Goal: Task Accomplishment & Management: Use online tool/utility

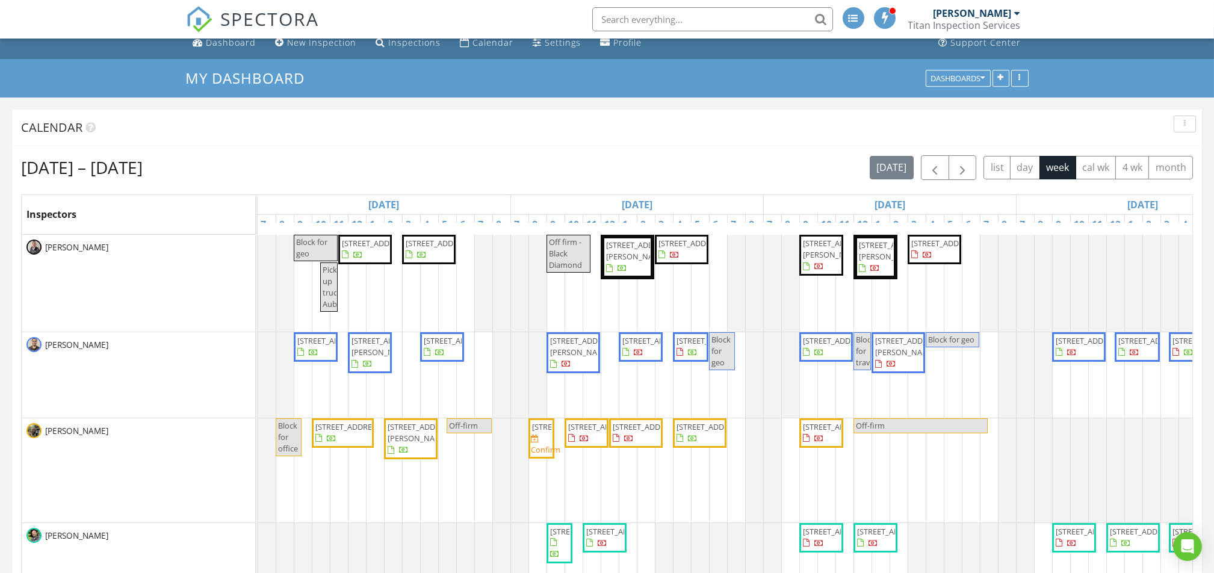
scroll to position [80, 0]
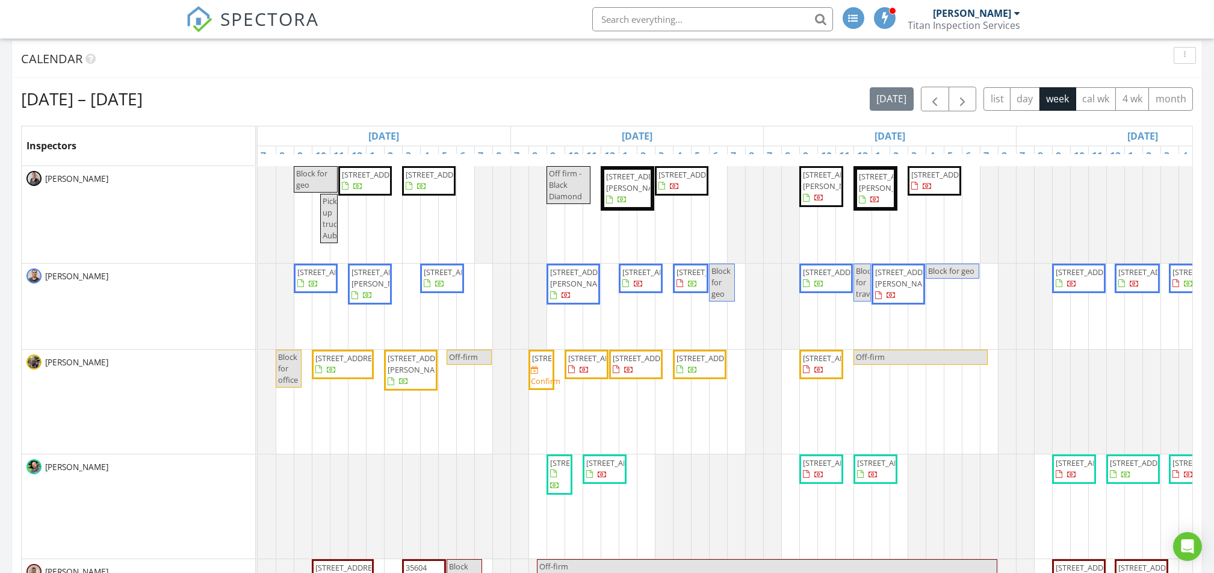
click at [350, 361] on span "1402 180th Ave E, Lake Tapps 98391" at bounding box center [348, 358] width 67 height 11
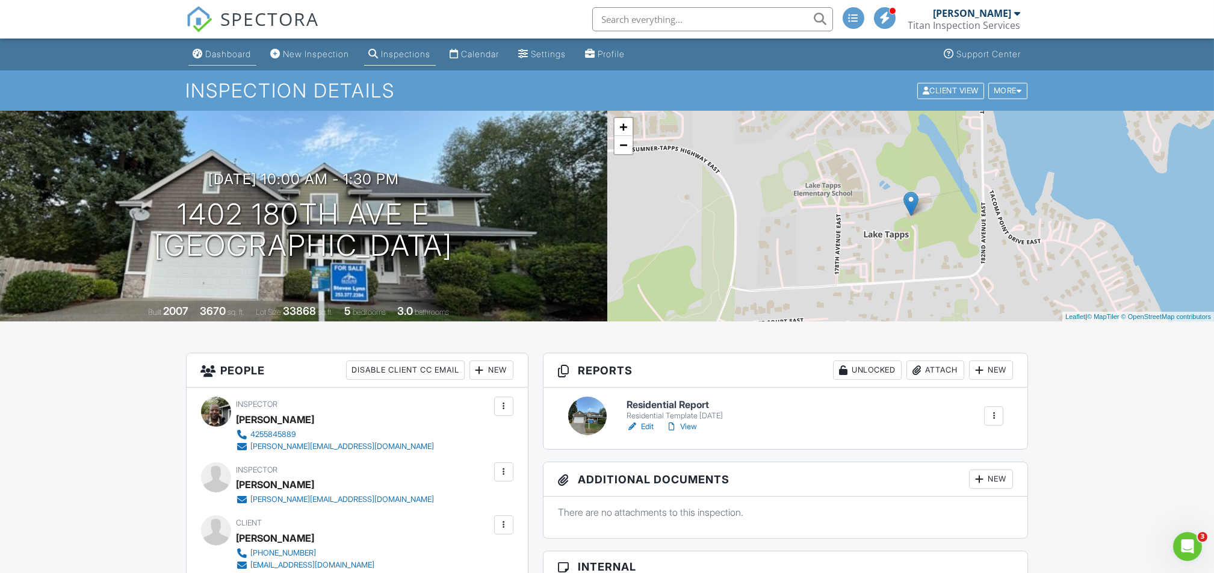
click at [211, 55] on div "Dashboard" at bounding box center [229, 54] width 46 height 10
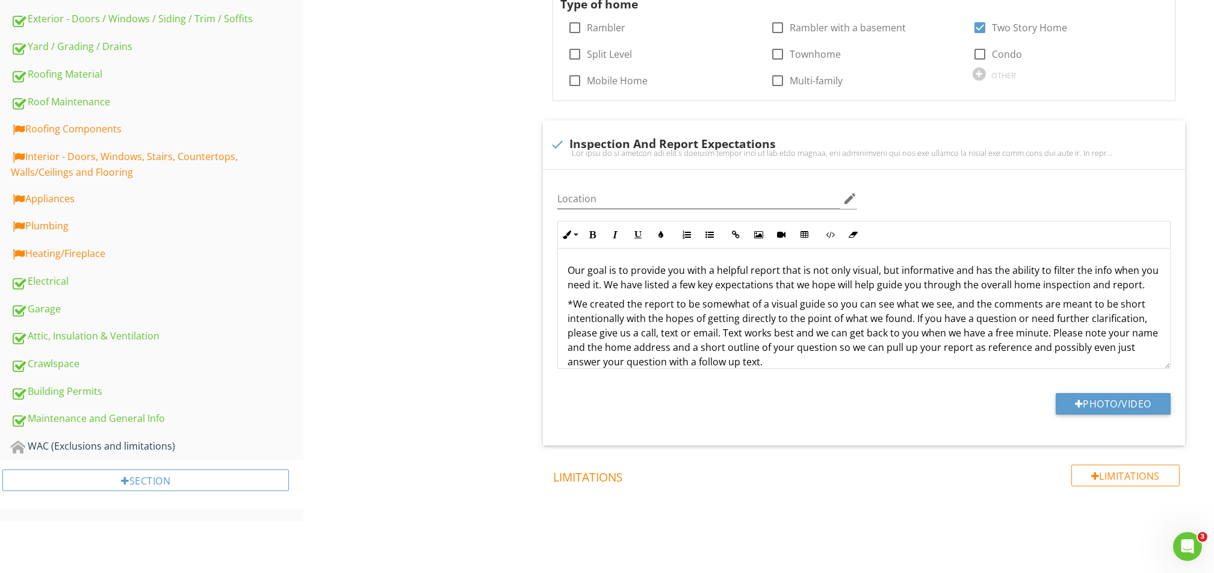
scroll to position [487, 0]
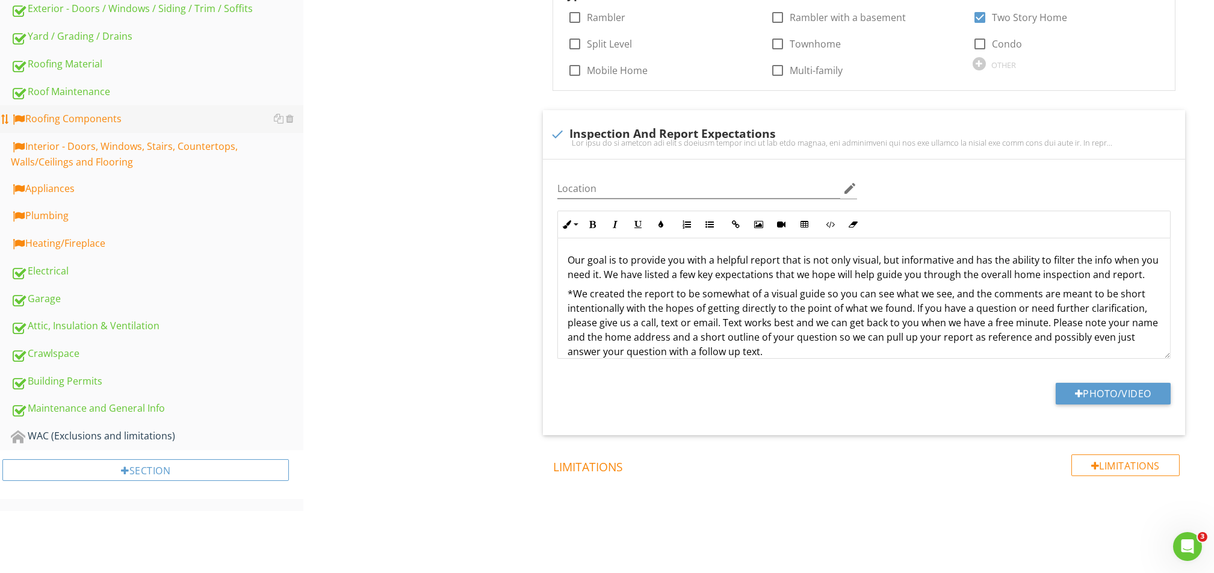
click at [93, 125] on div "Roofing Components" at bounding box center [157, 119] width 292 height 16
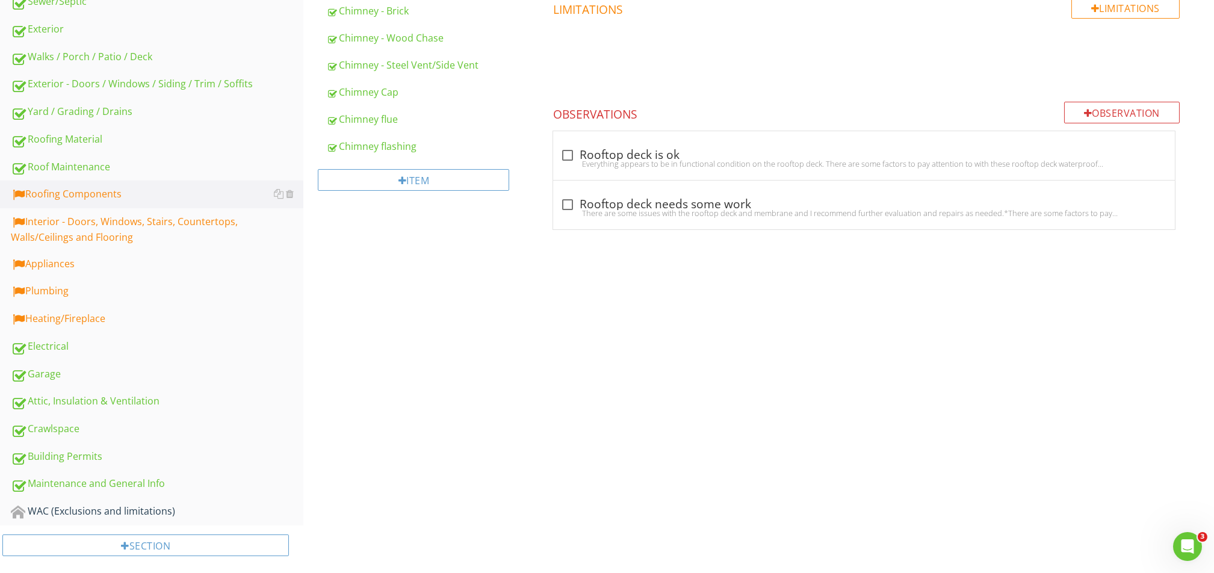
scroll to position [105, 0]
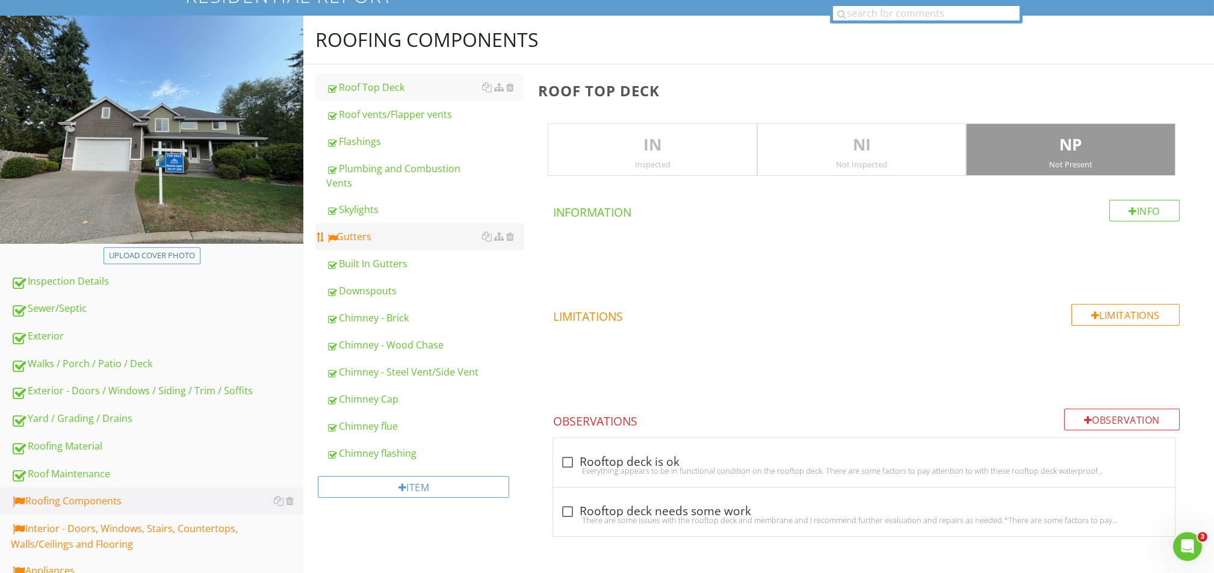
click at [381, 239] on div "Gutters" at bounding box center [424, 236] width 197 height 14
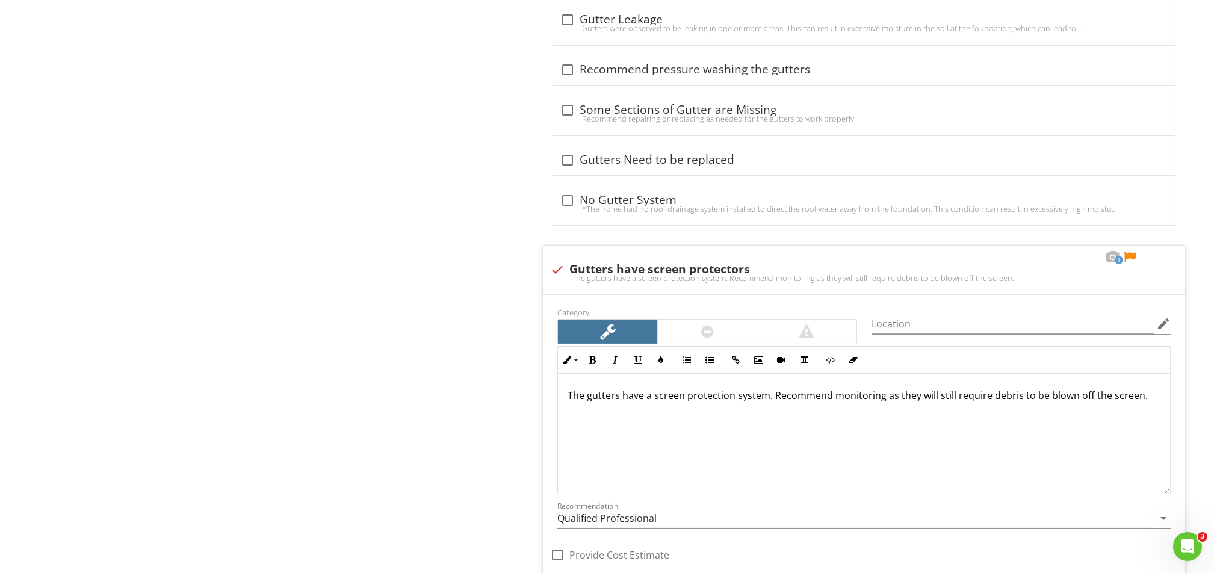
scroll to position [1389, 0]
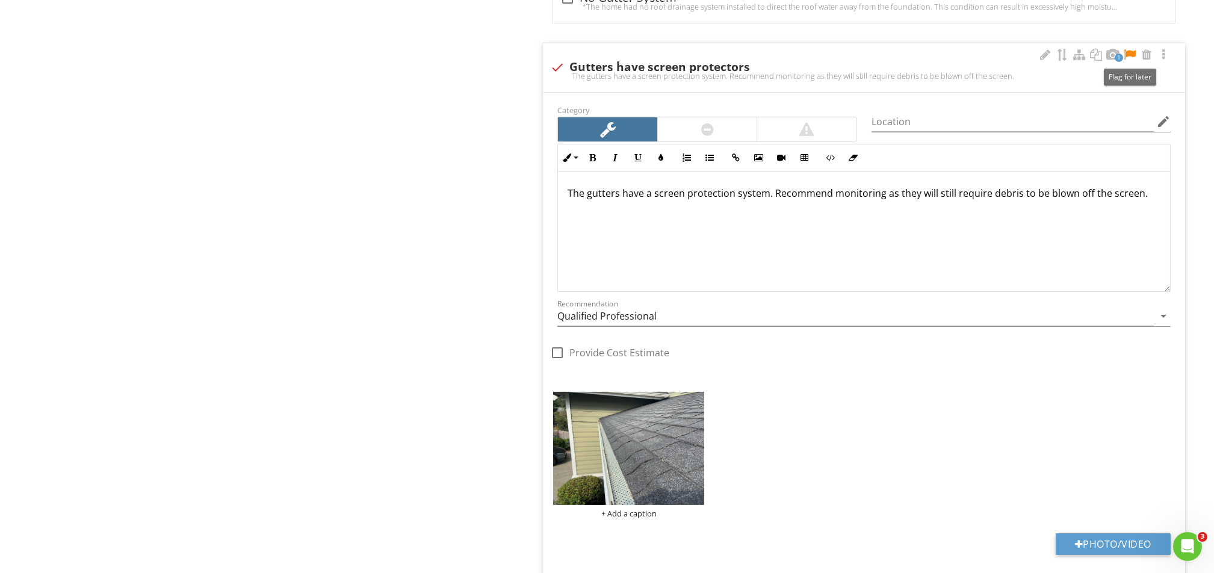
click at [1129, 56] on div at bounding box center [1129, 55] width 14 height 12
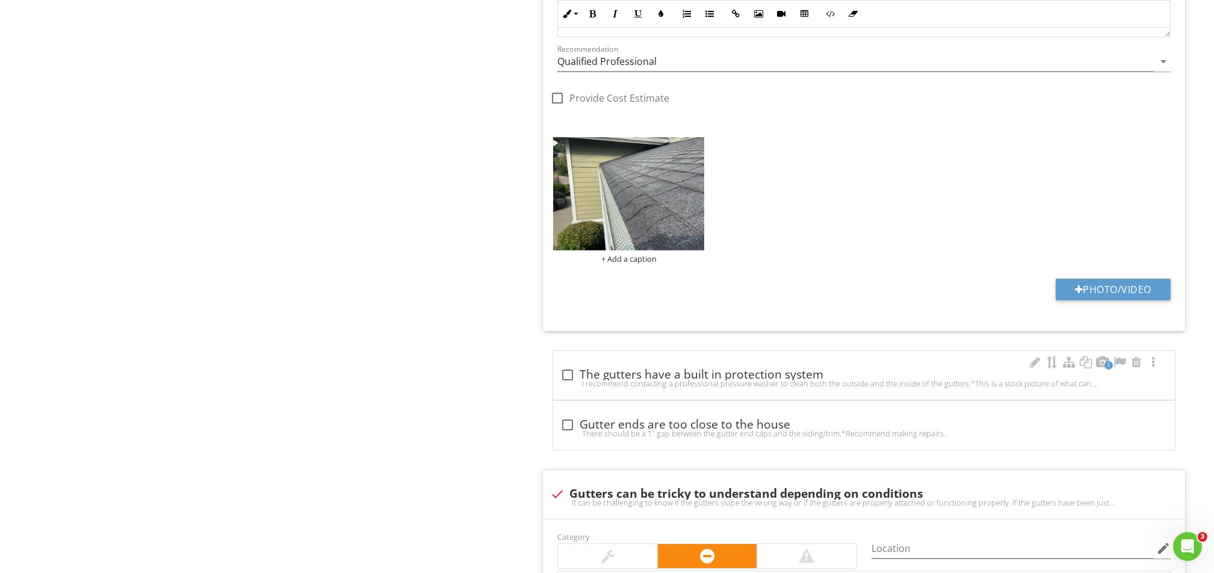
scroll to position [1680, 0]
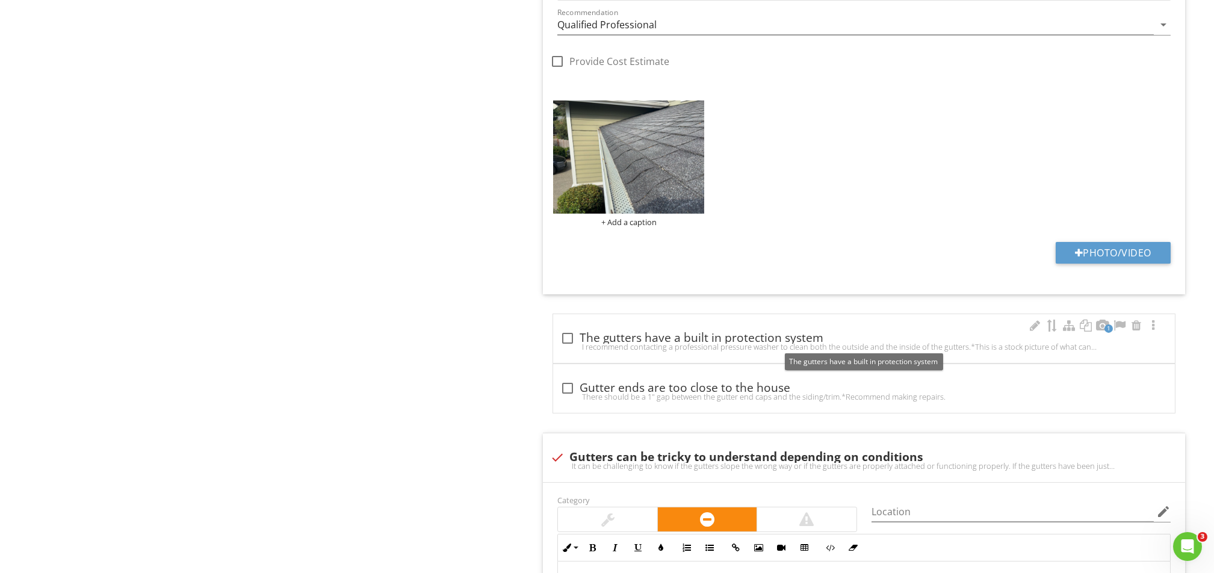
click at [713, 342] on div "check_box_outline_blank The gutters have a built in protection system I recomme…" at bounding box center [863, 342] width 607 height 26
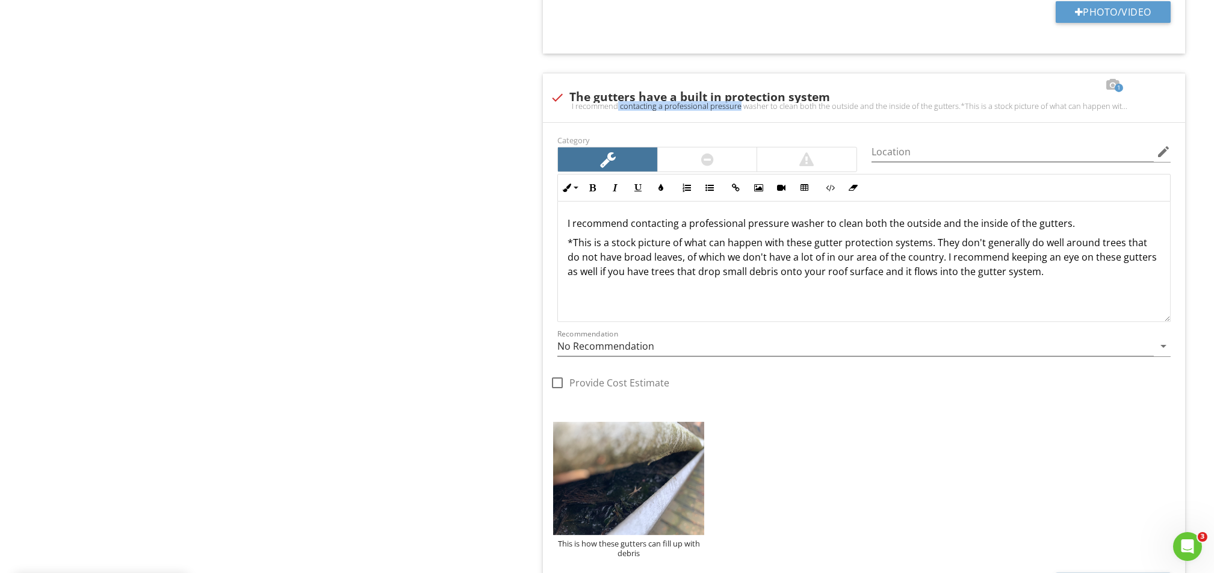
scroll to position [1760, 0]
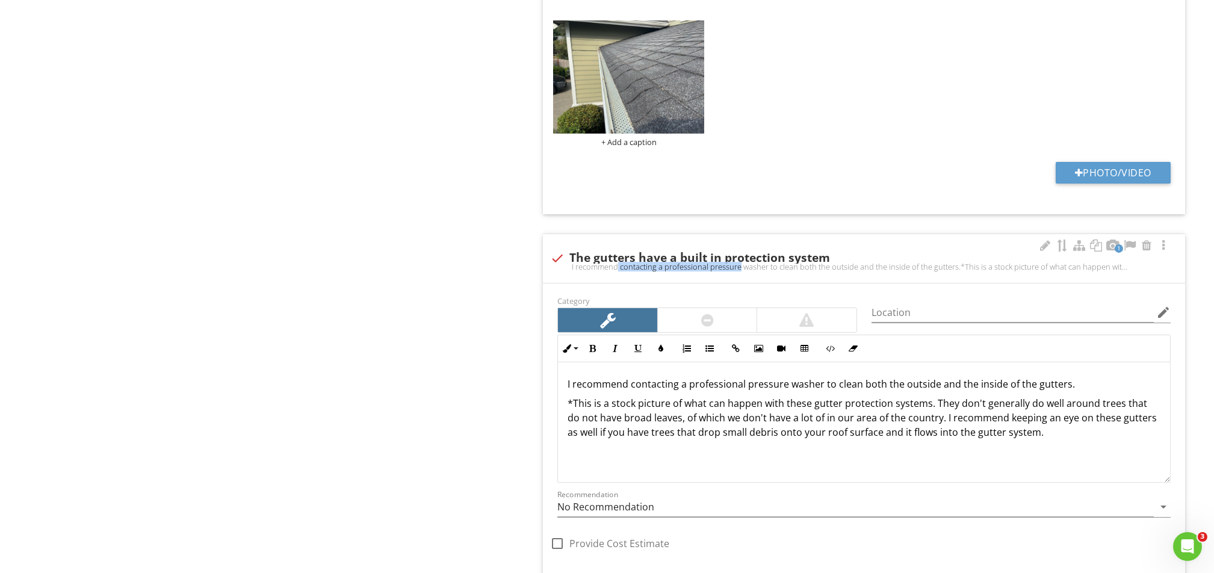
click at [556, 255] on div at bounding box center [557, 258] width 20 height 20
checkbox input "true"
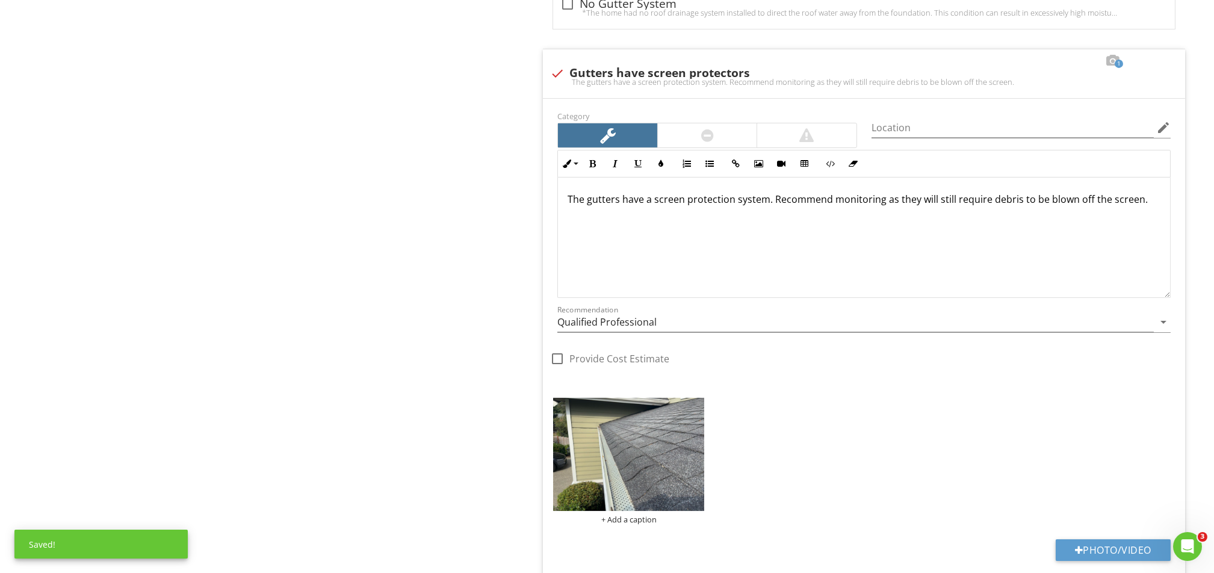
scroll to position [1359, 0]
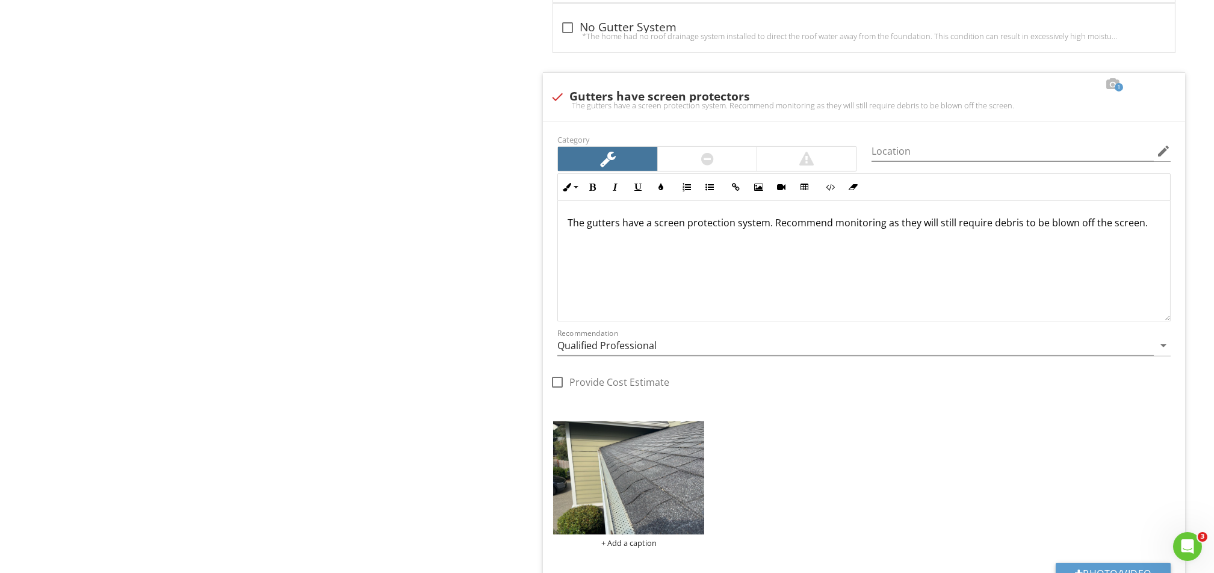
drag, startPoint x: 541, startPoint y: 210, endPoint x: 527, endPoint y: 219, distance: 16.5
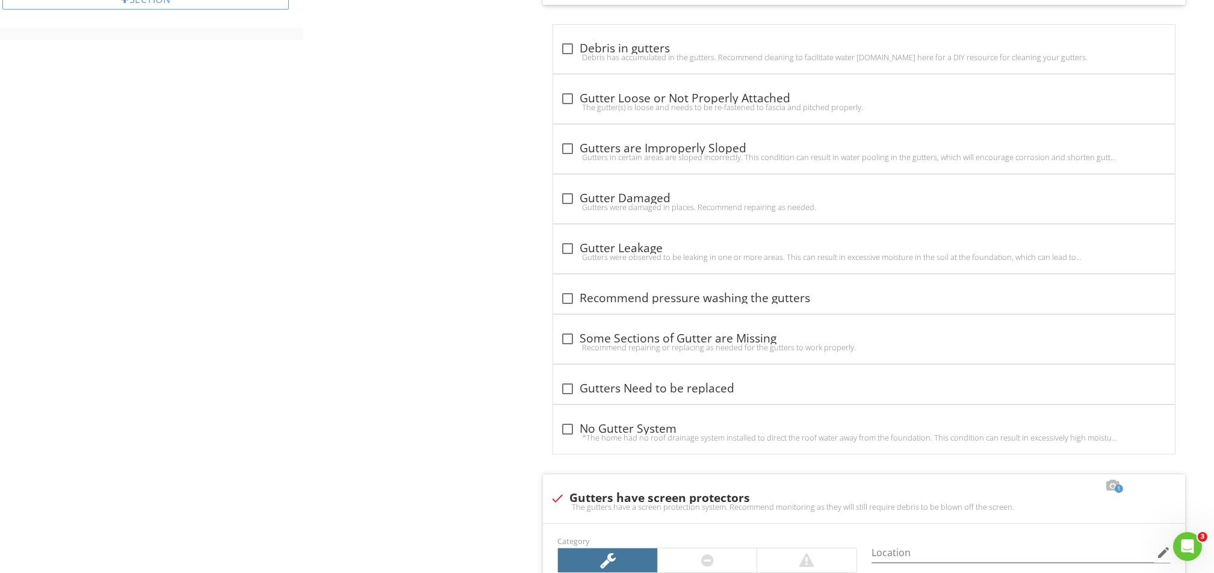
drag, startPoint x: 527, startPoint y: 219, endPoint x: 457, endPoint y: 211, distance: 70.9
click at [458, 212] on div "Roofing Components Roof Top Deck Roof vents/Flapper vents Flashings Plumbing an…" at bounding box center [758, 388] width 910 height 2452
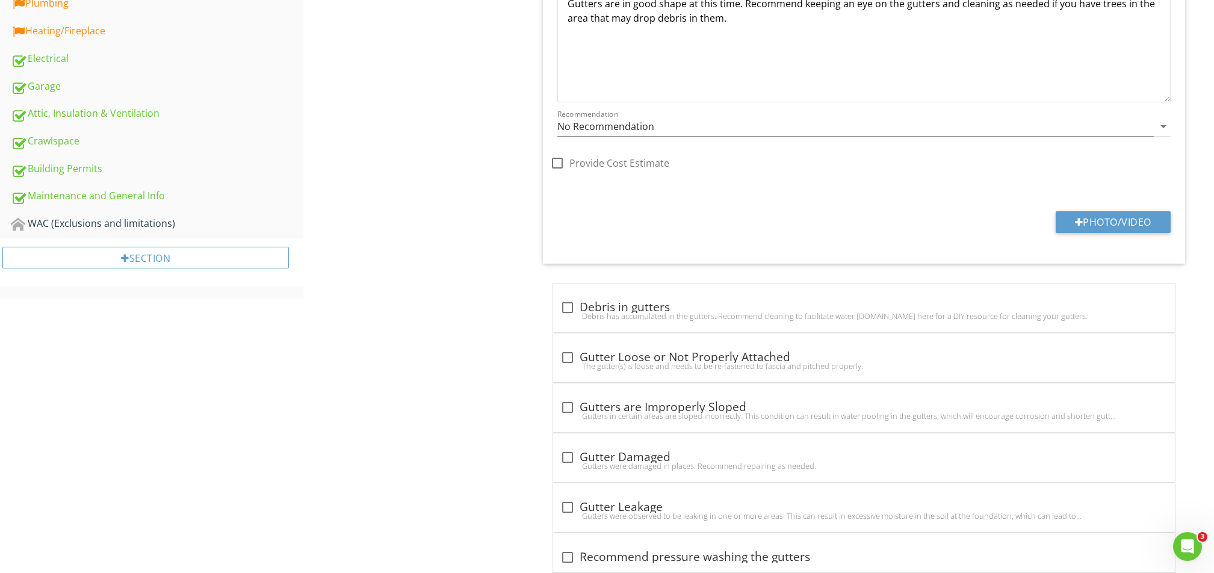
scroll to position [477, 0]
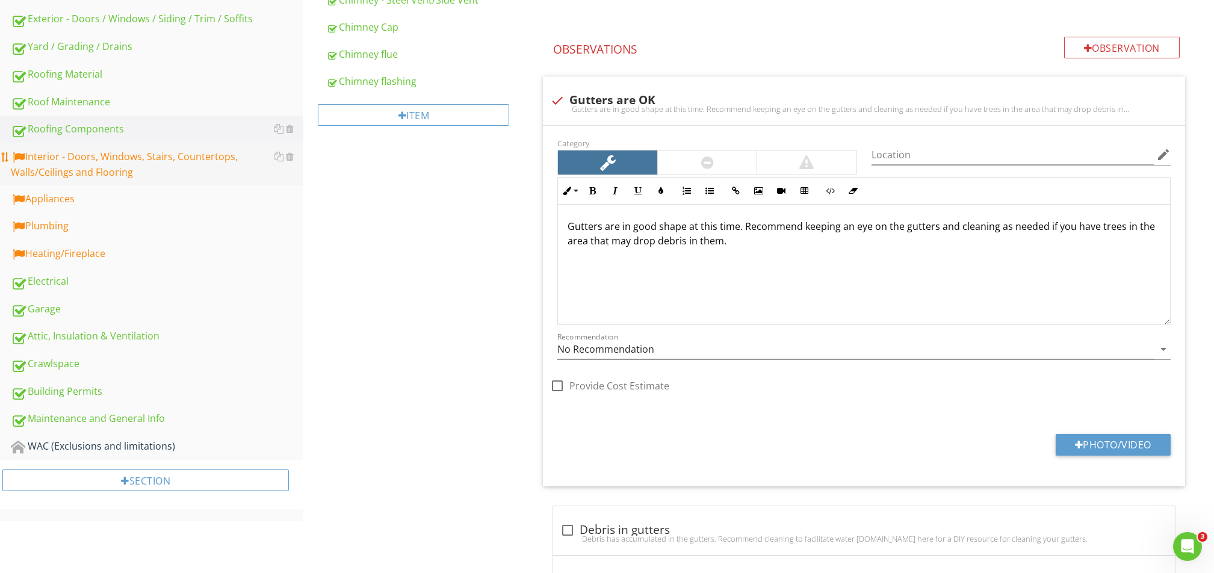
click at [87, 174] on div "Interior - Doors, Windows, Stairs, Countertops, Walls/Ceilings and Flooring" at bounding box center [157, 164] width 292 height 30
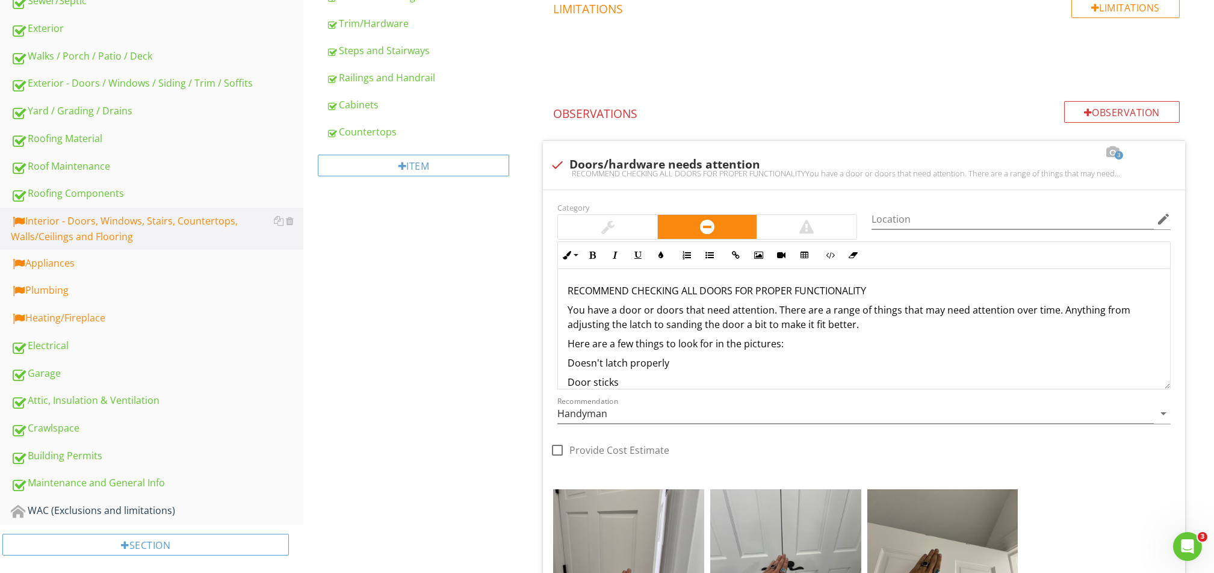
scroll to position [75, 0]
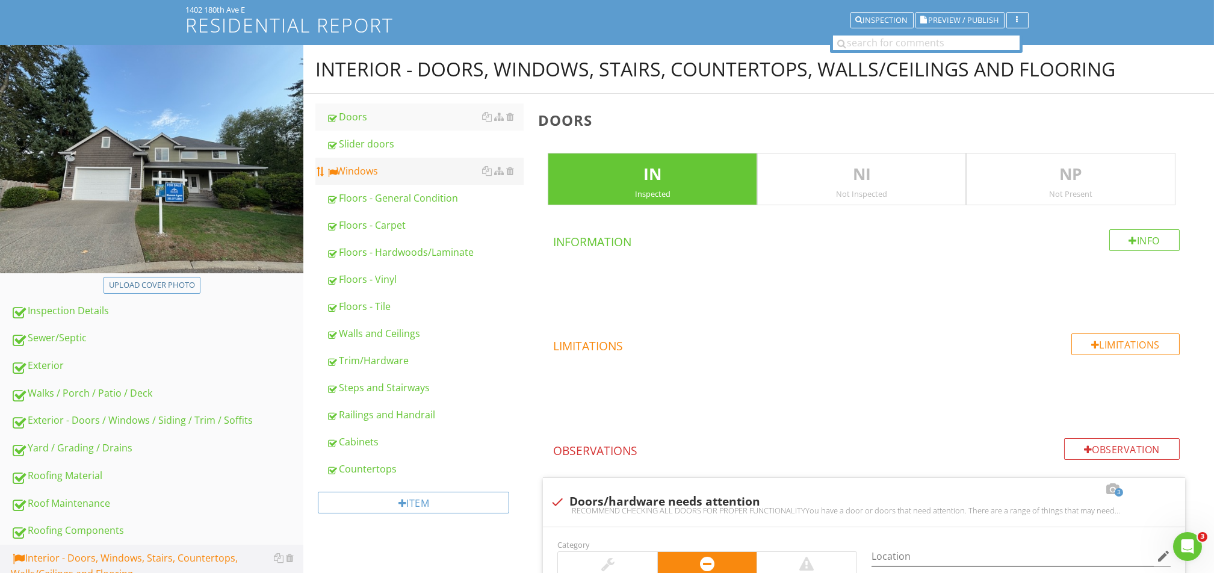
click at [347, 170] on div "Windows" at bounding box center [424, 171] width 197 height 14
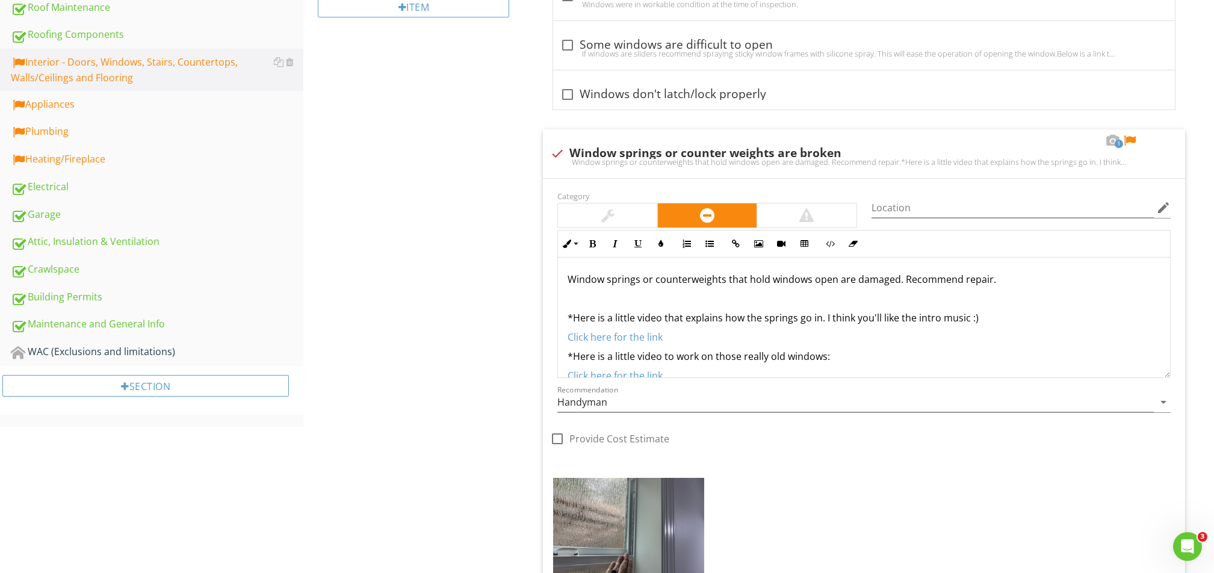
scroll to position [557, 0]
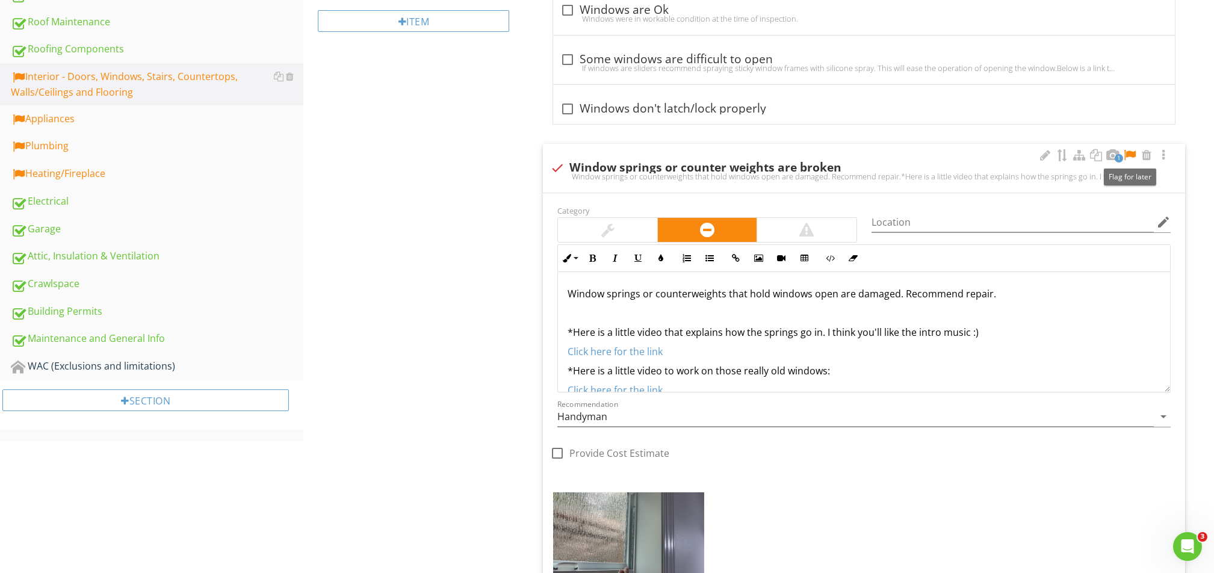
click at [1131, 152] on div at bounding box center [1129, 155] width 14 height 12
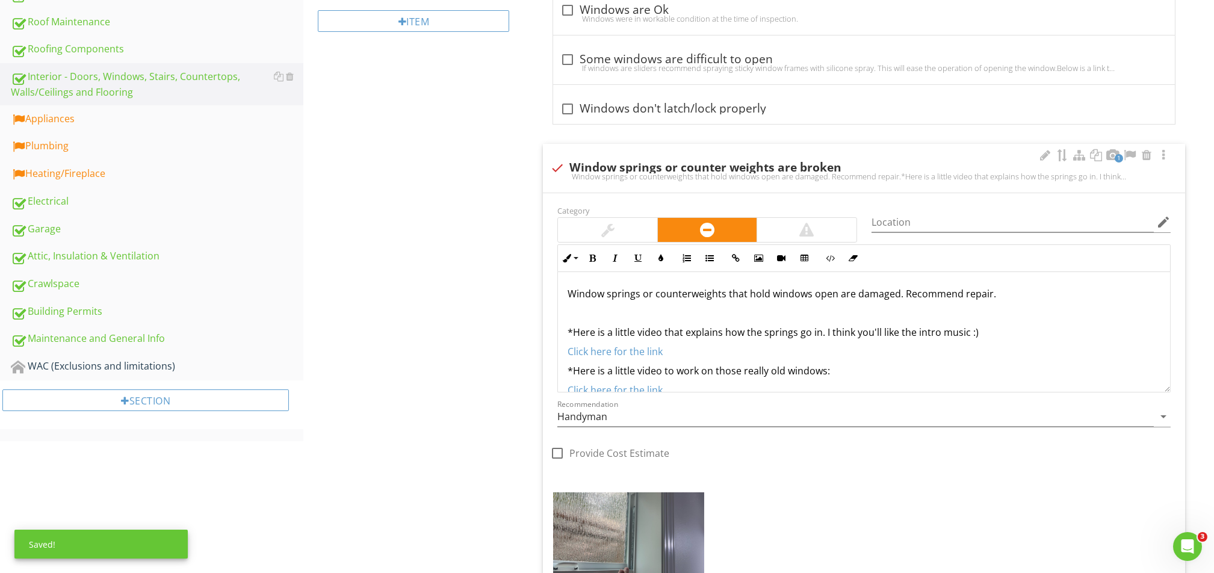
click at [1043, 162] on div "check Window springs or counter weights are broken" at bounding box center [864, 168] width 628 height 14
checkbox input "true"
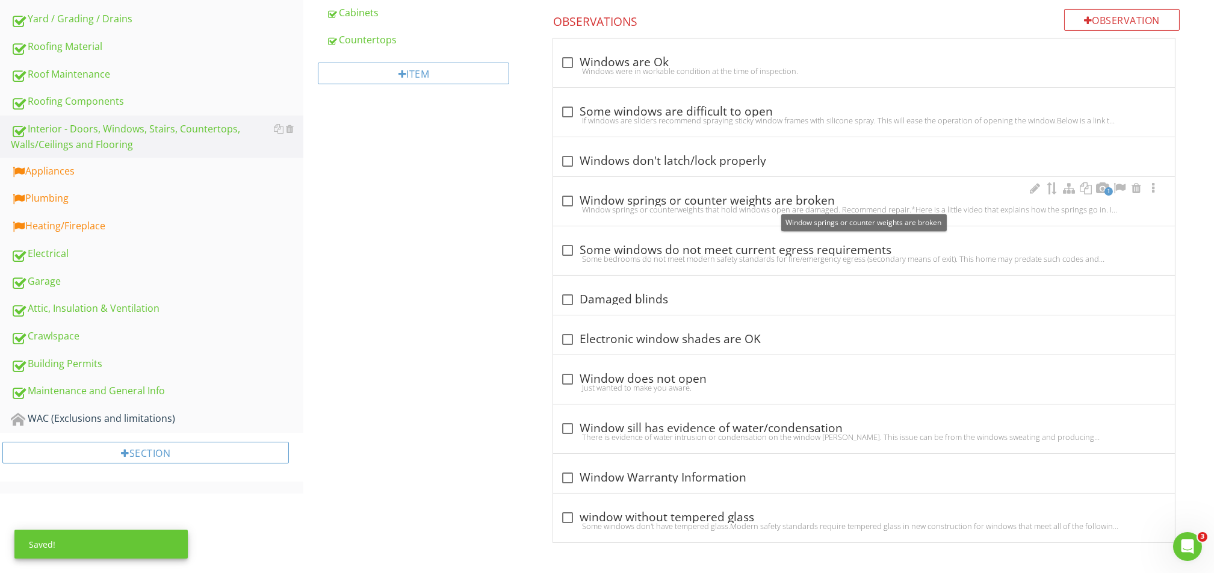
click at [893, 194] on div "check_box_outline_blank Window springs or counter weights are broken" at bounding box center [863, 201] width 607 height 14
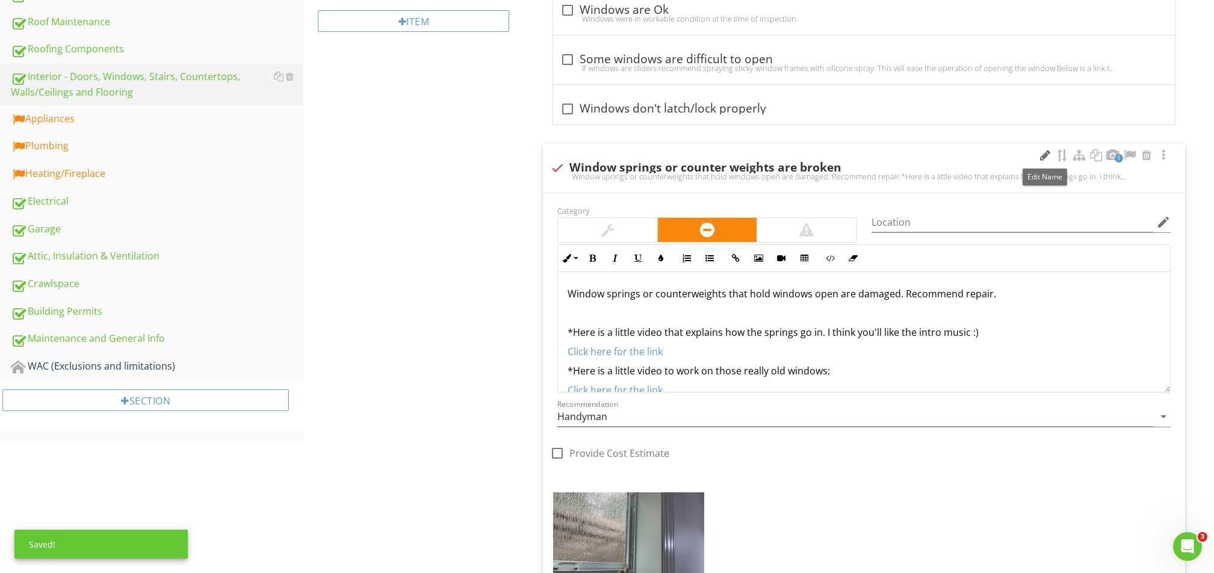
click at [1044, 155] on div at bounding box center [1045, 155] width 14 height 12
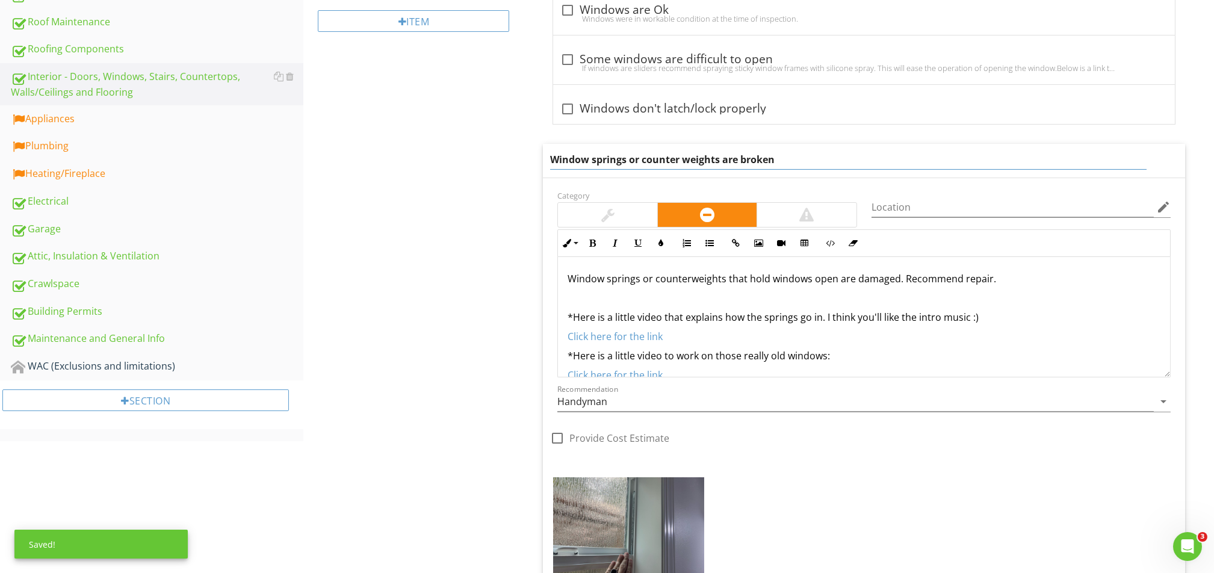
click at [822, 164] on input "Window springs or counter weights are broken" at bounding box center [848, 160] width 596 height 20
type input "Window springs or counter weights are stiff"
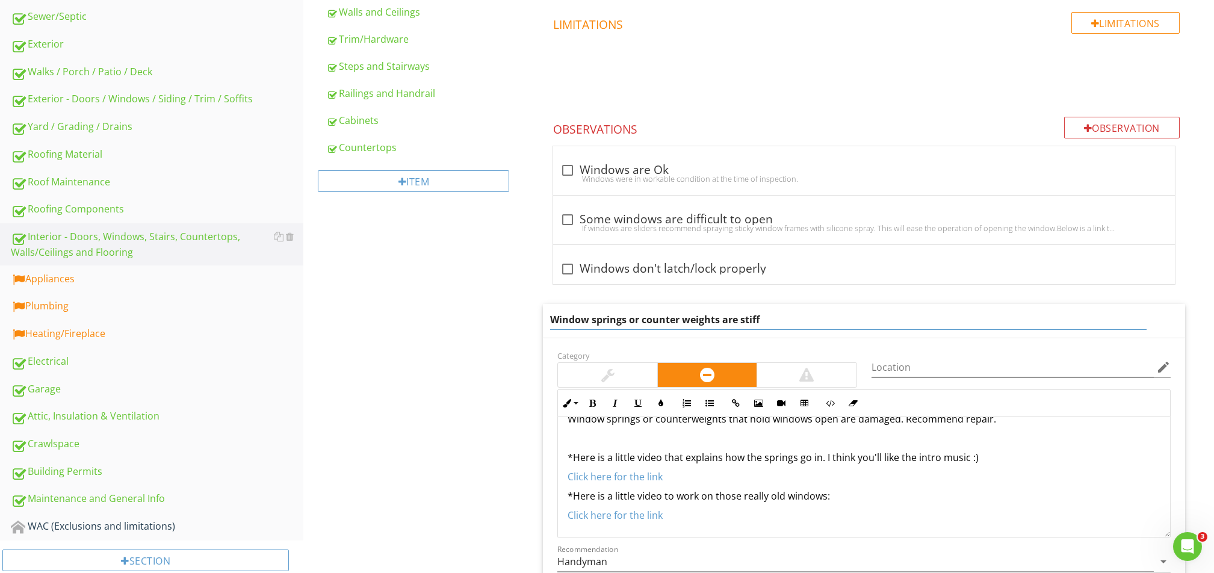
scroll to position [0, 0]
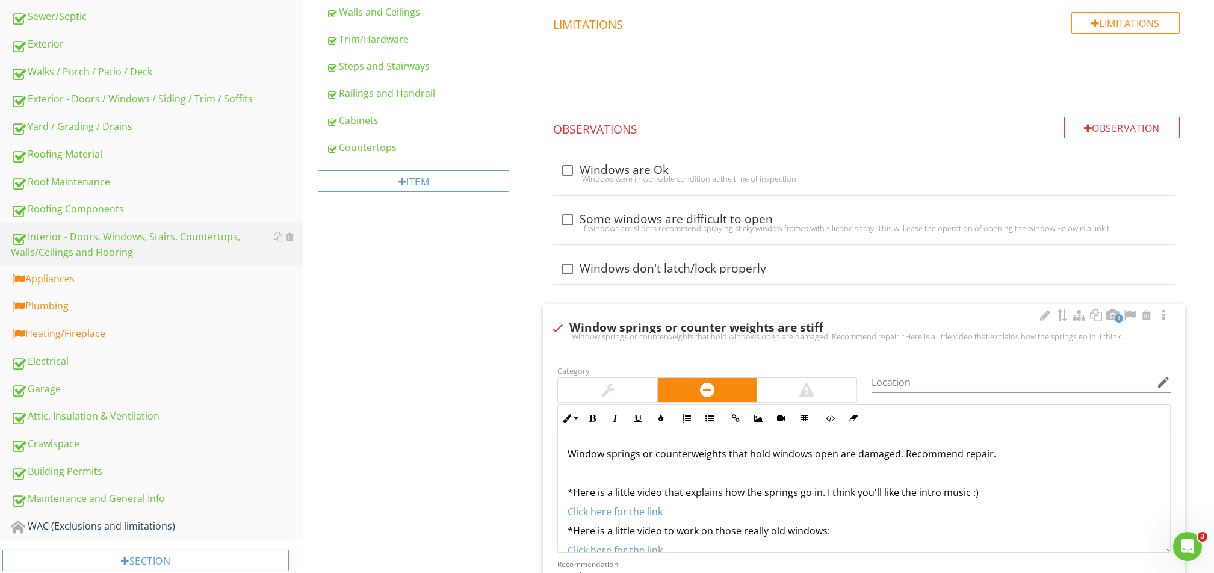
drag, startPoint x: 1008, startPoint y: 440, endPoint x: 998, endPoint y: 443, distance: 10.5
click at [998, 443] on div "Window springs or counterweights that hold windows open are damaged. Recommend …" at bounding box center [864, 502] width 612 height 140
drag, startPoint x: 1007, startPoint y: 449, endPoint x: 1026, endPoint y: 462, distance: 23.0
click at [1022, 464] on div "Window springs or counterweights that hold windows open are damaged. Recommend …" at bounding box center [864, 502] width 612 height 140
click at [1028, 462] on div "Window springs or counterweights that hold windows open are damaged. Recommend …" at bounding box center [864, 502] width 612 height 140
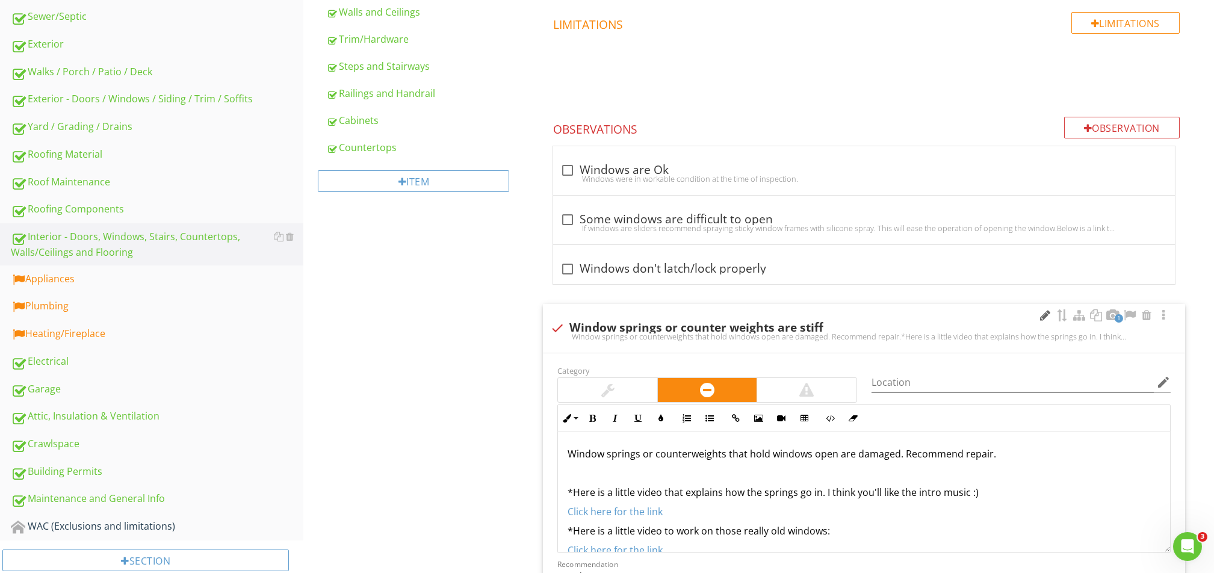
click at [1046, 310] on div at bounding box center [1045, 315] width 14 height 12
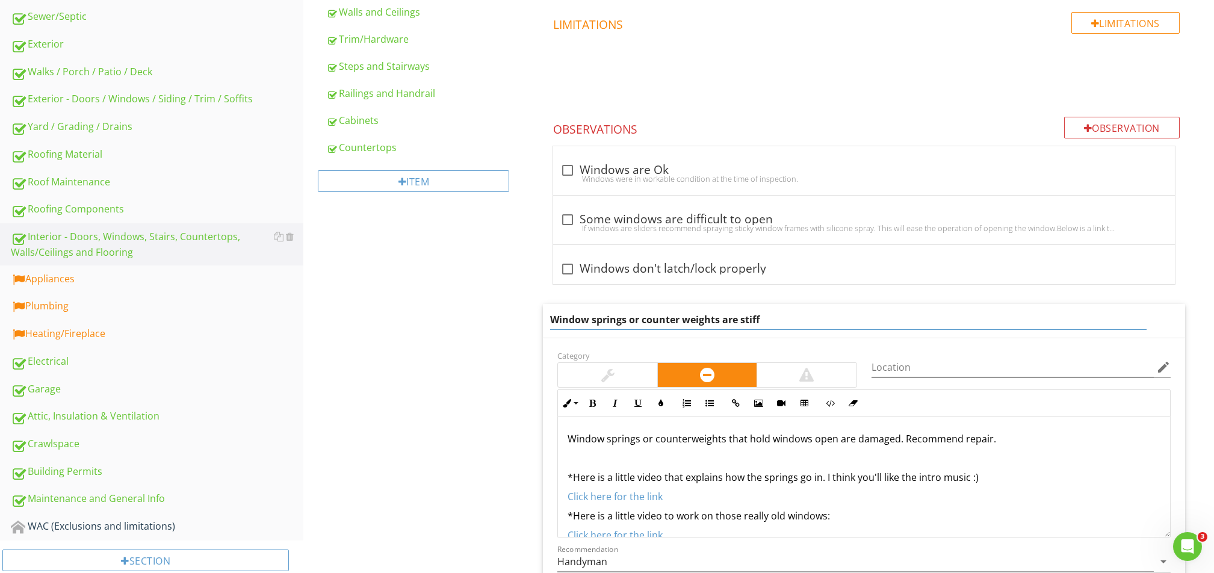
click at [802, 324] on input "Window springs or counter weights are stiff" at bounding box center [848, 320] width 596 height 20
type input "Window springs or counter weights are"
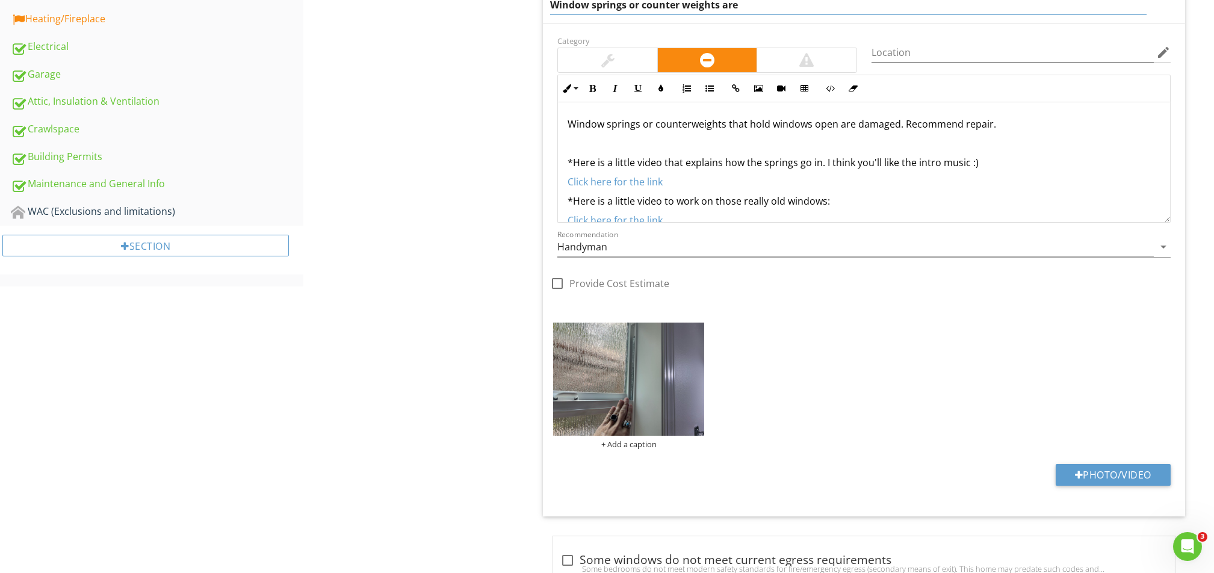
scroll to position [717, 0]
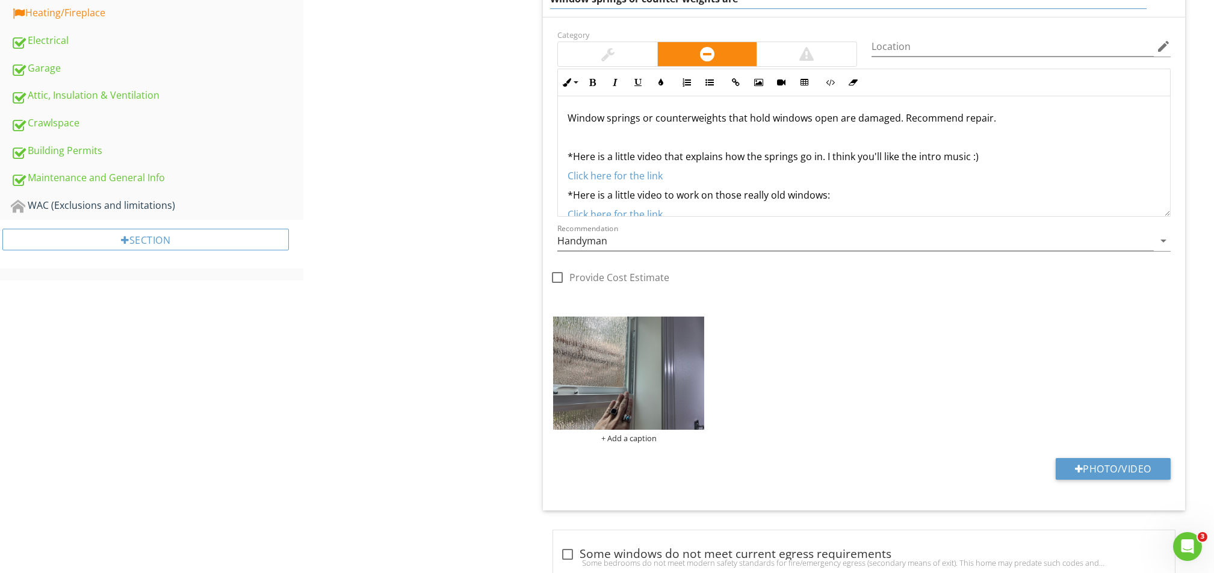
click at [700, 324] on div "Category Location edit Inline Style XLarge Large Normal Small Light Small/Light…" at bounding box center [864, 263] width 642 height 493
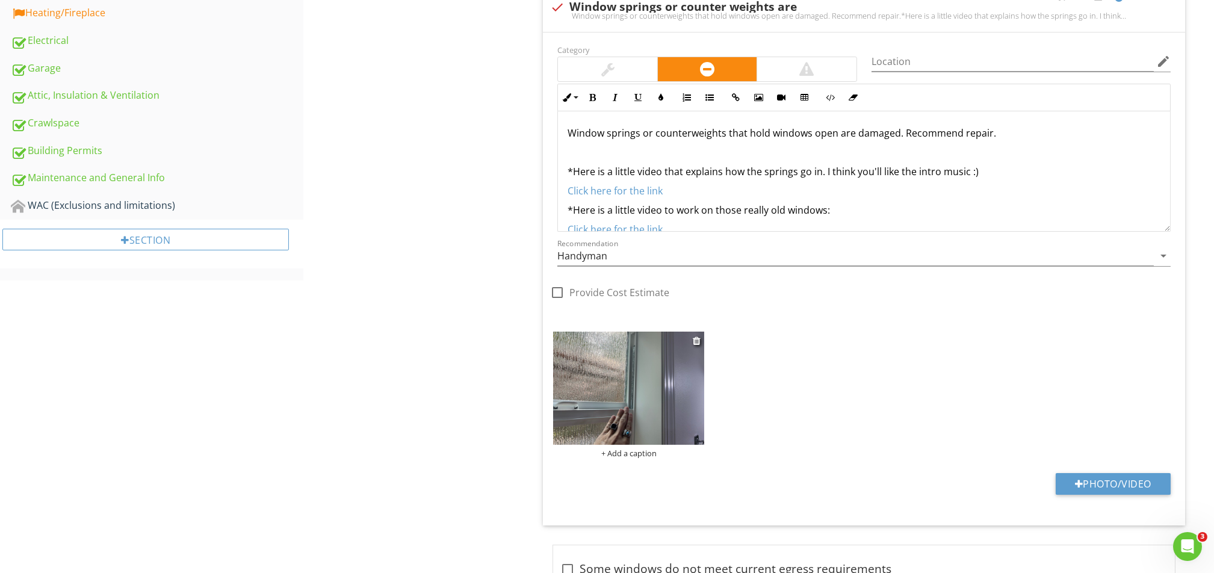
click at [691, 340] on img at bounding box center [628, 388] width 151 height 113
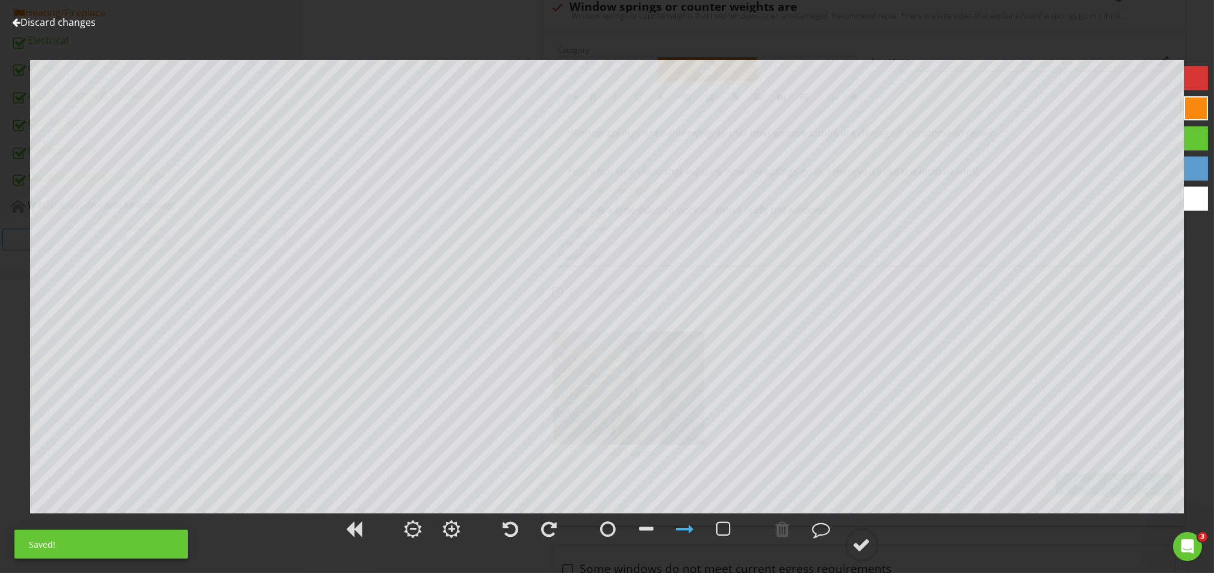
click at [27, 17] on link "Discard changes" at bounding box center [54, 22] width 84 height 13
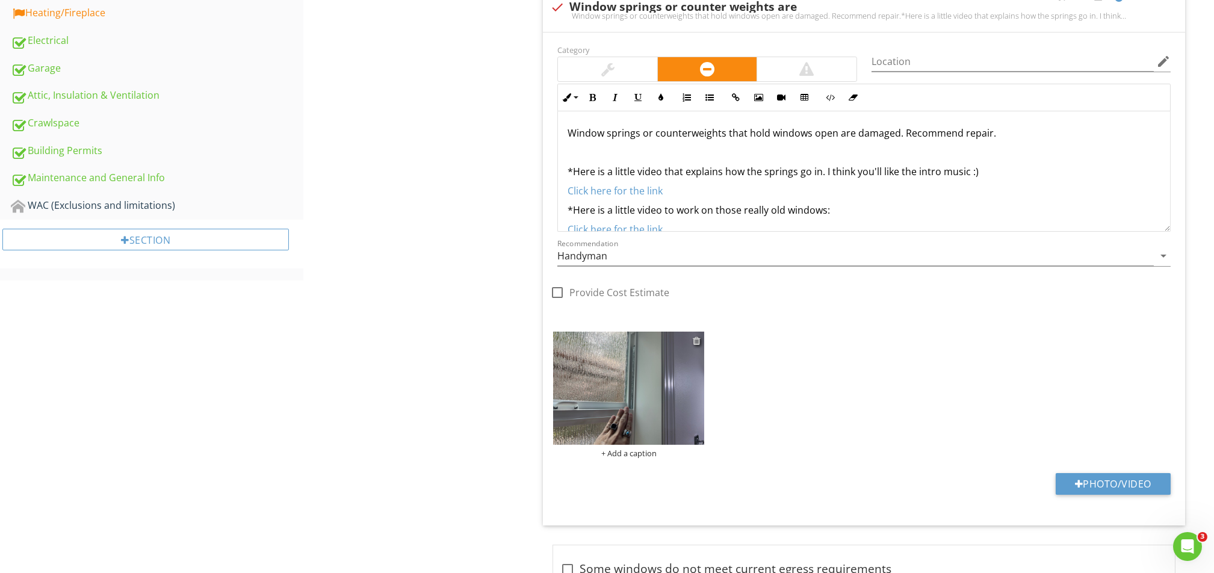
click at [696, 341] on div at bounding box center [697, 341] width 8 height 10
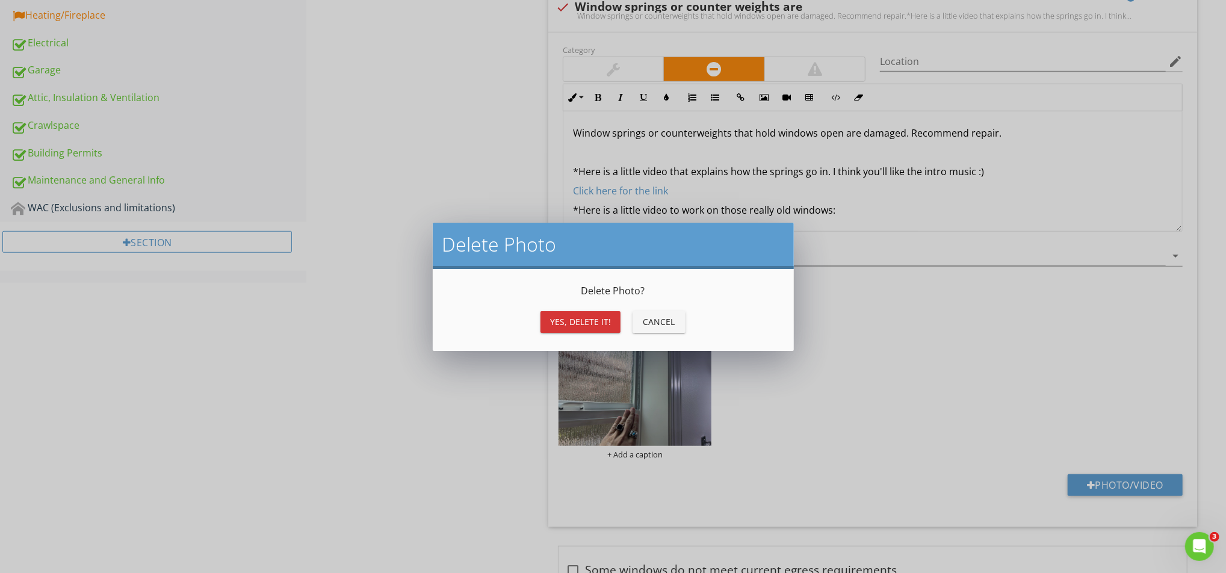
click at [583, 319] on div "Yes, Delete it!" at bounding box center [580, 321] width 61 height 13
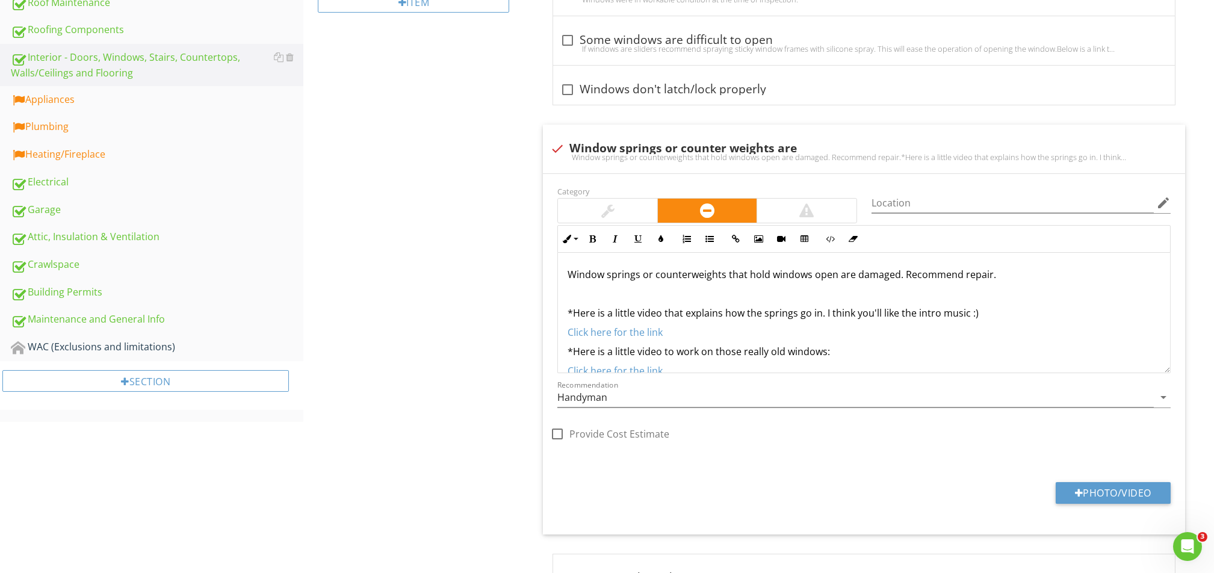
scroll to position [396, 0]
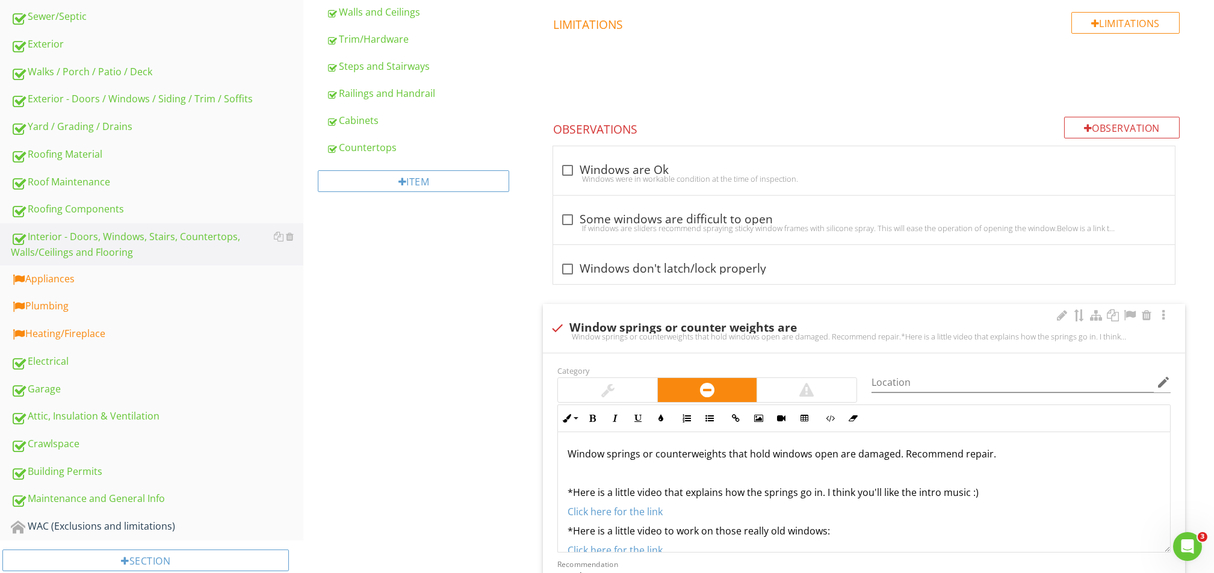
click at [560, 333] on div "Window springs or counterweights that hold windows open are damaged. Recommend …" at bounding box center [864, 337] width 628 height 10
checkbox input "false"
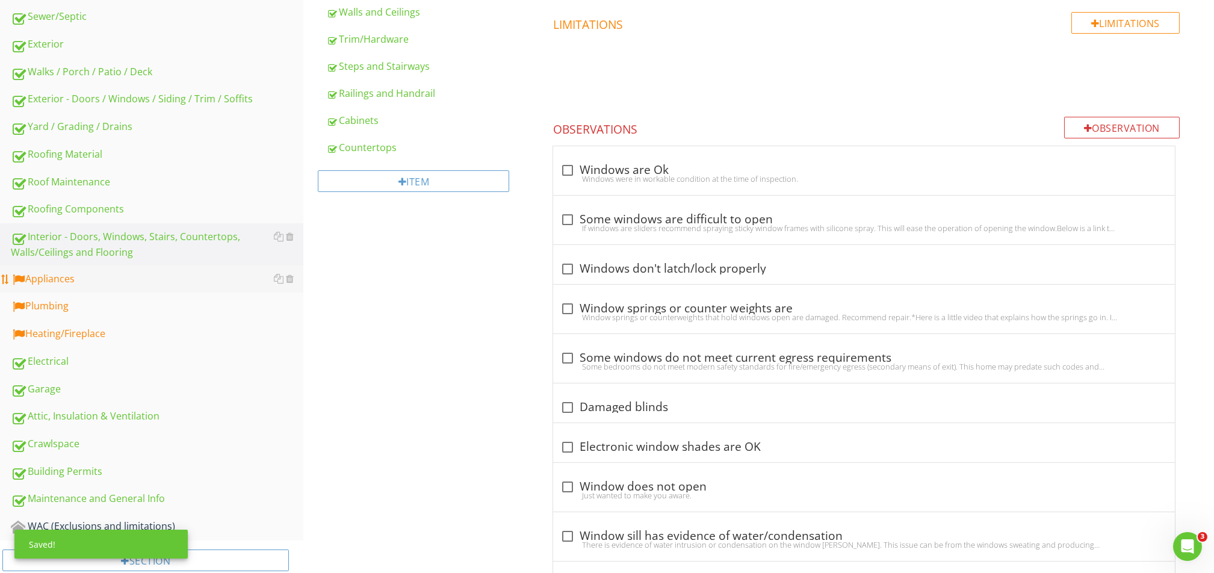
click at [52, 282] on div "Appliances" at bounding box center [157, 279] width 292 height 16
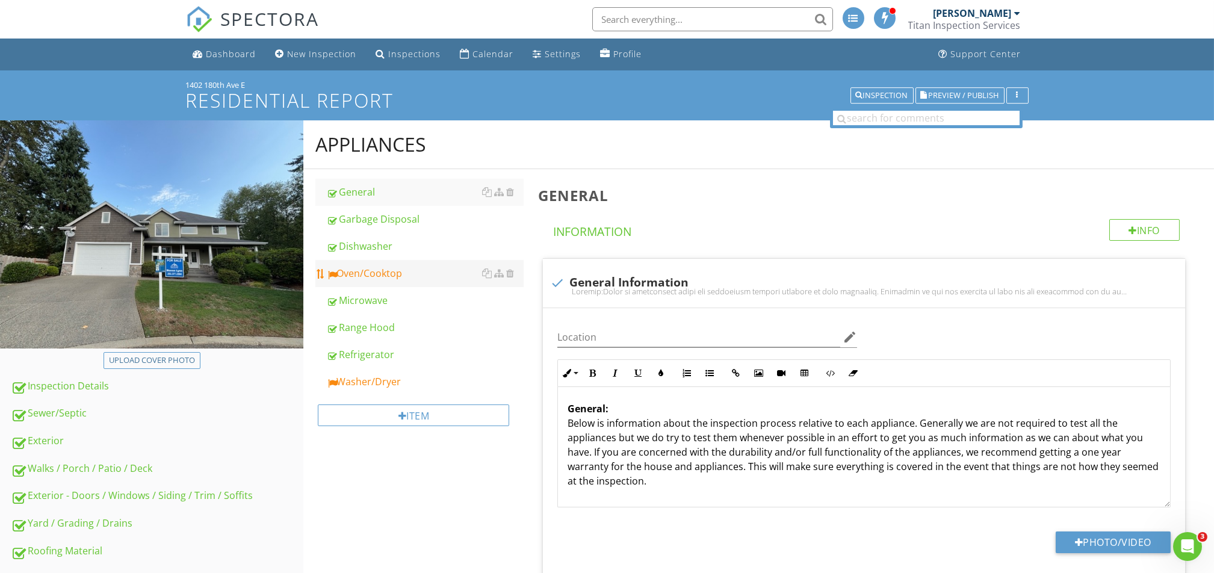
click at [388, 279] on div "Oven/Cooktop" at bounding box center [424, 273] width 197 height 14
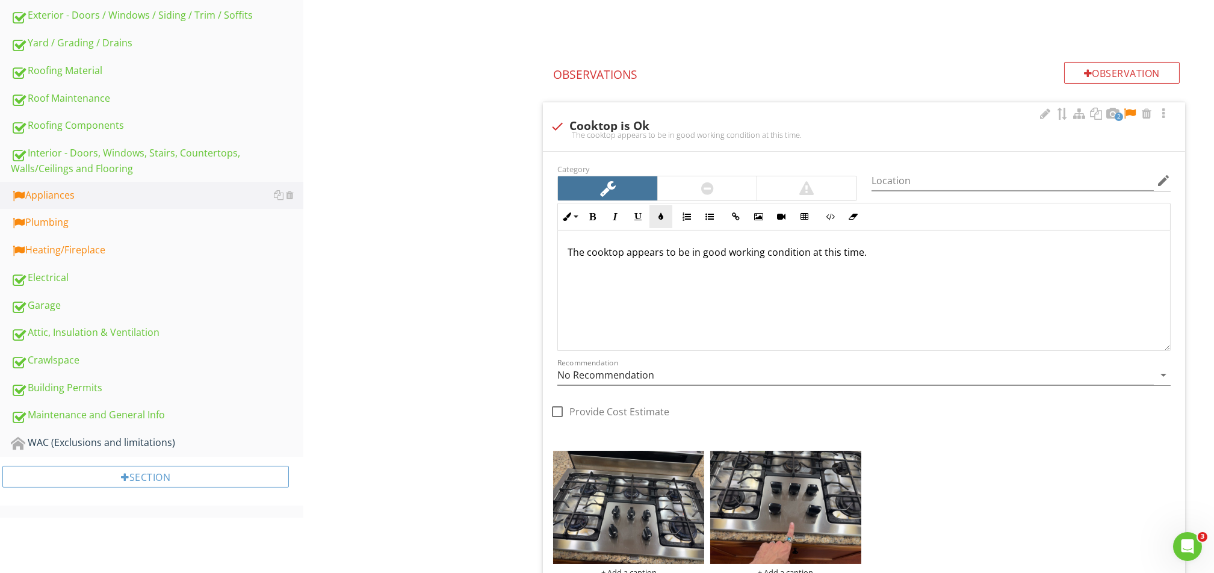
scroll to position [481, 0]
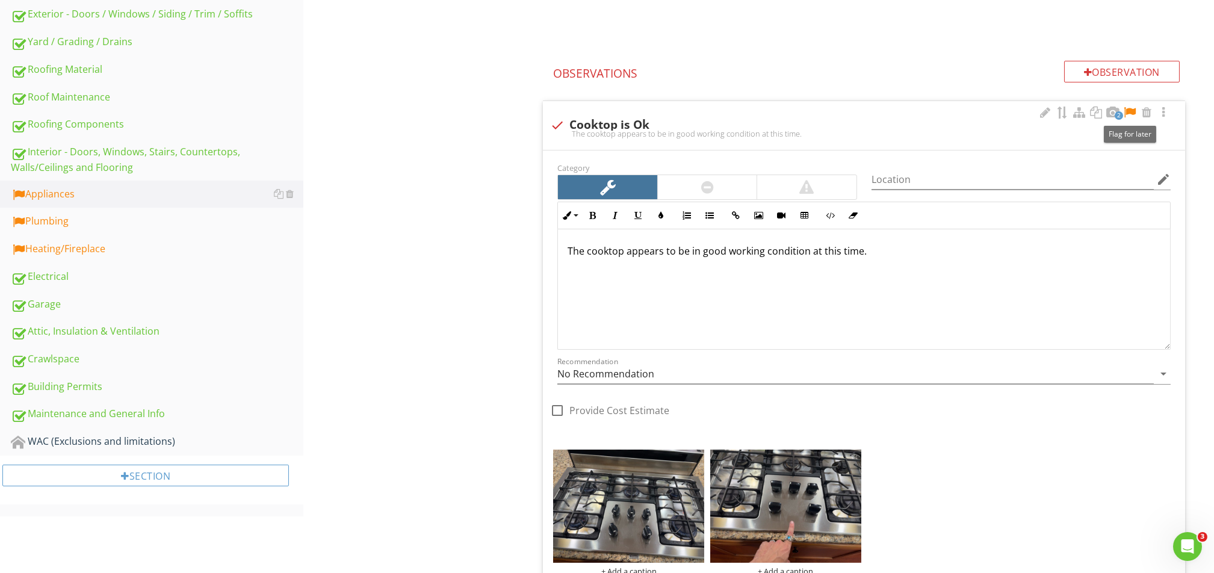
click at [1132, 111] on div at bounding box center [1129, 112] width 14 height 12
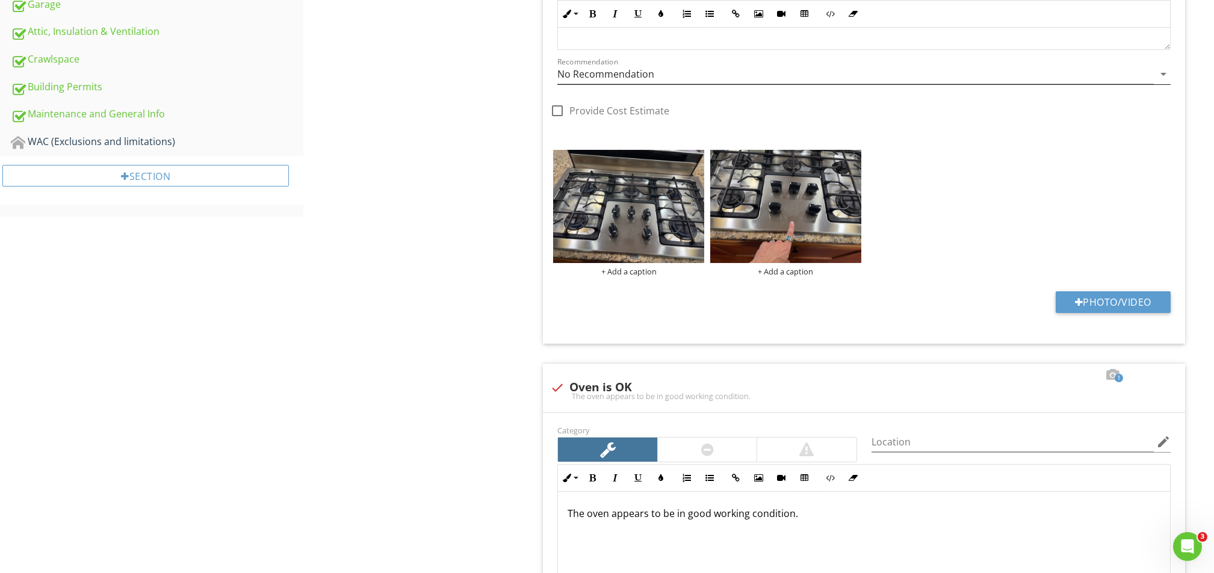
scroll to position [540, 0]
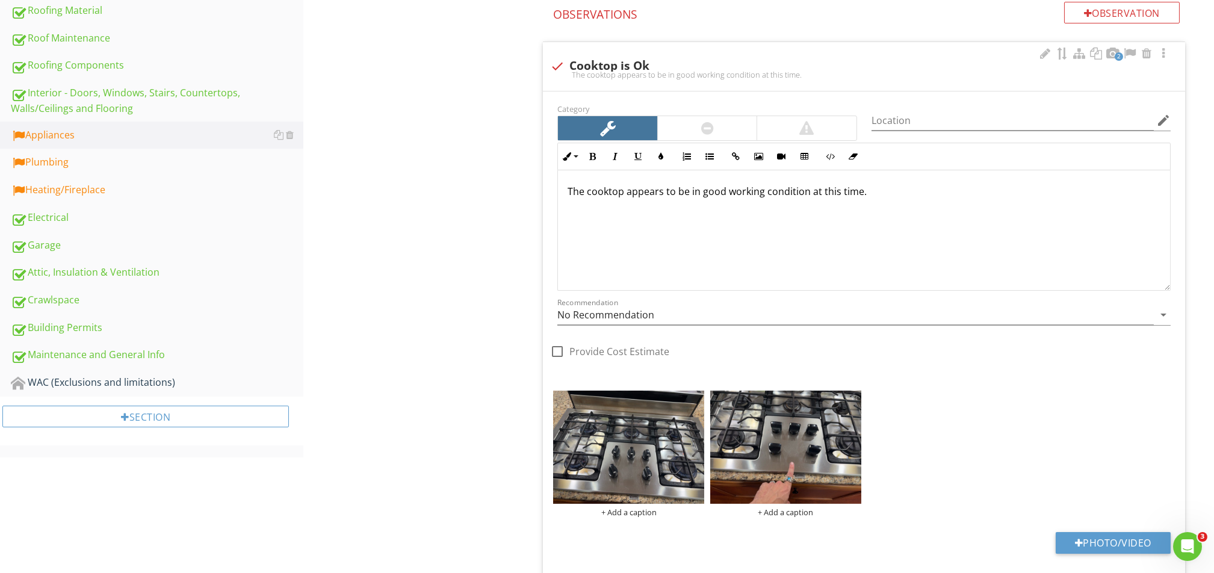
click at [901, 195] on p "The cooktop appears to be in good working condition at this time." at bounding box center [863, 191] width 593 height 14
drag, startPoint x: 958, startPoint y: 227, endPoint x: 594, endPoint y: 239, distance: 364.8
click at [594, 239] on div "The cooktop appears to be in good working condition at this time. Note: The lab…" at bounding box center [864, 230] width 612 height 120
click at [588, 155] on icon "button" at bounding box center [592, 156] width 8 height 8
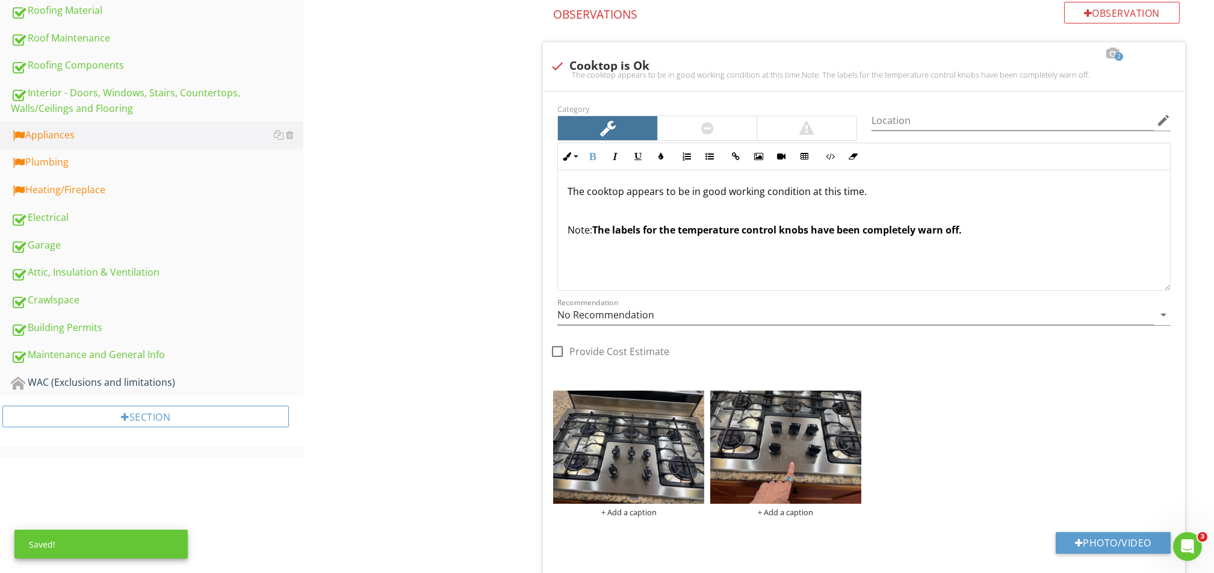
click at [984, 235] on p "Note: The labels for the temperature control knobs have been completely warn of…" at bounding box center [863, 230] width 593 height 14
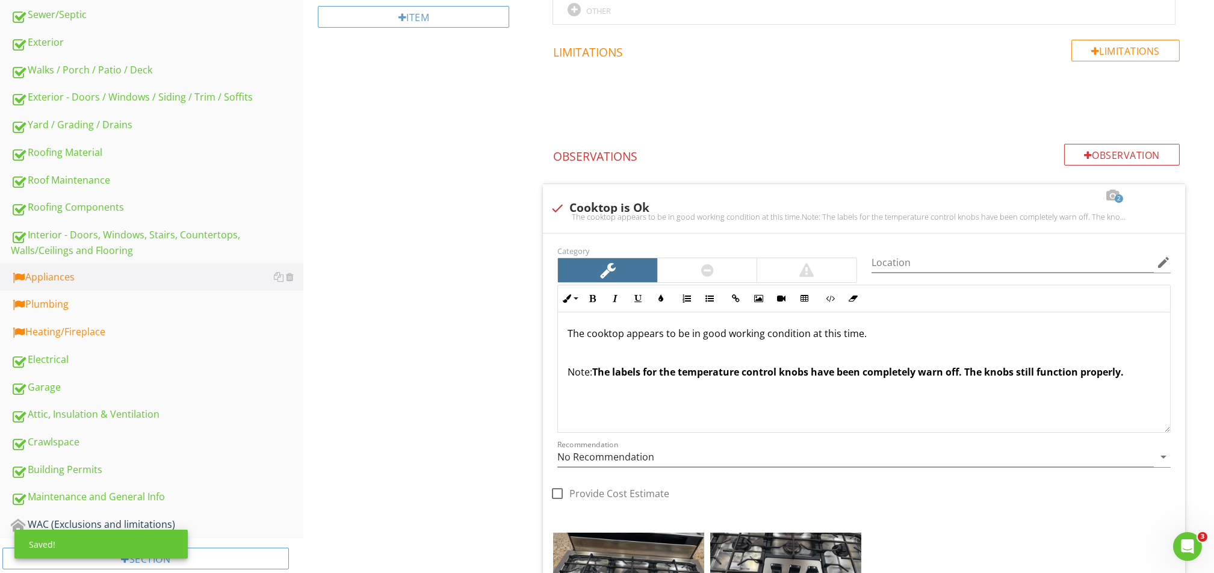
scroll to position [219, 0]
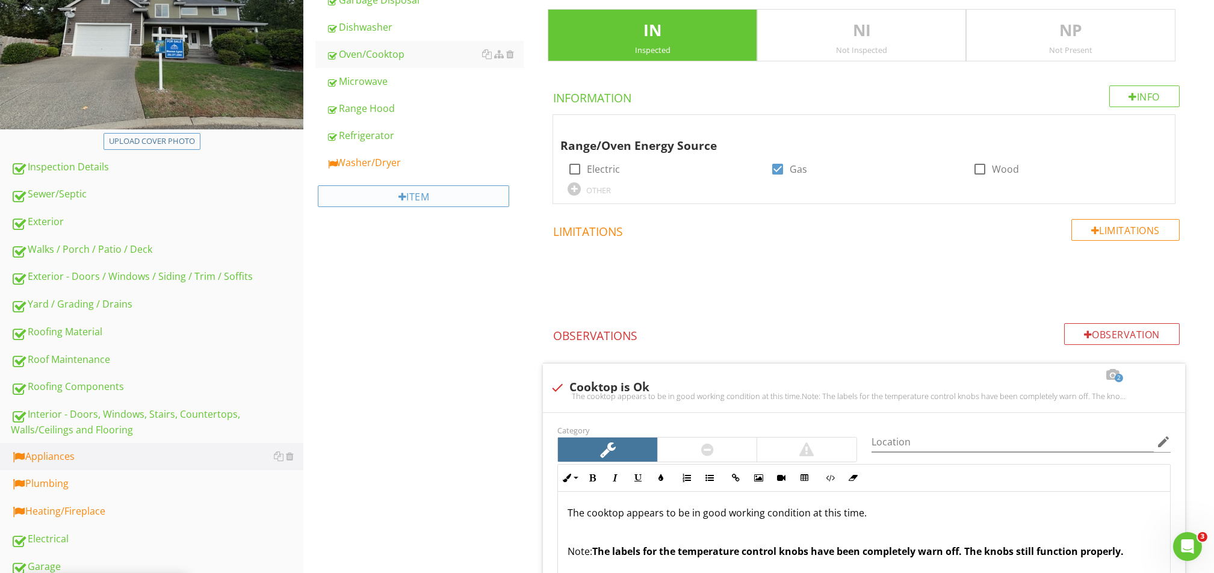
drag, startPoint x: 402, startPoint y: 156, endPoint x: 448, endPoint y: 200, distance: 63.0
click at [401, 156] on div "Washer/Dryer" at bounding box center [424, 162] width 197 height 14
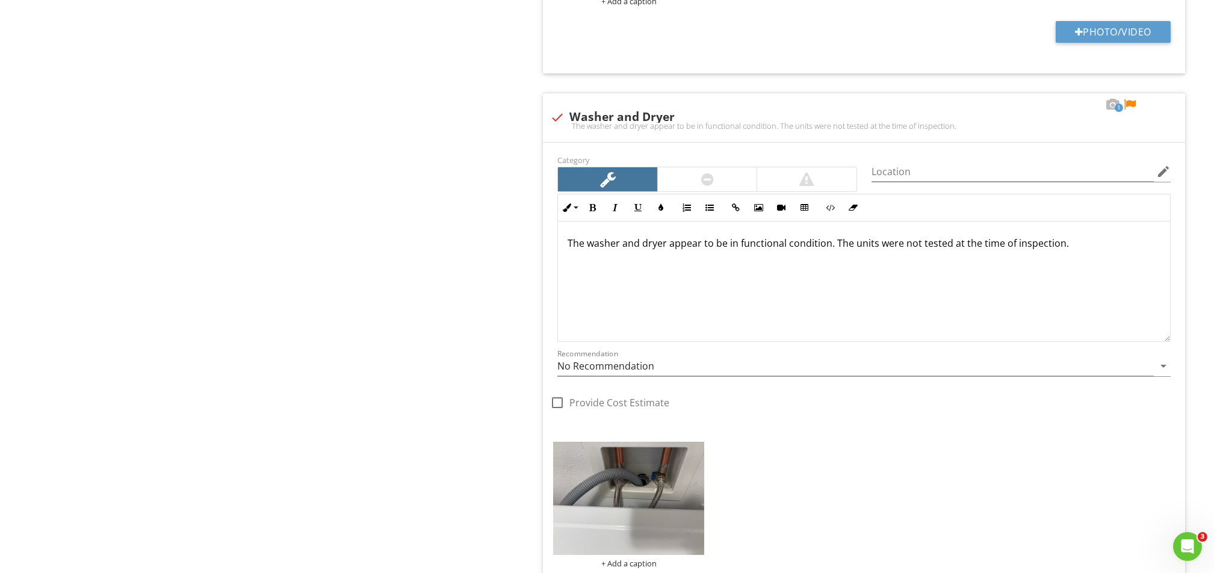
scroll to position [941, 0]
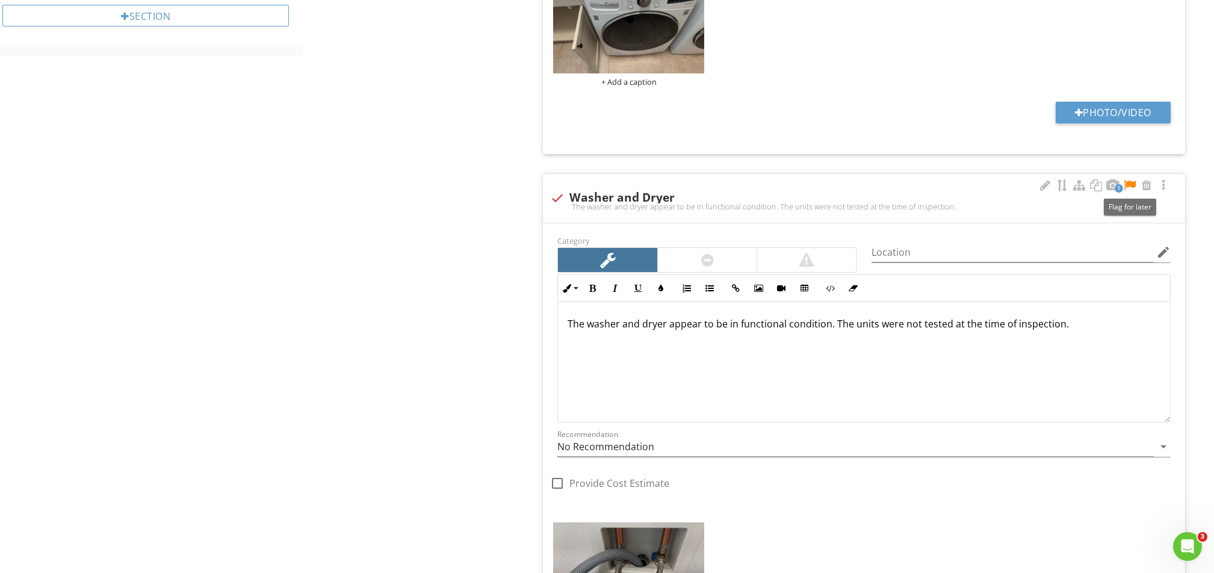
click at [1131, 184] on div at bounding box center [1129, 185] width 14 height 12
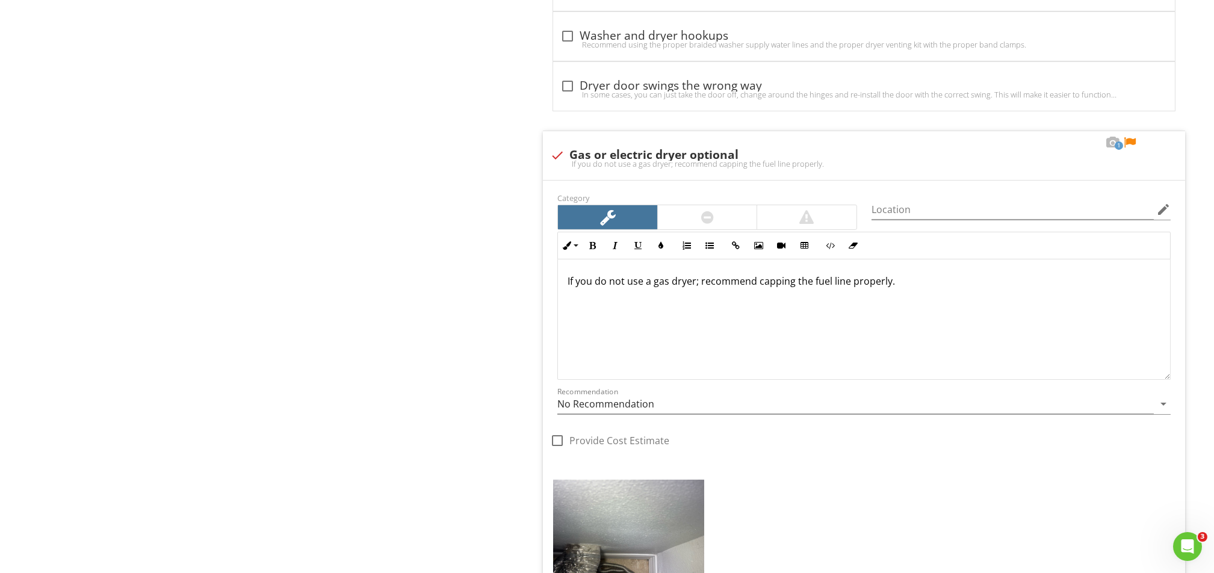
scroll to position [1583, 0]
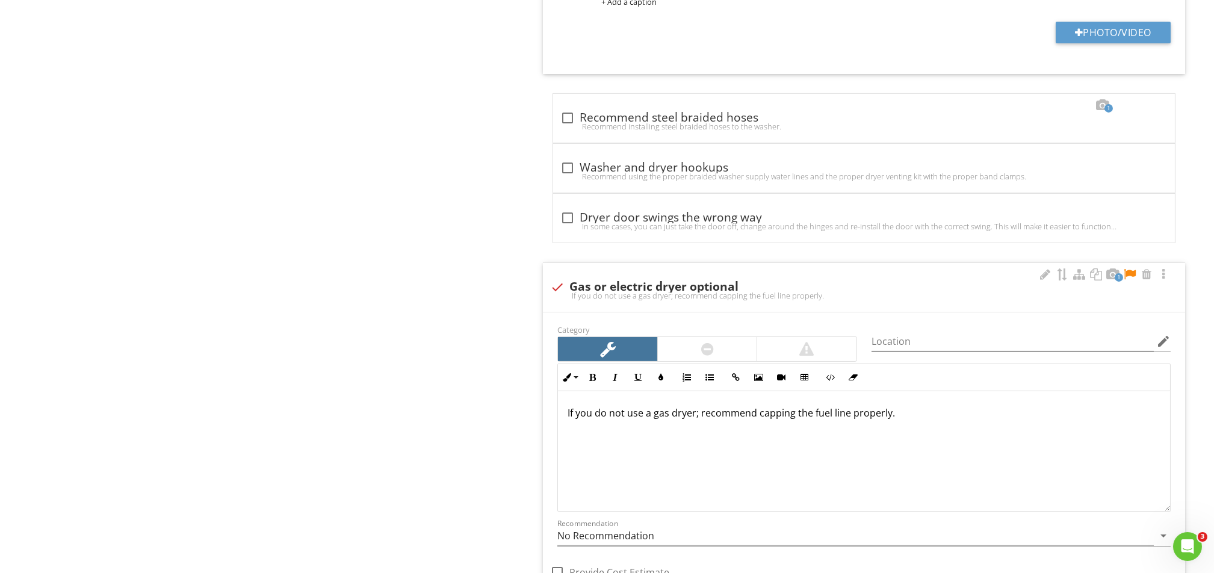
click at [1129, 270] on div at bounding box center [1129, 274] width 14 height 12
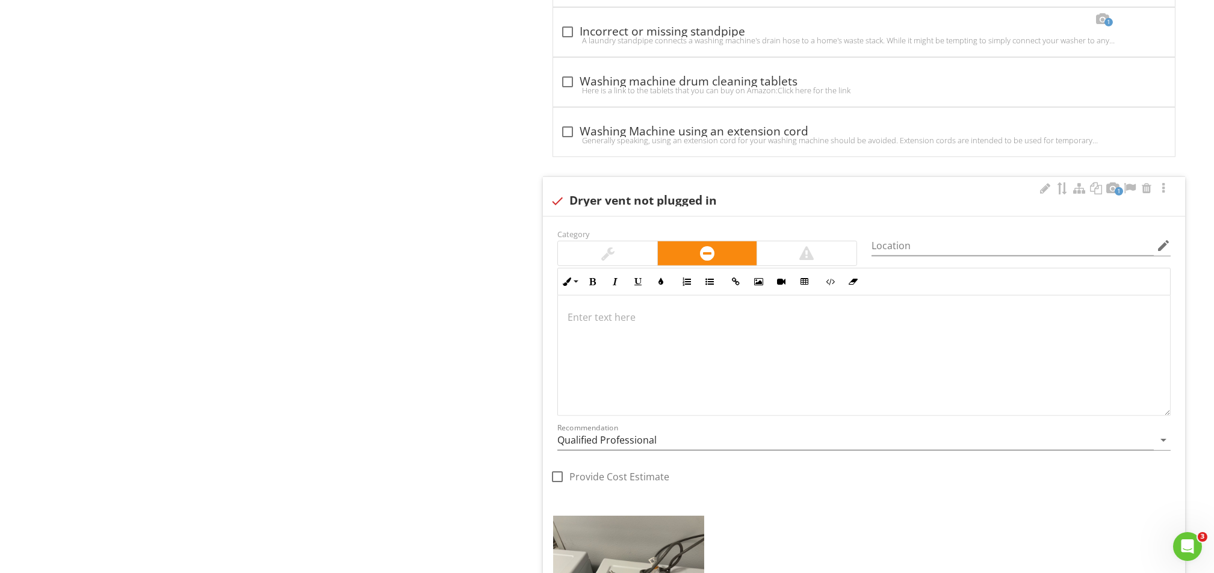
scroll to position [3158, 0]
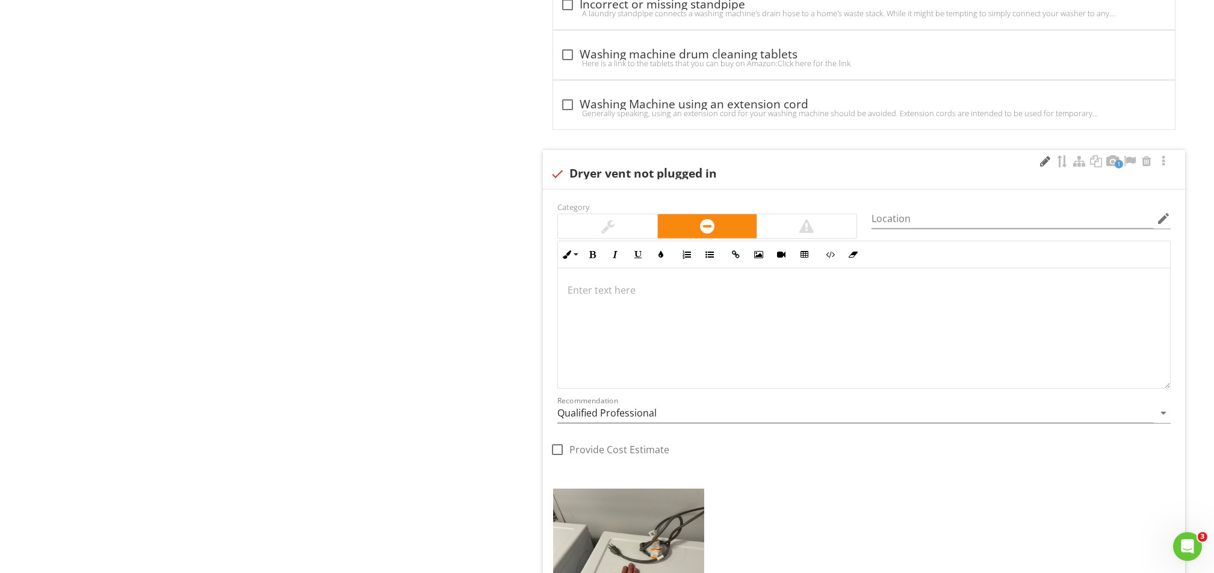
click at [1043, 160] on div at bounding box center [1045, 161] width 14 height 12
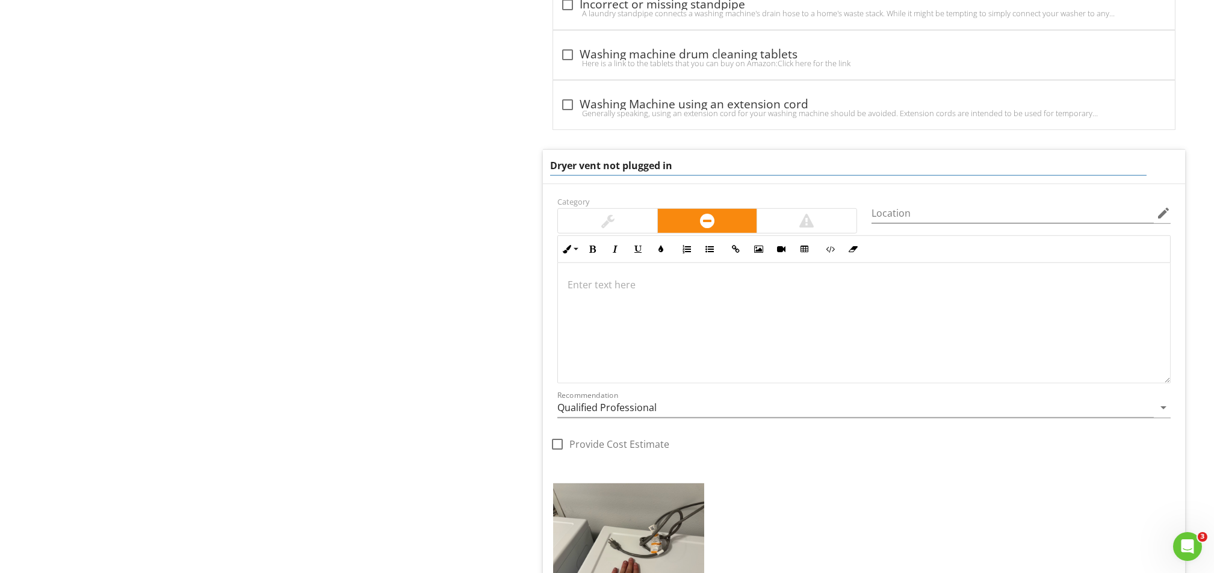
drag, startPoint x: 708, startPoint y: 168, endPoint x: 579, endPoint y: 189, distance: 130.4
click at [579, 189] on div "Dryer vent not plugged in Category Location edit Inline Style XLarge Large Norm…" at bounding box center [864, 413] width 642 height 528
type input "Dryer unplugged"
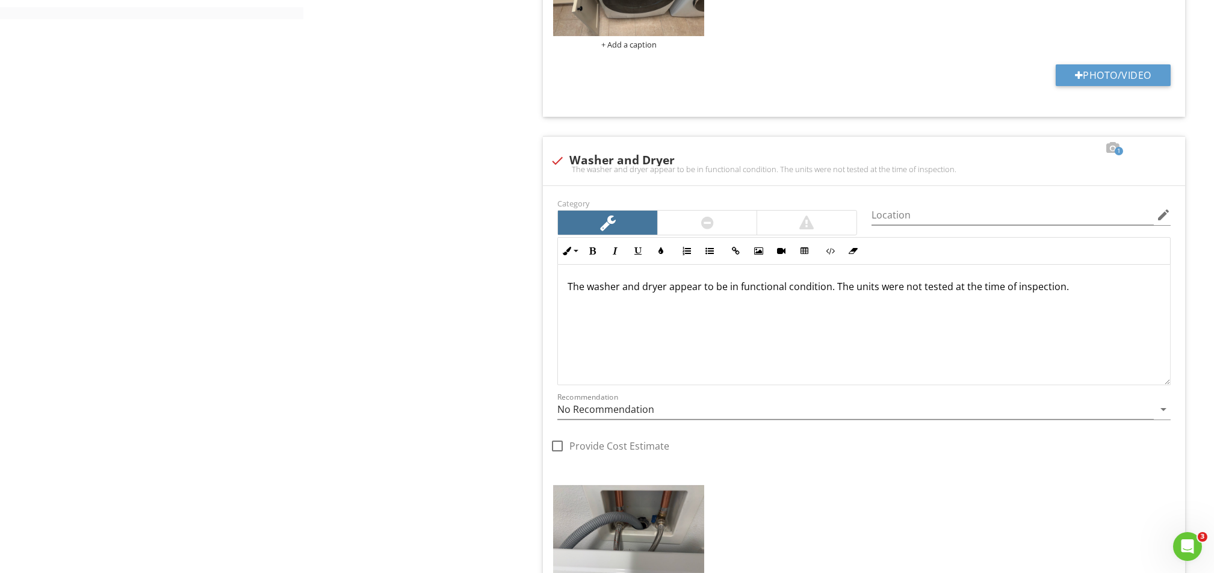
scroll to position [1072, 0]
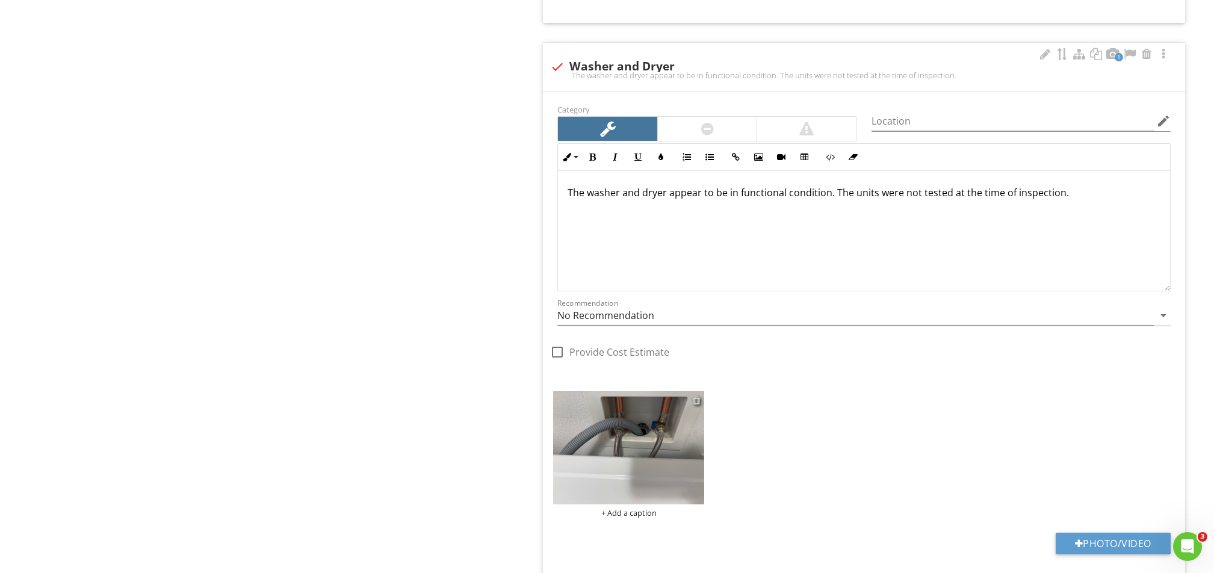
click at [699, 397] on div at bounding box center [697, 400] width 8 height 10
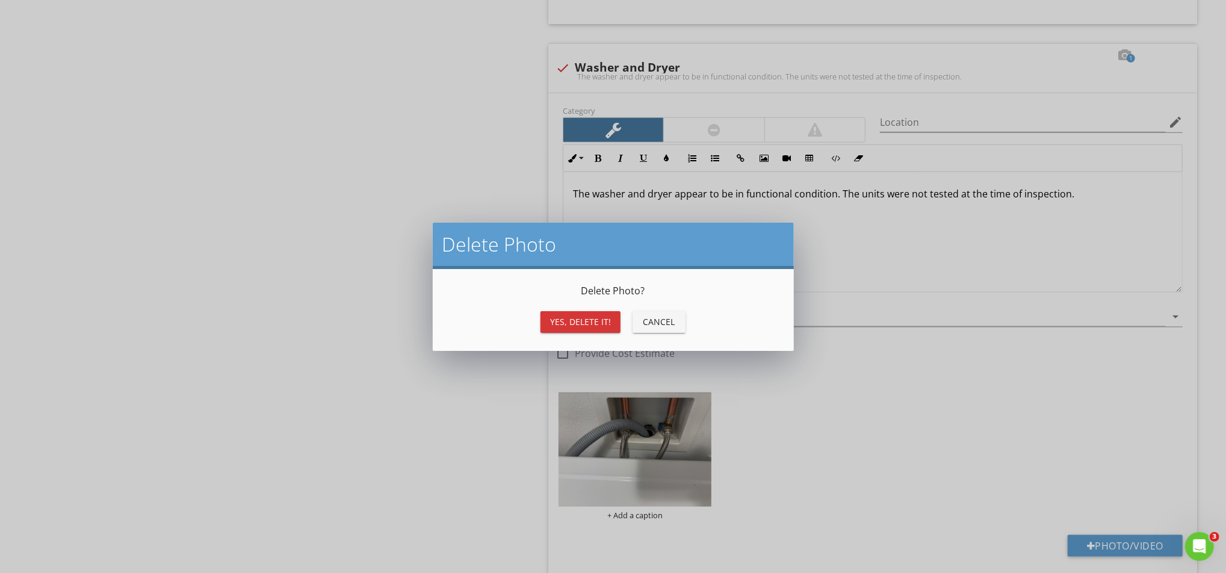
click at [565, 325] on div "Yes, Delete it!" at bounding box center [580, 321] width 61 height 13
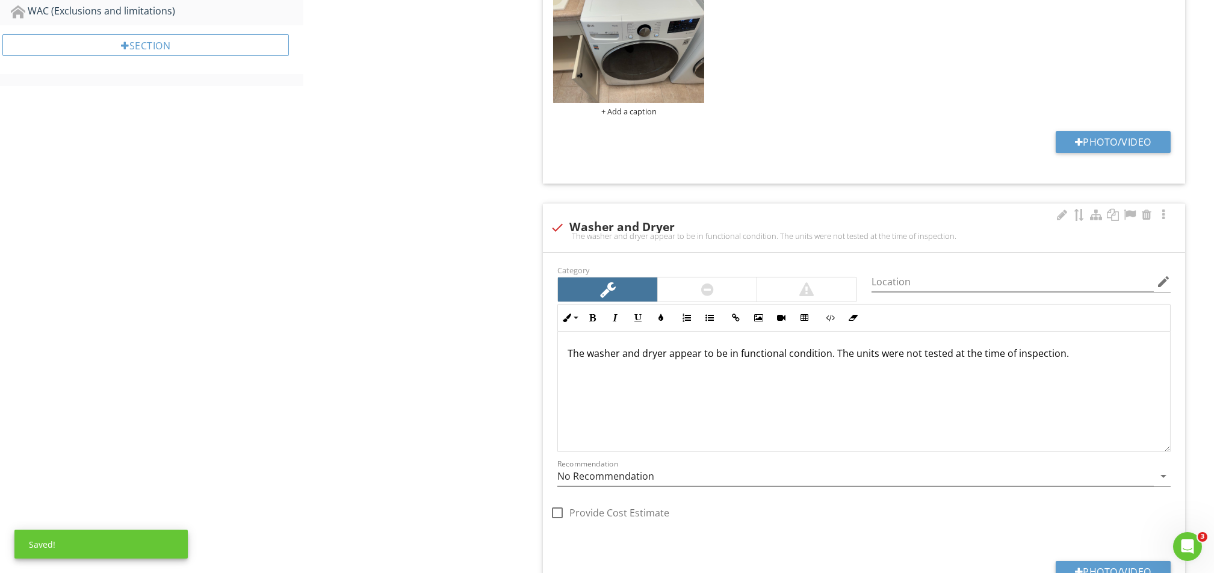
click at [562, 224] on div at bounding box center [557, 227] width 20 height 20
checkbox input "true"
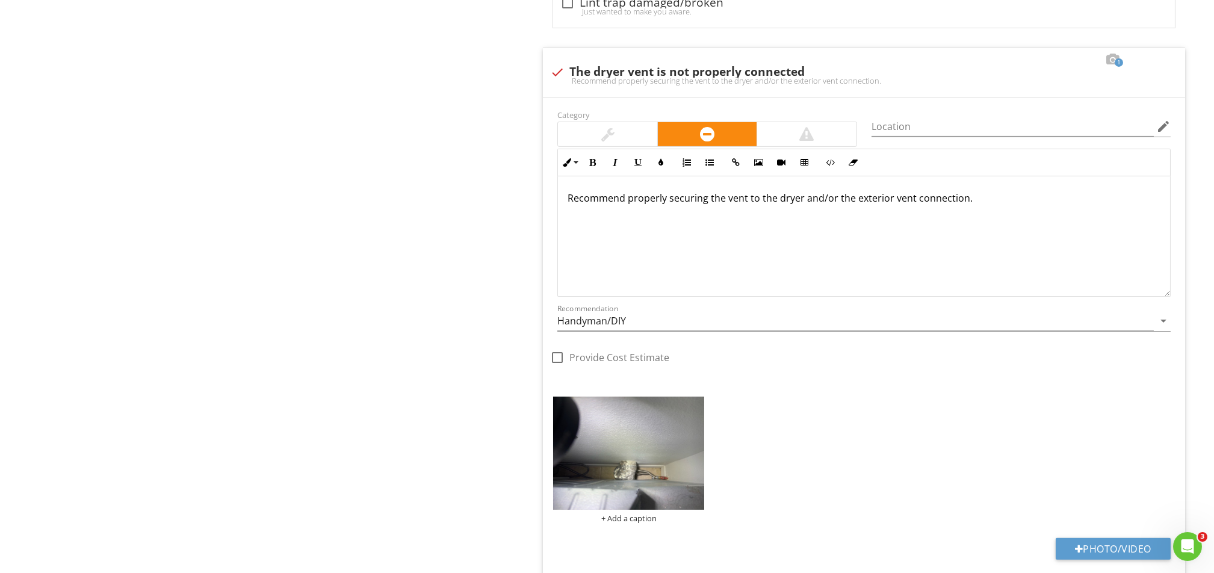
scroll to position [2035, 0]
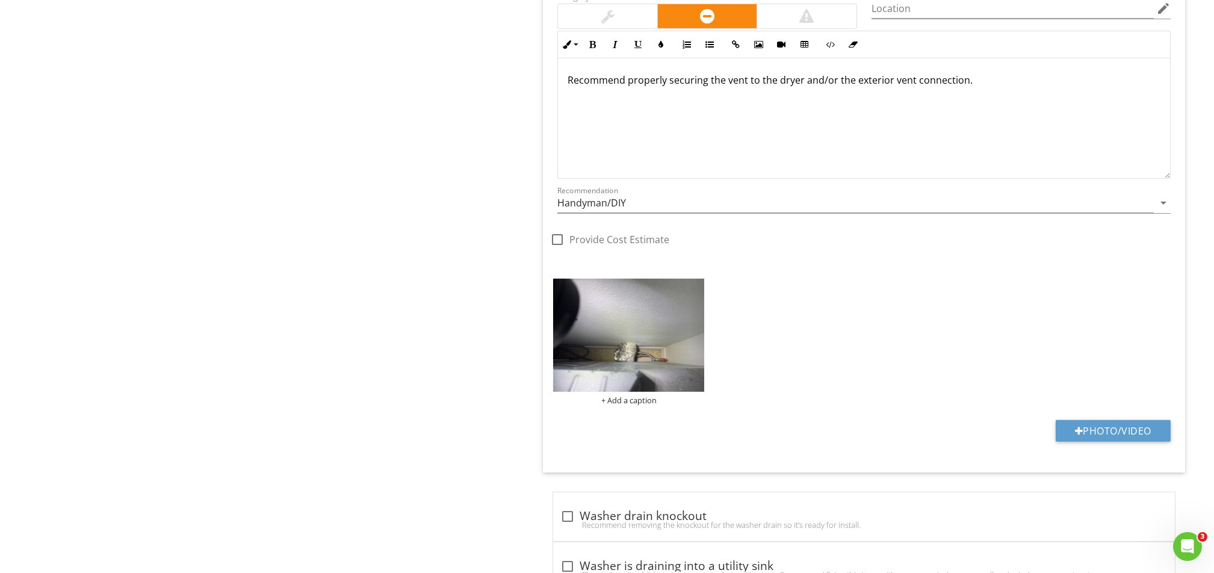
click at [563, 79] on div "Recommend properly securing the vent to the dryer and/or the exterior vent conn…" at bounding box center [864, 118] width 612 height 120
click at [900, 83] on p "The vent has been smashed between the wall and the dryer. Recommend properly se…" at bounding box center [863, 87] width 593 height 29
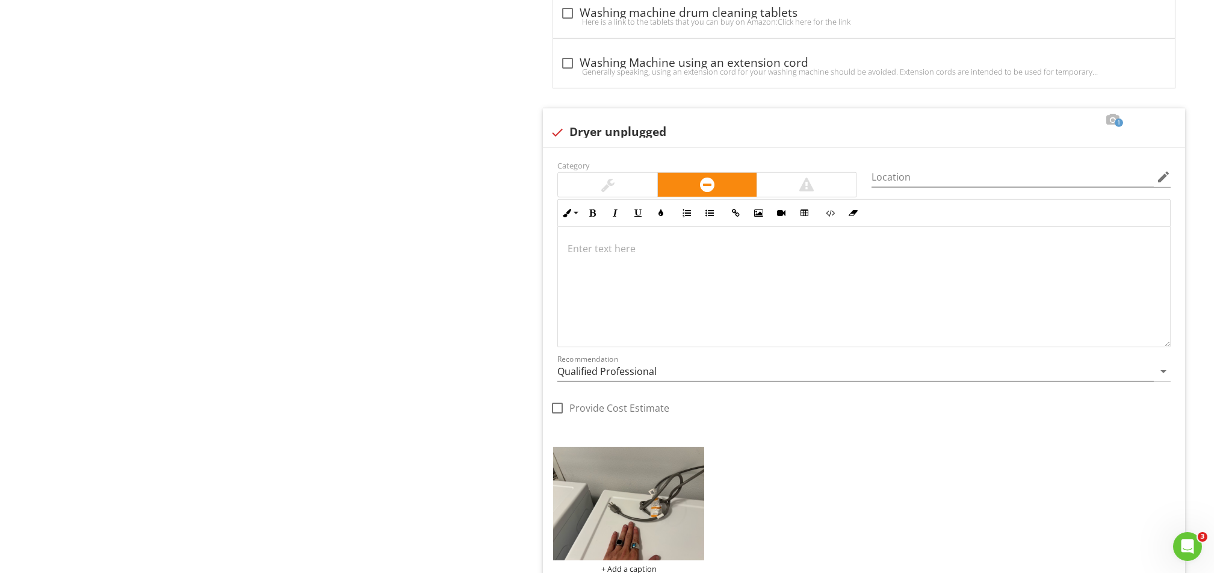
scroll to position [2806, 0]
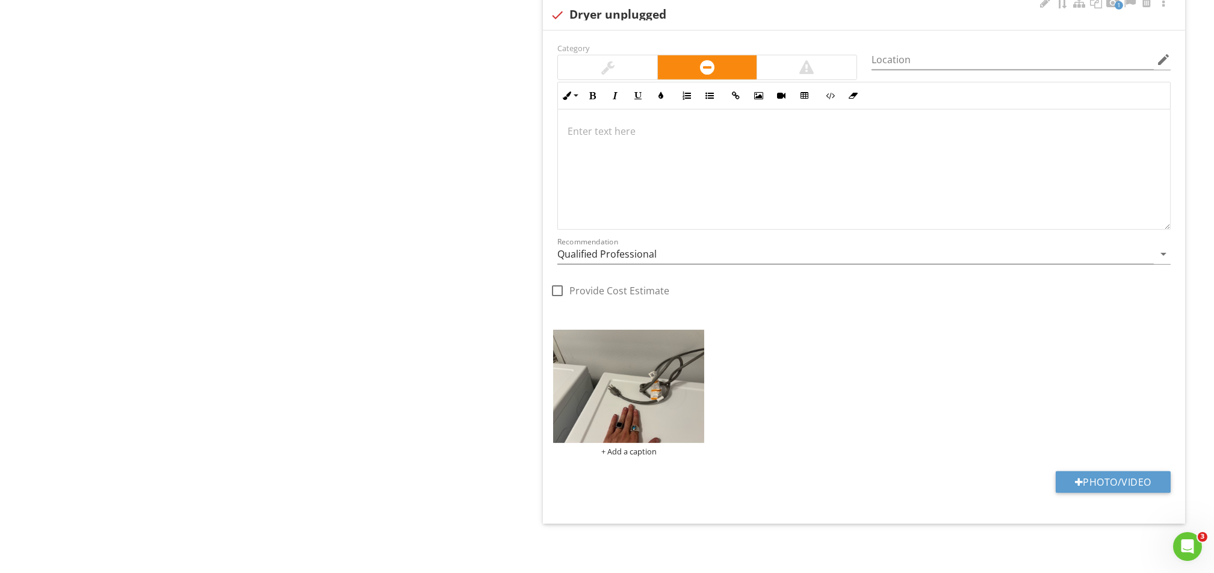
click at [592, 150] on div at bounding box center [864, 170] width 612 height 120
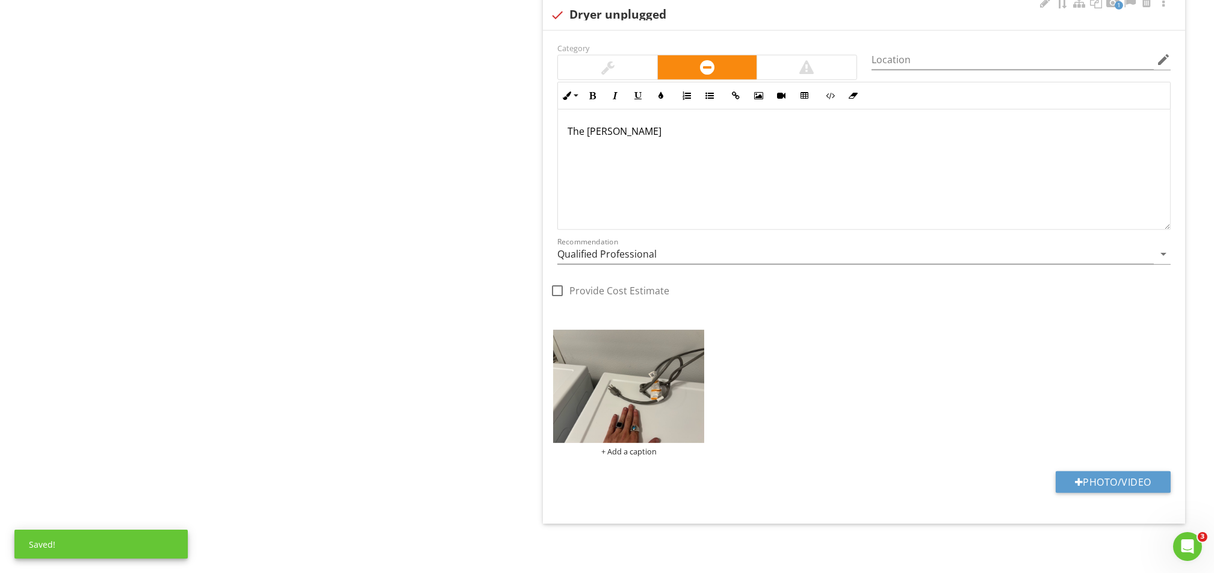
scroll to position [2816, 0]
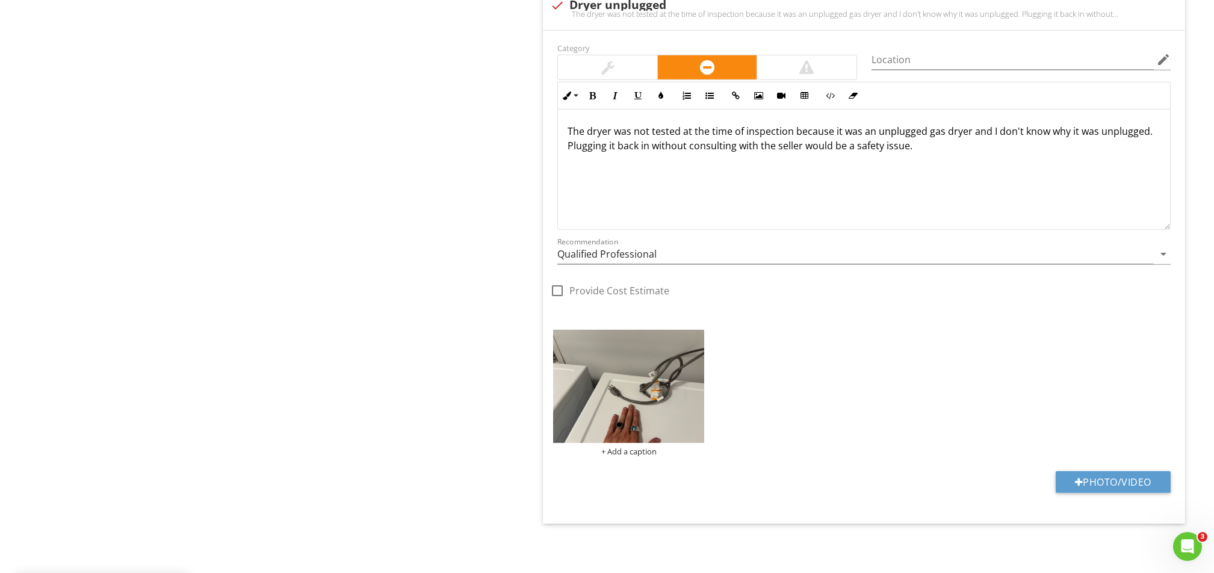
click at [934, 150] on p "The dryer was not tested at the time of inspection because it was an unplugged …" at bounding box center [863, 138] width 593 height 29
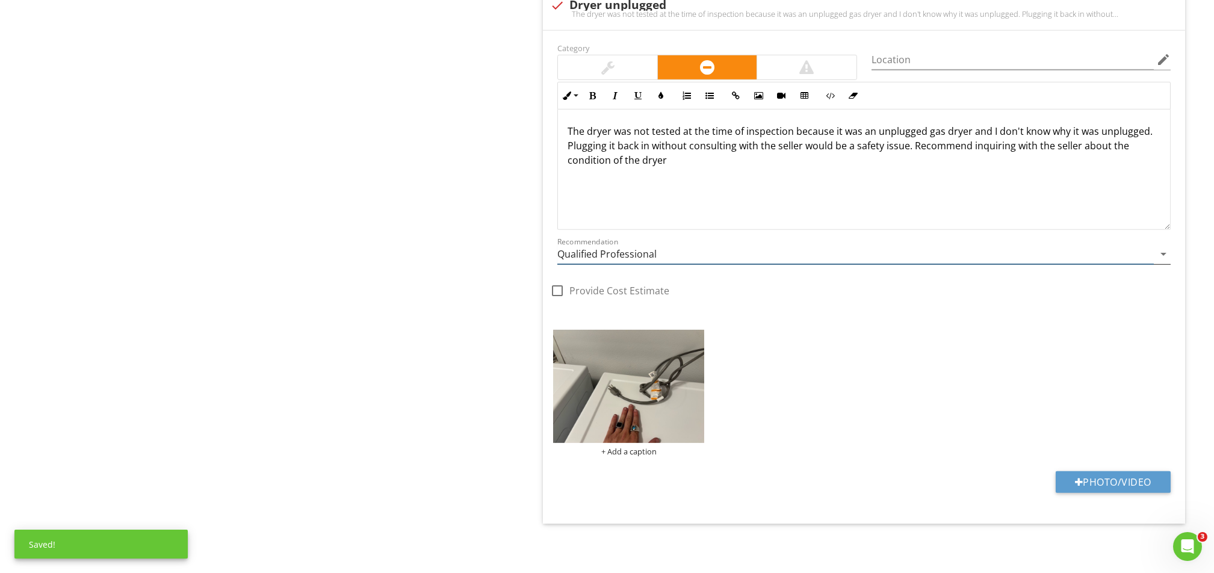
click at [910, 262] on input "Qualified Professional" at bounding box center [855, 254] width 596 height 20
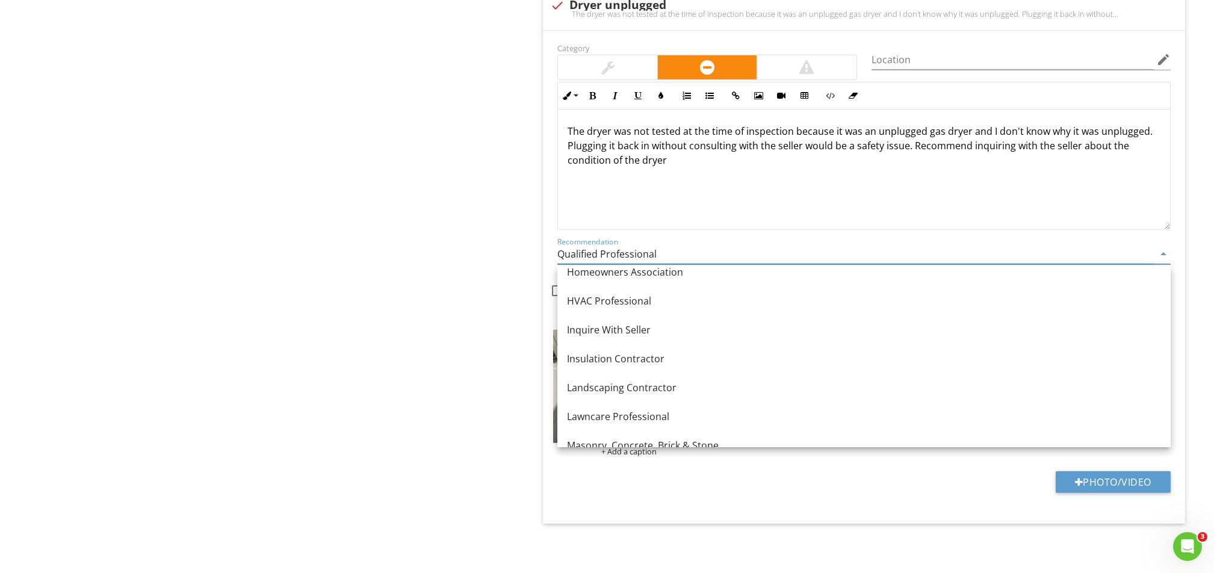
scroll to position [882, 0]
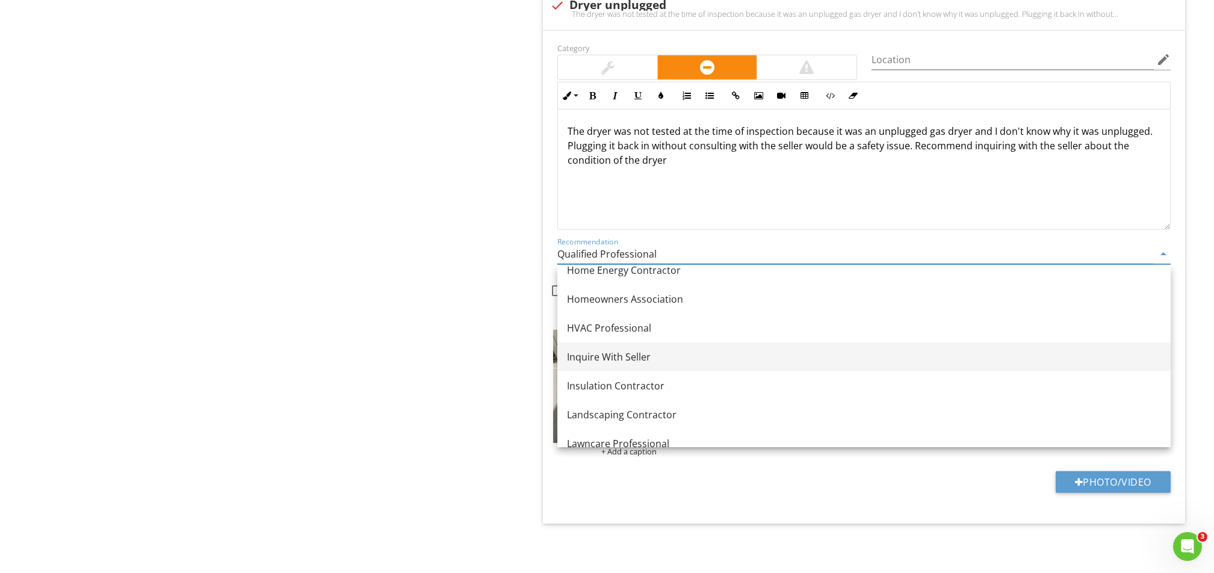
click at [637, 353] on div "Inquire With Seller" at bounding box center [864, 357] width 594 height 14
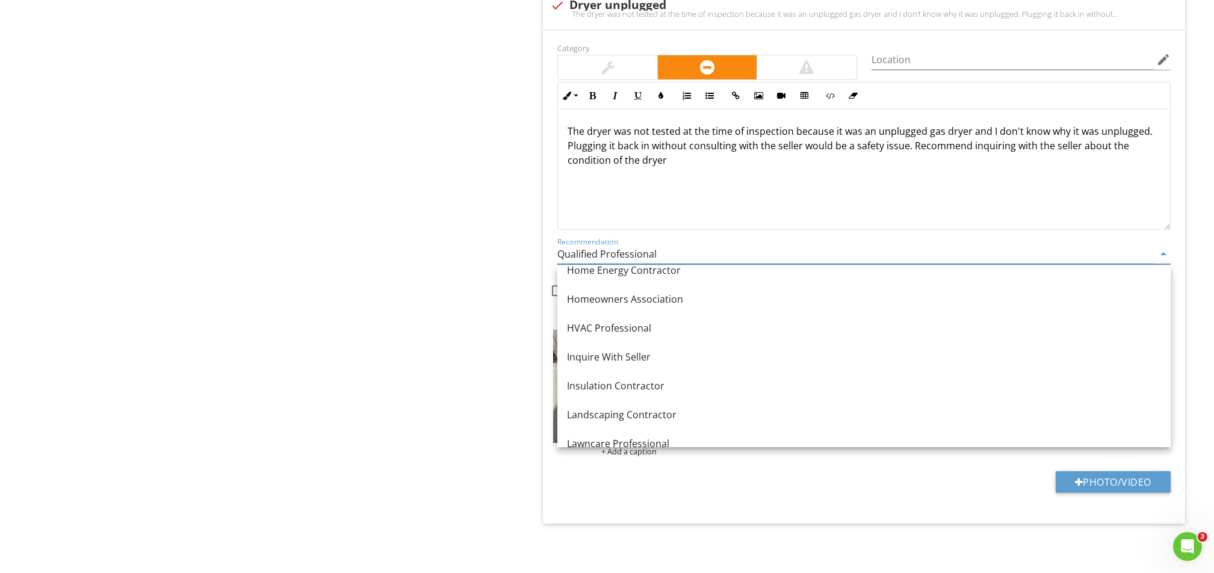
type input "Inquire With Seller"
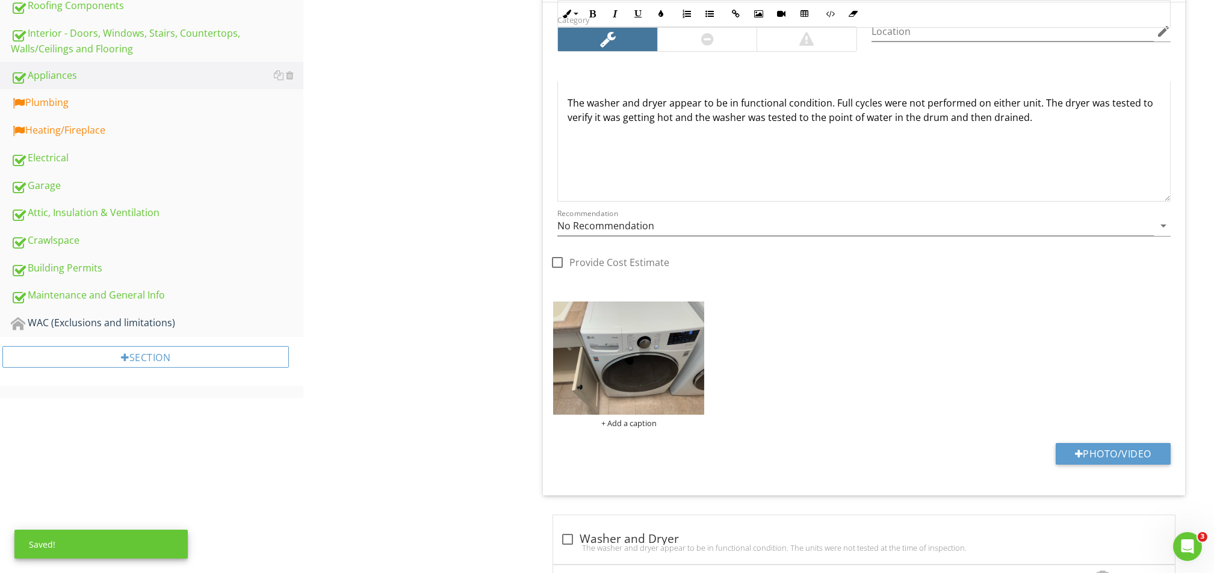
scroll to position [409, 0]
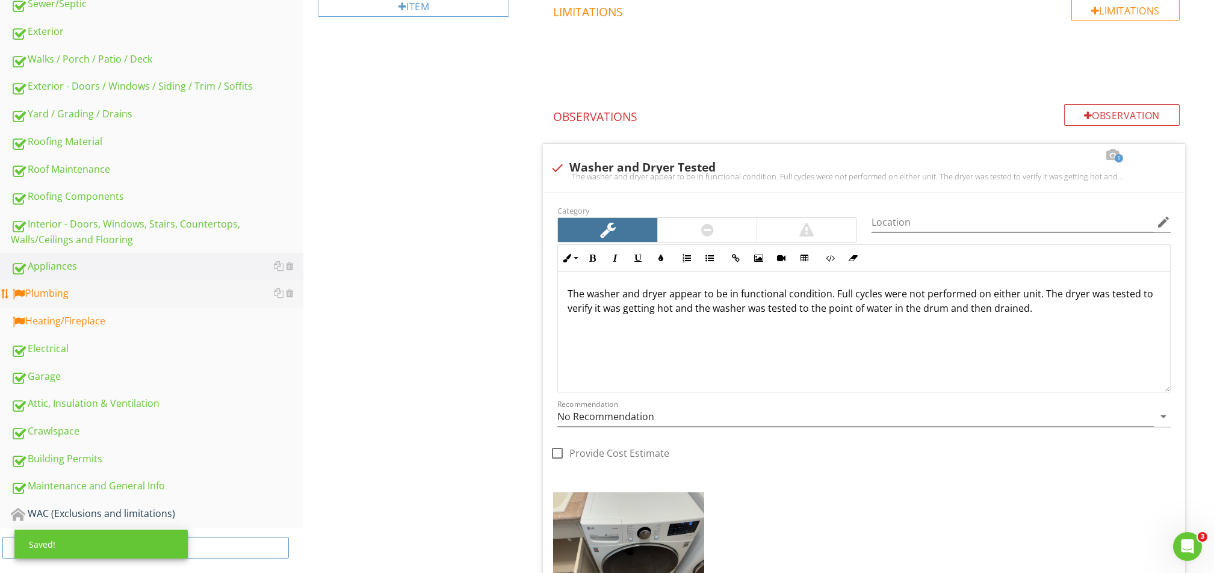
click at [81, 289] on div "Plumbing" at bounding box center [157, 294] width 292 height 16
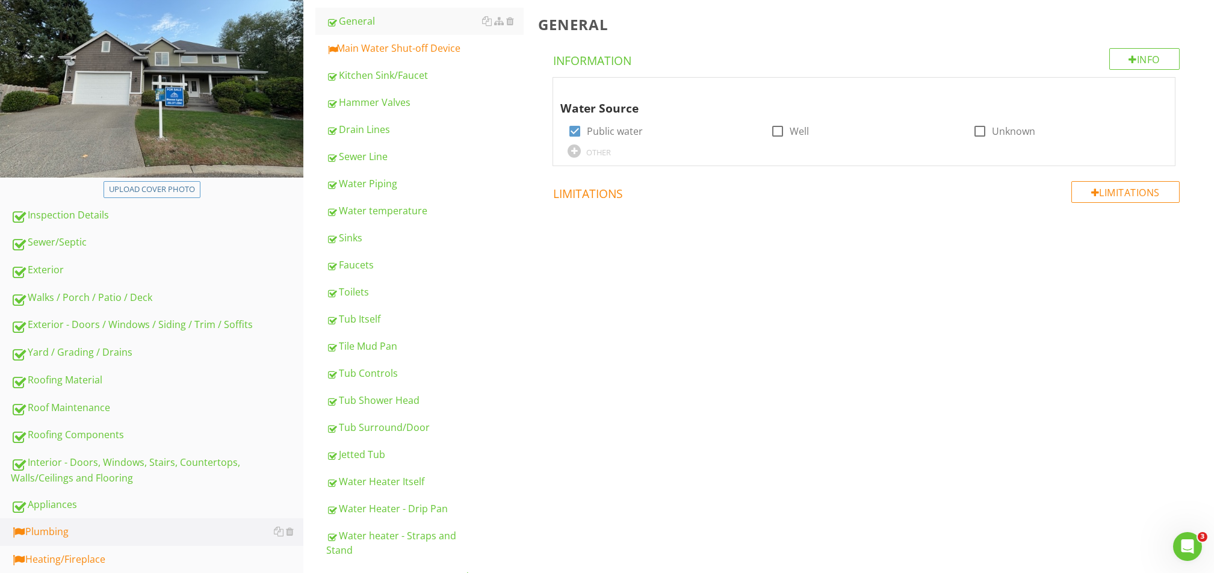
scroll to position [168, 0]
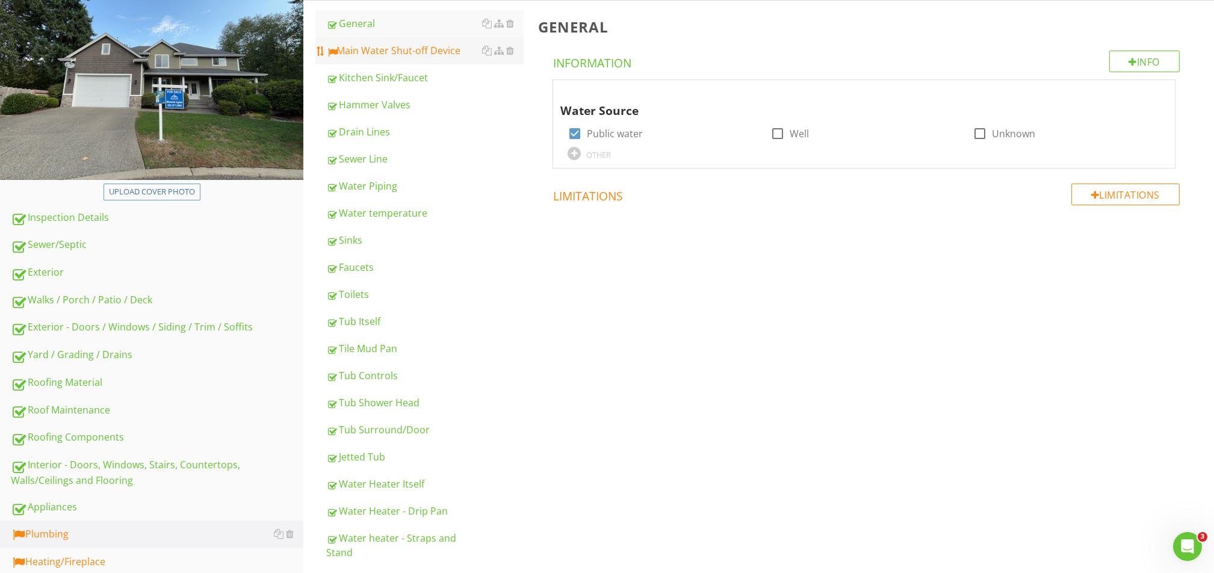
click at [363, 42] on link "Main Water Shut-off Device" at bounding box center [424, 50] width 197 height 26
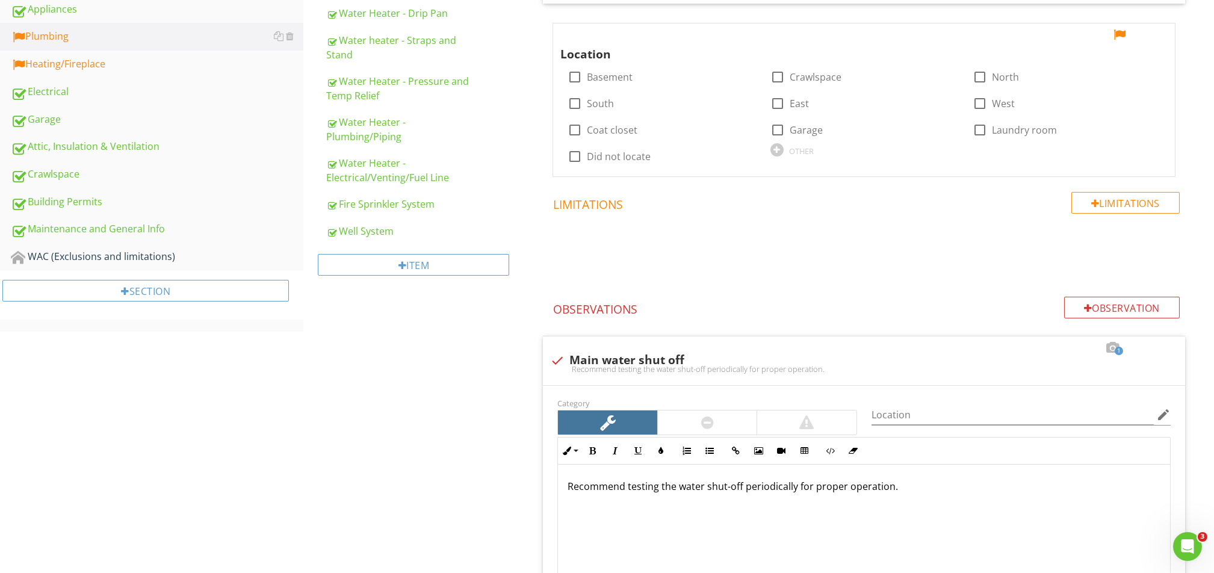
scroll to position [570, 0]
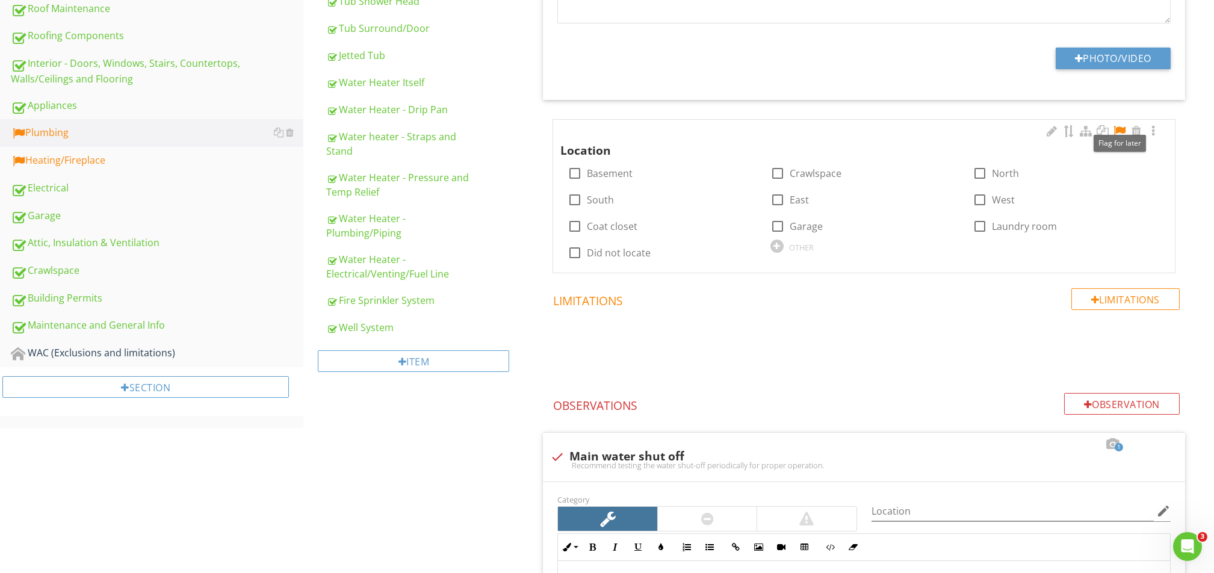
click at [1119, 128] on div at bounding box center [1119, 131] width 14 height 12
click at [572, 227] on div at bounding box center [574, 226] width 20 height 20
checkbox input "true"
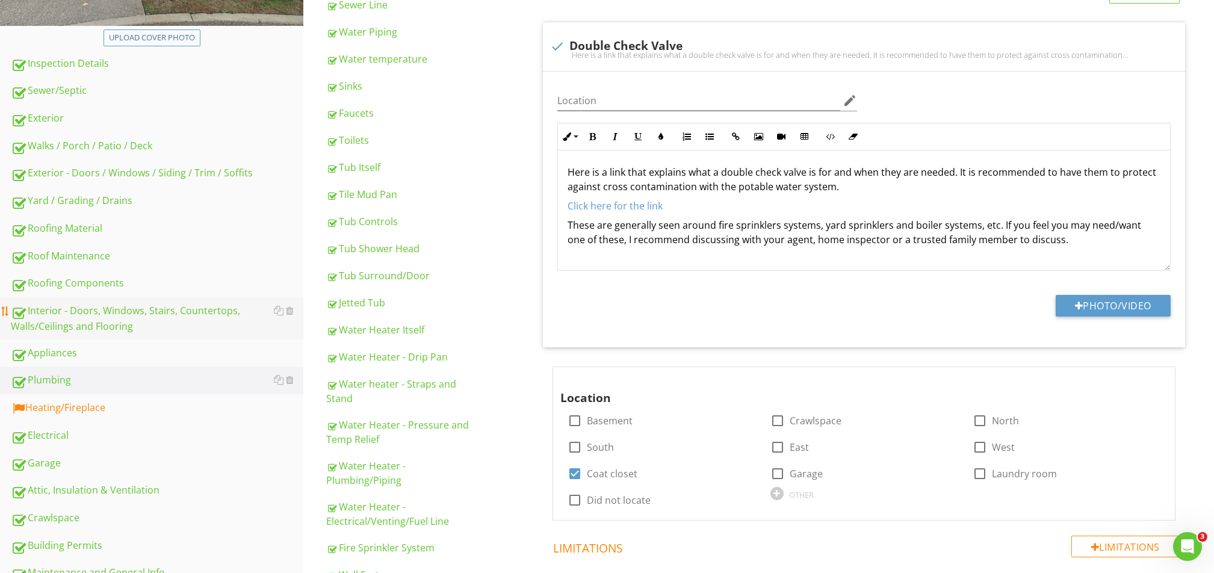
scroll to position [329, 0]
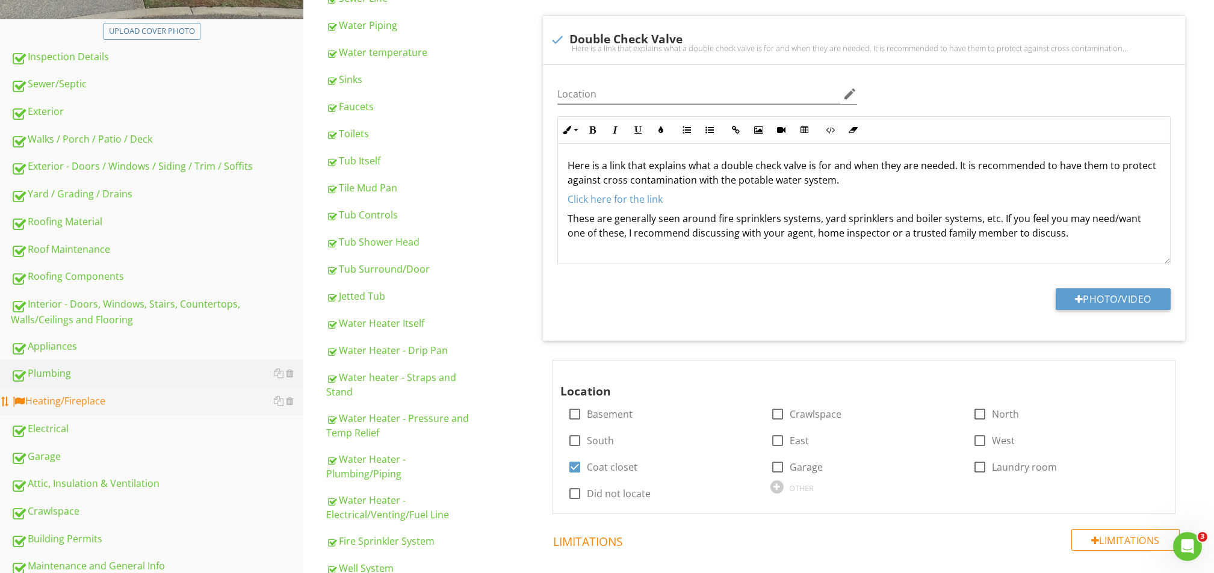
click at [65, 404] on div "Heating/Fireplace" at bounding box center [157, 401] width 292 height 16
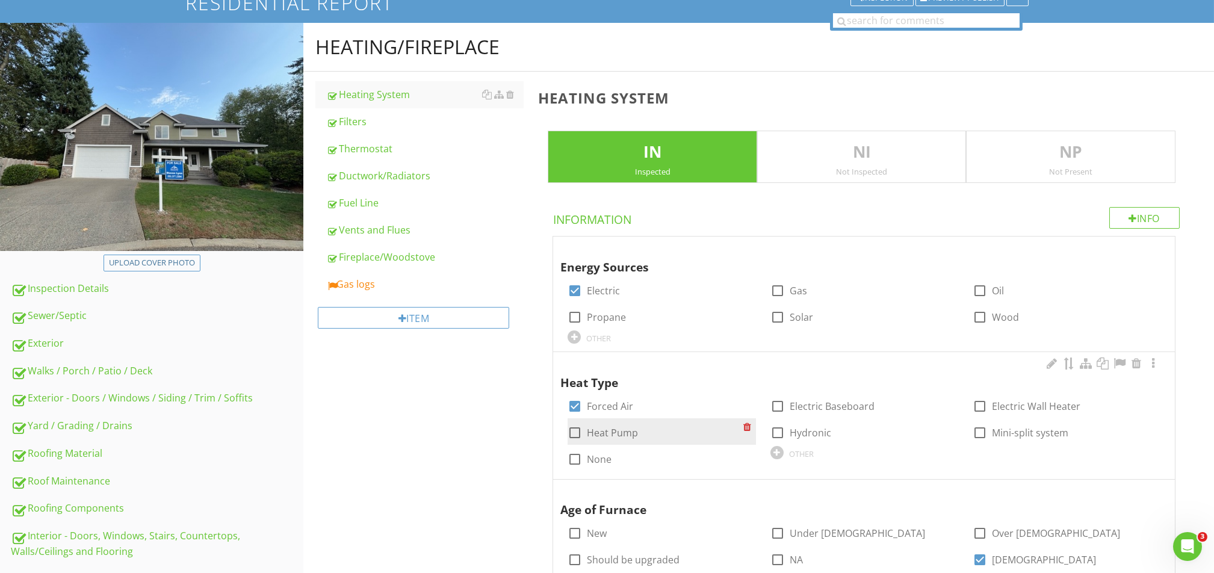
scroll to position [88, 0]
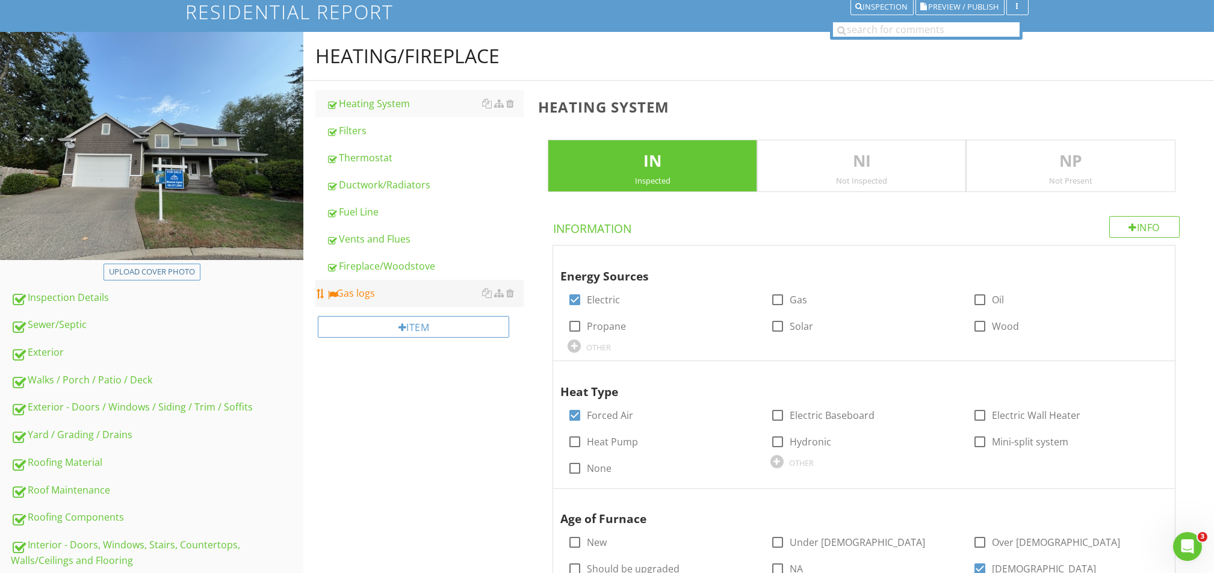
click at [371, 299] on div "Gas logs" at bounding box center [424, 293] width 197 height 14
type textarea "<p>Furnace should be cleaned and serviced every 2-3 years. We recommend a quali…"
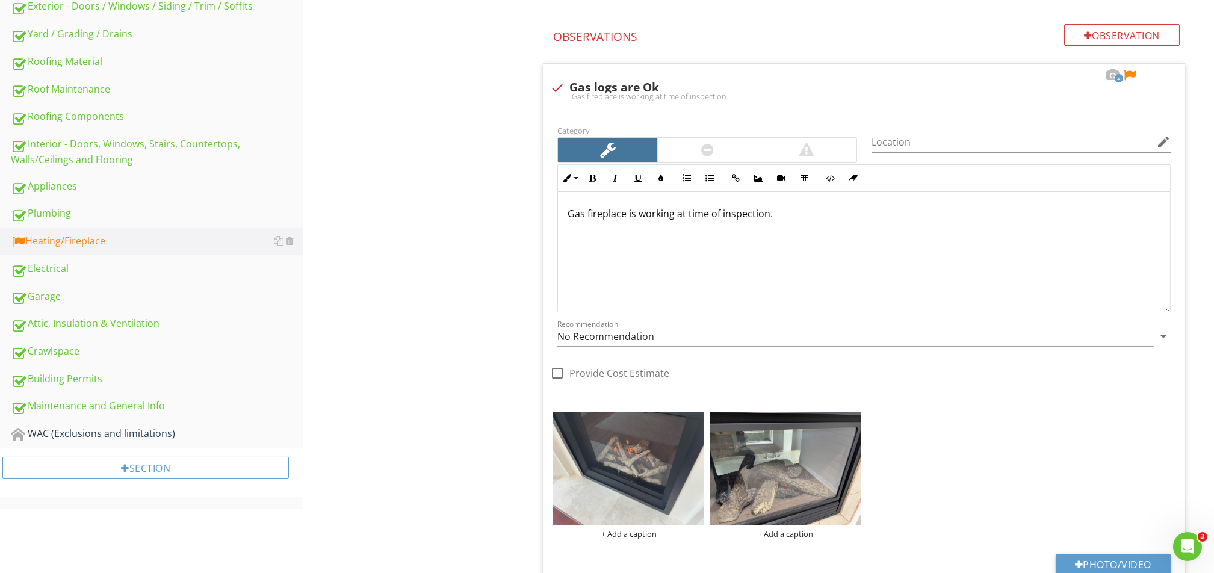
scroll to position [1, 0]
click at [1129, 73] on div at bounding box center [1129, 75] width 14 height 12
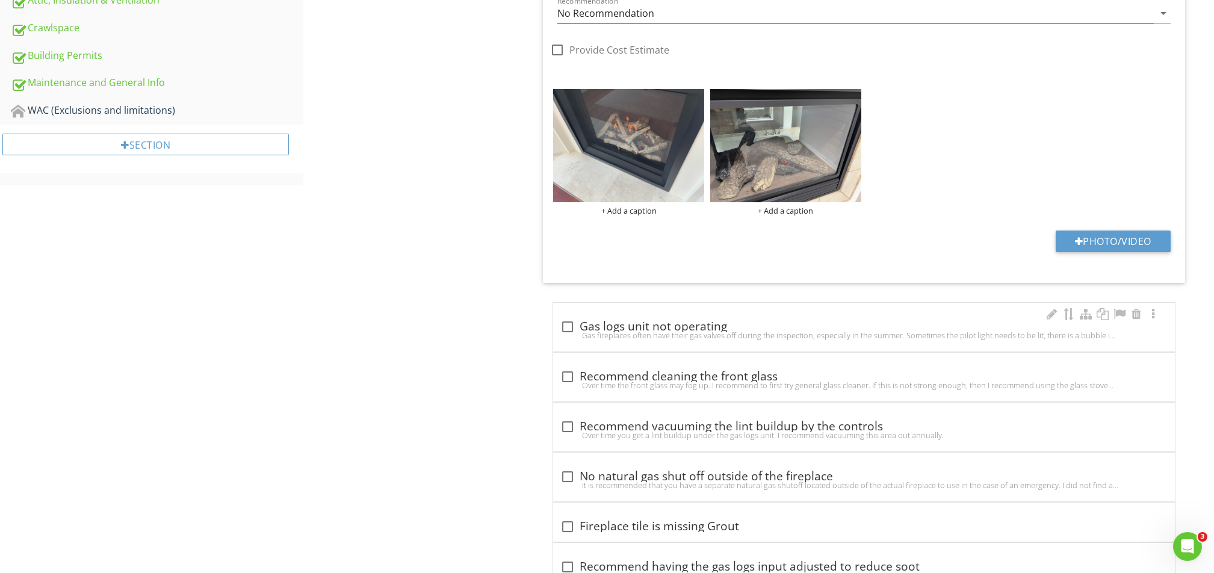
scroll to position [892, 0]
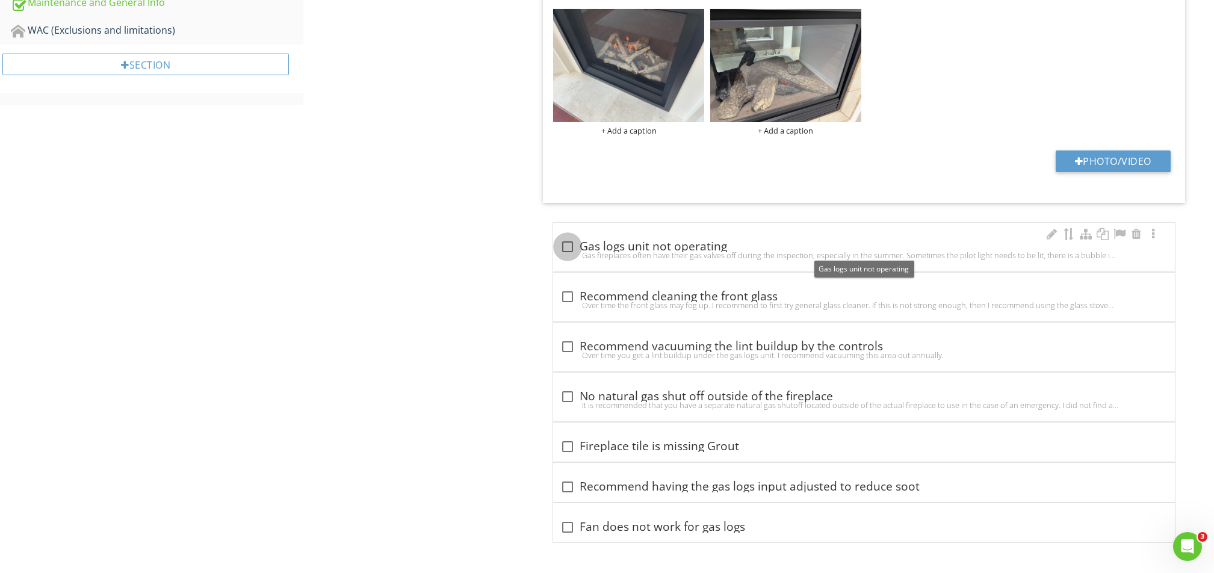
click at [573, 241] on div at bounding box center [567, 246] width 20 height 20
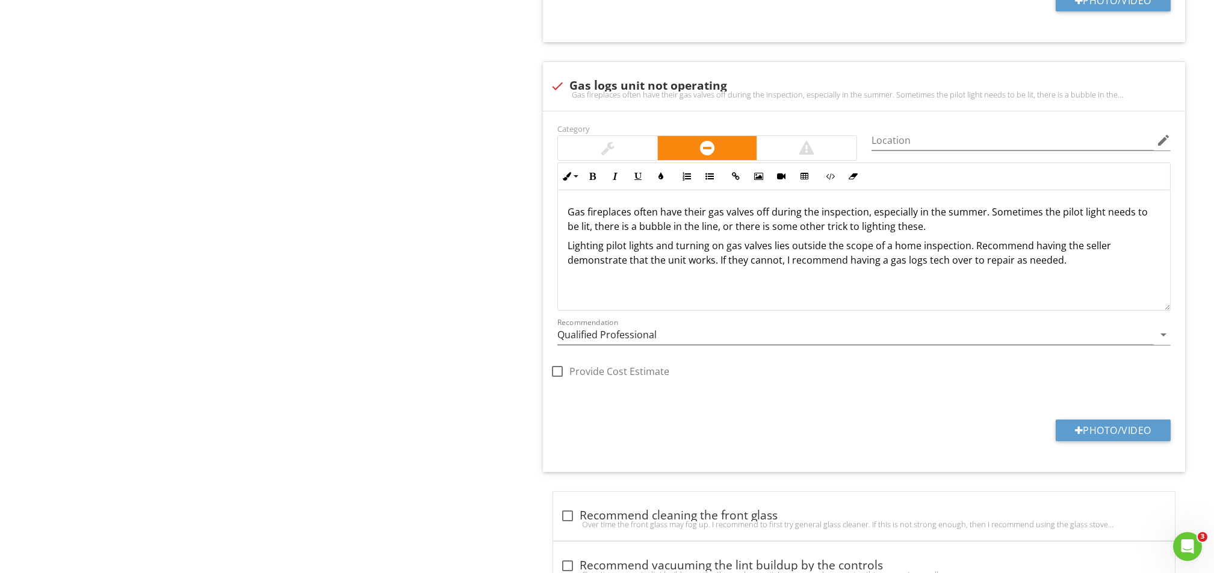
scroll to position [973, 0]
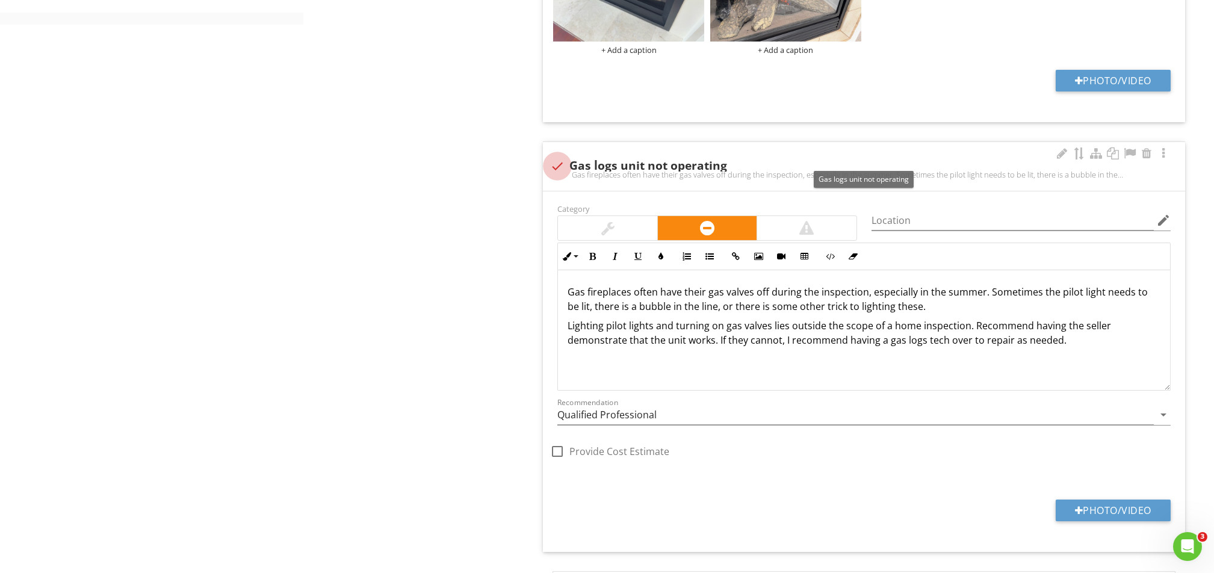
click at [561, 165] on div at bounding box center [557, 166] width 20 height 20
checkbox input "true"
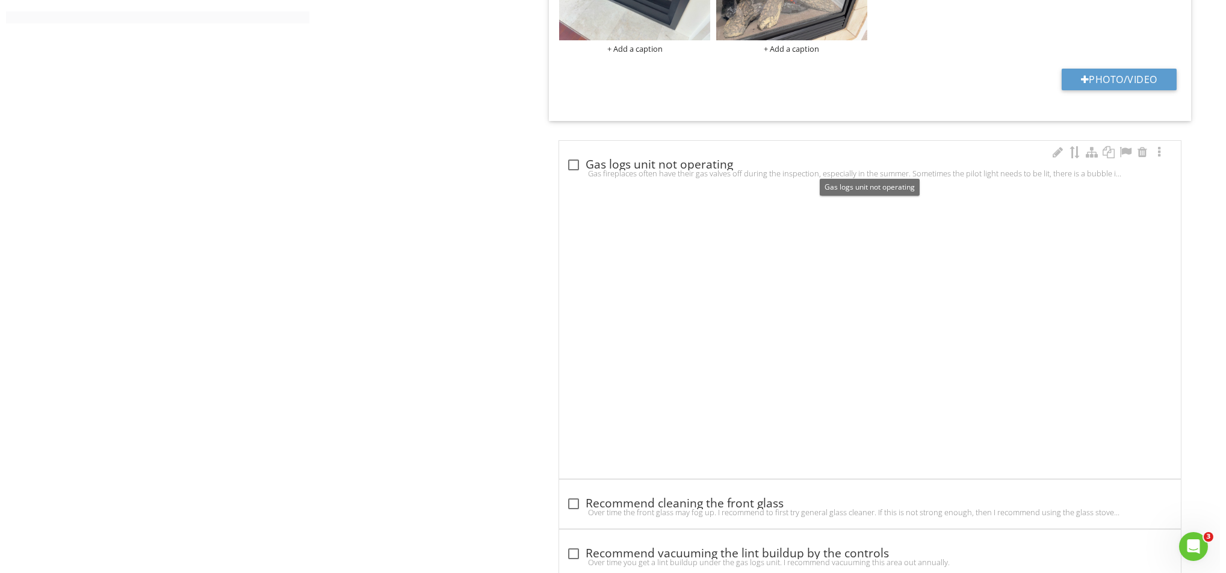
scroll to position [892, 0]
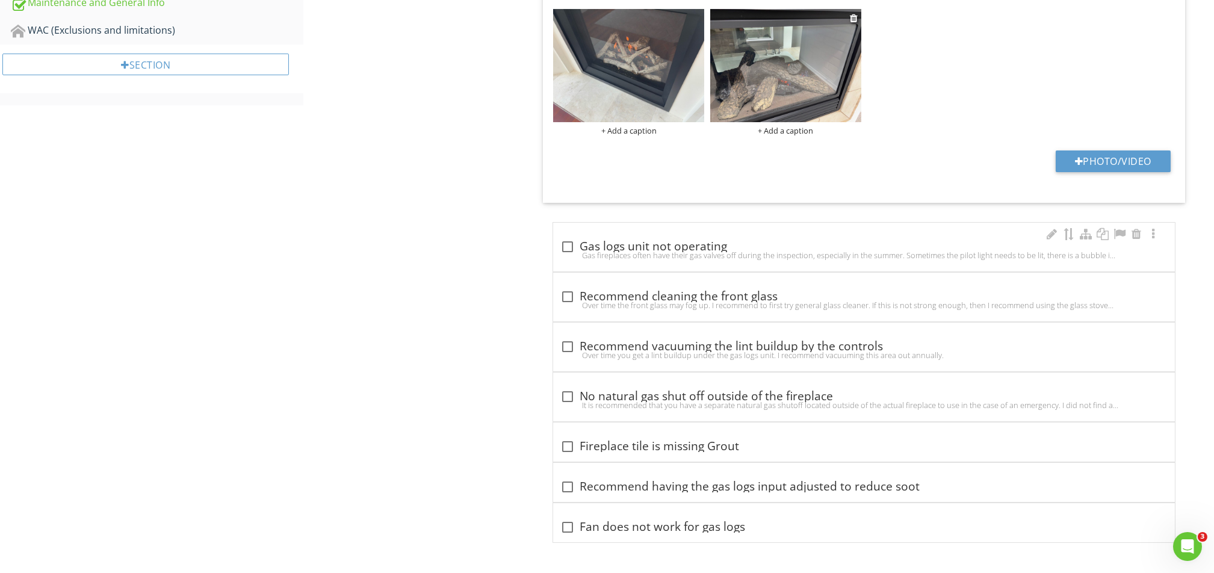
click at [782, 135] on div "+ Add a caption" at bounding box center [785, 131] width 151 height 10
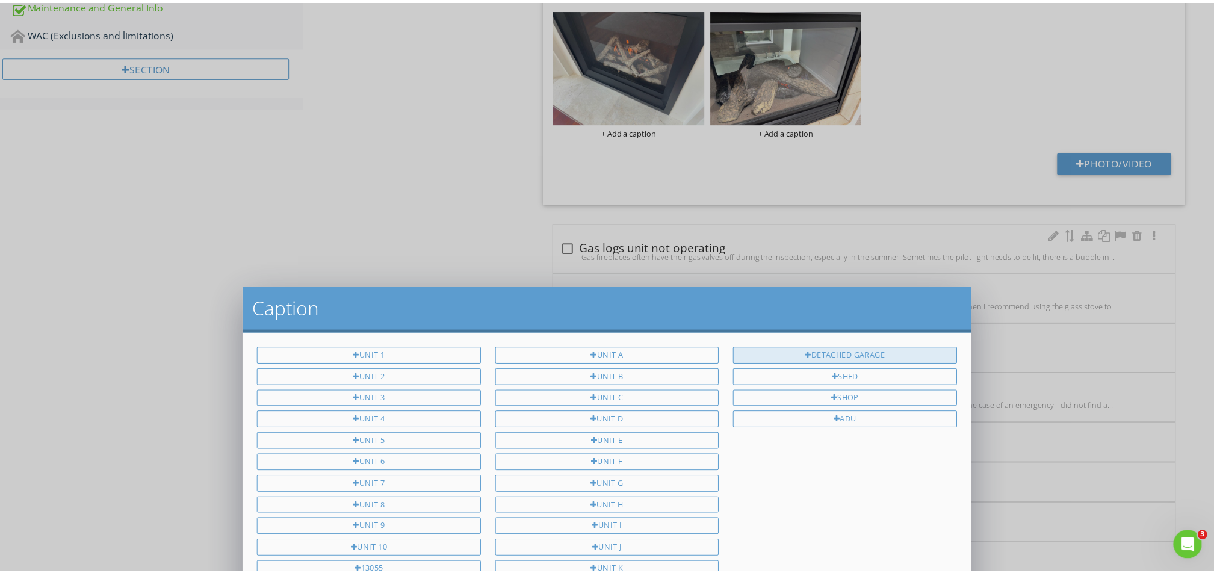
scroll to position [0, 0]
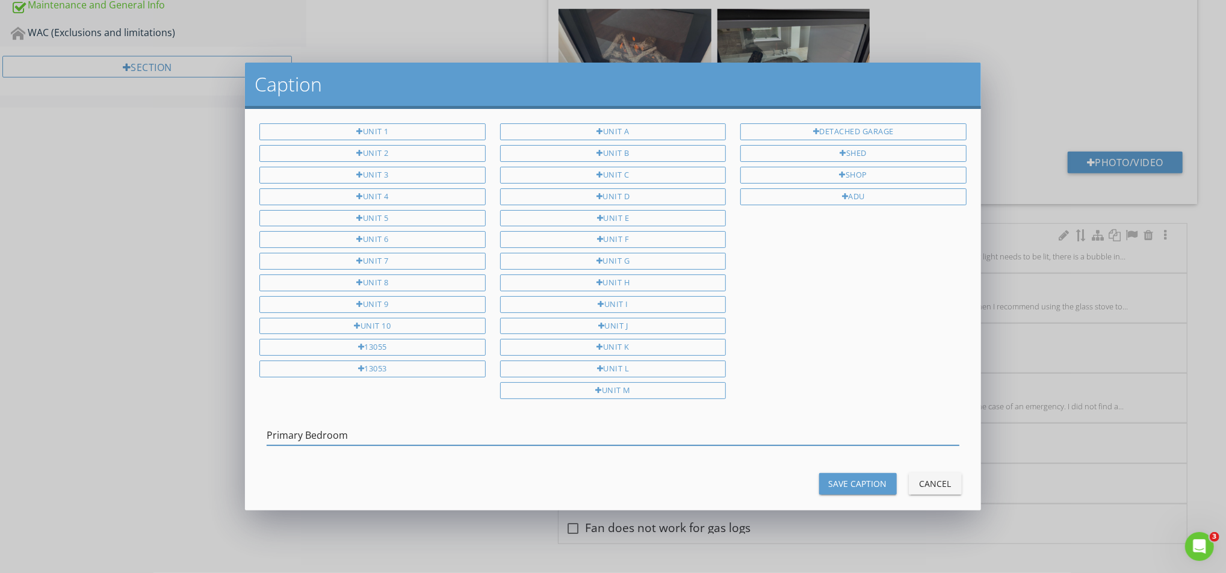
type input "Primary Bedroom"
click at [844, 479] on div "Save Caption" at bounding box center [857, 483] width 58 height 13
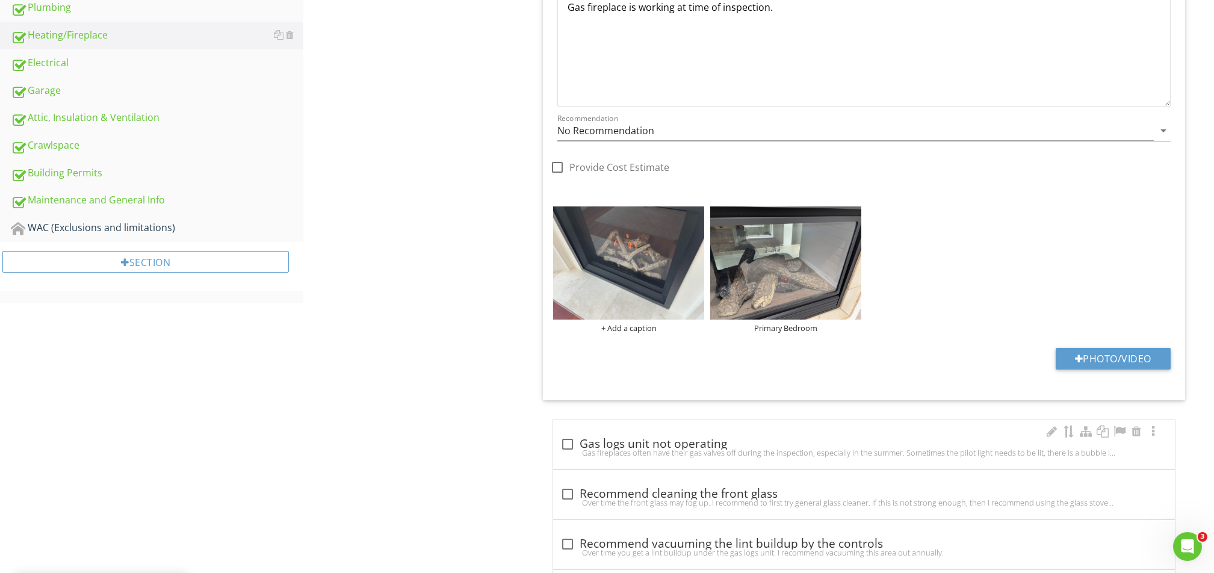
scroll to position [572, 0]
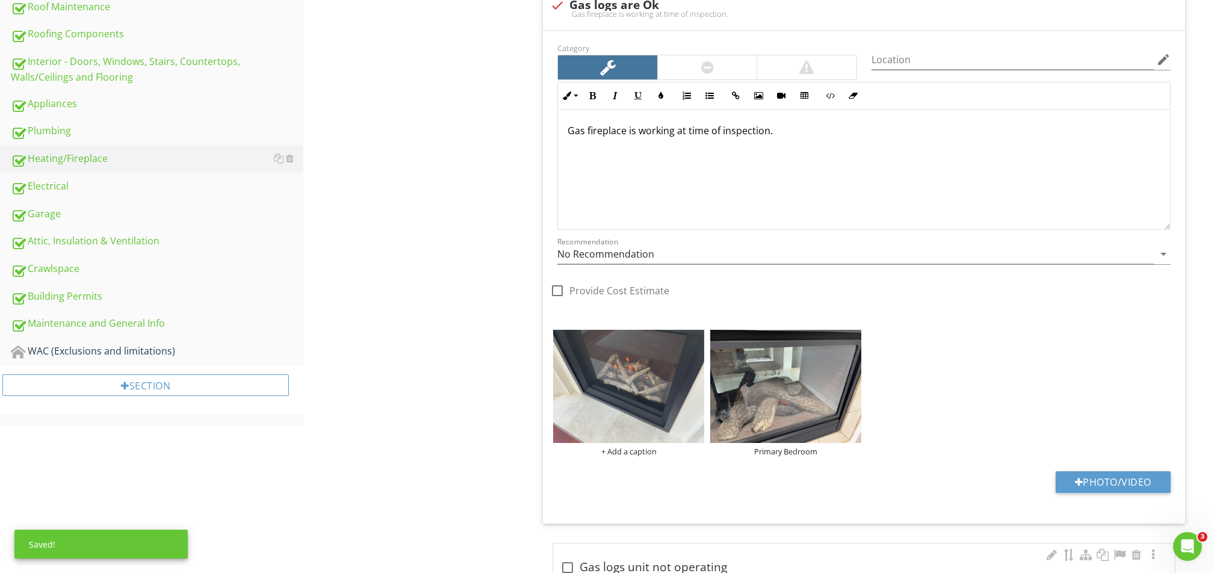
click at [825, 131] on p "Gas fireplace is working at time of inspection." at bounding box center [863, 130] width 593 height 14
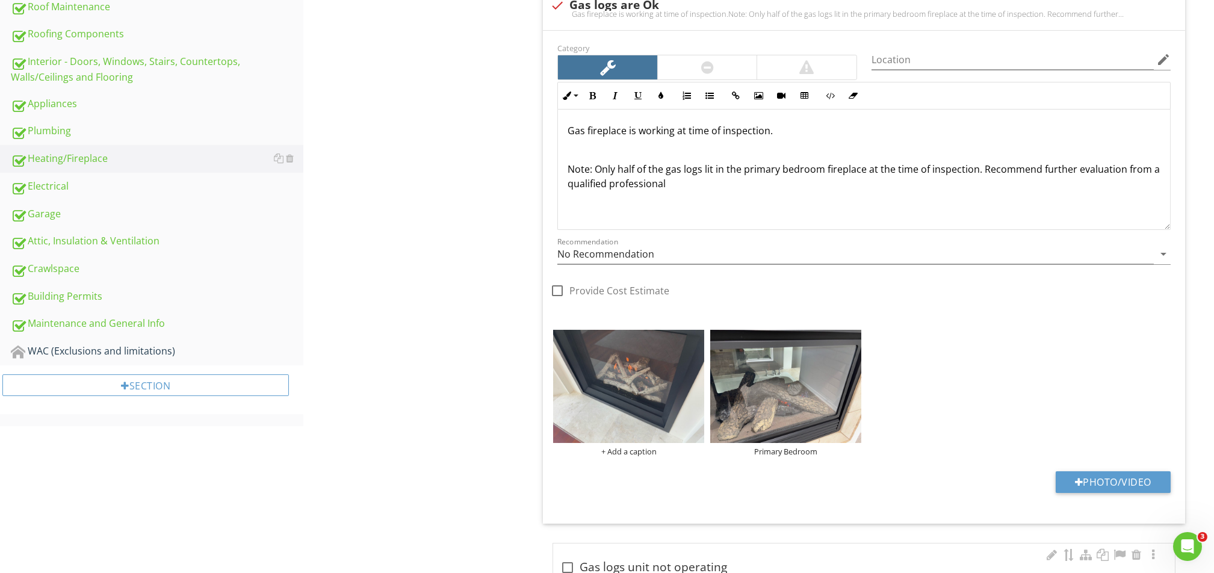
click at [738, 179] on p "Note: Only half of the gas logs lit in the primary bedroom fireplace at the tim…" at bounding box center [863, 176] width 593 height 29
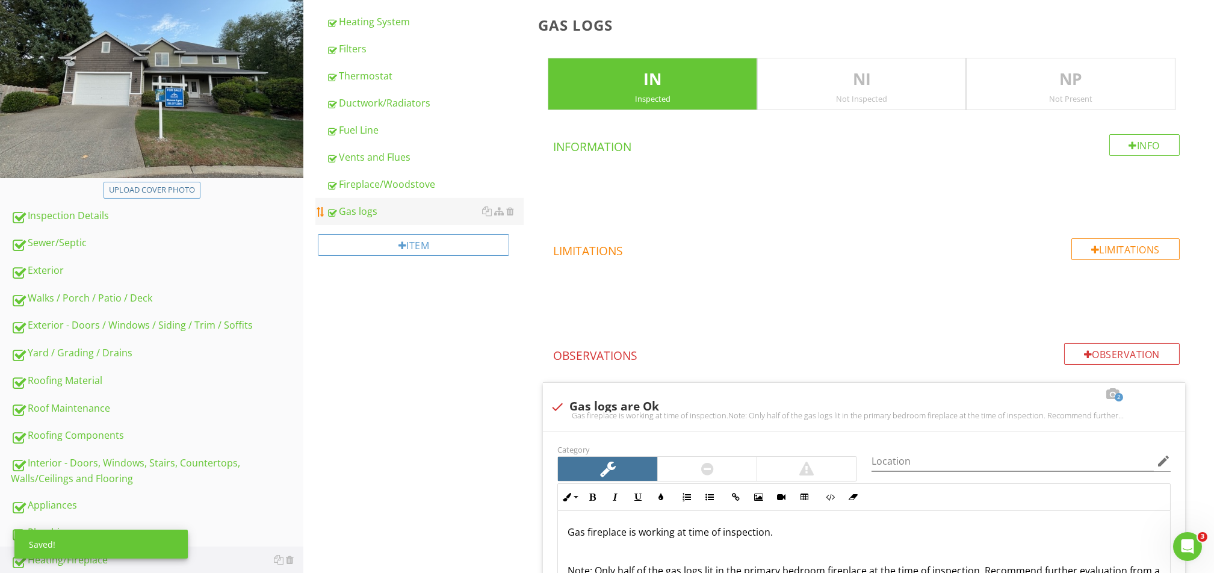
scroll to position [0, 0]
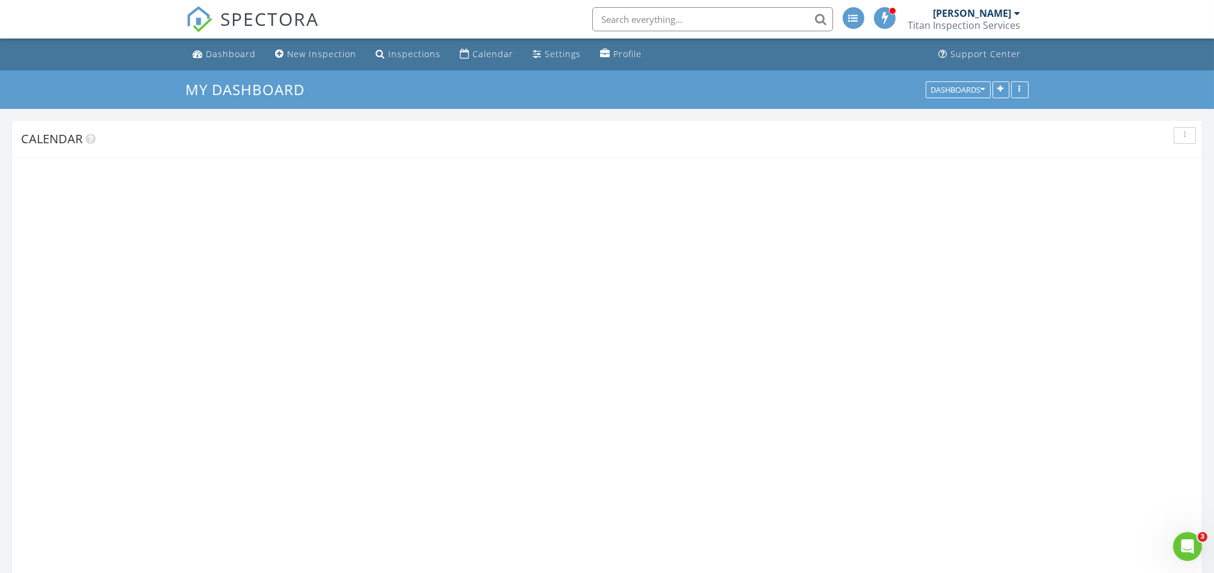
scroll to position [1119, 1238]
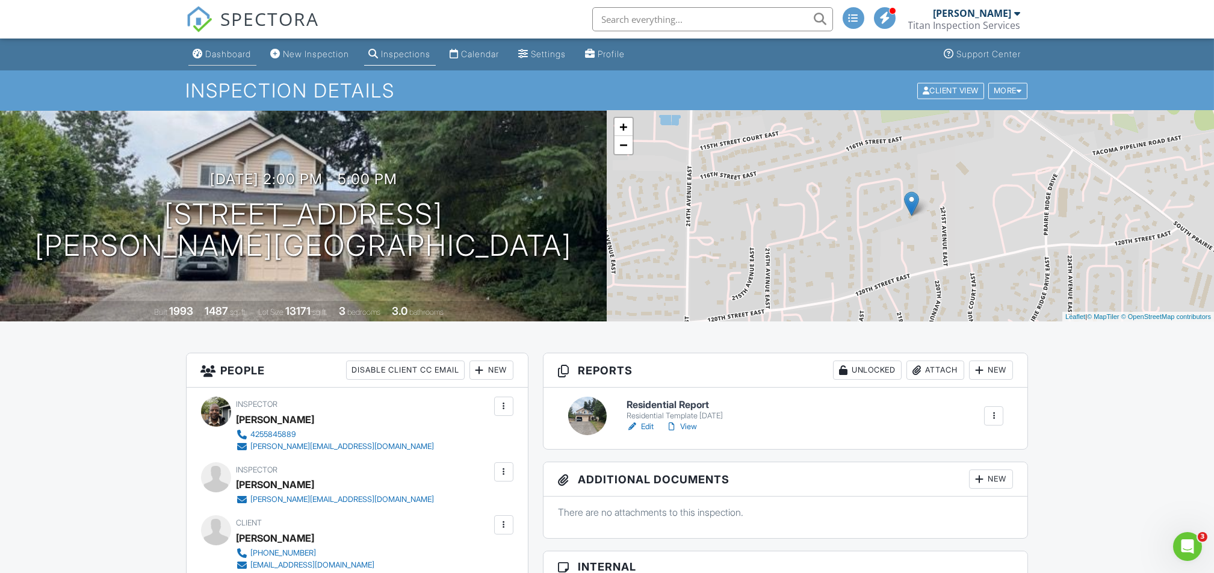
click at [232, 49] on div "Dashboard" at bounding box center [229, 54] width 46 height 10
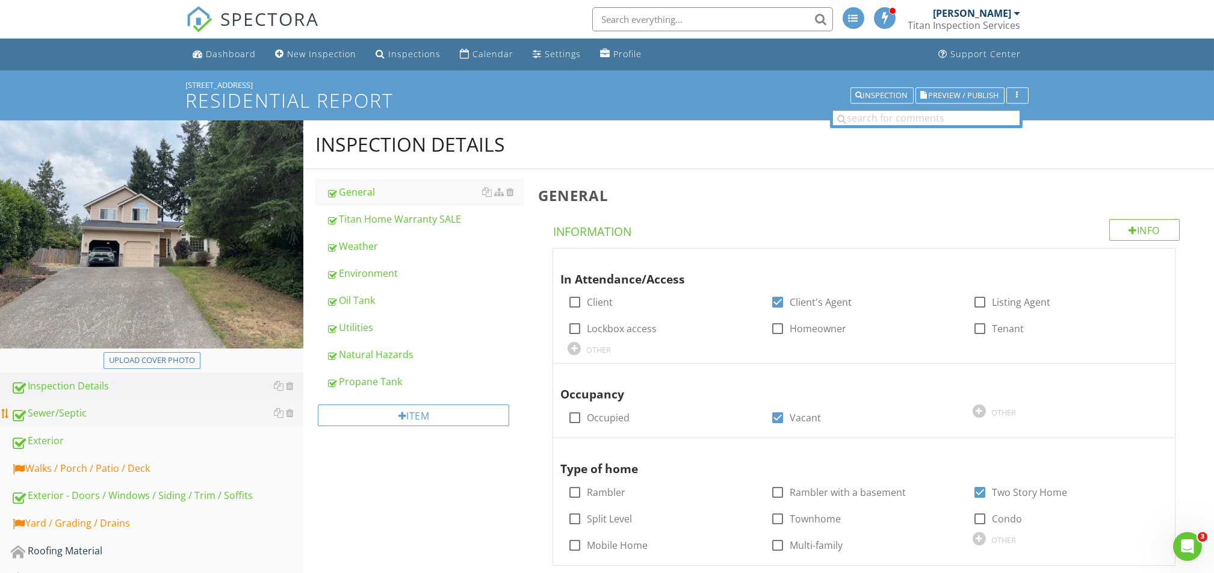
click at [111, 415] on div "Sewer/Septic" at bounding box center [157, 414] width 292 height 16
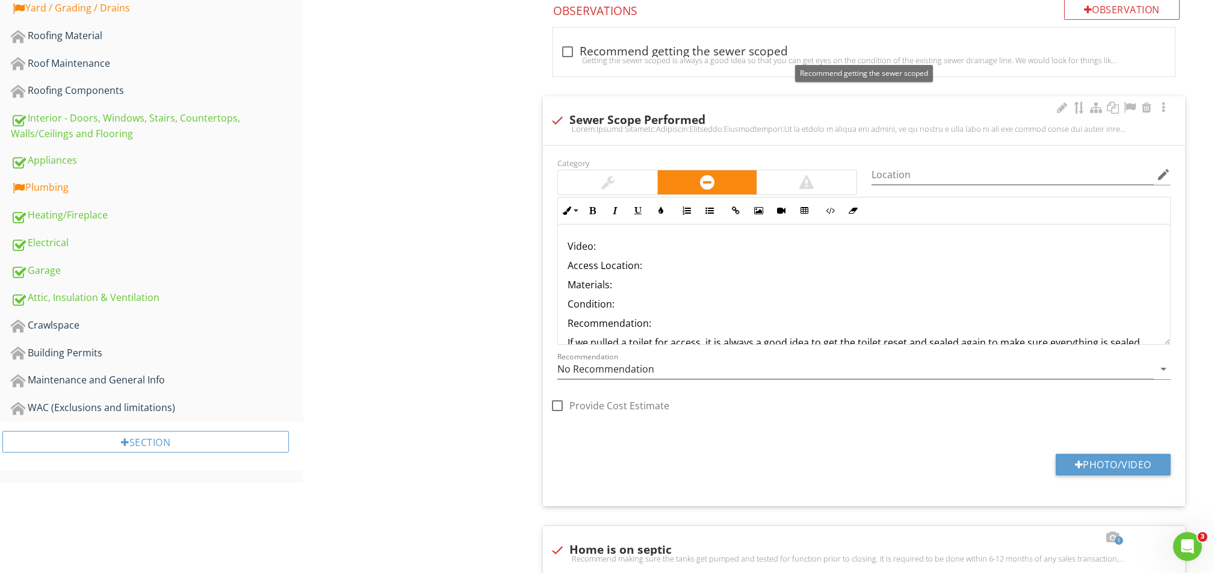
scroll to position [561, 0]
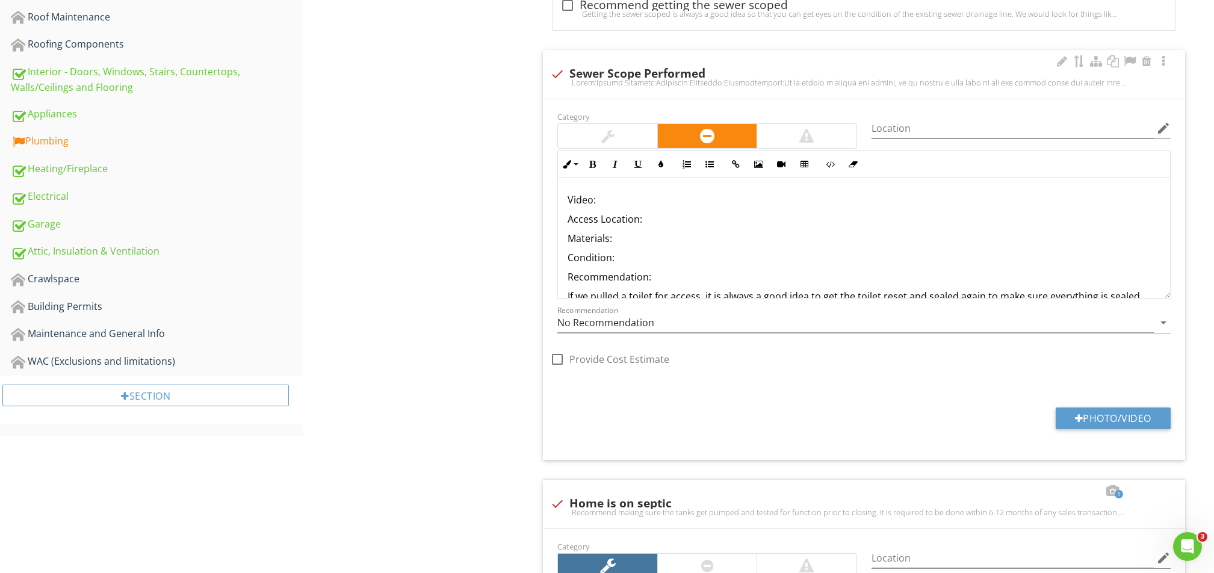
click at [649, 198] on p "Video:" at bounding box center [863, 200] width 593 height 14
click at [694, 196] on p "Video:" at bounding box center [863, 200] width 593 height 14
click at [742, 164] on button "Insert Link" at bounding box center [735, 164] width 23 height 23
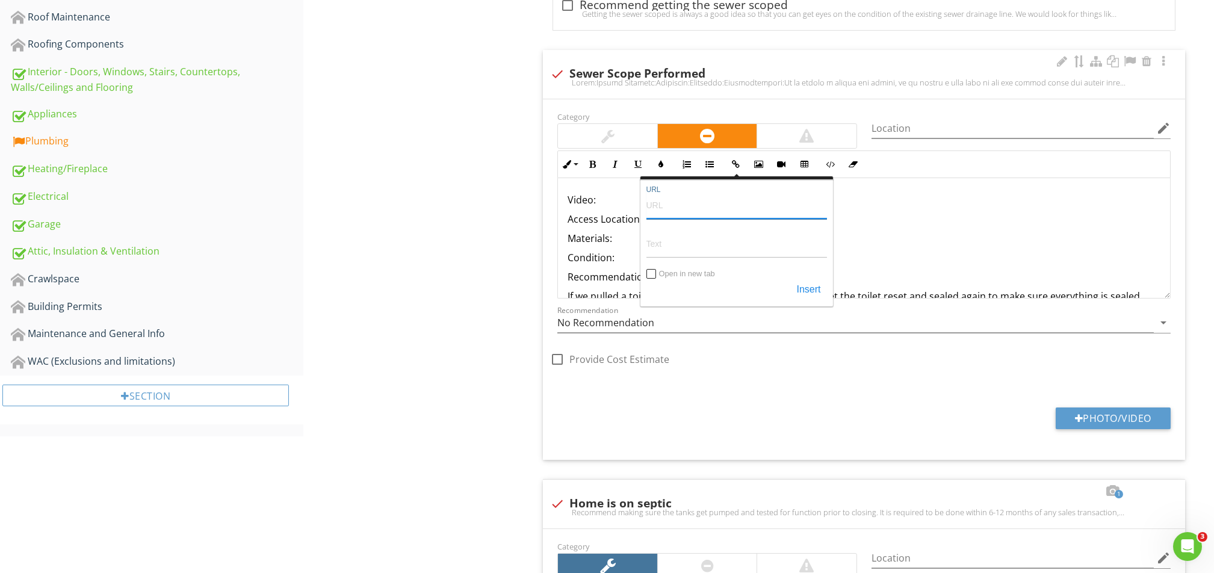
click at [722, 211] on input "URL" at bounding box center [736, 204] width 180 height 29
paste input "https://youtu.be/8NaCWUFoeiE"
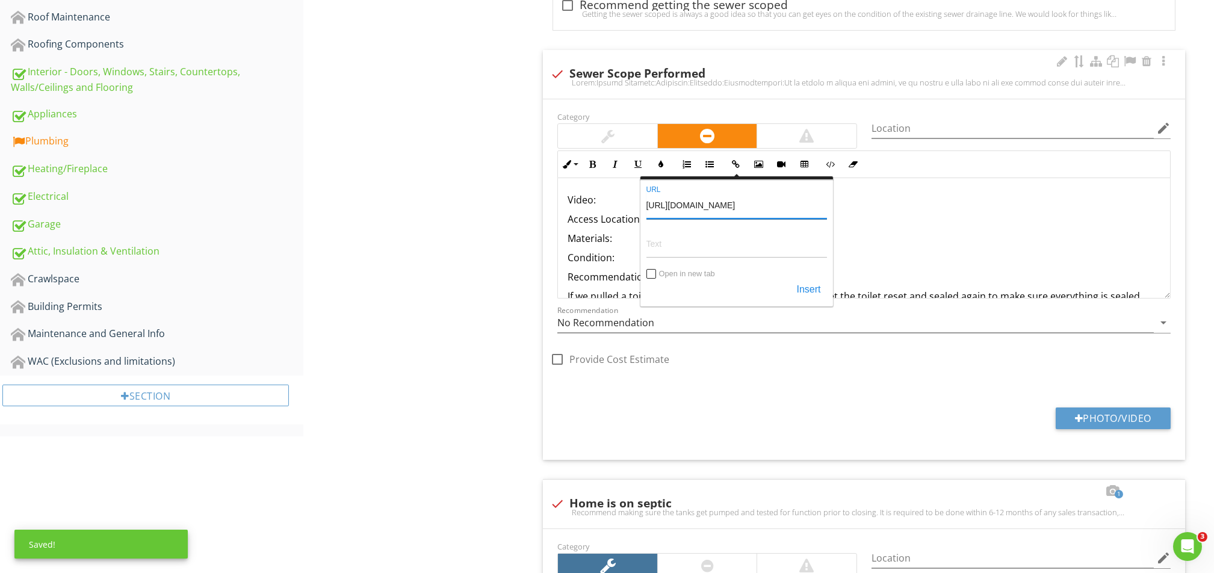
type input "https://youtu.be/8NaCWUFoeiE"
click at [708, 242] on input "Text" at bounding box center [736, 243] width 180 height 29
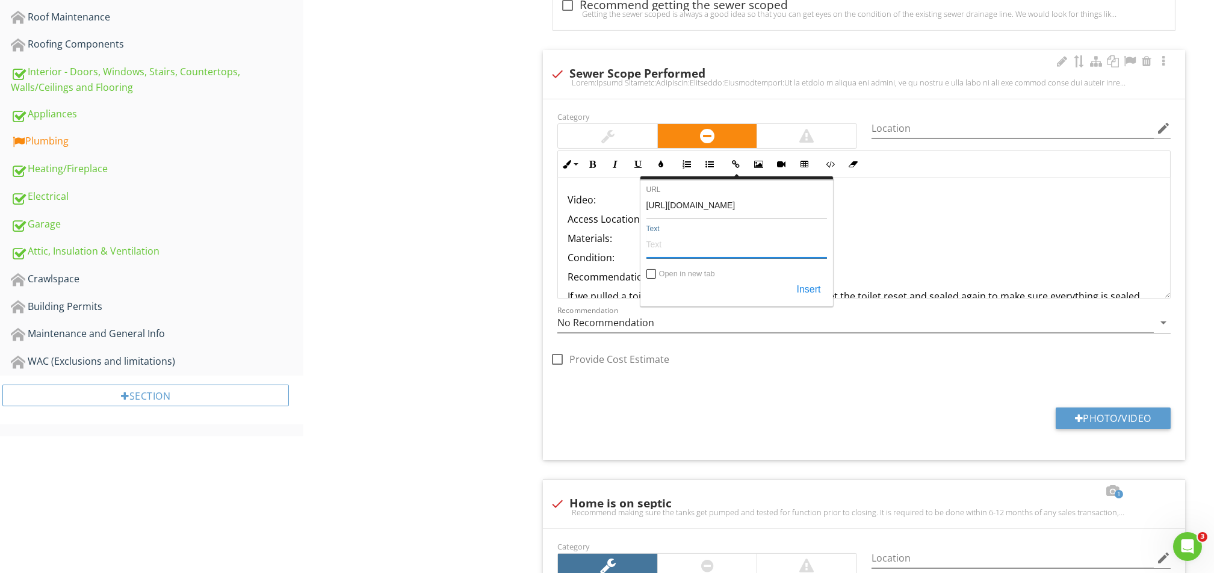
paste input "https://youtu.be/8NaCWUFoeiE"
type input "https://youtu.be/8NaCWUFoeiE"
click at [814, 286] on button "Insert" at bounding box center [808, 290] width 36 height 22
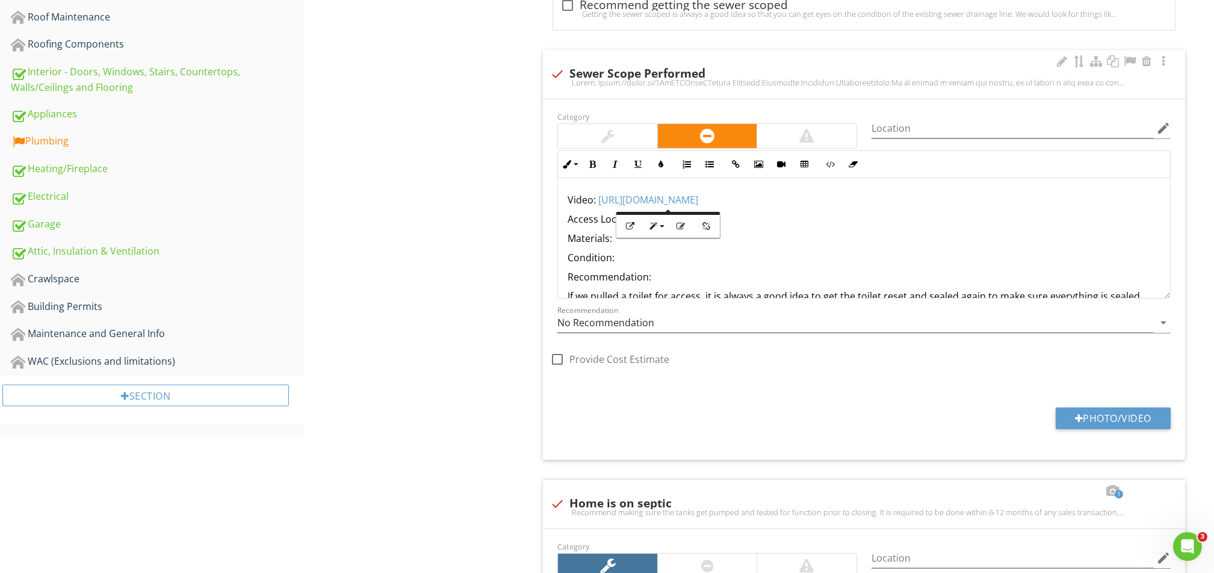
click at [826, 234] on p "Materials:" at bounding box center [863, 238] width 593 height 14
click at [674, 222] on p "Access Location:" at bounding box center [863, 219] width 593 height 14
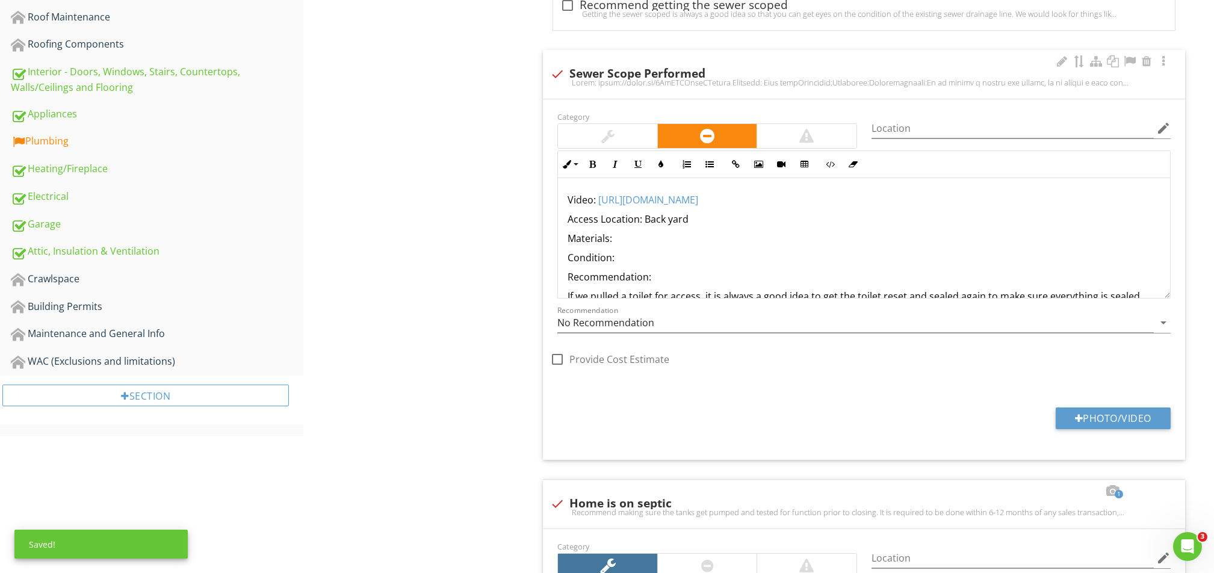
click at [639, 252] on p "Condition:" at bounding box center [863, 257] width 593 height 14
click at [627, 233] on p "Materials:" at bounding box center [863, 238] width 593 height 14
click at [638, 262] on p "Condition:" at bounding box center [863, 257] width 593 height 14
click at [680, 274] on p "Recommendation:" at bounding box center [863, 277] width 593 height 14
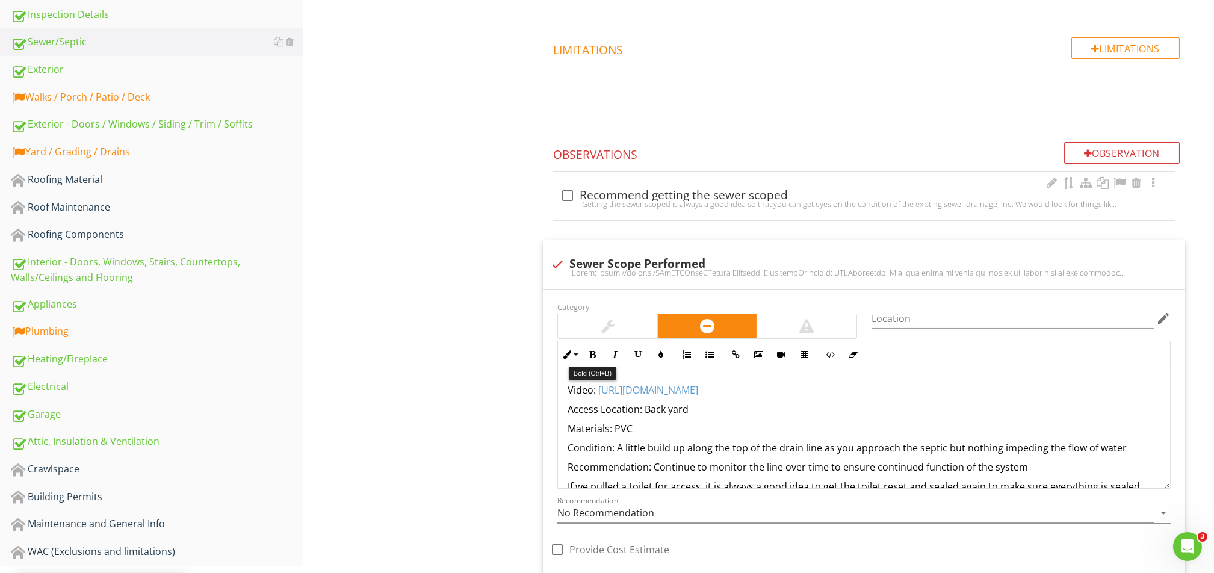
scroll to position [251, 0]
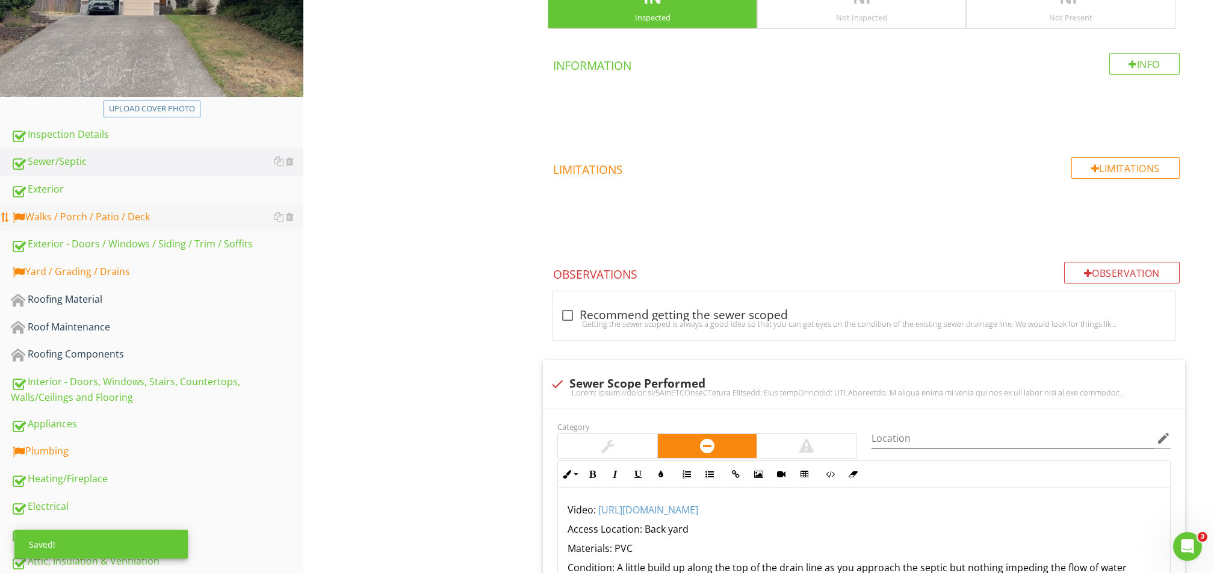
click at [117, 215] on div "Walks / Porch / Patio / Deck" at bounding box center [157, 217] width 292 height 16
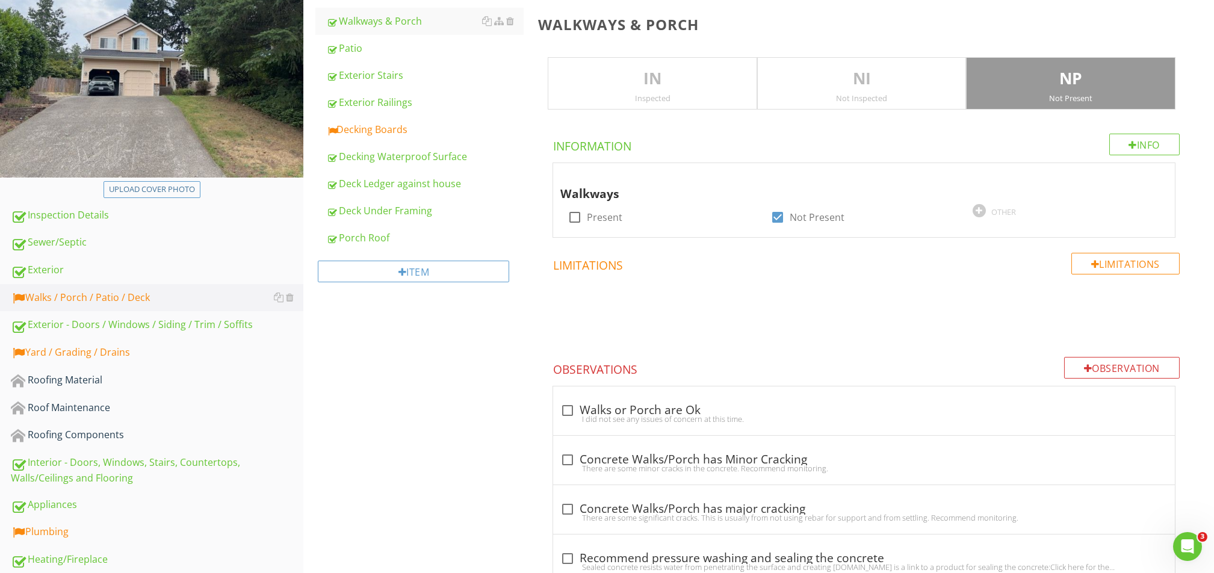
scroll to position [91, 0]
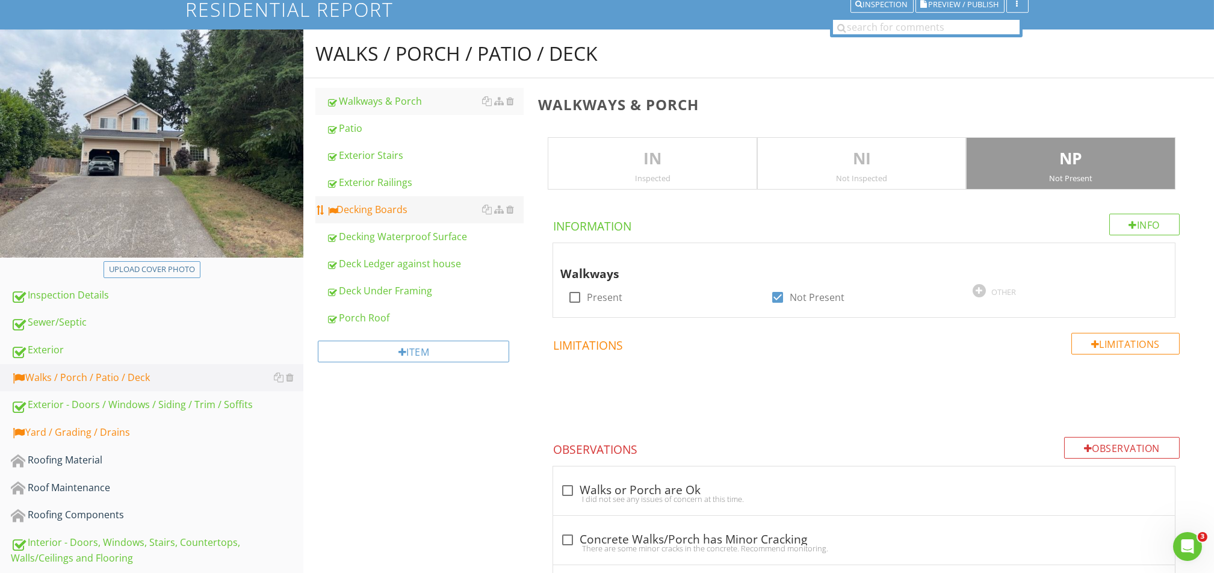
click at [385, 210] on div "Decking Boards" at bounding box center [424, 209] width 197 height 14
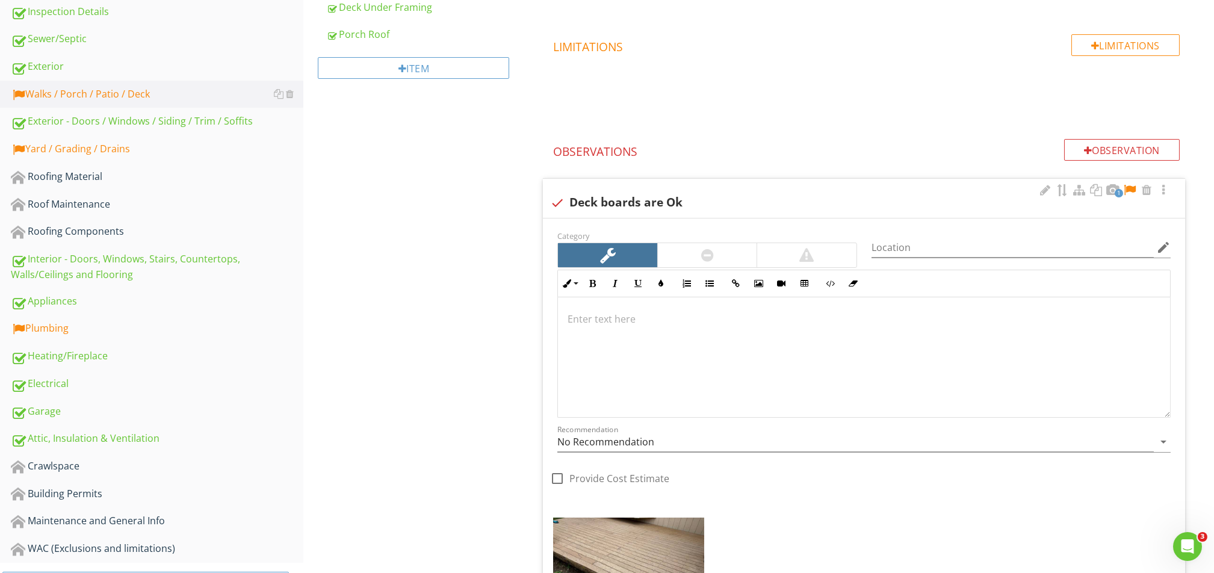
scroll to position [412, 0]
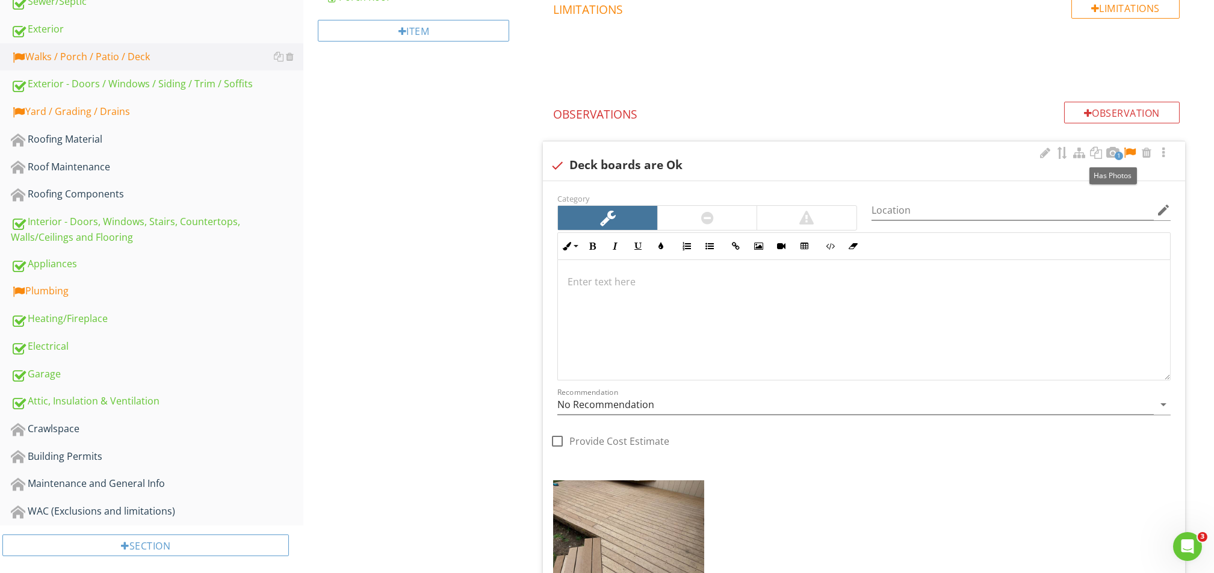
click at [1129, 153] on div at bounding box center [1129, 153] width 14 height 12
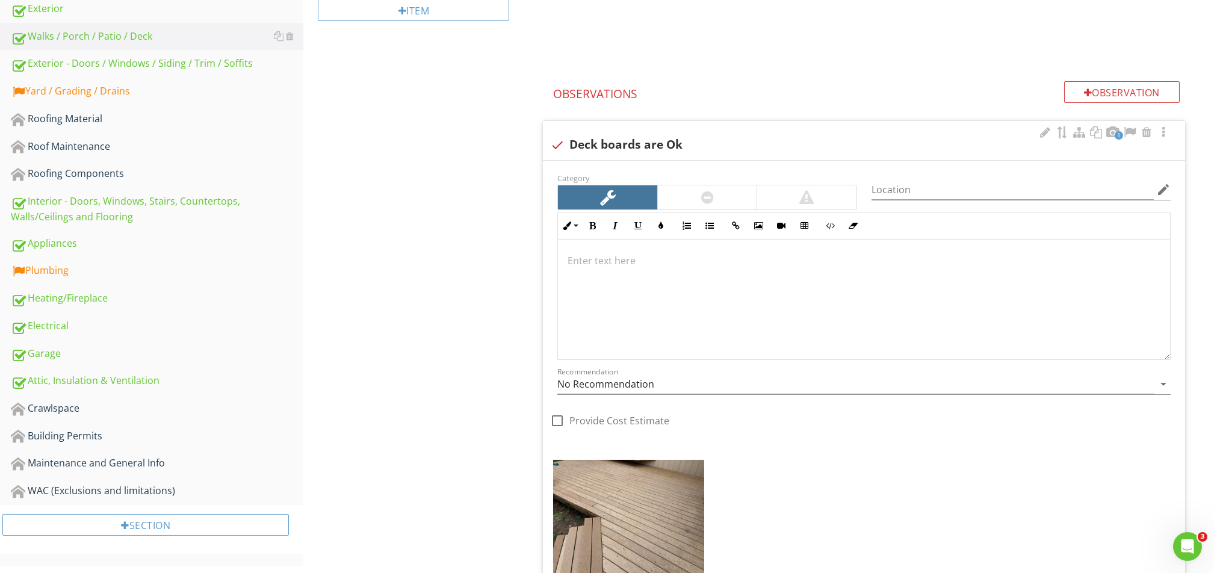
scroll to position [431, 0]
click at [1044, 133] on div at bounding box center [1045, 134] width 14 height 12
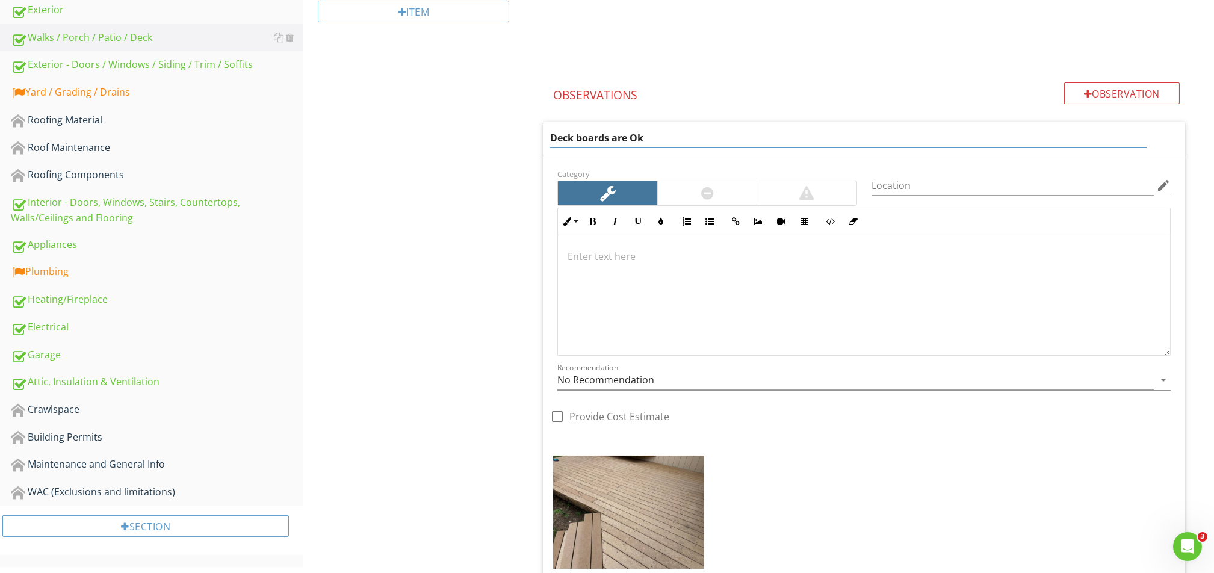
click at [834, 145] on input "Deck boards are Ok" at bounding box center [848, 138] width 596 height 20
type input "Deck boards have been stripped of finish"
click at [658, 256] on p at bounding box center [863, 256] width 593 height 14
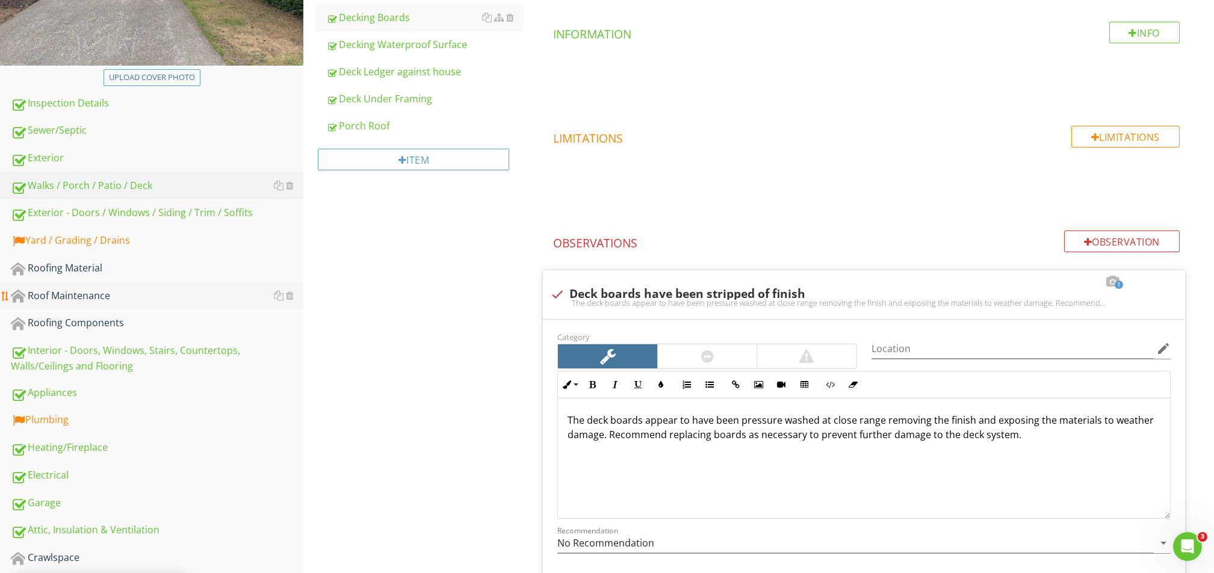
scroll to position [280, 0]
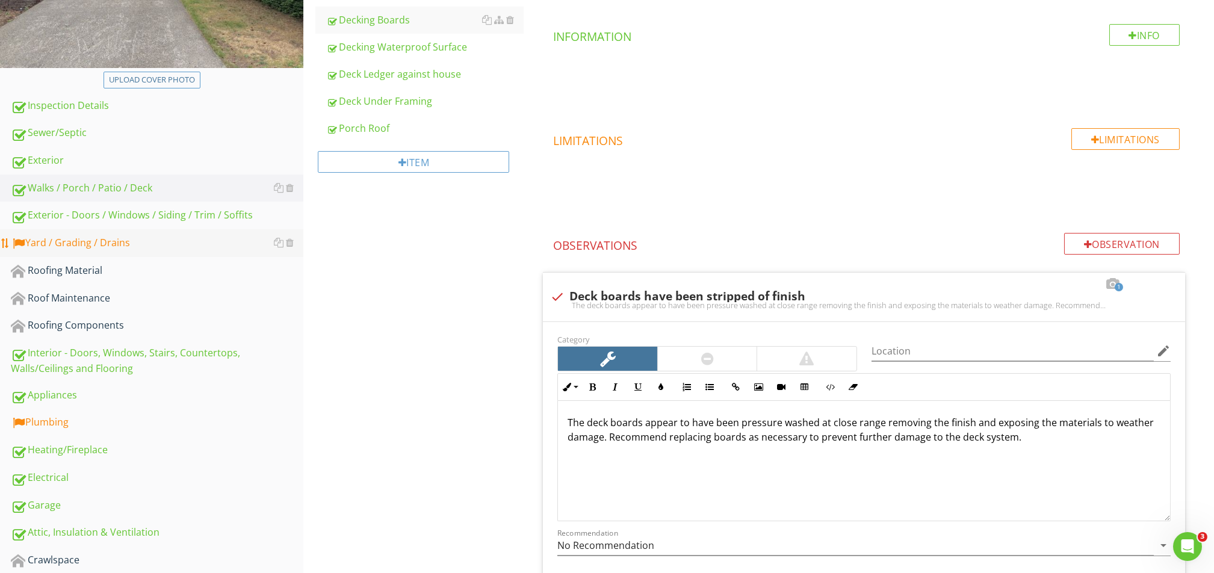
click at [51, 244] on div "Yard / Grading / Drains" at bounding box center [157, 243] width 292 height 16
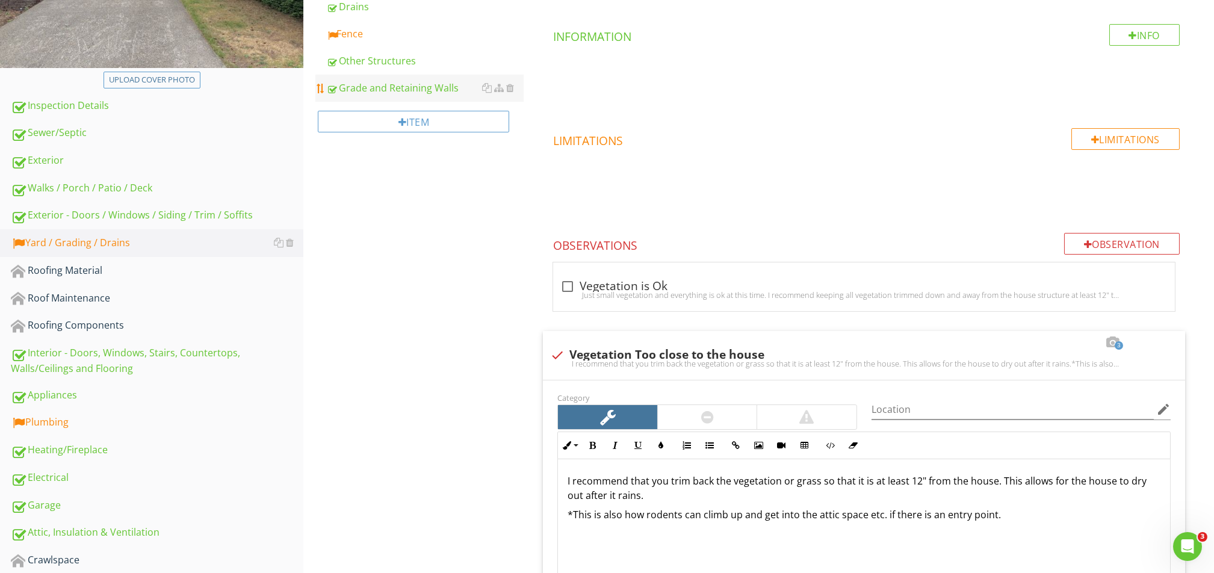
scroll to position [40, 0]
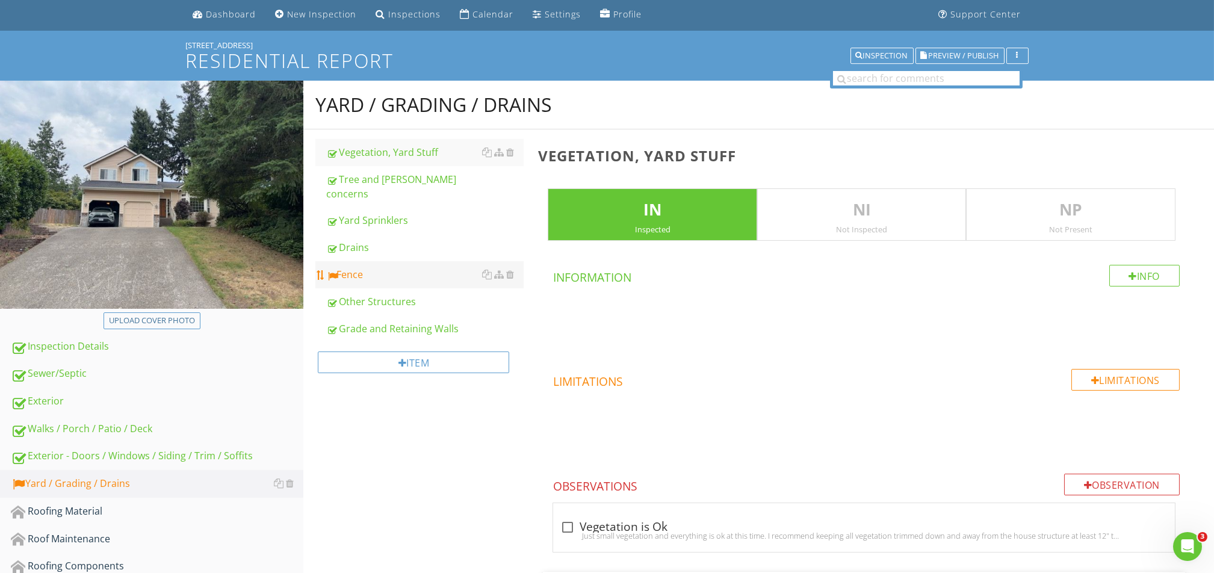
click at [348, 267] on div "Fence" at bounding box center [424, 274] width 197 height 14
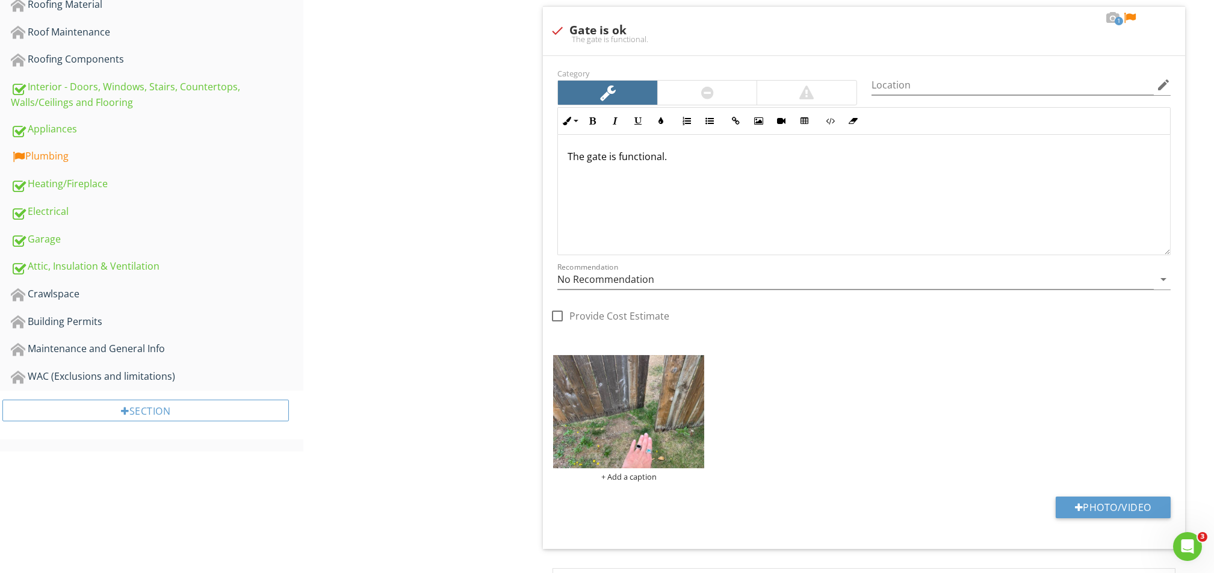
scroll to position [360, 0]
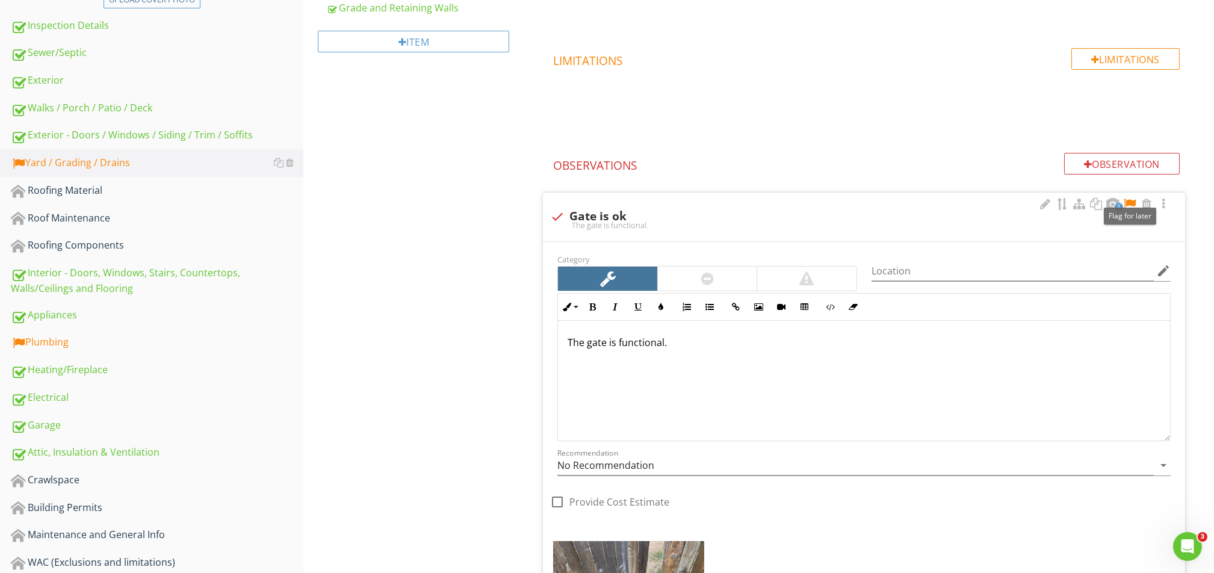
click at [1131, 205] on div at bounding box center [1129, 204] width 14 height 12
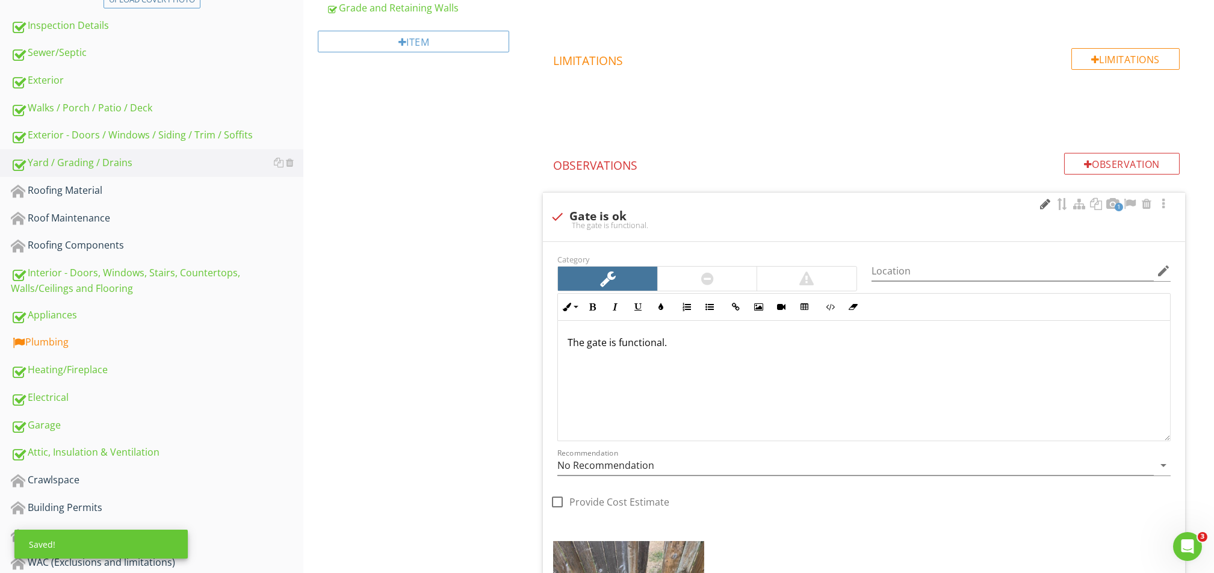
click at [1043, 207] on div at bounding box center [1045, 204] width 14 height 12
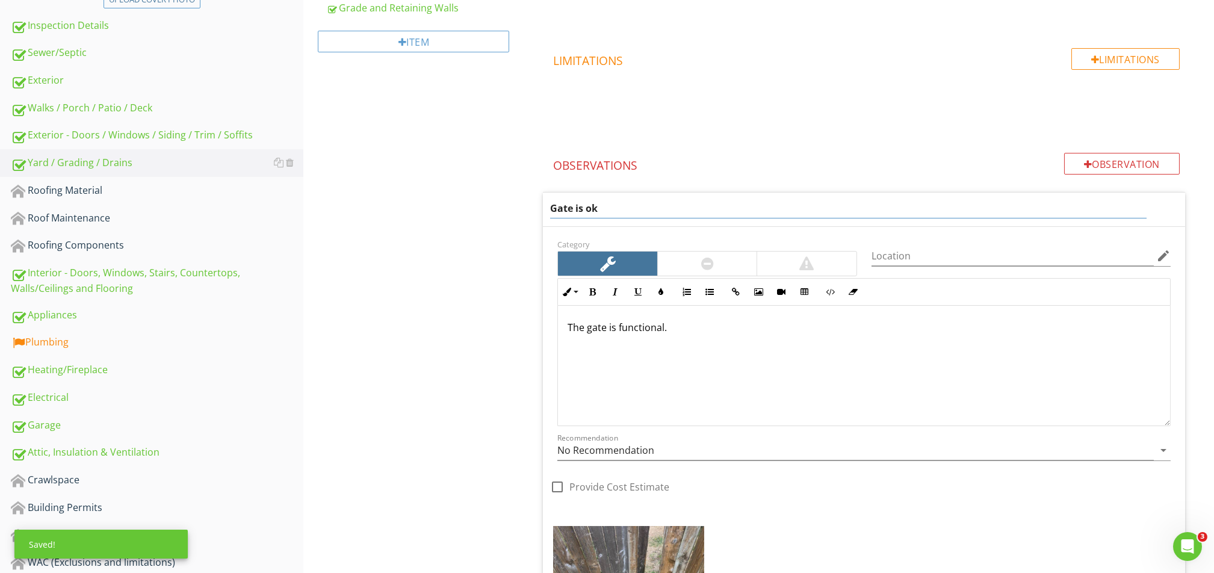
click at [658, 208] on input "Gate is ok" at bounding box center [848, 209] width 596 height 20
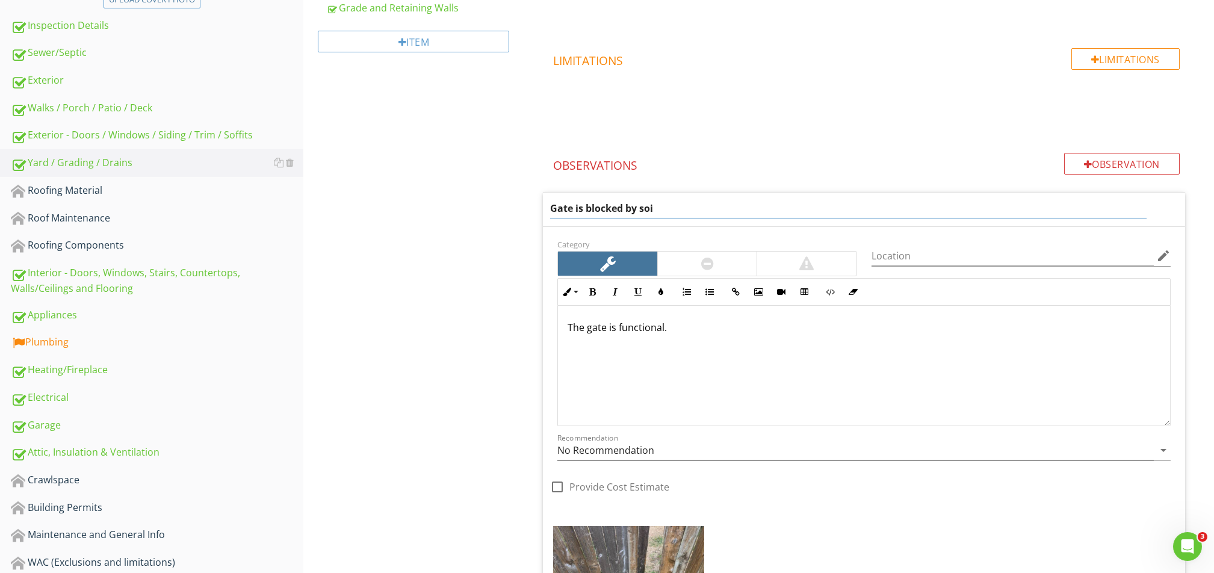
type input "Gate is blocked by soil"
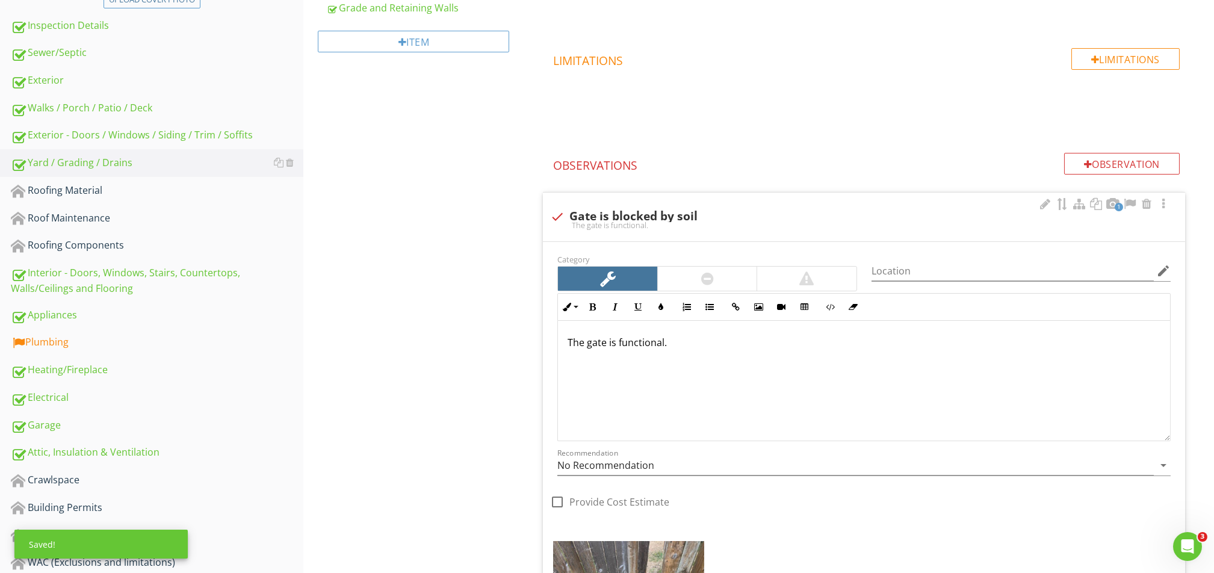
click at [700, 325] on div "The gate is functional." at bounding box center [864, 381] width 612 height 120
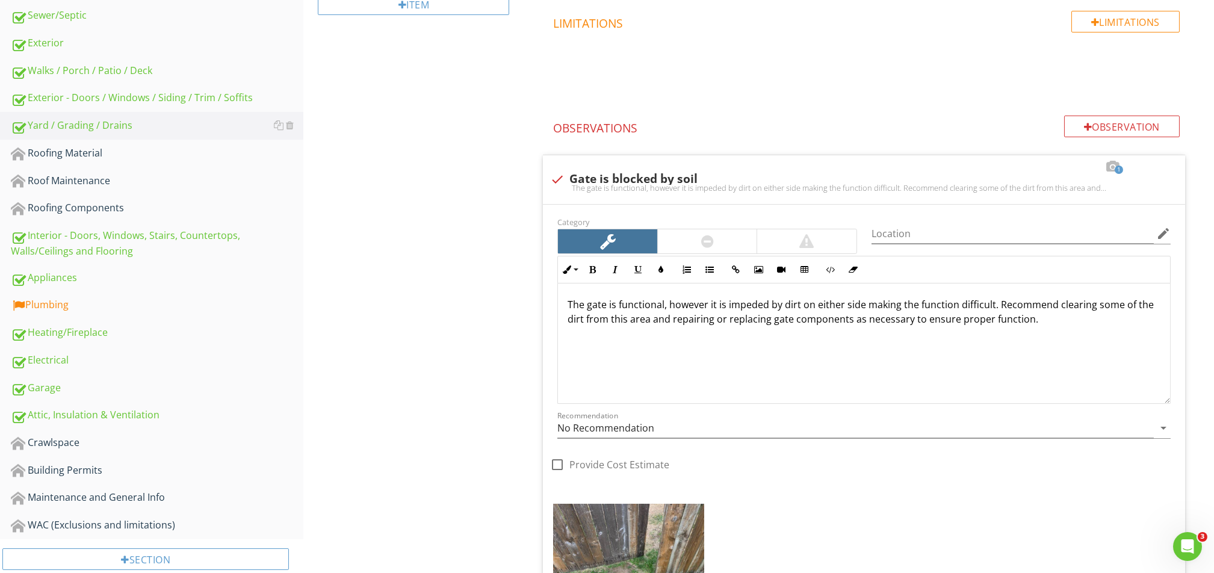
scroll to position [280, 0]
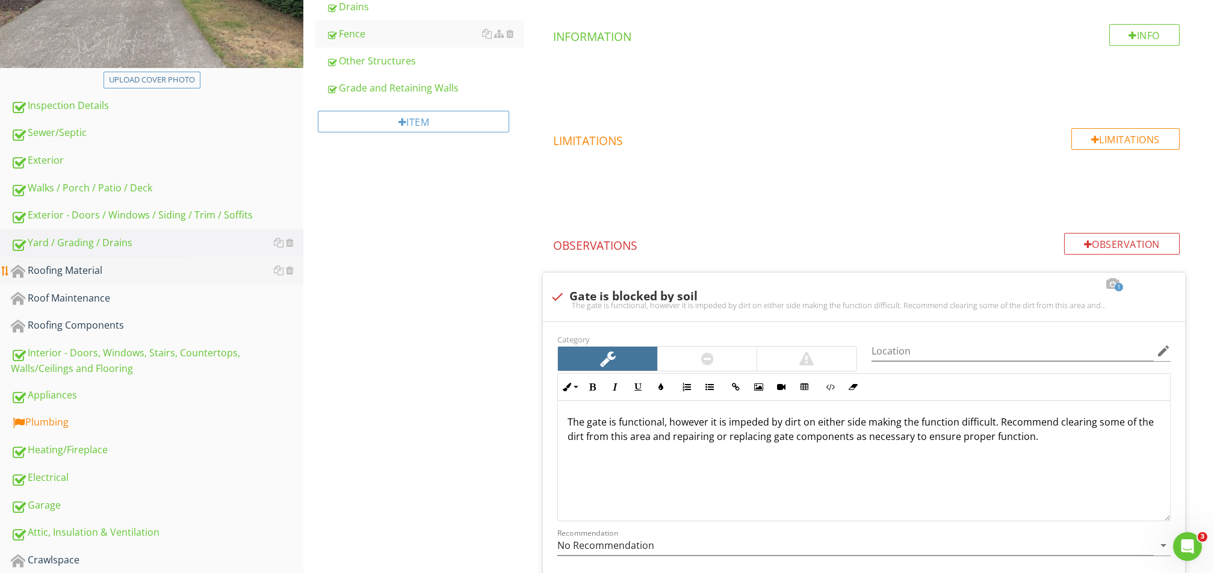
click at [126, 268] on div "Roofing Material" at bounding box center [157, 271] width 292 height 16
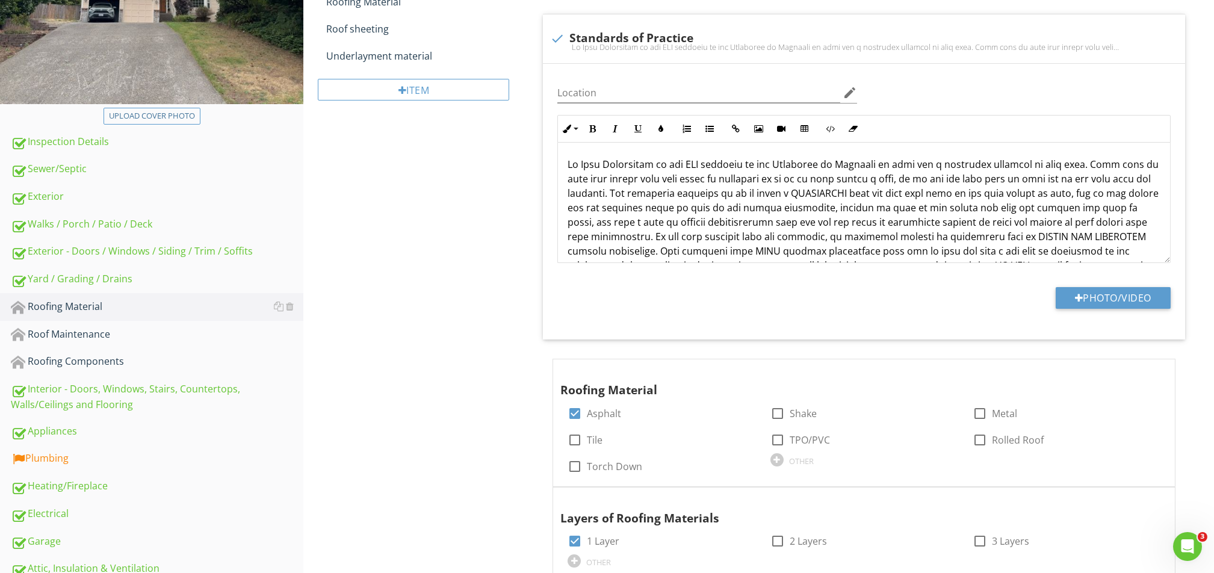
scroll to position [90, 0]
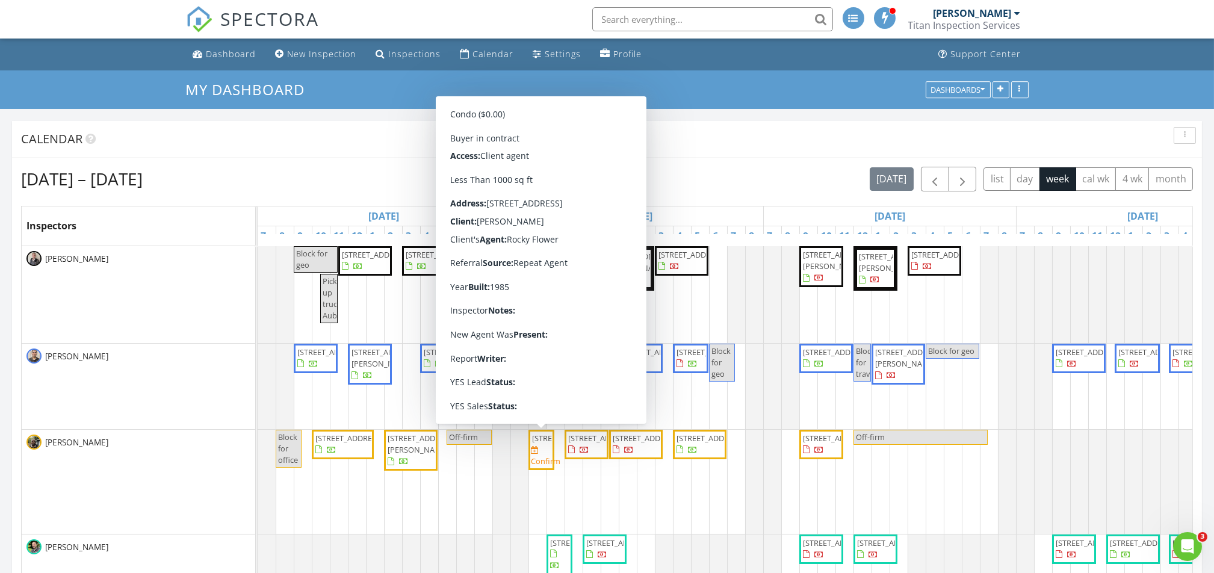
click at [544, 444] on span "4530 Meridian Ave N, Seattle 98103" at bounding box center [541, 438] width 21 height 11
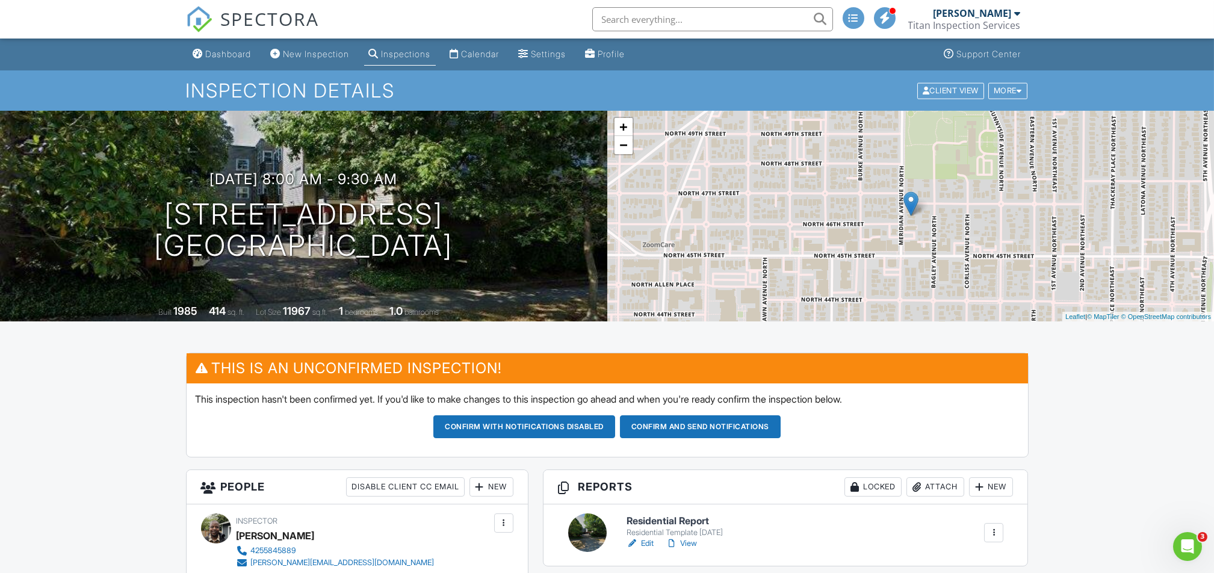
click at [208, 57] on div "Dashboard" at bounding box center [229, 54] width 46 height 10
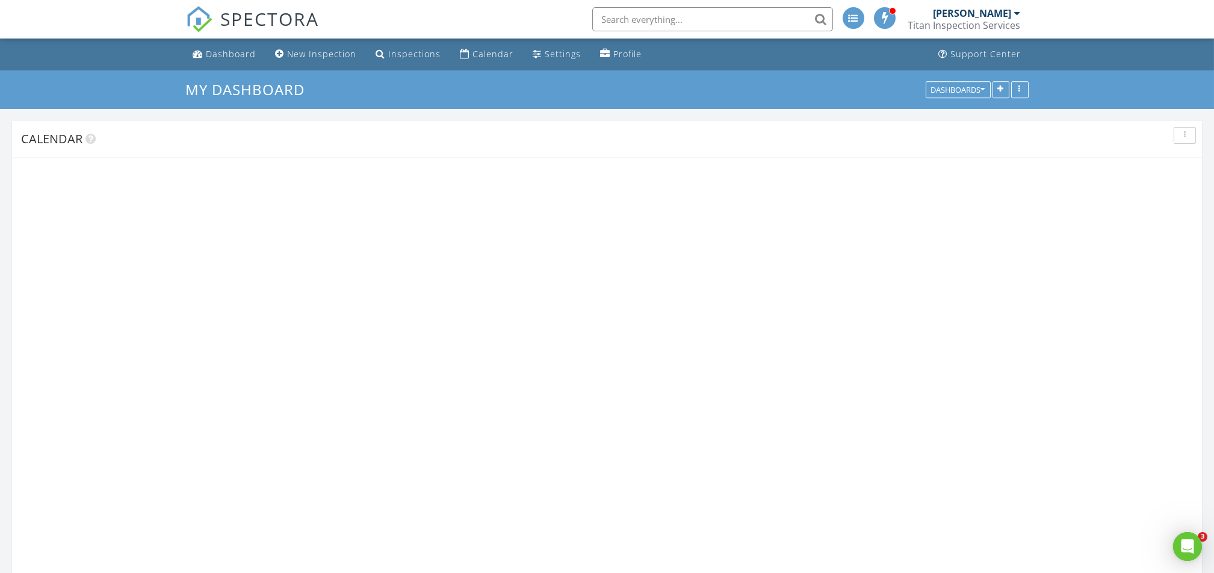
scroll to position [1119, 1238]
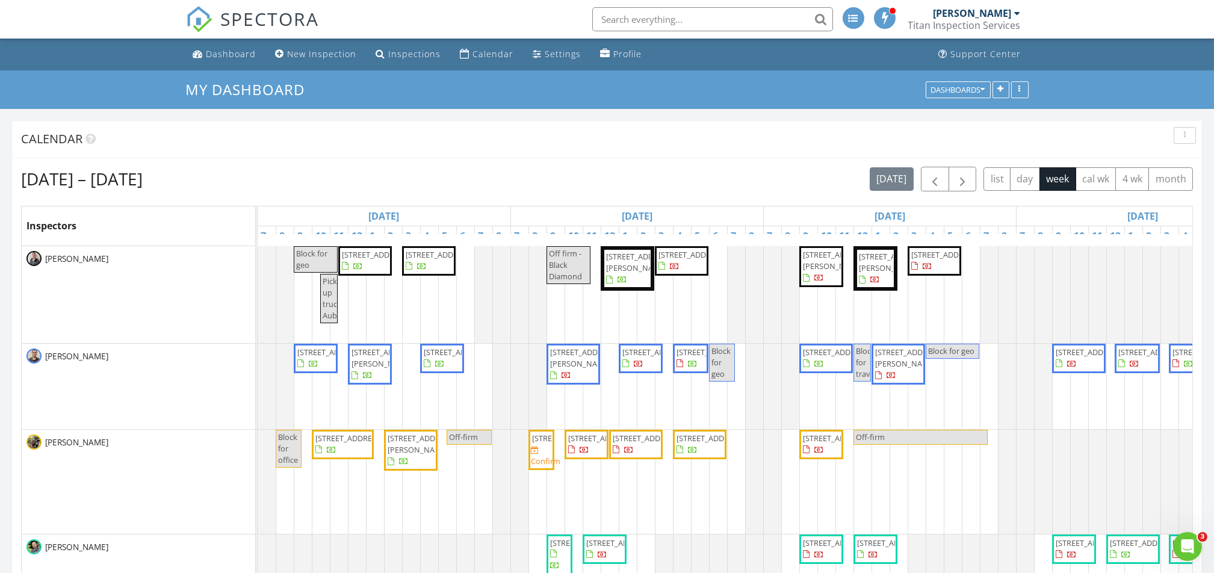
click at [541, 443] on span "[STREET_ADDRESS]" at bounding box center [565, 438] width 67 height 11
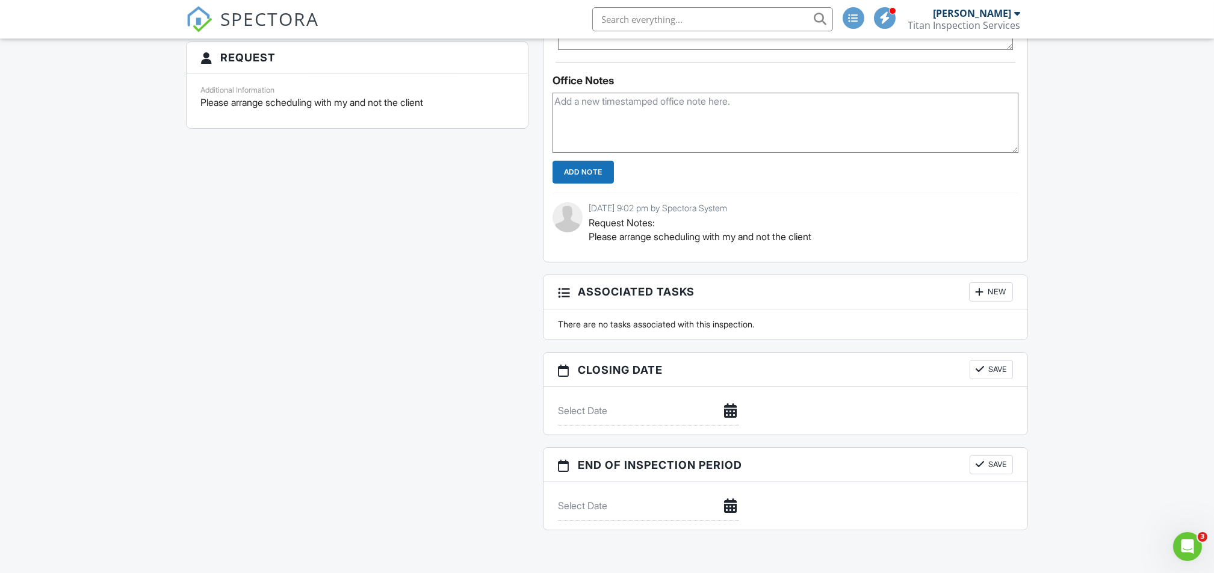
scroll to position [1203, 0]
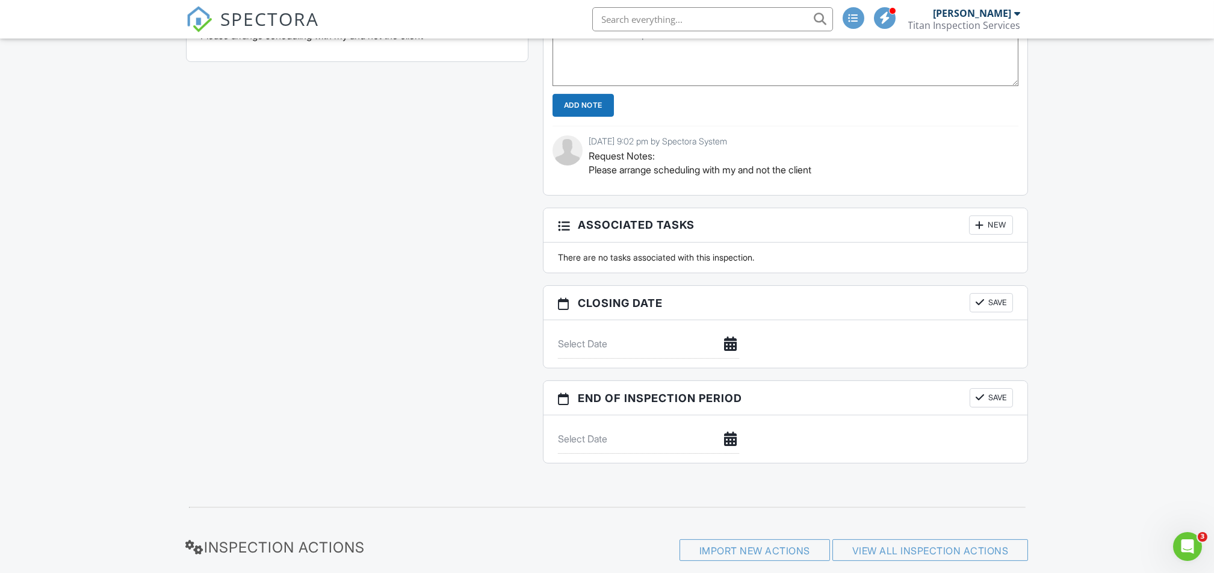
drag, startPoint x: 1085, startPoint y: 390, endPoint x: 1115, endPoint y: 432, distance: 51.4
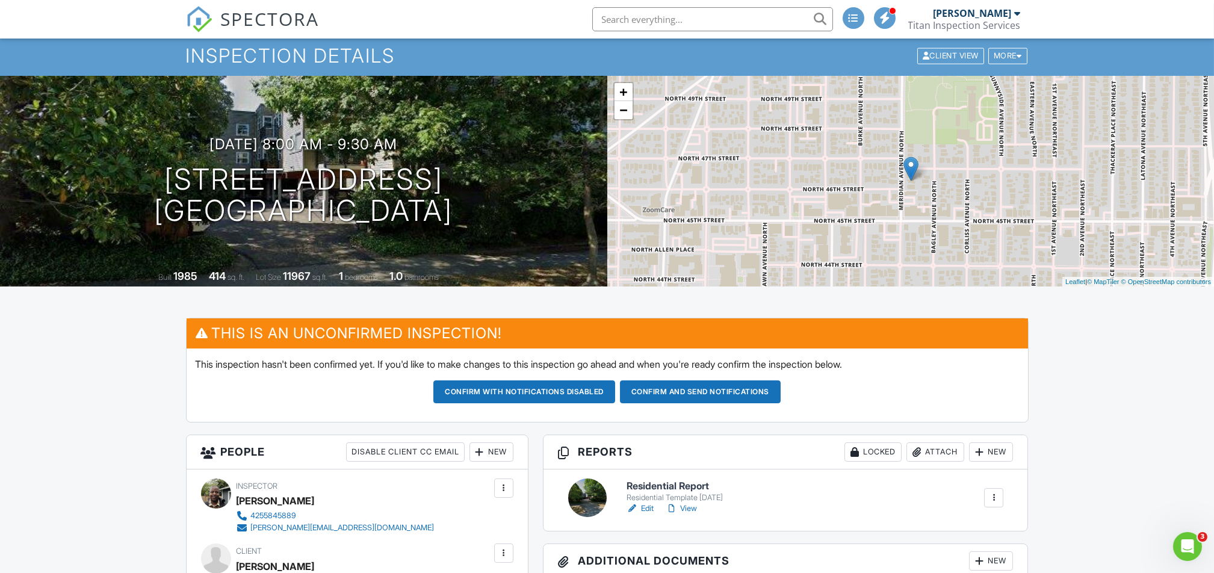
scroll to position [0, 0]
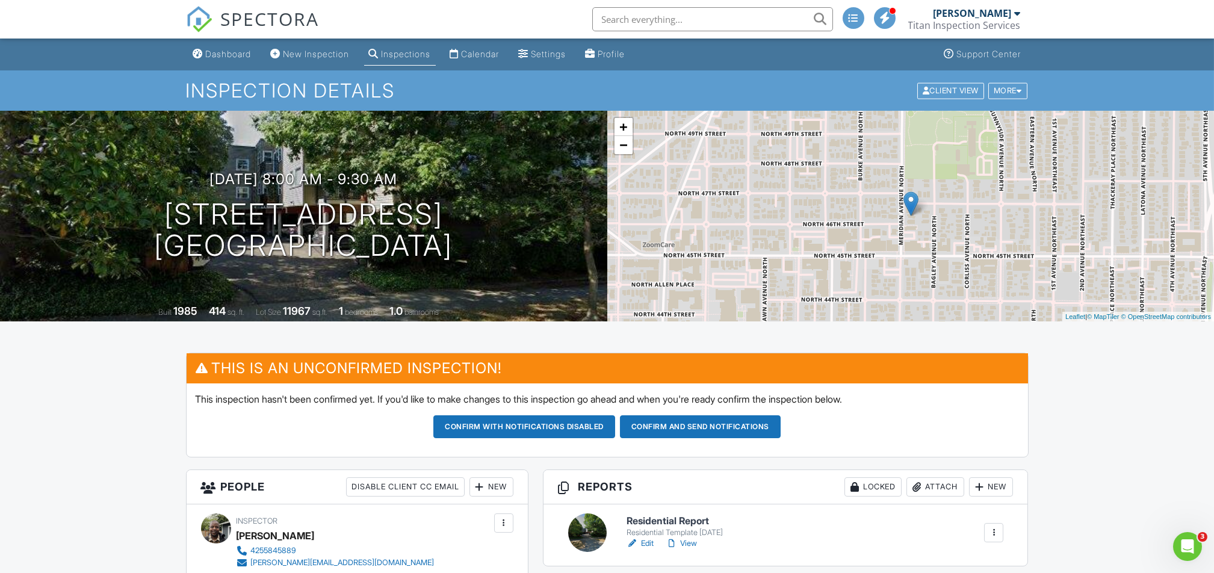
click at [231, 60] on link "Dashboard" at bounding box center [222, 54] width 68 height 22
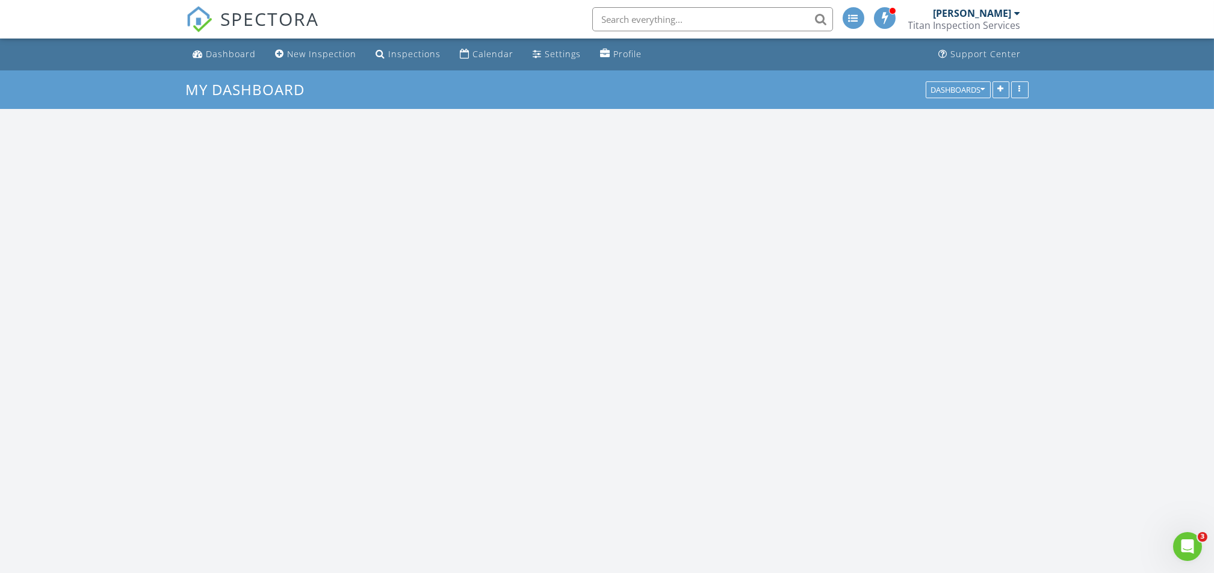
scroll to position [1119, 1238]
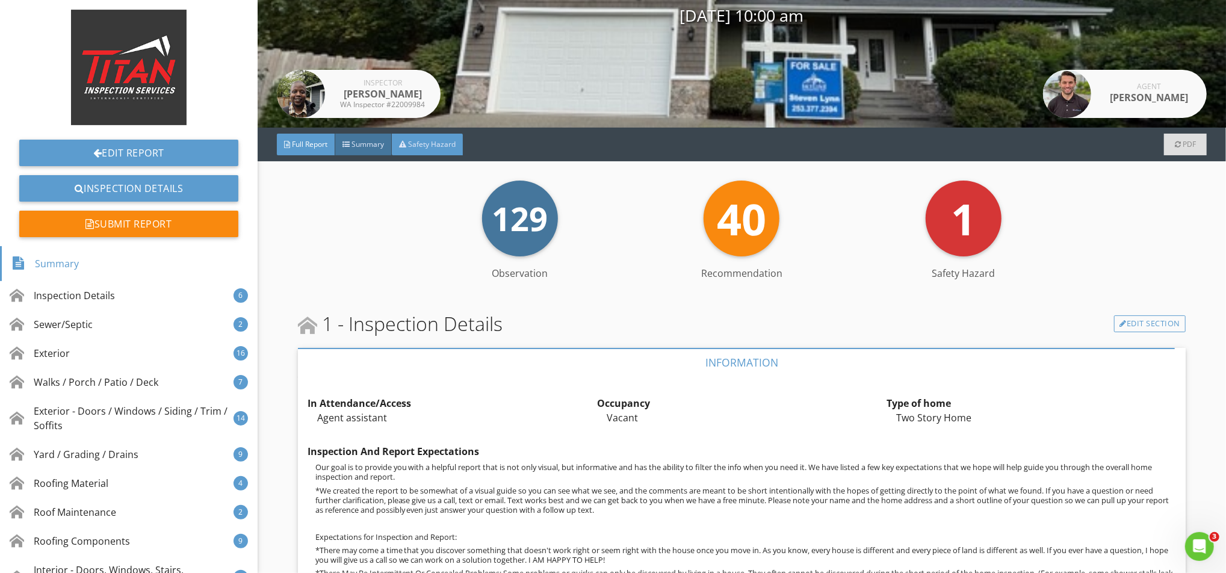
scroll to position [80, 0]
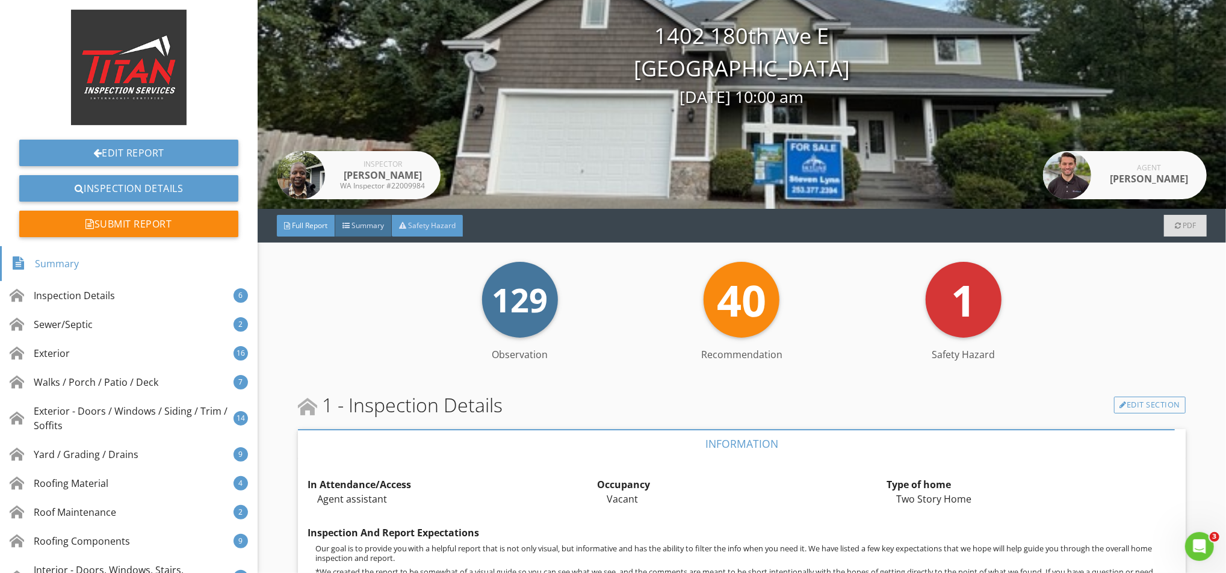
click at [434, 226] on span "Safety Hazard" at bounding box center [432, 225] width 48 height 10
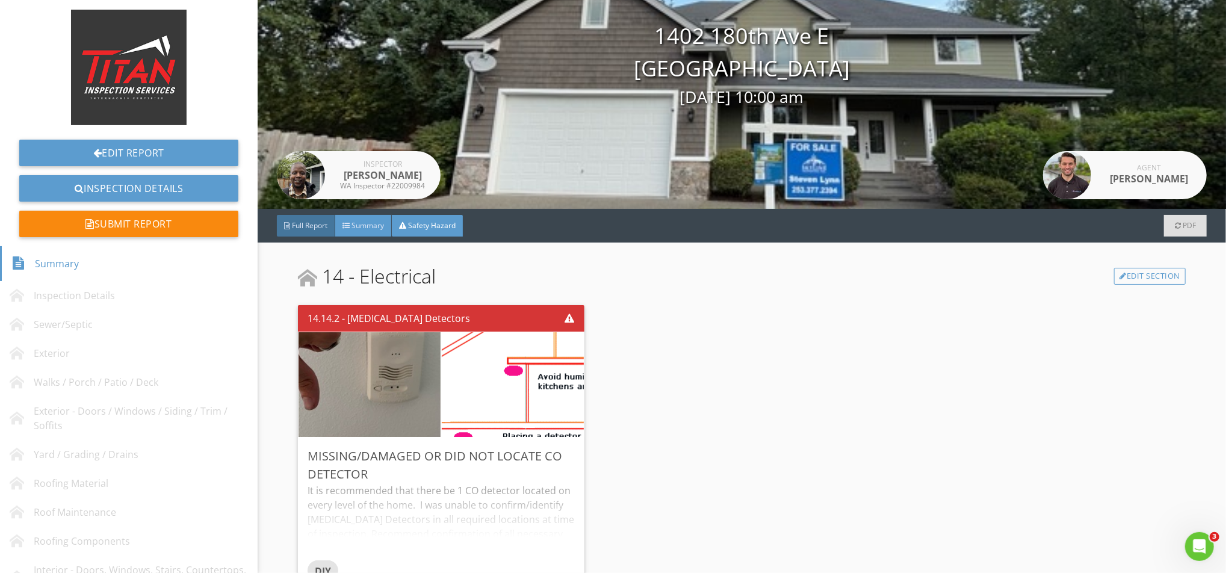
click at [347, 230] on div "Summary" at bounding box center [363, 226] width 57 height 22
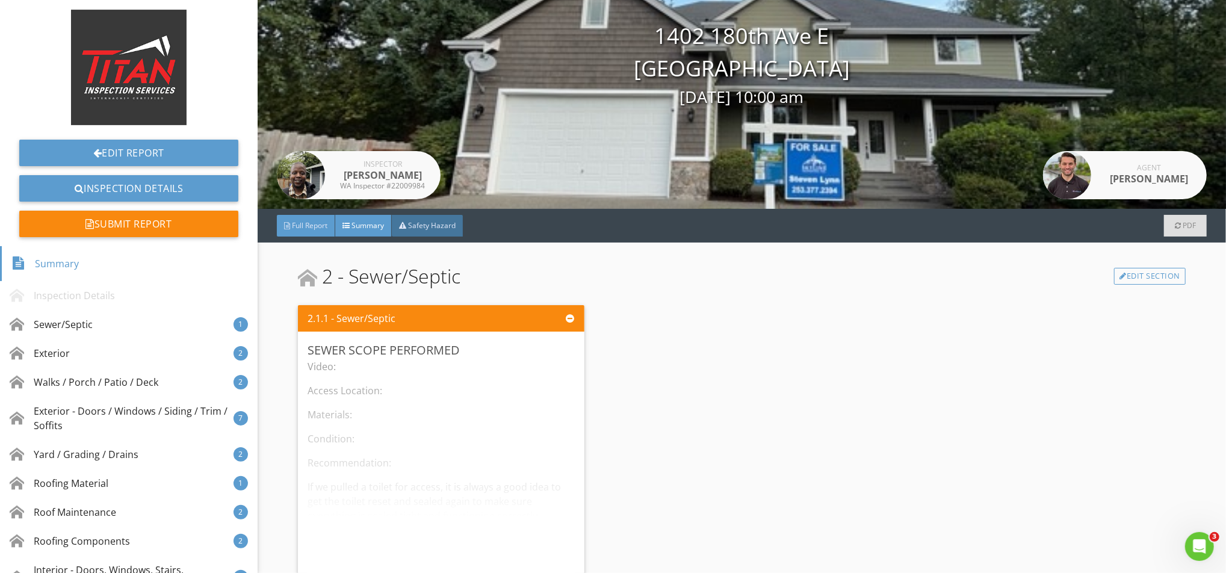
click at [320, 230] on div "Full Report" at bounding box center [306, 226] width 58 height 22
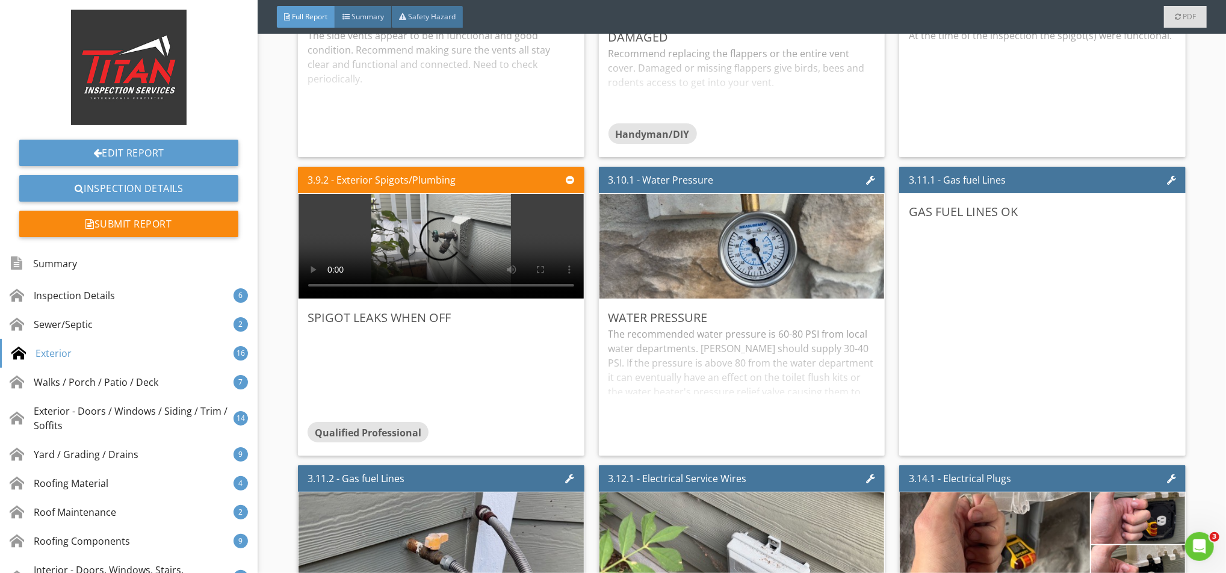
scroll to position [2326, 0]
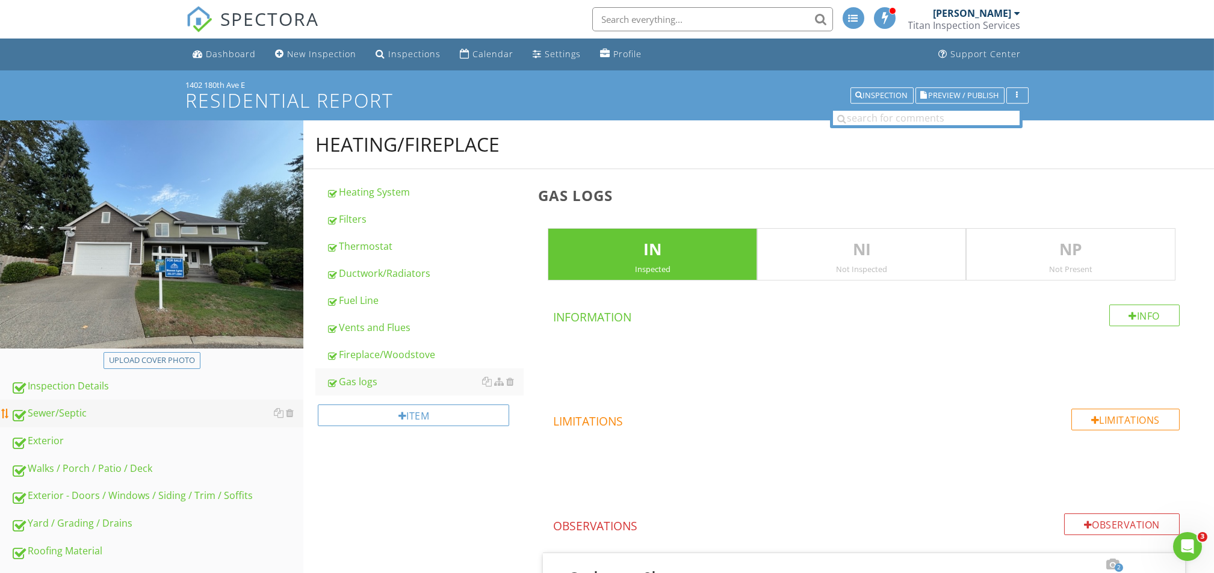
click at [84, 411] on div "Sewer/Septic" at bounding box center [157, 414] width 292 height 16
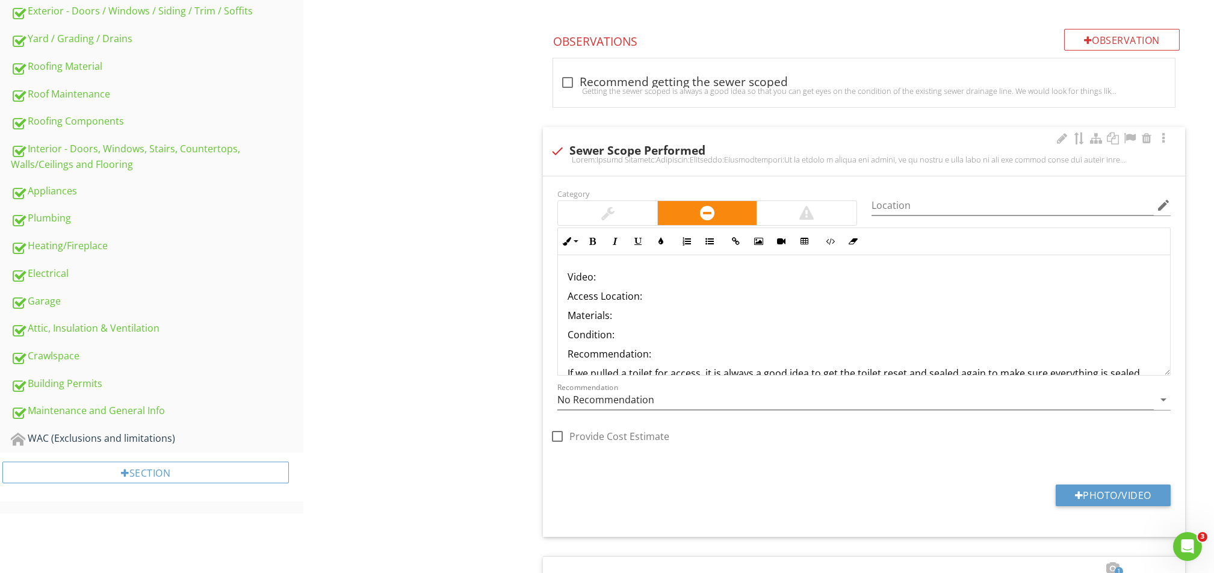
scroll to position [481, 0]
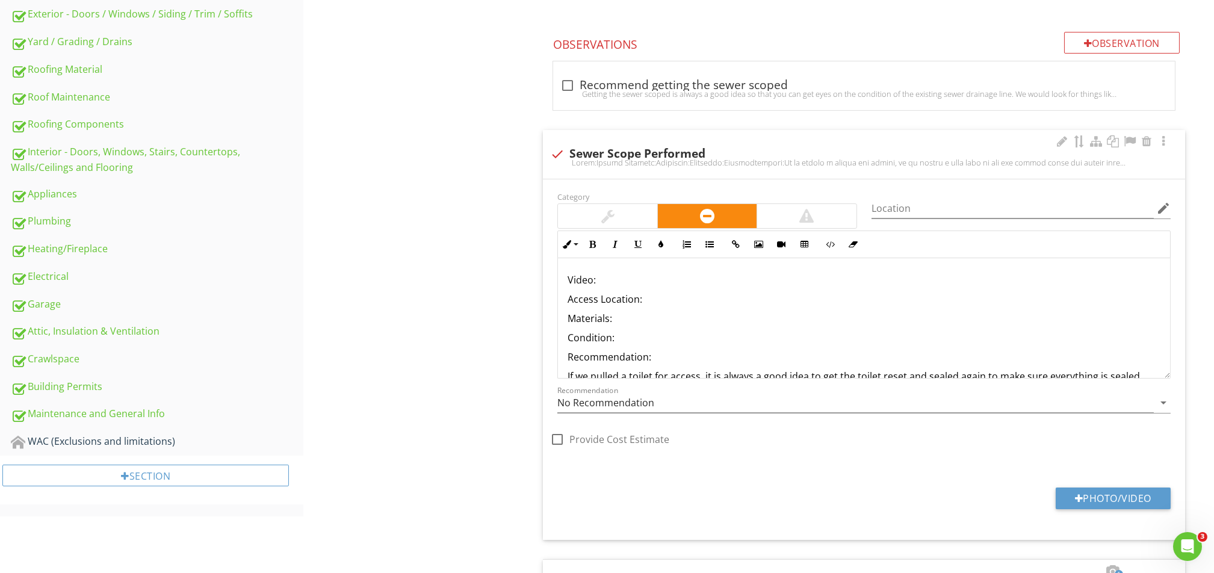
click at [637, 277] on p "Video:" at bounding box center [863, 280] width 593 height 14
click at [739, 248] on button "Insert Link" at bounding box center [735, 244] width 23 height 23
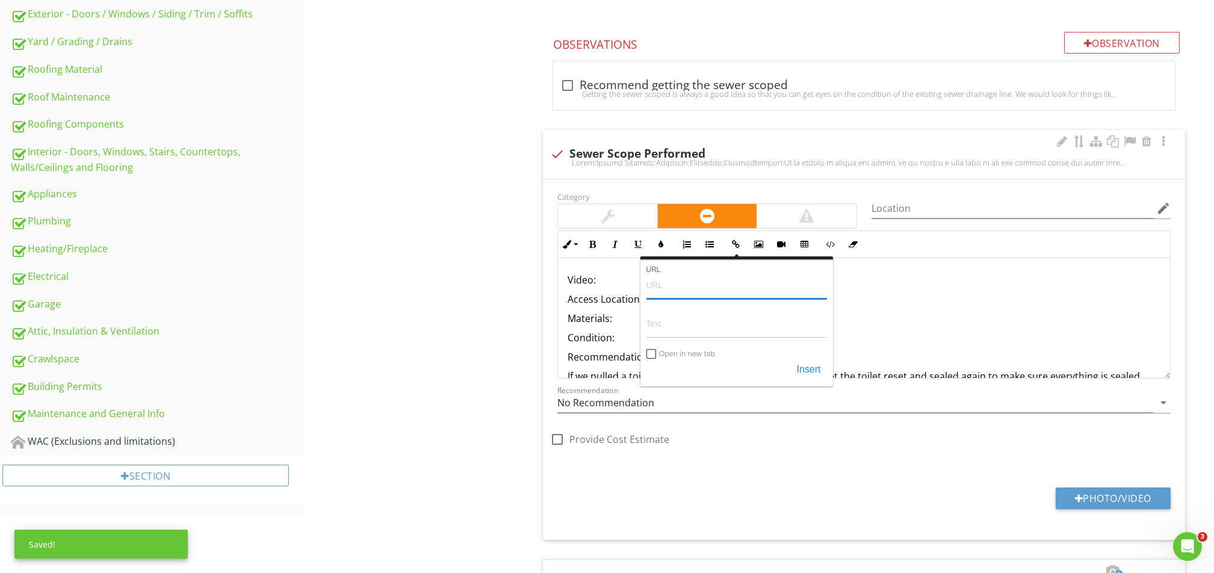
click at [700, 291] on input "URL" at bounding box center [736, 284] width 180 height 29
paste input "[URL][DOMAIN_NAME]"
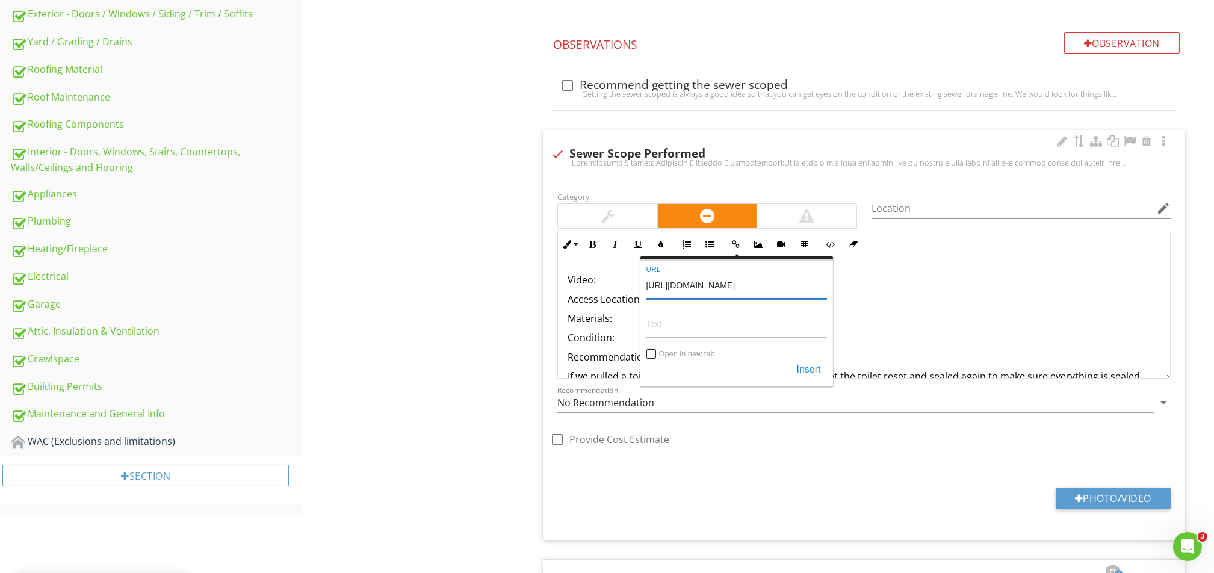
type input "[URL][DOMAIN_NAME]"
click at [682, 326] on input "Text" at bounding box center [736, 323] width 180 height 29
paste input "[URL][DOMAIN_NAME]"
type input "[URL][DOMAIN_NAME]"
click at [812, 366] on button "Insert" at bounding box center [808, 370] width 36 height 22
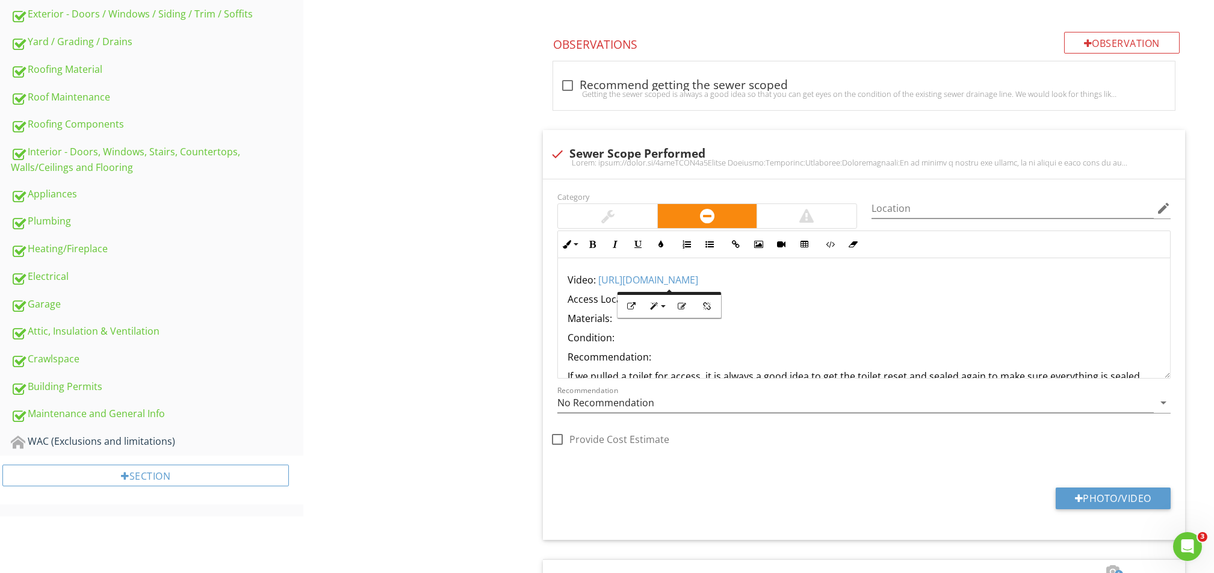
click at [352, 324] on div "Sewer/Septic Sewer/Septic Item Sewer/Septic IN Inspected NI Not Inspected NP No…" at bounding box center [758, 394] width 910 height 1511
click at [665, 297] on p "Access Location:" at bounding box center [863, 299] width 593 height 14
click at [632, 318] on p "Materials:" at bounding box center [863, 318] width 593 height 14
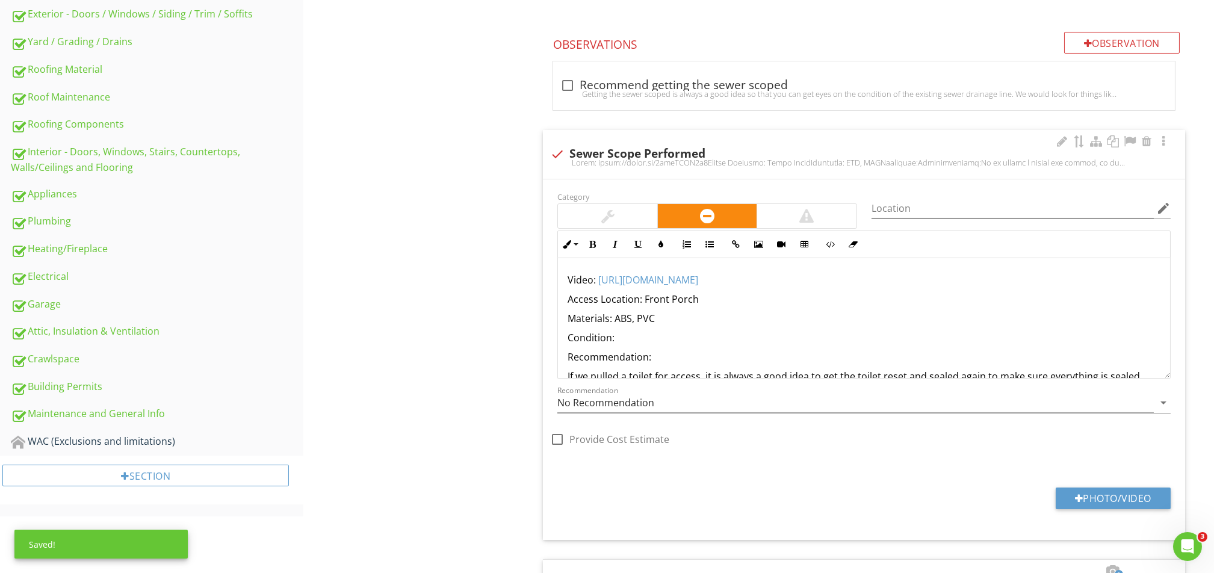
click at [629, 341] on p "Condition:" at bounding box center [863, 337] width 593 height 14
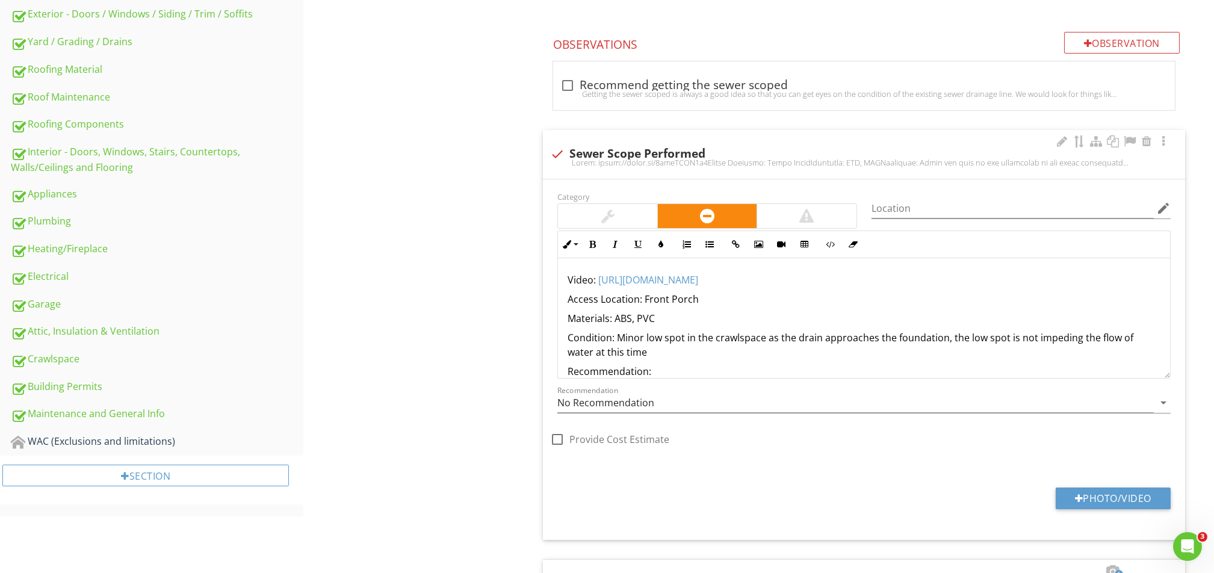
scroll to position [80, 0]
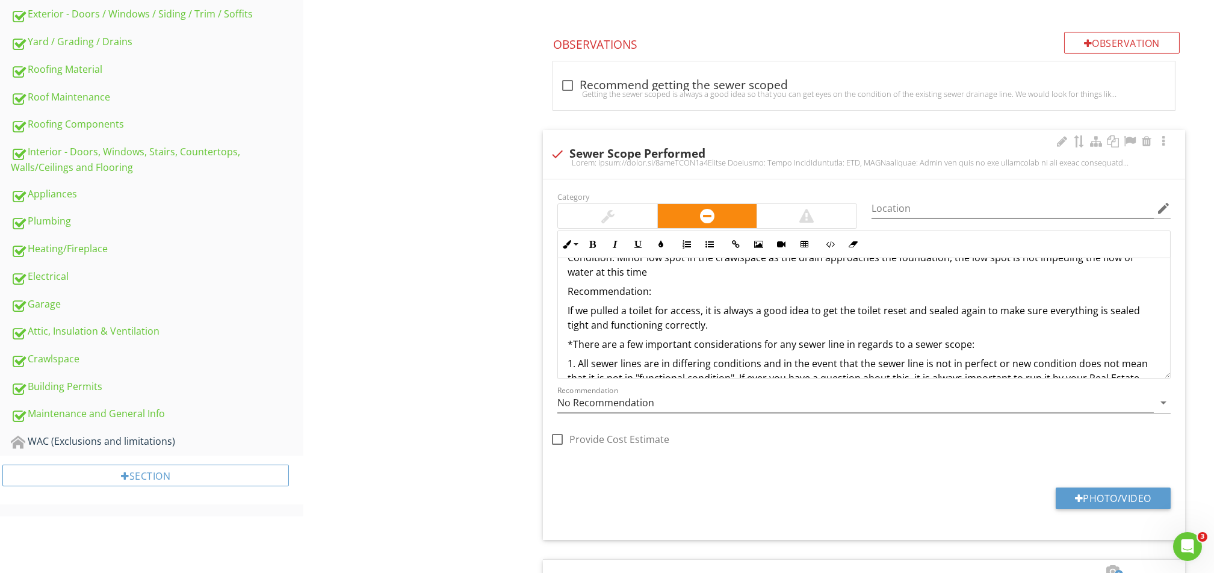
click at [678, 294] on p "Recommendation:" at bounding box center [863, 291] width 593 height 14
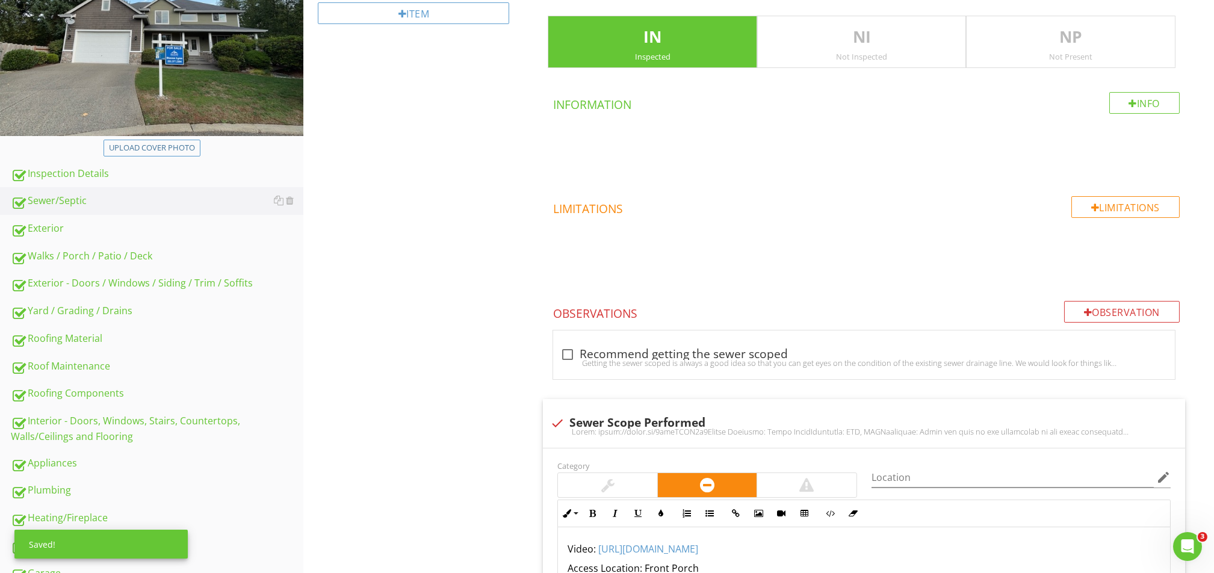
scroll to position [0, 0]
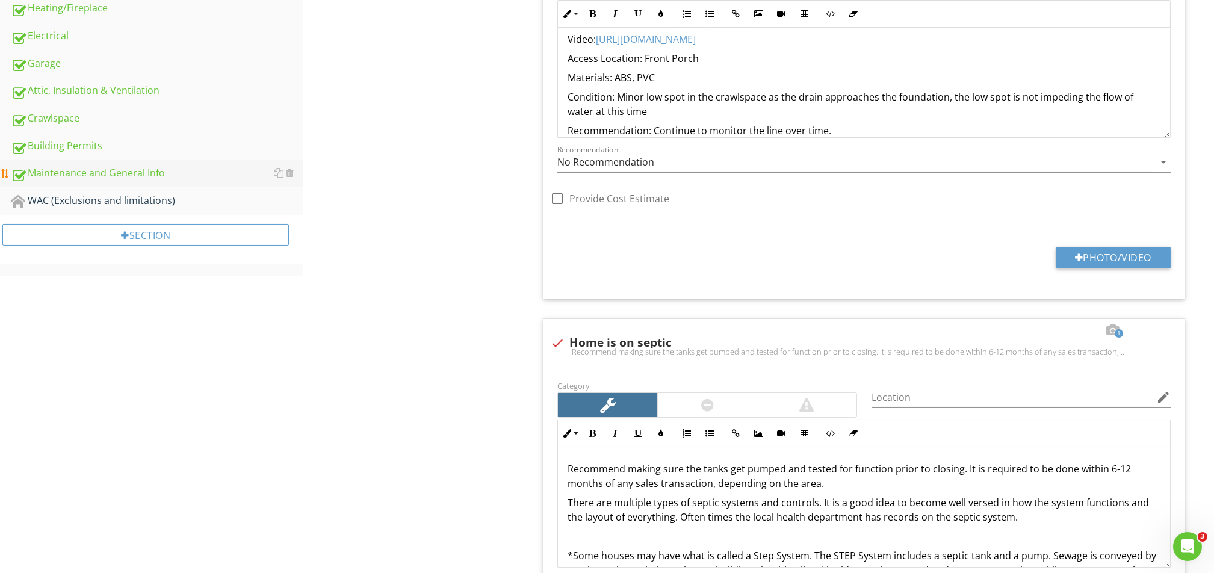
click at [73, 167] on div "Maintenance and General Info" at bounding box center [157, 173] width 292 height 16
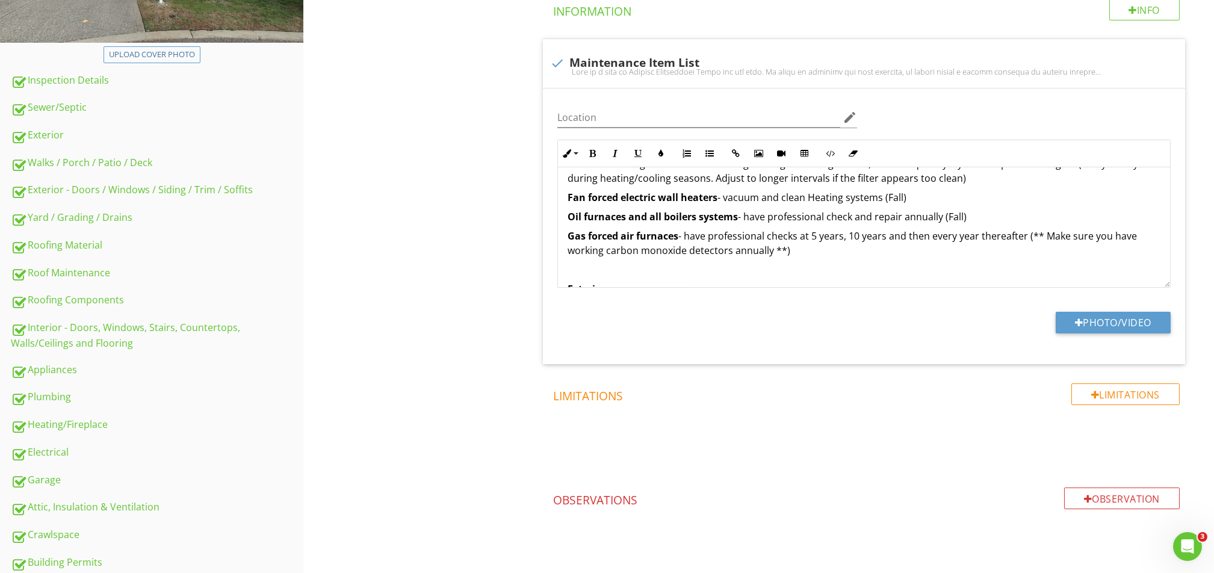
scroll to position [185, 0]
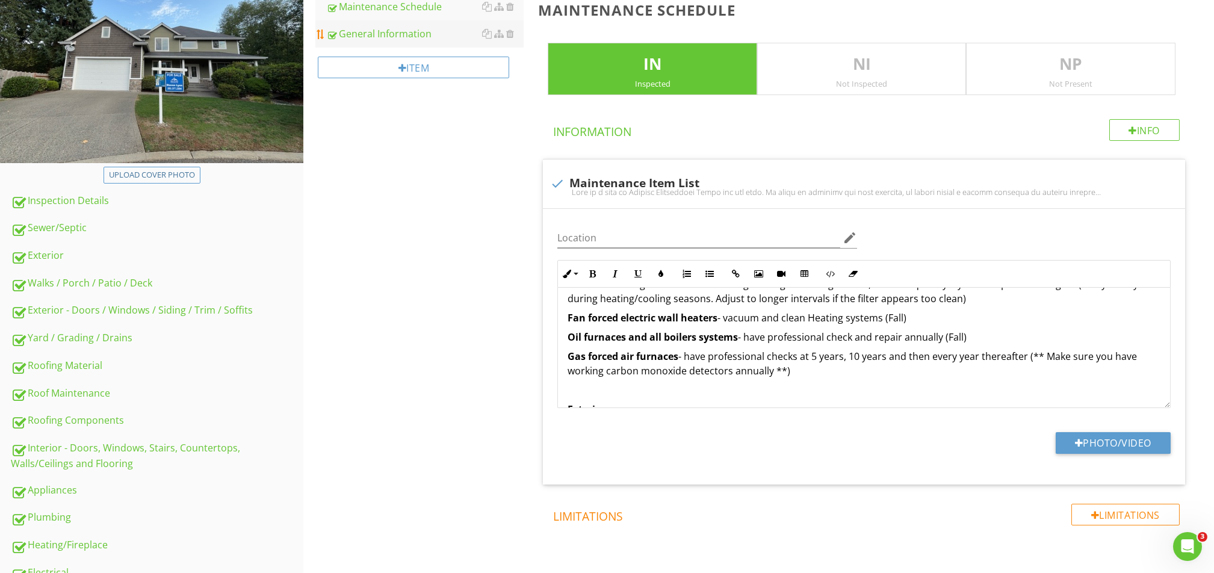
click at [383, 25] on link "General Information" at bounding box center [424, 33] width 197 height 26
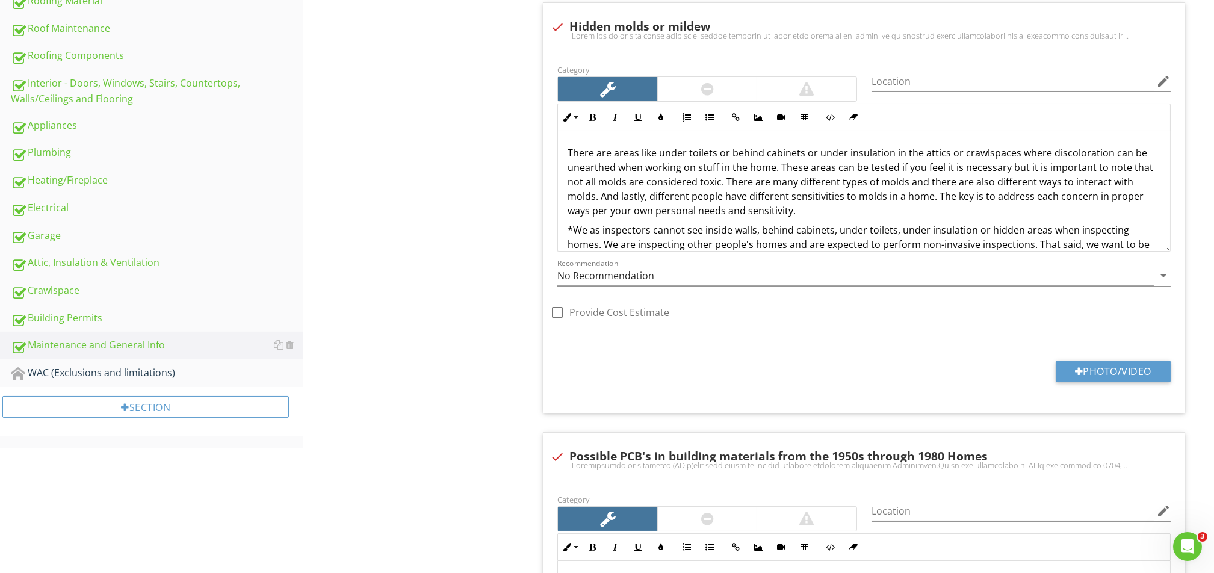
scroll to position [667, 0]
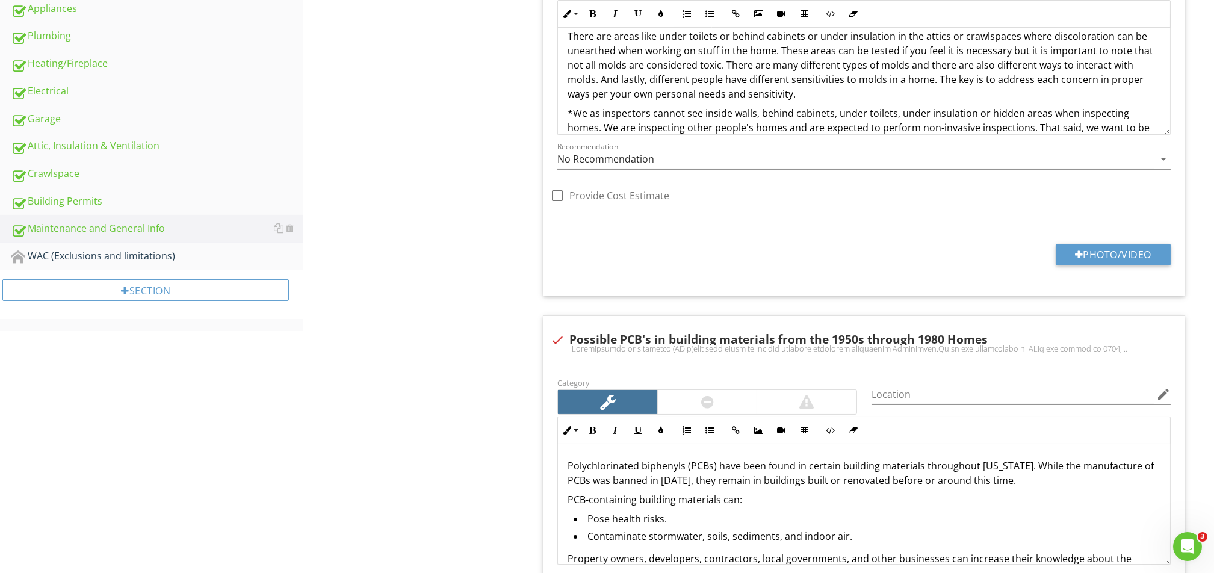
click at [540, 334] on span "check Hidden molds or mildew Category Location edit Inline Style XLarge Large N…" at bounding box center [866, 306] width 656 height 840
click at [550, 342] on div at bounding box center [557, 340] width 20 height 20
checkbox input "true"
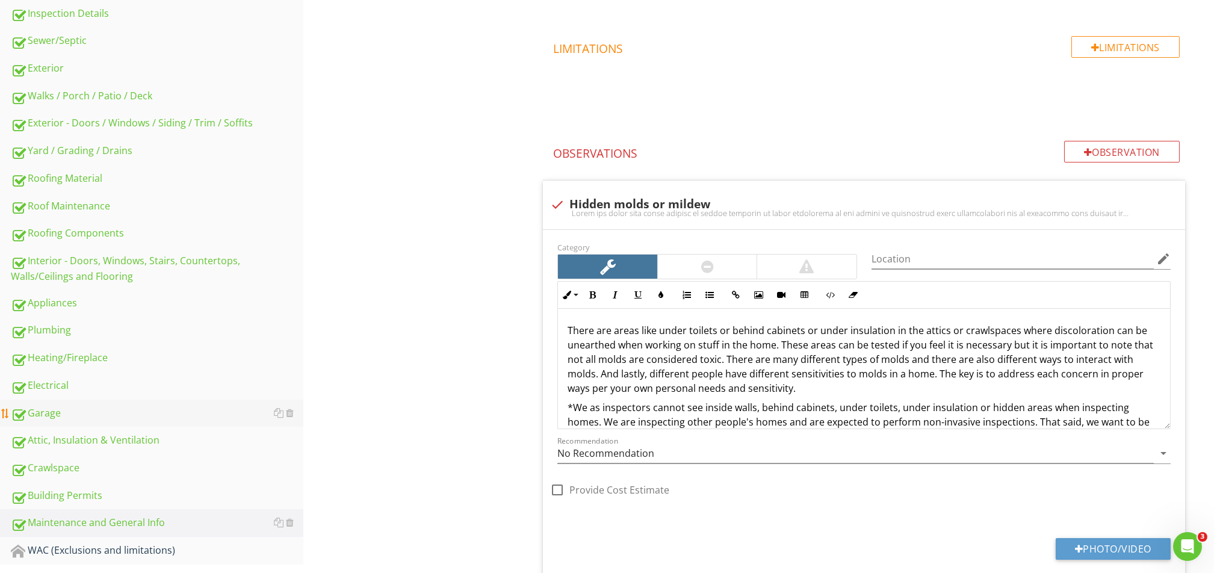
scroll to position [401, 0]
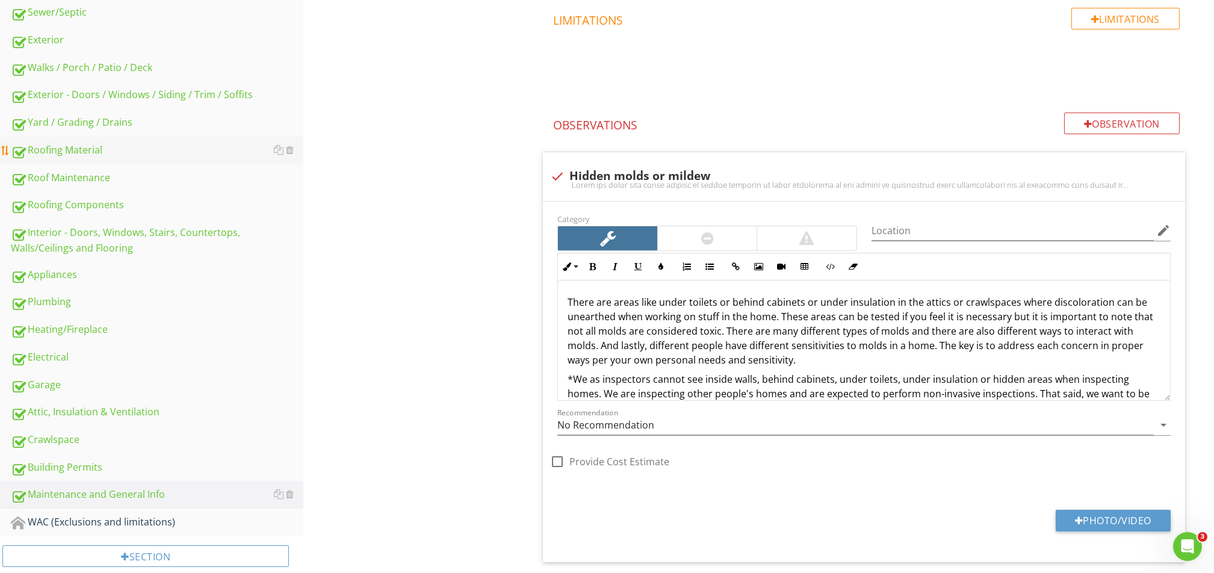
click at [80, 146] on div "Roofing Material" at bounding box center [157, 151] width 292 height 16
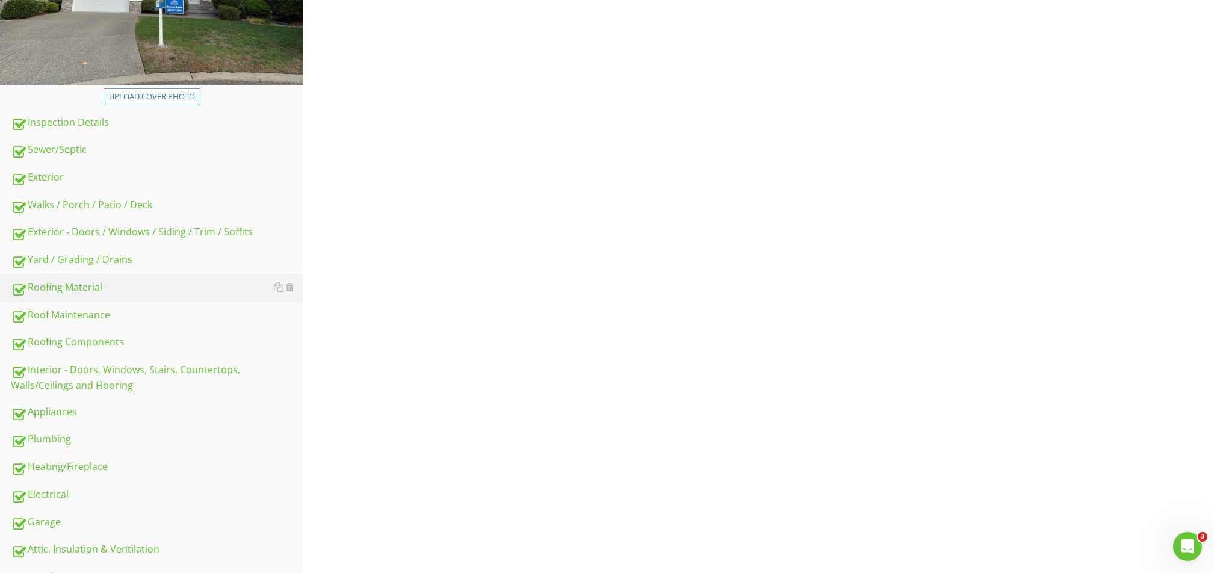
scroll to position [80, 0]
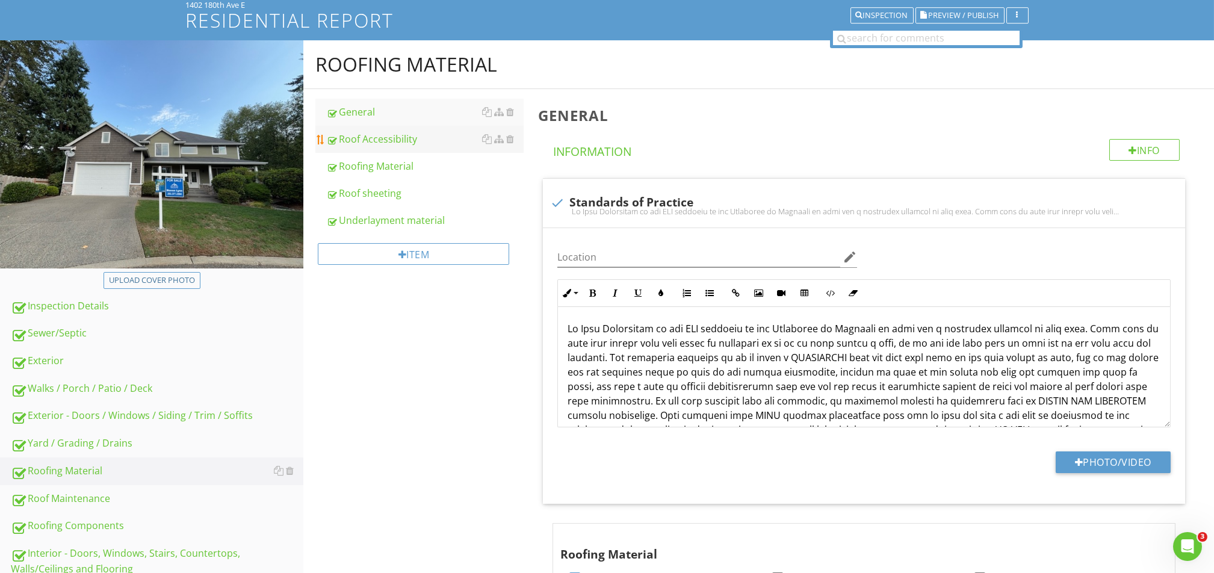
click at [401, 143] on div "Roof Accessibility" at bounding box center [424, 139] width 197 height 14
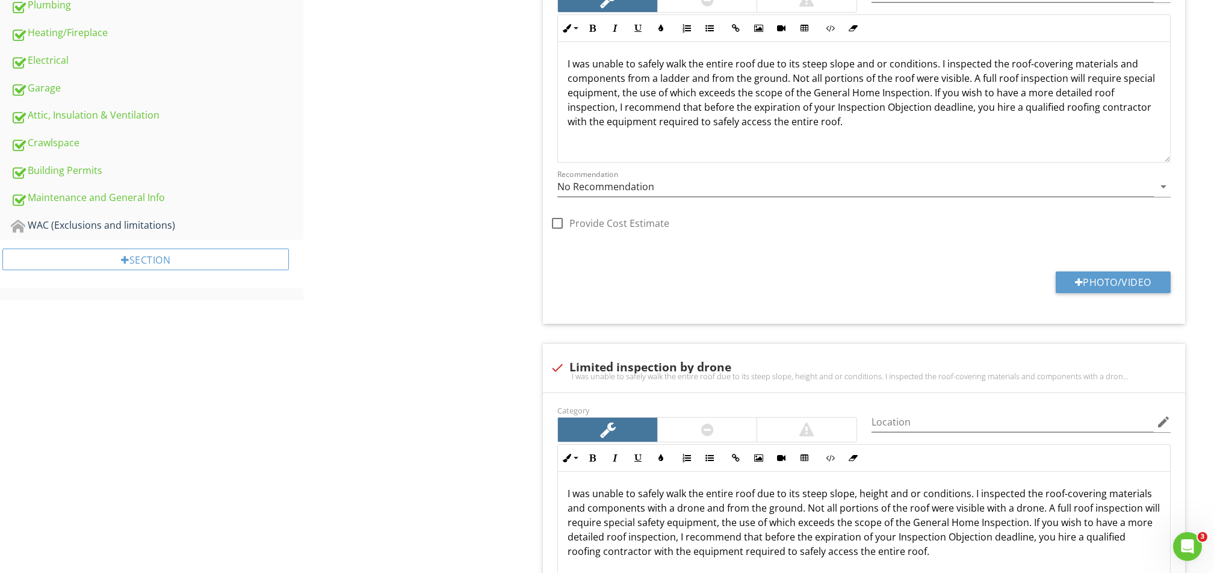
scroll to position [882, 0]
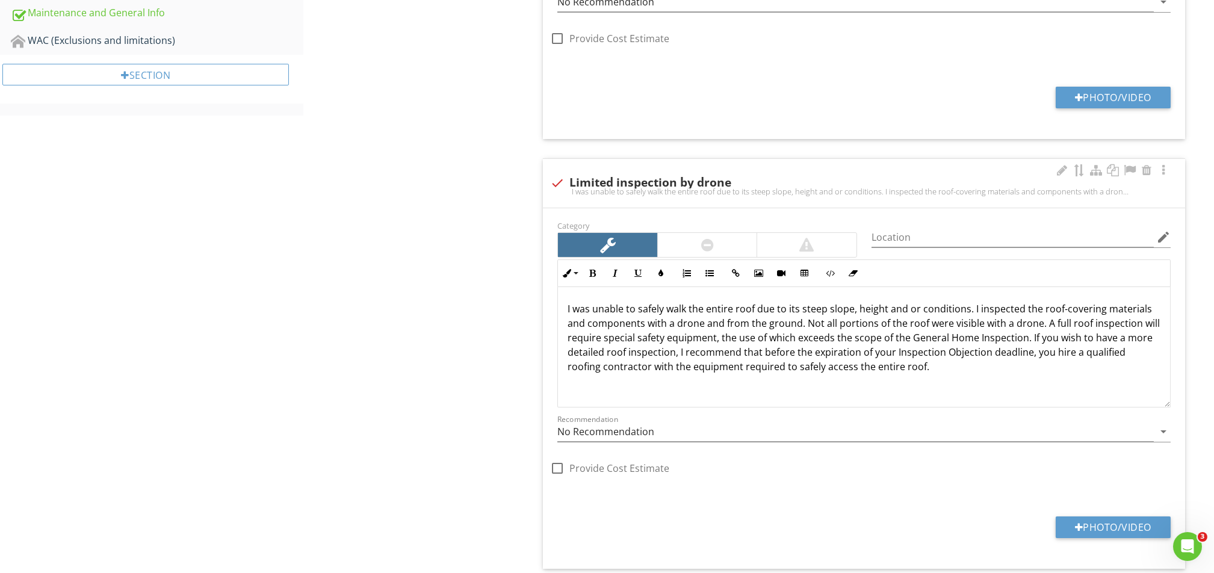
click at [555, 188] on div "I was unable to safely walk the entire roof due to its steep slope, height and …" at bounding box center [864, 192] width 628 height 10
checkbox input "true"
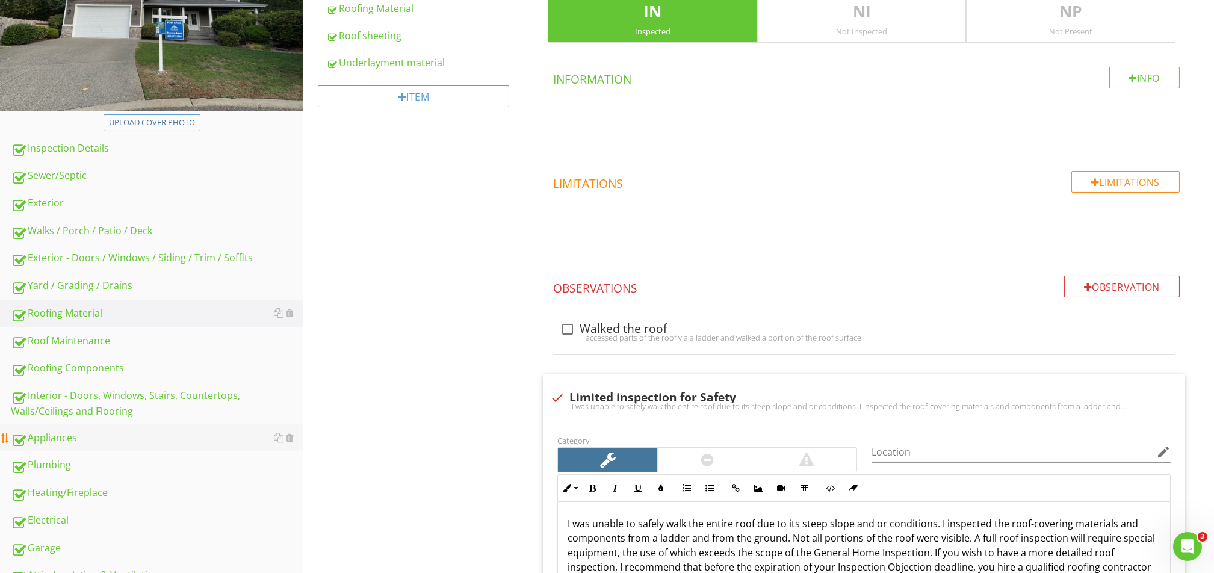
scroll to position [266, 0]
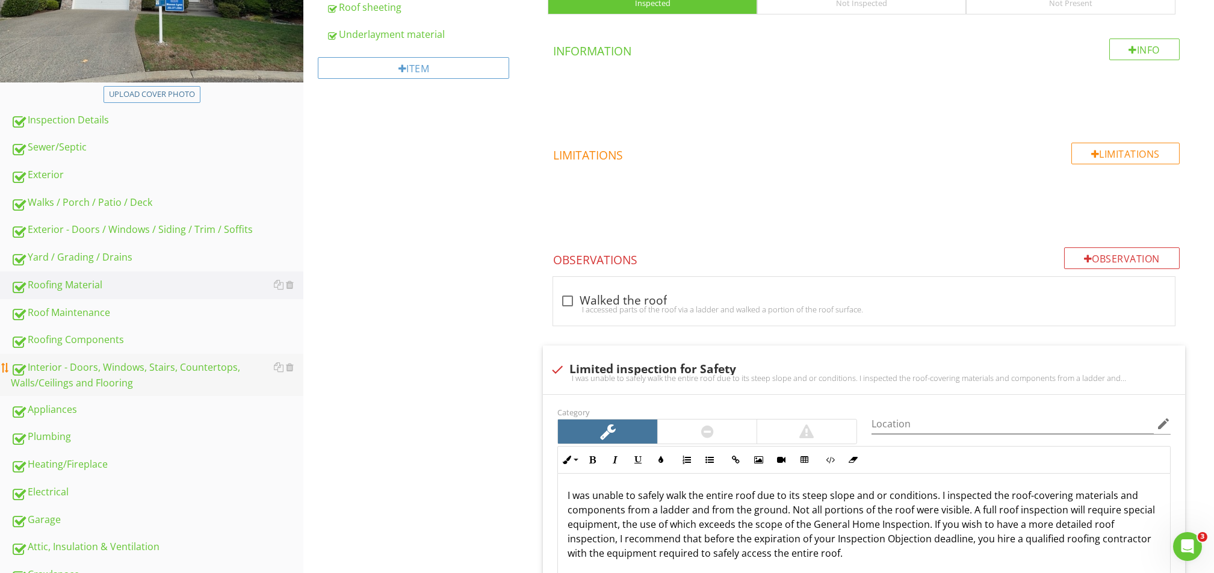
drag, startPoint x: 104, startPoint y: 377, endPoint x: 132, endPoint y: 371, distance: 28.9
click at [104, 377] on div "Interior - Doors, Windows, Stairs, Countertops, Walls/Ceilings and Flooring" at bounding box center [157, 375] width 292 height 30
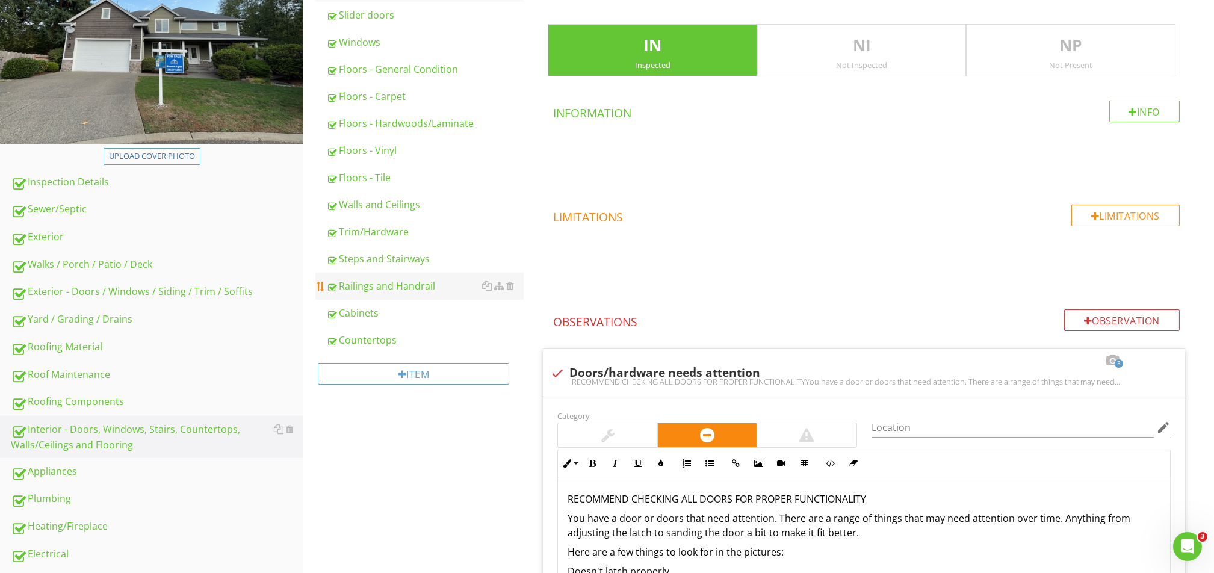
scroll to position [186, 0]
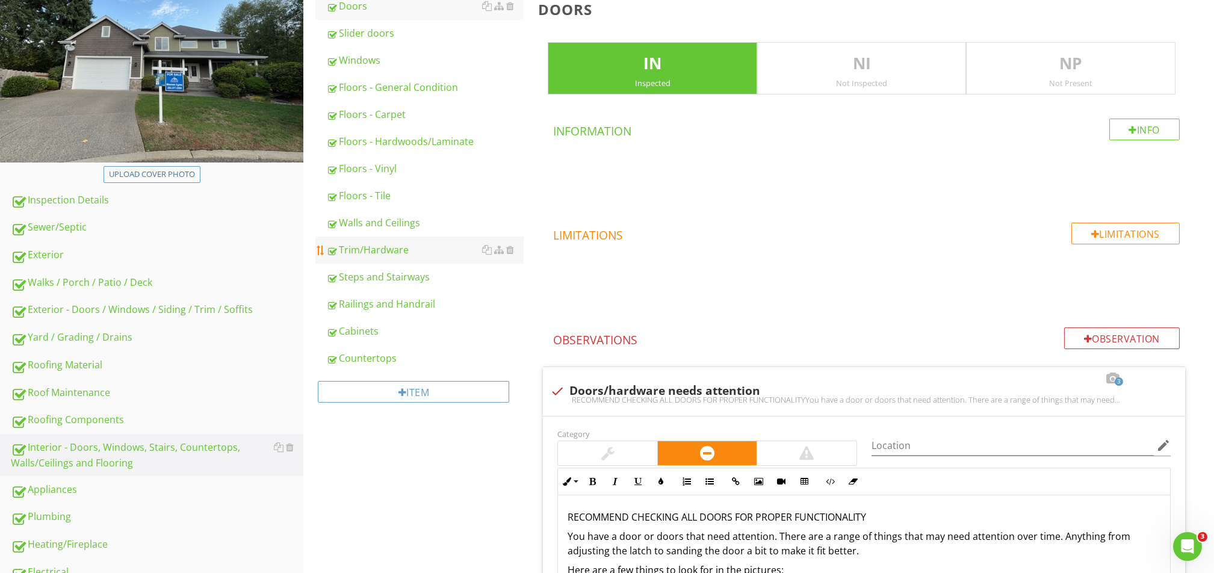
click at [386, 253] on div "Trim/Hardware" at bounding box center [424, 249] width 197 height 14
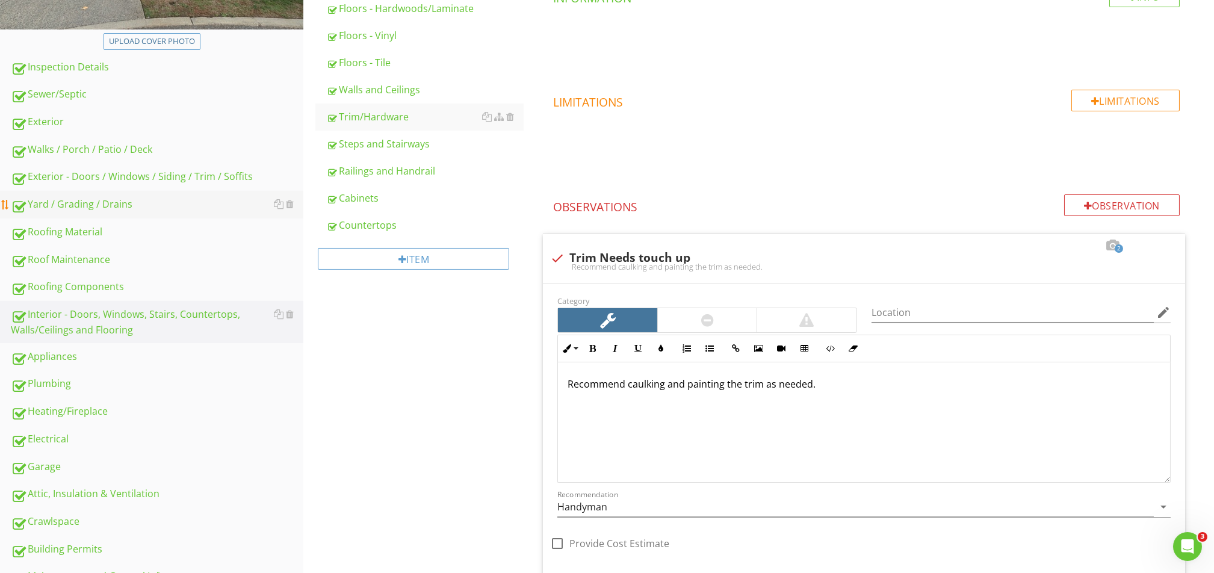
scroll to position [291, 0]
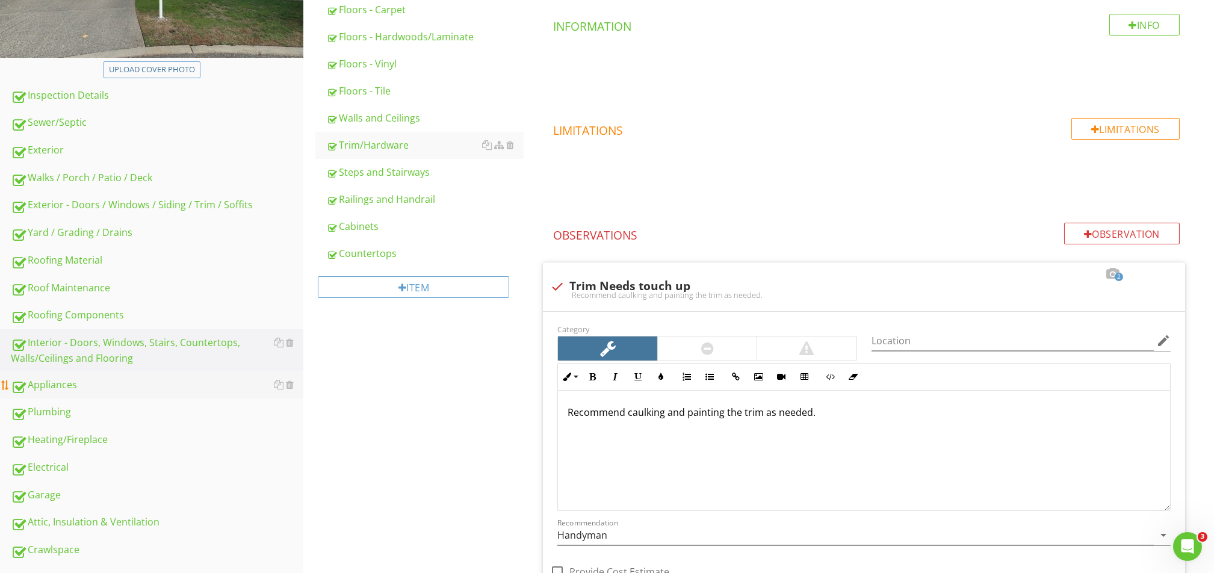
click at [91, 383] on div "Appliances" at bounding box center [157, 385] width 292 height 16
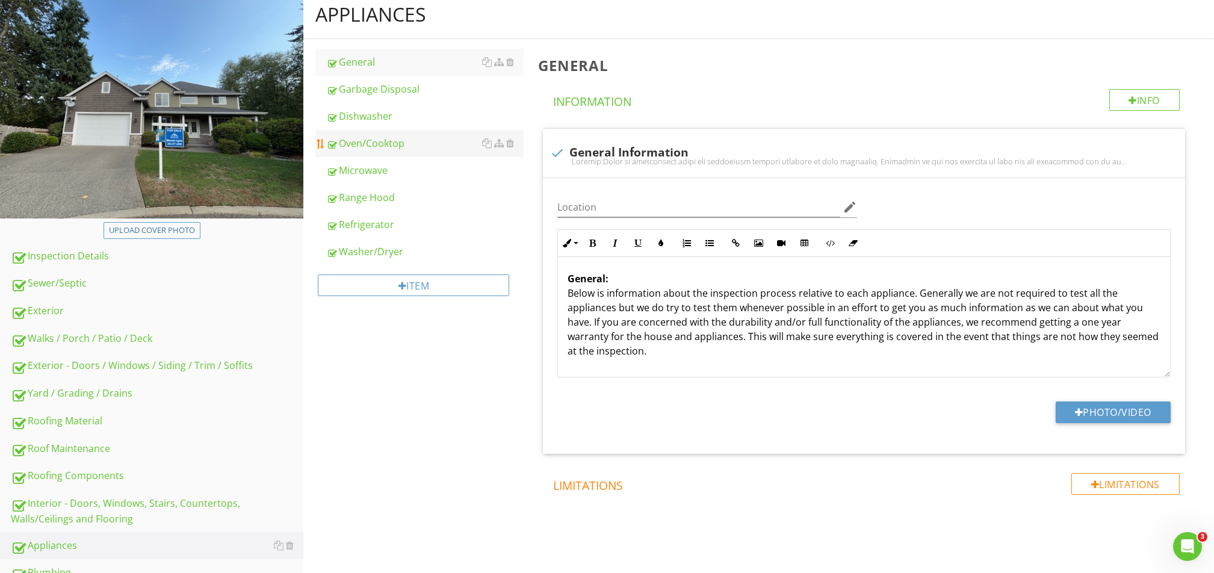
click at [380, 144] on div "Oven/Cooktop" at bounding box center [424, 143] width 197 height 14
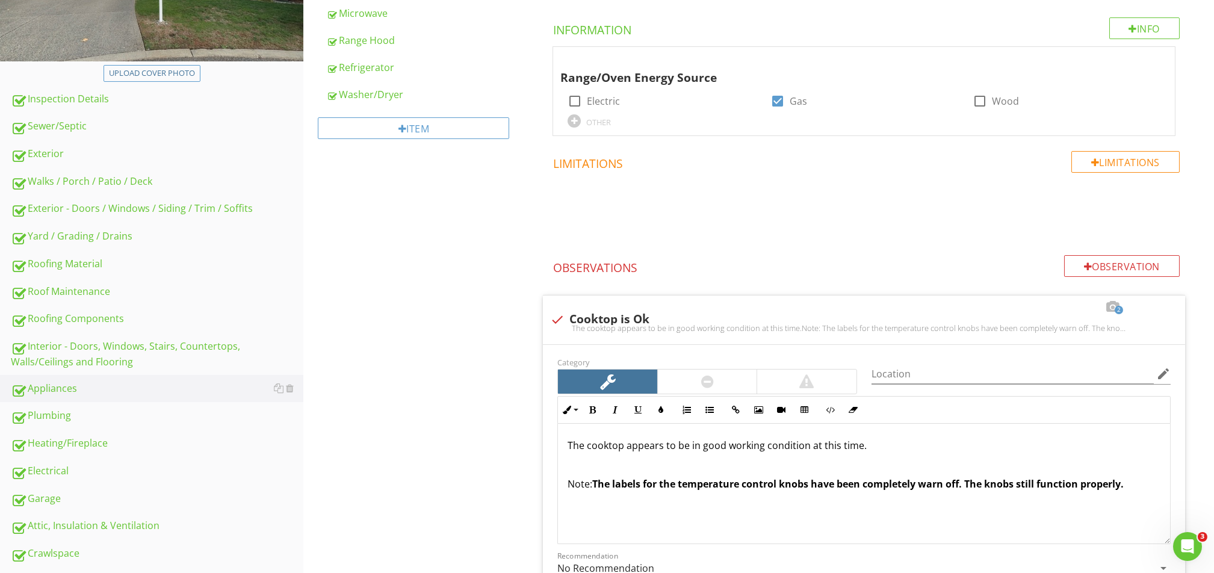
scroll to position [291, 0]
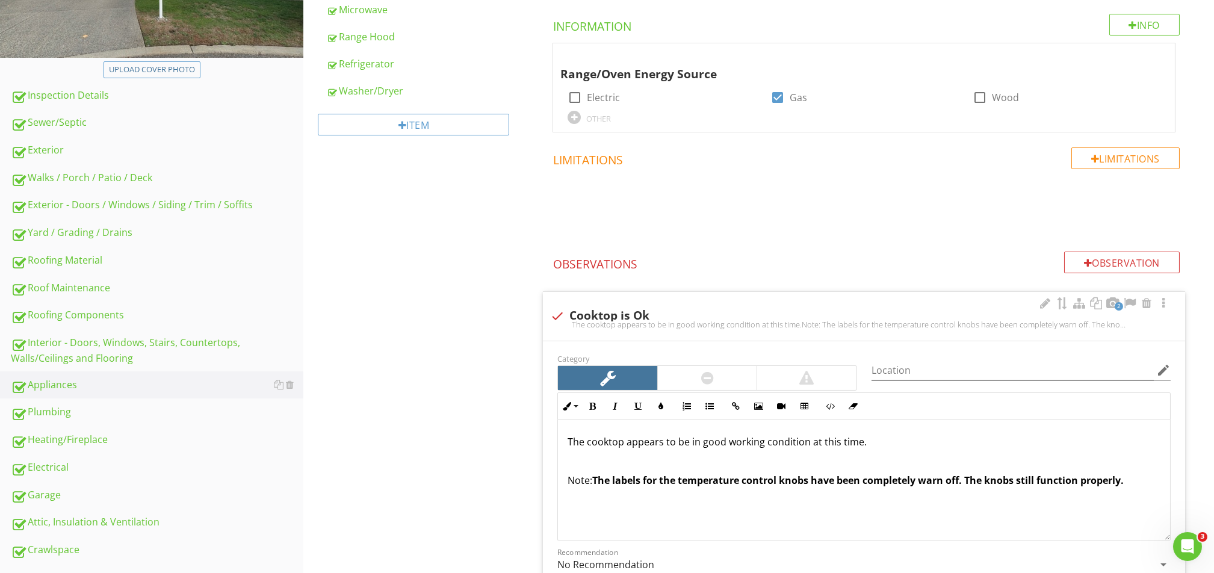
click at [579, 458] on p at bounding box center [863, 461] width 593 height 14
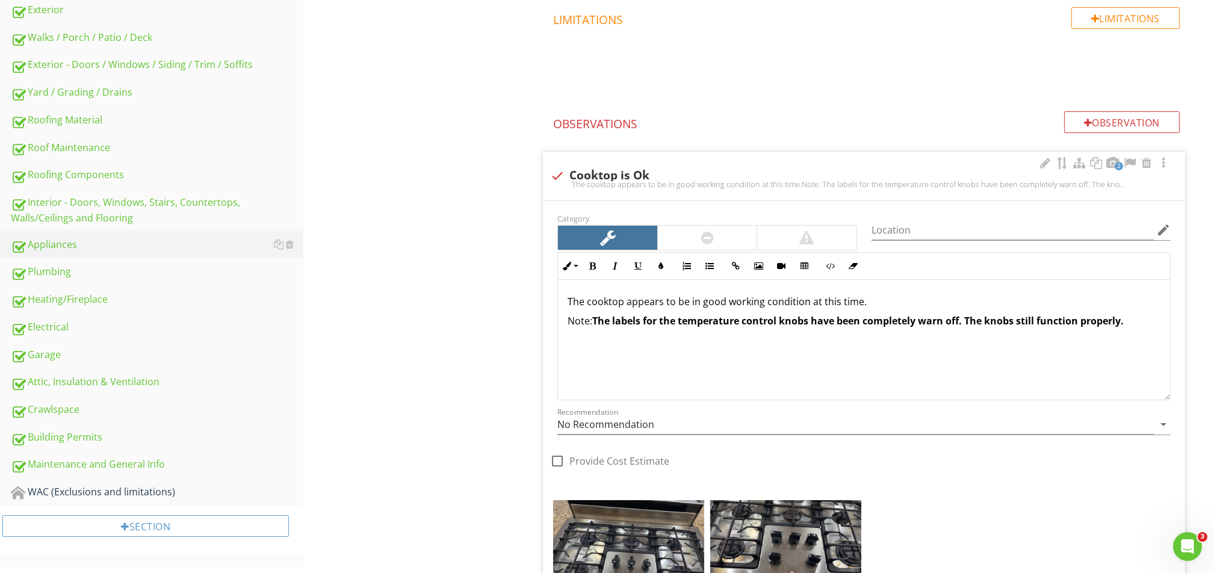
scroll to position [611, 0]
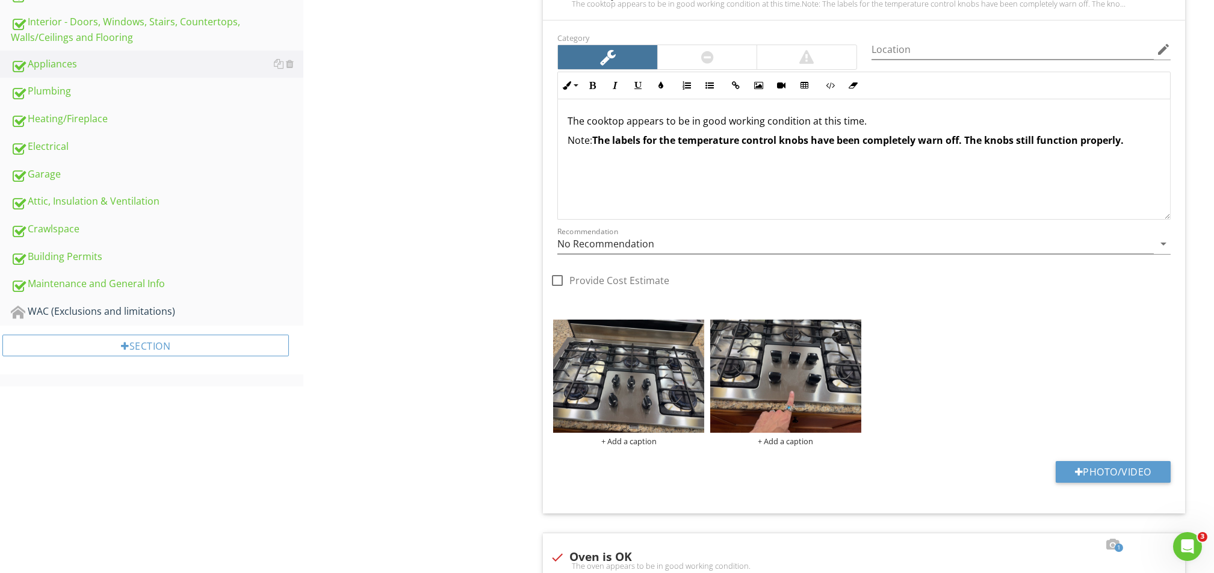
click at [61, 144] on div "Electrical" at bounding box center [157, 147] width 292 height 16
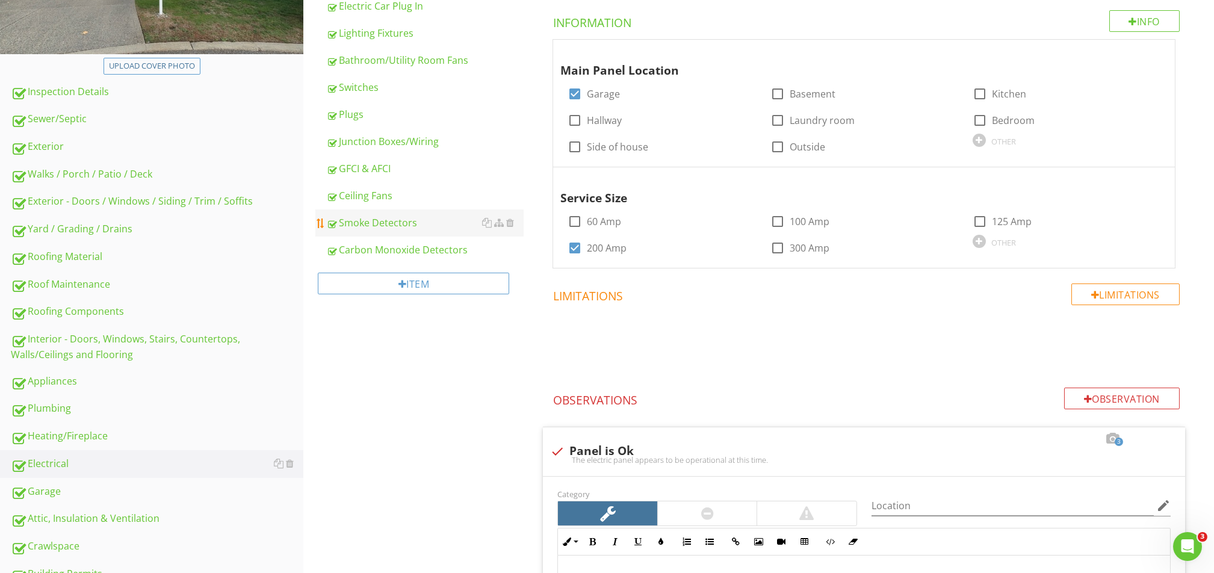
scroll to position [291, 0]
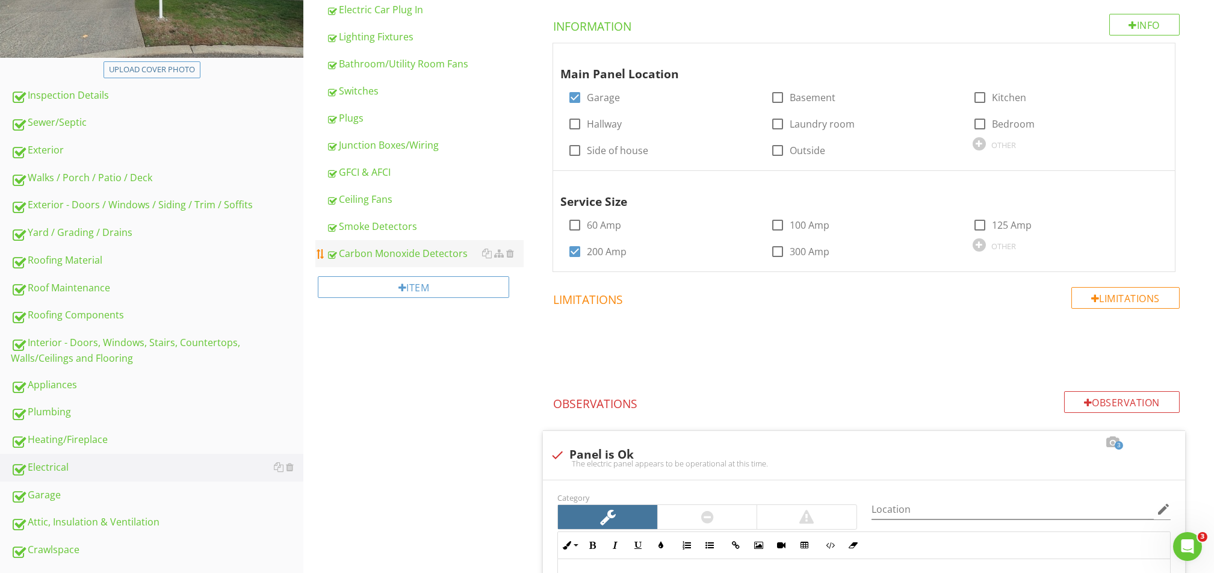
click at [379, 258] on div "Carbon Monoxide Detectors" at bounding box center [424, 253] width 197 height 14
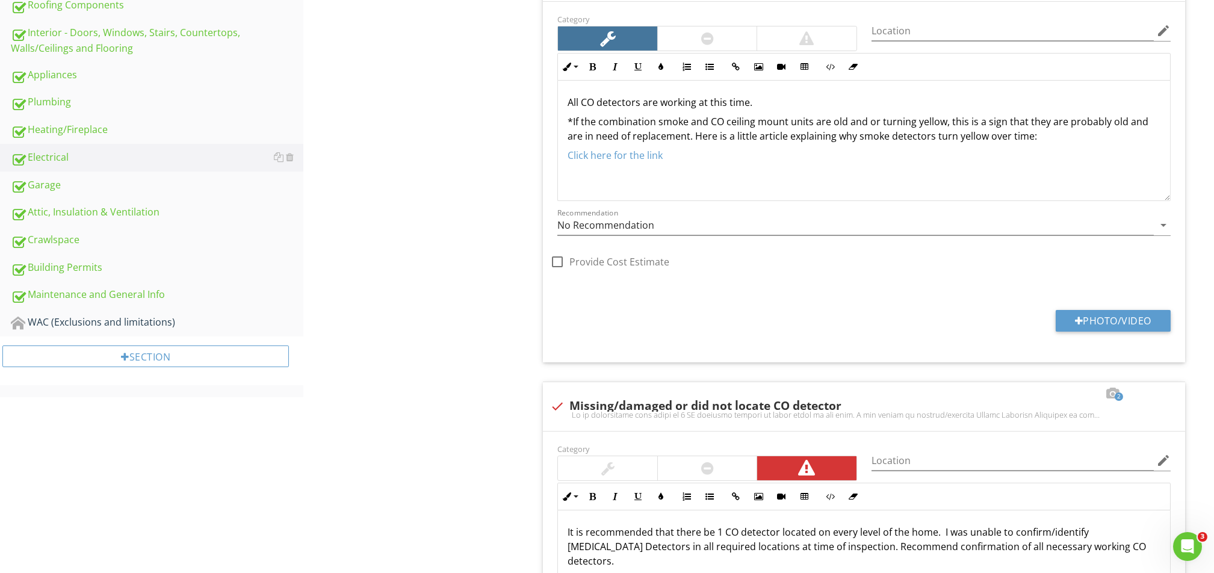
scroll to position [531, 0]
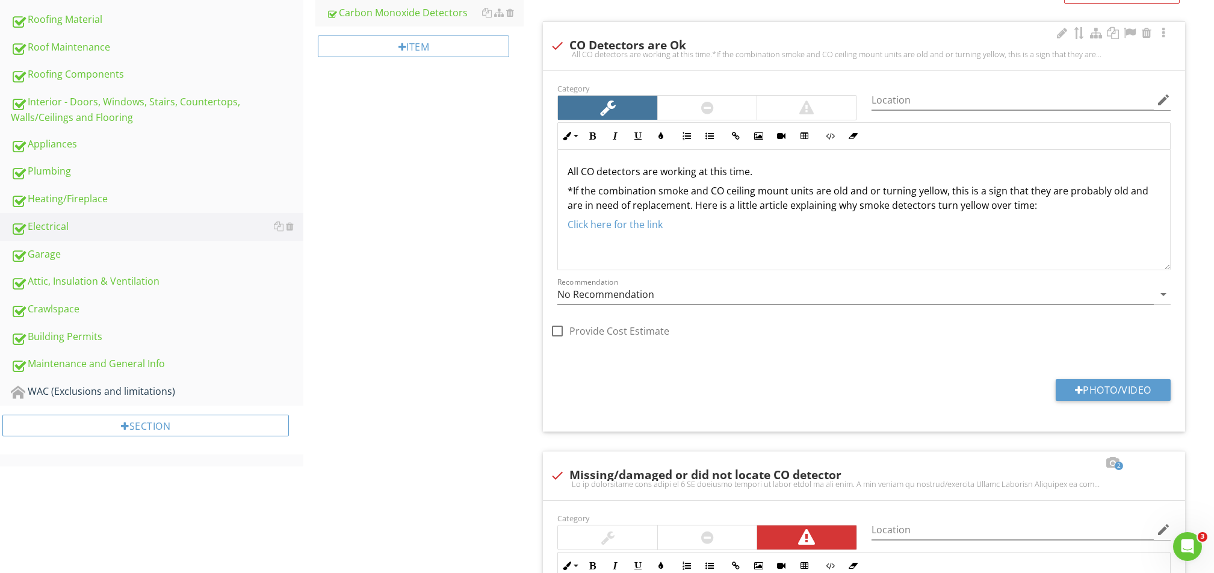
click at [562, 44] on div at bounding box center [557, 45] width 20 height 20
checkbox input "true"
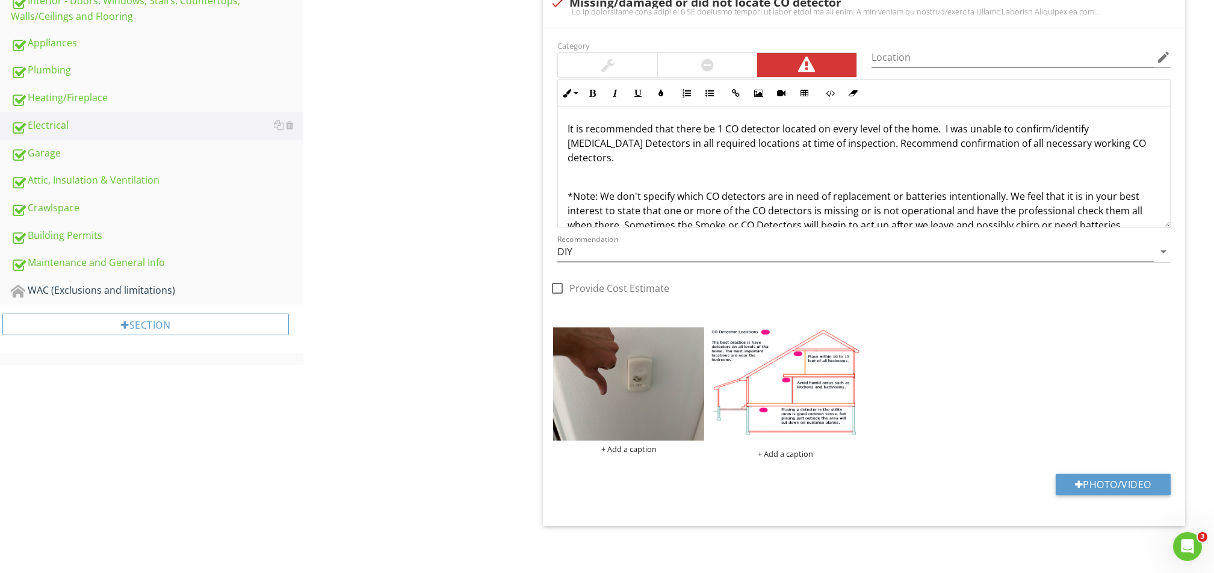
scroll to position [634, 0]
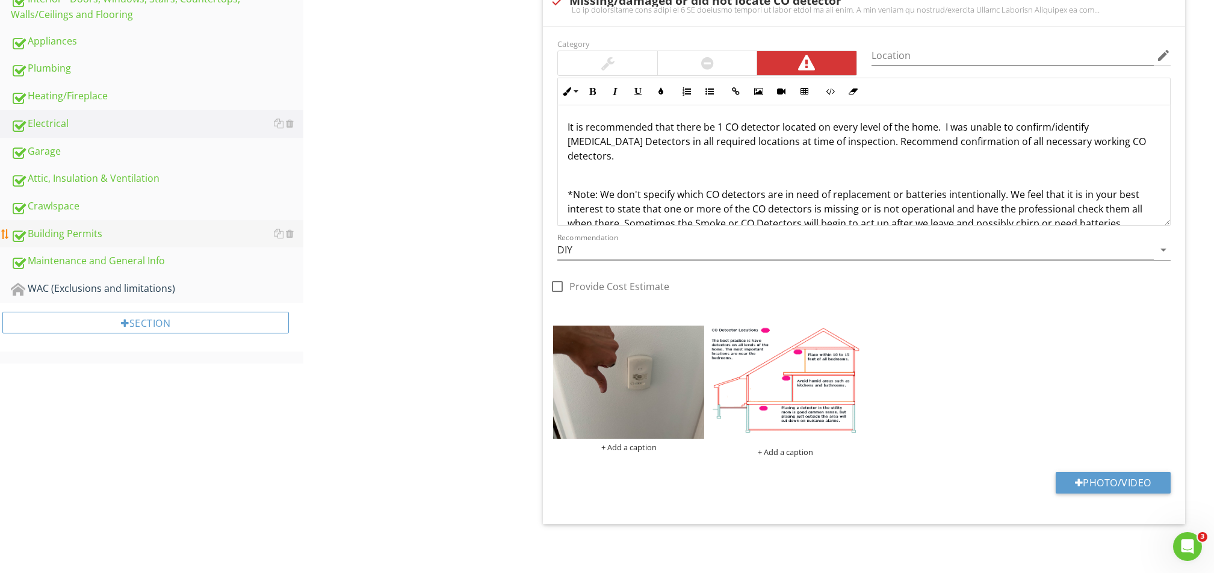
click at [63, 244] on link "Building Permits" at bounding box center [157, 234] width 292 height 28
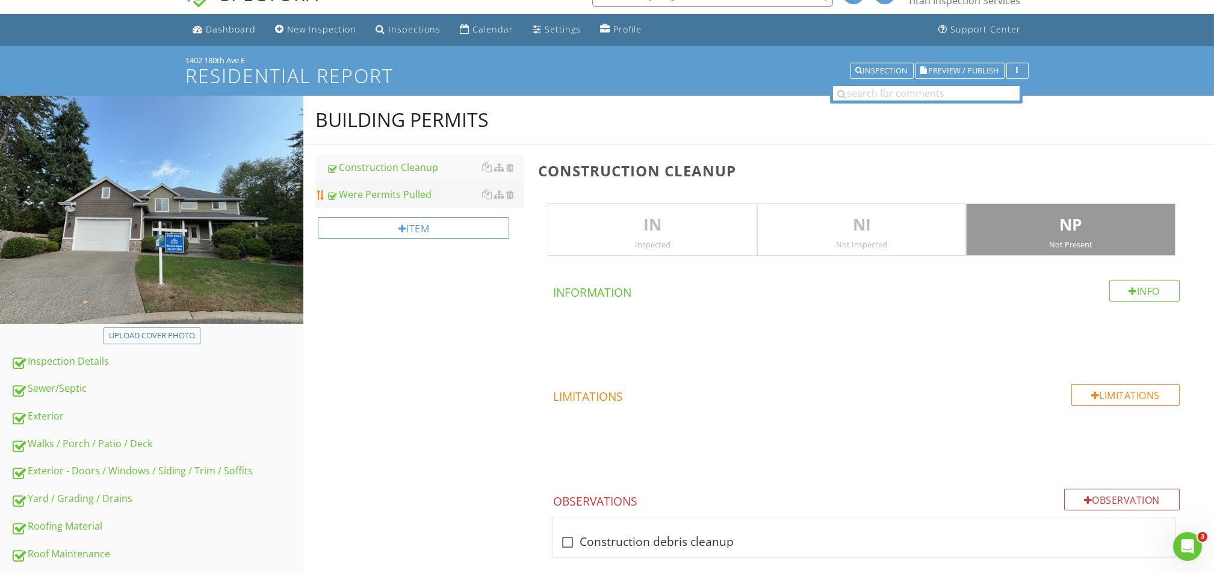
click at [380, 187] on div "Were Permits Pulled" at bounding box center [424, 194] width 197 height 14
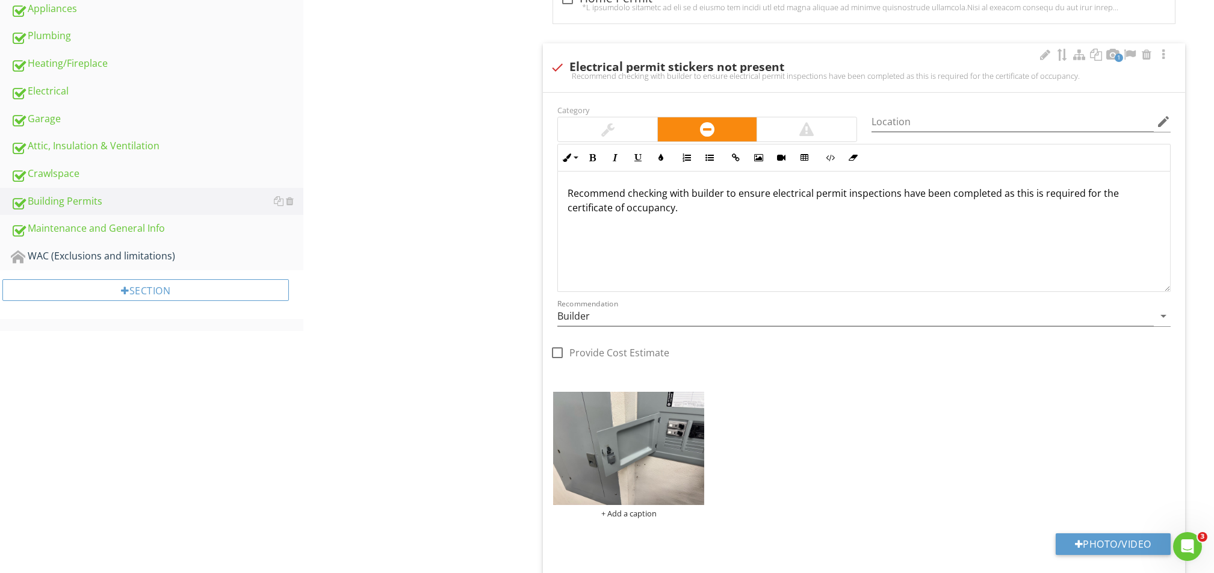
click at [558, 73] on div "Recommend checking with builder to ensure electrical permit inspections have be…" at bounding box center [864, 76] width 628 height 10
checkbox input "true"
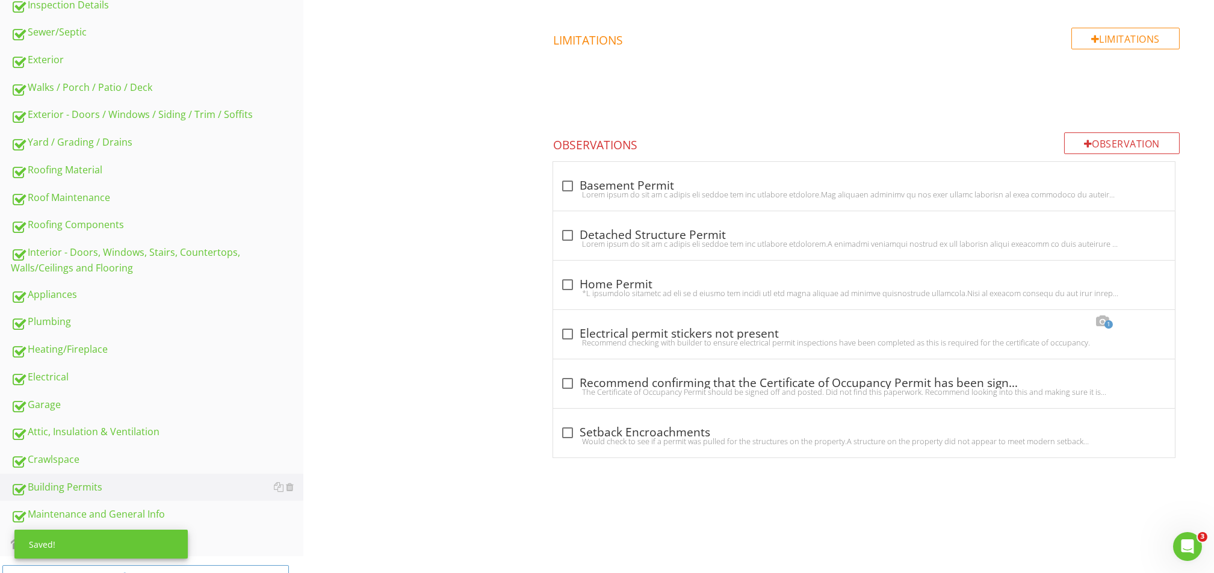
scroll to position [180, 0]
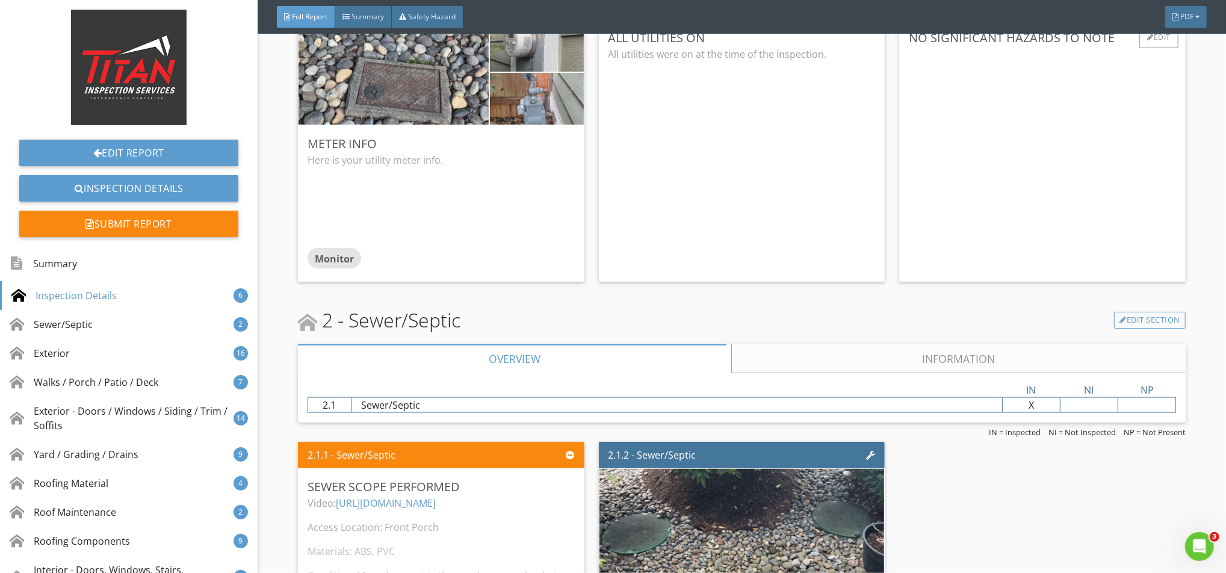
scroll to position [1524, 0]
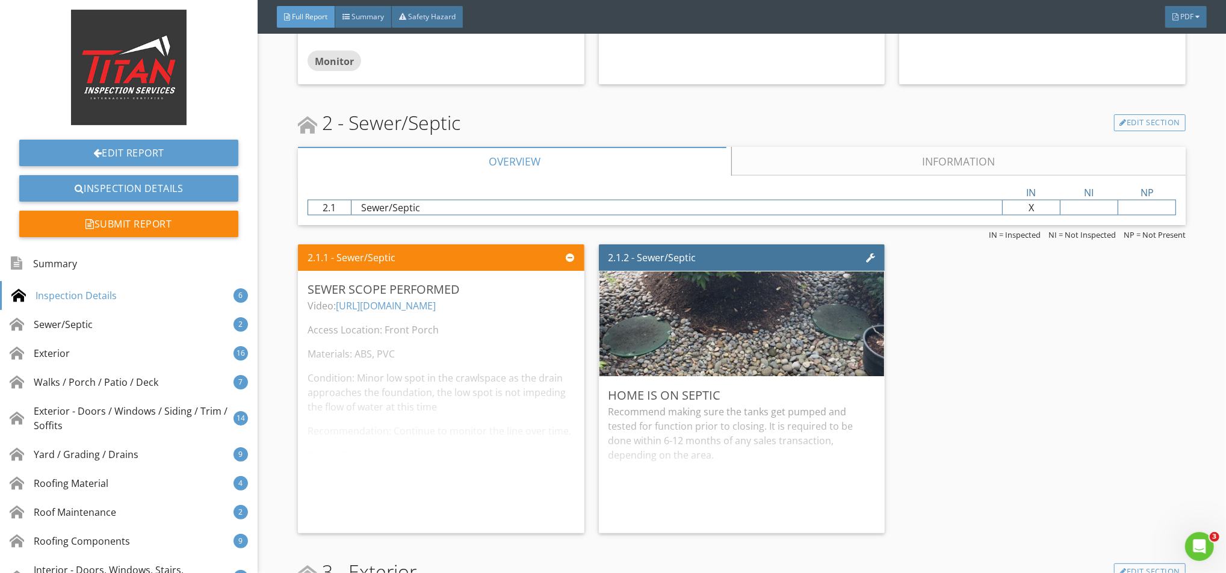
click at [1021, 164] on link "Information" at bounding box center [958, 161] width 454 height 29
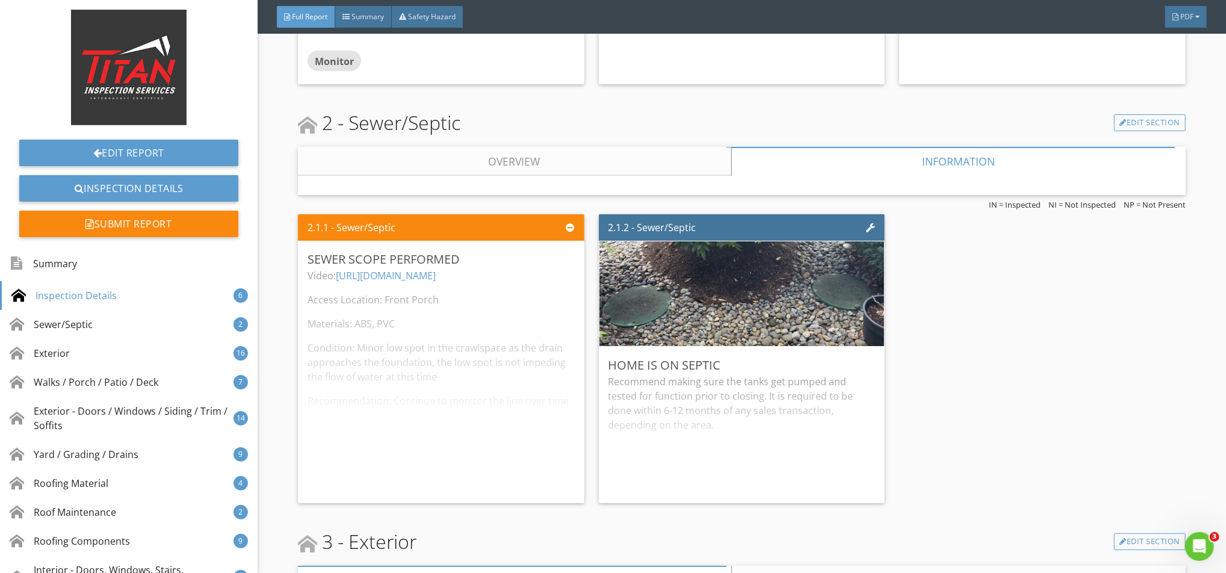
click at [566, 163] on link "Overview" at bounding box center [514, 161] width 433 height 29
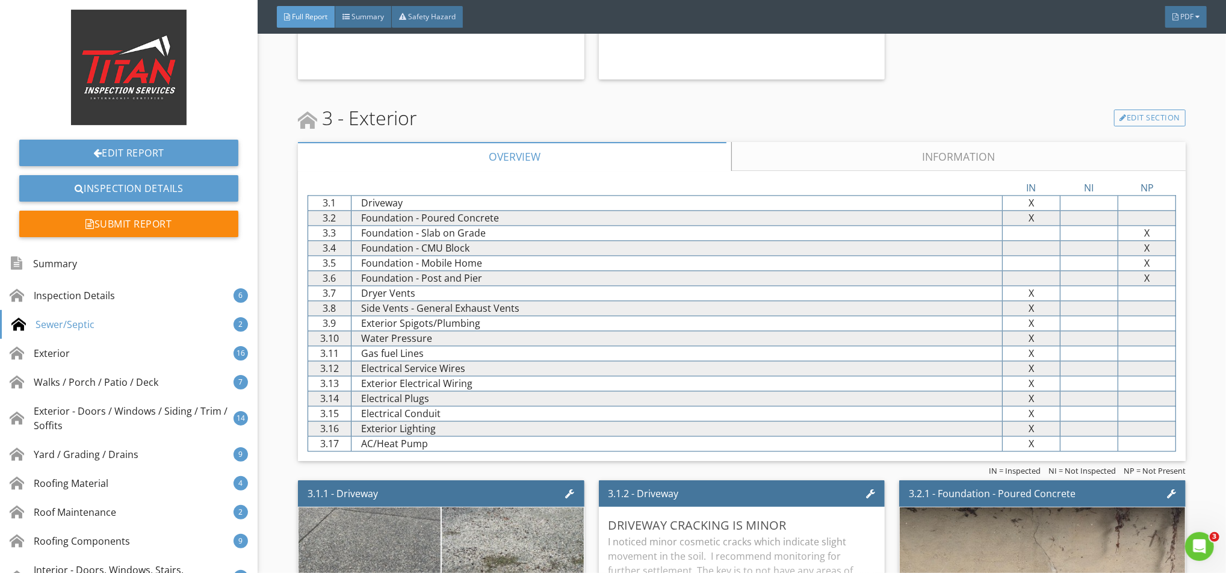
scroll to position [2005, 0]
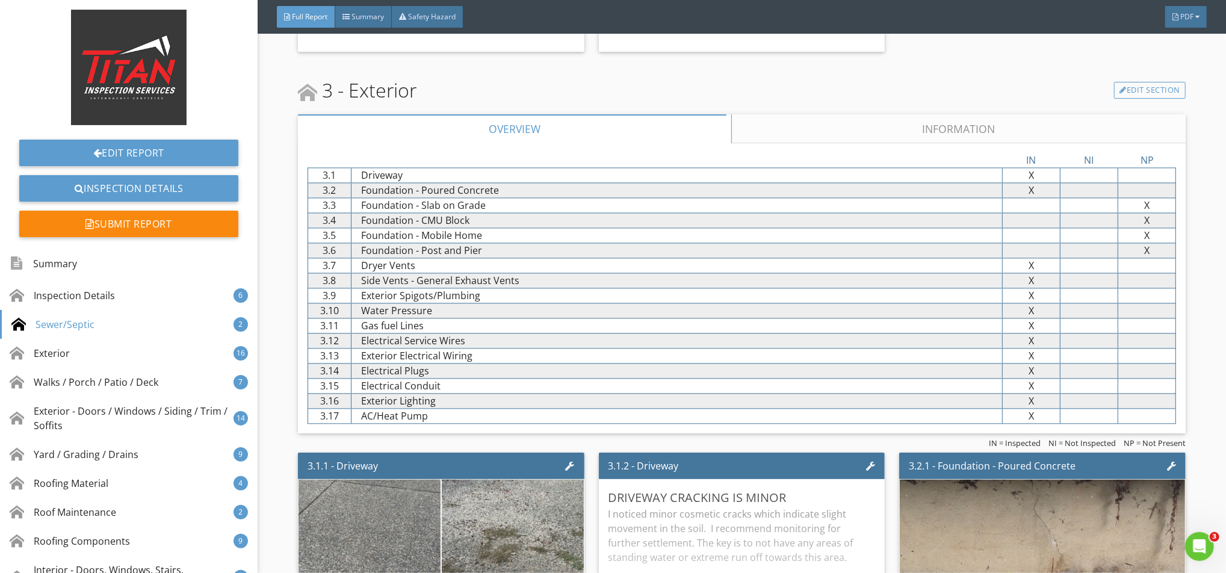
click at [881, 129] on link "Information" at bounding box center [958, 128] width 454 height 29
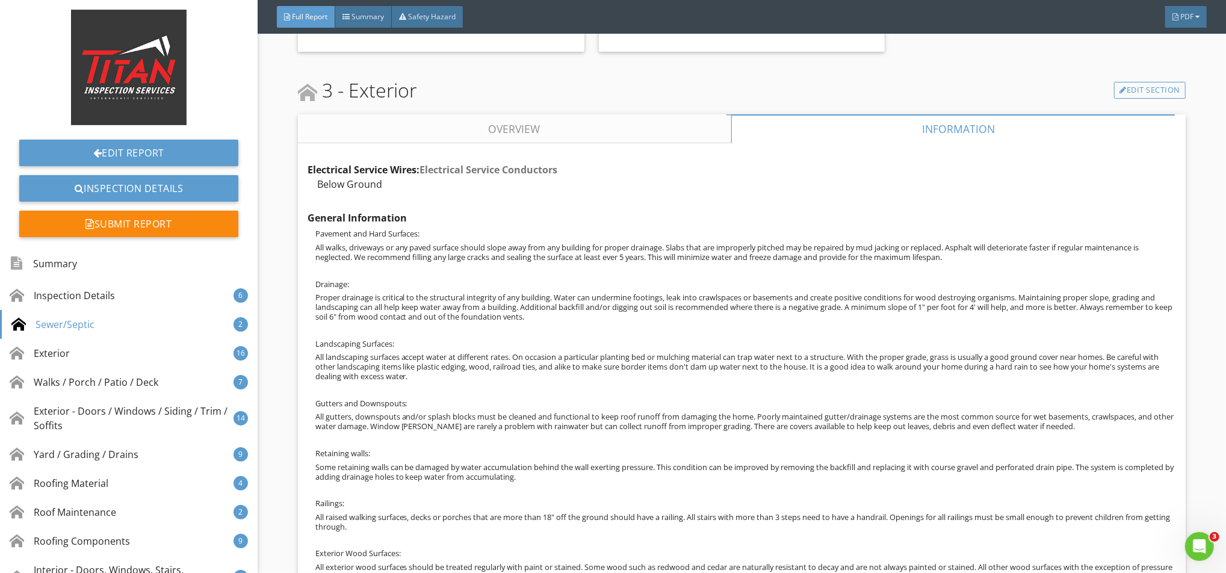
click at [598, 125] on link "Overview" at bounding box center [514, 128] width 433 height 29
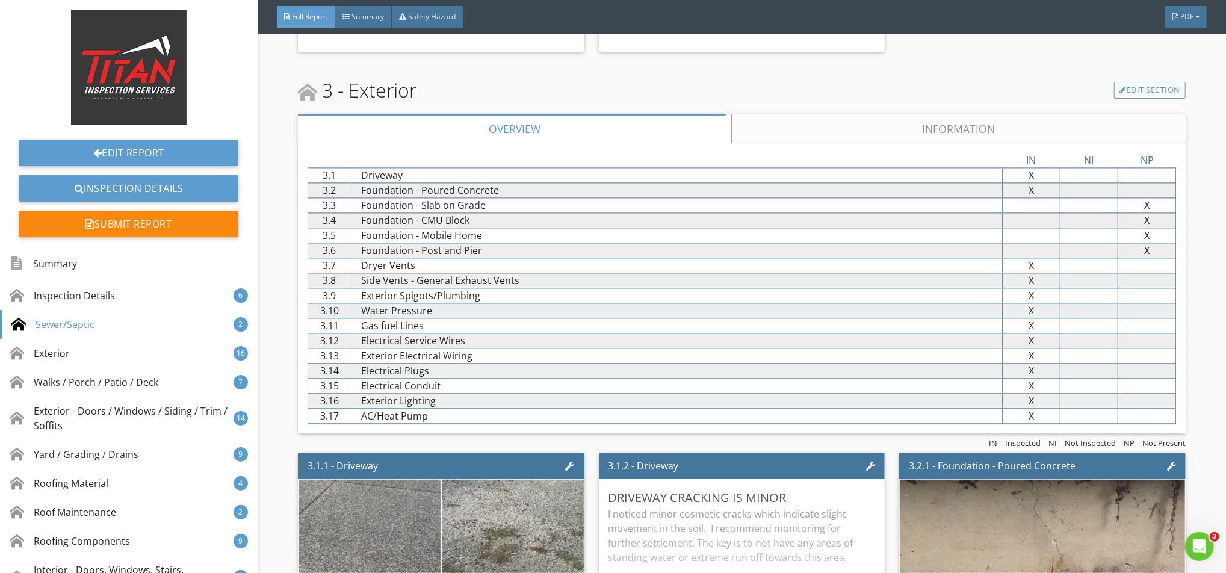
click at [793, 124] on link "Information" at bounding box center [958, 128] width 454 height 29
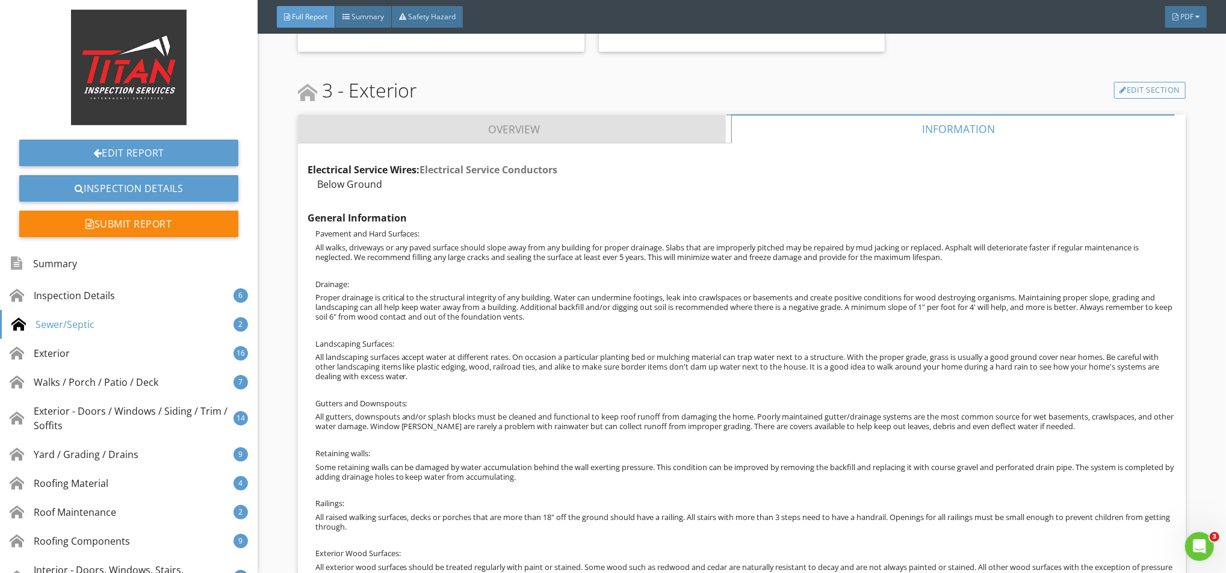
click at [614, 132] on link "Overview" at bounding box center [514, 128] width 433 height 29
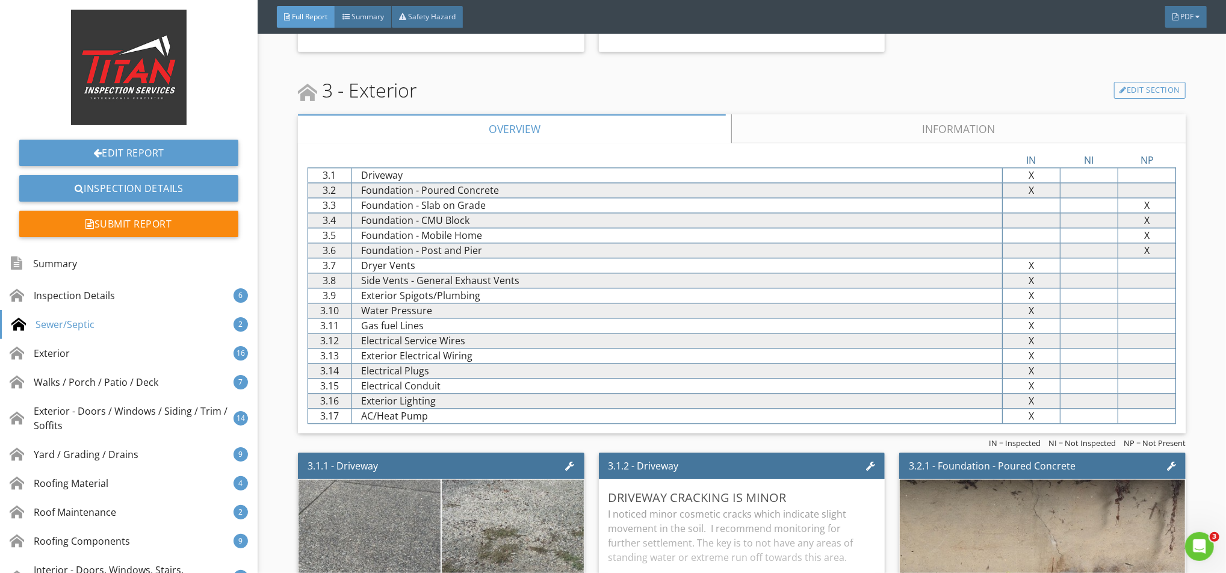
scroll to position [2326, 0]
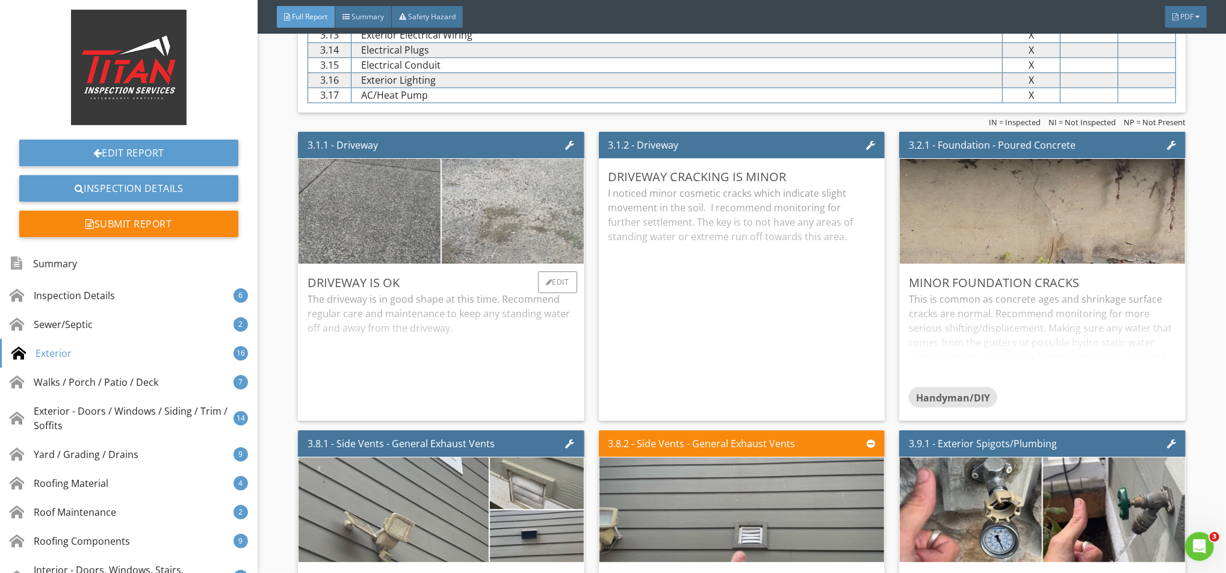
click at [540, 213] on img at bounding box center [512, 212] width 349 height 262
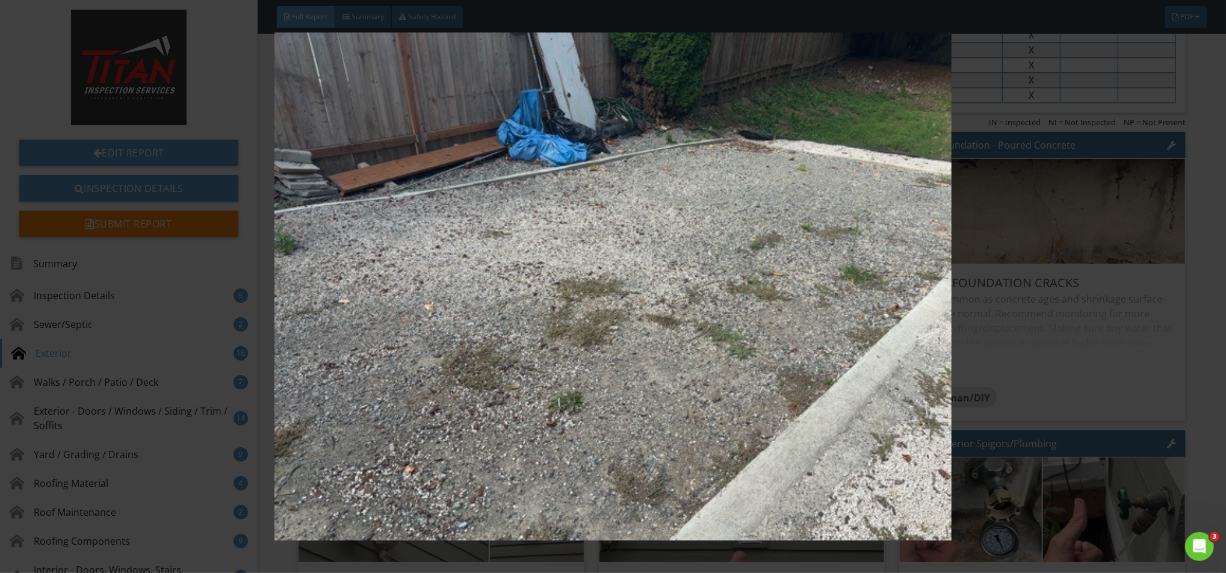
click at [540, 213] on img at bounding box center [613, 286] width 1128 height 508
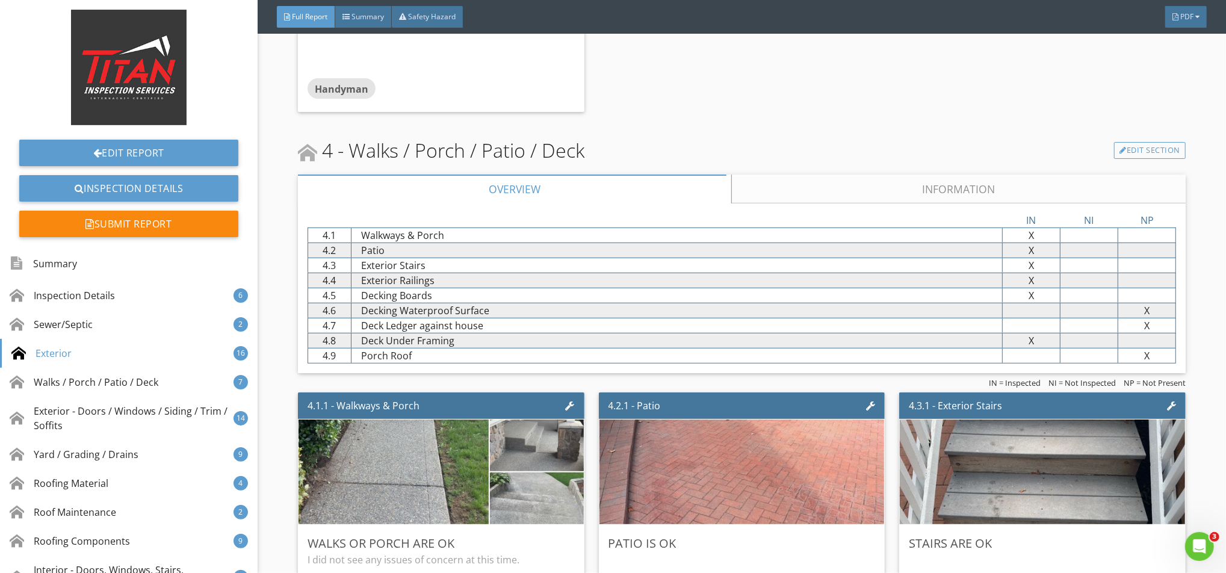
scroll to position [4091, 0]
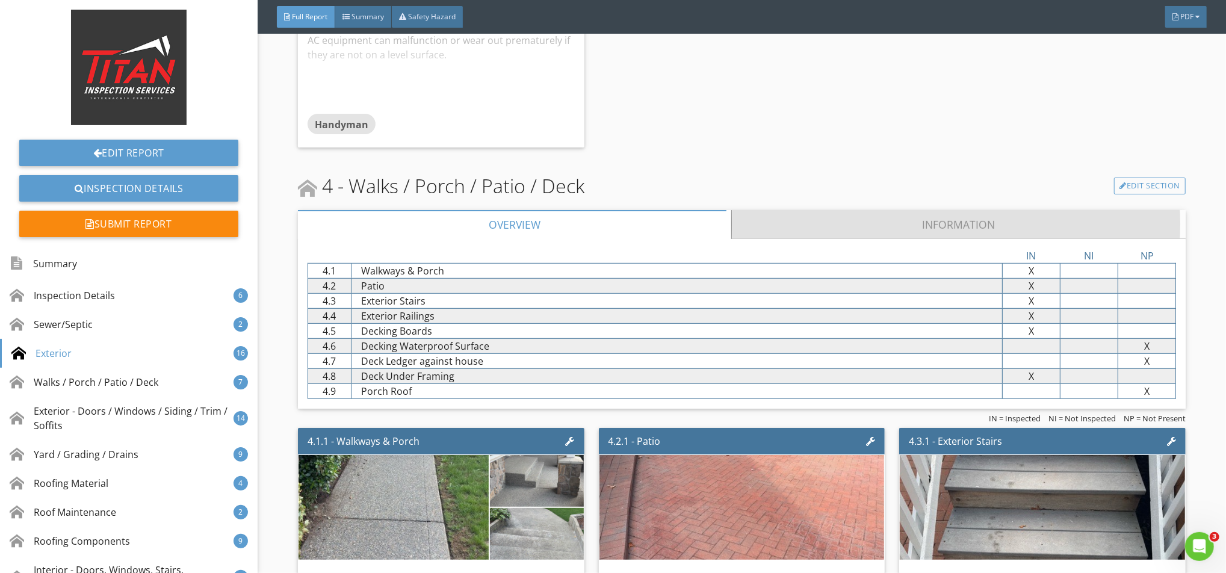
click at [759, 226] on link "Information" at bounding box center [958, 224] width 454 height 29
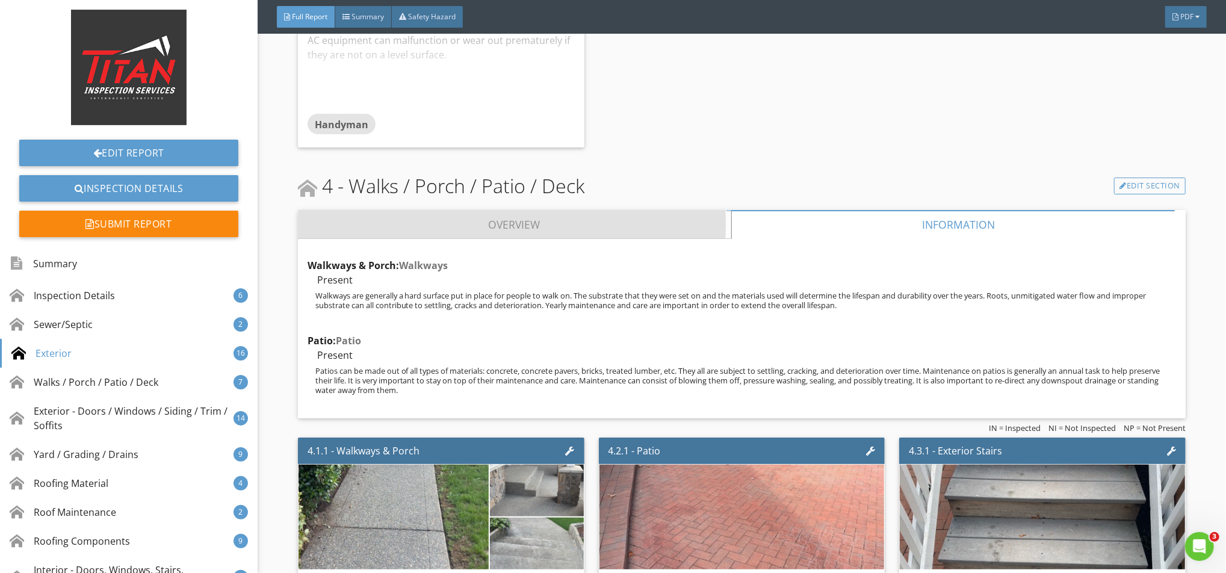
click at [633, 221] on link "Overview" at bounding box center [514, 224] width 433 height 29
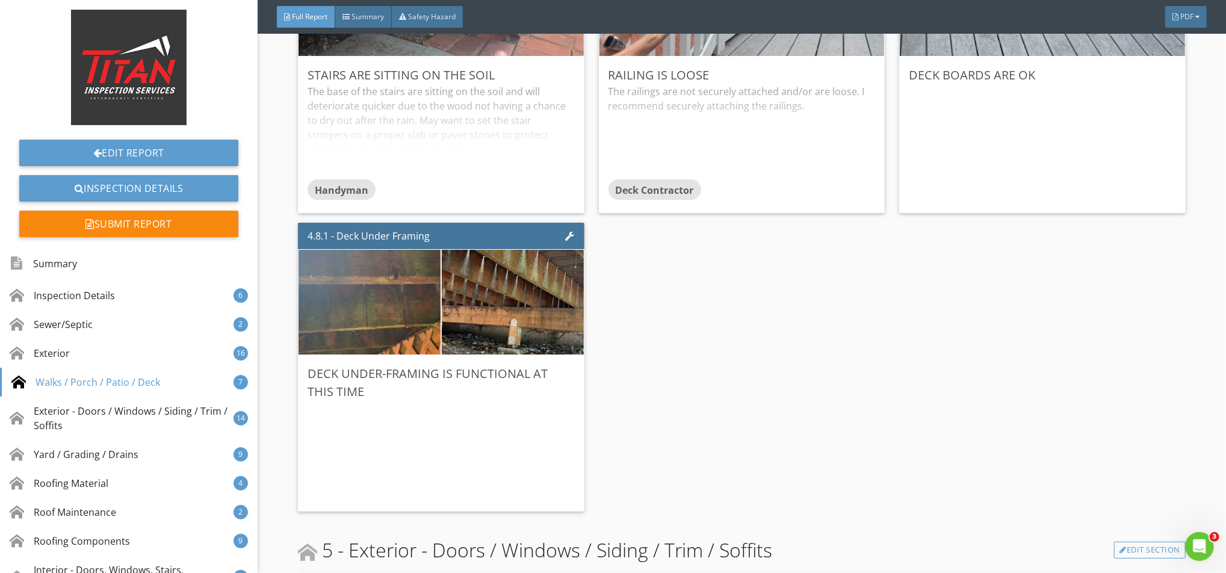
scroll to position [5214, 0]
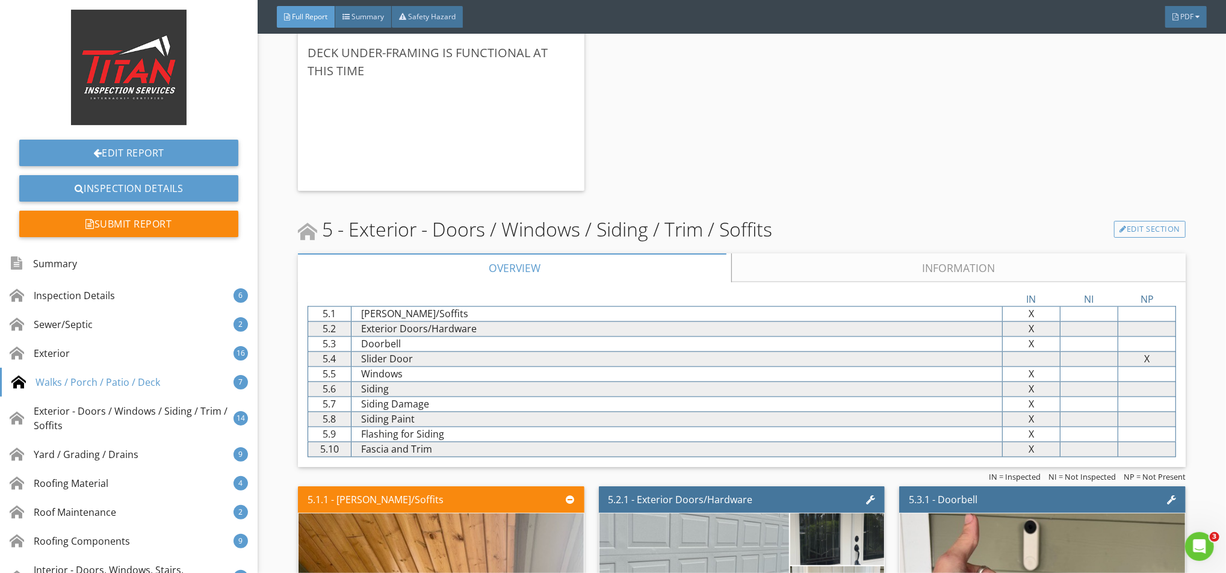
click at [930, 281] on link "Information" at bounding box center [958, 267] width 454 height 29
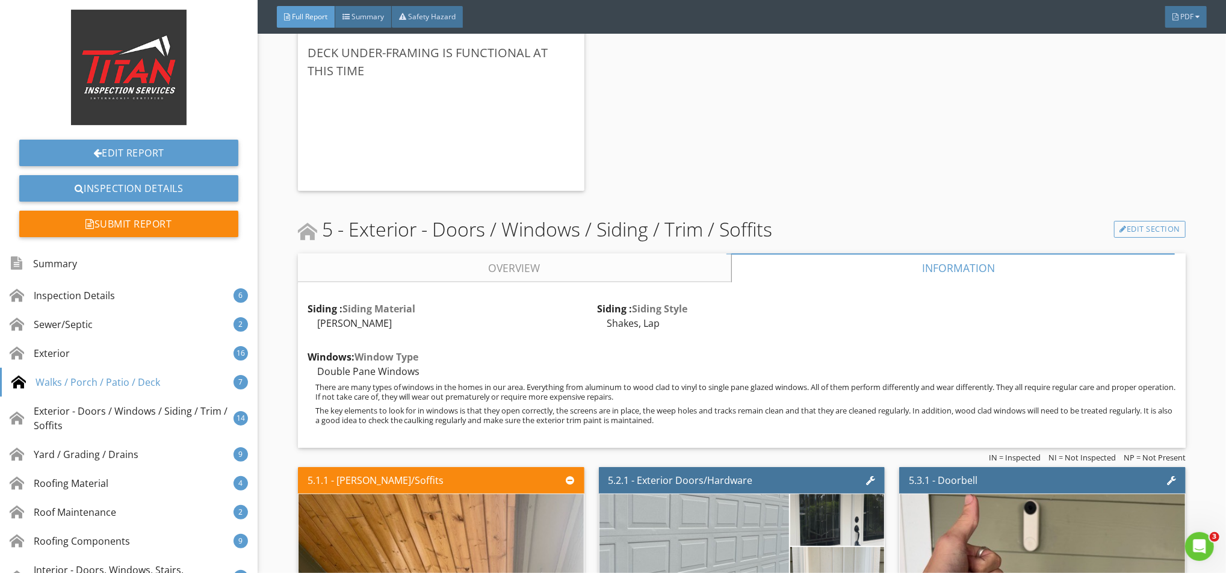
click at [650, 268] on link "Overview" at bounding box center [514, 267] width 433 height 29
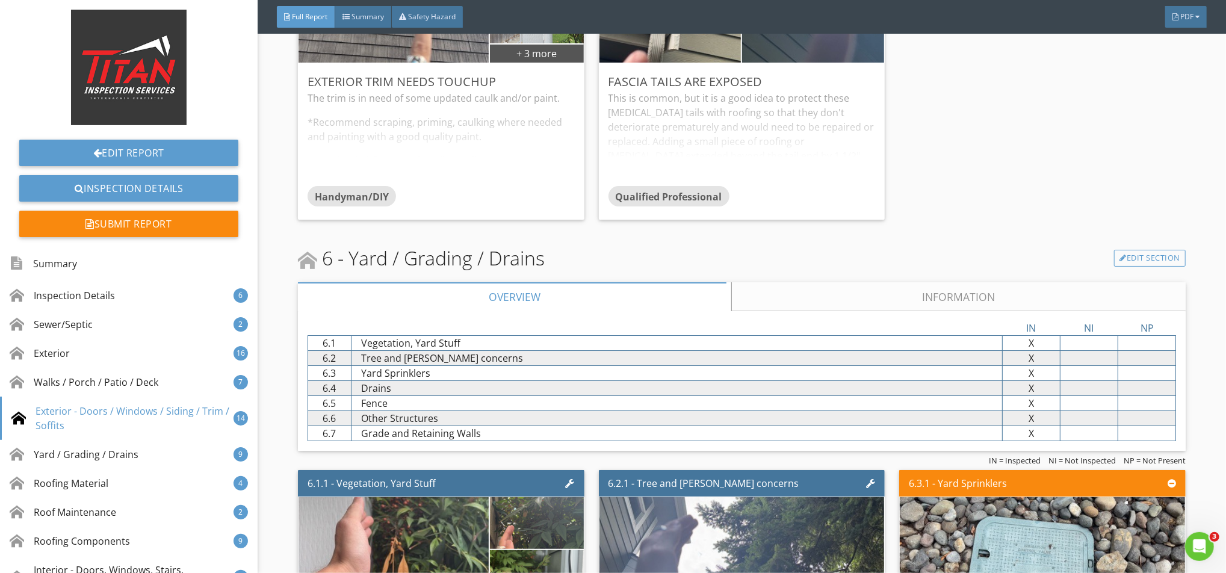
scroll to position [6979, 0]
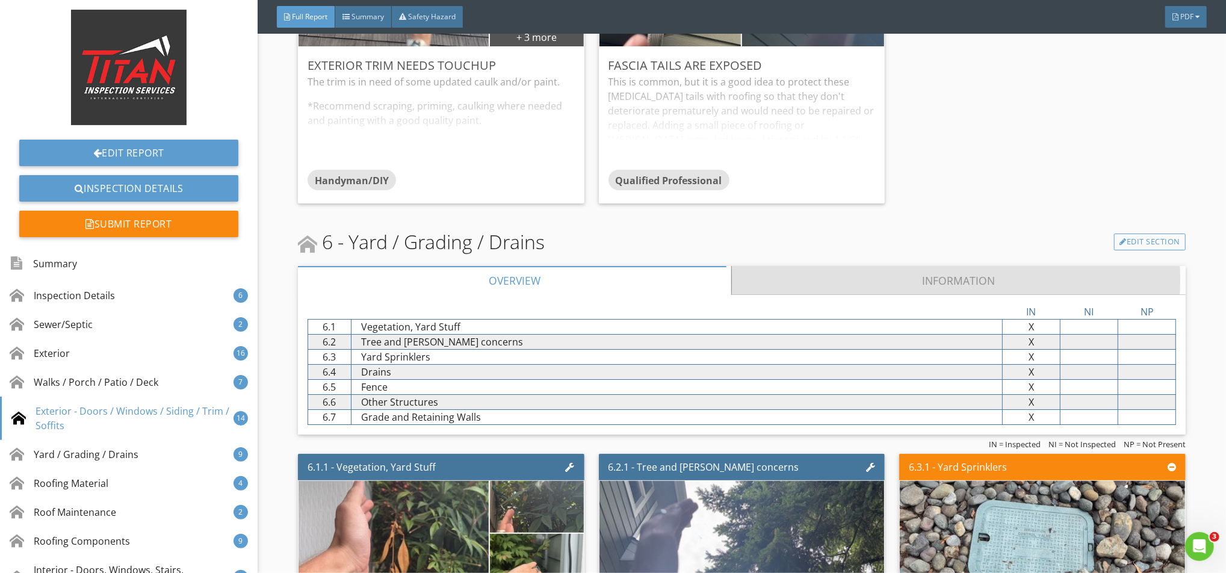
click at [848, 270] on link "Information" at bounding box center [958, 280] width 454 height 29
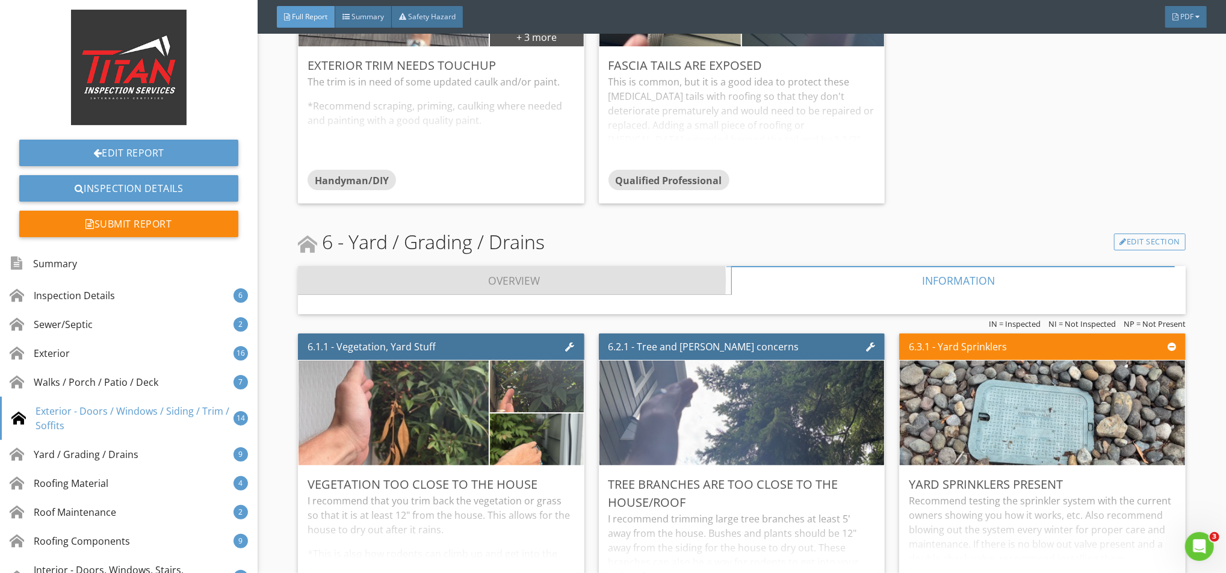
drag, startPoint x: 634, startPoint y: 278, endPoint x: 765, endPoint y: 253, distance: 133.5
click at [633, 277] on link "Overview" at bounding box center [514, 280] width 433 height 29
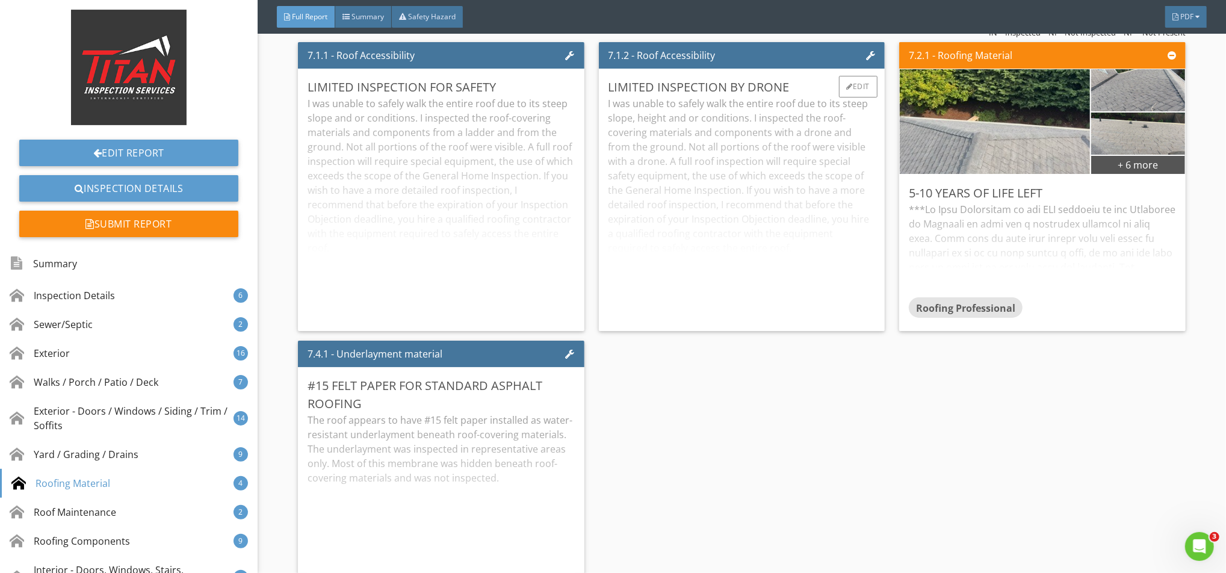
scroll to position [8423, 0]
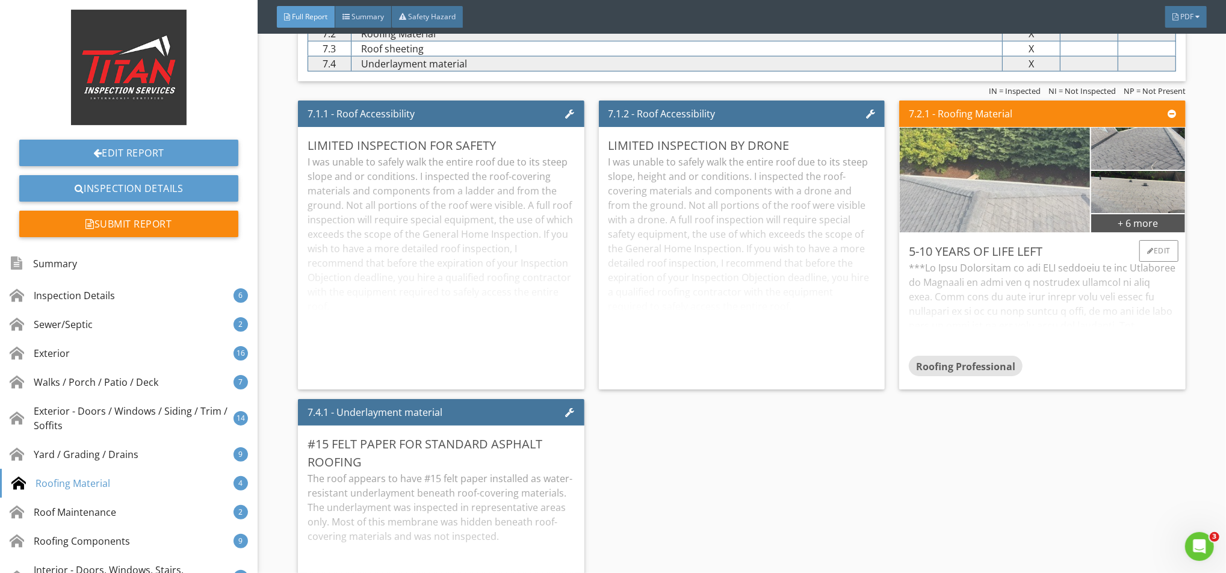
click at [955, 186] on img at bounding box center [994, 180] width 349 height 262
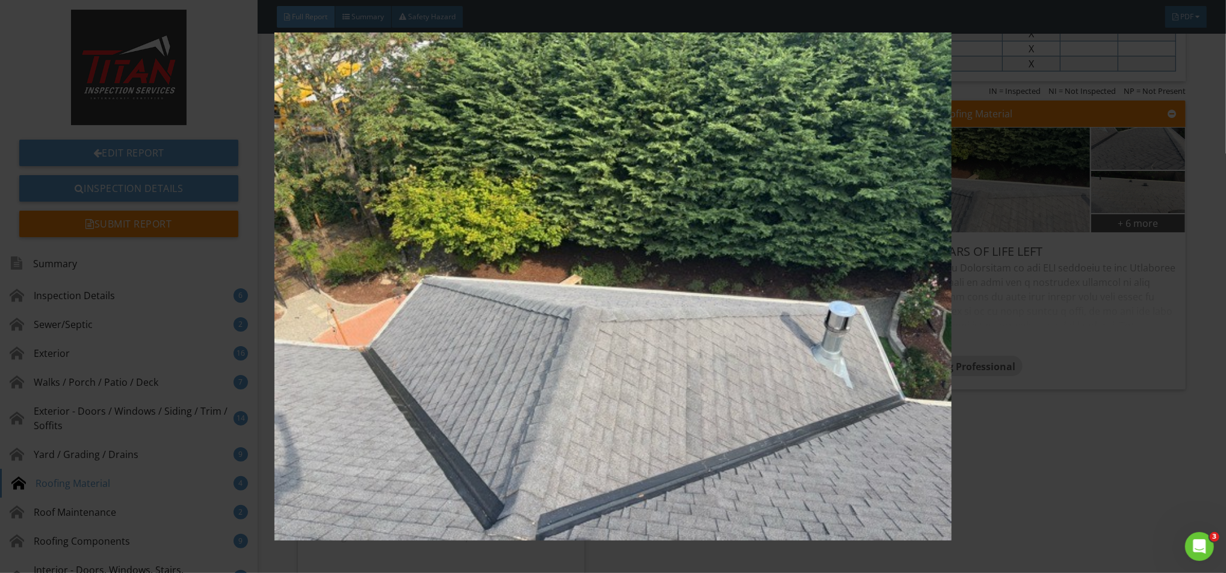
click at [620, 289] on img at bounding box center [613, 286] width 1128 height 508
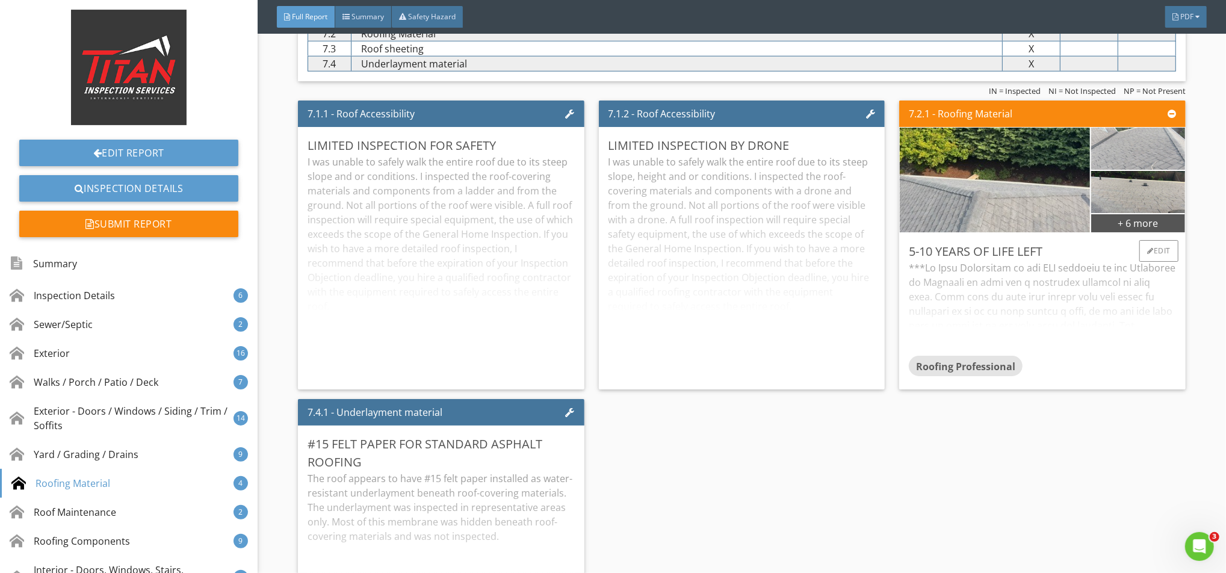
click at [1102, 148] on img at bounding box center [1137, 148] width 140 height 105
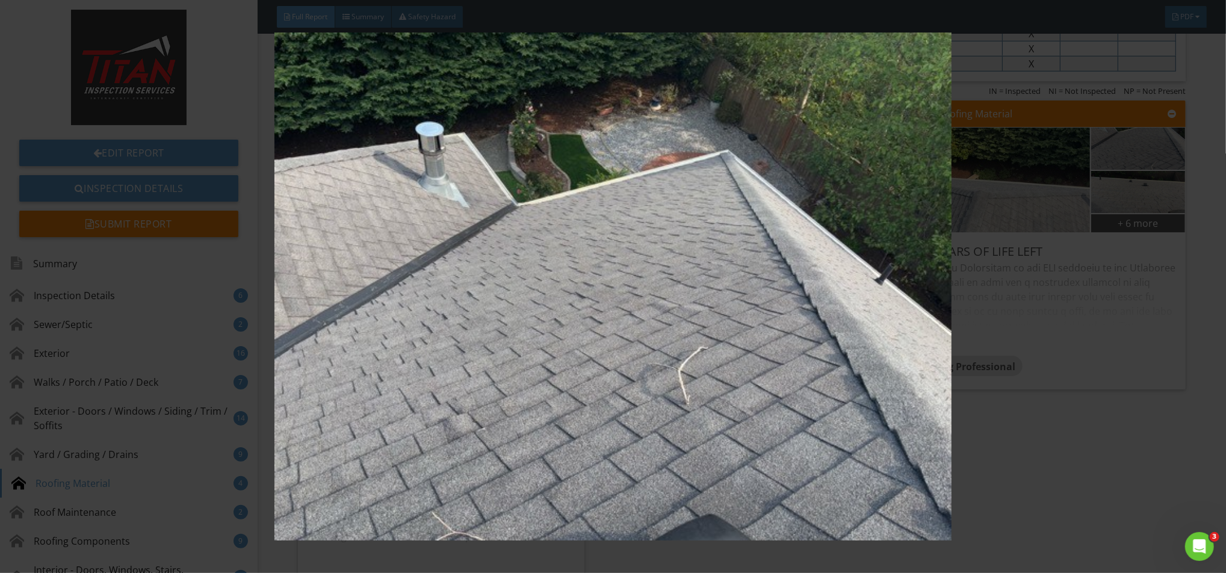
click at [867, 250] on img at bounding box center [613, 286] width 1128 height 508
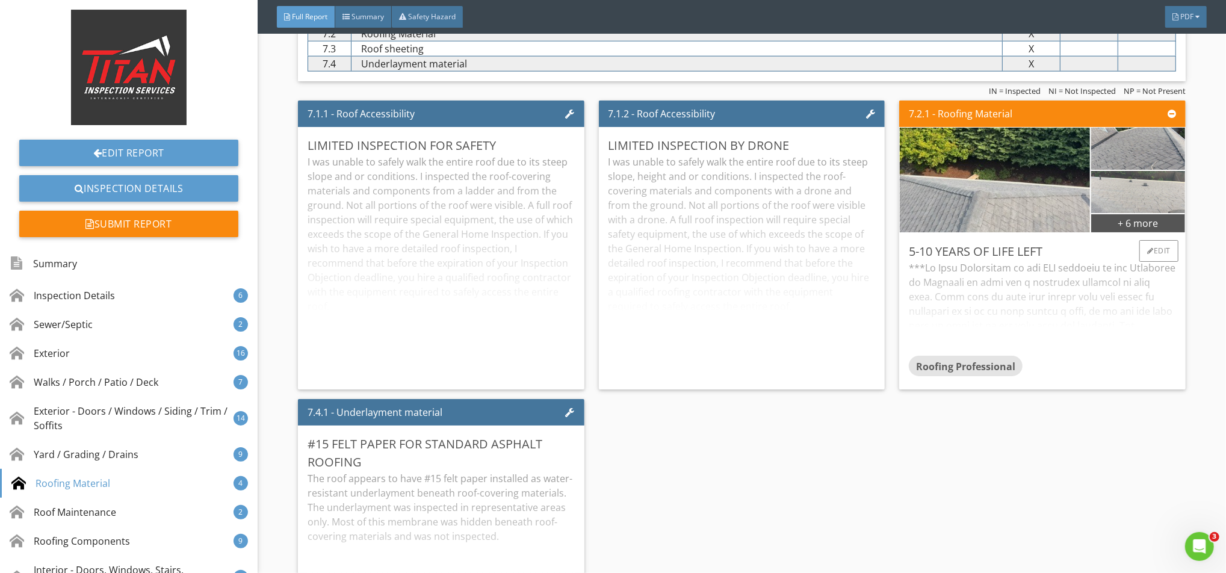
click at [1129, 205] on img at bounding box center [1137, 192] width 140 height 105
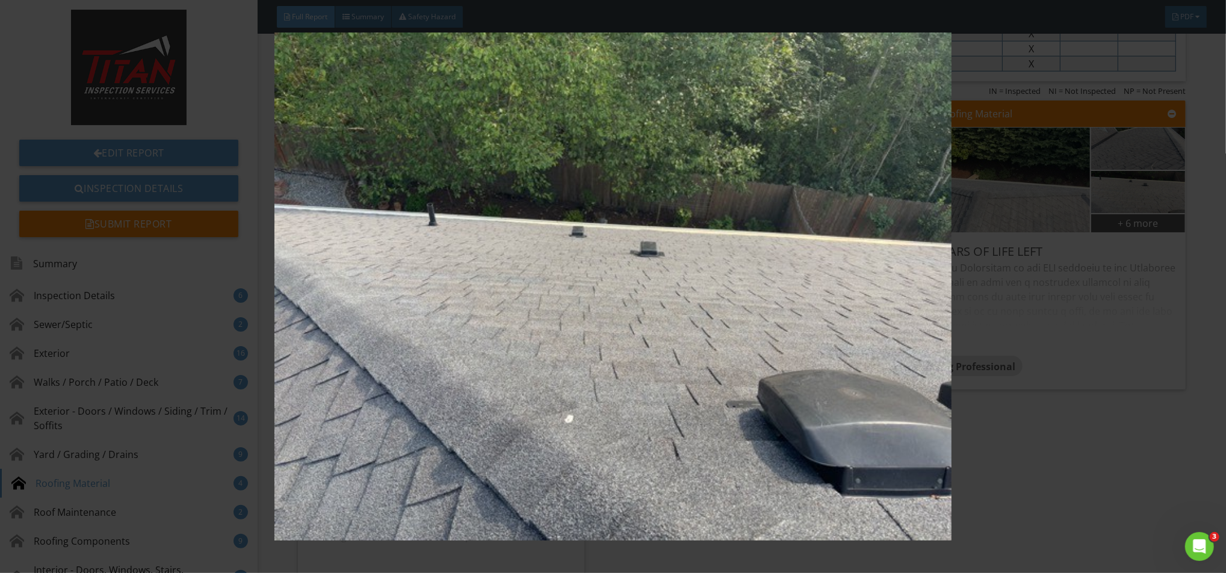
click at [689, 289] on img at bounding box center [613, 286] width 1128 height 508
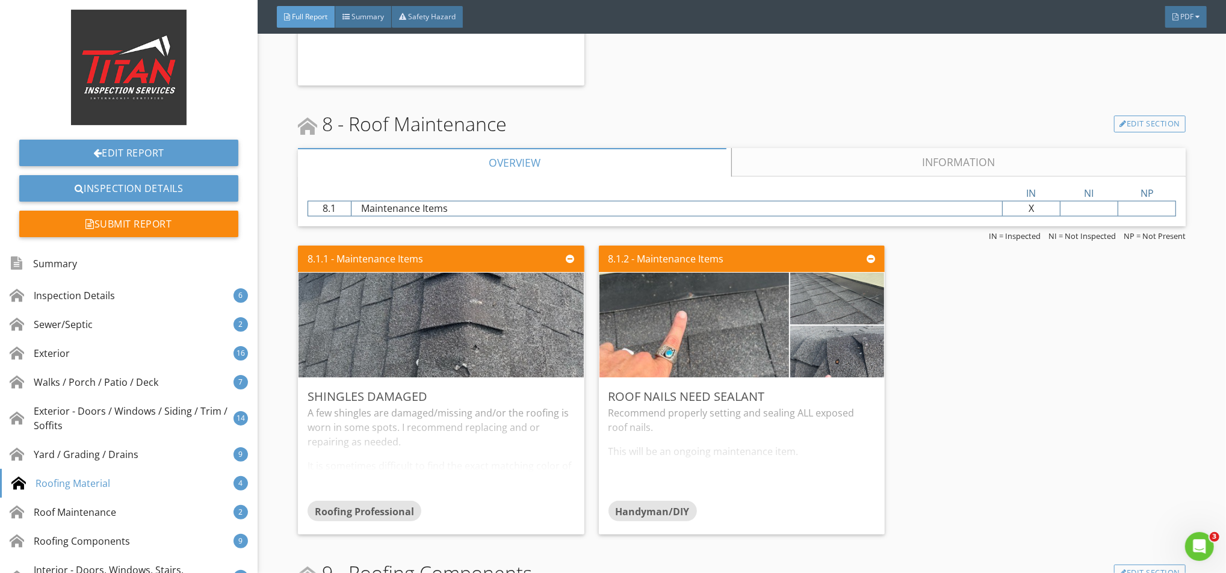
scroll to position [9065, 0]
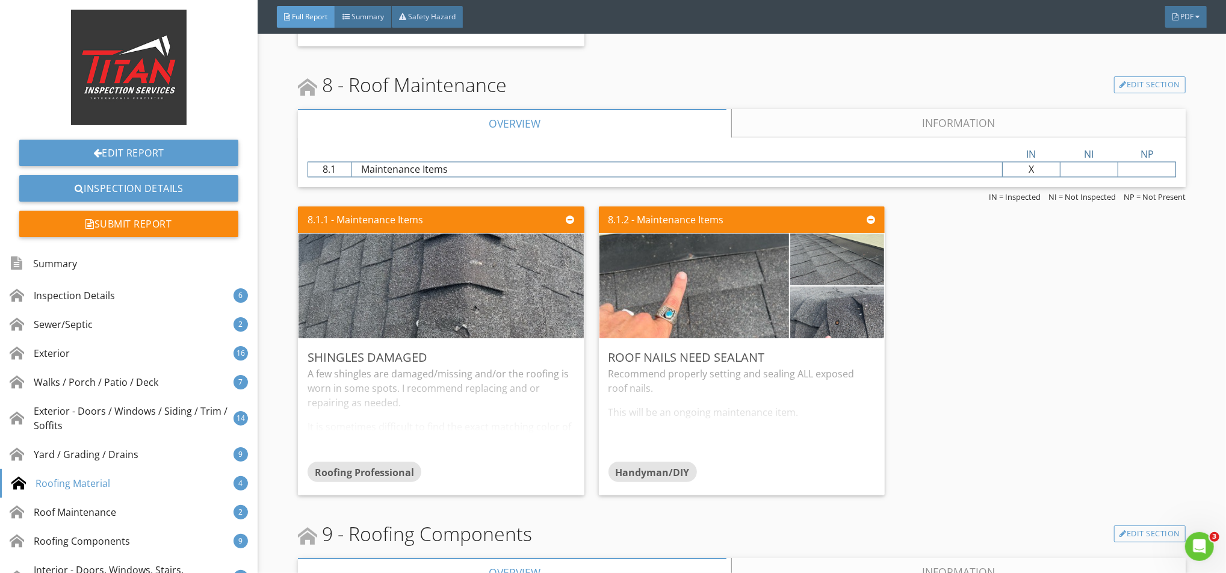
click at [811, 121] on link "Information" at bounding box center [958, 123] width 454 height 29
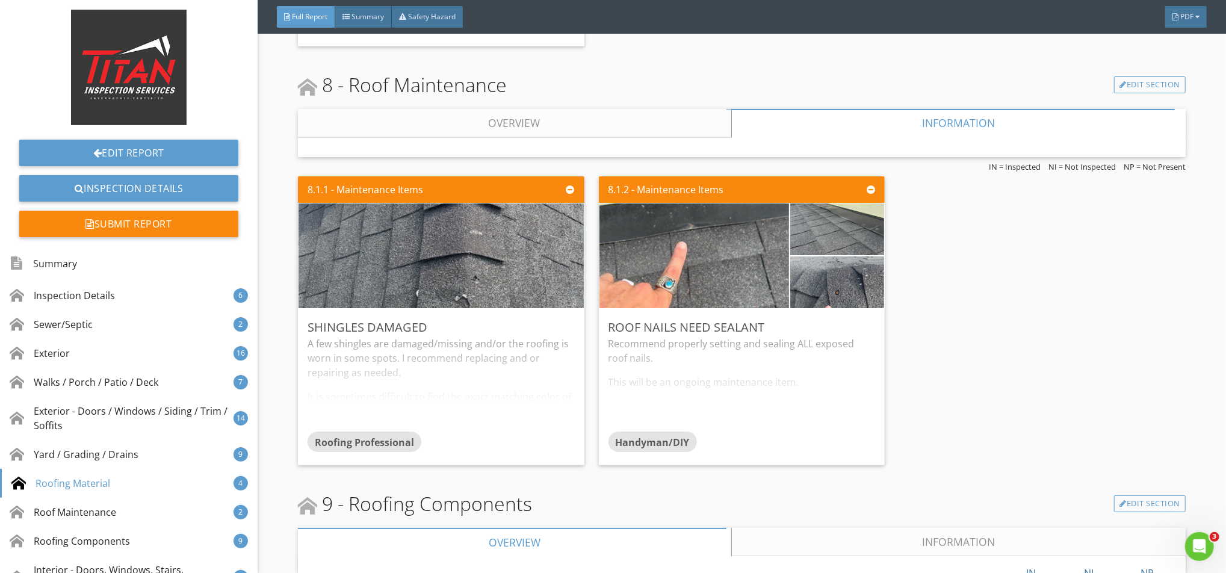
click at [532, 129] on link "Overview" at bounding box center [514, 123] width 433 height 29
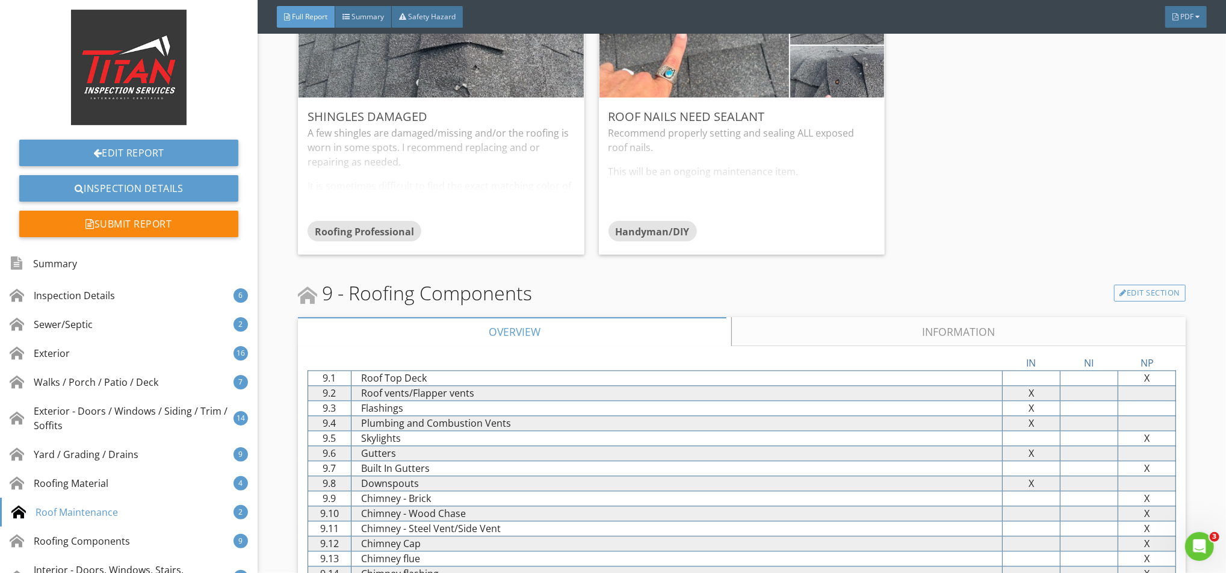
scroll to position [9386, 0]
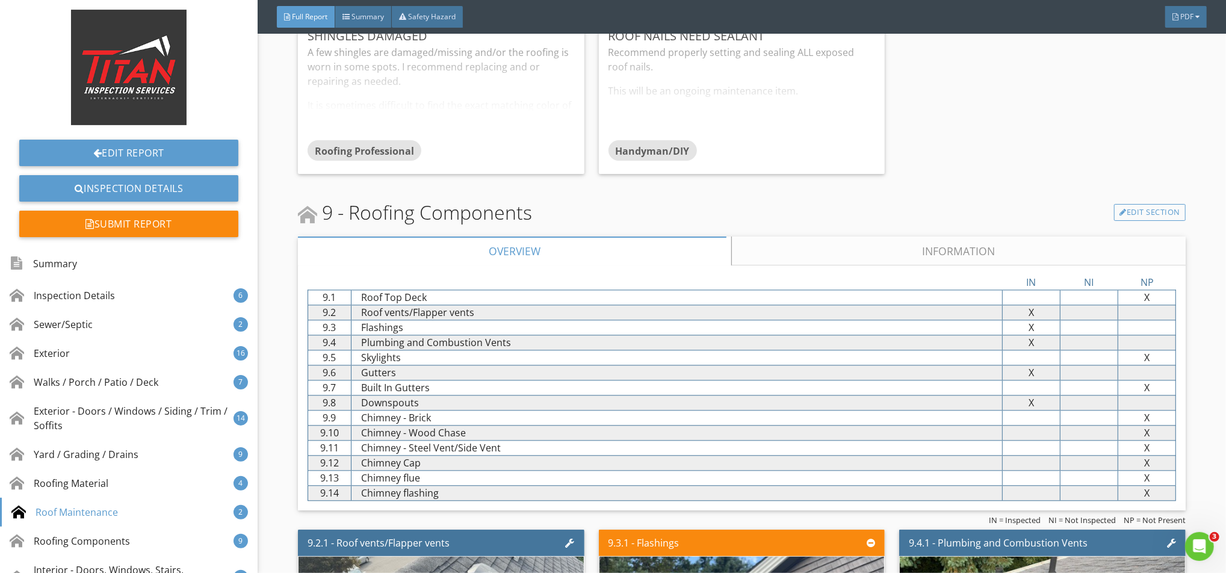
click at [744, 261] on link "Information" at bounding box center [958, 250] width 454 height 29
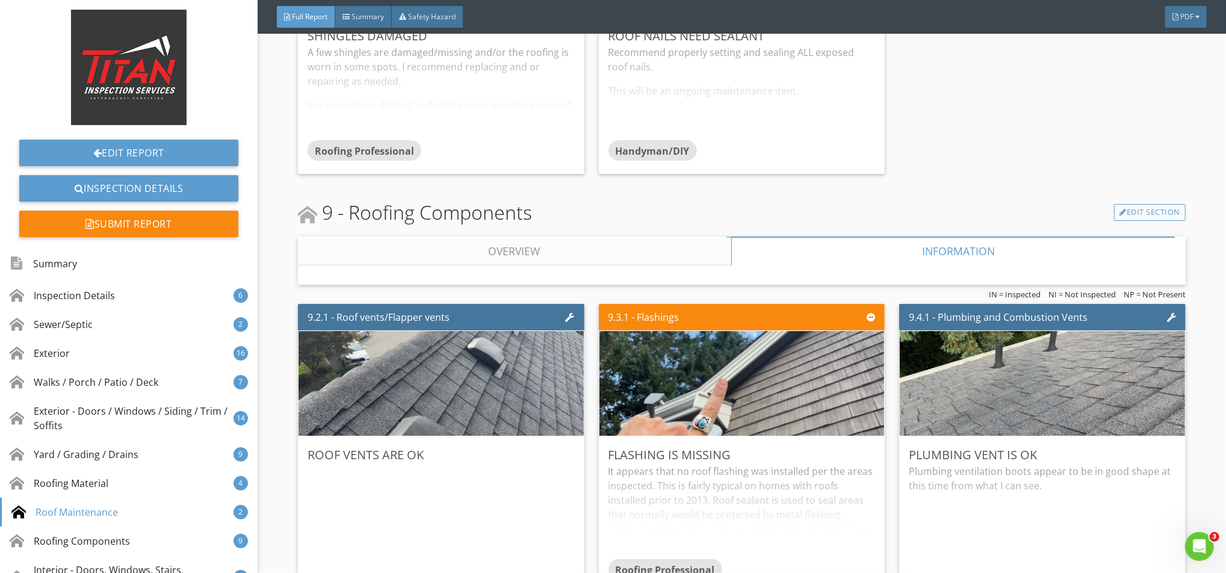
click at [655, 253] on link "Overview" at bounding box center [514, 250] width 433 height 29
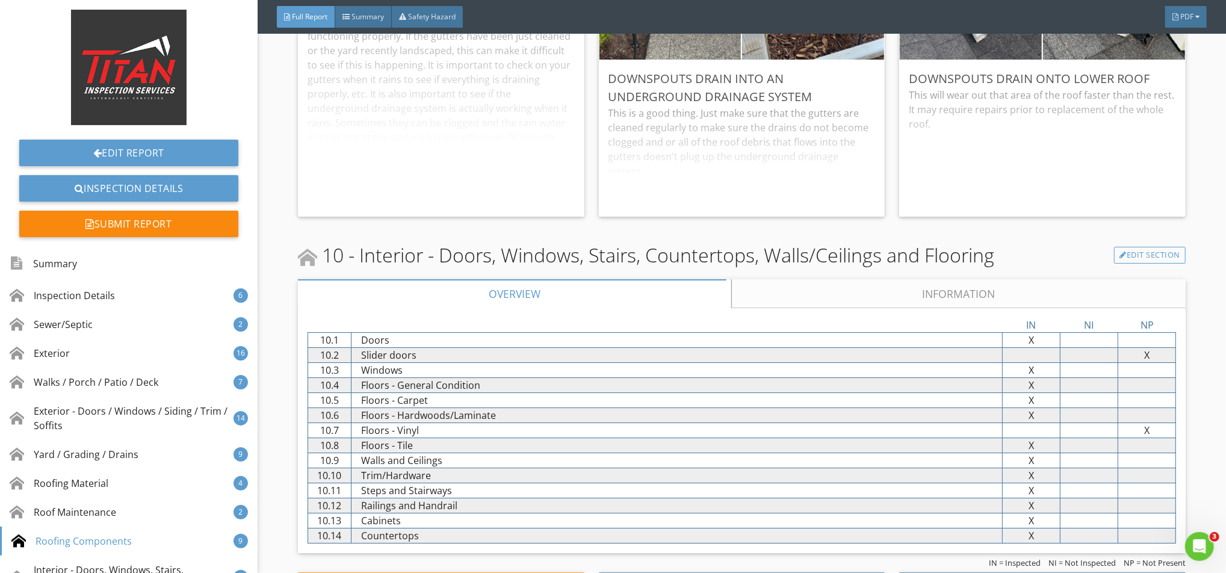
scroll to position [10749, 0]
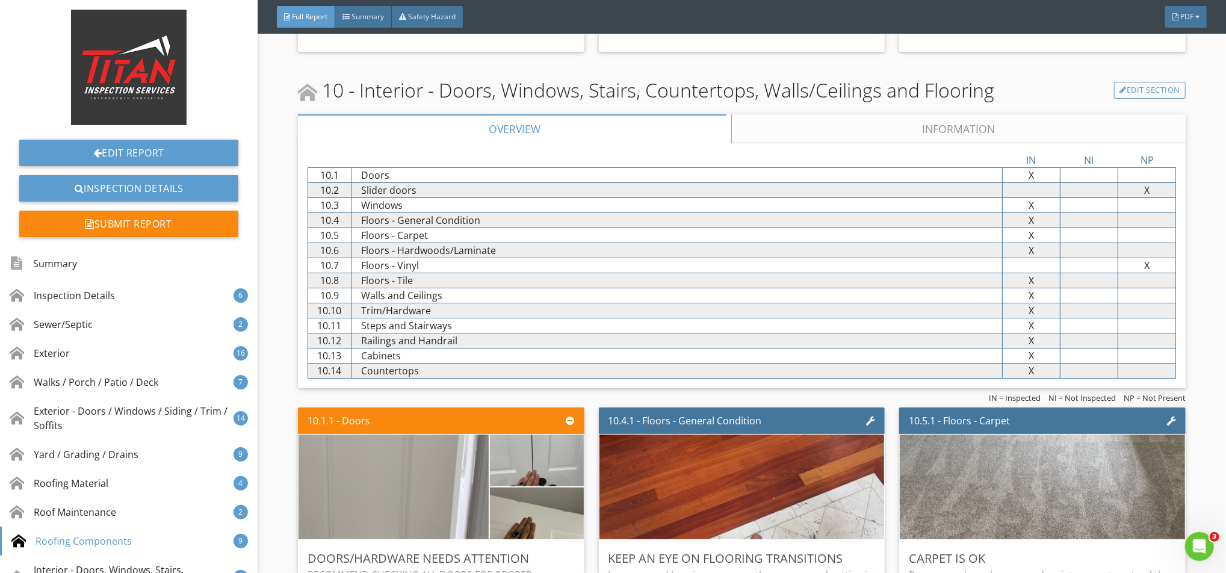
click at [782, 134] on link "Information" at bounding box center [958, 128] width 454 height 29
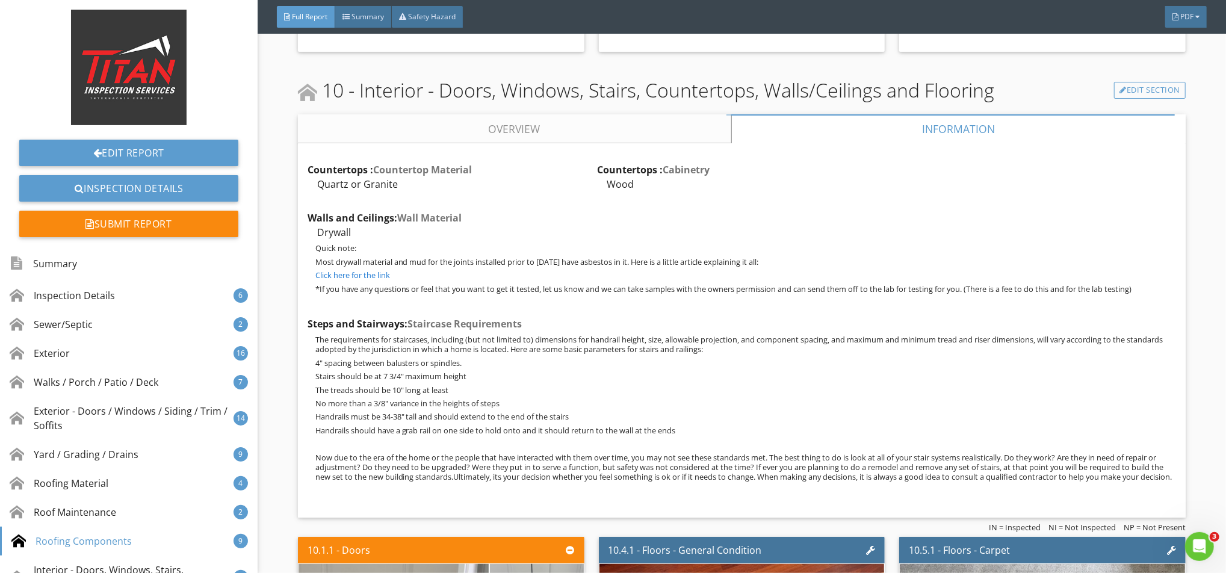
click at [633, 135] on link "Overview" at bounding box center [514, 128] width 433 height 29
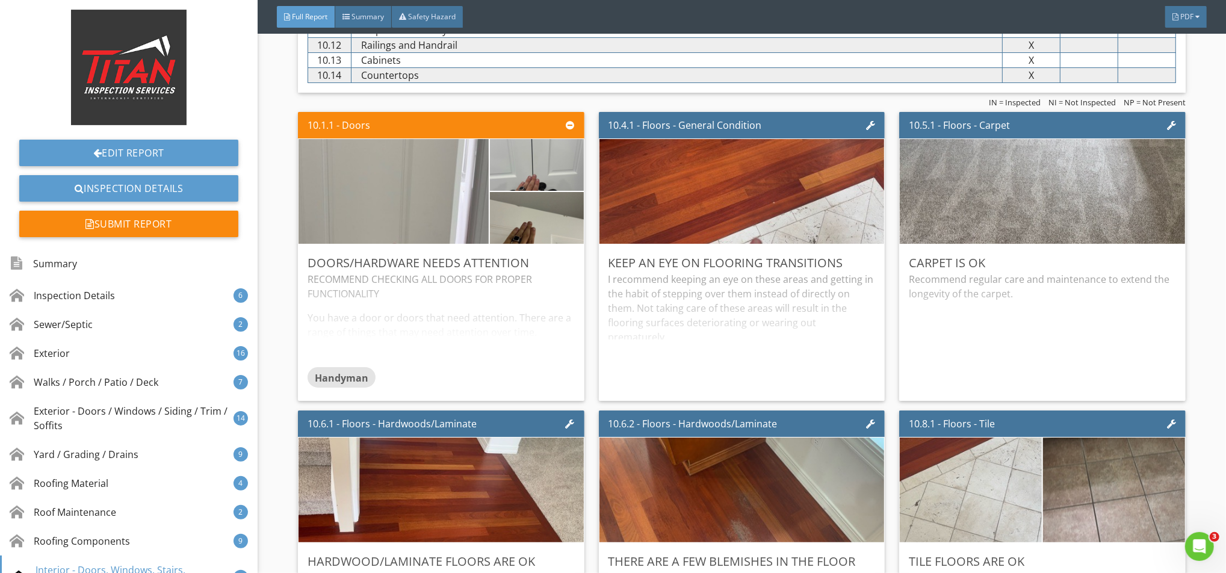
scroll to position [11070, 0]
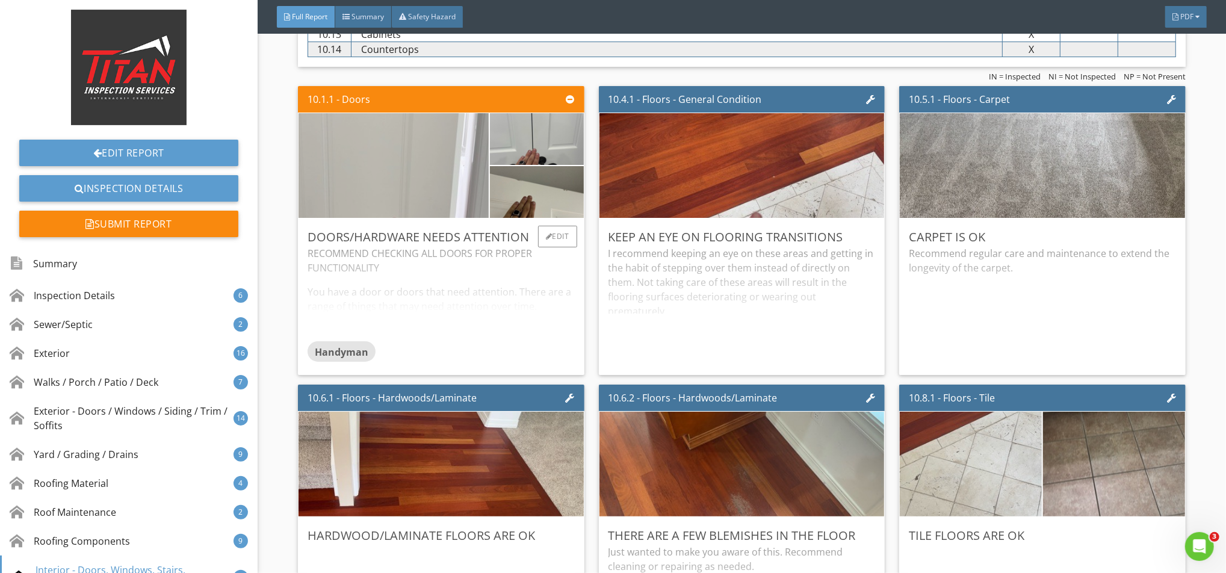
click at [403, 171] on img at bounding box center [393, 166] width 349 height 262
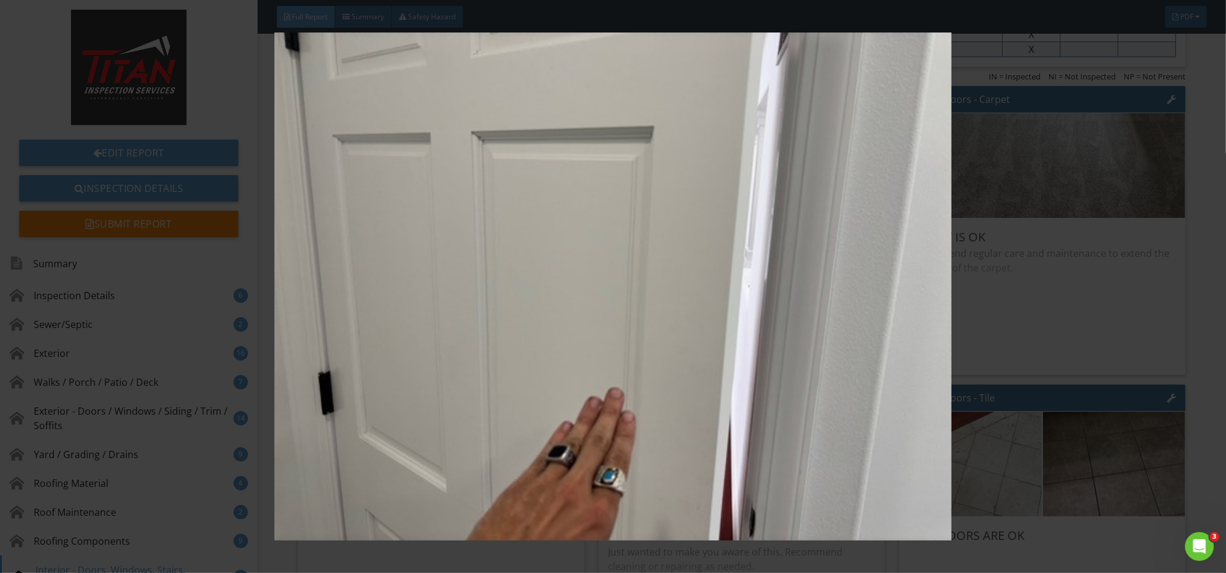
click at [622, 264] on img at bounding box center [613, 286] width 1128 height 508
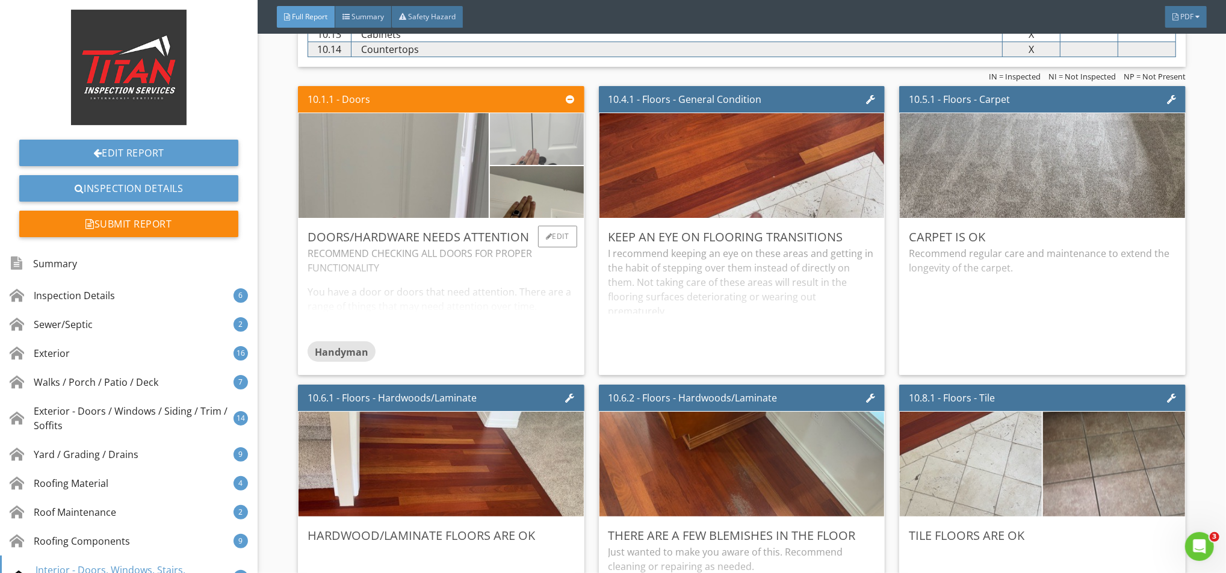
click at [518, 147] on img at bounding box center [536, 139] width 173 height 129
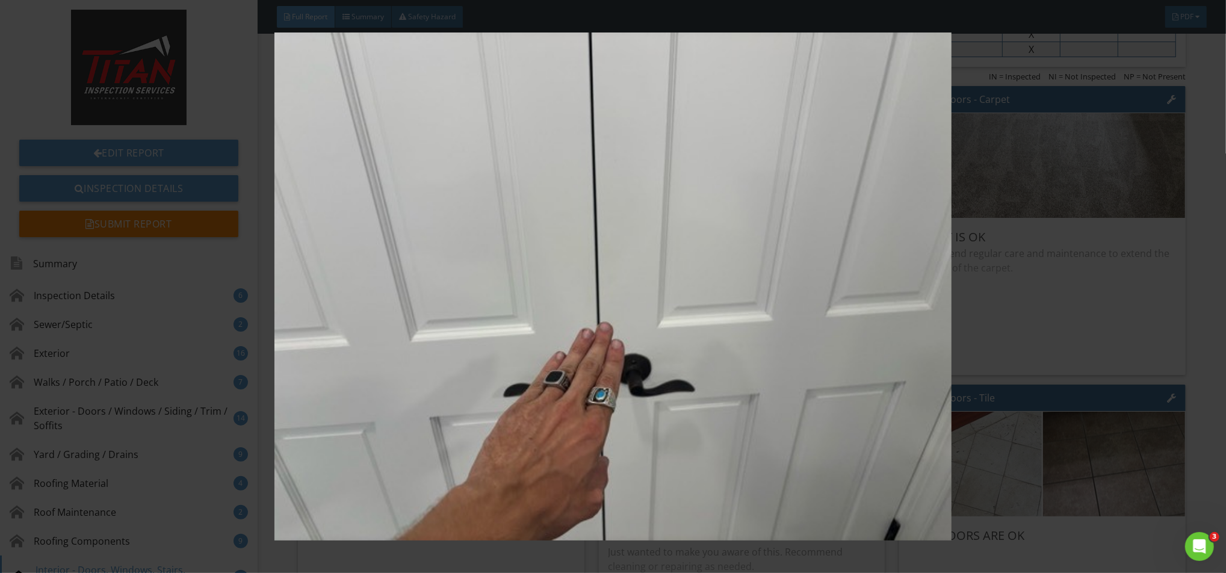
click at [489, 261] on img at bounding box center [613, 286] width 1128 height 508
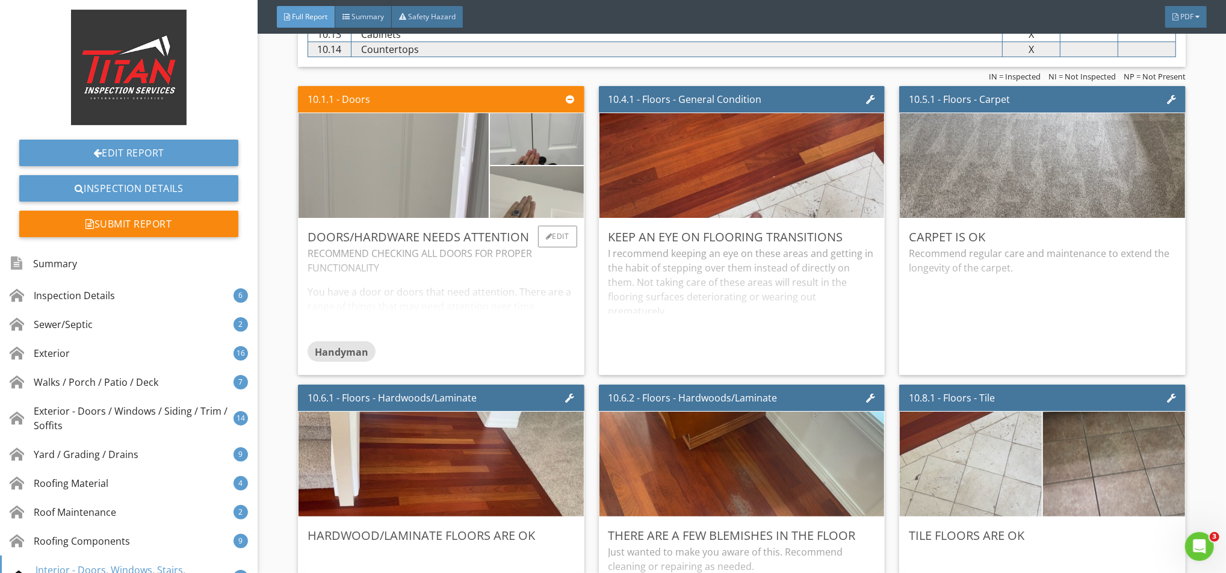
click at [535, 194] on img at bounding box center [536, 192] width 173 height 129
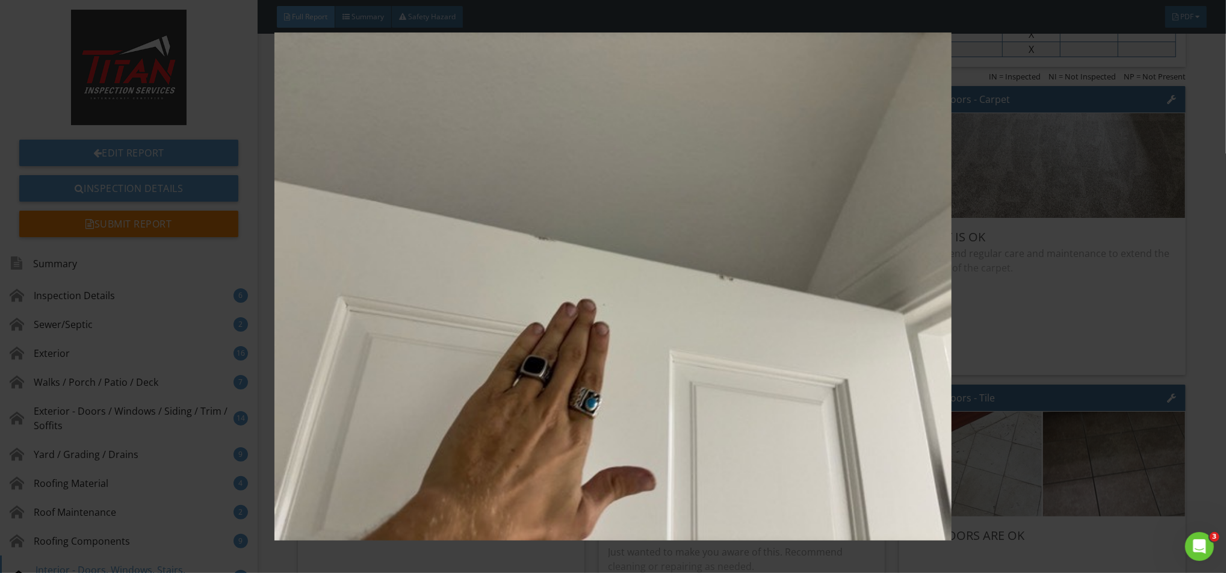
click at [493, 226] on img at bounding box center [613, 286] width 1128 height 508
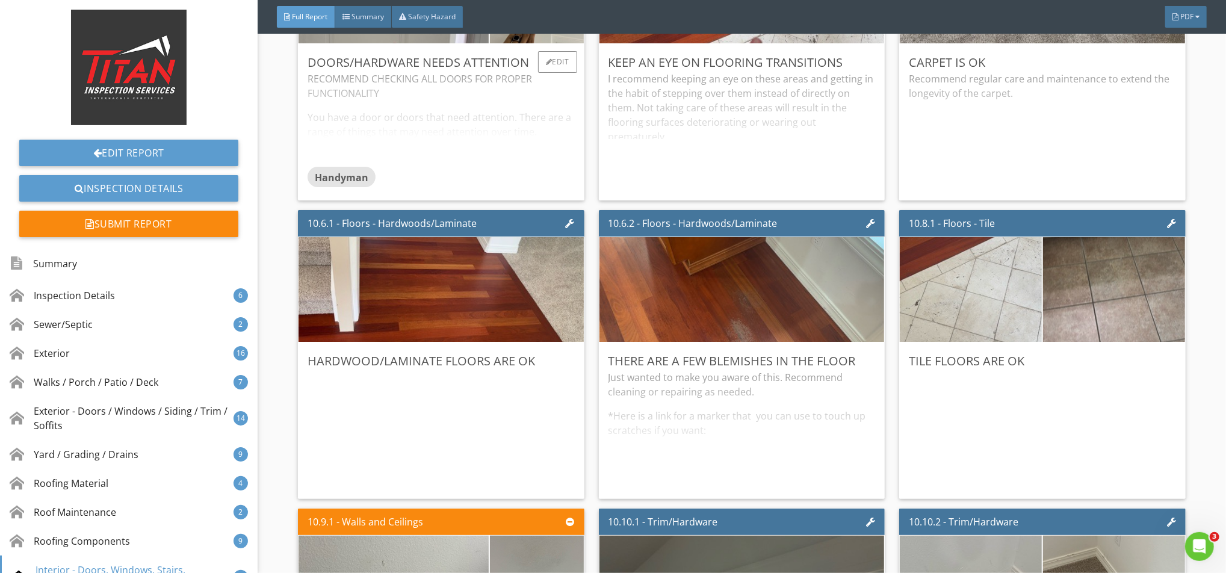
scroll to position [11150, 0]
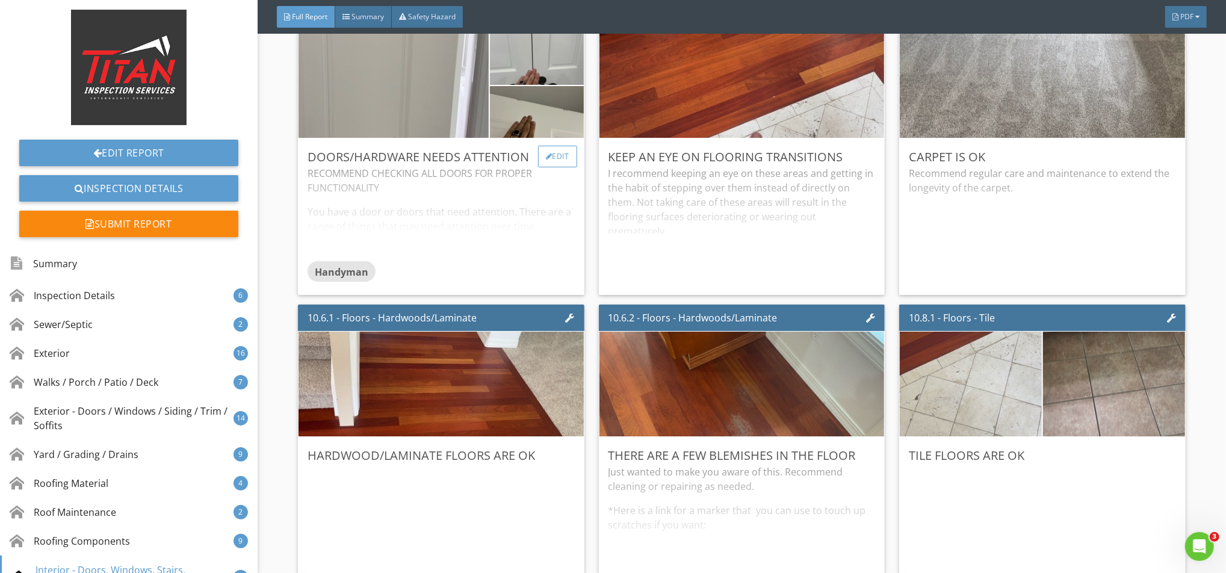
click at [540, 164] on div "Edit" at bounding box center [557, 157] width 39 height 22
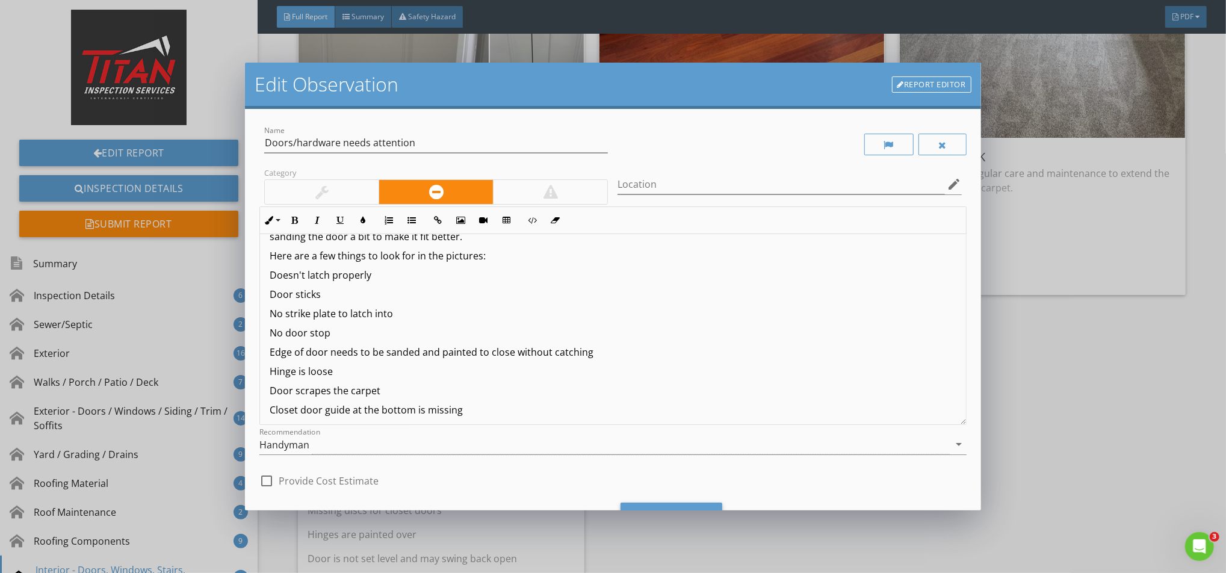
scroll to position [80, 0]
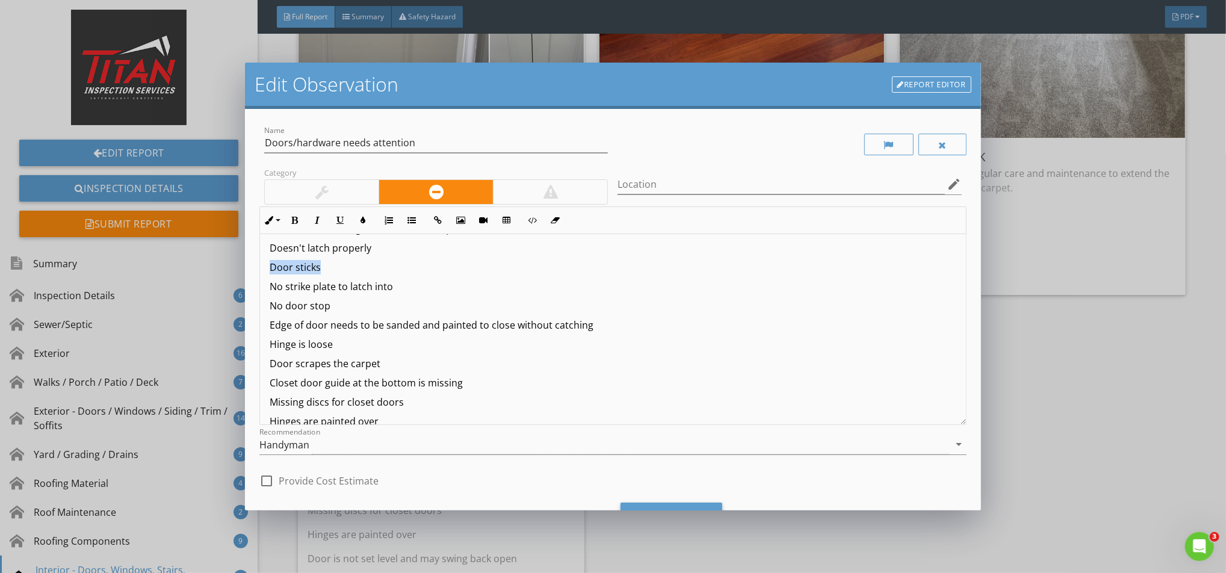
drag, startPoint x: 333, startPoint y: 267, endPoint x: 255, endPoint y: 268, distance: 78.2
click at [255, 268] on div "Name Doors/hardware needs attention Category Location edit Inline Style XLarge …" at bounding box center [612, 309] width 735 height 401
click at [294, 220] on icon "button" at bounding box center [294, 220] width 8 height 8
click at [612, 324] on p "Edge of door needs to be sanded and painted to close without catching" at bounding box center [613, 325] width 686 height 14
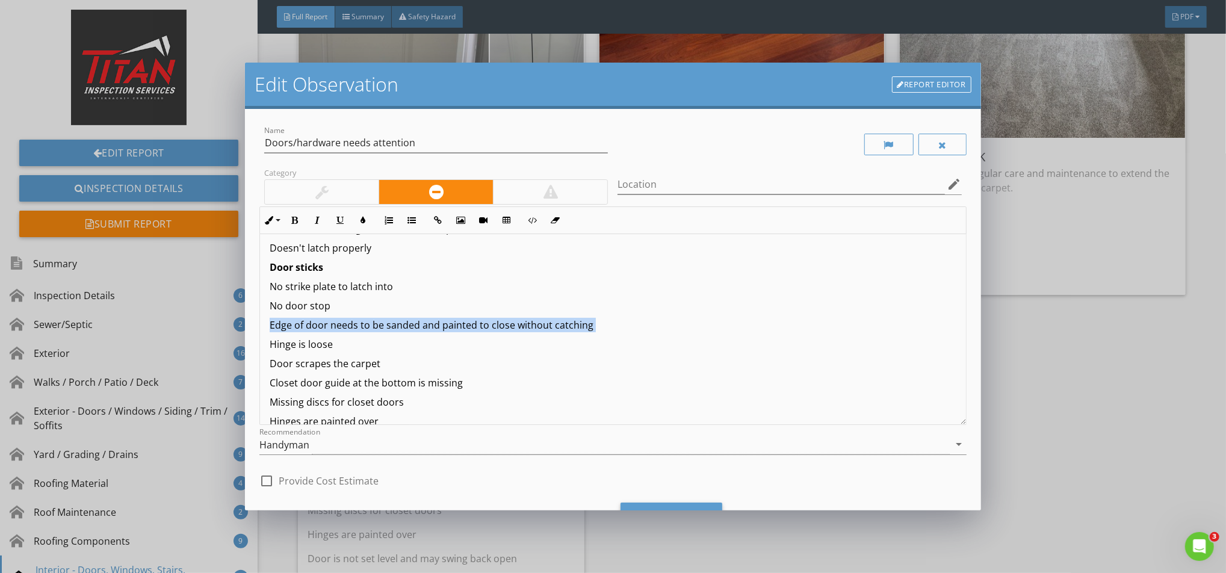
drag, startPoint x: 612, startPoint y: 324, endPoint x: 265, endPoint y: 327, distance: 346.6
click at [265, 327] on div "RECOMMEND CHECKING ALL DOORS FOR PROPER FUNCTIONALITY You have a door or doors …" at bounding box center [612, 337] width 705 height 366
click at [295, 221] on icon "button" at bounding box center [294, 220] width 8 height 8
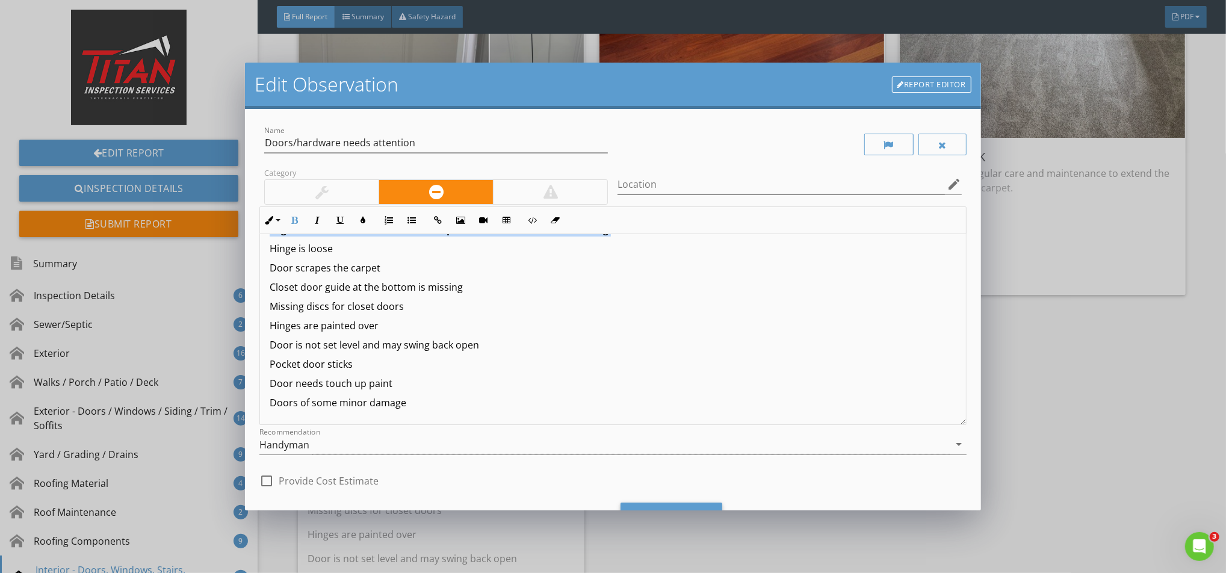
scroll to position [58, 0]
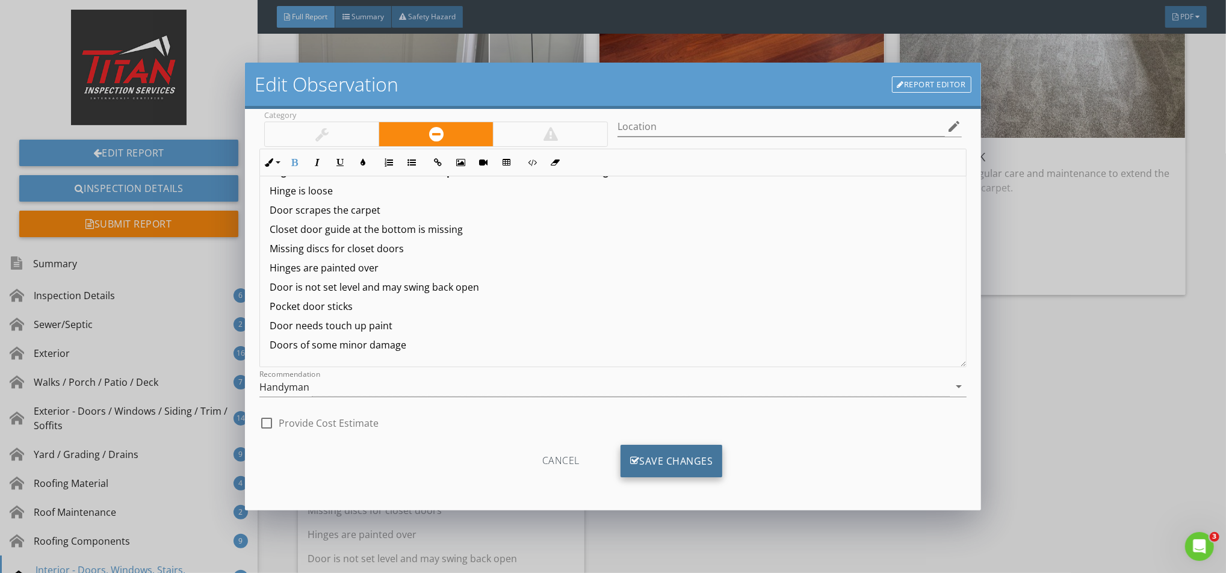
click at [679, 462] on div "Save Changes" at bounding box center [671, 461] width 102 height 32
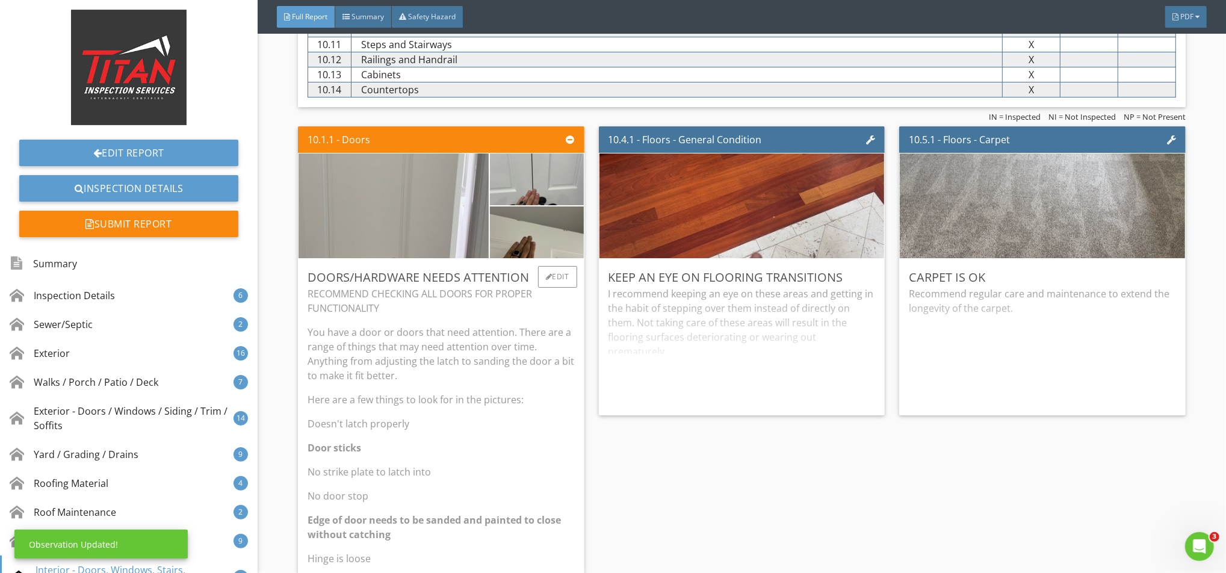
scroll to position [10990, 0]
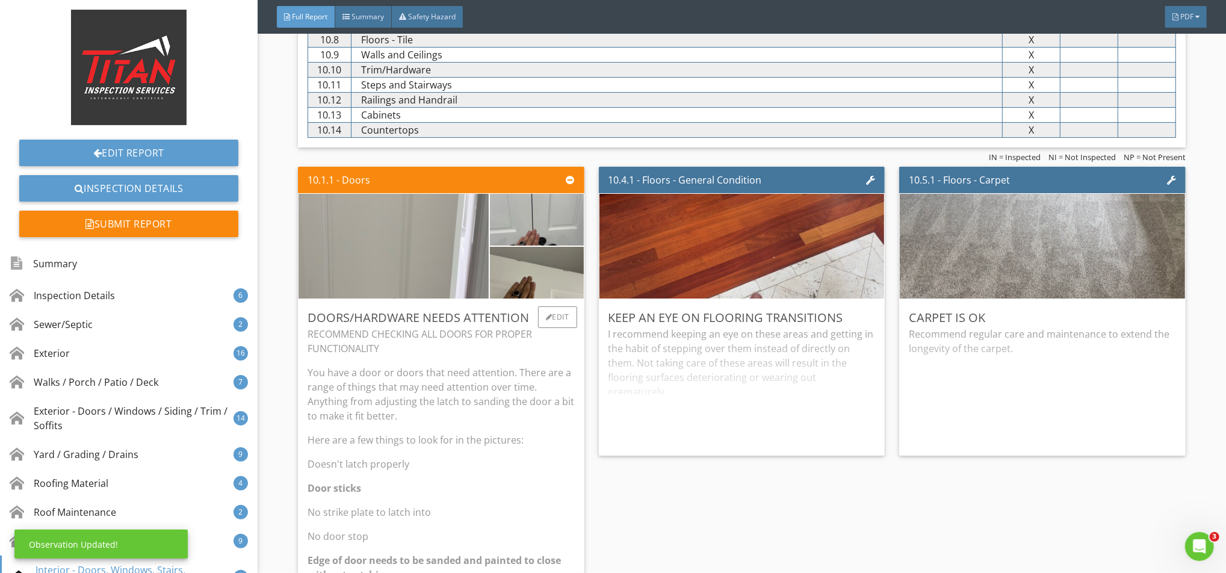
click at [401, 387] on p "You have a door or doors that need attention. There are a range of things that …" at bounding box center [440, 394] width 267 height 58
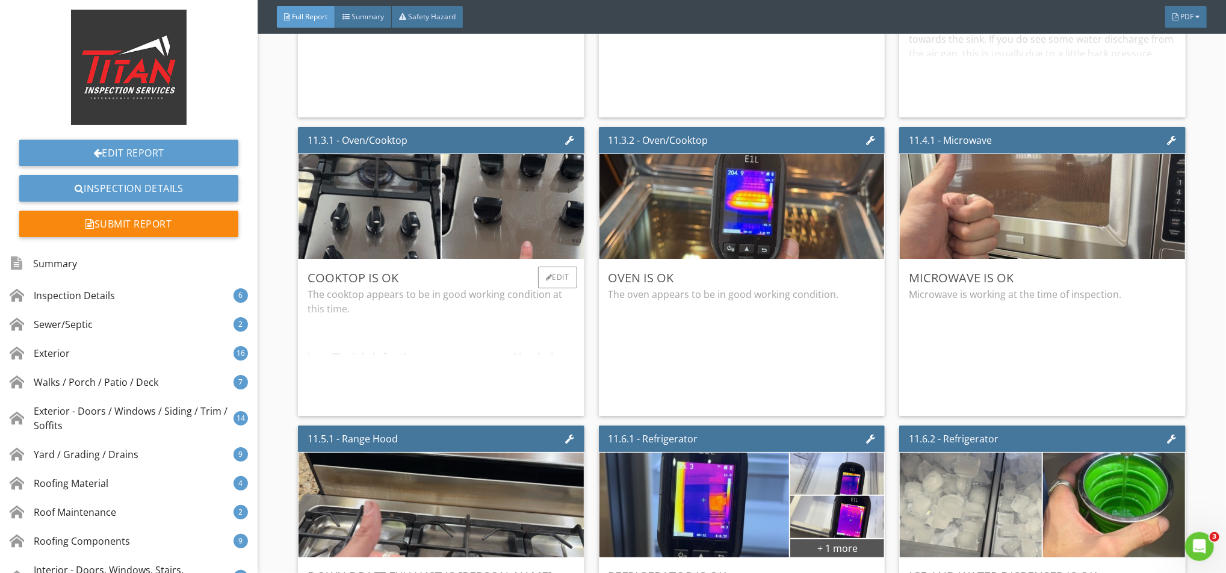
scroll to position [13396, 0]
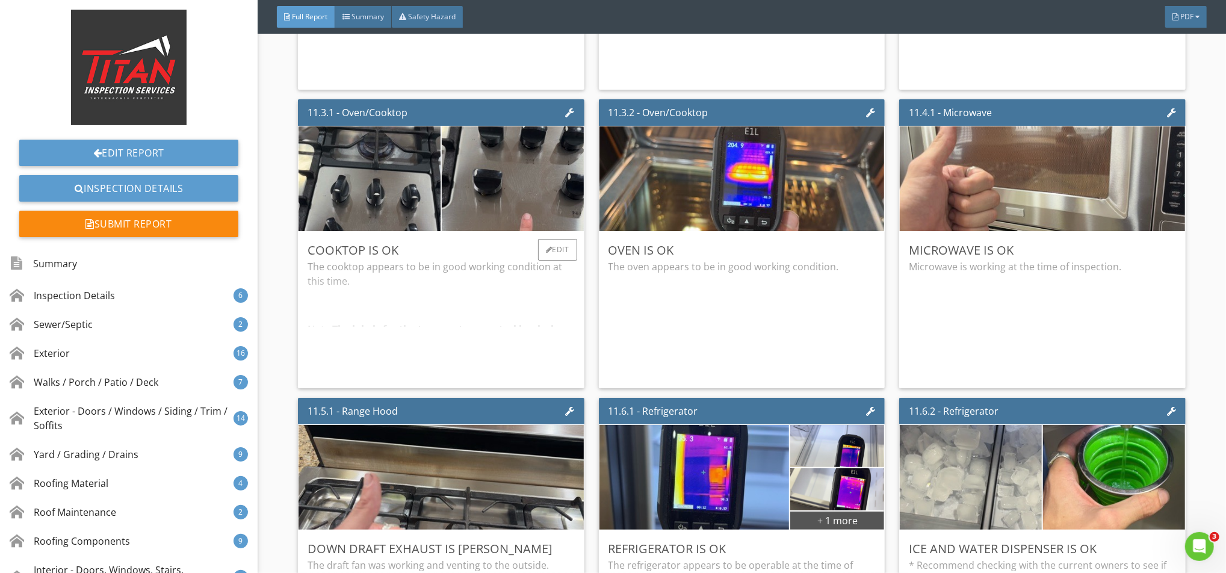
click at [446, 371] on div "The cooktop appears to be in good working condition at this time. Note: The lab…" at bounding box center [440, 318] width 267 height 119
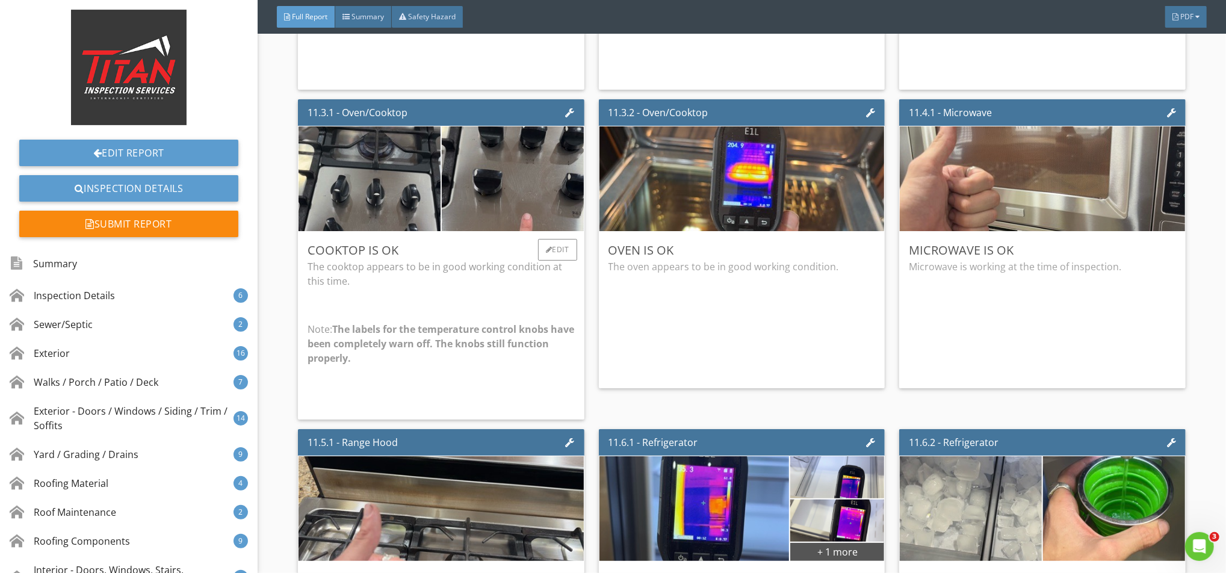
click at [448, 308] on p at bounding box center [440, 305] width 267 height 14
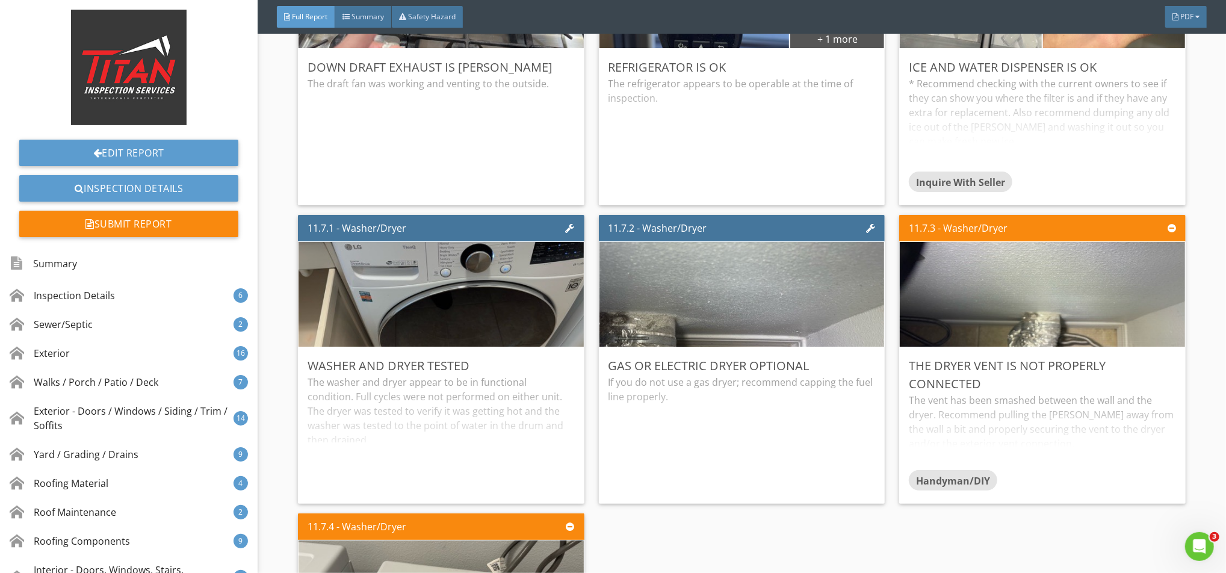
scroll to position [14118, 0]
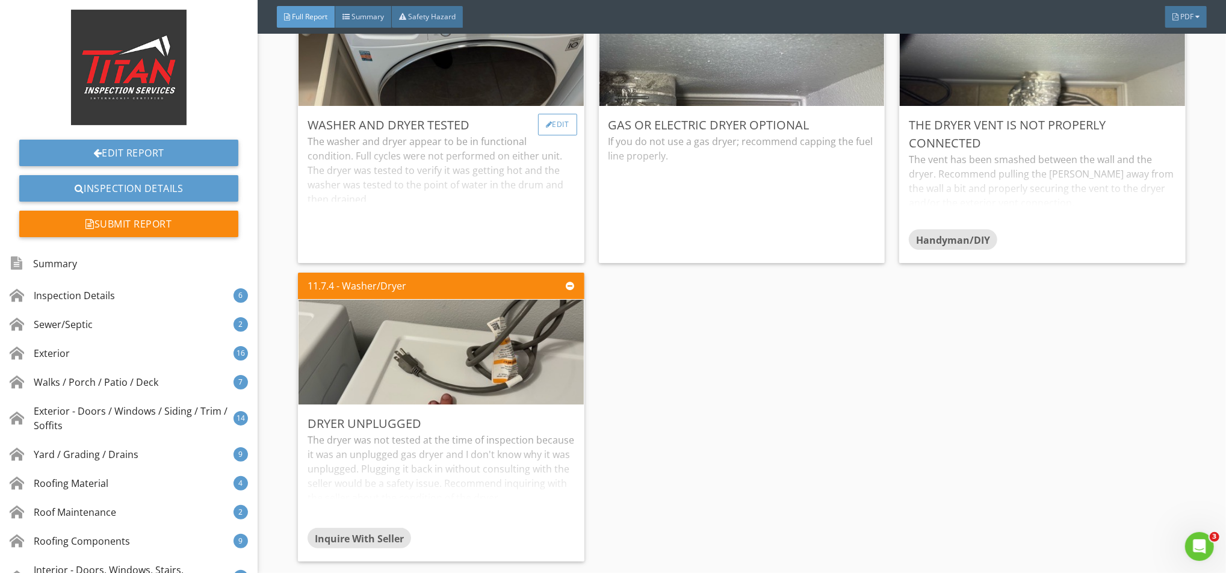
click at [561, 128] on div "Edit" at bounding box center [557, 125] width 39 height 22
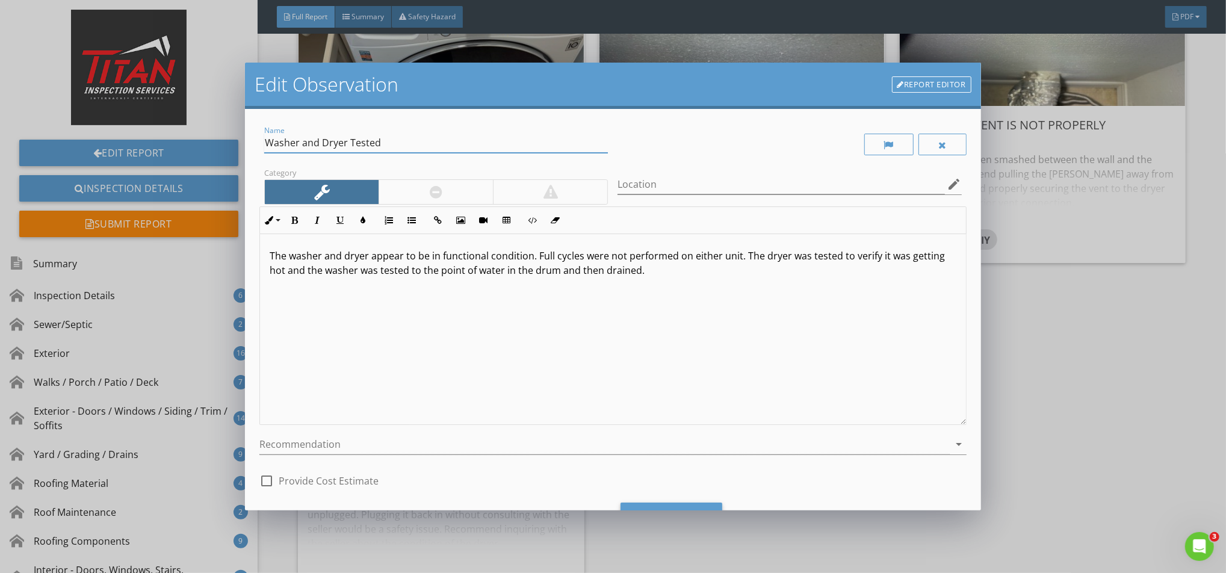
drag, startPoint x: 348, startPoint y: 143, endPoint x: 299, endPoint y: 161, distance: 51.8
click at [299, 161] on div "Name Washer and Dryer Tested" at bounding box center [436, 149] width 344 height 32
type input "Washer Tested"
click at [362, 253] on p "The washer and dryer appear to be in functional condition. Full cycles were not…" at bounding box center [613, 262] width 686 height 29
click at [355, 259] on p "The washer appear to be in functional condition. Full cycles were not performed…" at bounding box center [613, 262] width 686 height 29
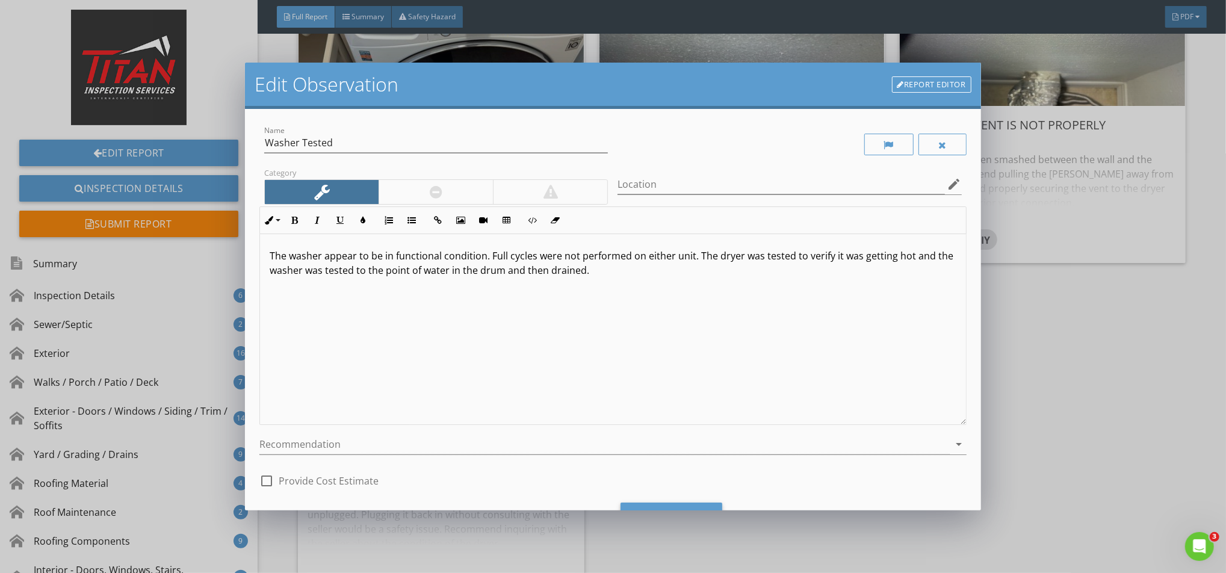
click at [355, 259] on p "The washer appear to be in functional condition. Full cycles were not performed…" at bounding box center [613, 262] width 686 height 29
drag, startPoint x: 700, startPoint y: 258, endPoint x: 293, endPoint y: 269, distance: 406.9
click at [293, 269] on p "The washer appears to be in functional condition. Full cycles were not performe…" at bounding box center [613, 262] width 686 height 29
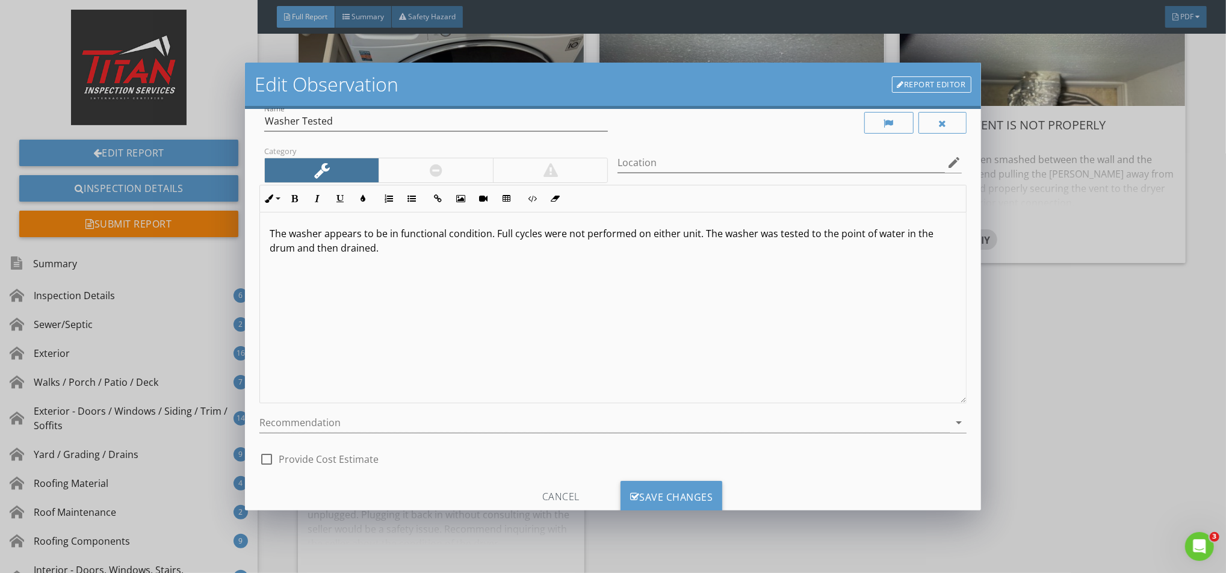
scroll to position [58, 0]
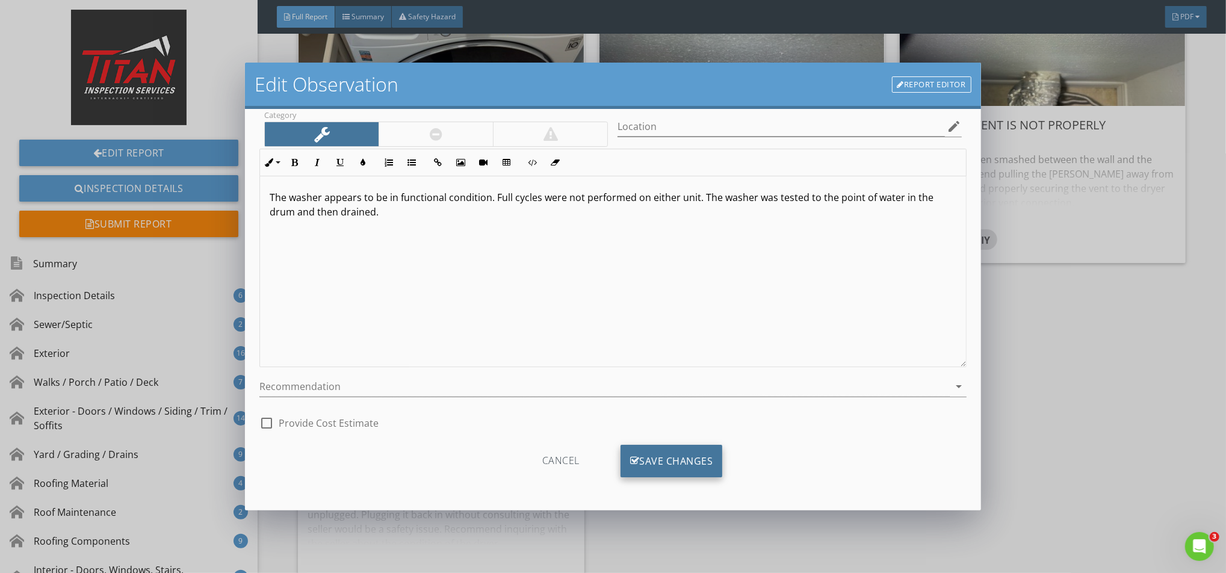
click at [685, 461] on div "Save Changes" at bounding box center [671, 461] width 102 height 32
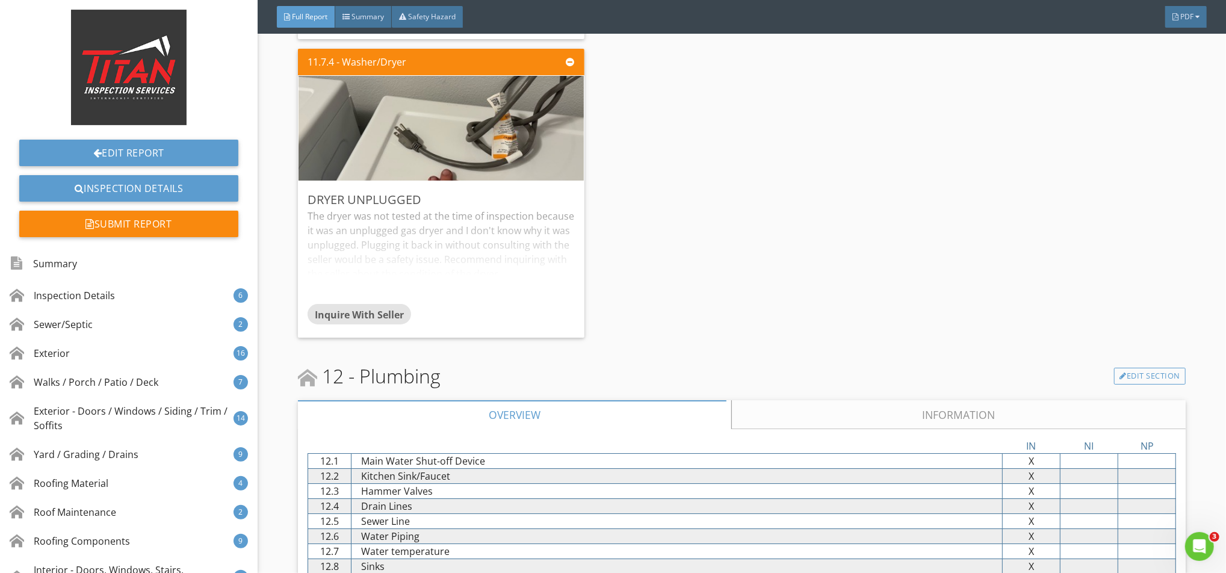
scroll to position [14520, 0]
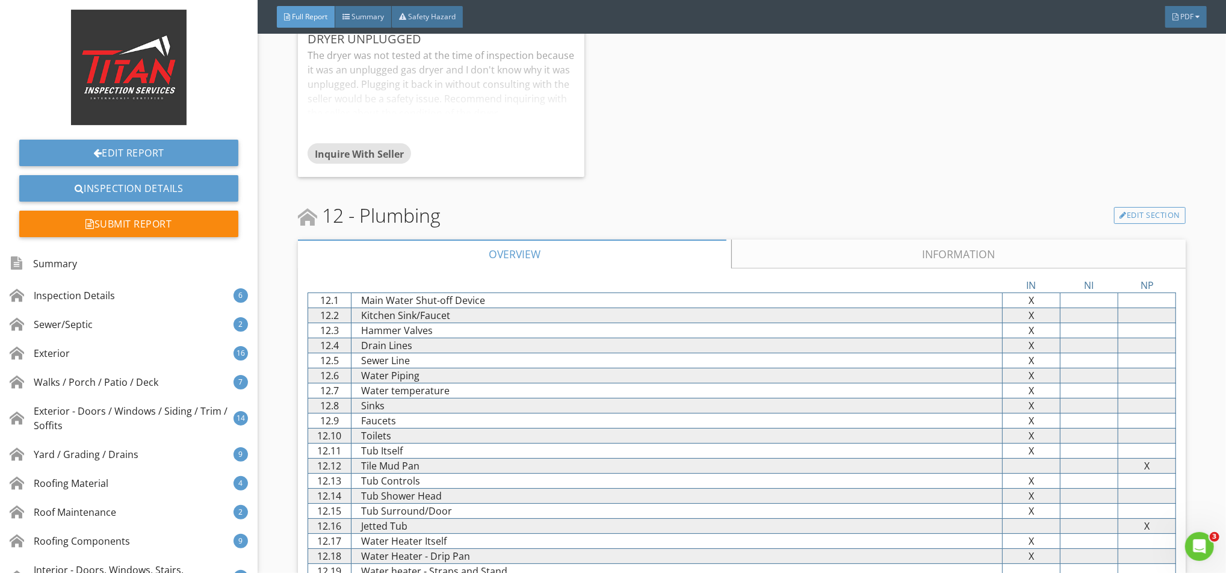
click at [787, 261] on link "Information" at bounding box center [958, 253] width 454 height 29
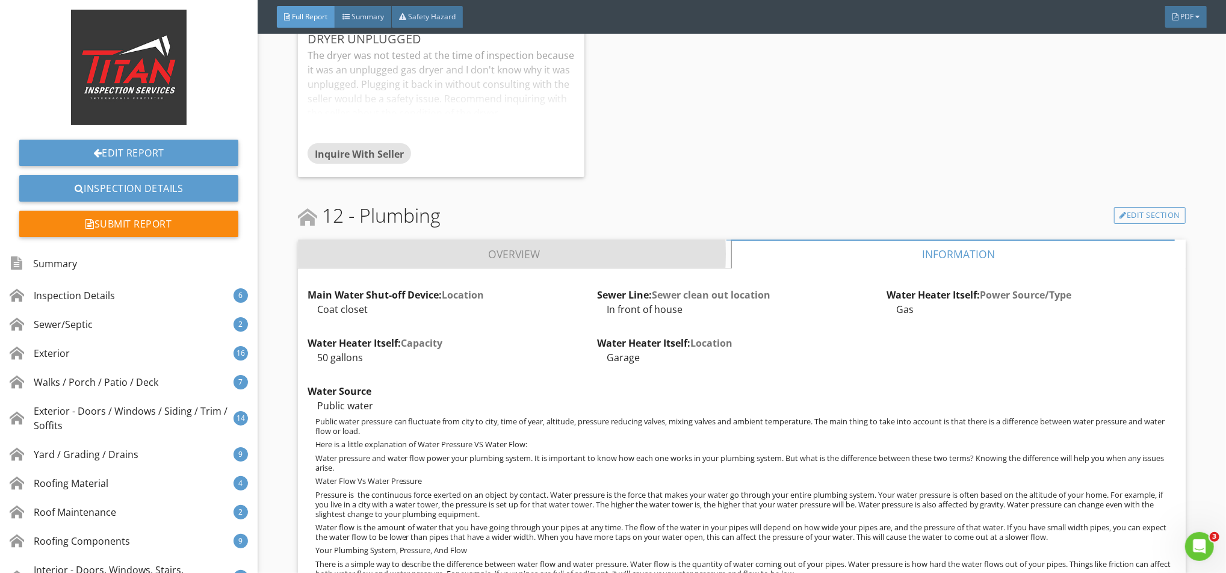
drag, startPoint x: 605, startPoint y: 263, endPoint x: 612, endPoint y: 260, distance: 7.8
click at [606, 263] on link "Overview" at bounding box center [514, 253] width 433 height 29
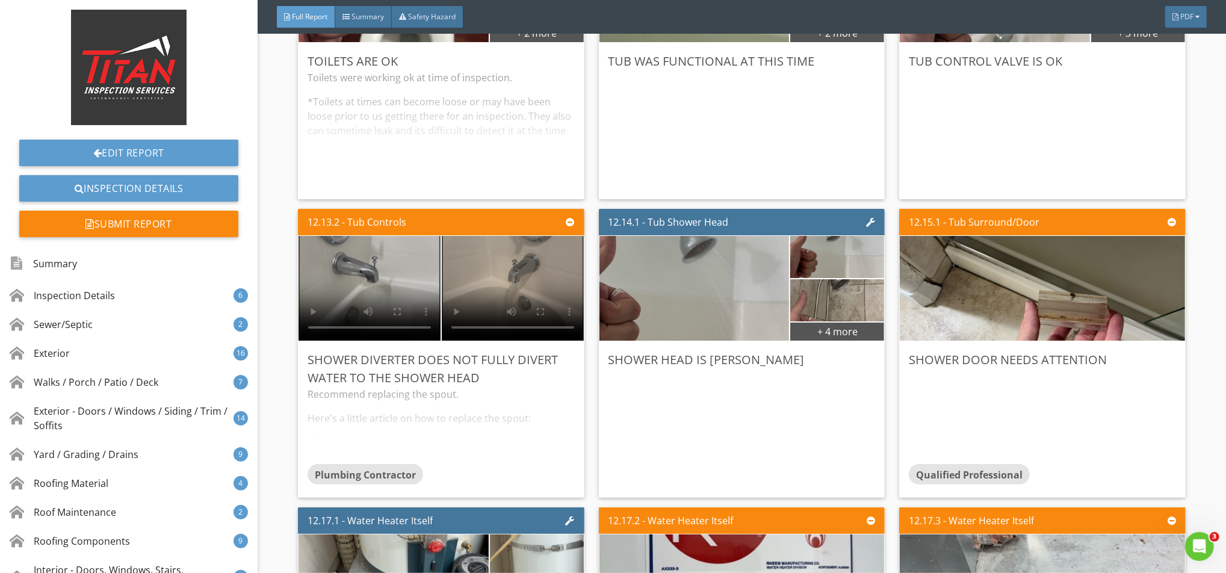
scroll to position [16525, 0]
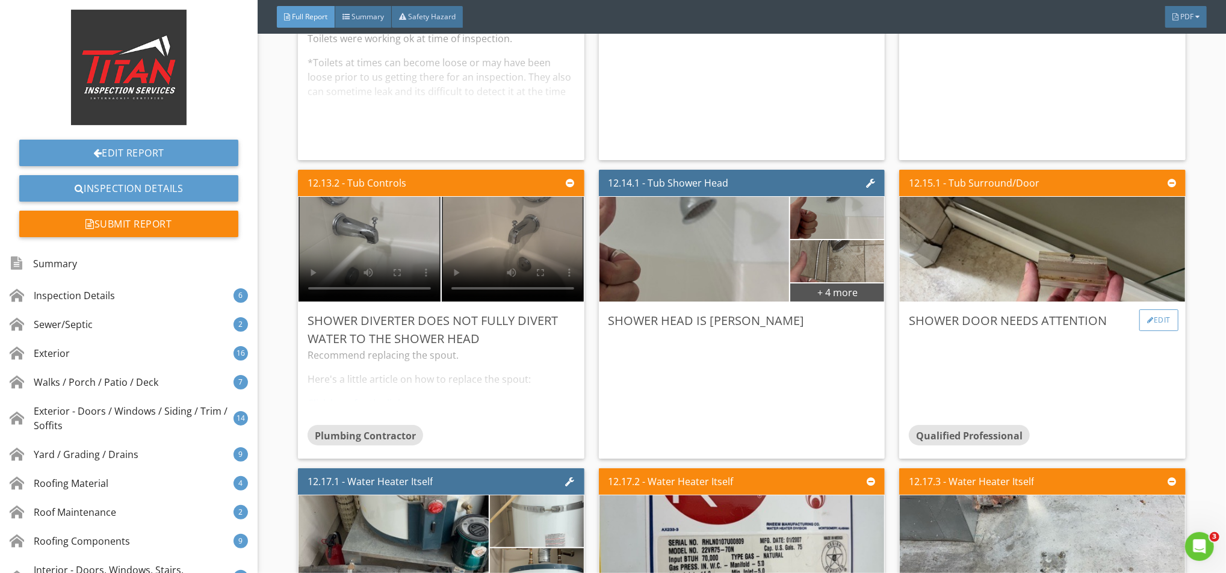
click at [1156, 329] on div "Edit" at bounding box center [1158, 320] width 39 height 22
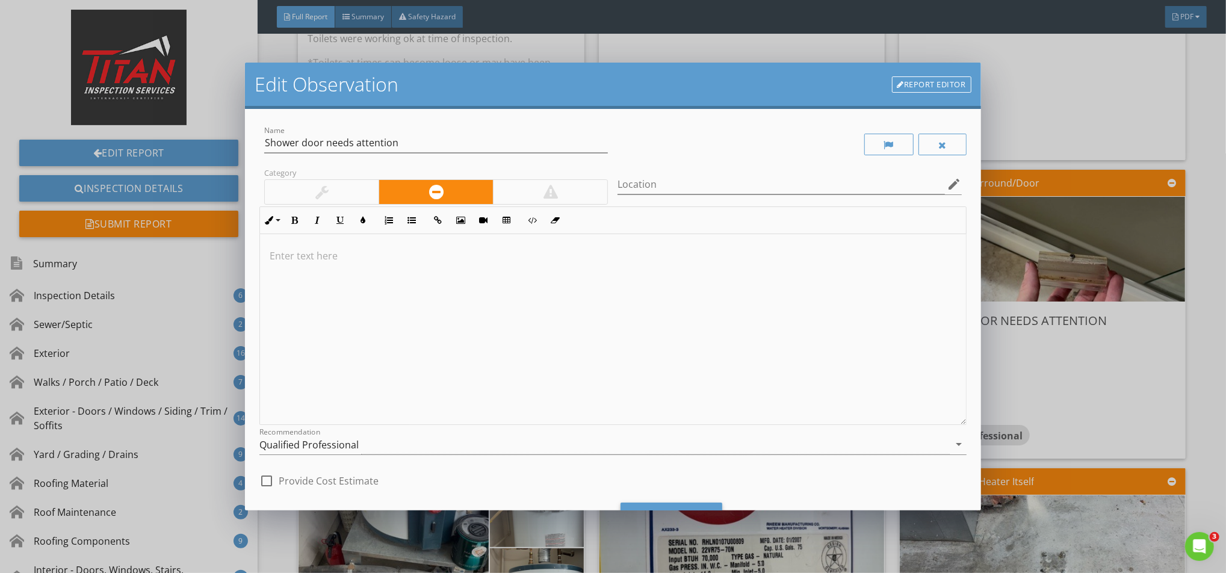
click at [651, 265] on div at bounding box center [612, 329] width 705 height 191
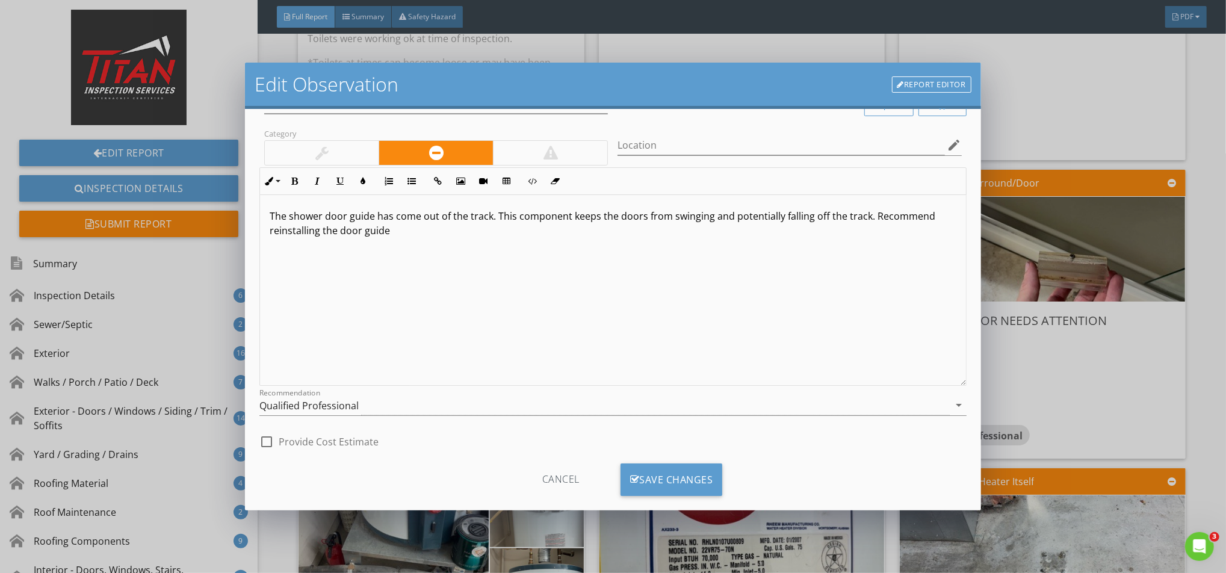
scroll to position [58, 0]
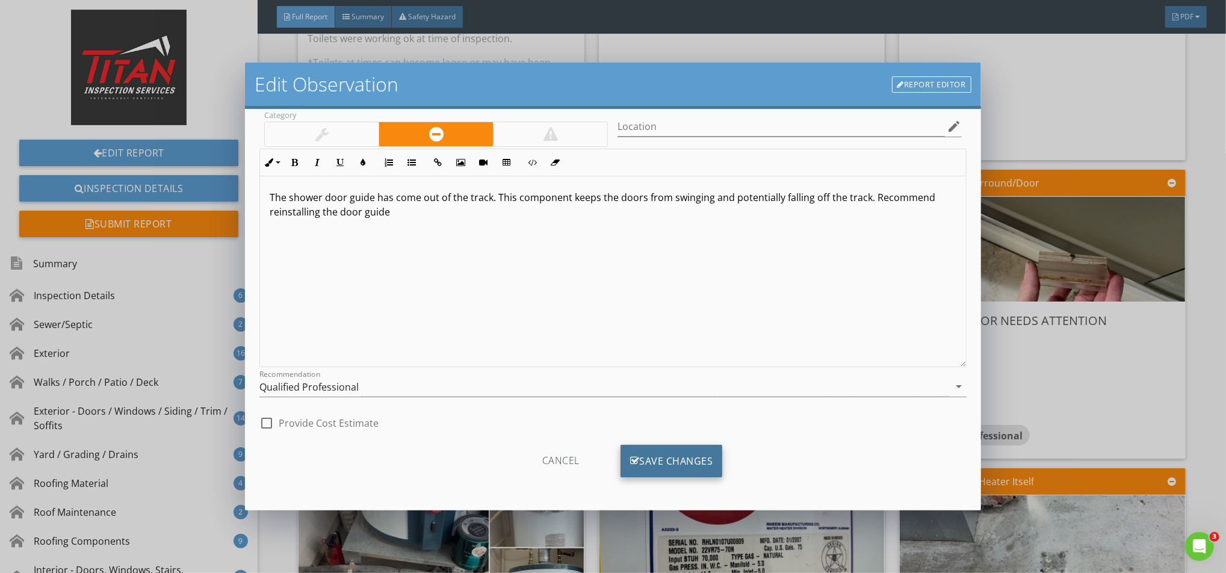
click at [674, 461] on div "Save Changes" at bounding box center [671, 461] width 102 height 32
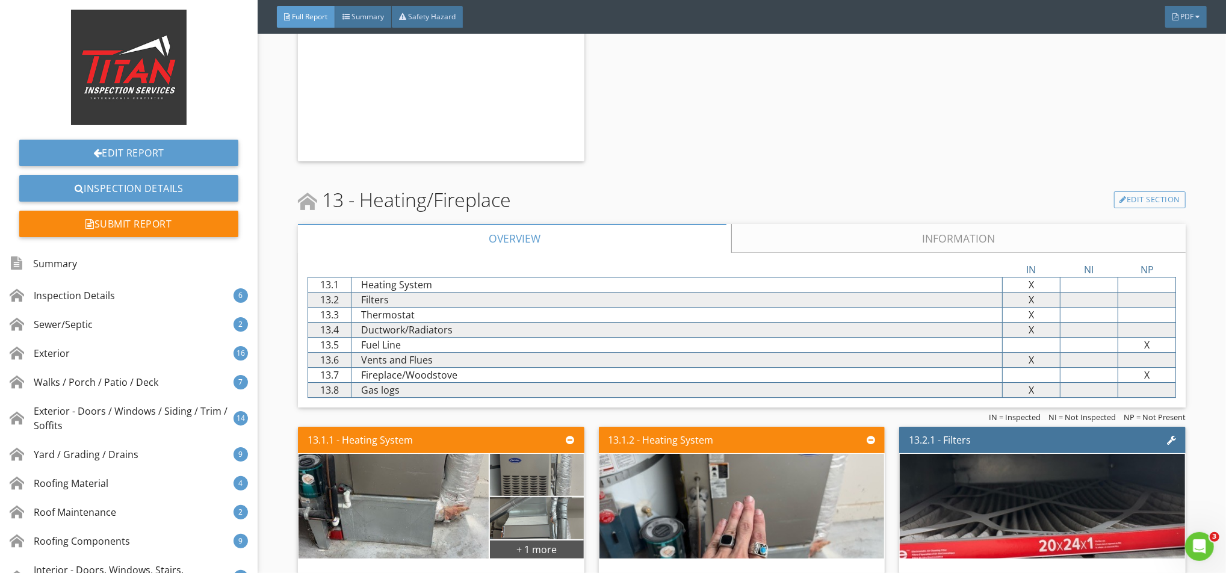
scroll to position [17728, 0]
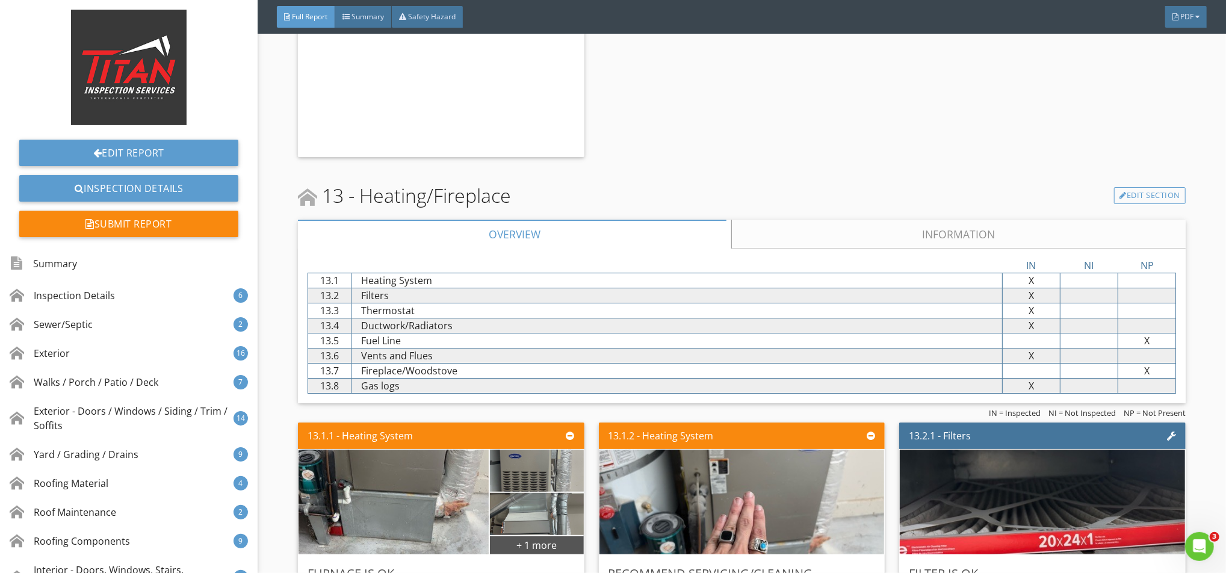
click at [839, 236] on link "Information" at bounding box center [958, 234] width 454 height 29
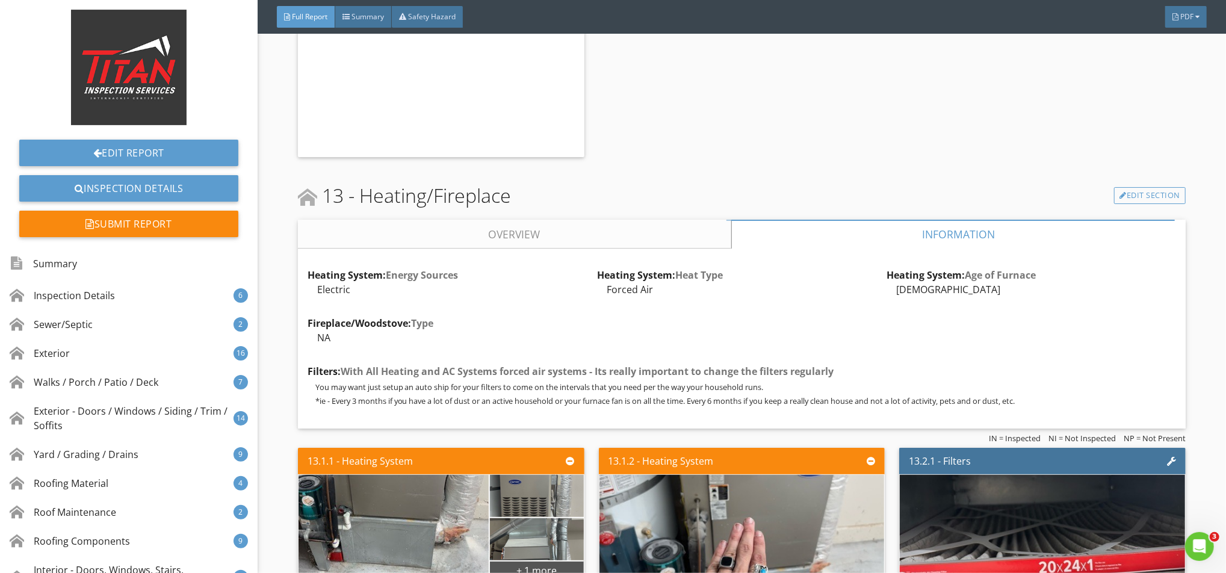
click at [622, 241] on link "Overview" at bounding box center [514, 234] width 433 height 29
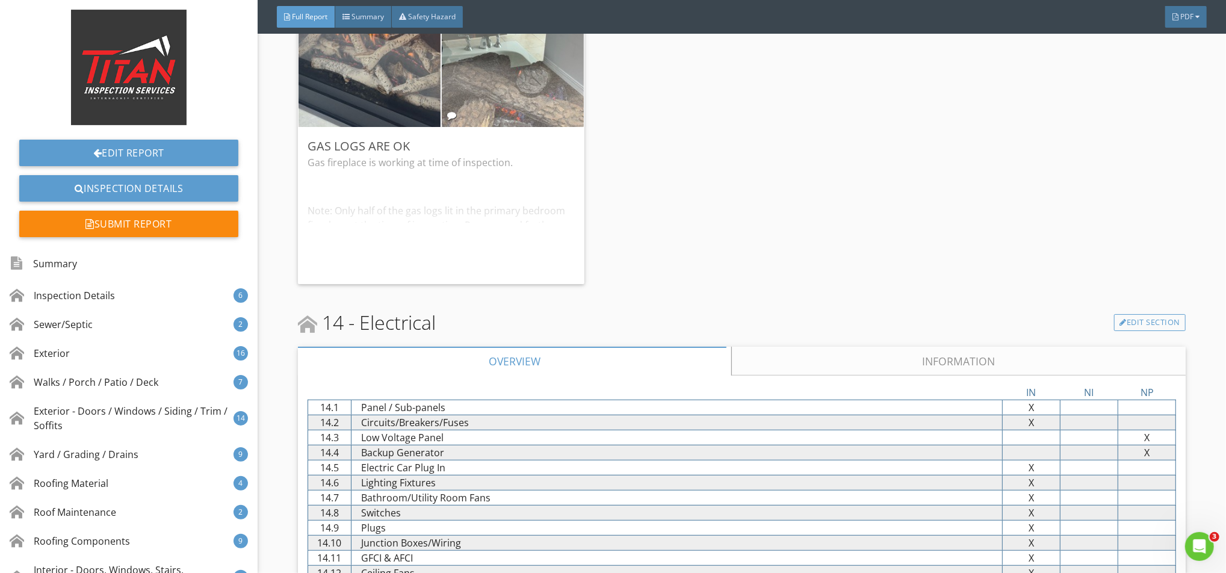
scroll to position [18852, 0]
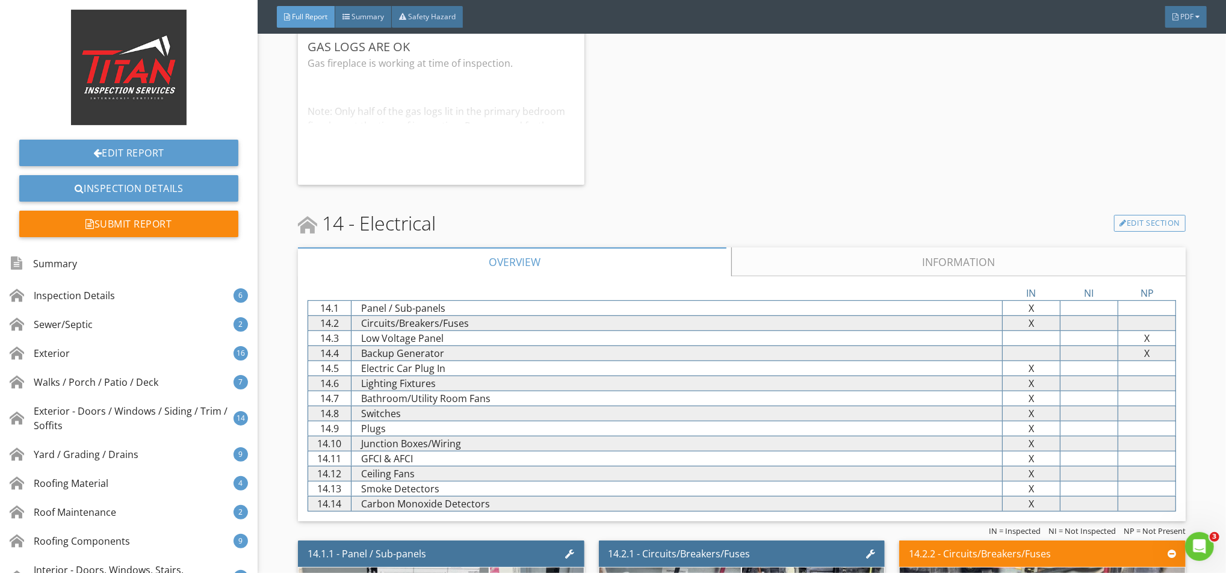
click at [801, 255] on link "Information" at bounding box center [958, 261] width 454 height 29
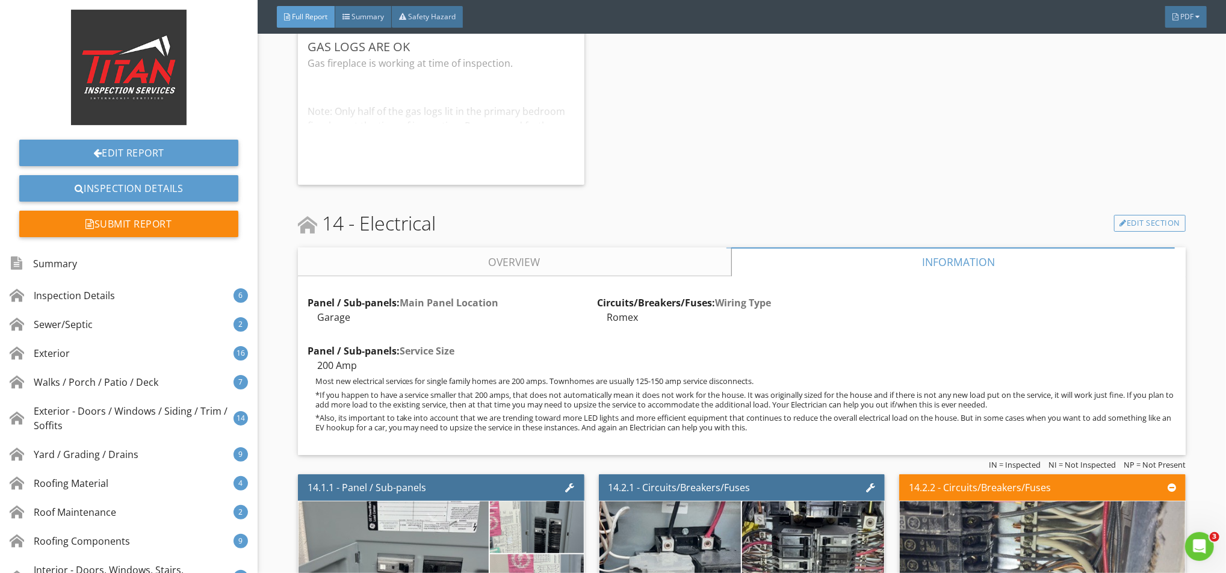
click at [626, 265] on link "Overview" at bounding box center [514, 261] width 433 height 29
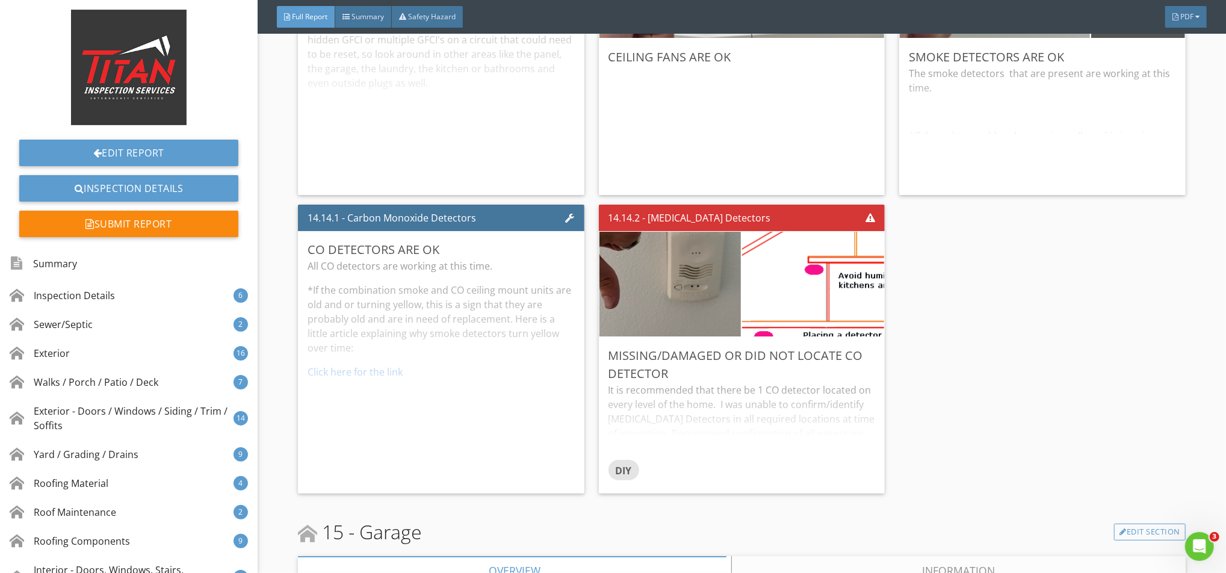
scroll to position [20296, 0]
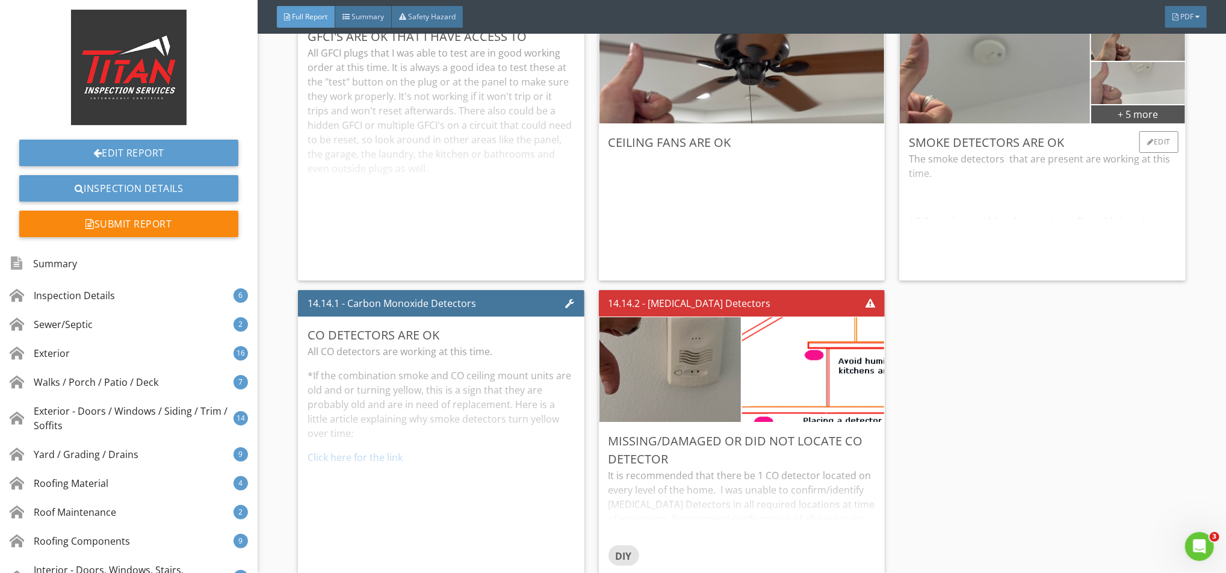
click at [1109, 97] on img at bounding box center [1137, 82] width 140 height 105
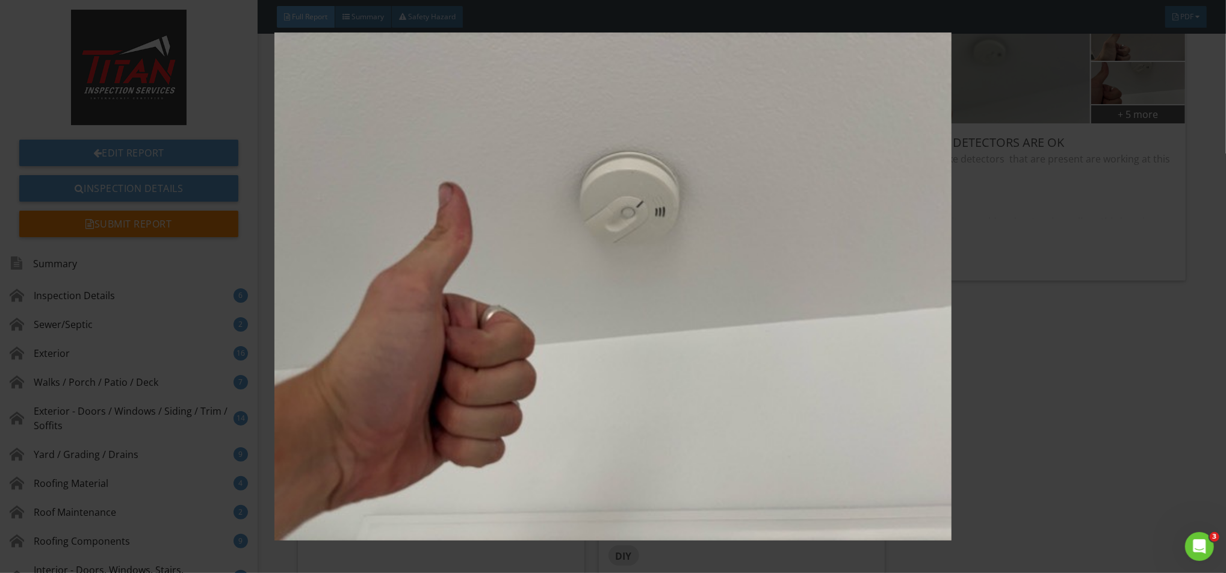
drag, startPoint x: 1215, startPoint y: 206, endPoint x: 1195, endPoint y: 191, distance: 25.4
click at [1215, 205] on div at bounding box center [613, 286] width 1226 height 573
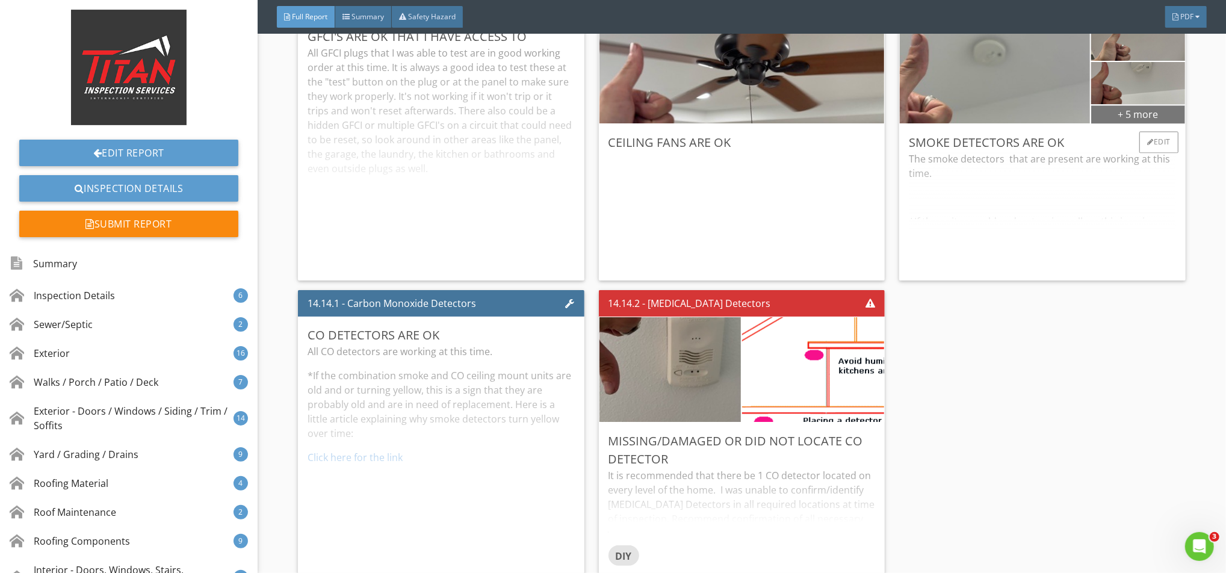
click at [1147, 116] on div "+ 5 more" at bounding box center [1138, 113] width 94 height 19
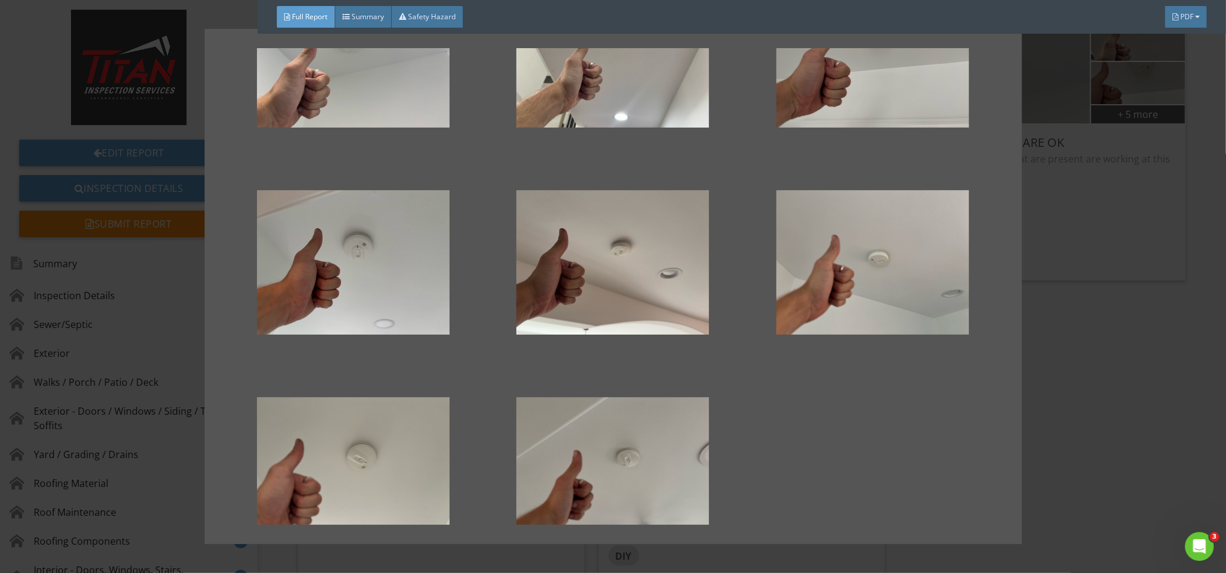
scroll to position [0, 0]
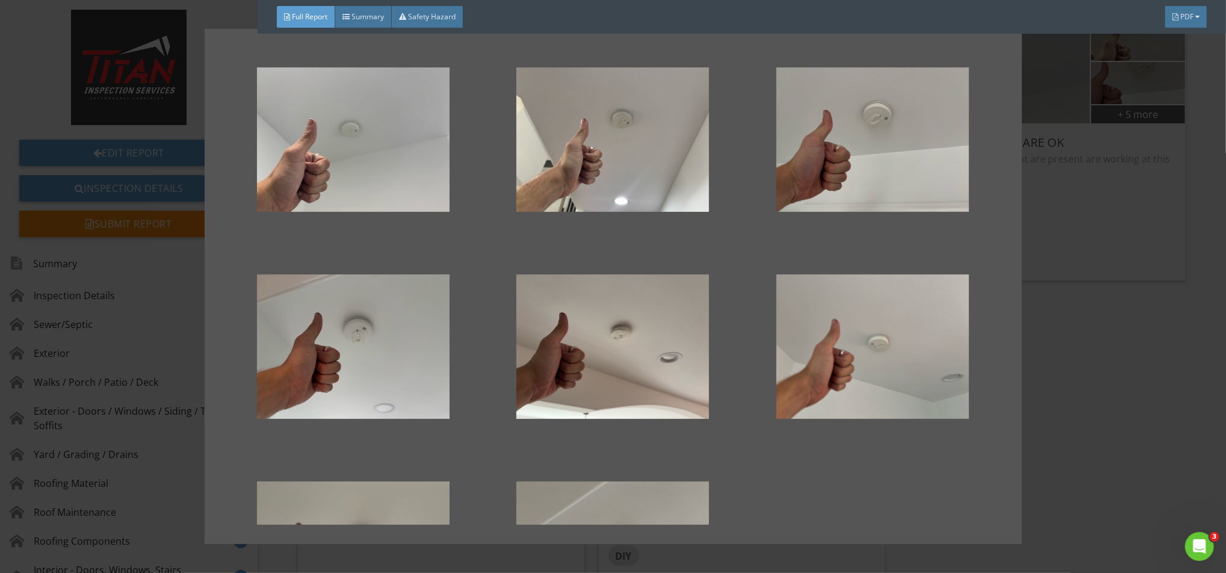
click at [1166, 232] on div at bounding box center [613, 286] width 1226 height 573
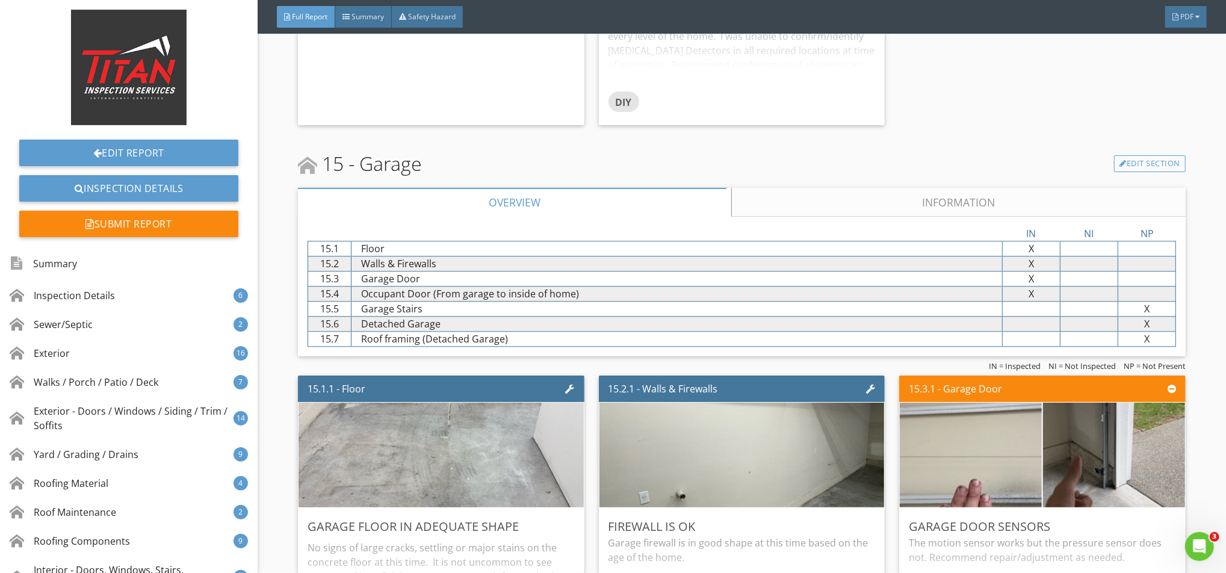
scroll to position [20777, 0]
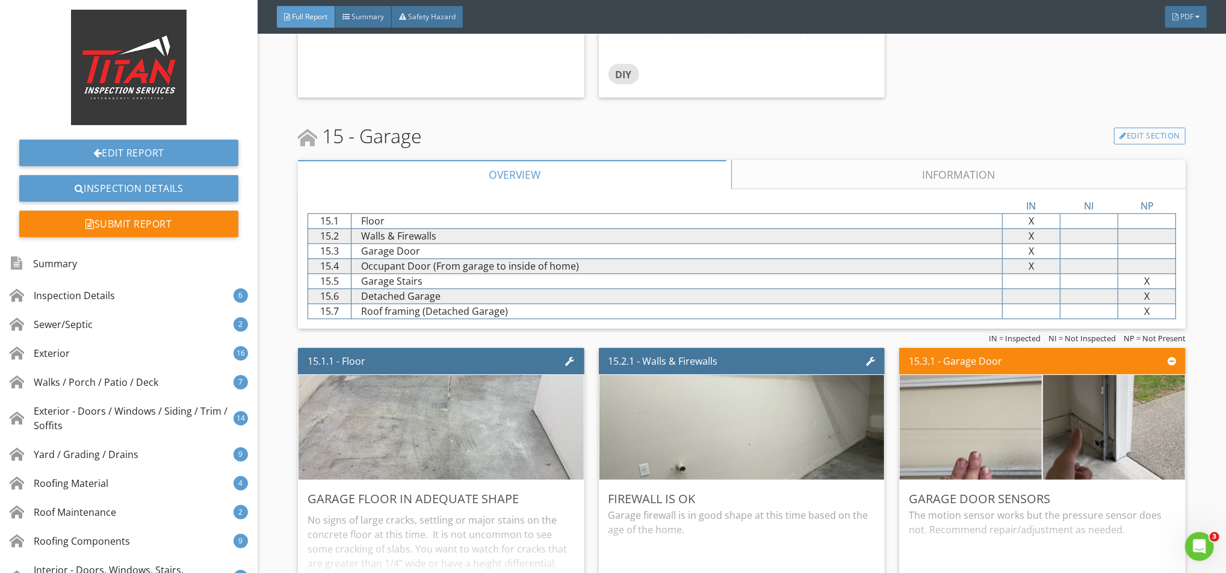
click at [842, 180] on link "Information" at bounding box center [958, 174] width 454 height 29
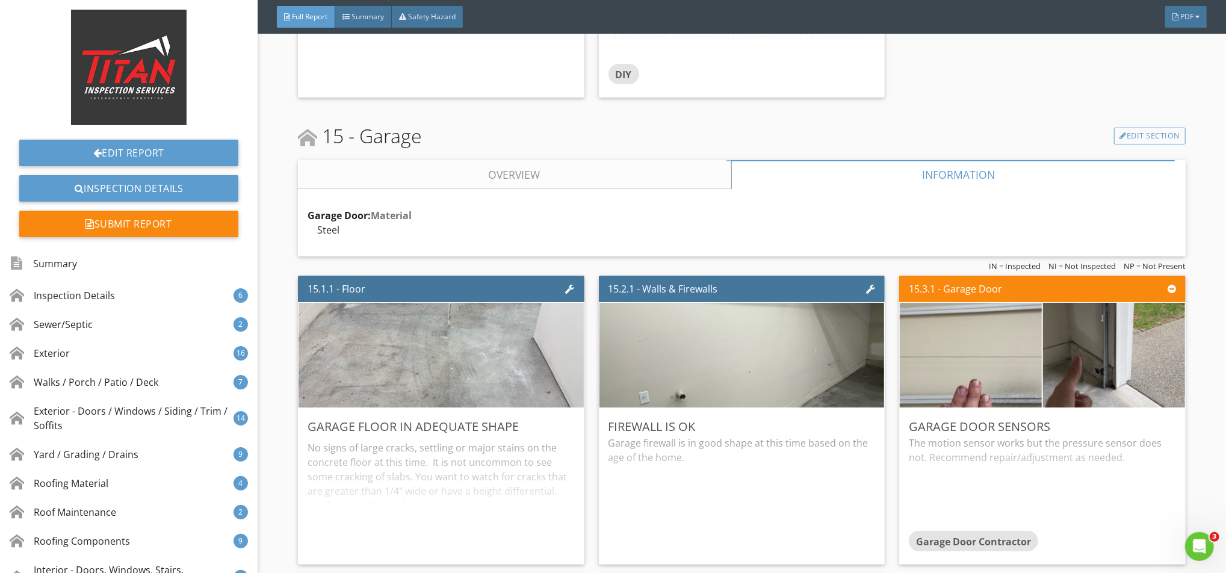
click at [591, 184] on link "Overview" at bounding box center [514, 174] width 433 height 29
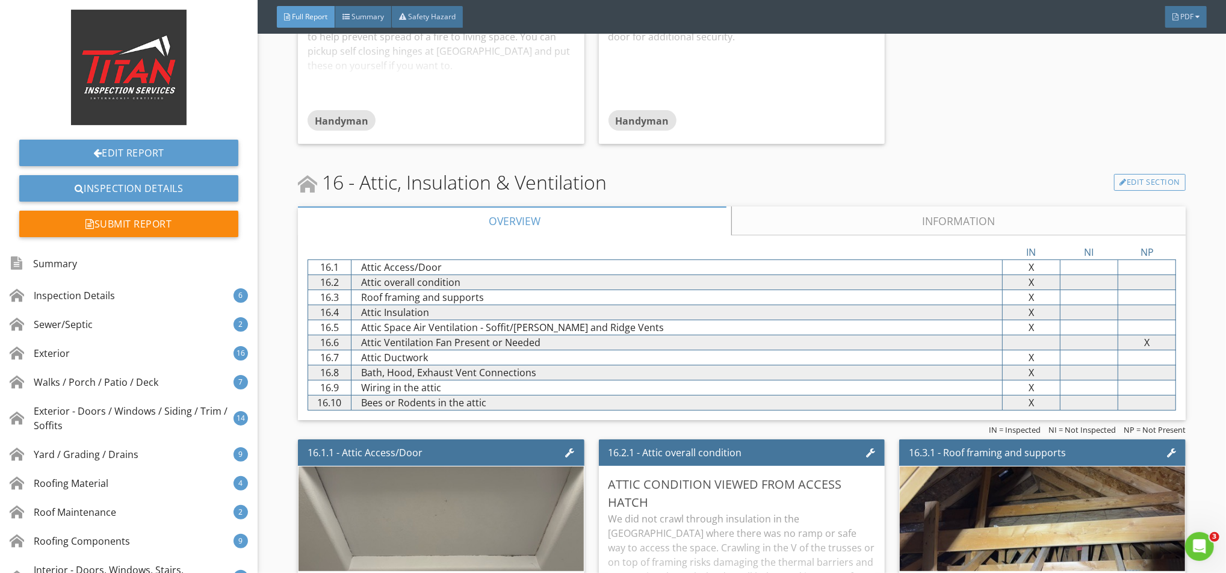
scroll to position [21579, 0]
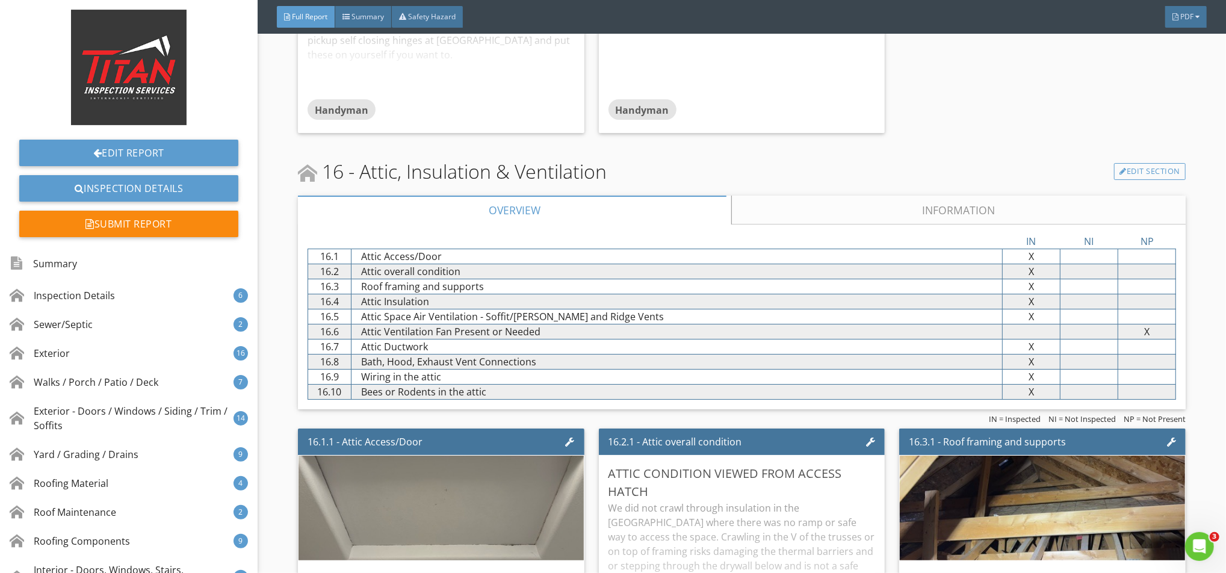
click at [831, 217] on link "Information" at bounding box center [958, 210] width 454 height 29
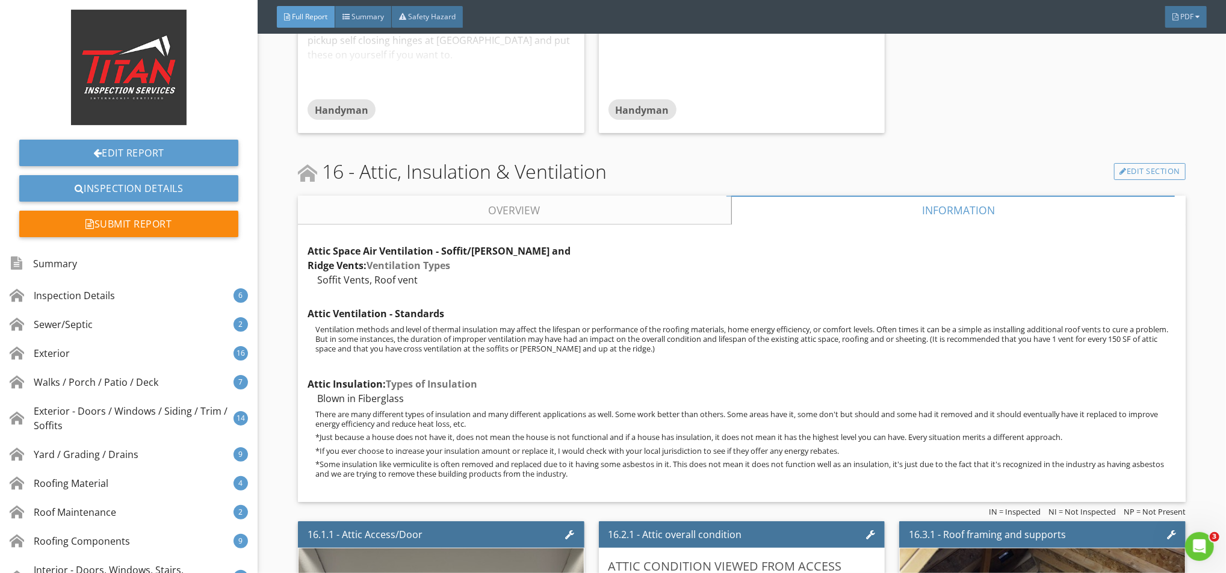
click at [656, 224] on link "Overview" at bounding box center [514, 210] width 433 height 29
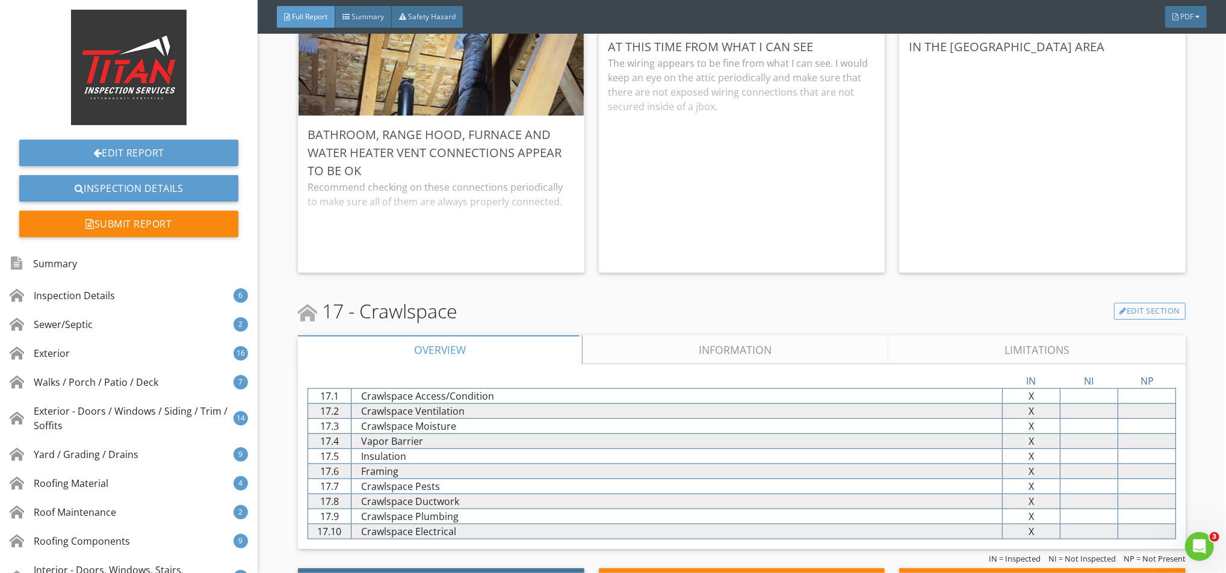
scroll to position [22622, 0]
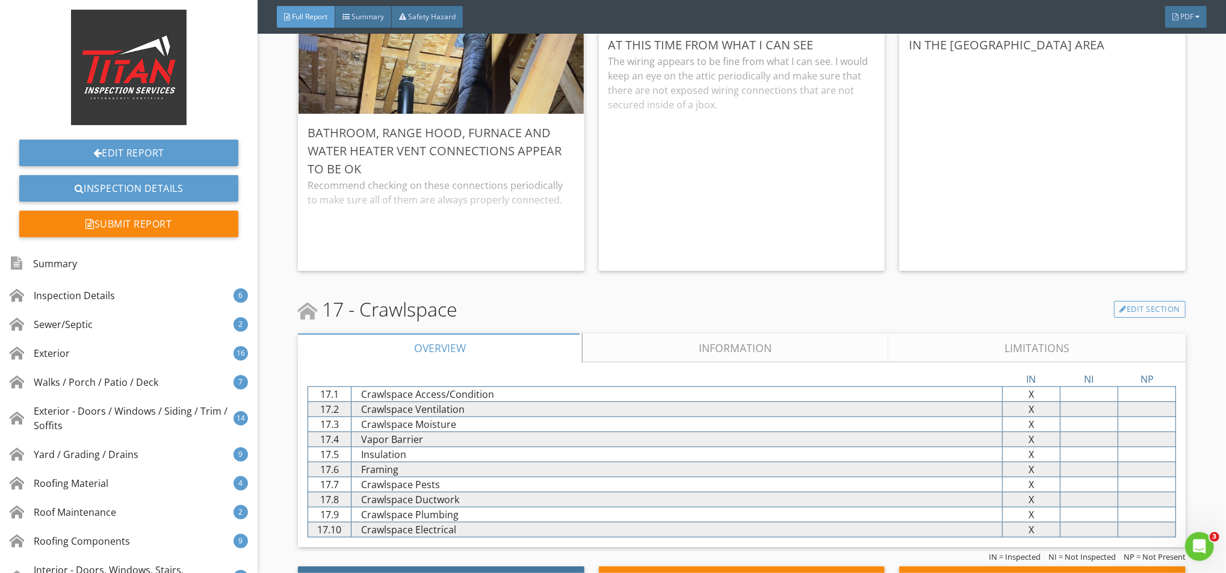
click at [675, 353] on link "Information" at bounding box center [735, 347] width 306 height 29
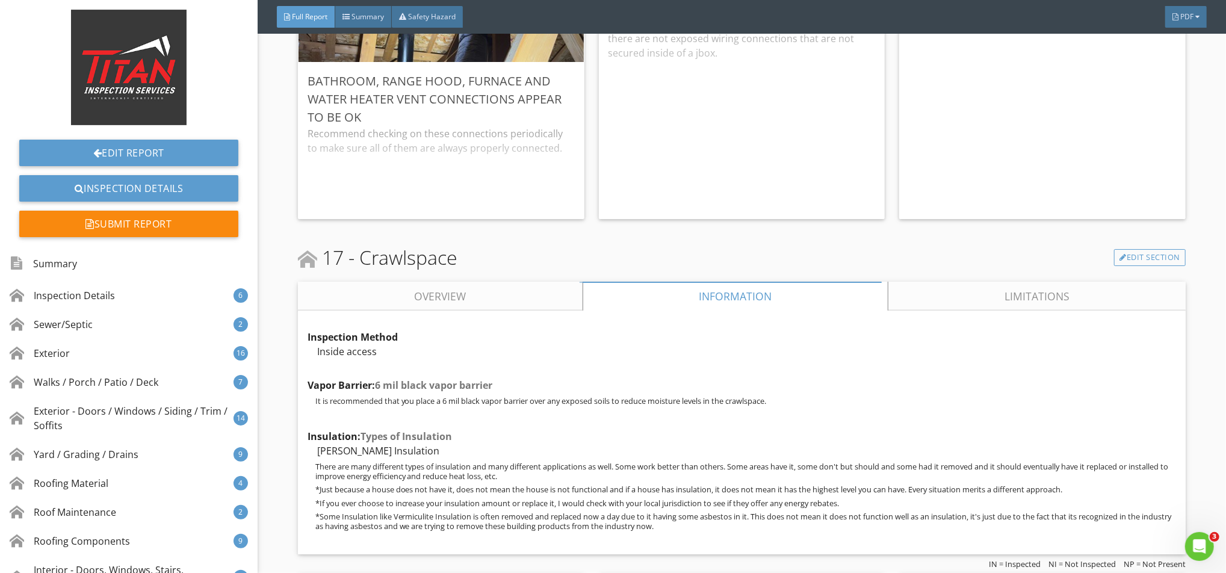
scroll to position [22702, 0]
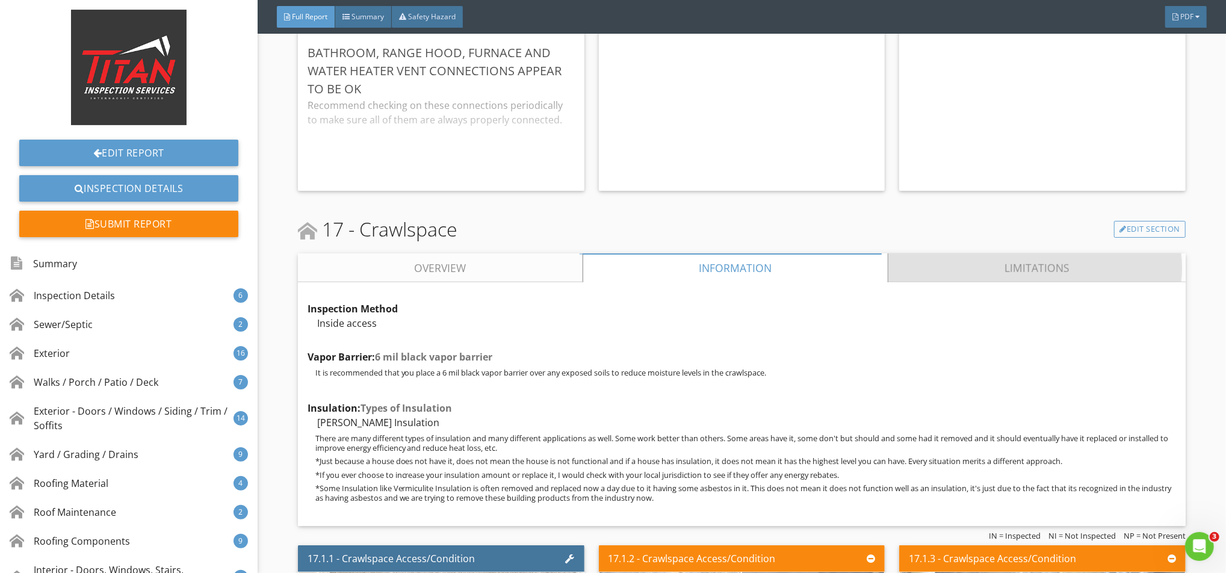
click at [934, 276] on link "Limitations" at bounding box center [1036, 267] width 297 height 29
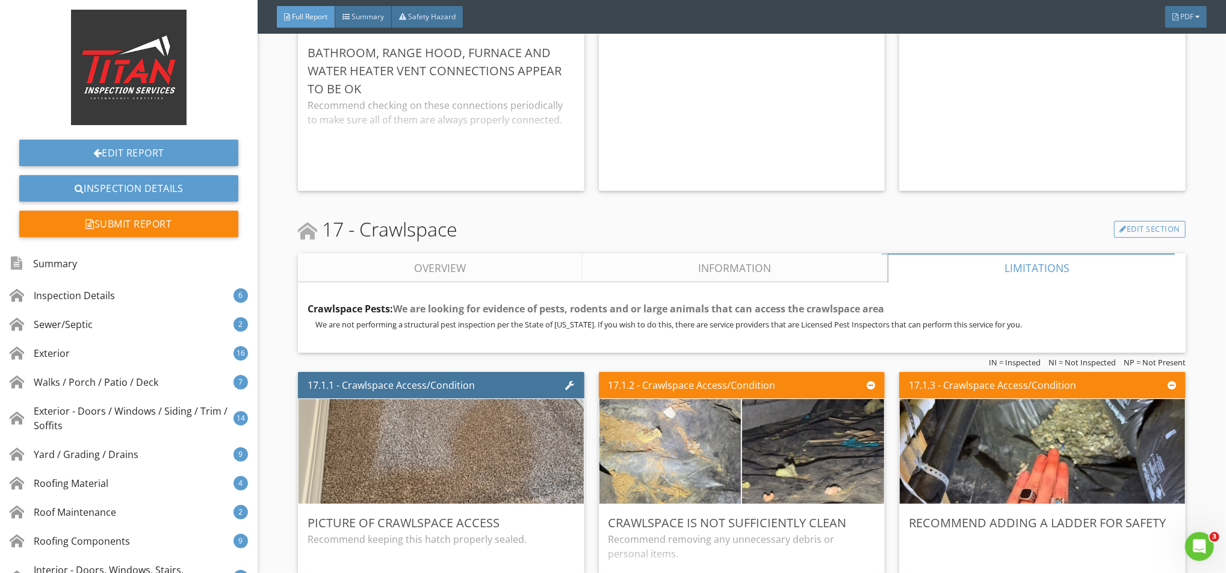
click at [696, 273] on link "Information" at bounding box center [735, 267] width 306 height 29
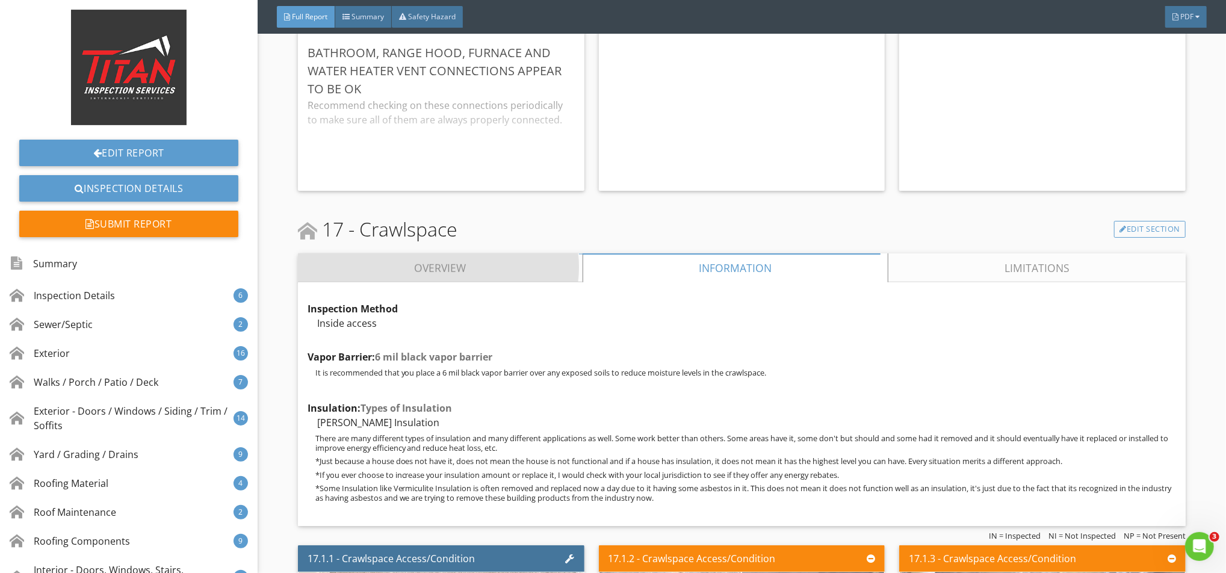
click at [502, 281] on link "Overview" at bounding box center [440, 267] width 285 height 29
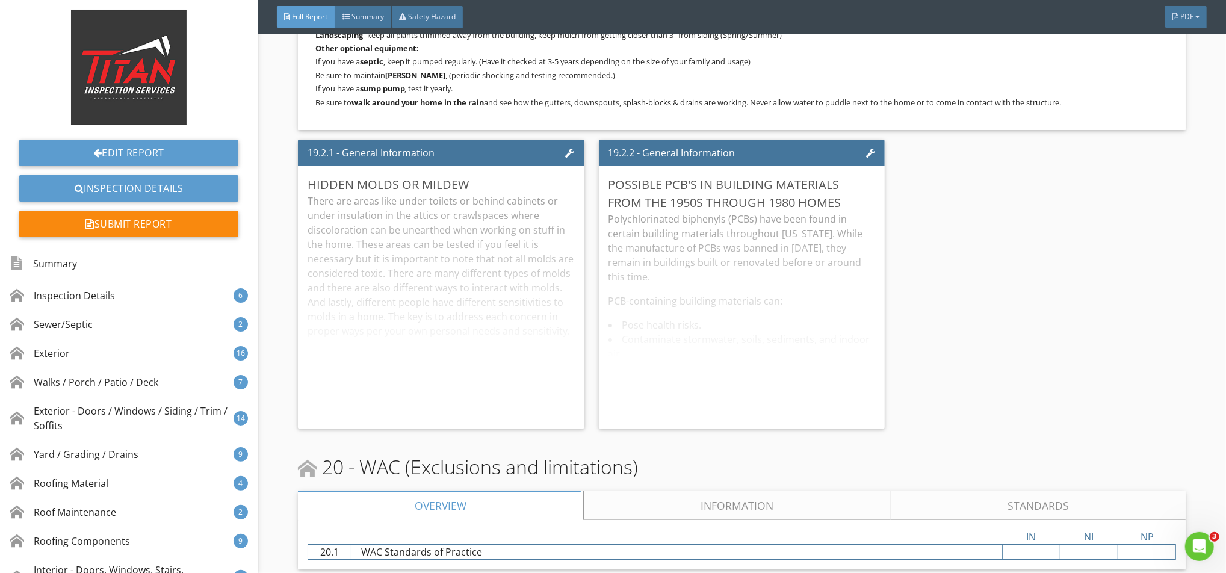
scroll to position [25366, 0]
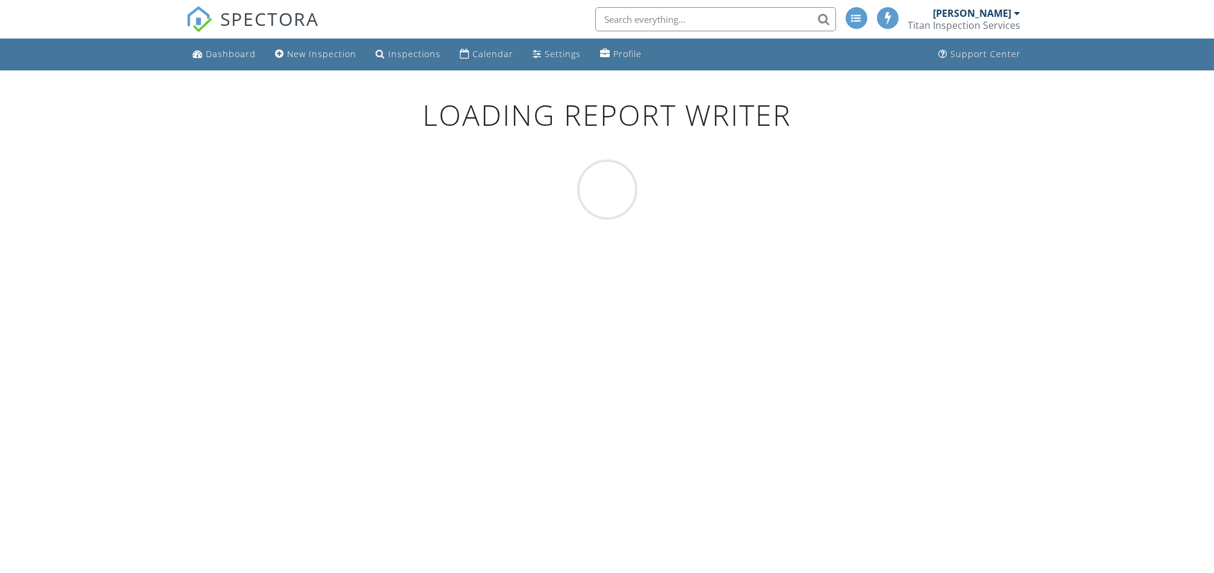
scroll to position [70, 0]
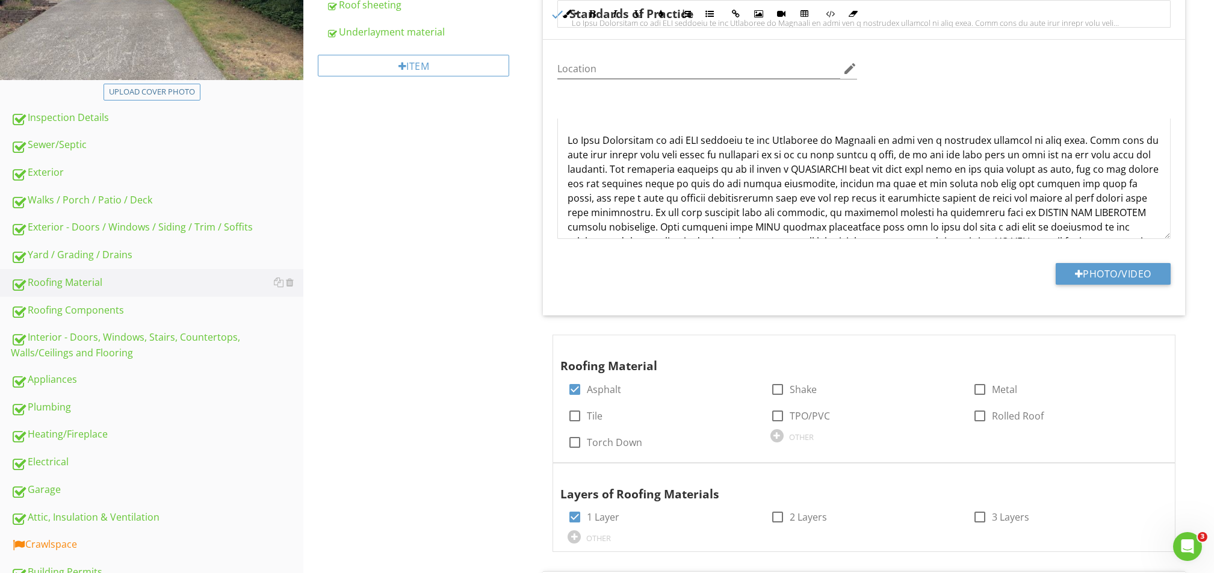
scroll to position [410, 0]
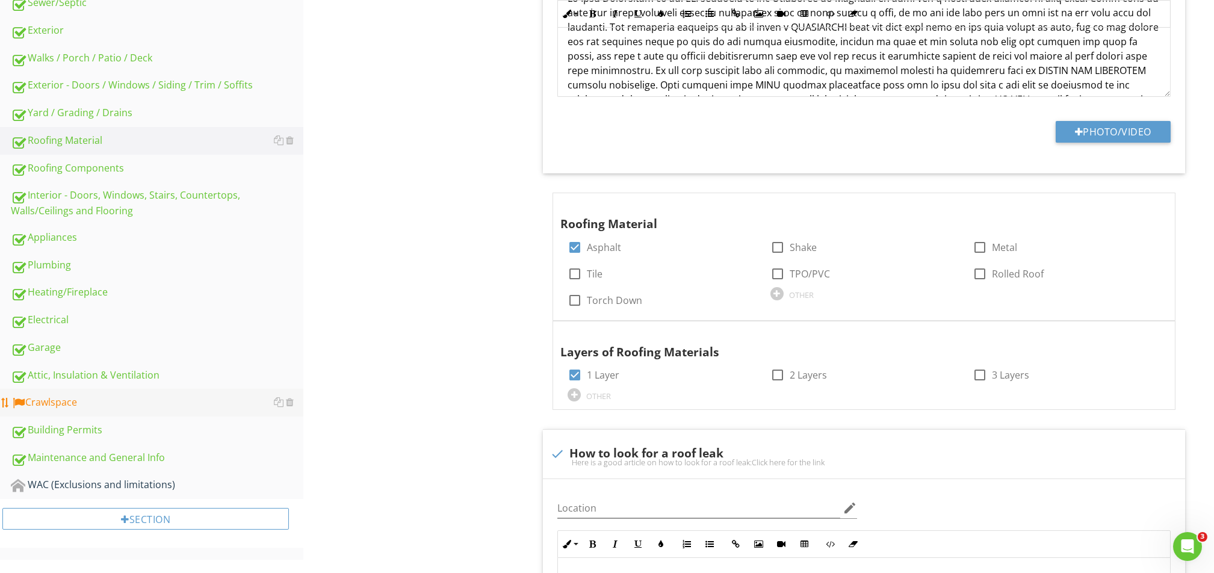
click at [32, 409] on div "Crawlspace" at bounding box center [157, 403] width 292 height 16
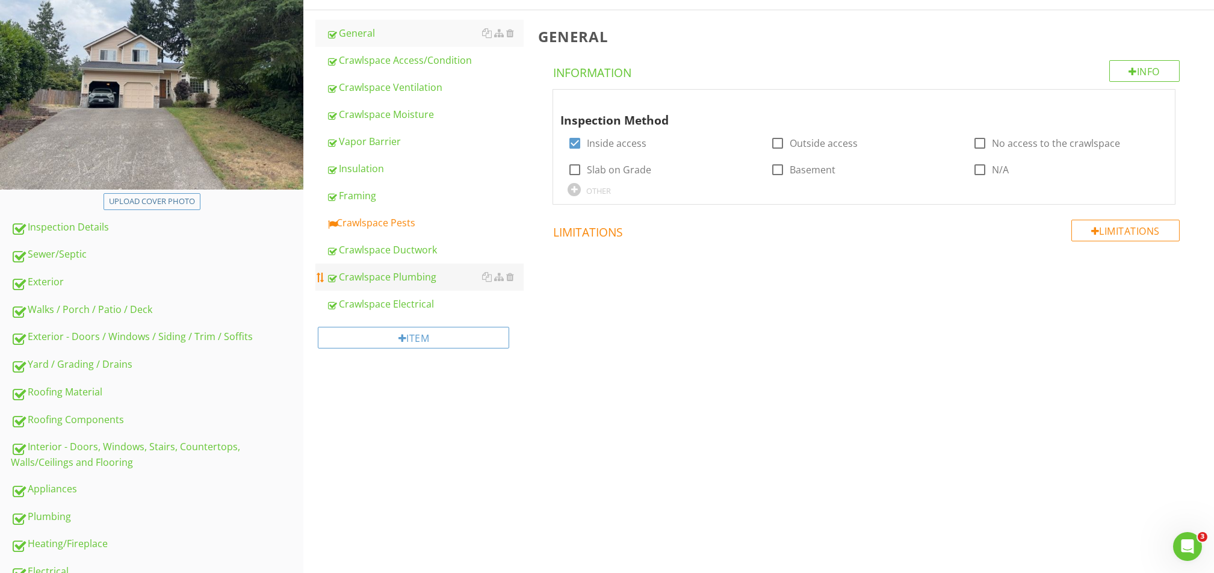
scroll to position [158, 0]
click at [377, 225] on div "Crawlspace Pests" at bounding box center [424, 224] width 197 height 14
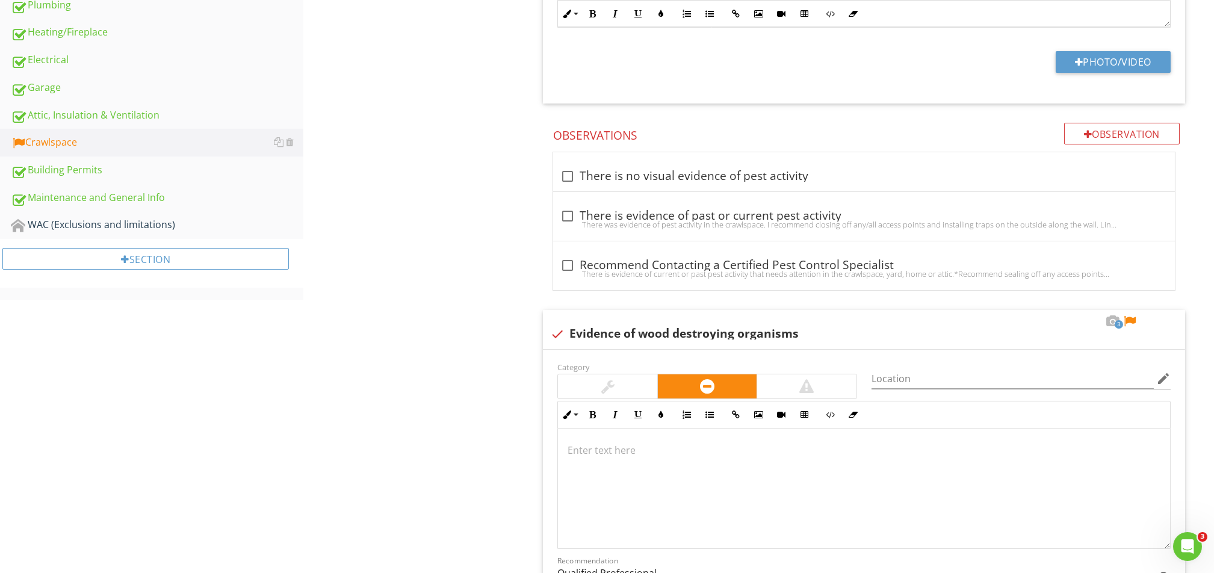
scroll to position [668, 0]
click at [1126, 318] on div at bounding box center [1129, 323] width 14 height 12
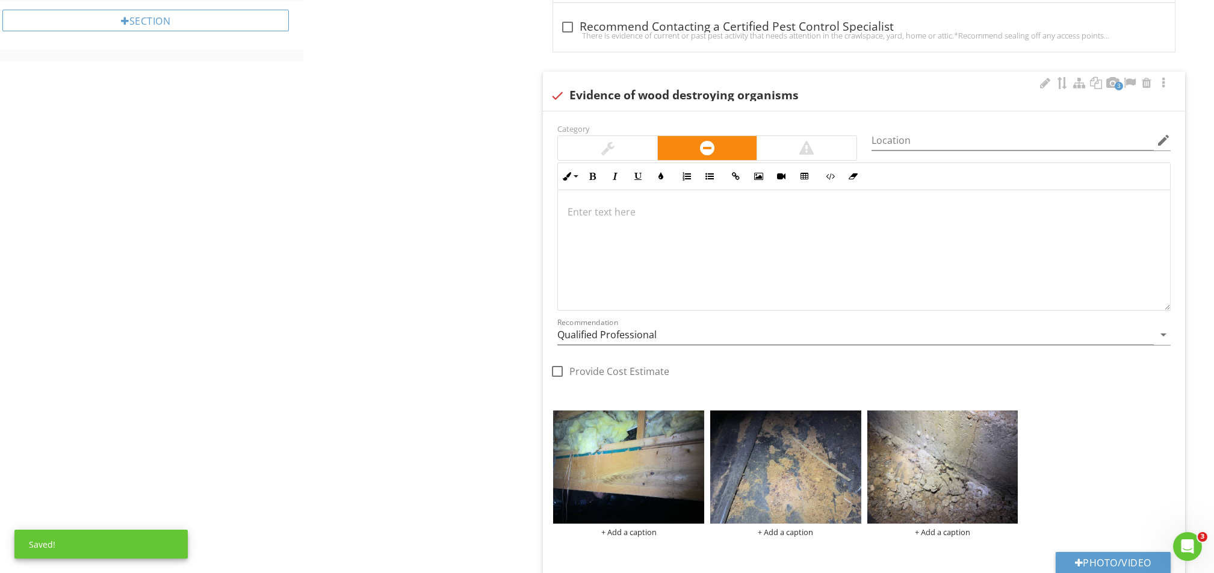
scroll to position [909, 0]
click at [611, 249] on div at bounding box center [864, 250] width 612 height 120
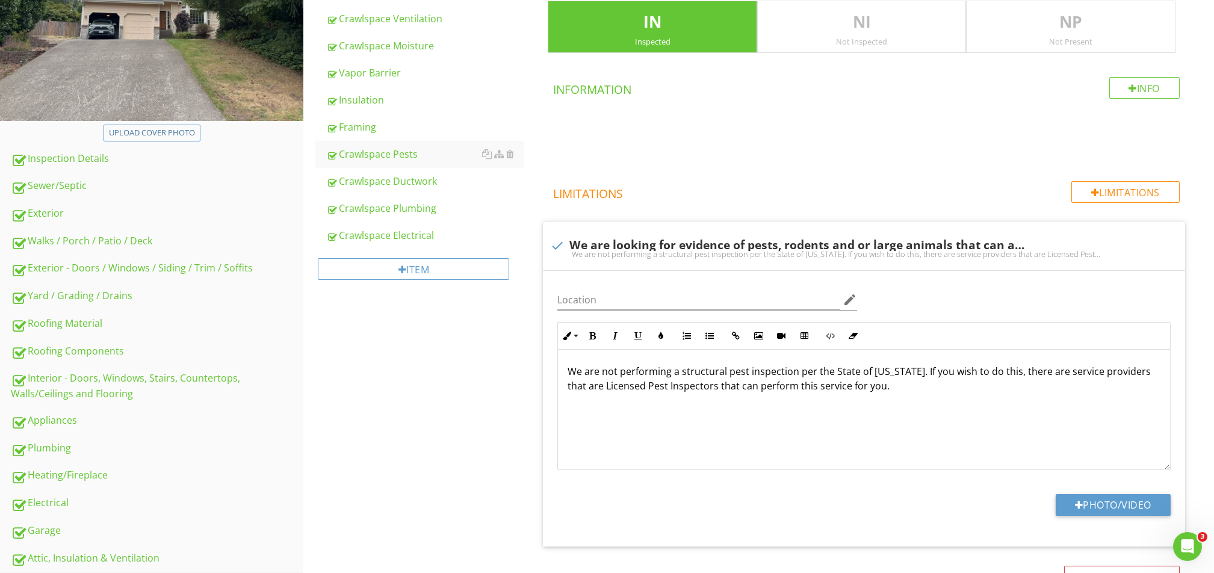
scroll to position [437, 0]
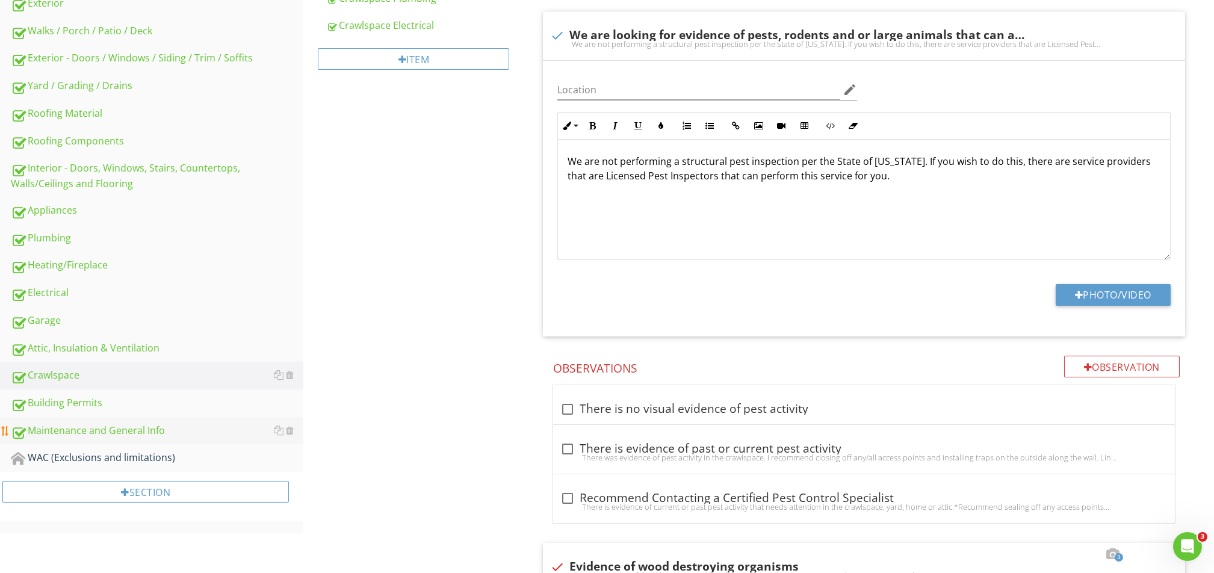
click at [139, 443] on link "Maintenance and General Info" at bounding box center [157, 431] width 292 height 28
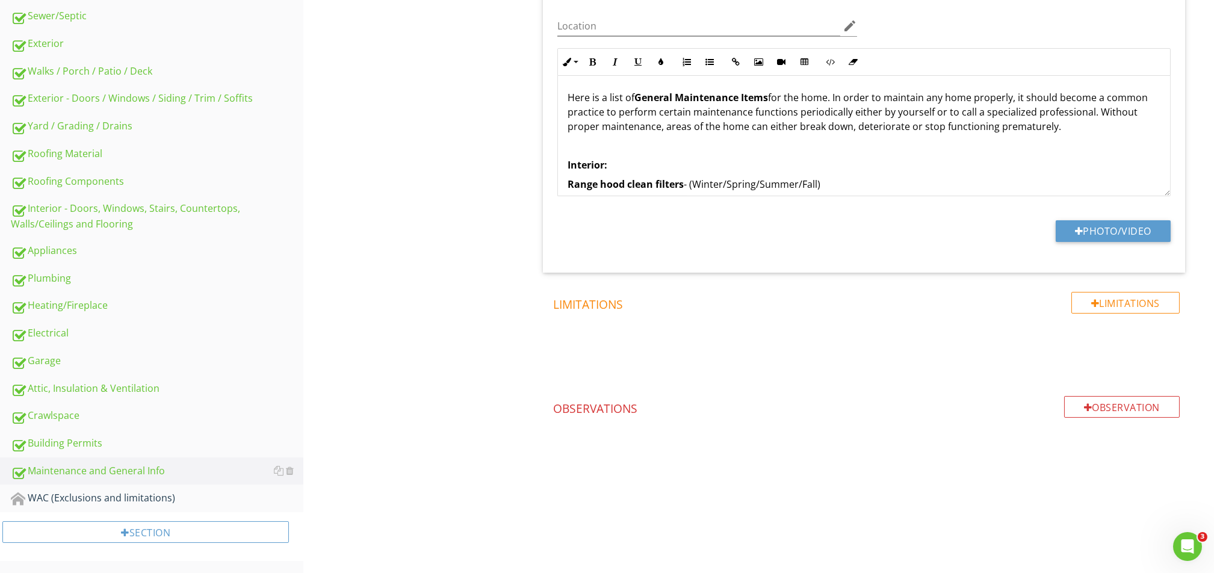
scroll to position [78, 0]
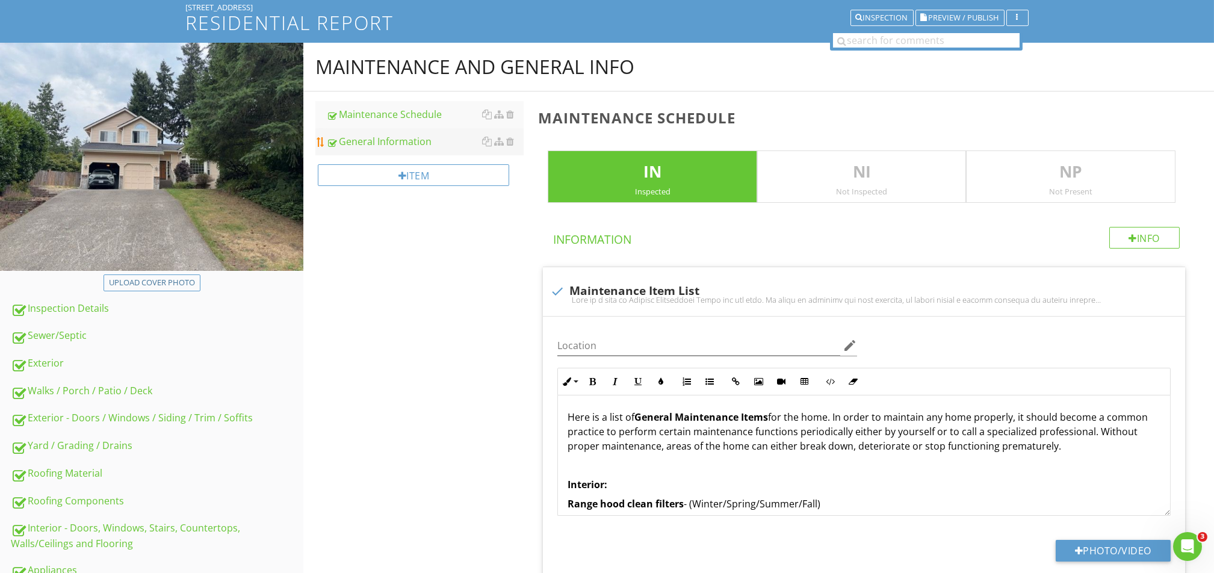
click at [384, 147] on div "General Information" at bounding box center [424, 141] width 197 height 14
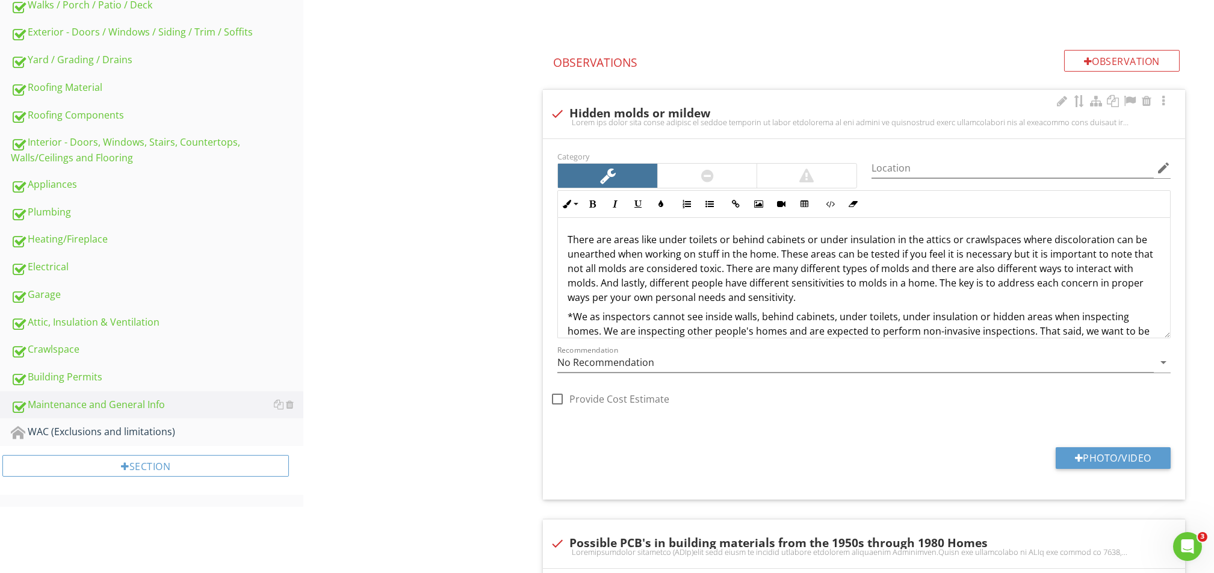
scroll to position [639, 0]
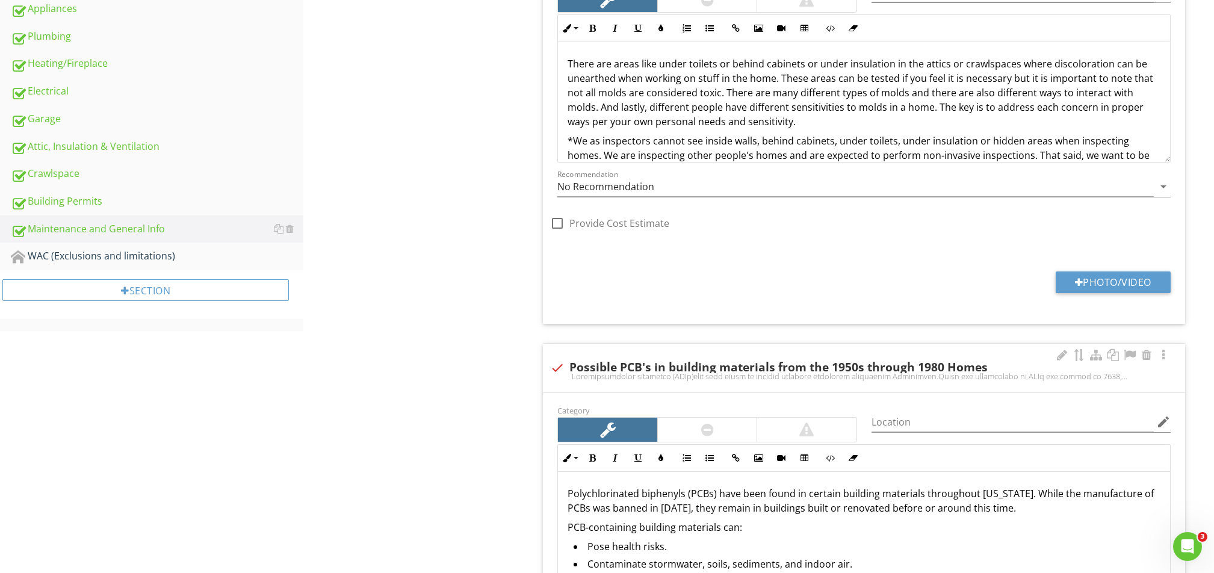
click at [559, 369] on div at bounding box center [557, 367] width 20 height 20
checkbox input "true"
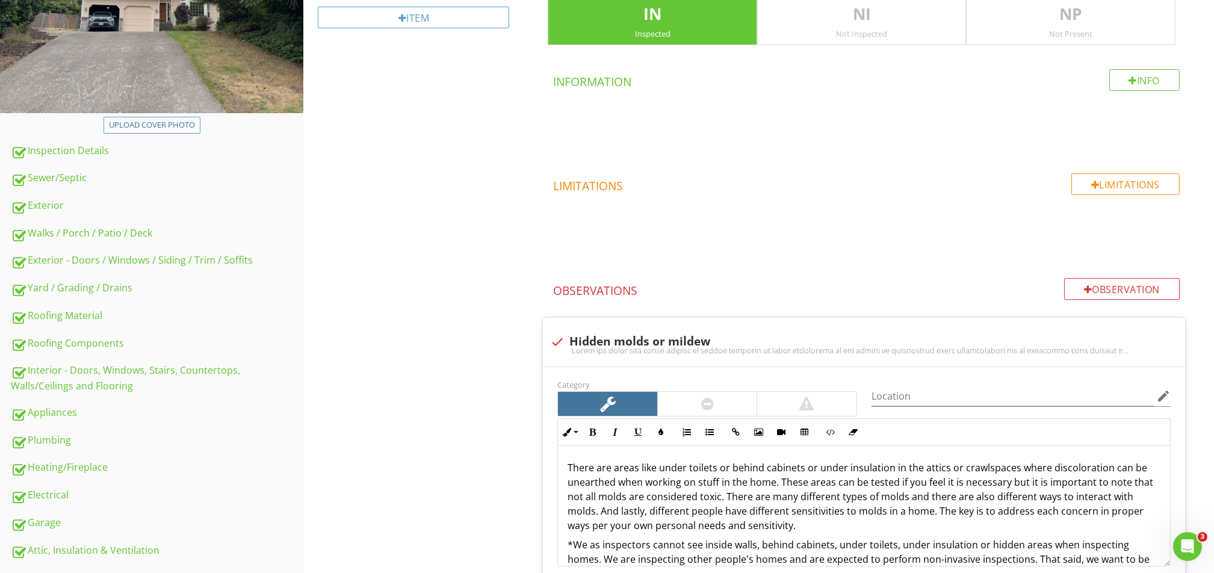
scroll to position [329, 0]
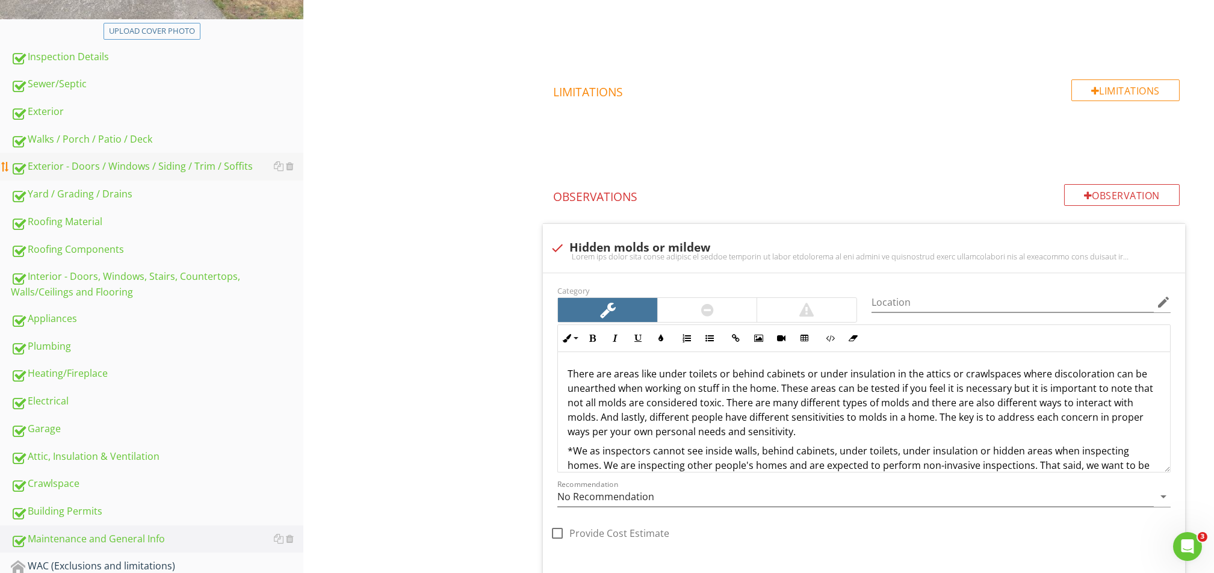
click at [186, 167] on div "Exterior - Doors / Windows / Siding / Trim / Soffits" at bounding box center [157, 167] width 292 height 16
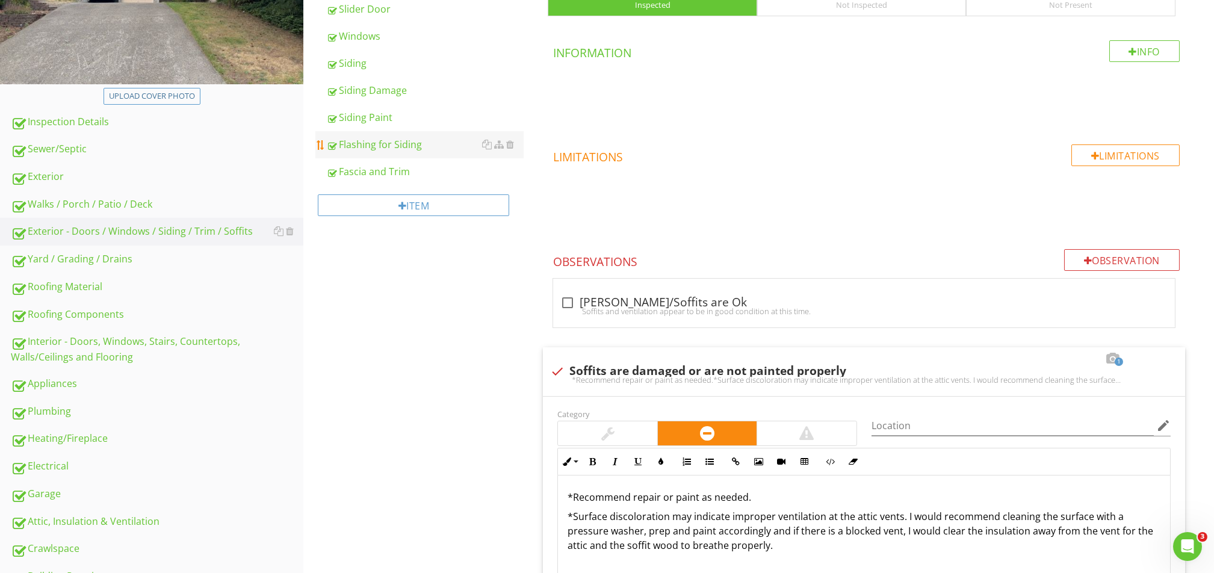
scroll to position [168, 0]
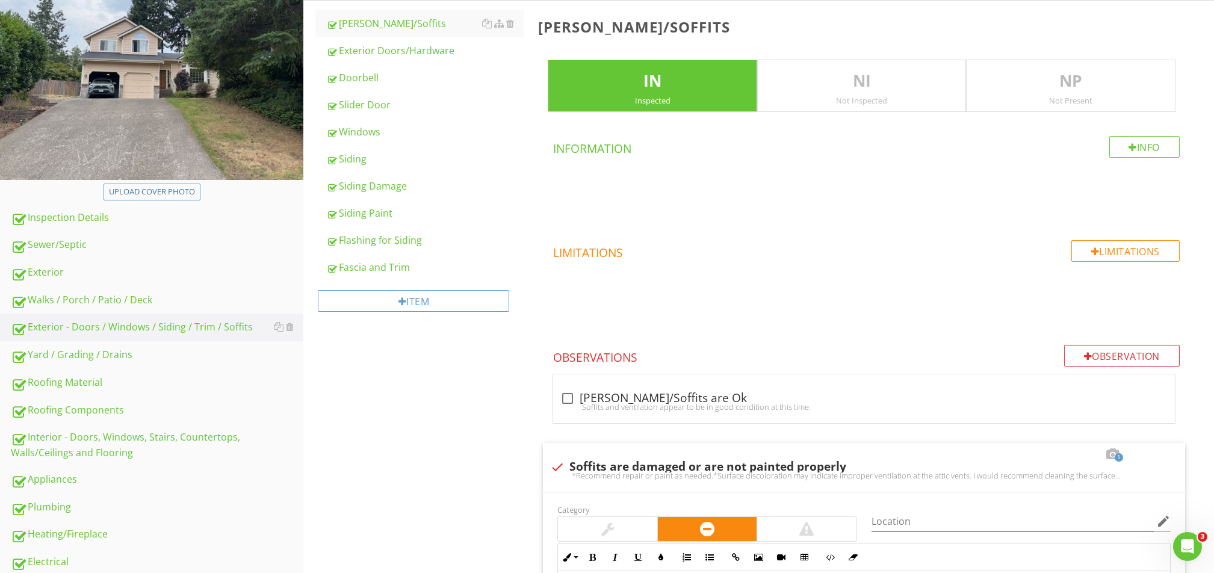
click at [371, 152] on div "Siding" at bounding box center [424, 159] width 197 height 14
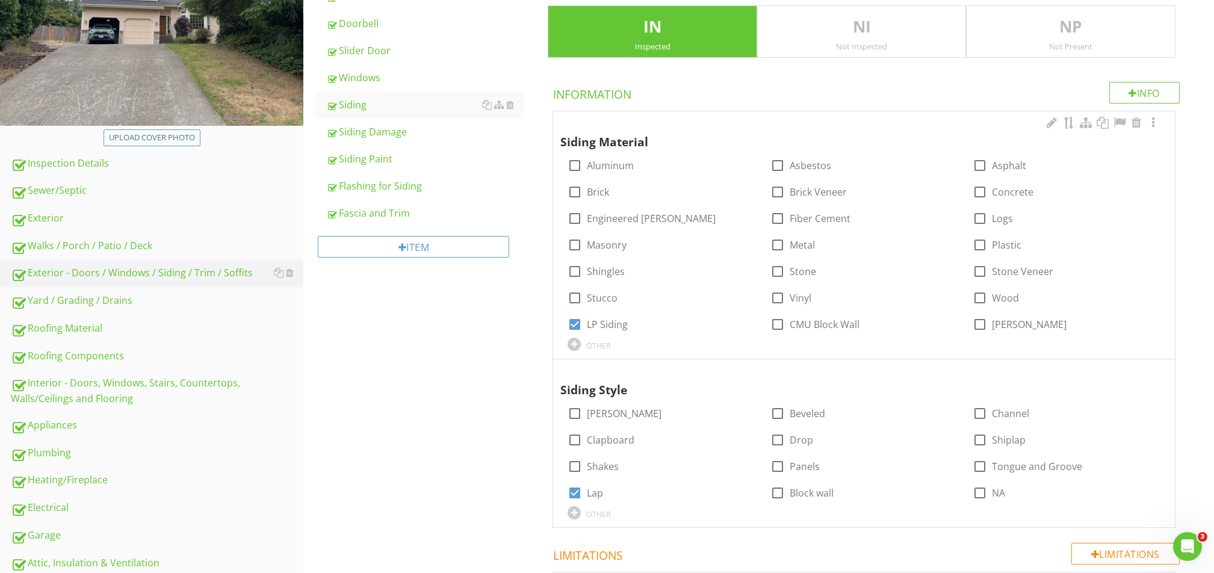
scroll to position [248, 0]
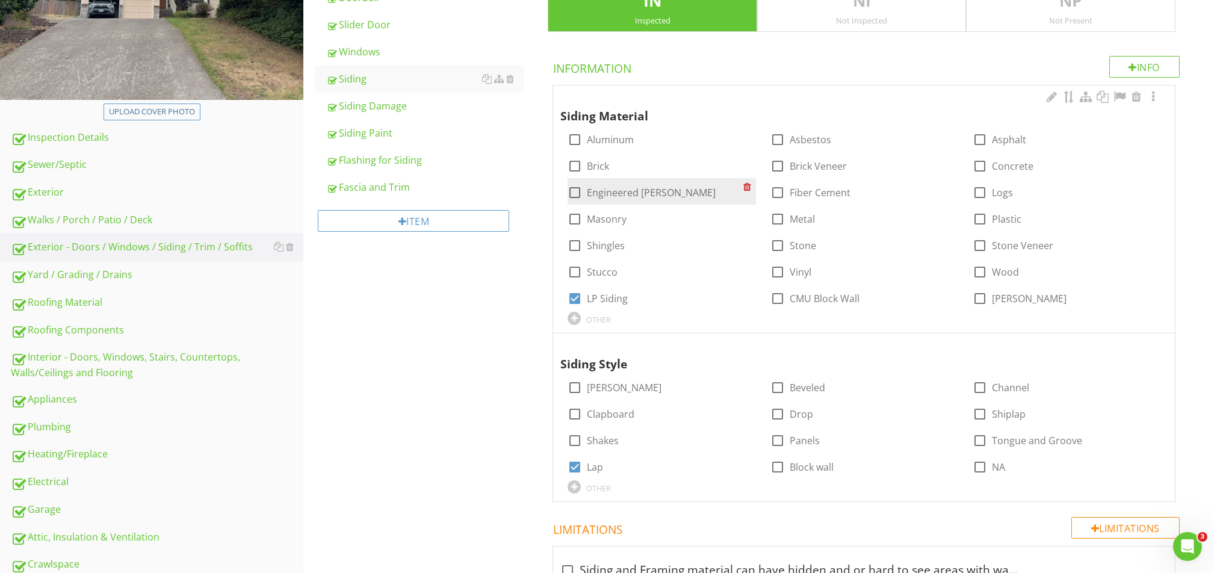
click at [605, 187] on label "Engineered Wood" at bounding box center [651, 193] width 129 height 12
checkbox input "true"
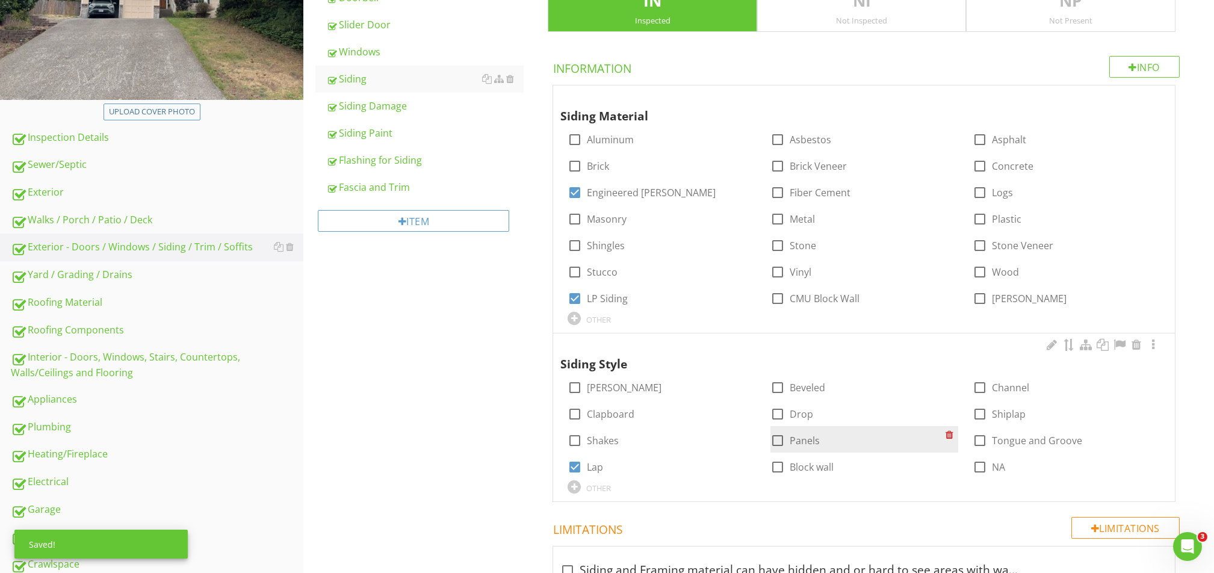
click at [795, 441] on label "Panels" at bounding box center [804, 440] width 30 height 12
checkbox input "true"
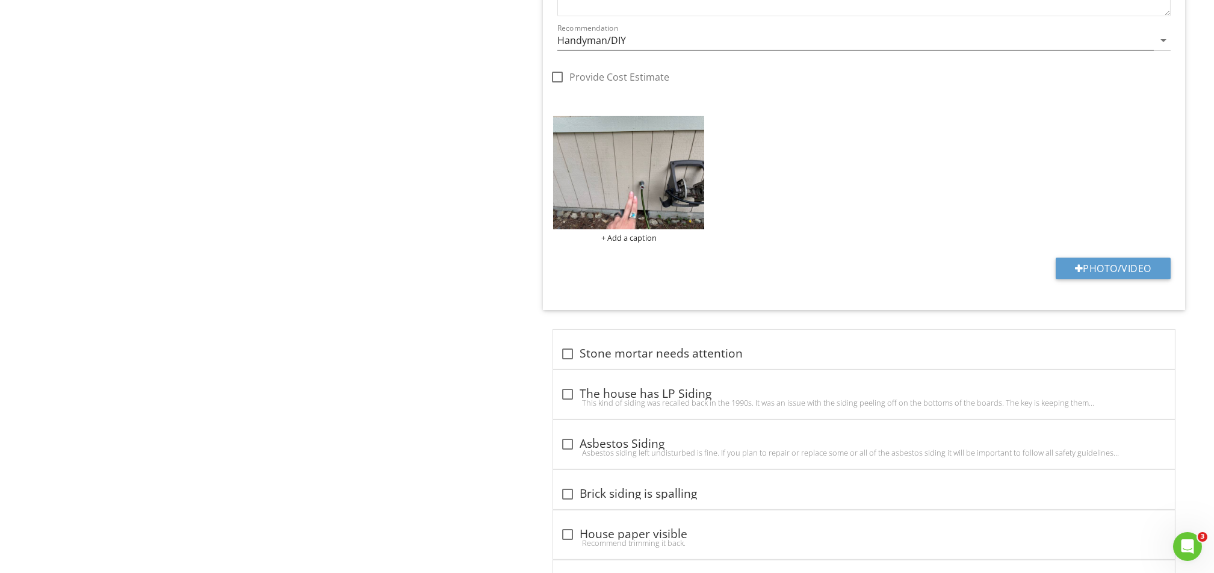
scroll to position [1933, 0]
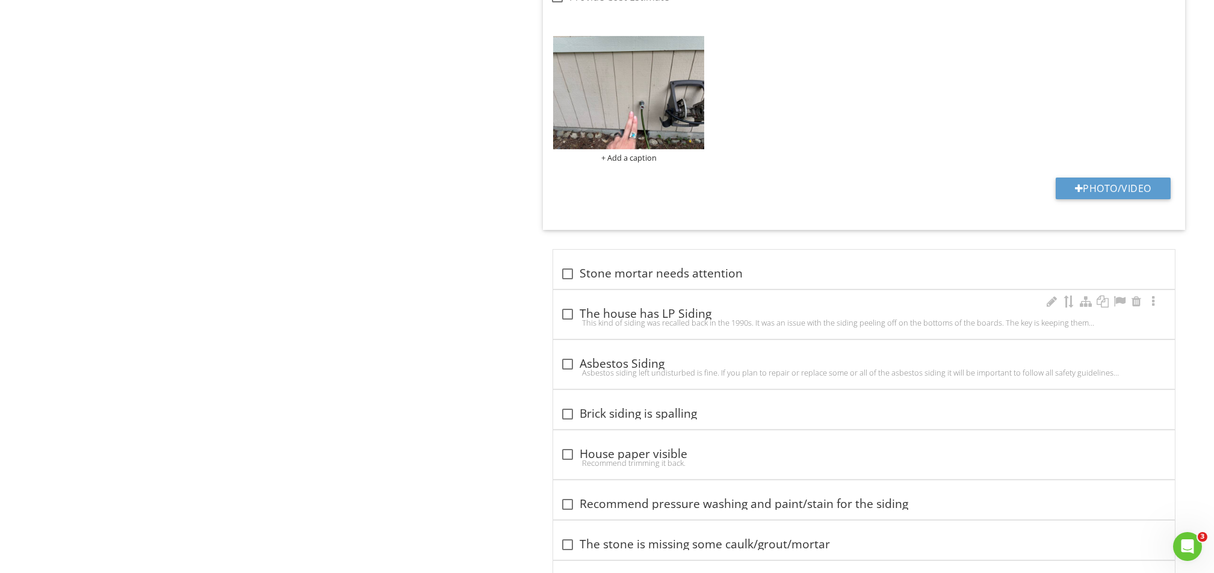
click at [565, 314] on div at bounding box center [567, 314] width 20 height 20
checkbox input "true"
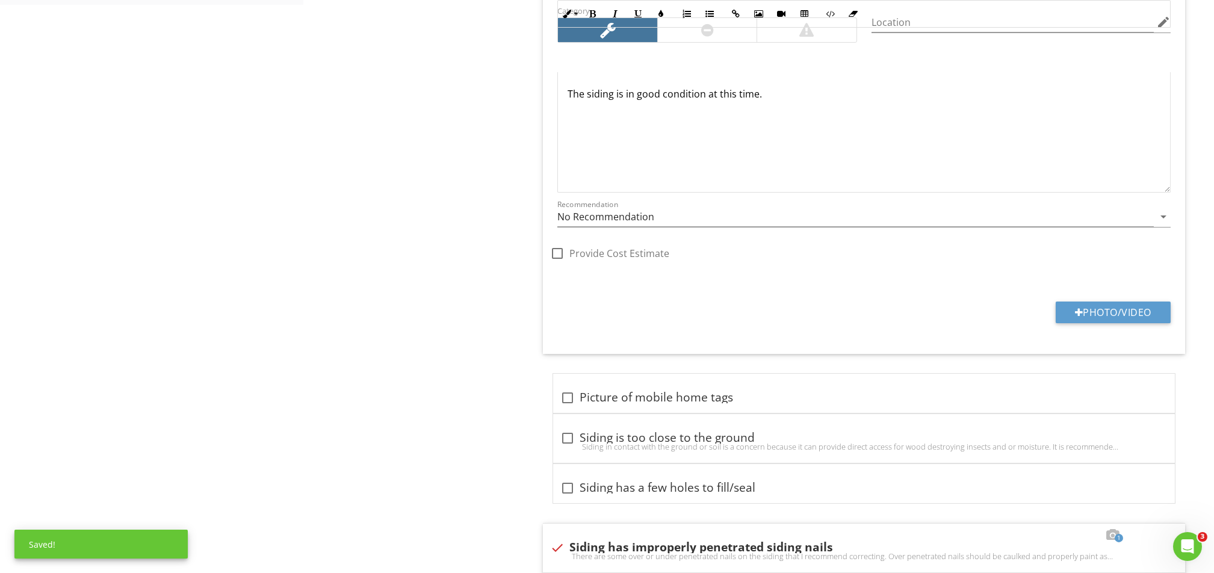
scroll to position [862, 0]
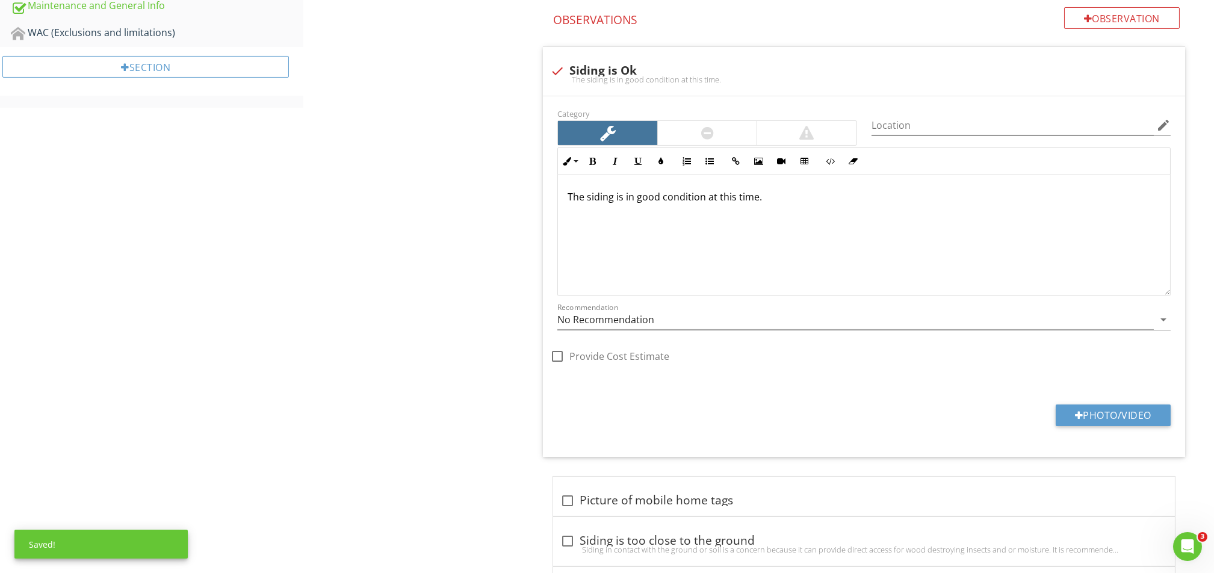
click at [551, 67] on div at bounding box center [557, 71] width 20 height 20
checkbox input "true"
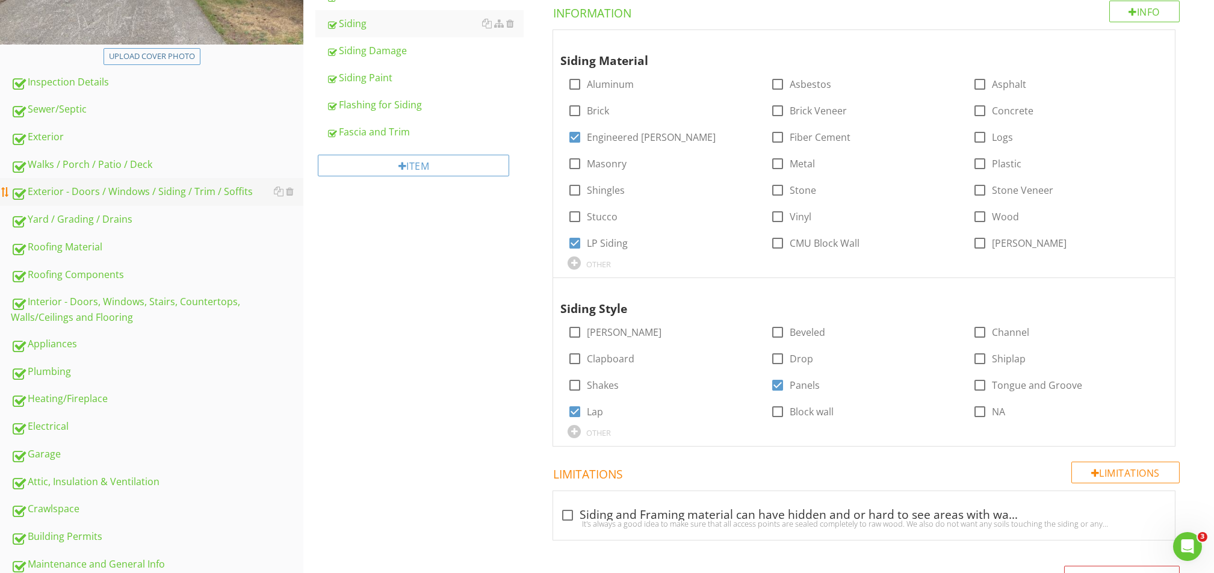
scroll to position [301, 0]
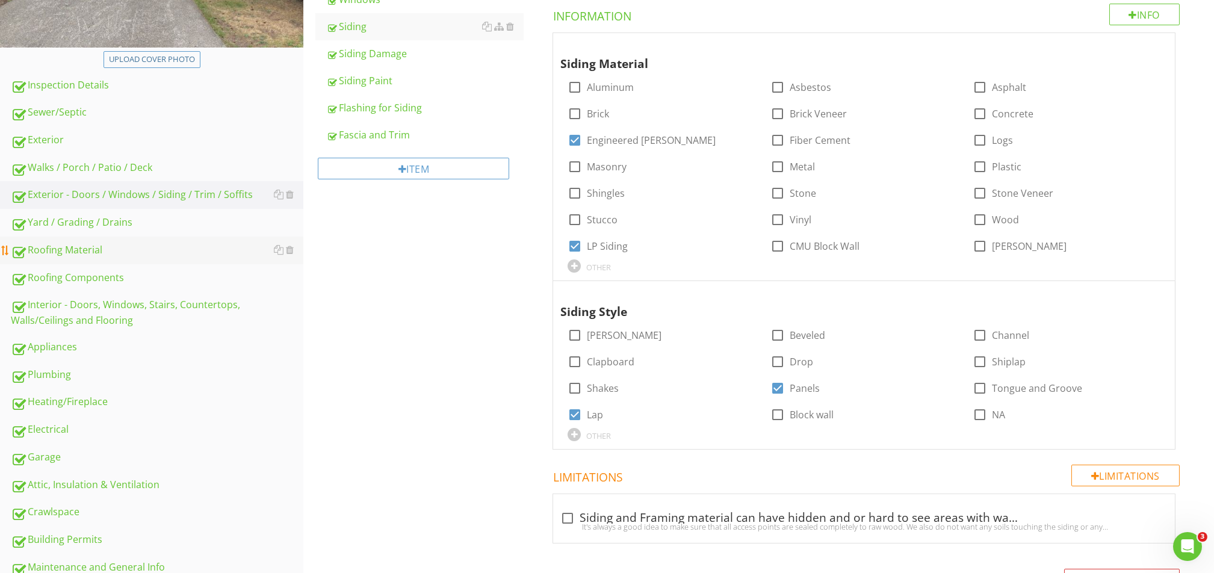
click at [83, 247] on div "Roofing Material" at bounding box center [157, 250] width 292 height 16
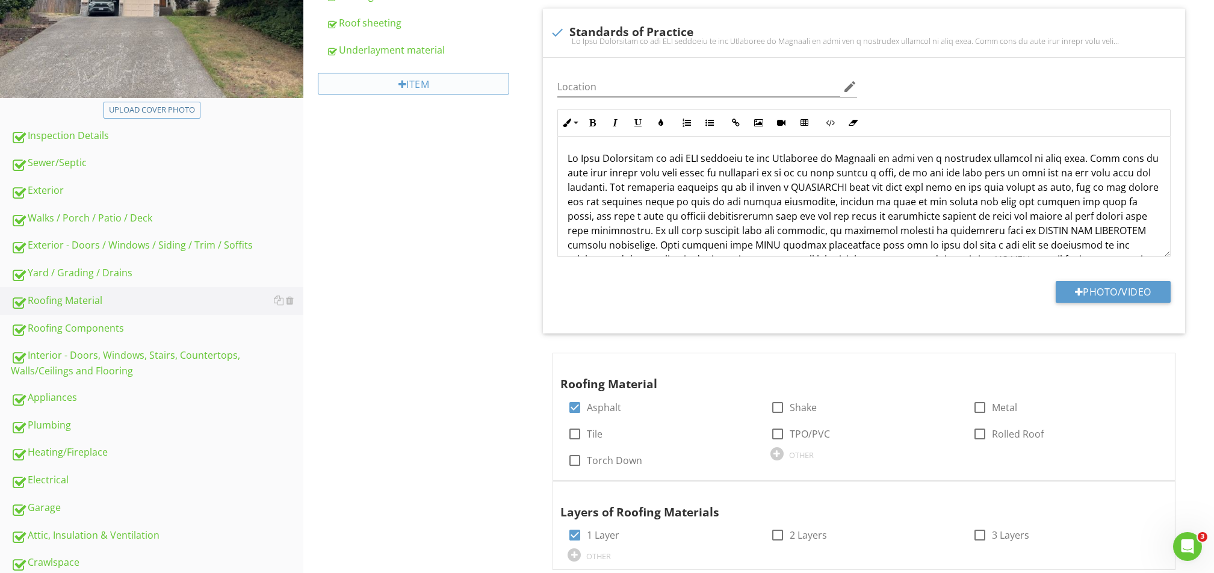
scroll to position [10, 0]
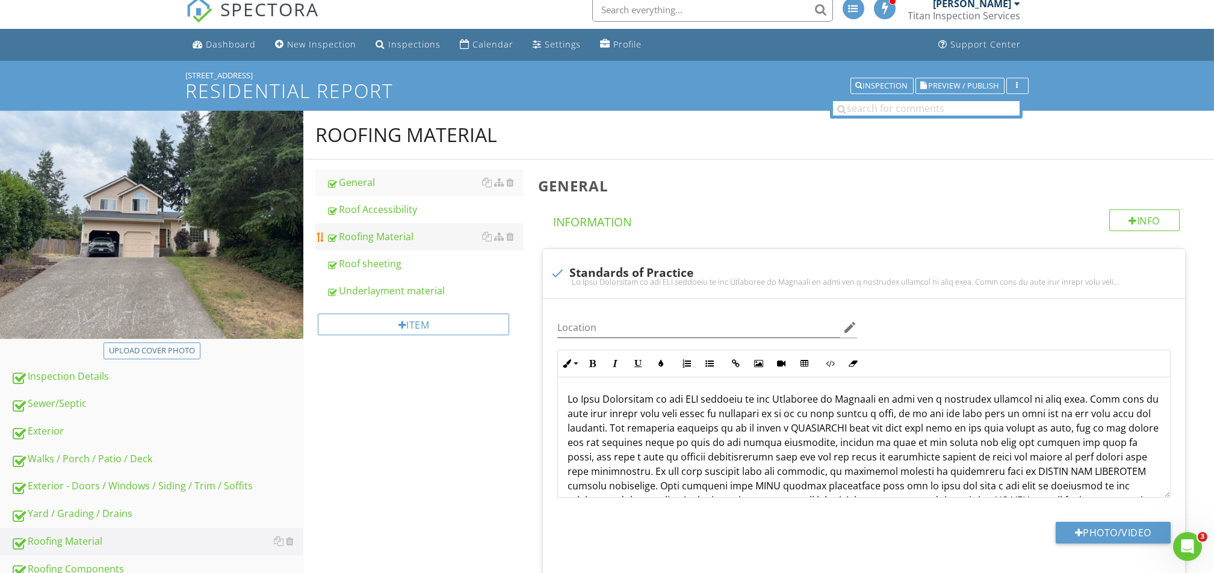
click at [391, 237] on div "Roofing Material" at bounding box center [424, 236] width 197 height 14
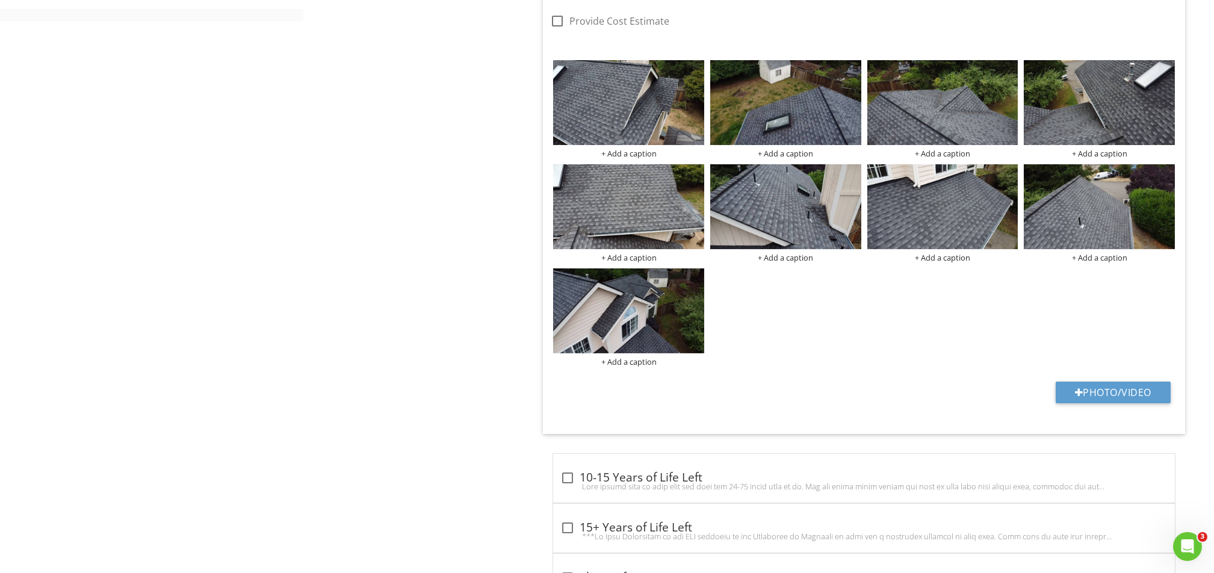
scroll to position [1008, 0]
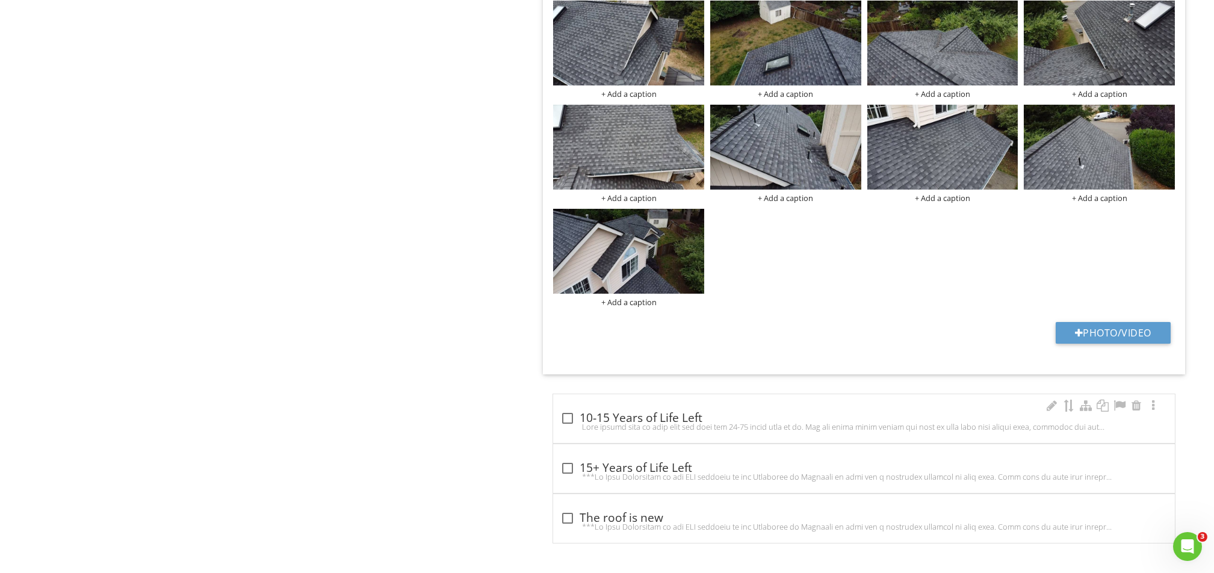
click at [567, 420] on div at bounding box center [567, 418] width 20 height 20
checkbox input "true"
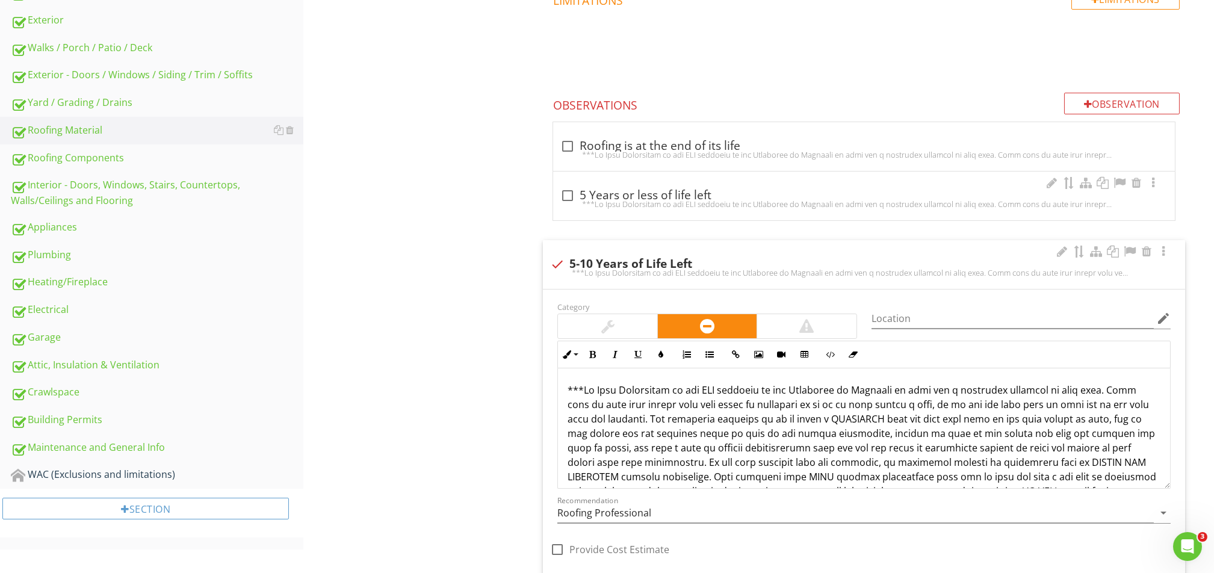
scroll to position [406, 0]
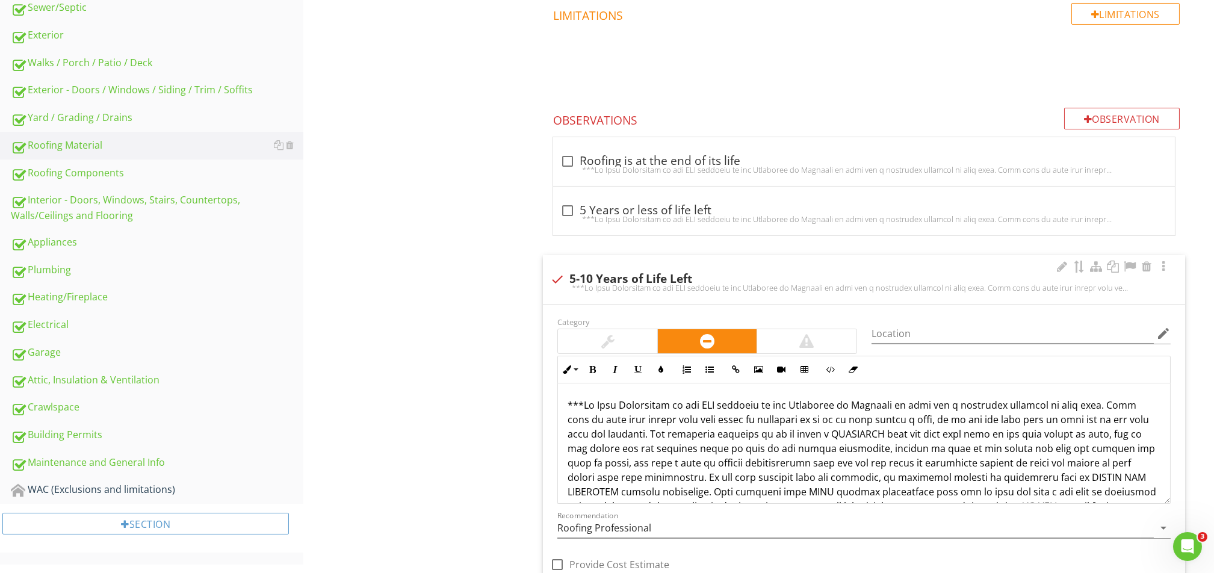
click at [557, 279] on div at bounding box center [557, 279] width 20 height 20
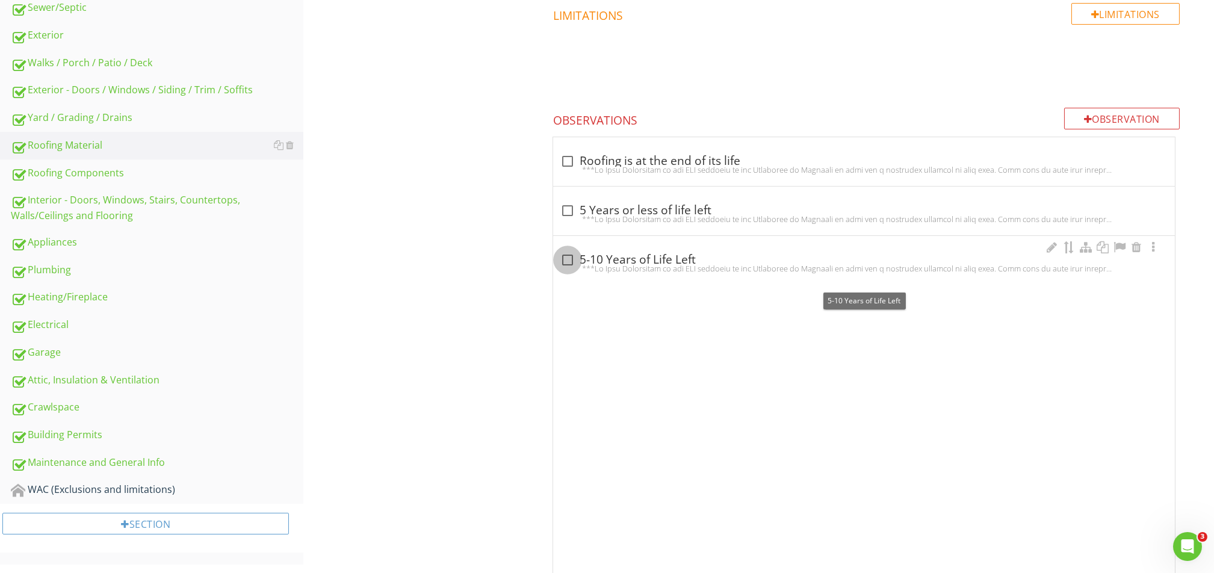
checkbox input "true"
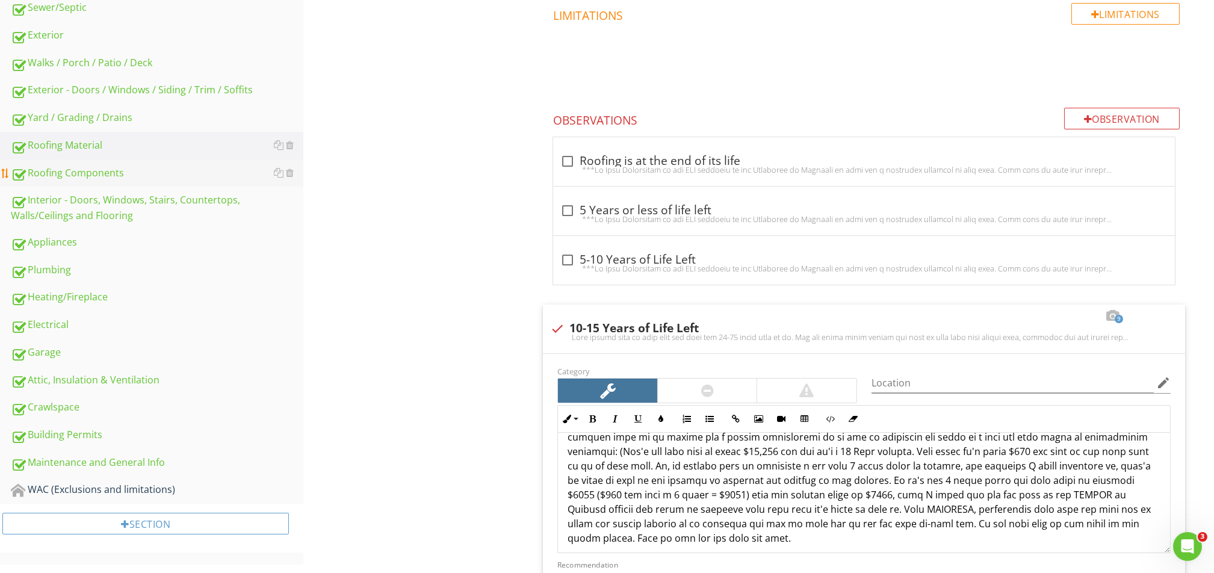
click at [105, 173] on div "Roofing Components" at bounding box center [157, 173] width 292 height 16
type textarea "<p>With proper care we feel that the roof has 10-15 years left on it. You can o…"
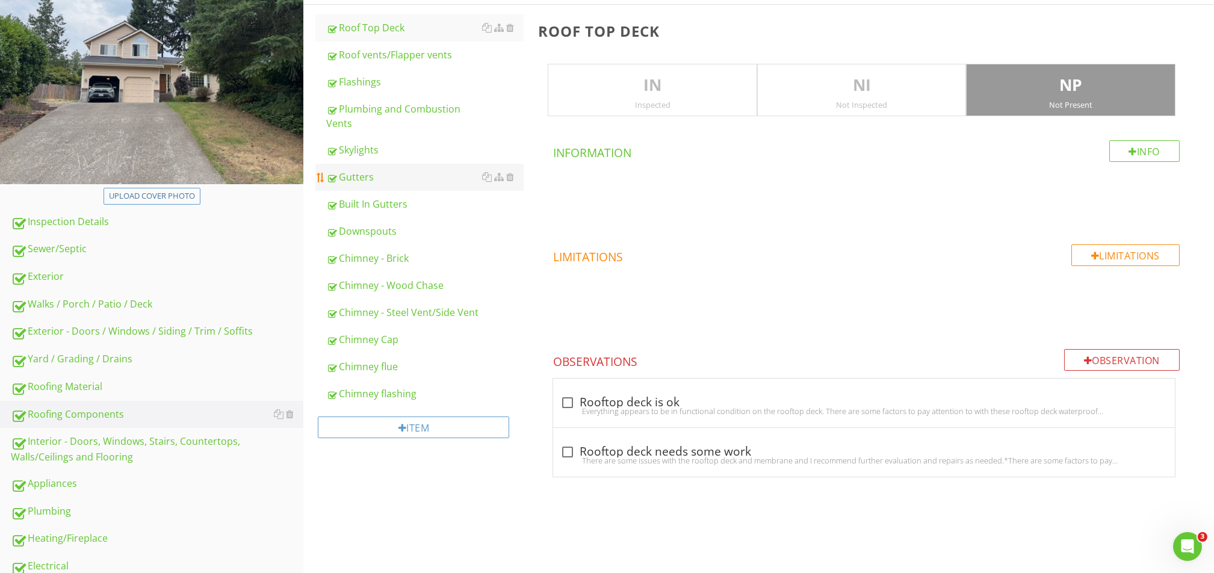
scroll to position [158, 0]
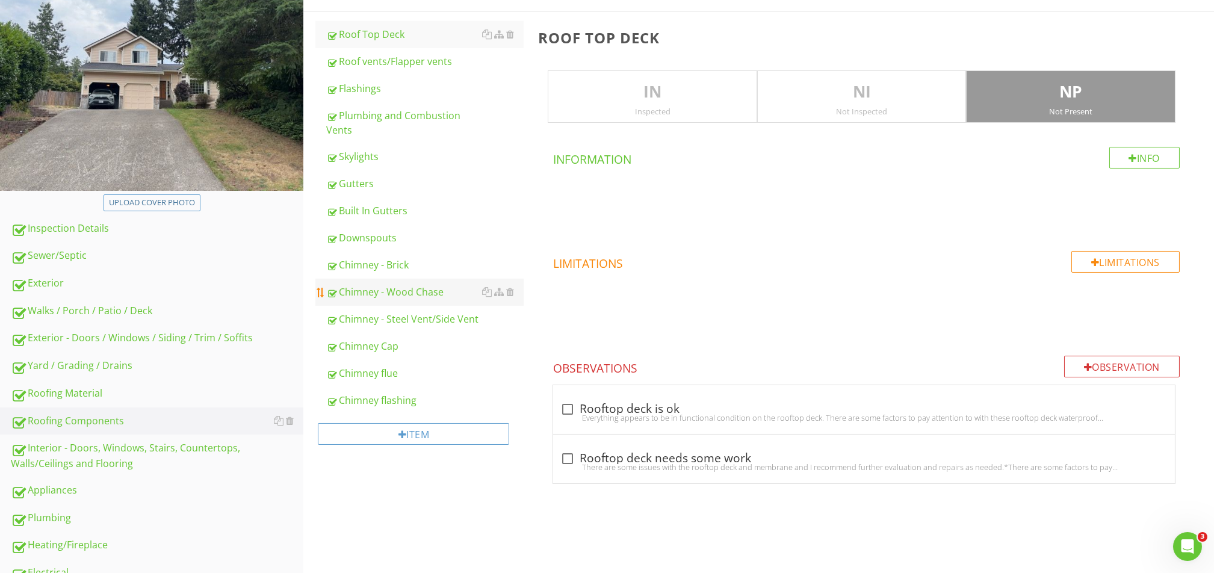
click at [391, 290] on div "Chimney - Wood Chase" at bounding box center [424, 292] width 197 height 14
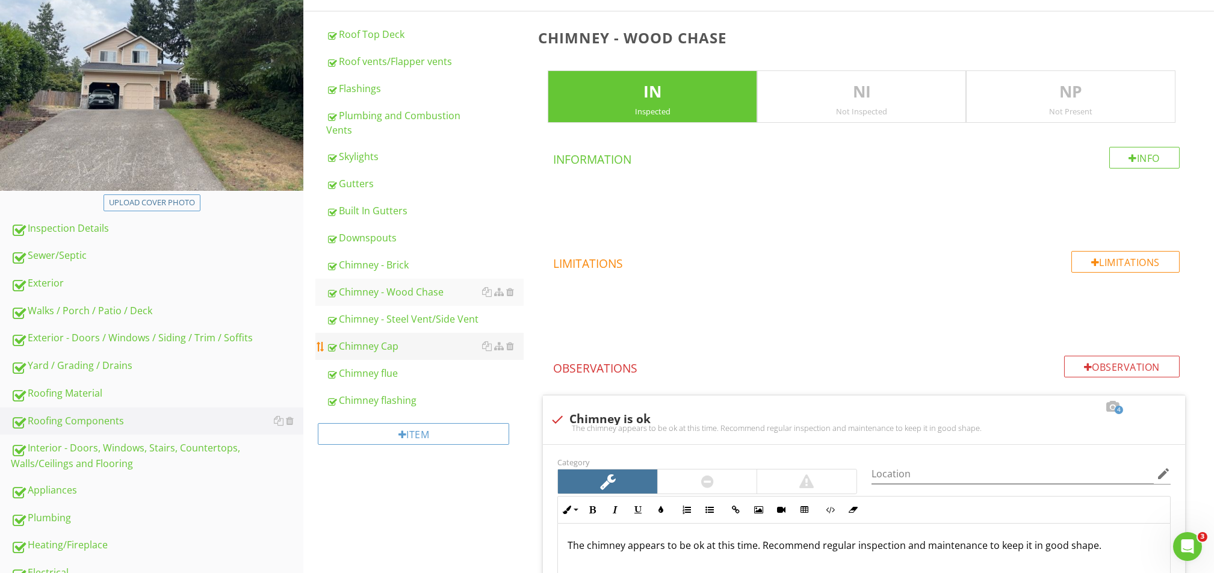
click at [396, 353] on link "Chimney Cap" at bounding box center [424, 346] width 197 height 26
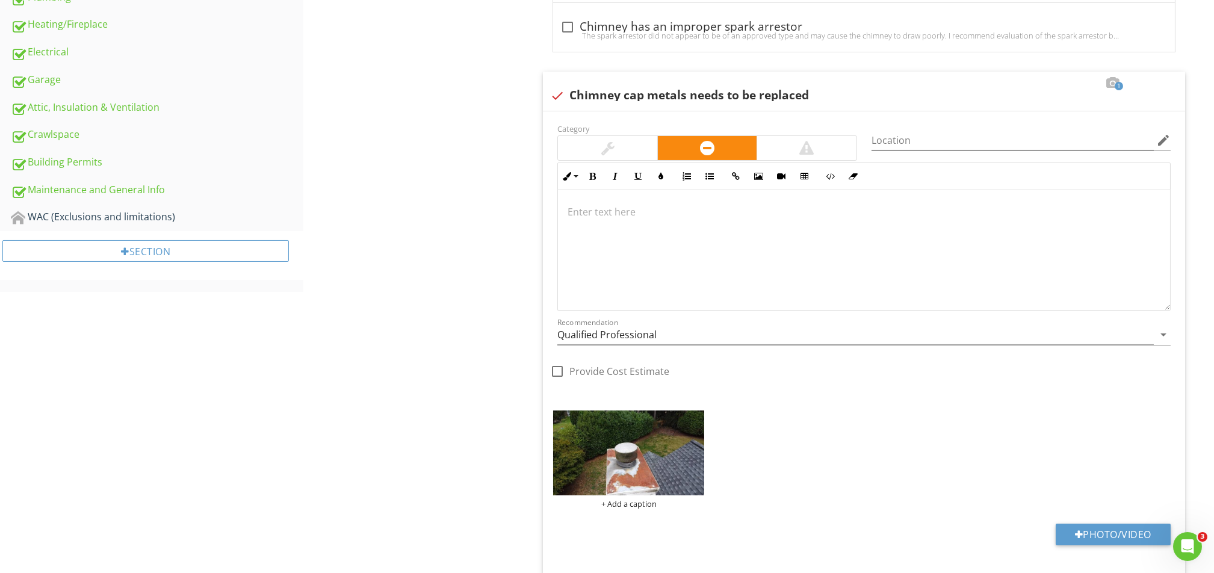
scroll to position [650, 0]
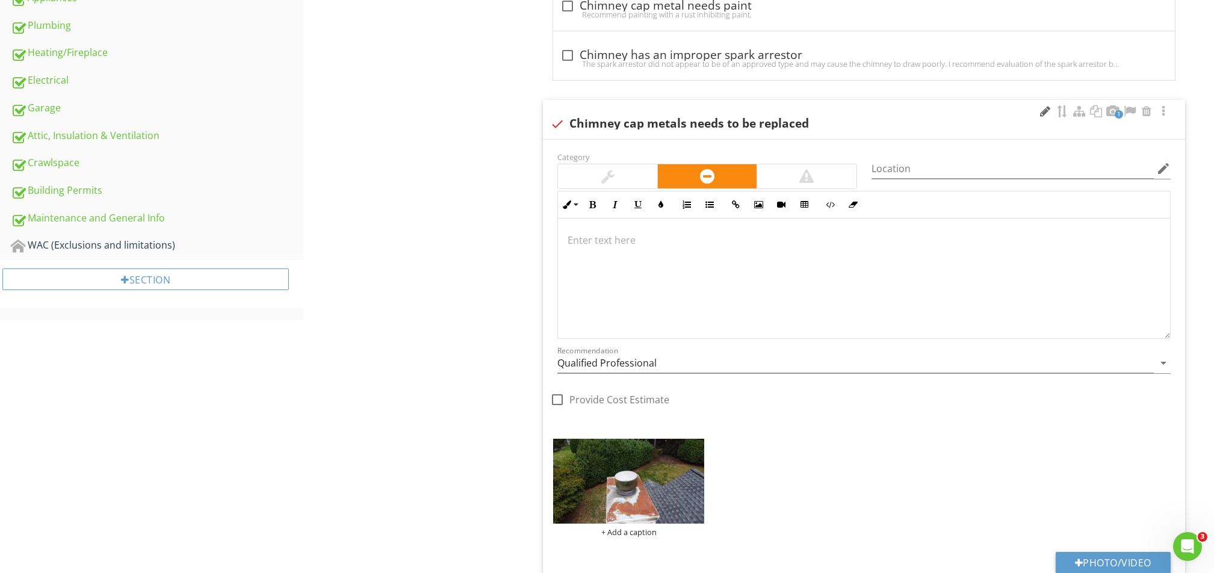
click at [1046, 114] on div at bounding box center [1045, 111] width 14 height 12
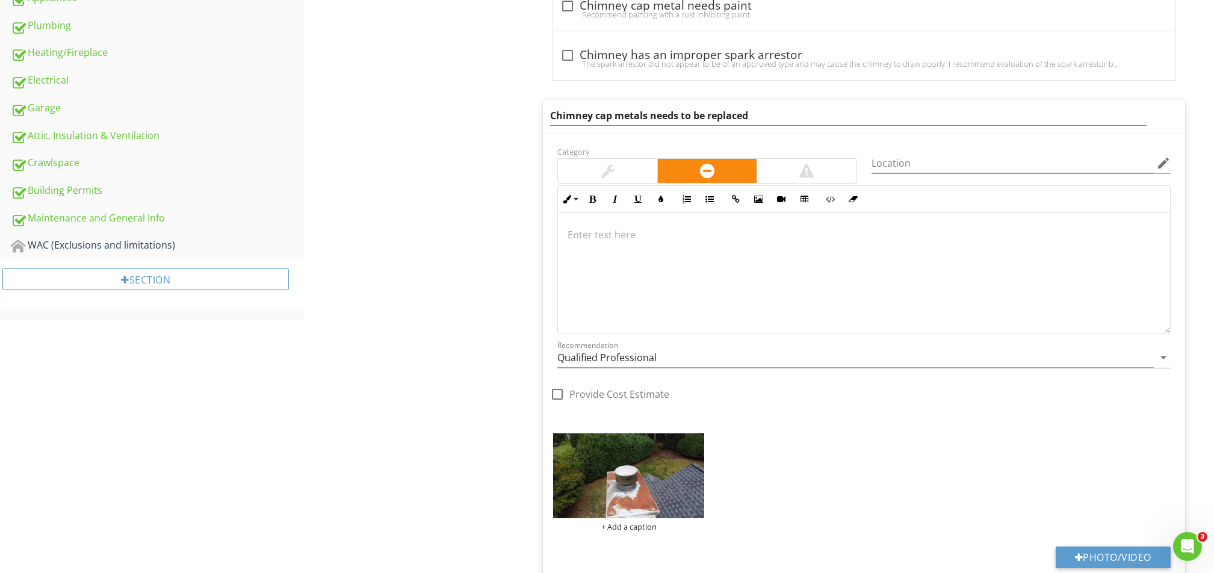
drag, startPoint x: 788, startPoint y: 117, endPoint x: 641, endPoint y: 143, distance: 149.2
click at [641, 143] on div "Chimney cap metals needs to be replaced Category Location edit Inline Style XLa…" at bounding box center [864, 349] width 642 height 499
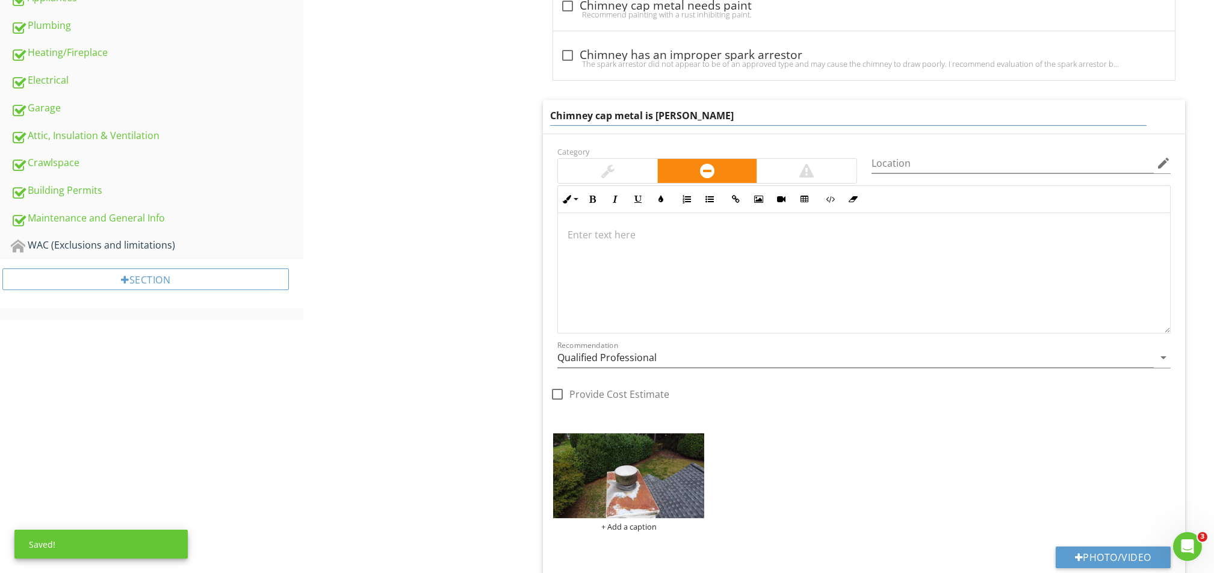
type input "Chimney cap metal is rusting"
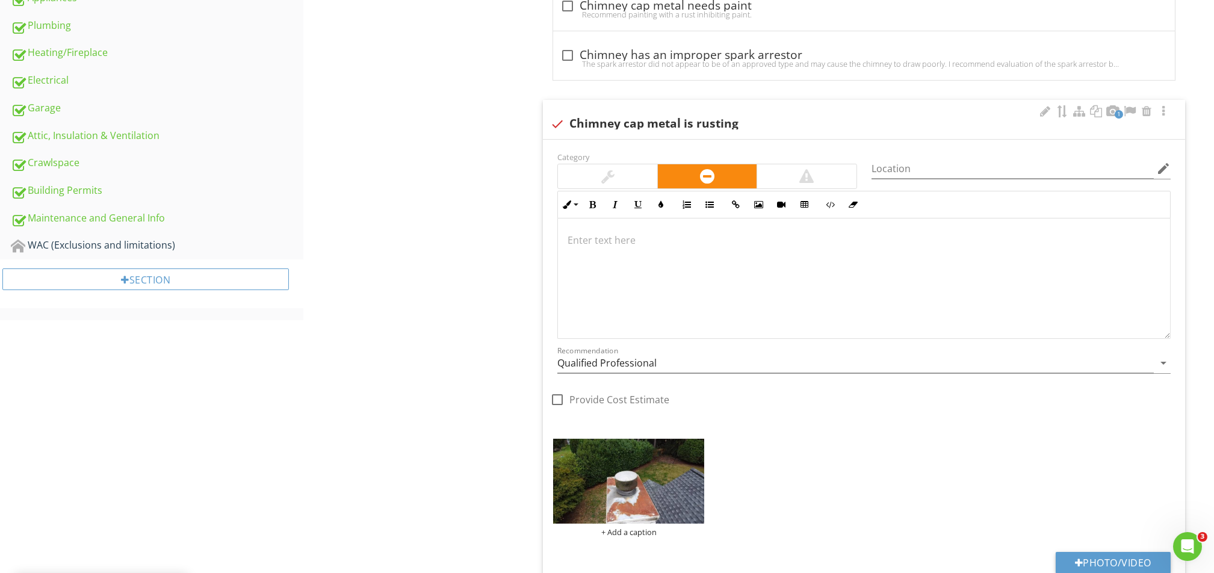
click at [670, 242] on div at bounding box center [864, 278] width 612 height 120
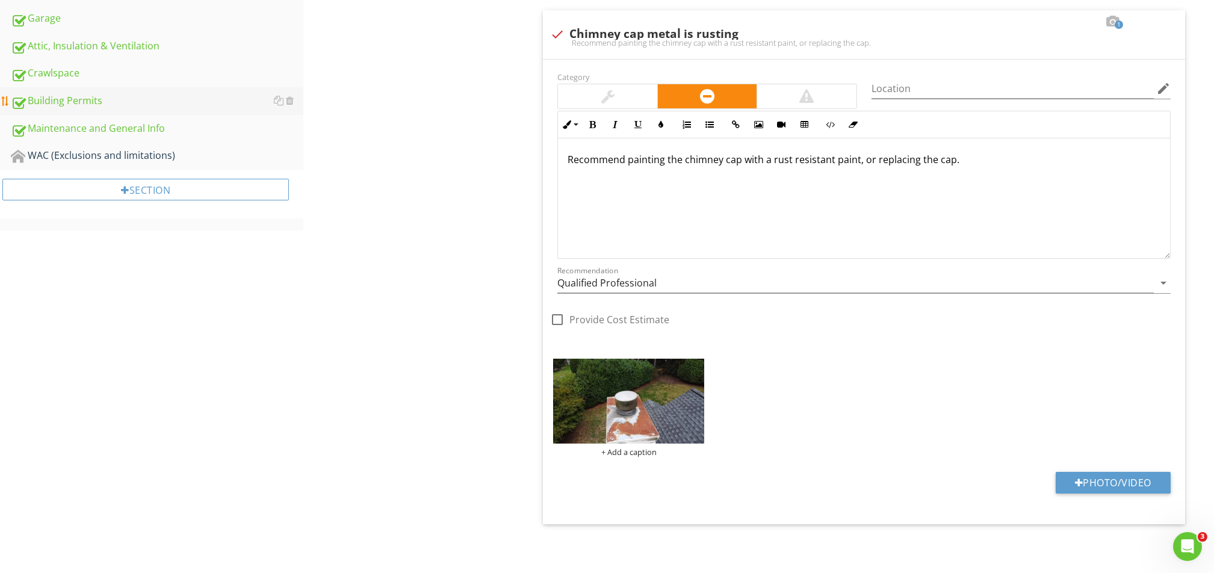
scroll to position [659, 0]
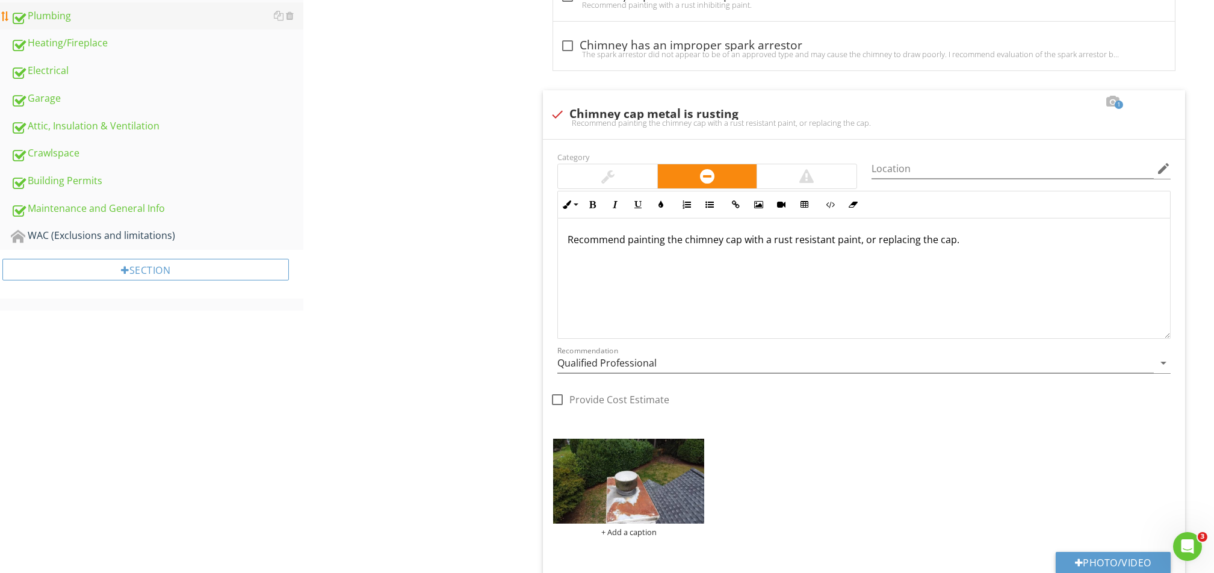
click at [63, 27] on link "Plumbing" at bounding box center [157, 16] width 292 height 28
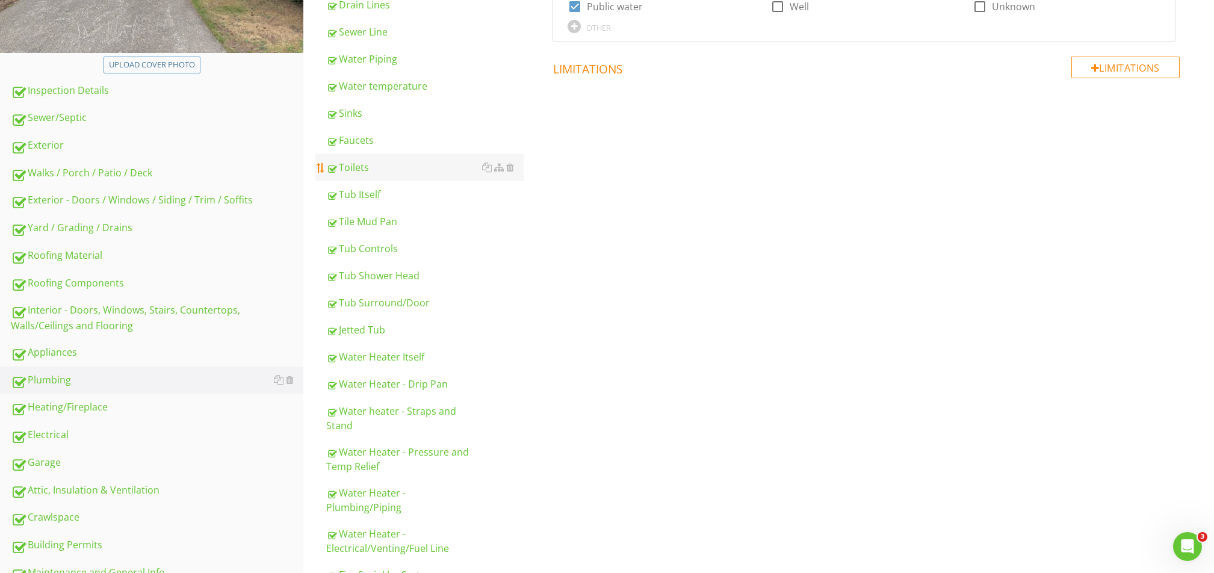
scroll to position [158, 0]
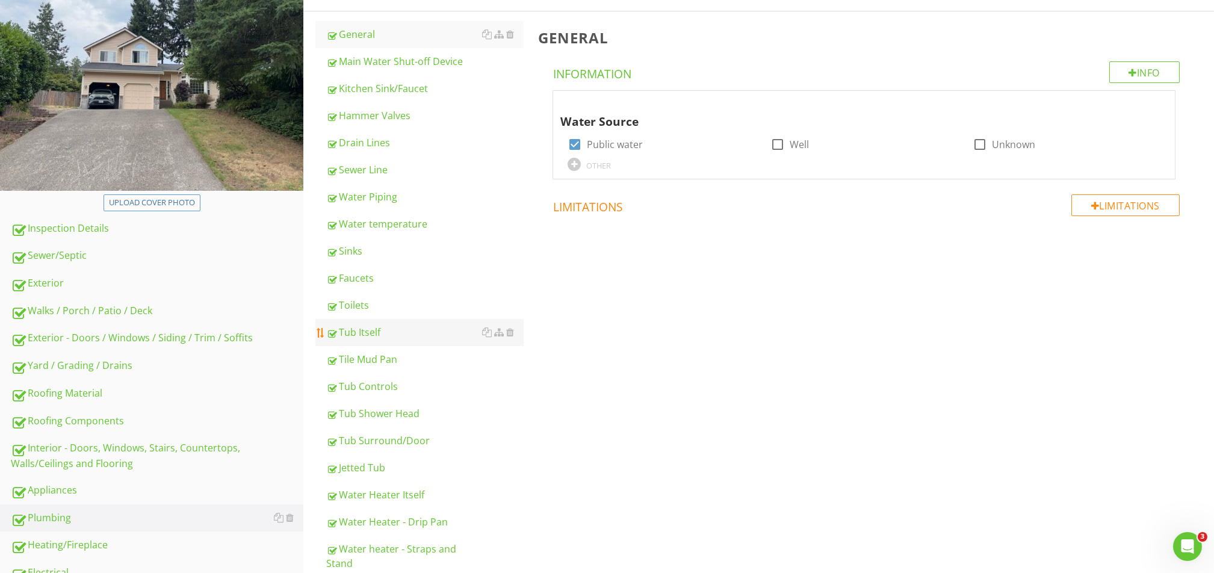
click at [368, 323] on link "Tub Itself" at bounding box center [424, 332] width 197 height 26
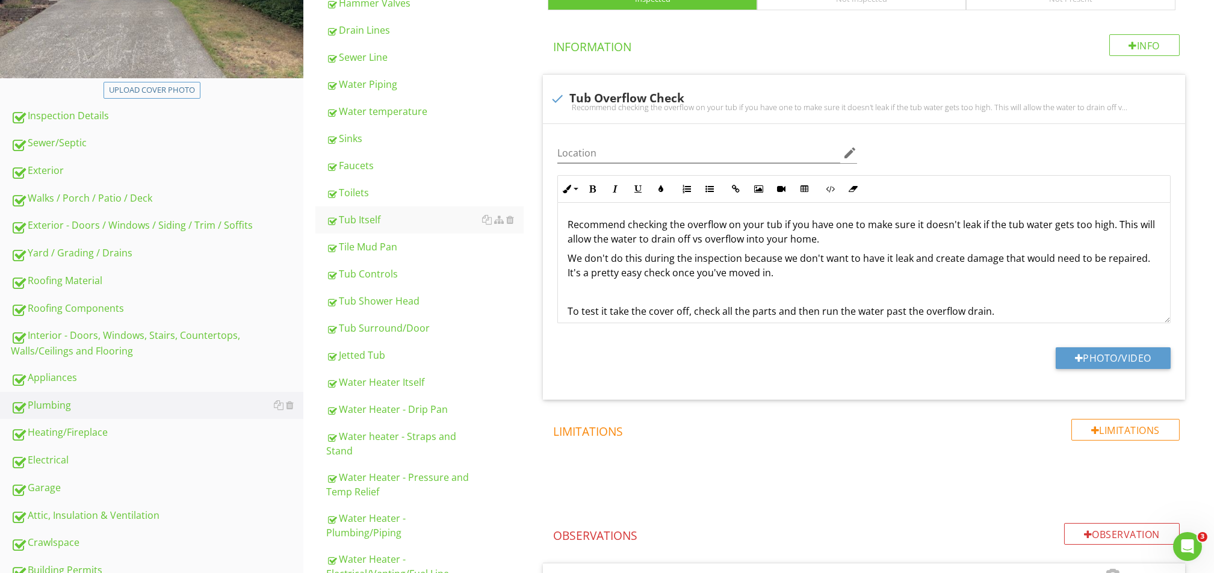
scroll to position [511, 0]
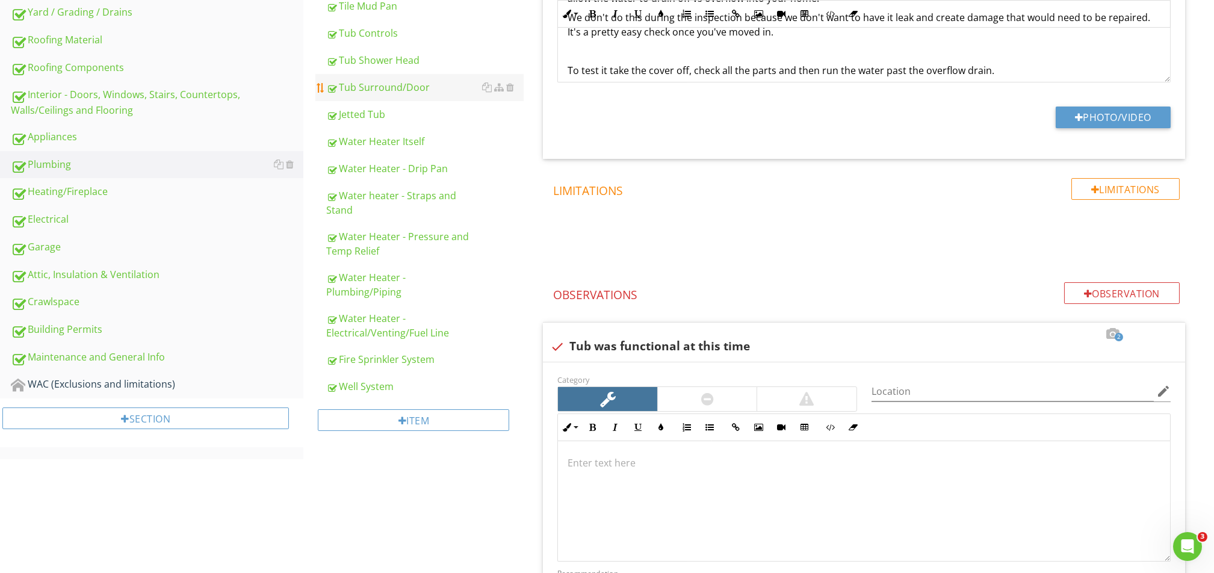
click at [390, 91] on div "Tub Surround/Door" at bounding box center [424, 87] width 197 height 14
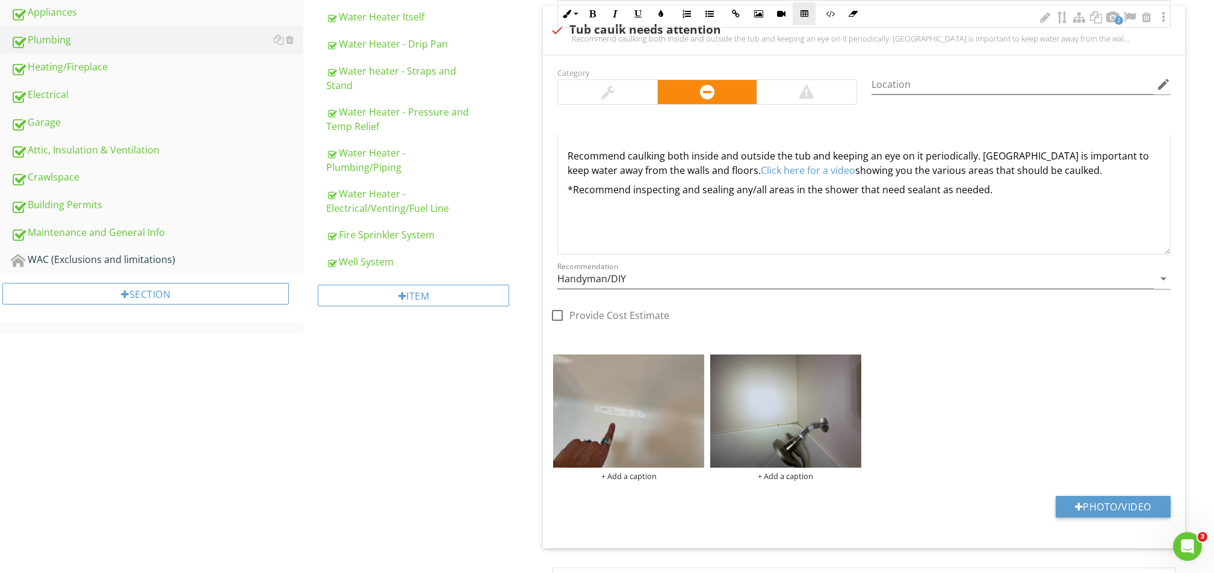
scroll to position [759, 0]
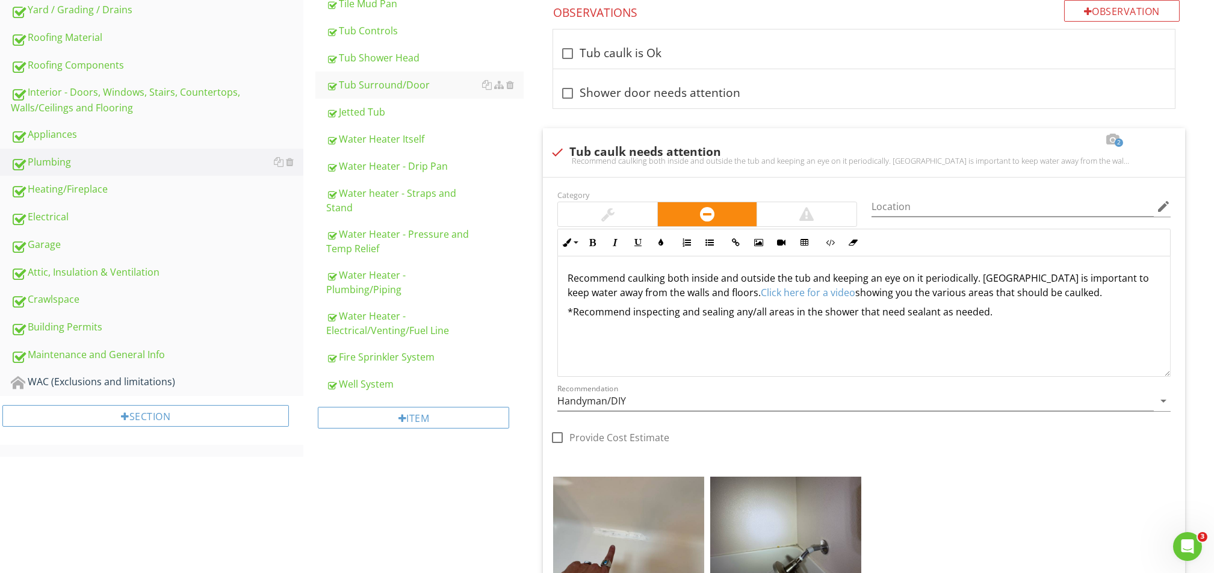
scroll to position [599, 0]
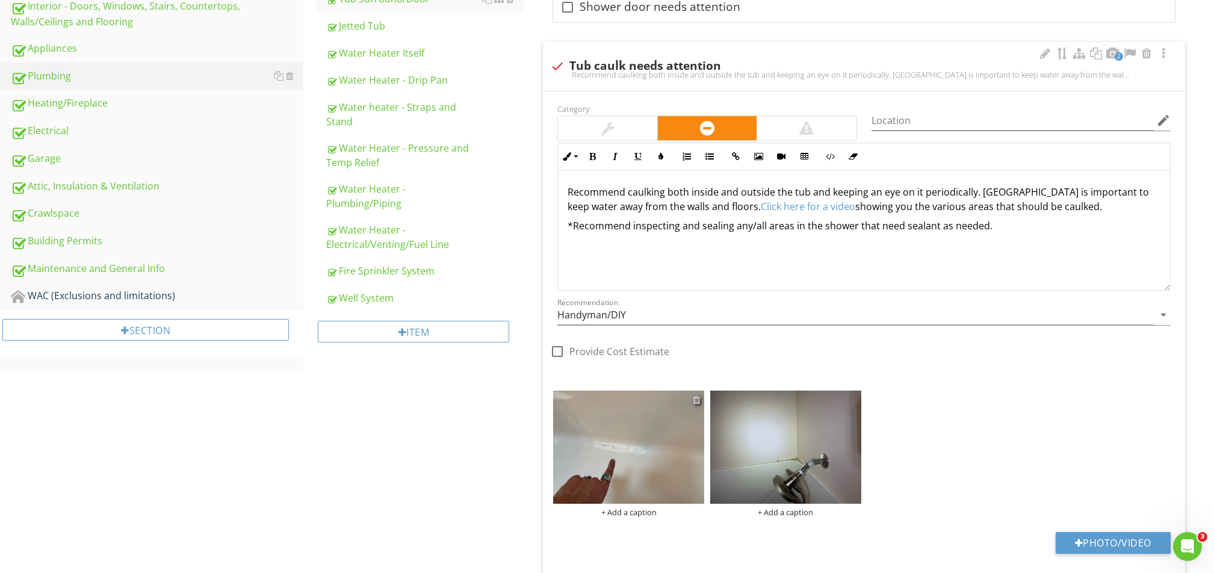
click at [695, 398] on div at bounding box center [697, 400] width 8 height 10
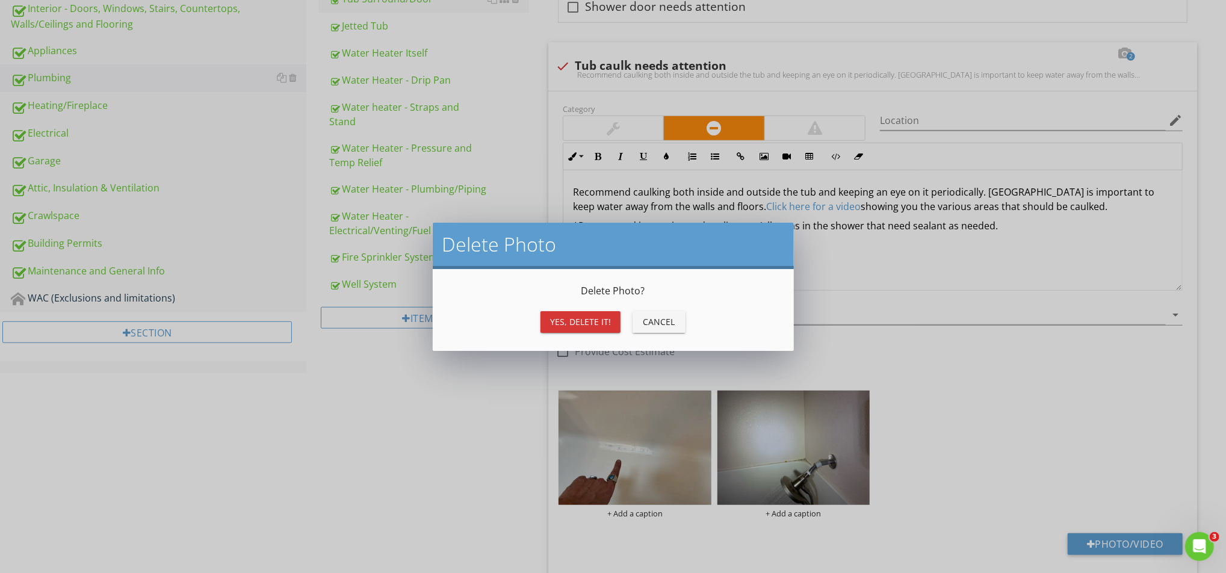
click at [571, 314] on button "Yes, Delete it!" at bounding box center [580, 322] width 80 height 22
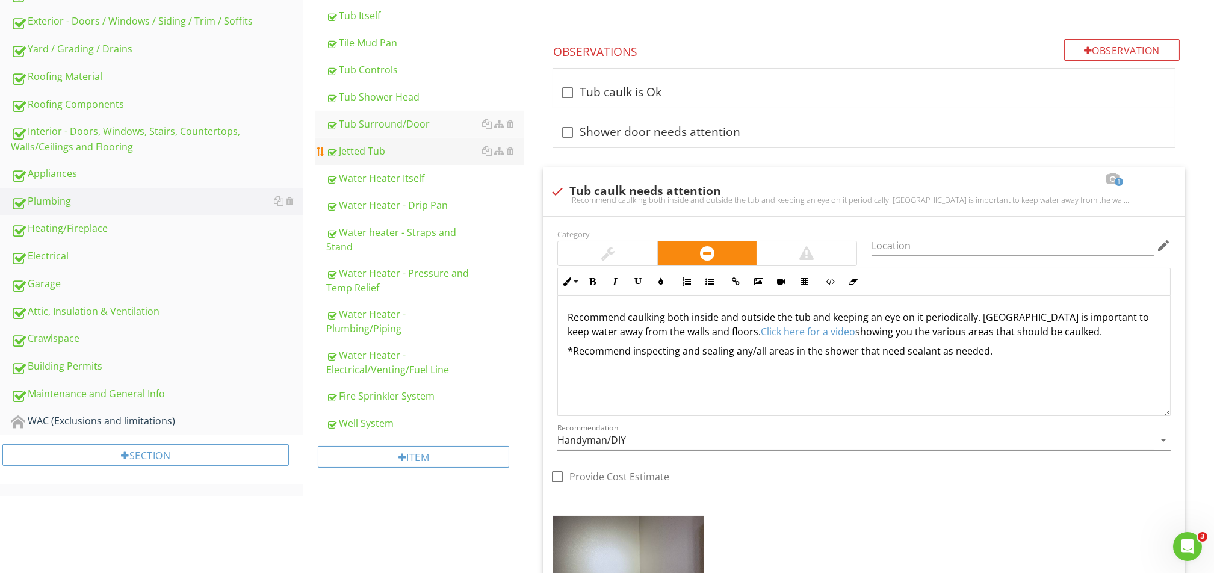
scroll to position [439, 0]
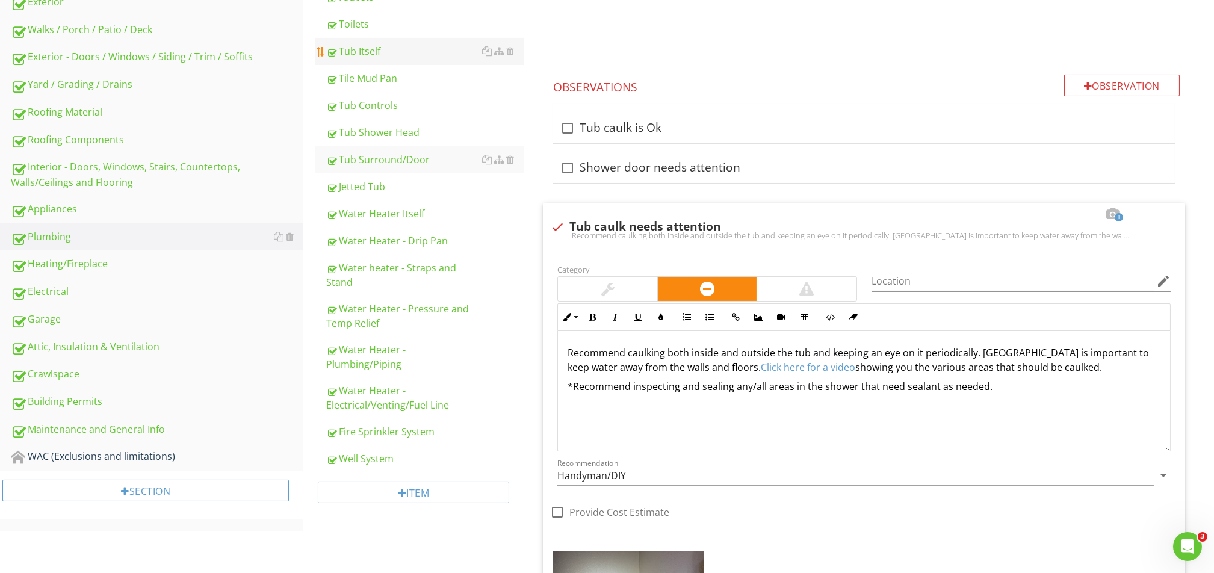
drag, startPoint x: 371, startPoint y: 52, endPoint x: 375, endPoint y: 57, distance: 6.4
click at [372, 51] on div "Tub Itself" at bounding box center [424, 51] width 197 height 14
type textarea "<p>Recommend caulking both inside and outside the tub and keeping an eye on it …"
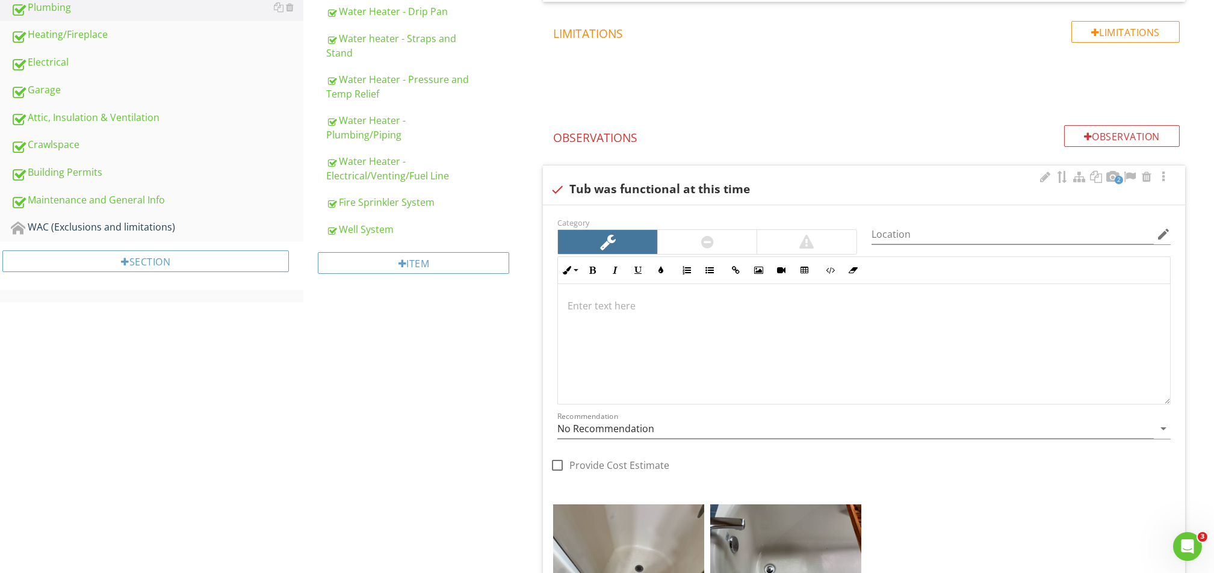
scroll to position [992, 0]
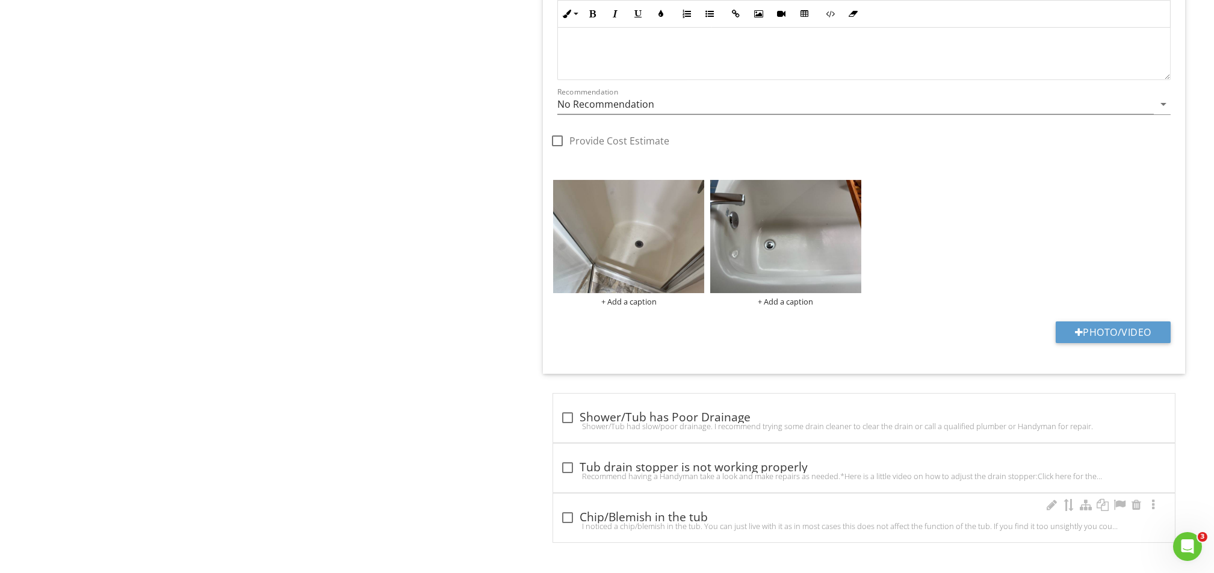
click at [568, 525] on div "I noticed a chip/blemish in the tub. You can just live with it as in most cases…" at bounding box center [863, 526] width 607 height 10
checkbox input "true"
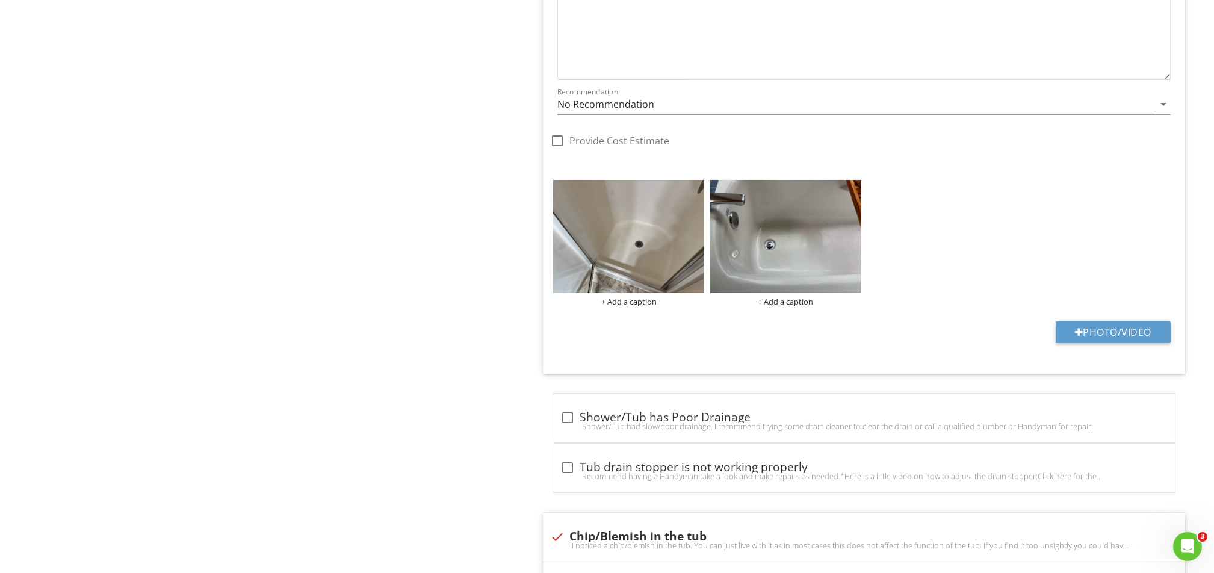
scroll to position [1391, 0]
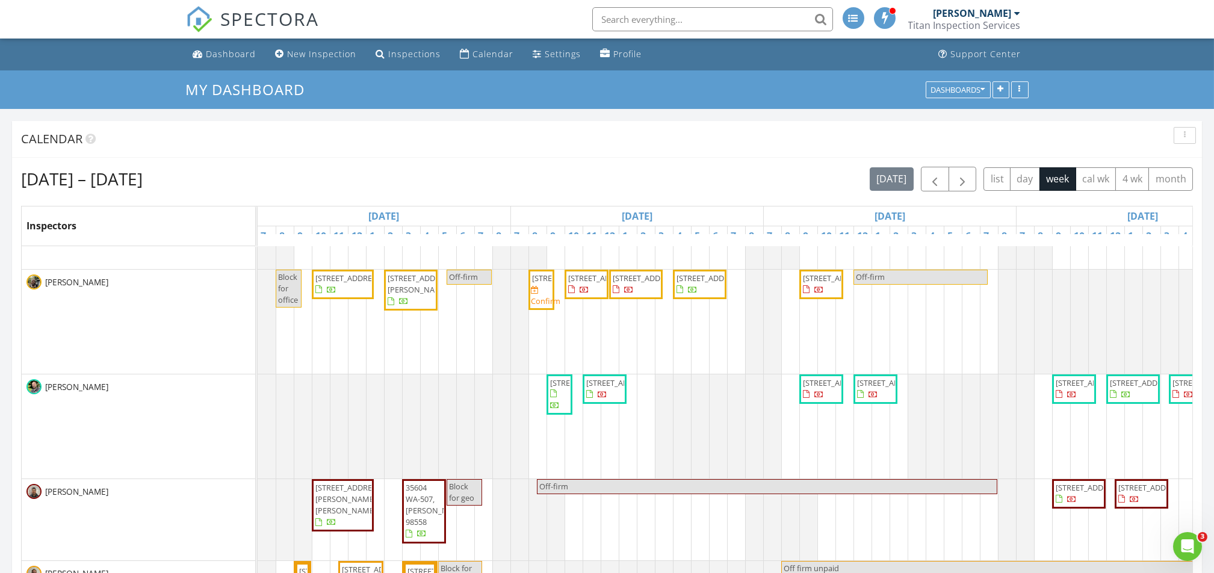
scroll to position [1119, 1238]
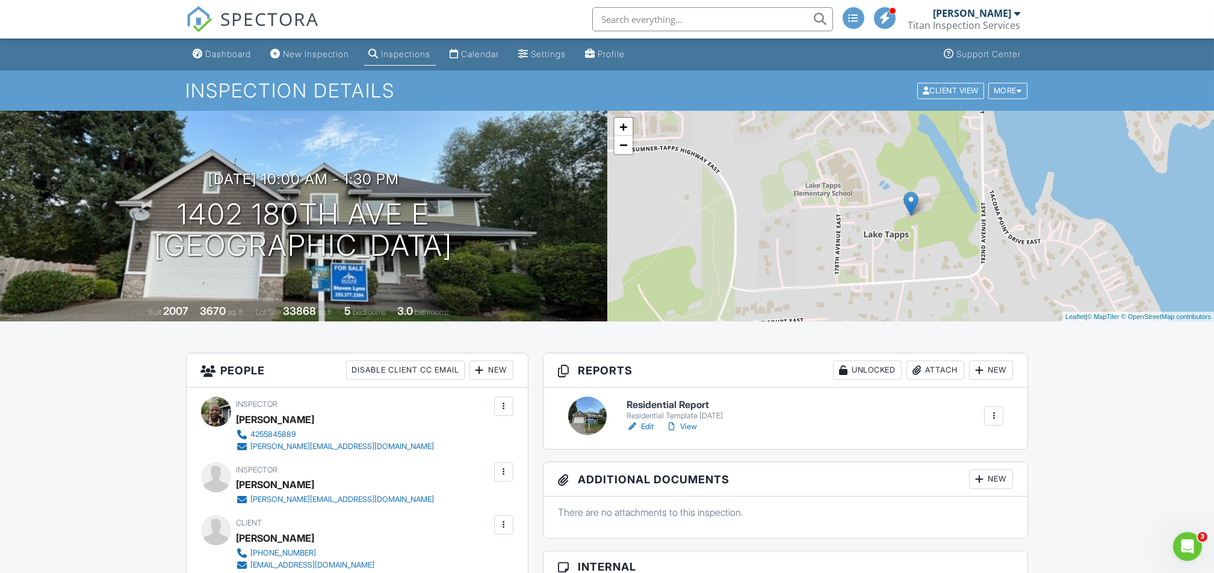
click at [227, 57] on div "Dashboard" at bounding box center [229, 54] width 46 height 10
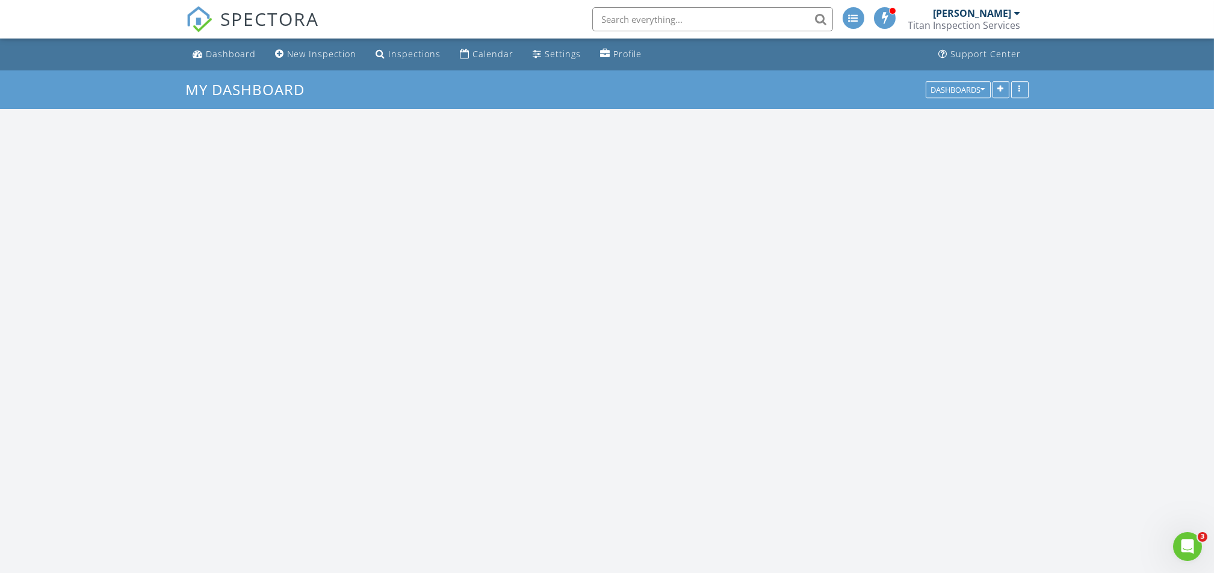
scroll to position [1119, 1238]
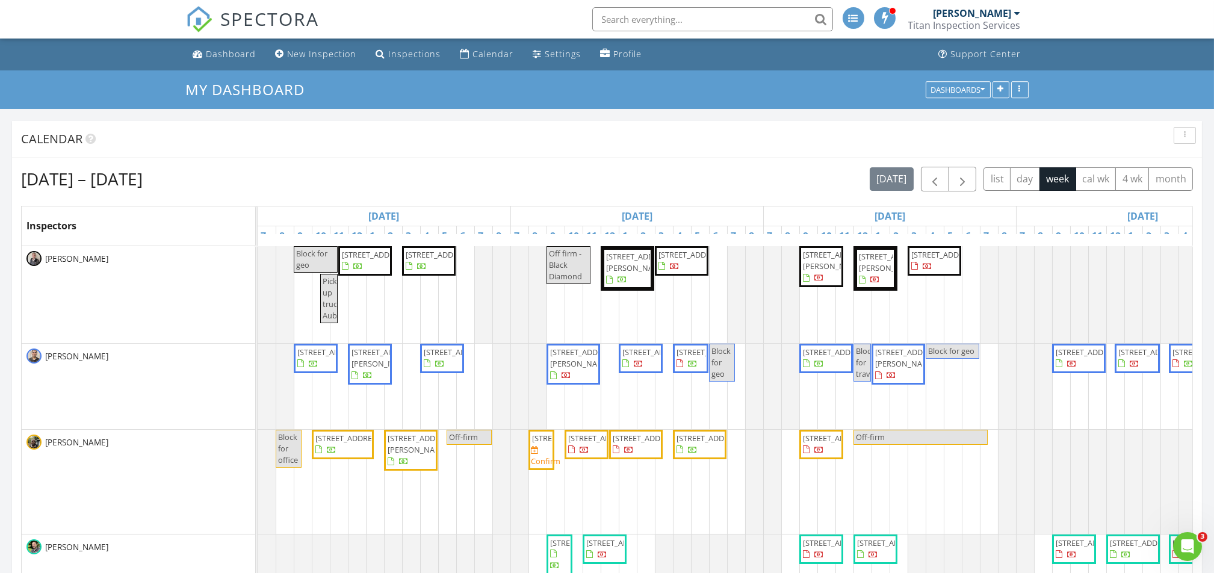
click at [399, 448] on span "21902 117th St Ct E, Bonney Lake 98391" at bounding box center [420, 444] width 67 height 22
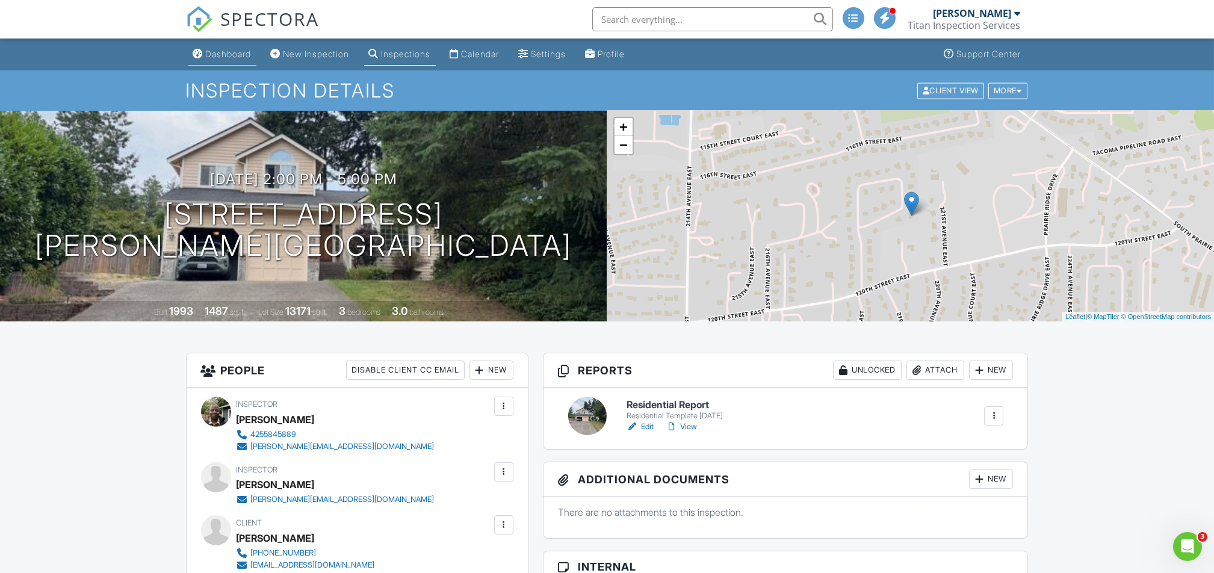
click at [208, 51] on div "Dashboard" at bounding box center [229, 54] width 46 height 10
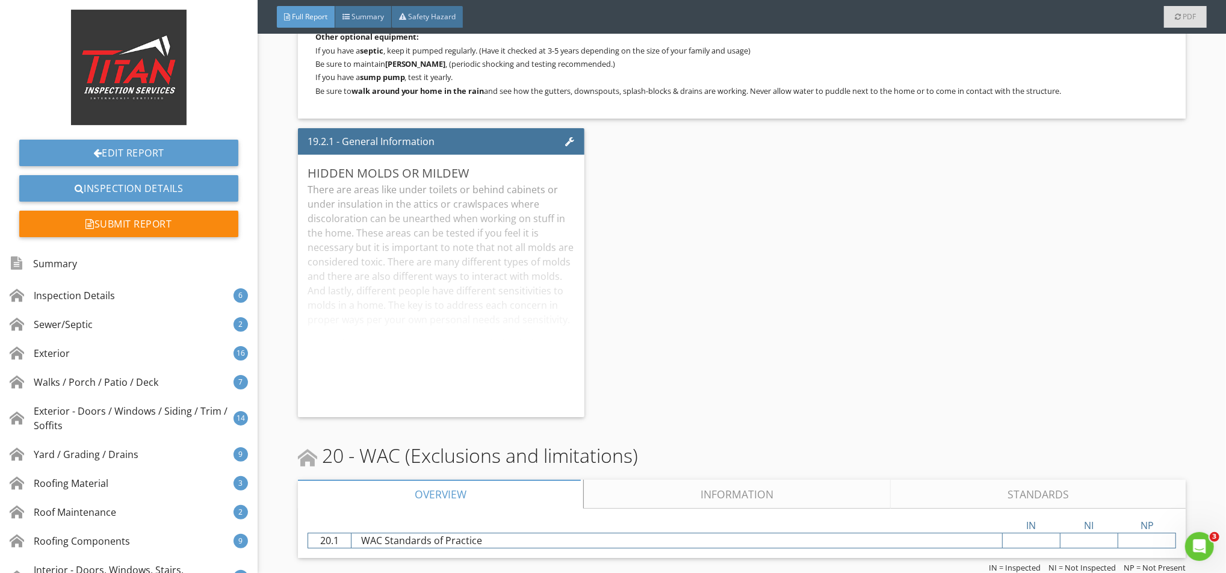
scroll to position [24264, 0]
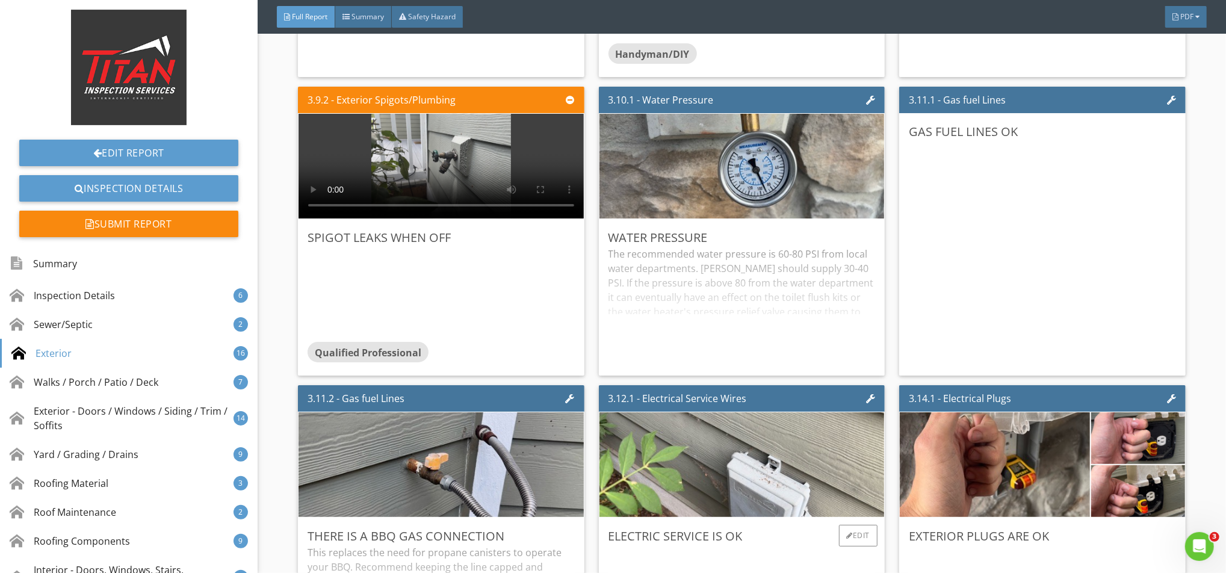
scroll to position [3209, 0]
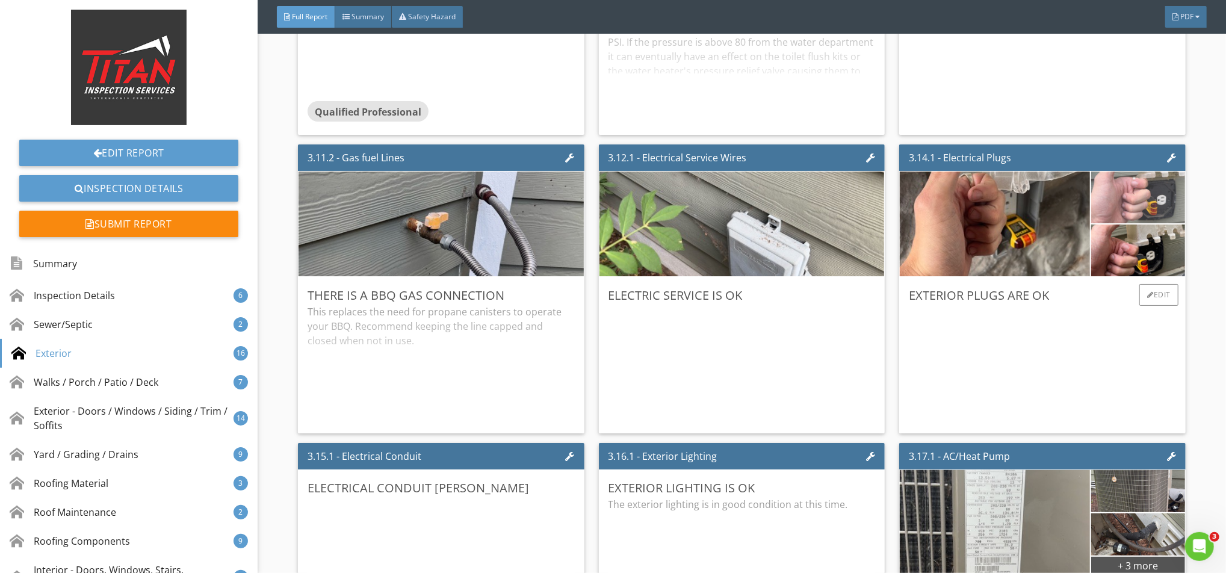
click at [1130, 206] on img at bounding box center [1138, 197] width 173 height 129
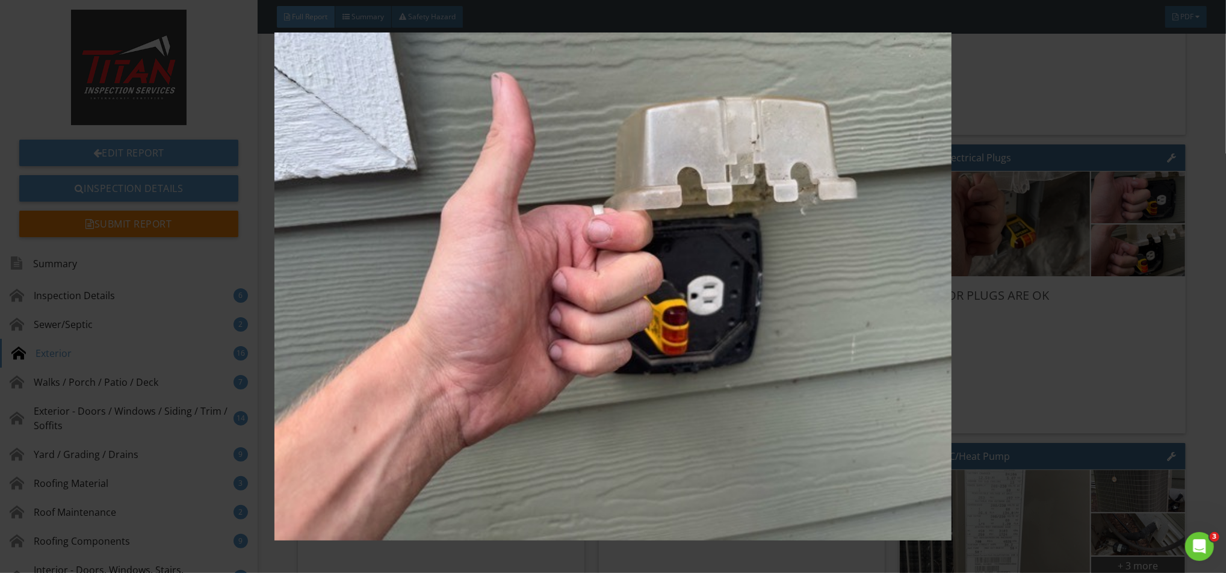
click at [1061, 315] on img at bounding box center [613, 286] width 1128 height 508
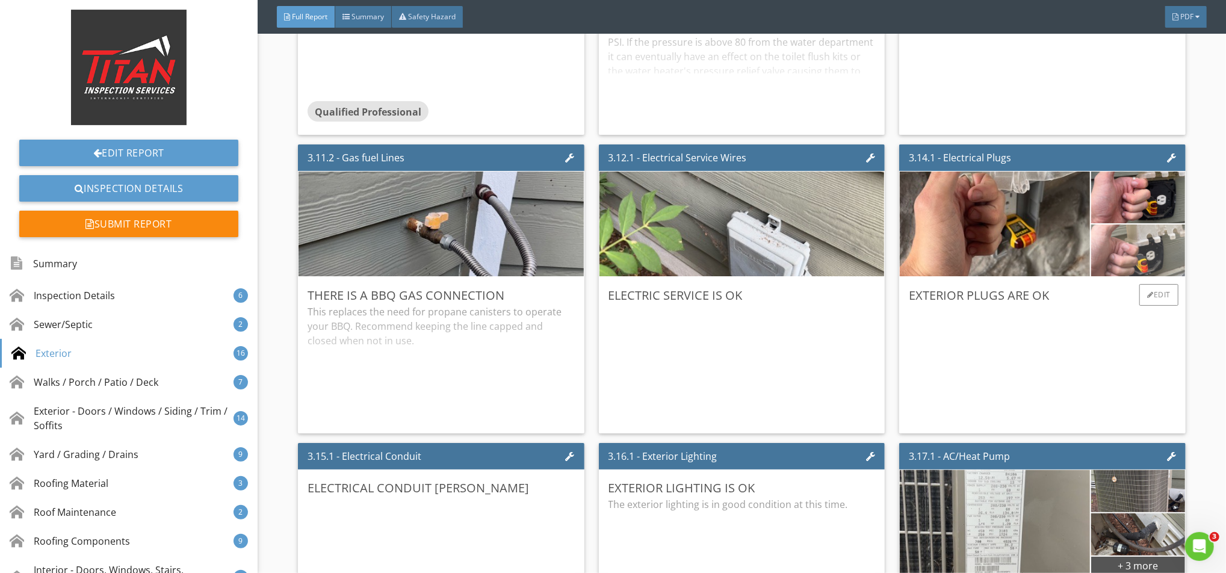
click at [1141, 262] on img at bounding box center [1138, 250] width 173 height 129
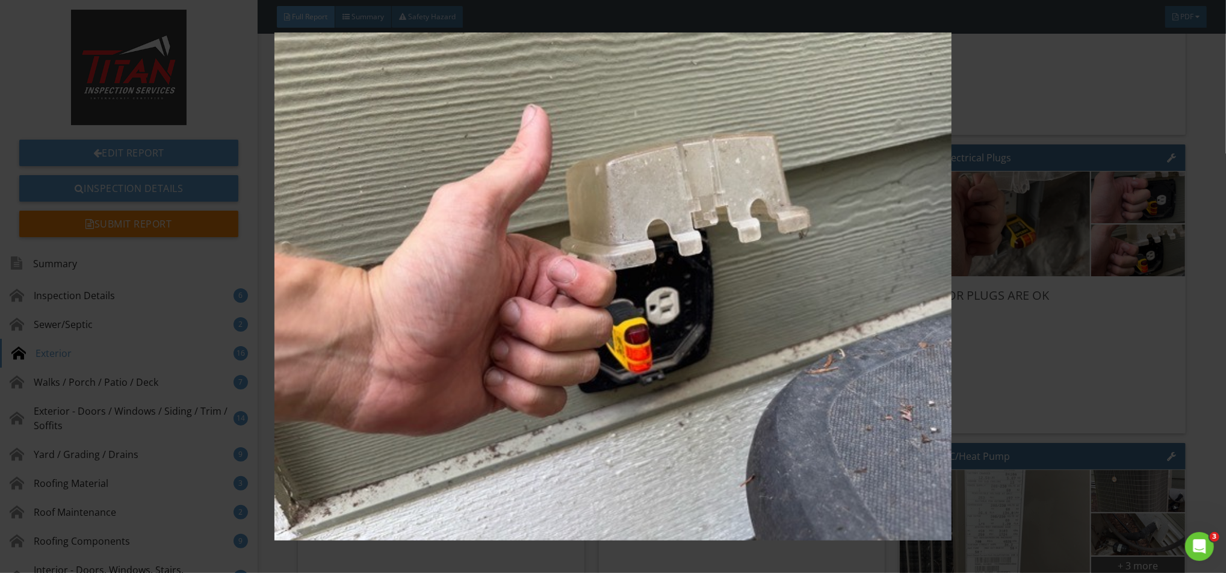
click at [1066, 411] on img at bounding box center [613, 286] width 1128 height 508
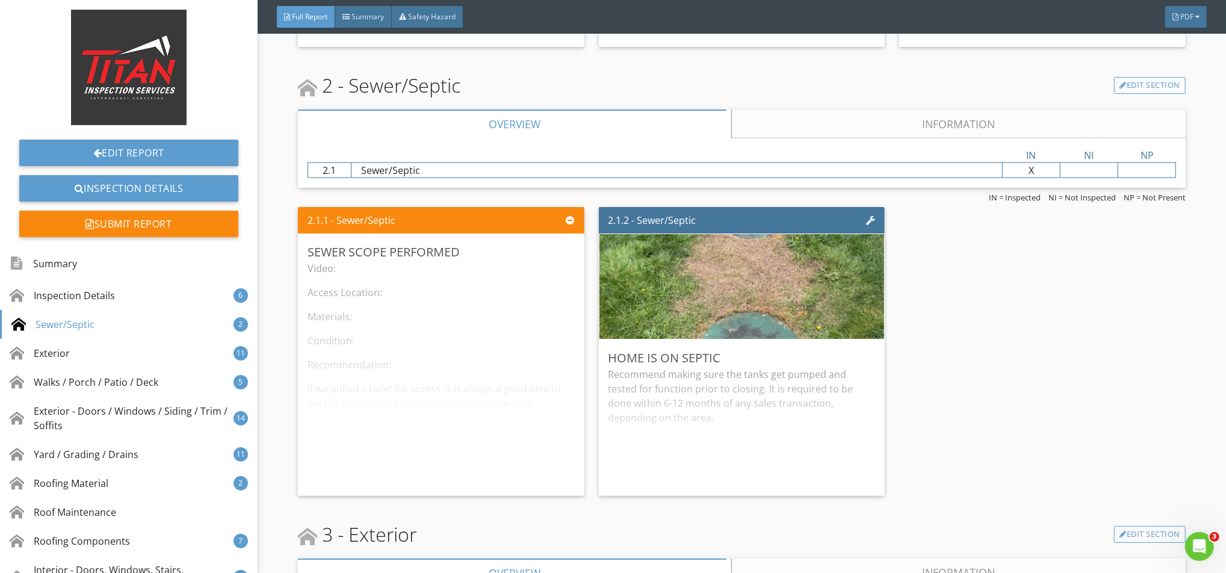
scroll to position [1604, 0]
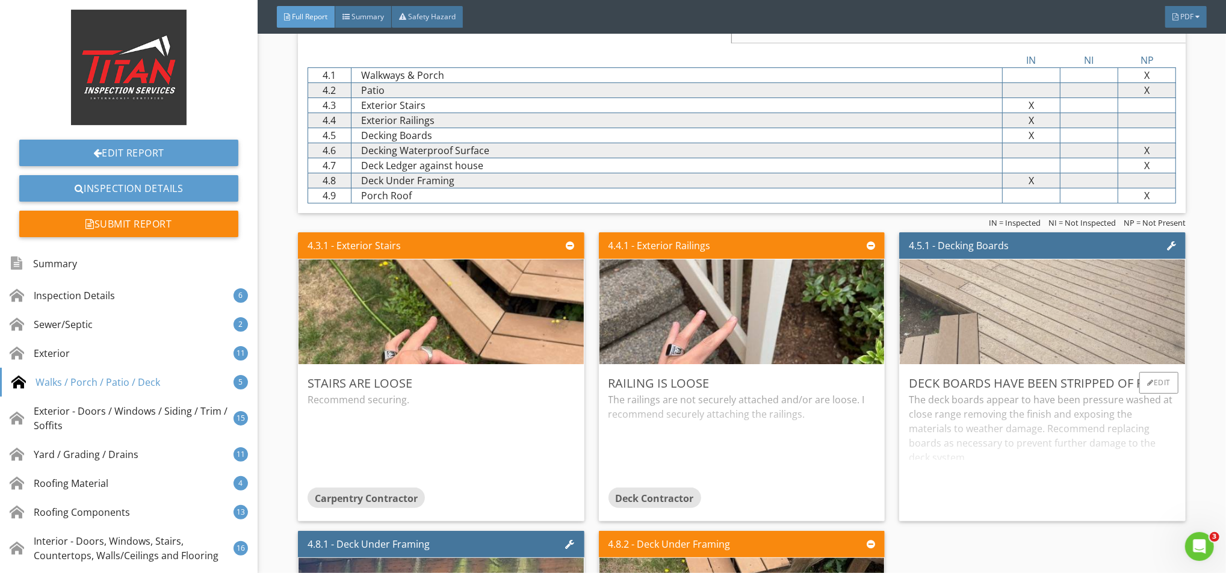
scroll to position [3770, 0]
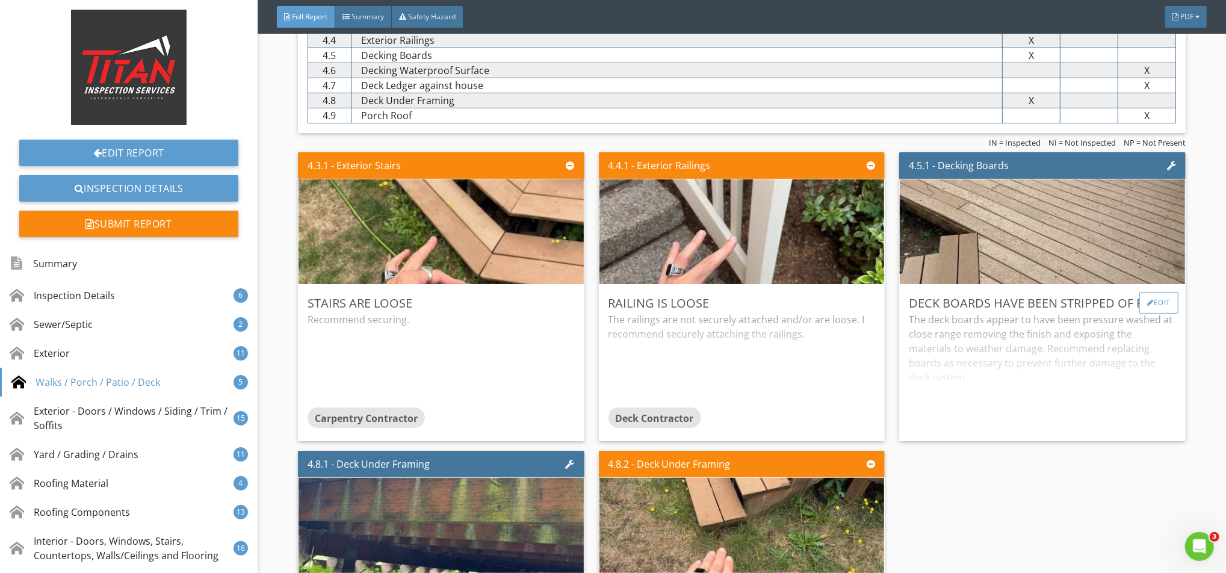
click at [1147, 301] on div at bounding box center [1150, 302] width 7 height 7
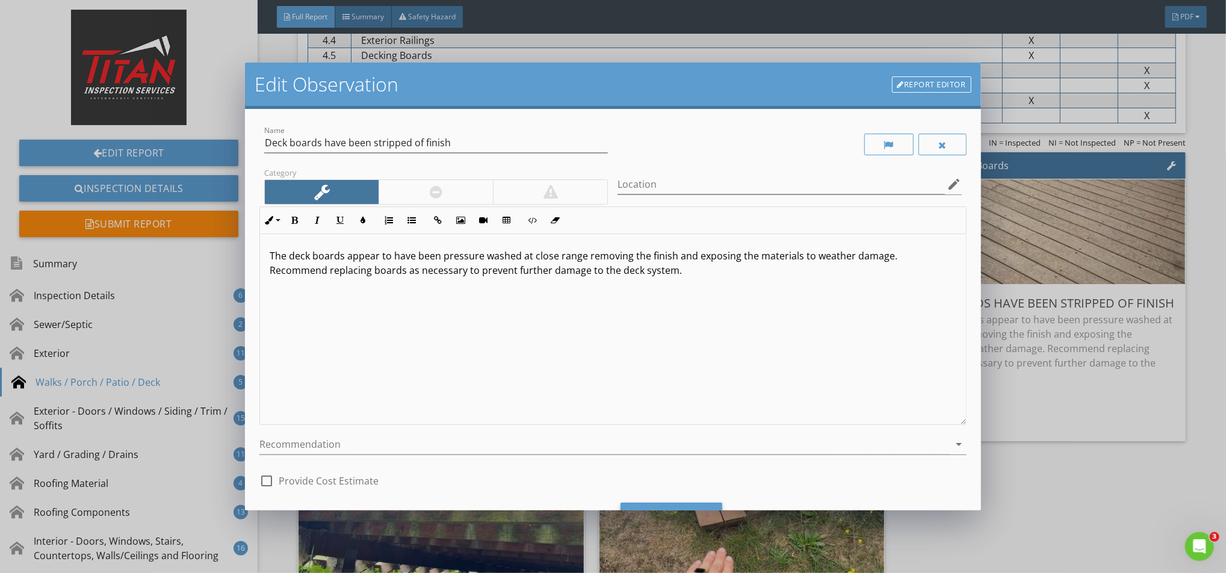
click at [414, 196] on div at bounding box center [435, 192] width 114 height 24
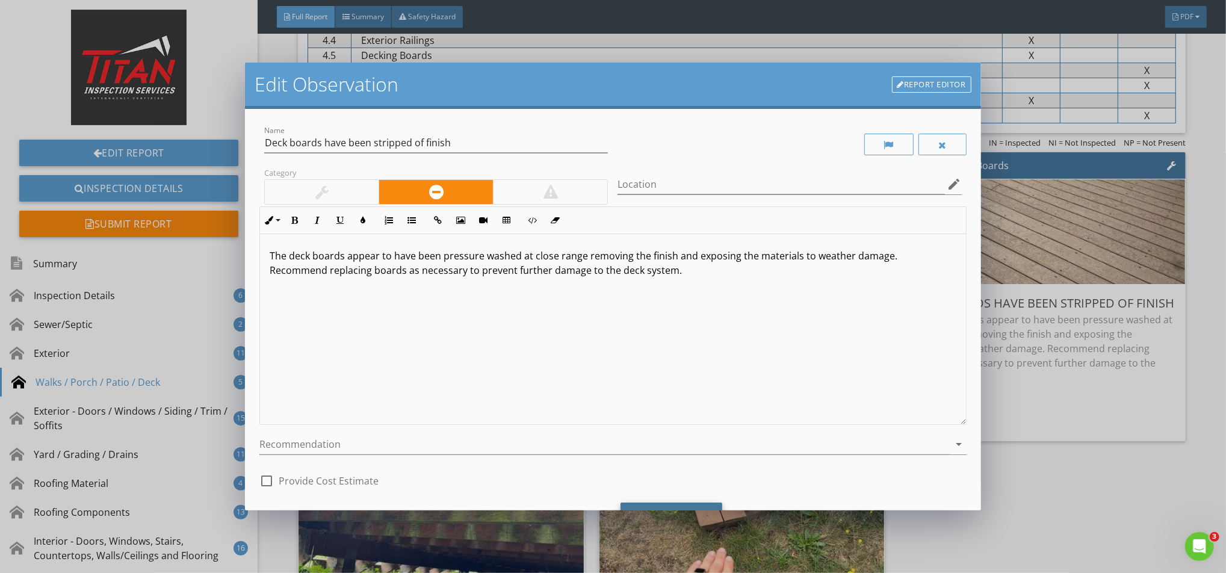
scroll to position [58, 0]
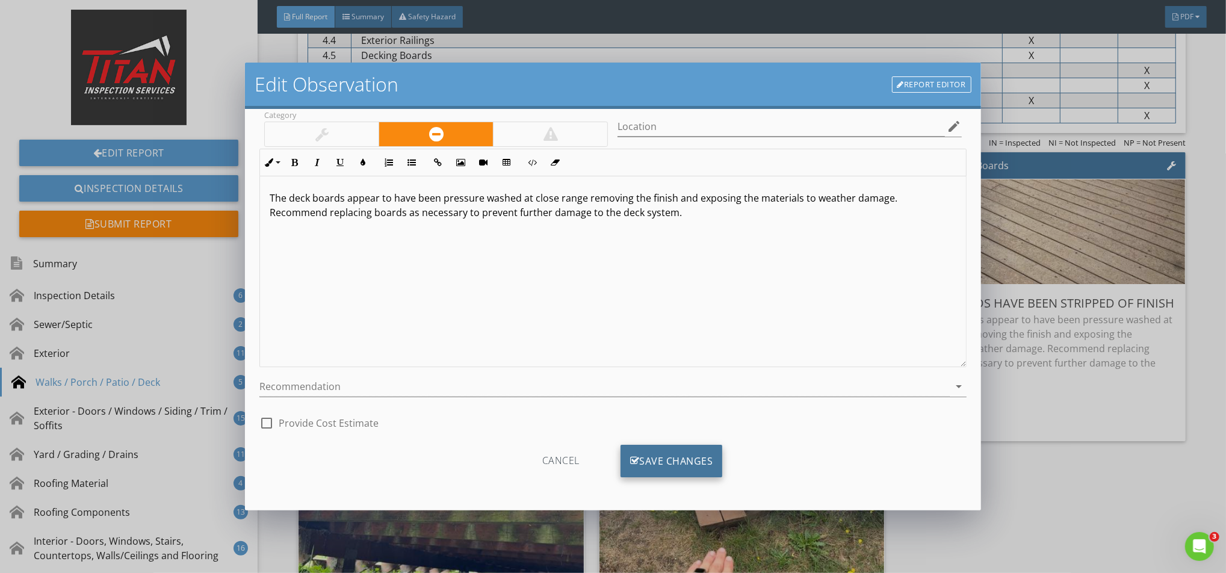
click at [659, 464] on div "Save Changes" at bounding box center [671, 461] width 102 height 32
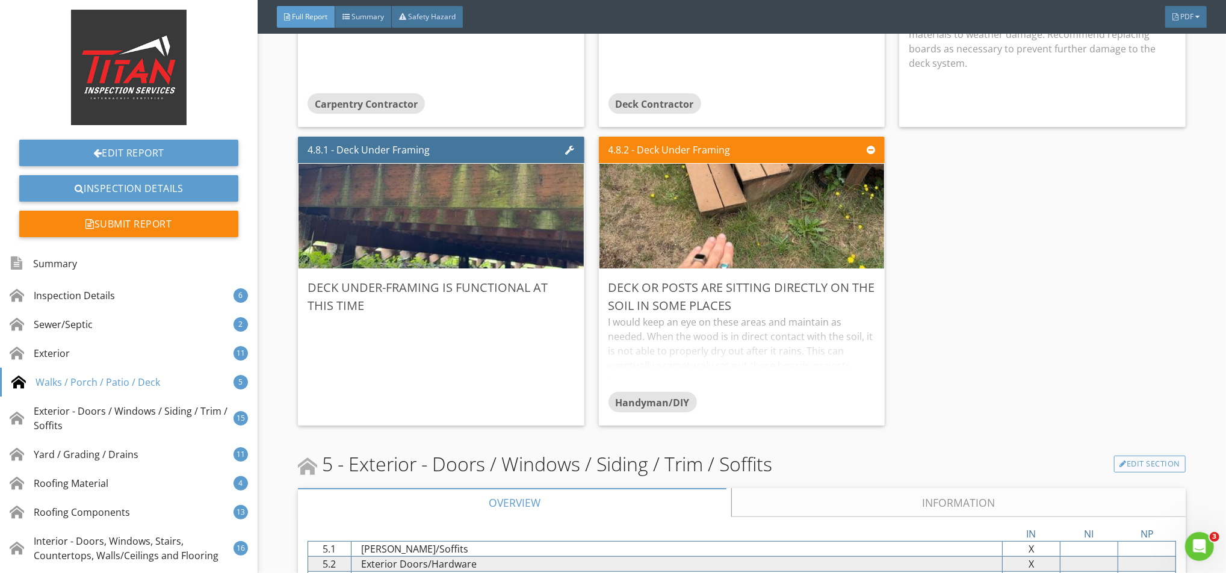
scroll to position [4332, 0]
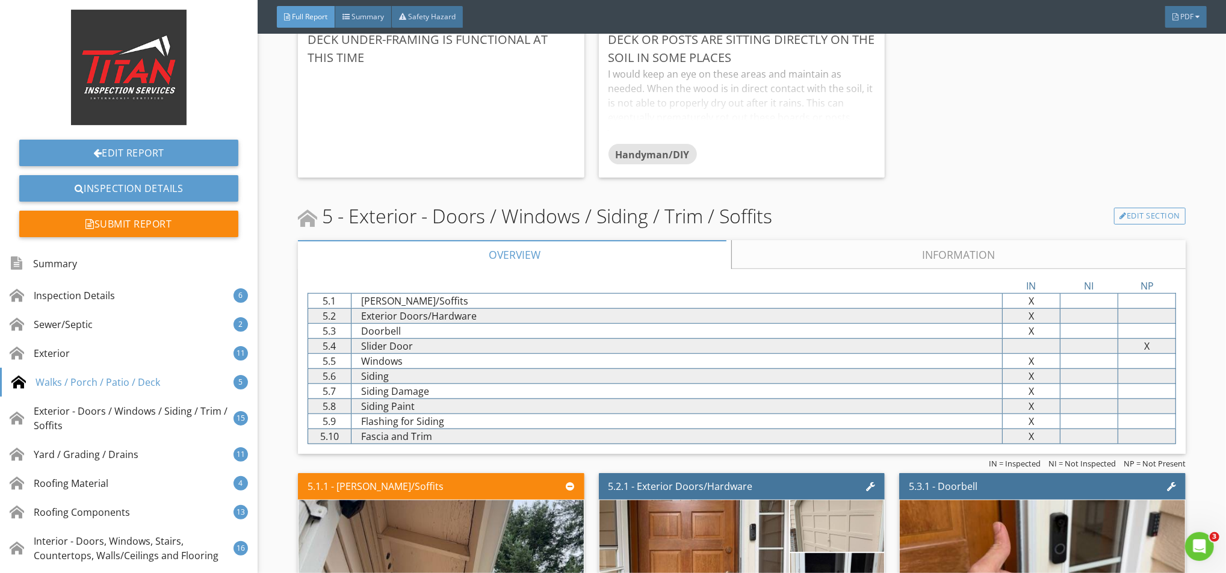
click at [883, 265] on link "Information" at bounding box center [958, 254] width 454 height 29
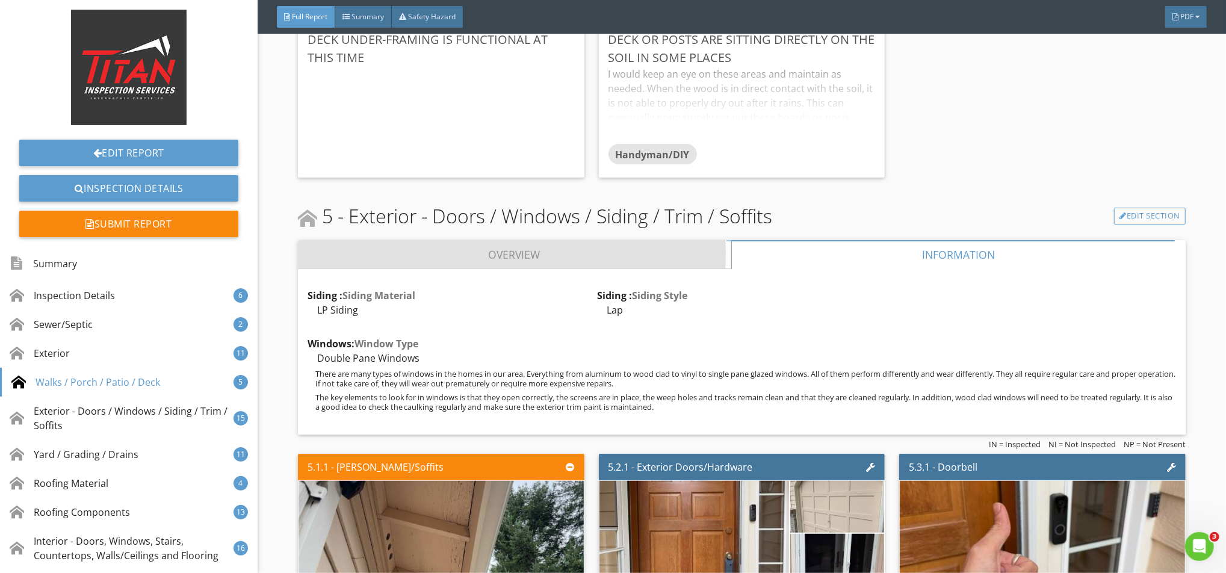
click at [566, 269] on link "Overview" at bounding box center [514, 254] width 433 height 29
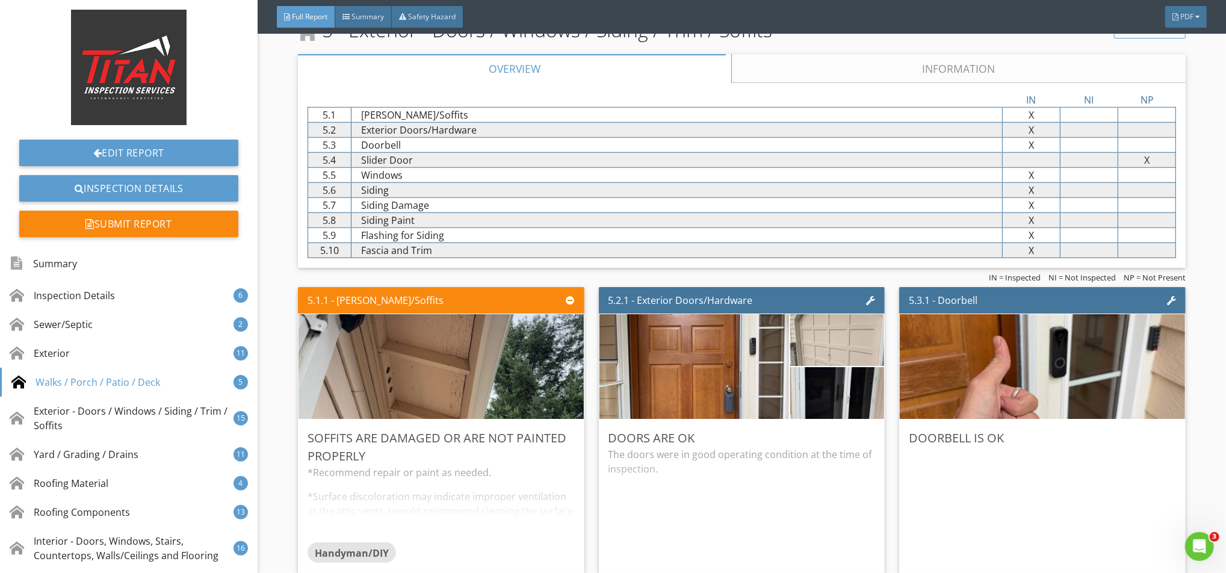
scroll to position [4492, 0]
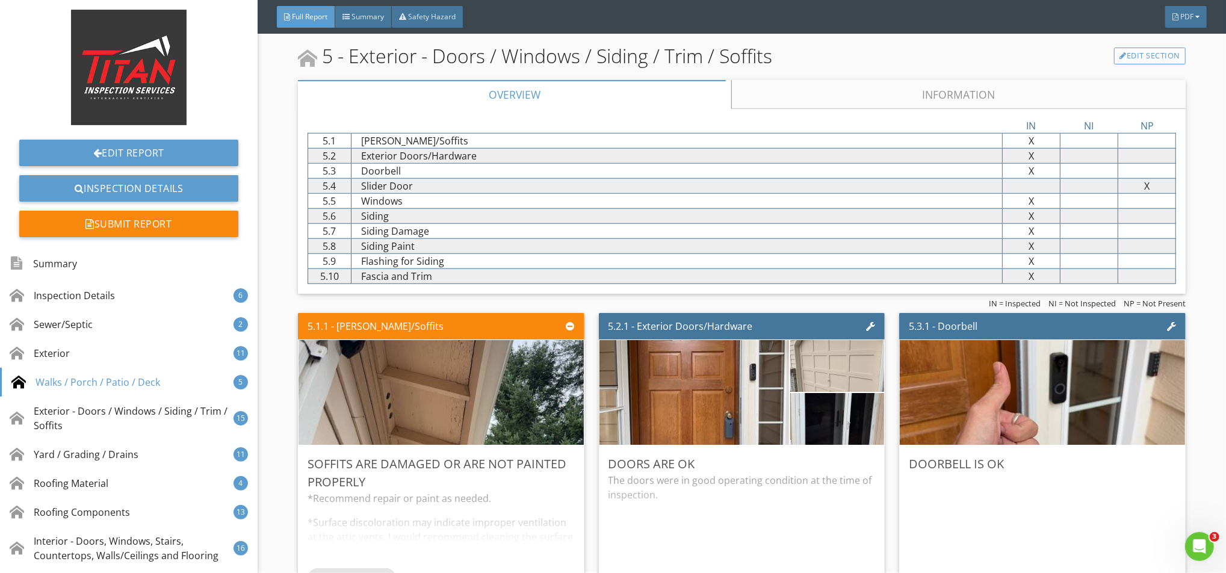
click at [843, 126] on div "IN NI NP 5.1 Eaves/Soffits X X X 5.2 Exterior Doors/Hardware X X X 5.3 Doorbell…" at bounding box center [741, 201] width 887 height 185
click at [818, 108] on link "Information" at bounding box center [958, 94] width 454 height 29
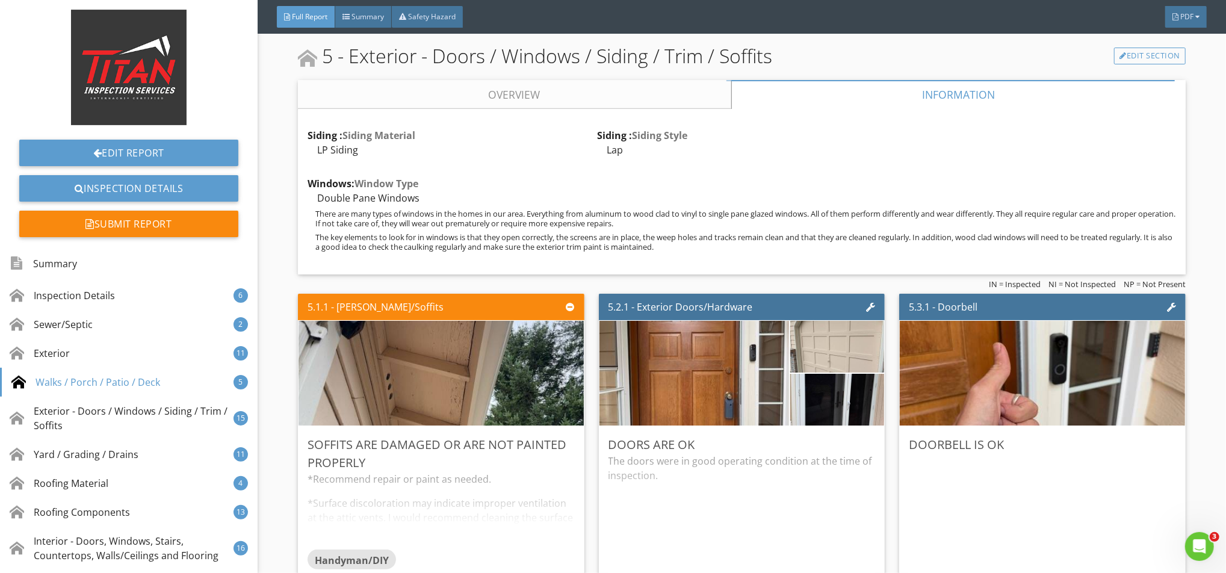
click at [661, 108] on link "Overview" at bounding box center [514, 94] width 433 height 29
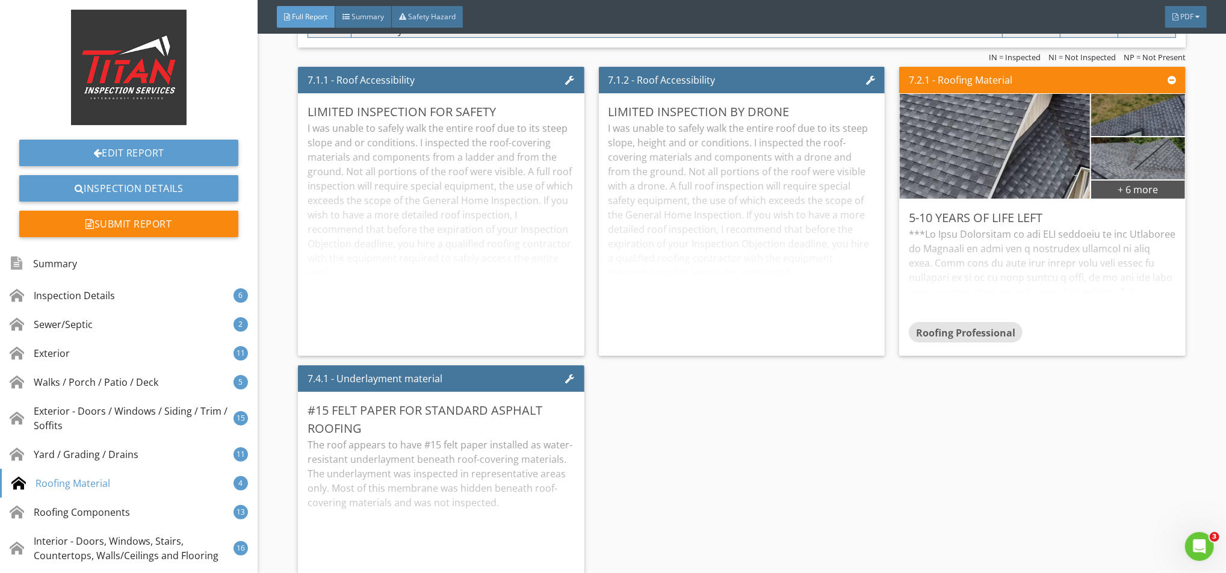
scroll to position [7861, 0]
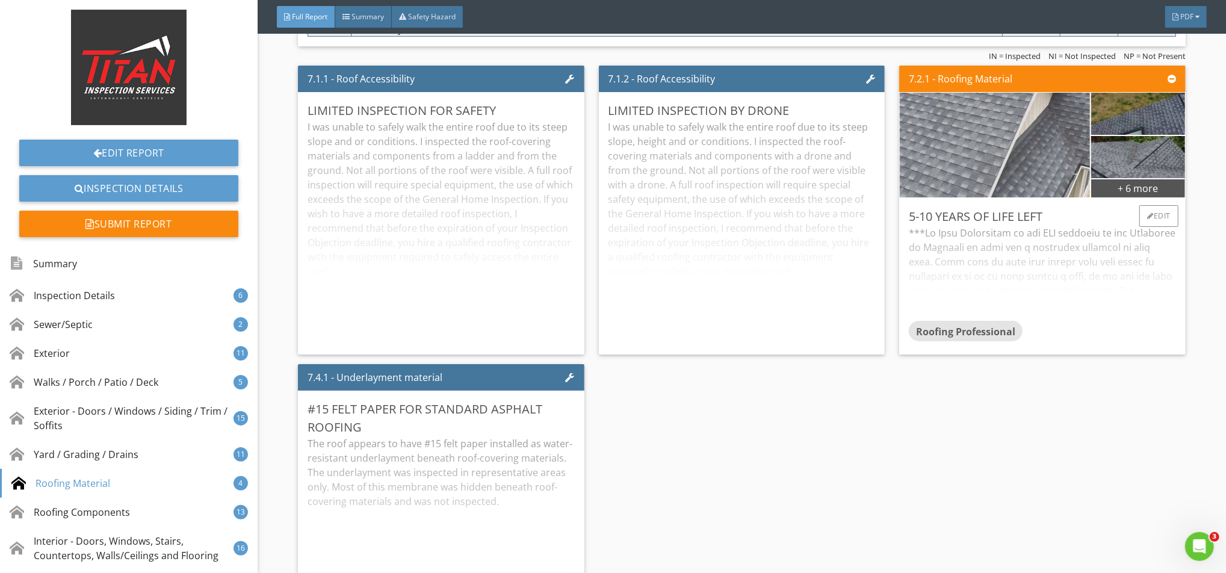
click at [964, 180] on img at bounding box center [994, 145] width 385 height 217
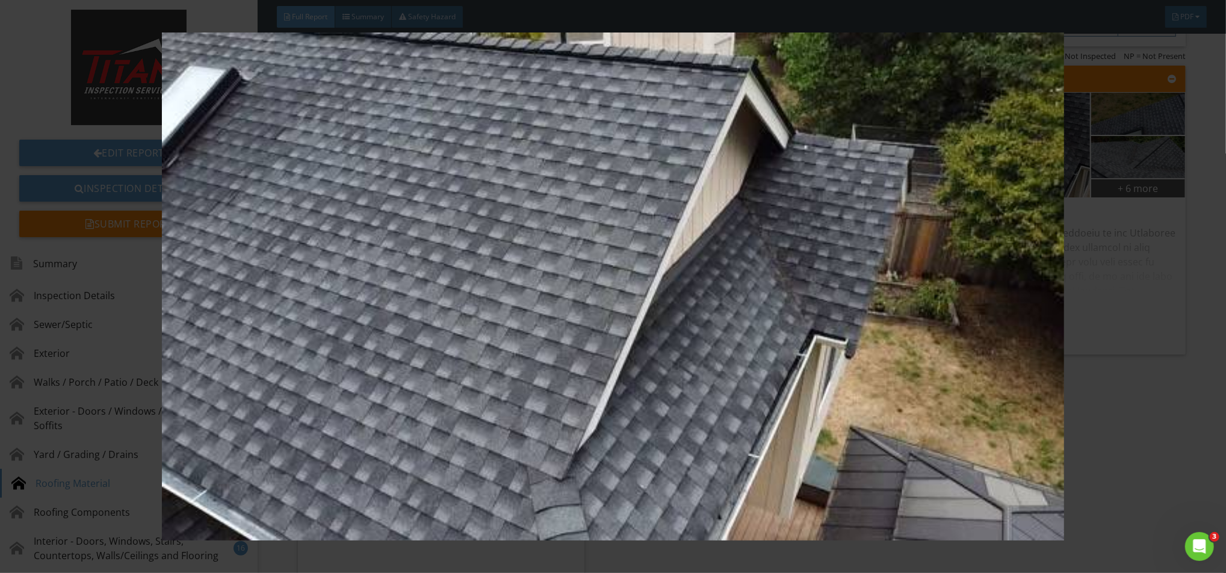
click at [593, 306] on img at bounding box center [613, 286] width 1128 height 508
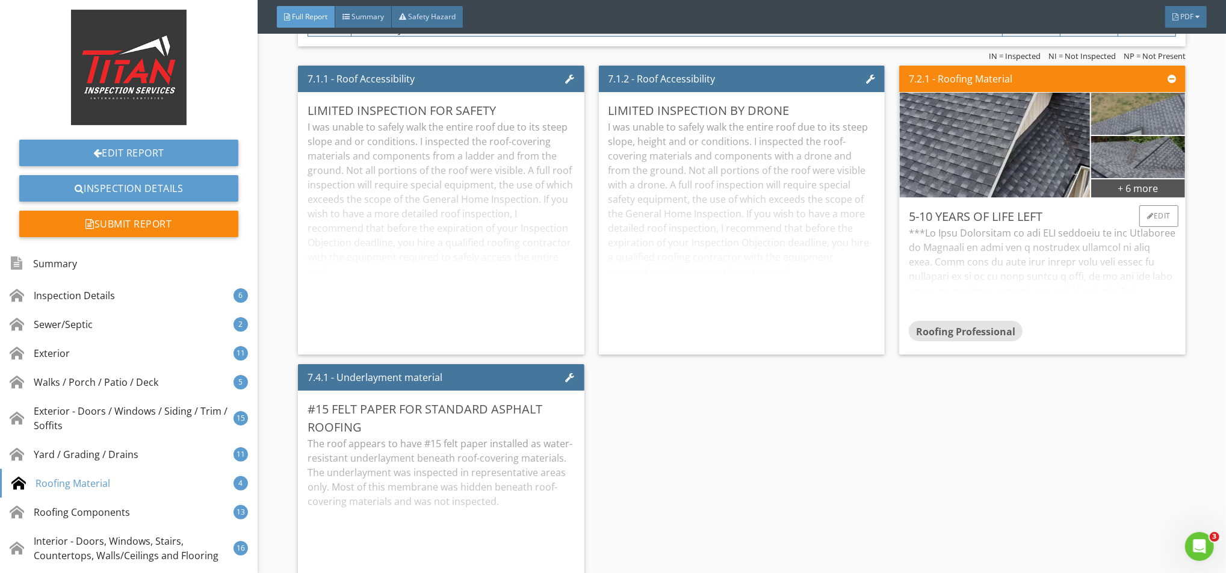
click at [1126, 124] on img at bounding box center [1137, 113] width 187 height 105
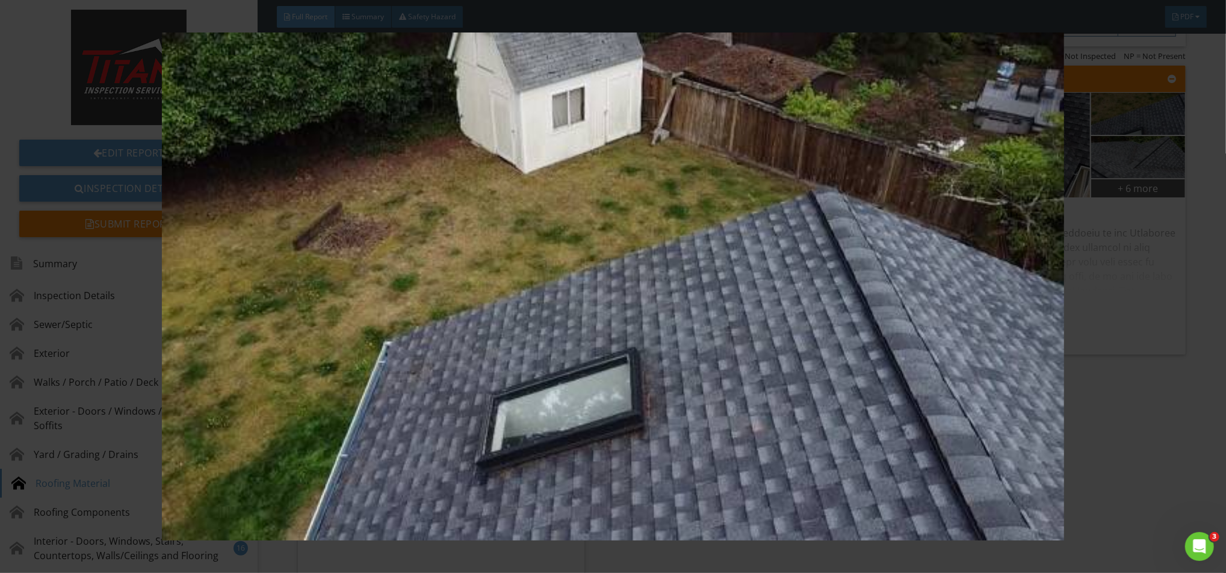
click at [751, 369] on img at bounding box center [613, 286] width 1128 height 508
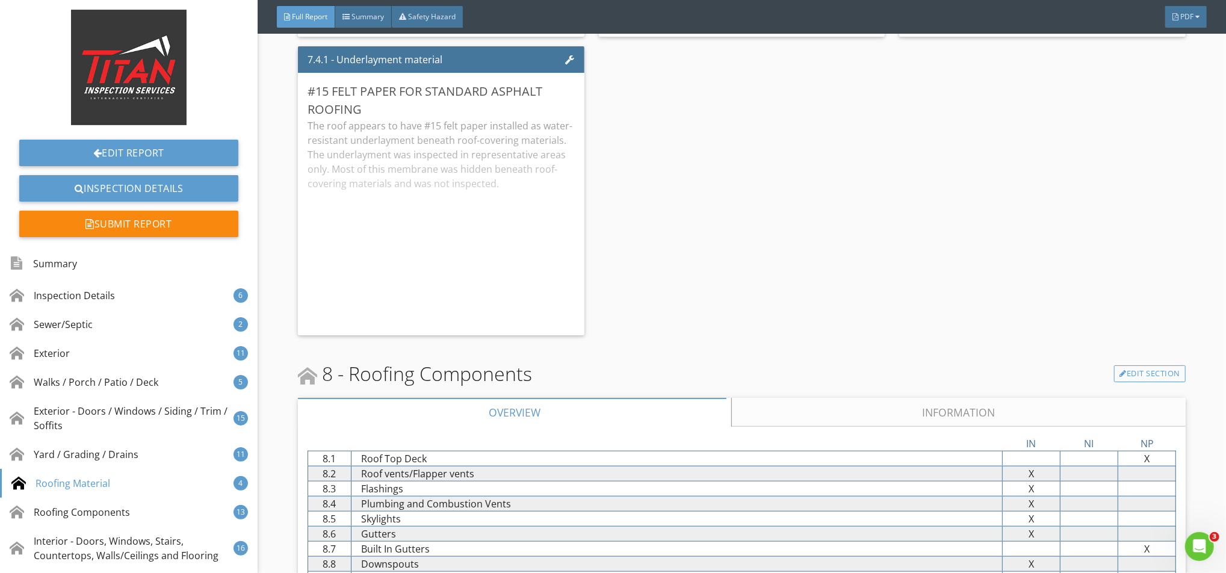
scroll to position [8343, 0]
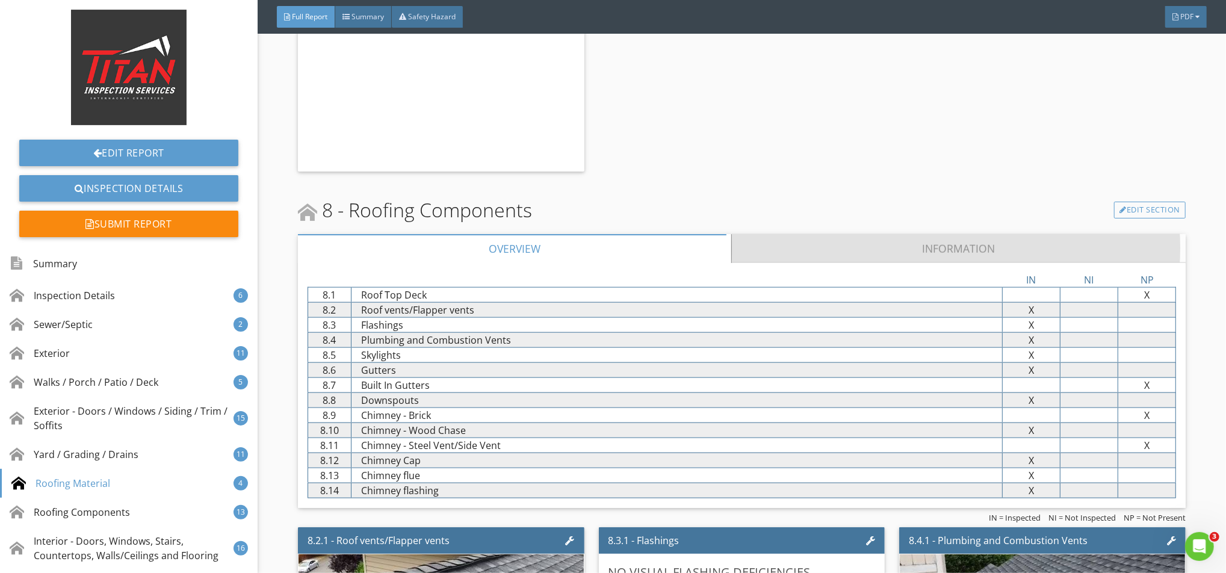
click at [830, 263] on link "Information" at bounding box center [958, 248] width 454 height 29
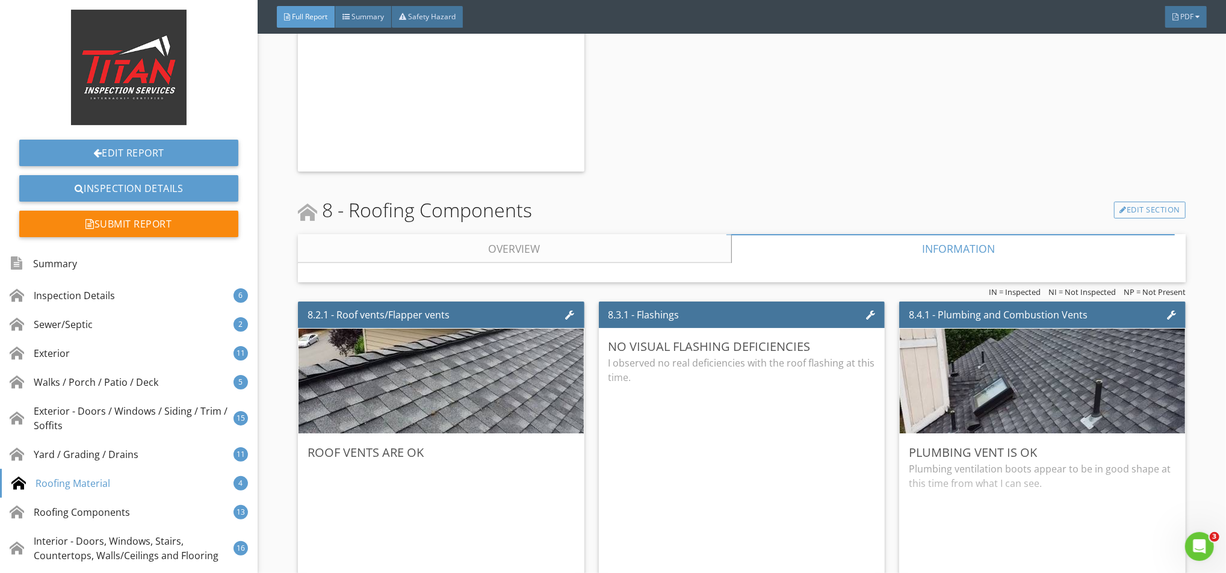
click at [646, 263] on link "Overview" at bounding box center [514, 248] width 433 height 29
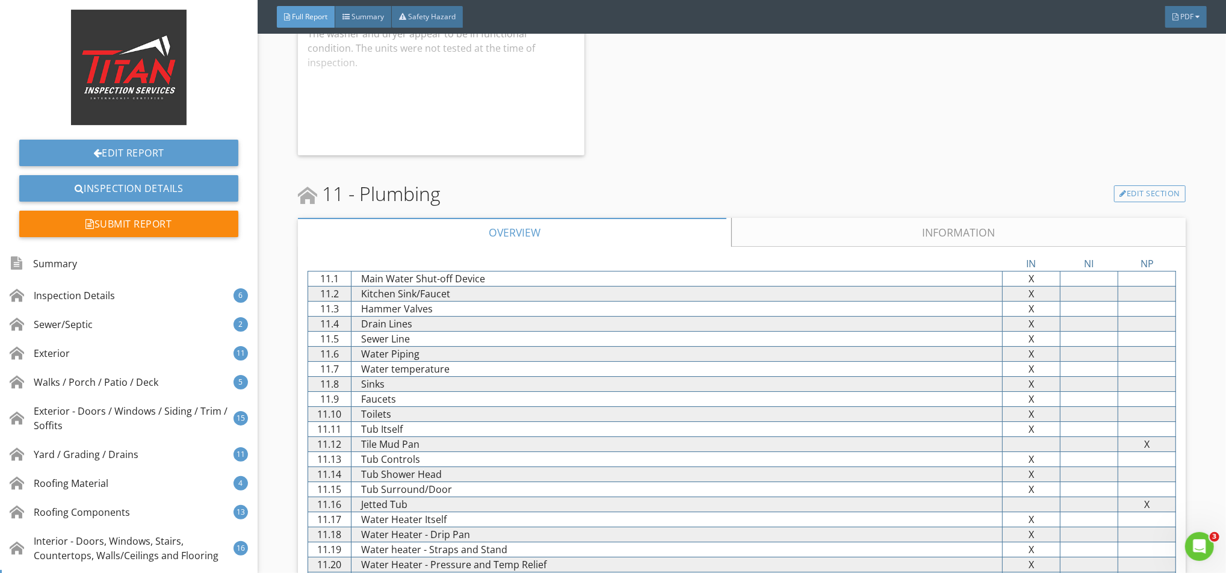
scroll to position [14118, 0]
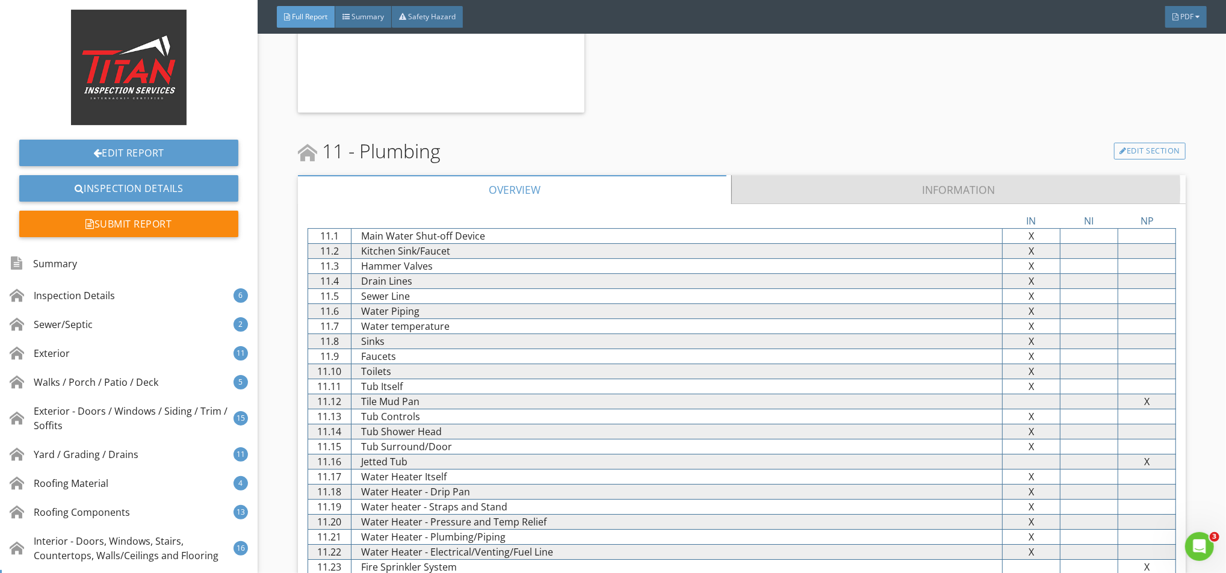
drag, startPoint x: 820, startPoint y: 204, endPoint x: 800, endPoint y: 205, distance: 20.5
click at [819, 204] on link "Information" at bounding box center [958, 189] width 454 height 29
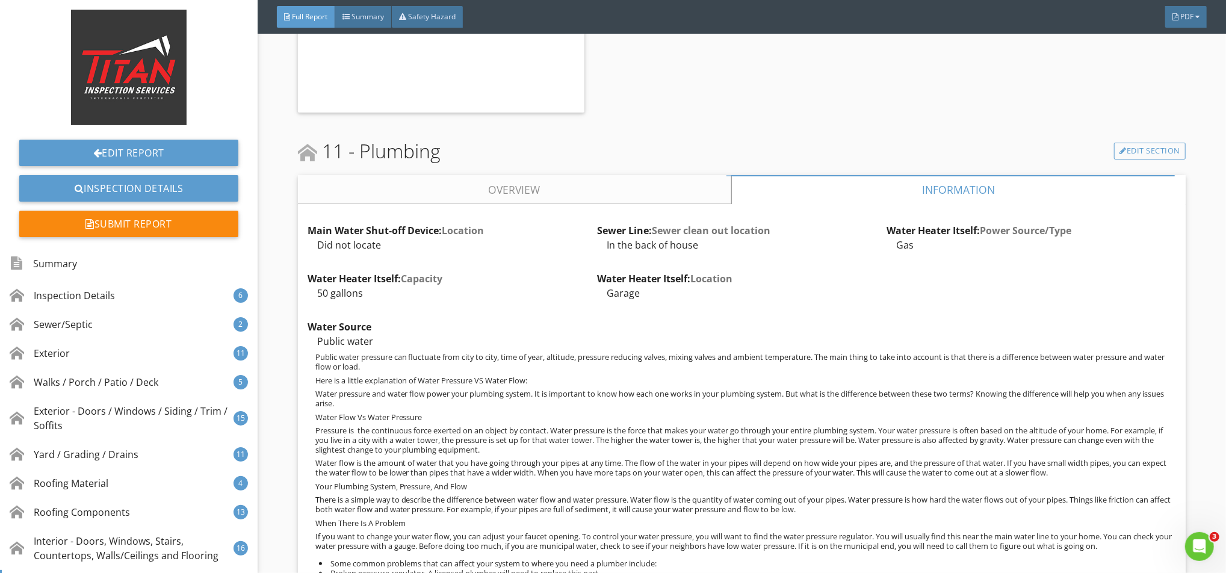
click at [683, 203] on link "Overview" at bounding box center [514, 189] width 433 height 29
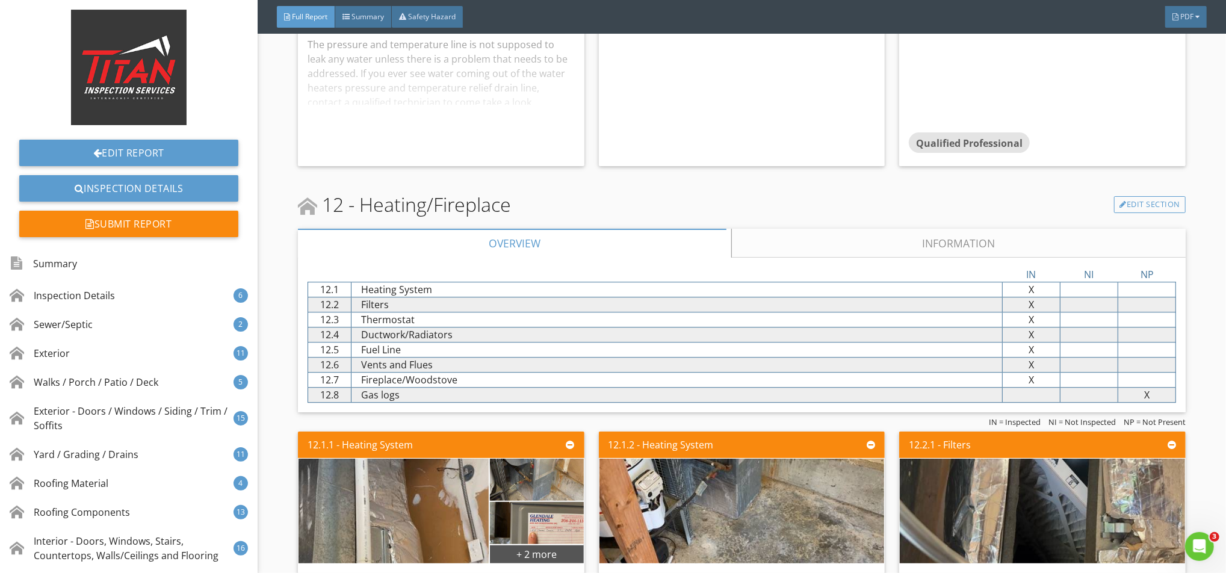
scroll to position [17328, 0]
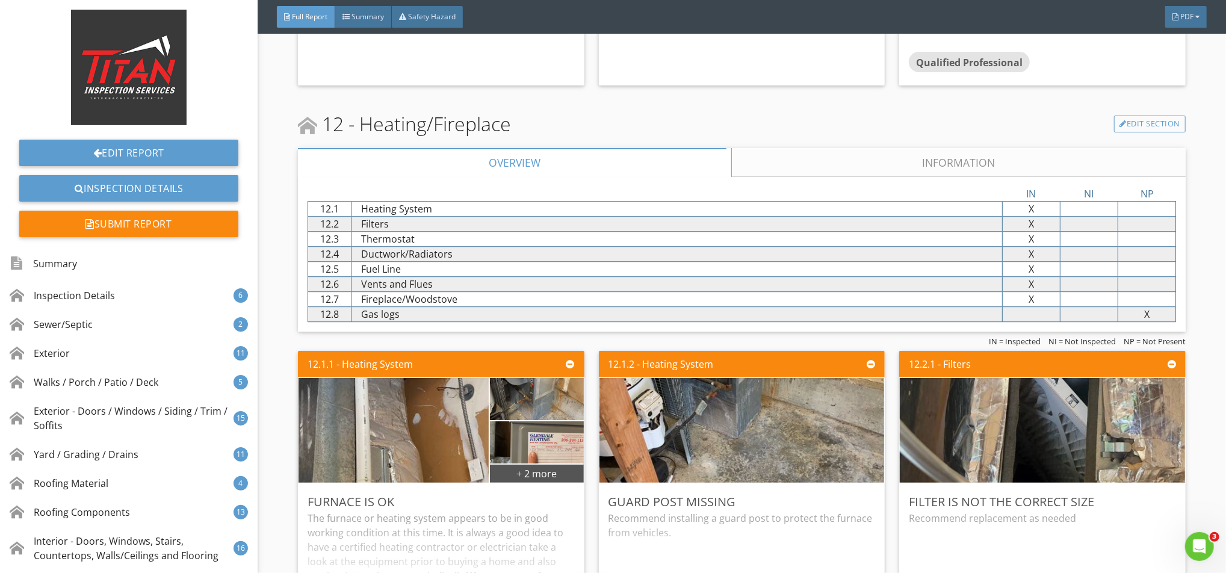
click at [862, 177] on link "Information" at bounding box center [958, 162] width 454 height 29
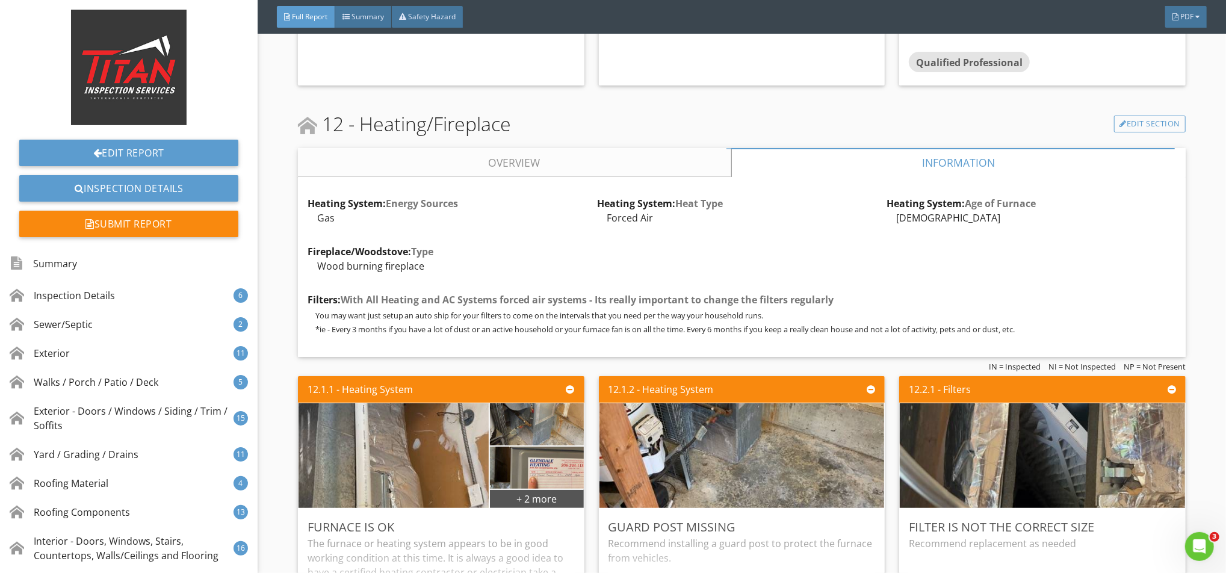
click at [551, 177] on link "Overview" at bounding box center [514, 162] width 433 height 29
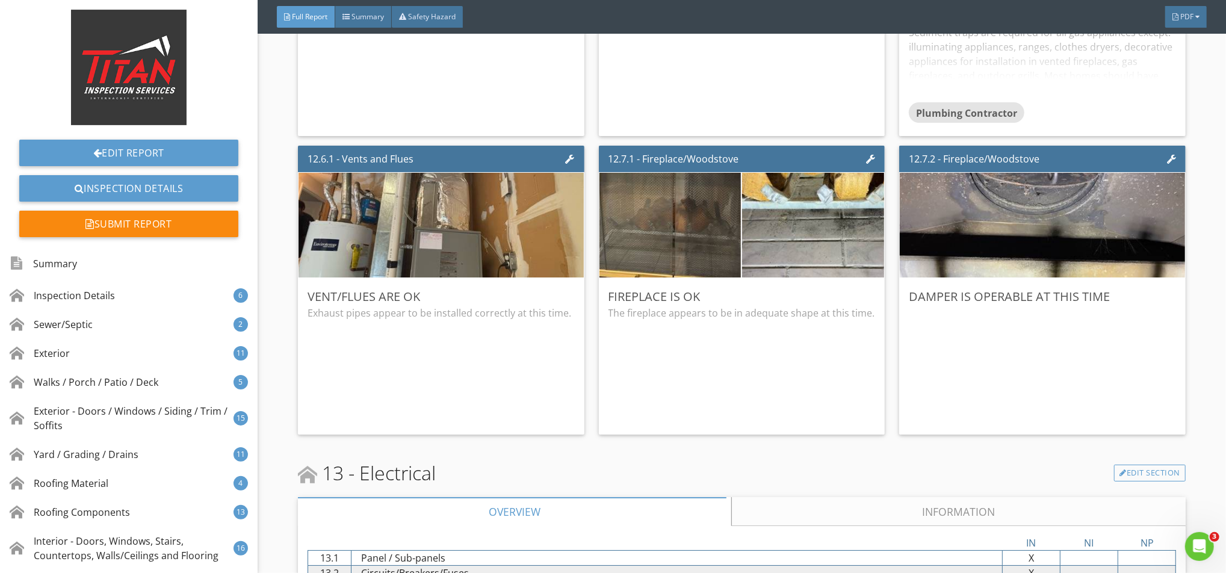
scroll to position [18290, 0]
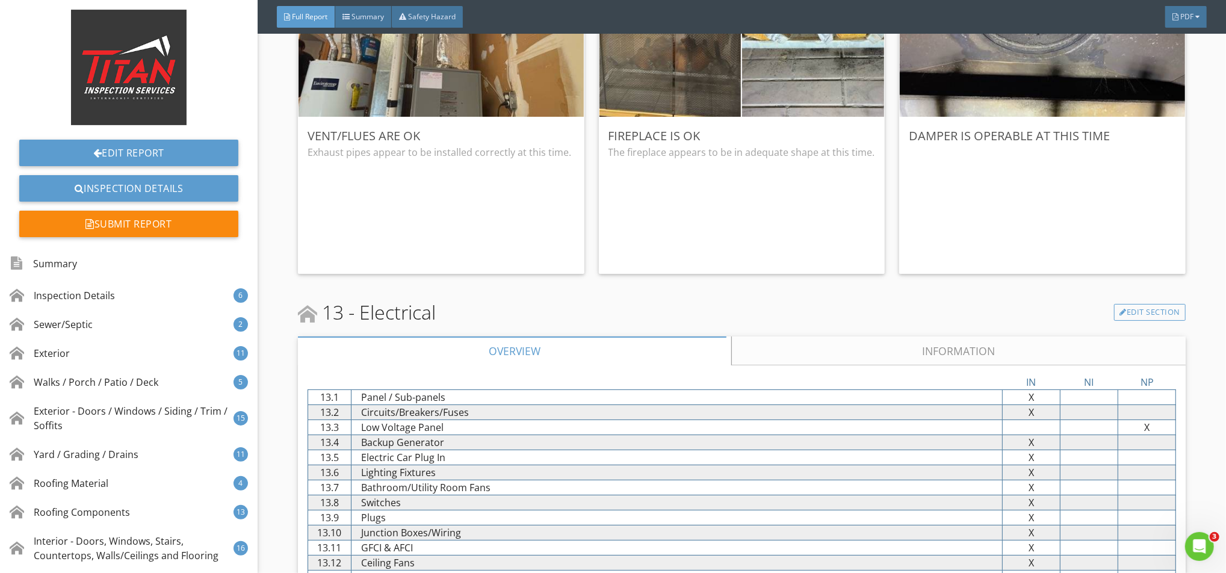
click at [892, 357] on link "Information" at bounding box center [958, 350] width 454 height 29
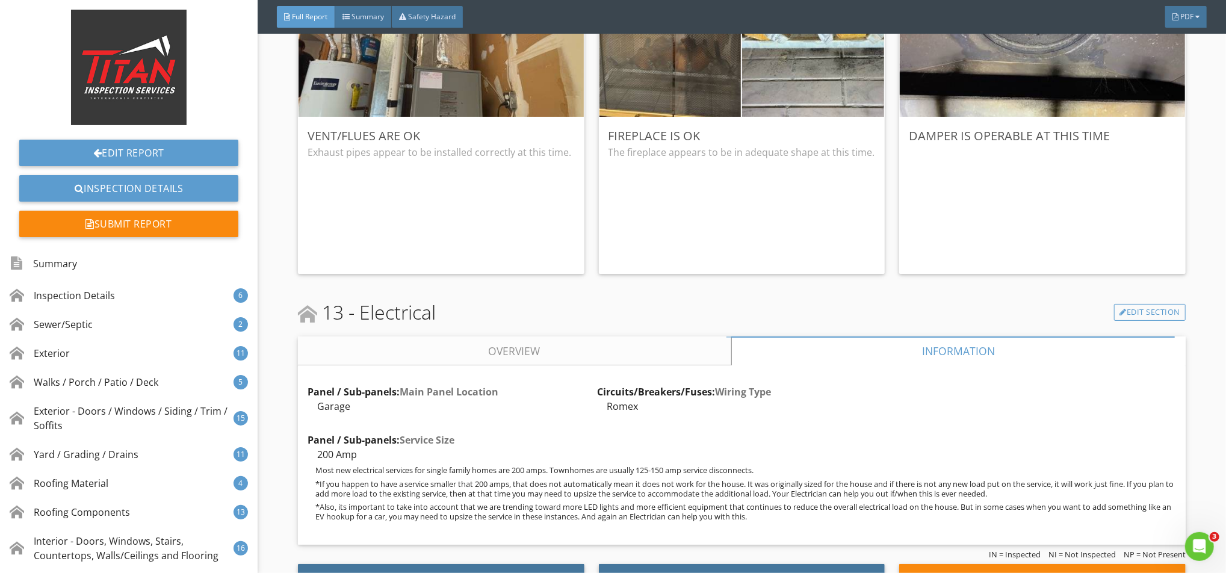
click at [635, 365] on link "Overview" at bounding box center [514, 350] width 433 height 29
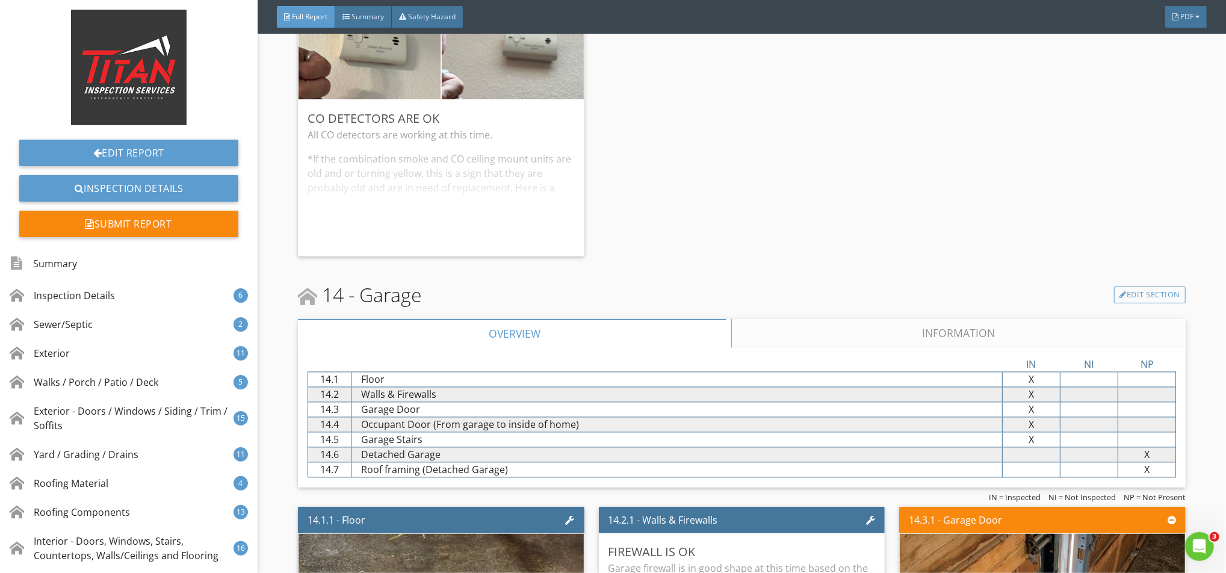
scroll to position [20216, 0]
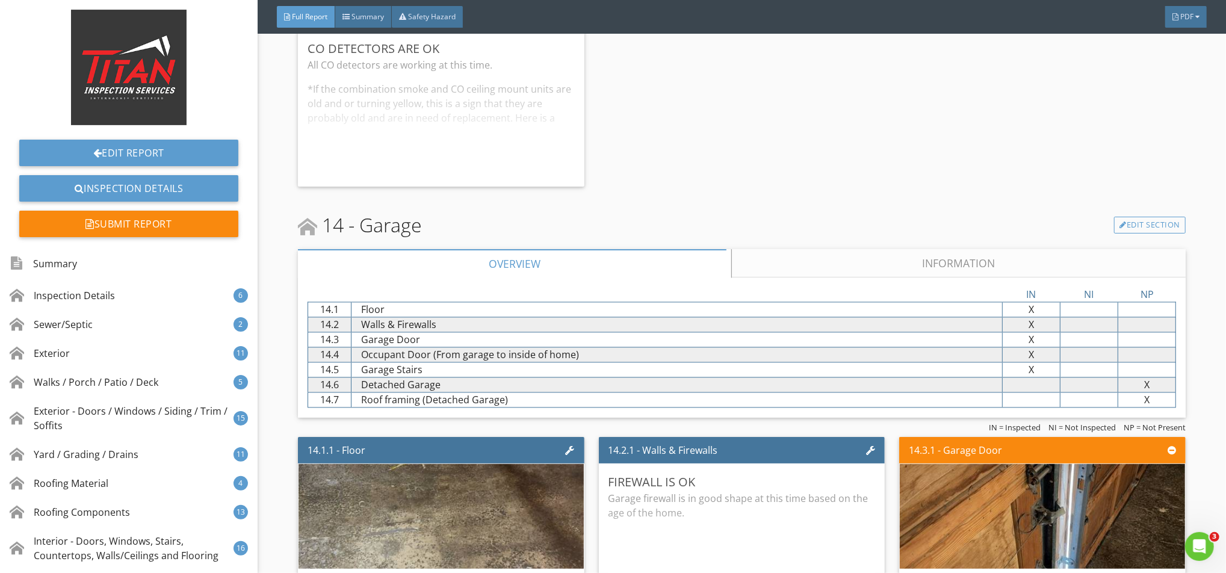
click at [884, 278] on link "Information" at bounding box center [958, 263] width 454 height 29
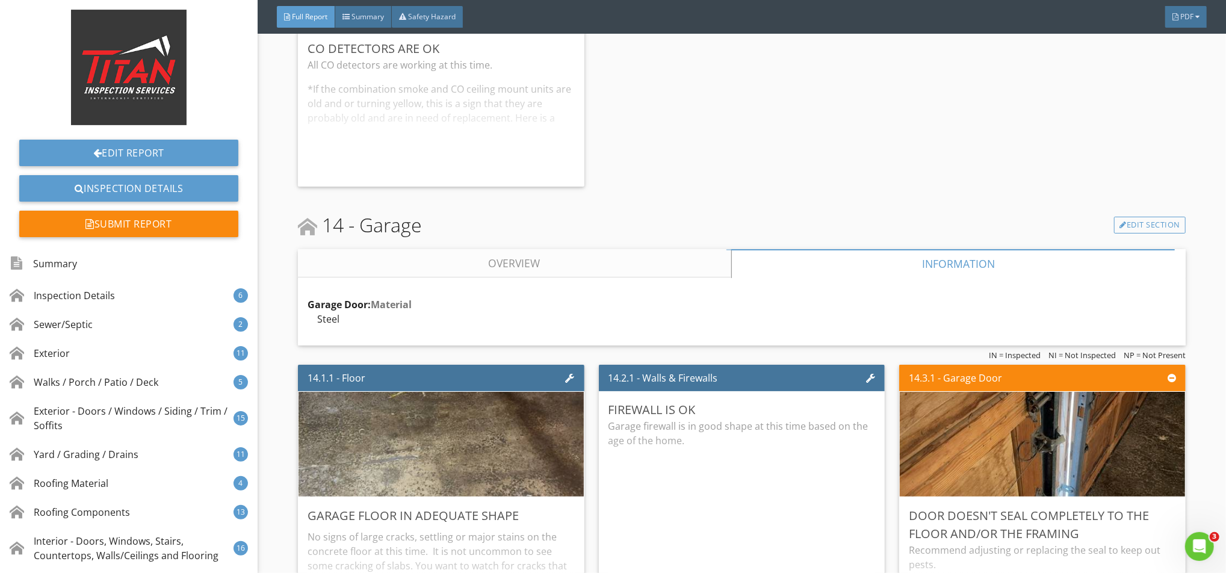
click at [599, 277] on link "Overview" at bounding box center [514, 263] width 433 height 29
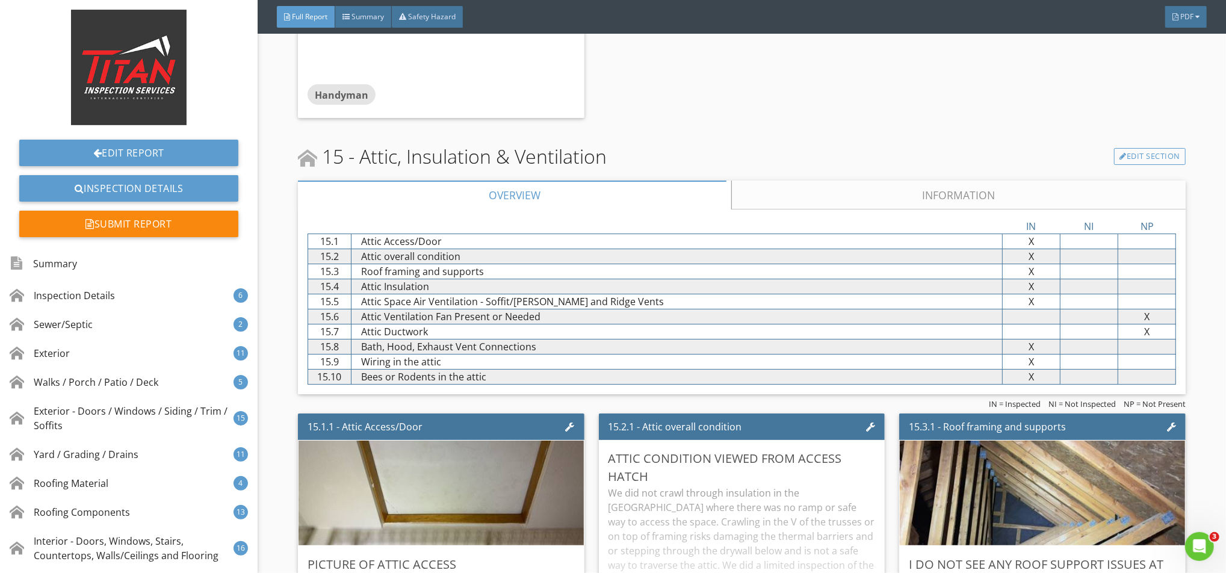
scroll to position [21820, 0]
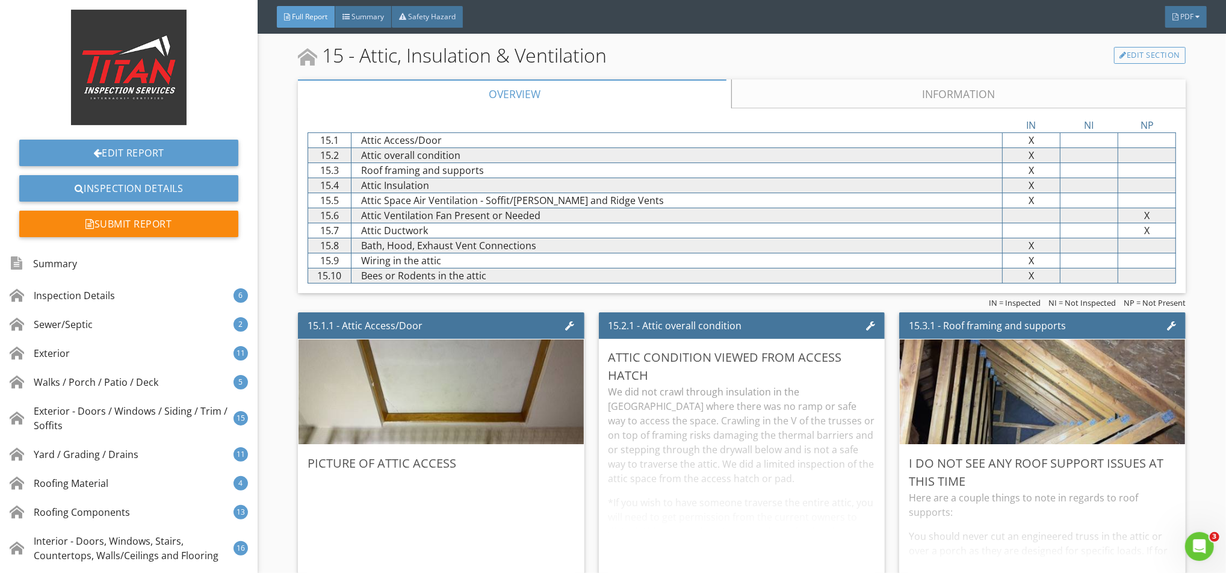
drag, startPoint x: 860, startPoint y: 115, endPoint x: 830, endPoint y: 119, distance: 30.3
click at [860, 108] on link "Information" at bounding box center [958, 93] width 454 height 29
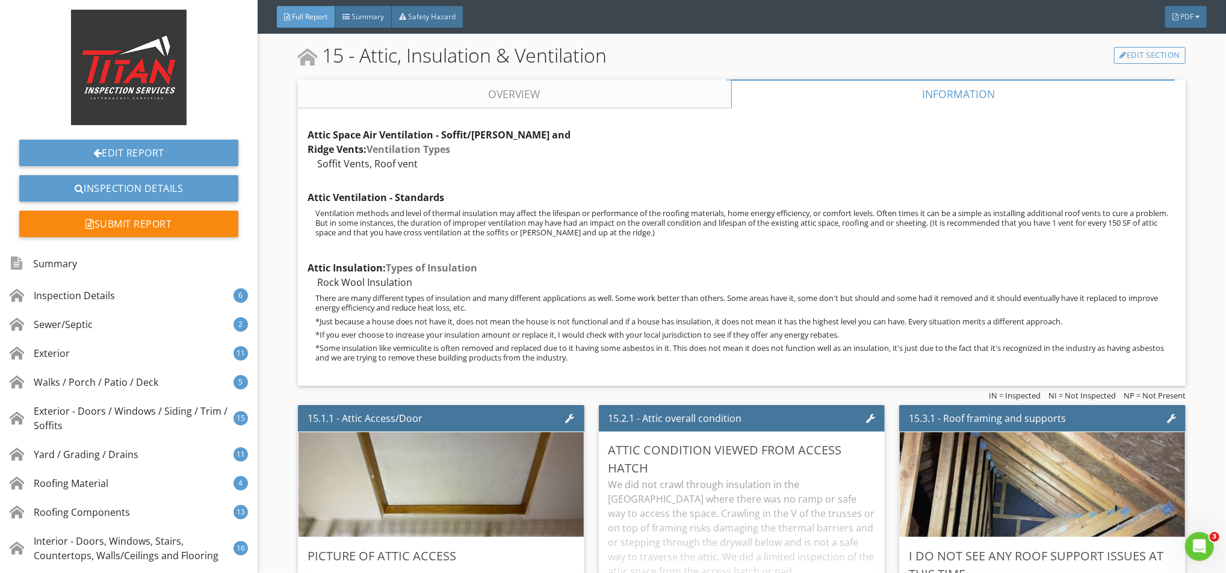
drag, startPoint x: 564, startPoint y: 122, endPoint x: 590, endPoint y: 120, distance: 25.3
click at [564, 108] on link "Overview" at bounding box center [514, 93] width 433 height 29
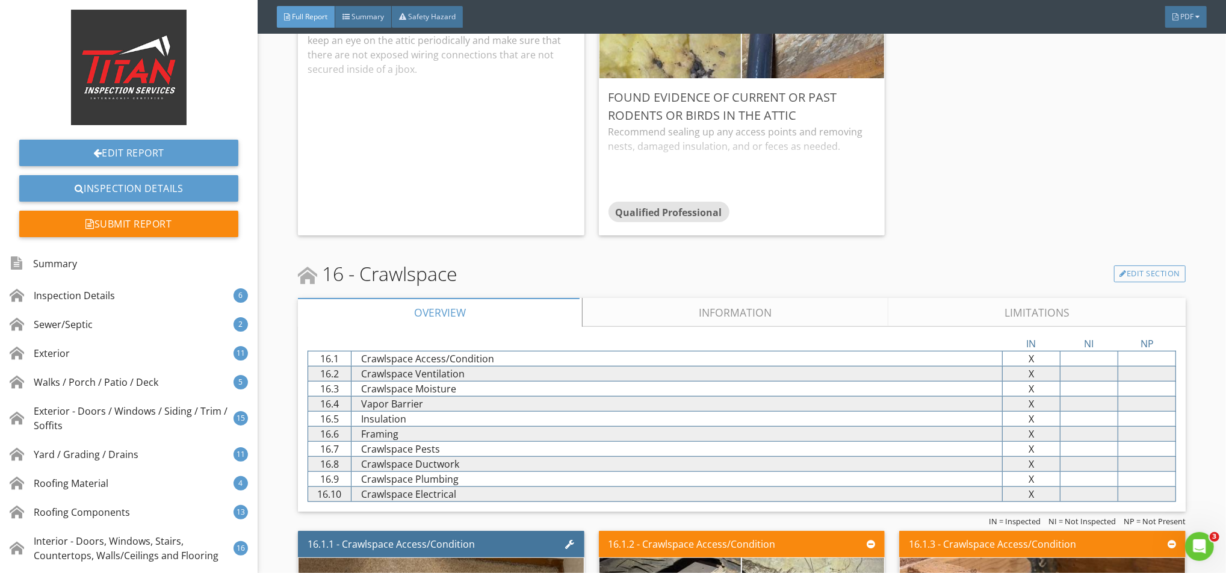
scroll to position [22863, 0]
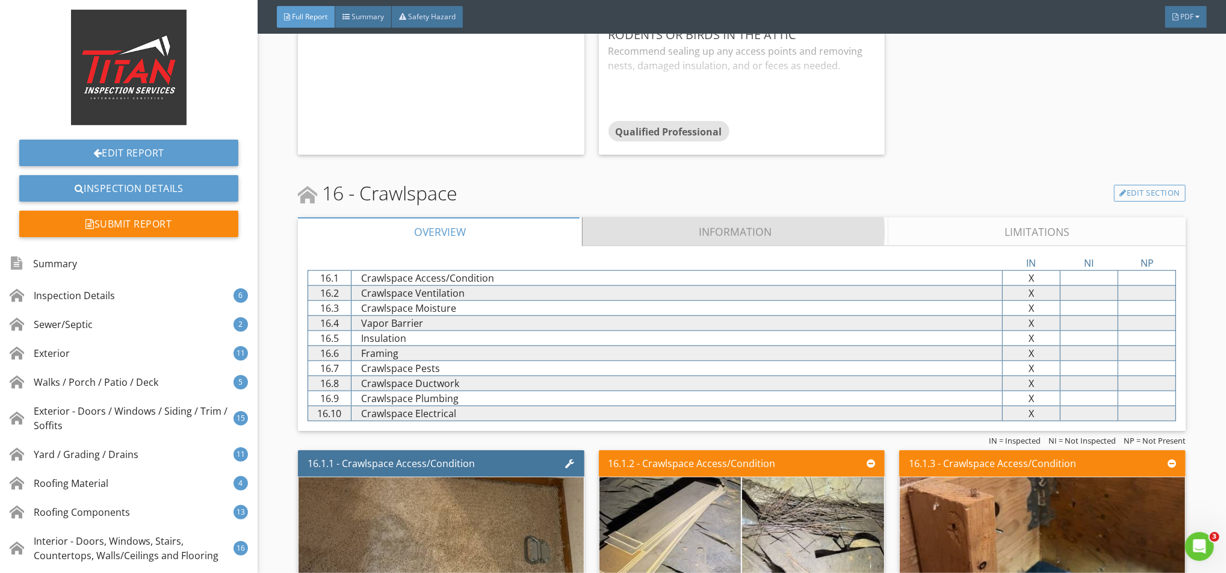
click at [704, 246] on link "Information" at bounding box center [735, 231] width 306 height 29
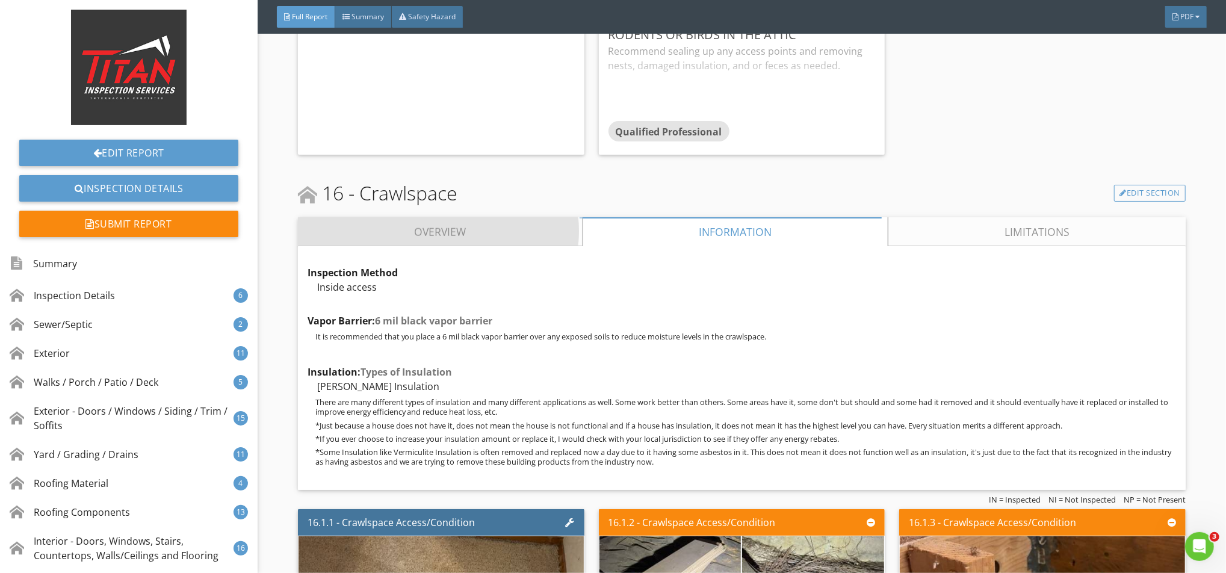
click at [501, 246] on link "Overview" at bounding box center [440, 231] width 285 height 29
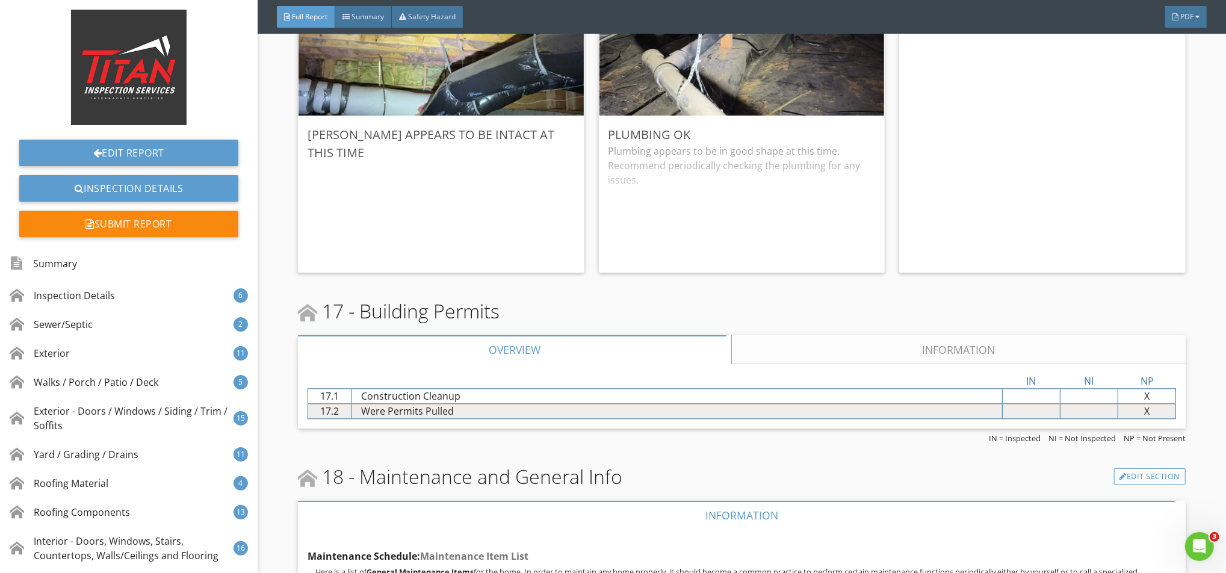
scroll to position [24226, 0]
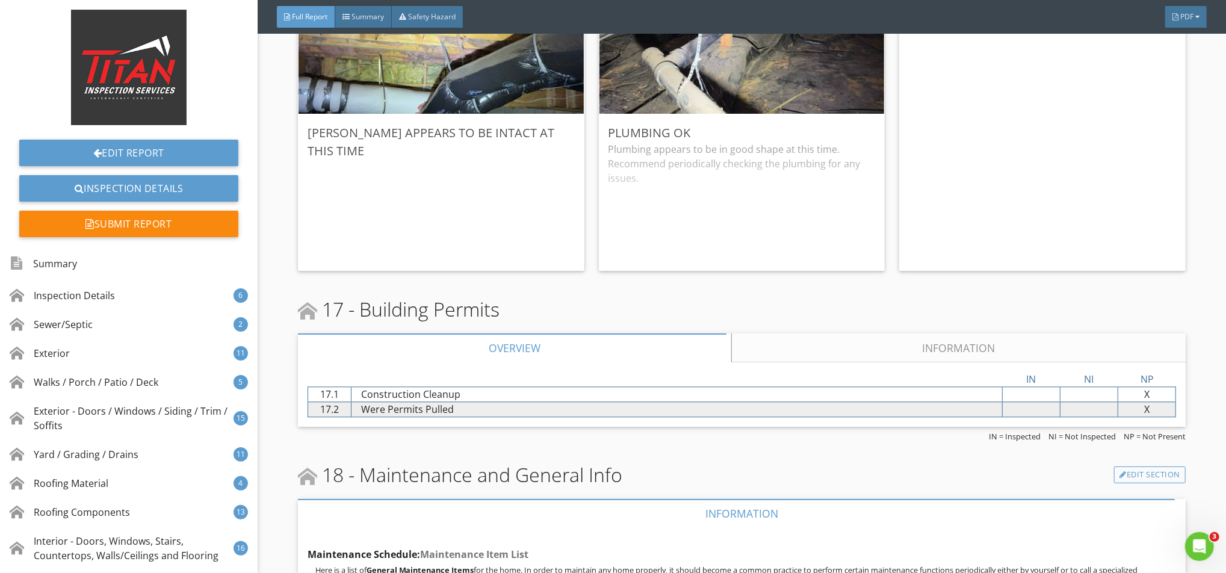
click at [904, 362] on link "Information" at bounding box center [958, 347] width 454 height 29
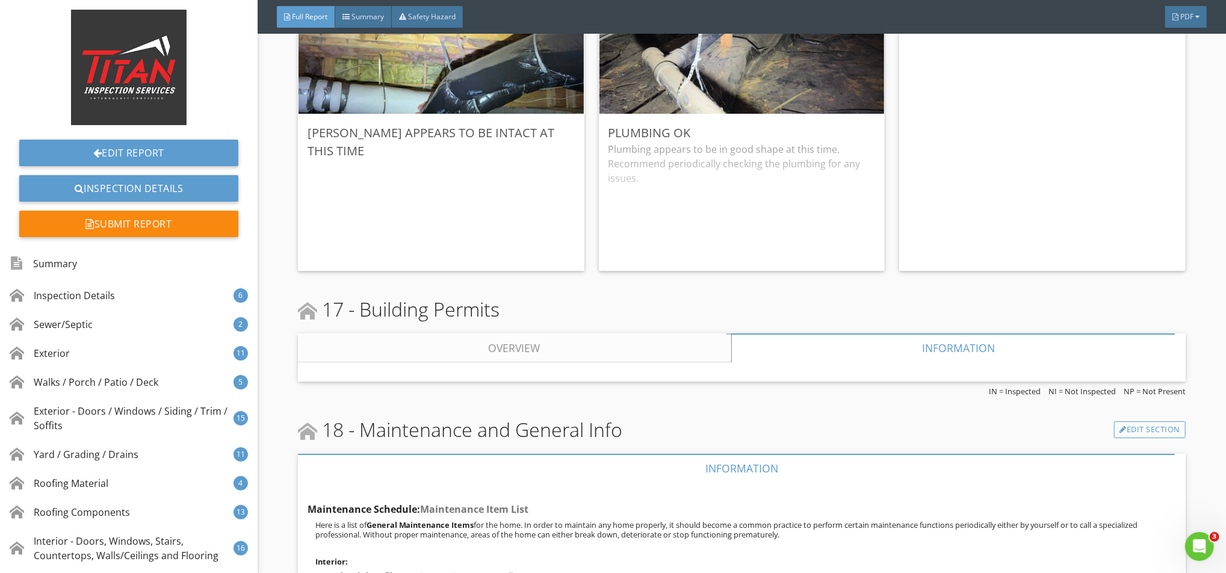
click at [557, 362] on link "Overview" at bounding box center [514, 347] width 433 height 29
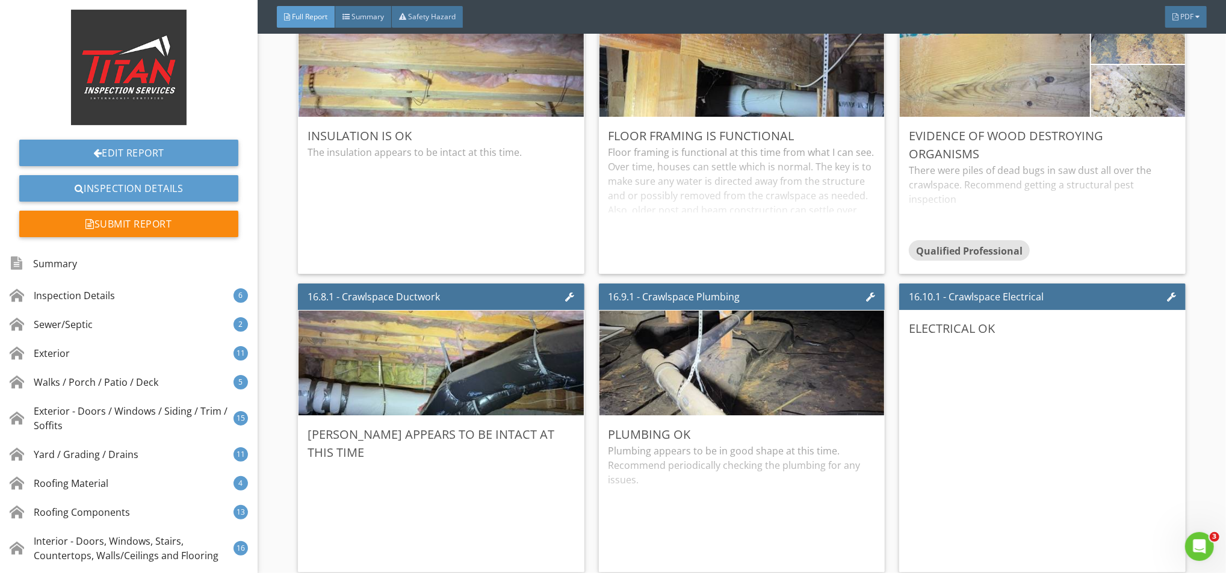
scroll to position [24004, 0]
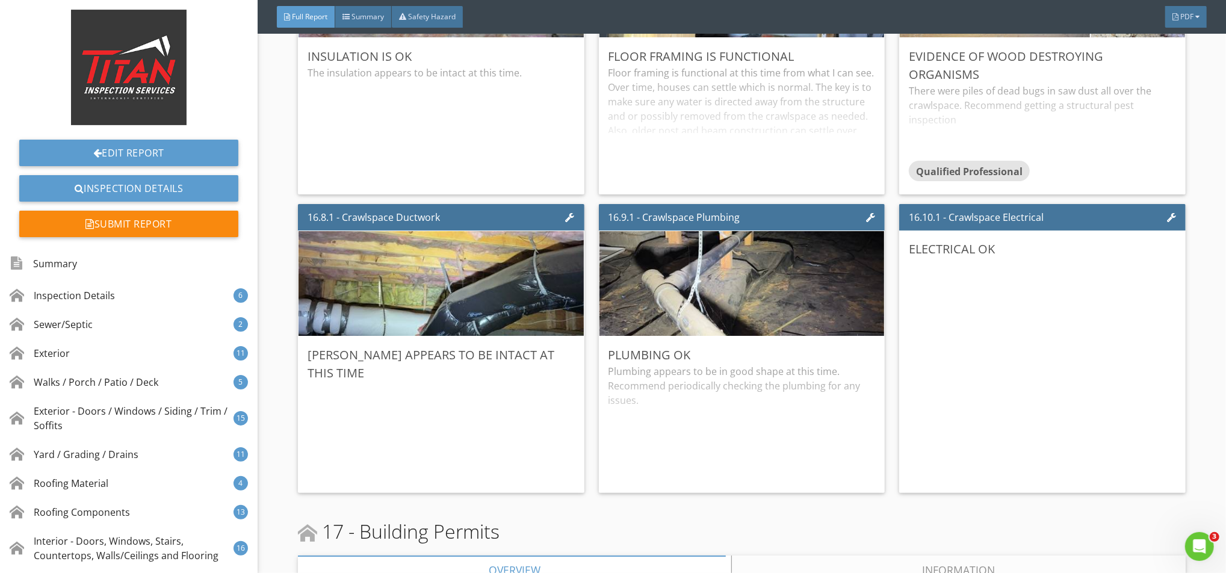
drag, startPoint x: 1212, startPoint y: 298, endPoint x: 1206, endPoint y: 364, distance: 65.9
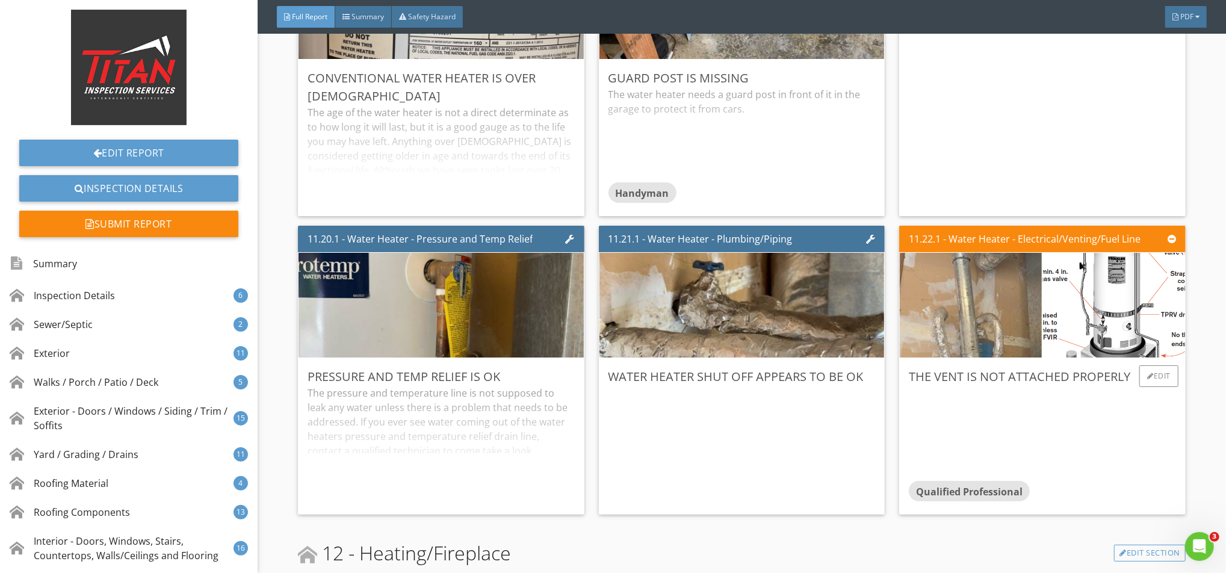
scroll to position [16926, 0]
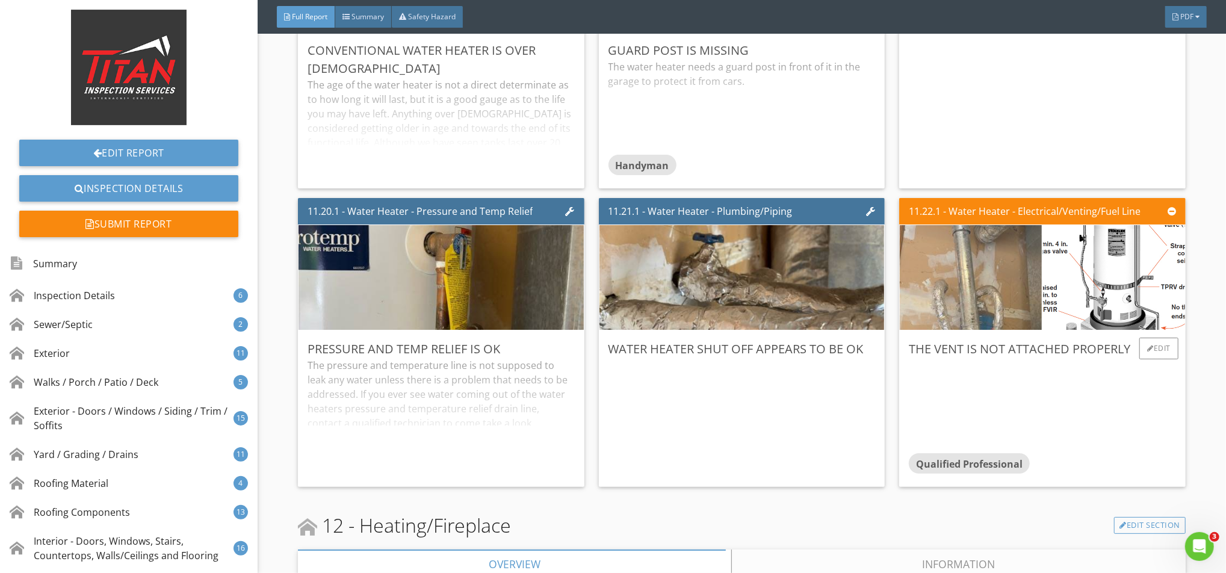
click at [986, 308] on img at bounding box center [970, 278] width 349 height 262
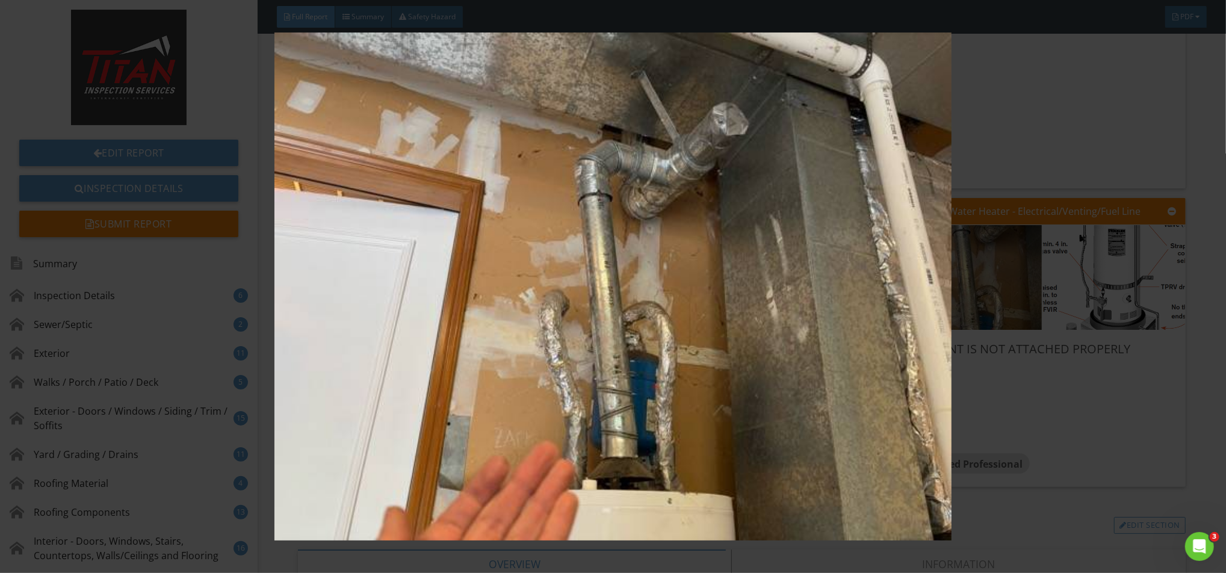
click at [1132, 95] on img at bounding box center [613, 286] width 1128 height 508
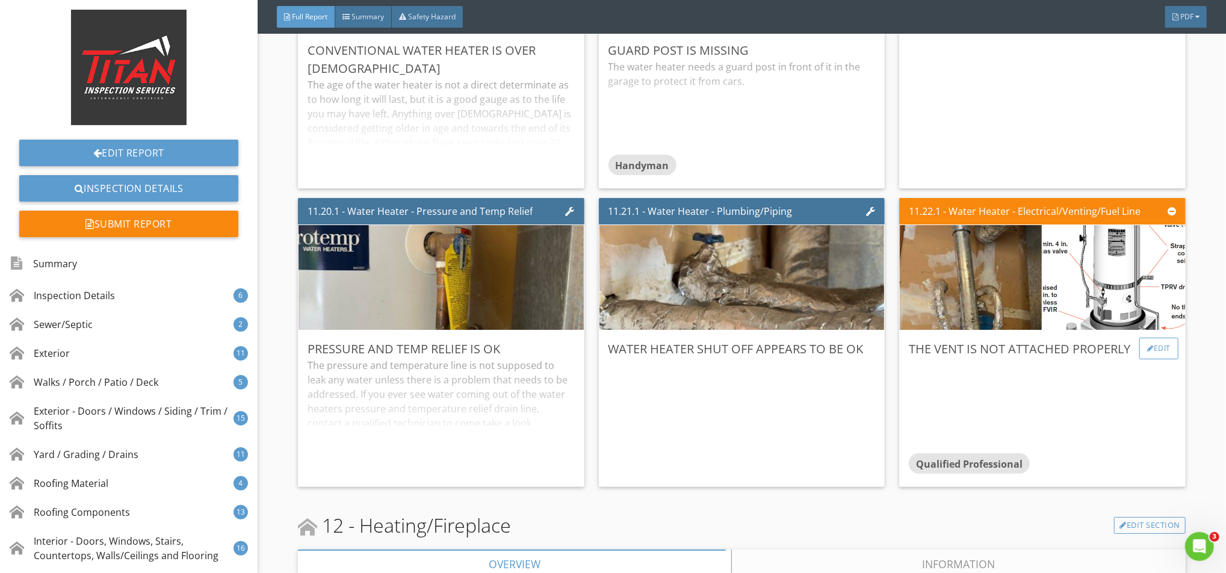
click at [1158, 359] on div "Edit" at bounding box center [1158, 349] width 39 height 22
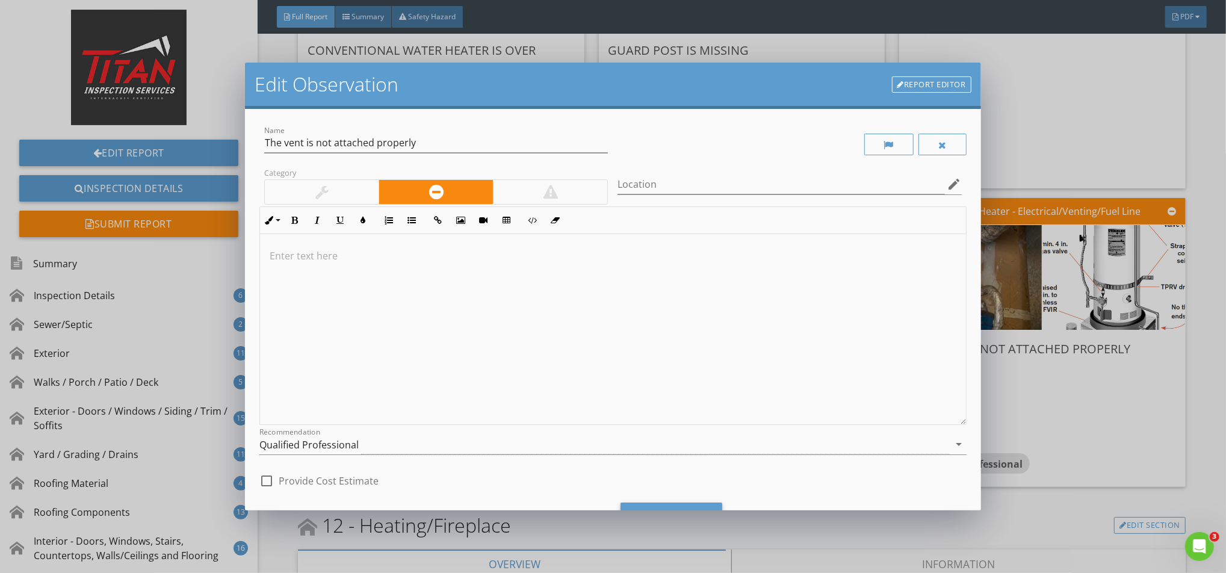
click at [628, 275] on div at bounding box center [612, 329] width 705 height 191
click at [575, 449] on div "Qualified Professional" at bounding box center [603, 444] width 689 height 20
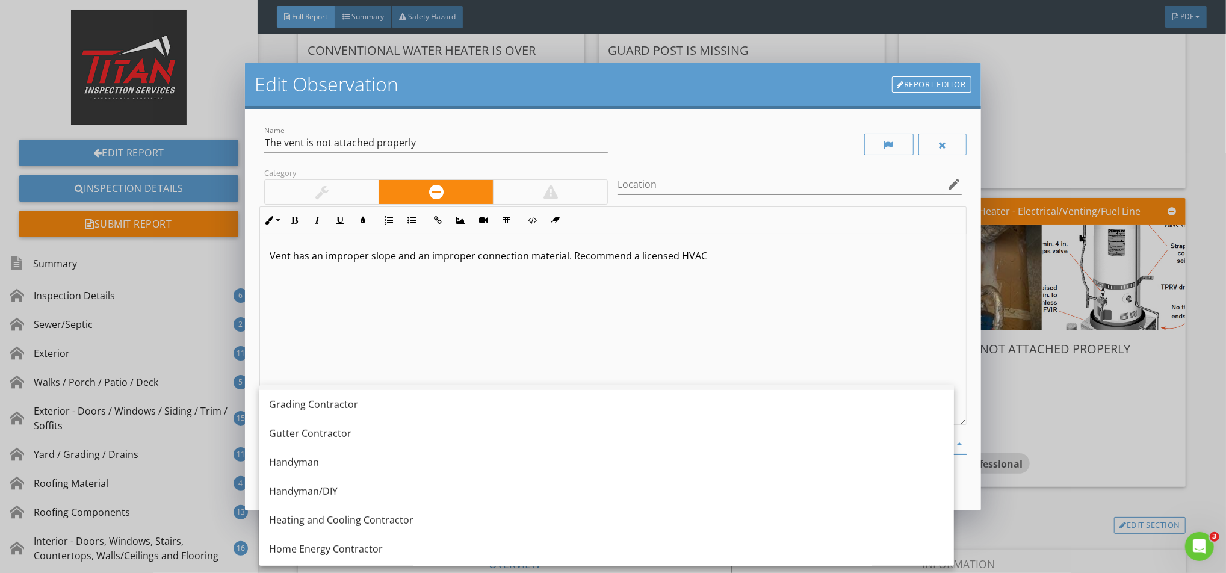
scroll to position [802, 0]
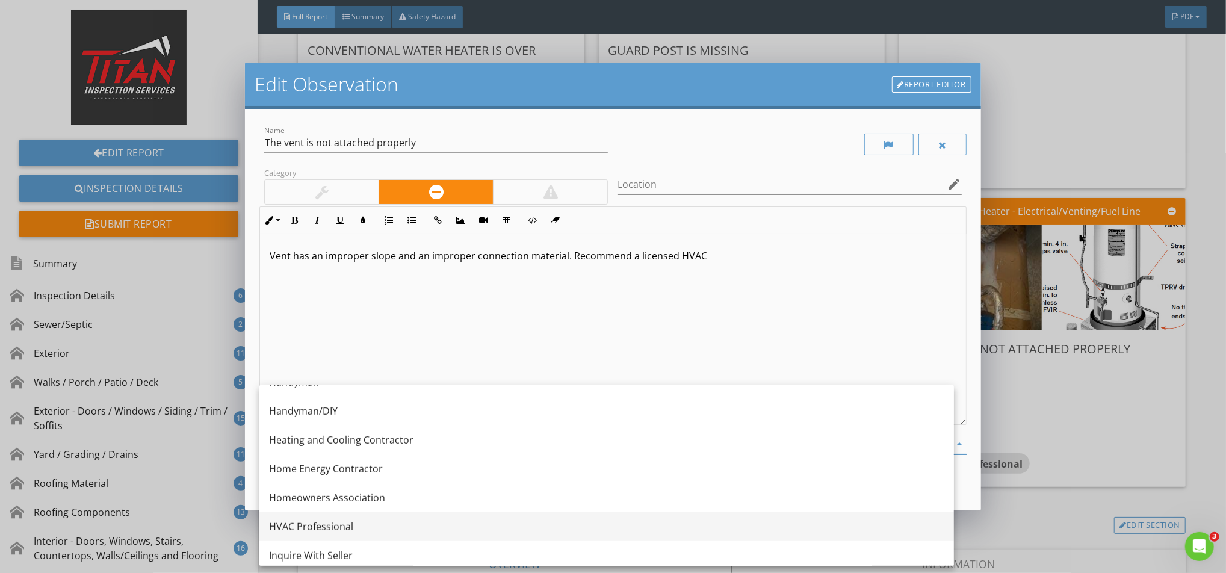
click at [372, 528] on div "HVAC Professional" at bounding box center [606, 526] width 675 height 14
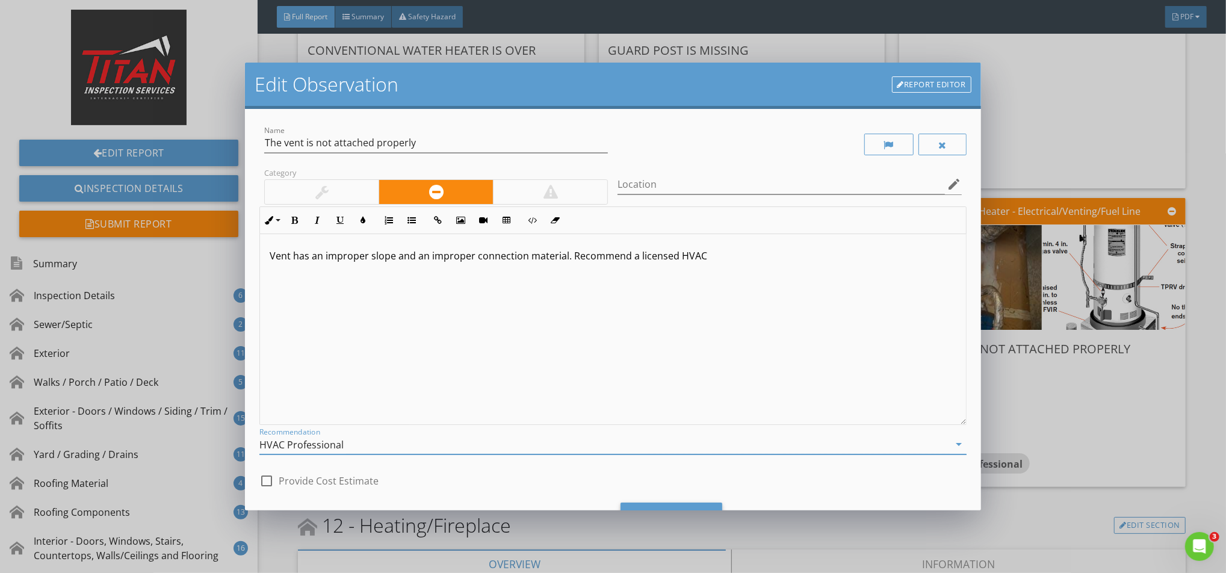
click at [668, 253] on p "Vent has an improper slope and an improper connection material. Recommend a lic…" at bounding box center [613, 255] width 686 height 14
click at [669, 253] on p "Vent has an improper slope and an improper connection material. Recommend a HVAC" at bounding box center [613, 255] width 686 height 14
click at [795, 256] on p "Vent has an improper slope and an improper connection material. Recommend a HVA…" at bounding box center [613, 255] width 686 height 14
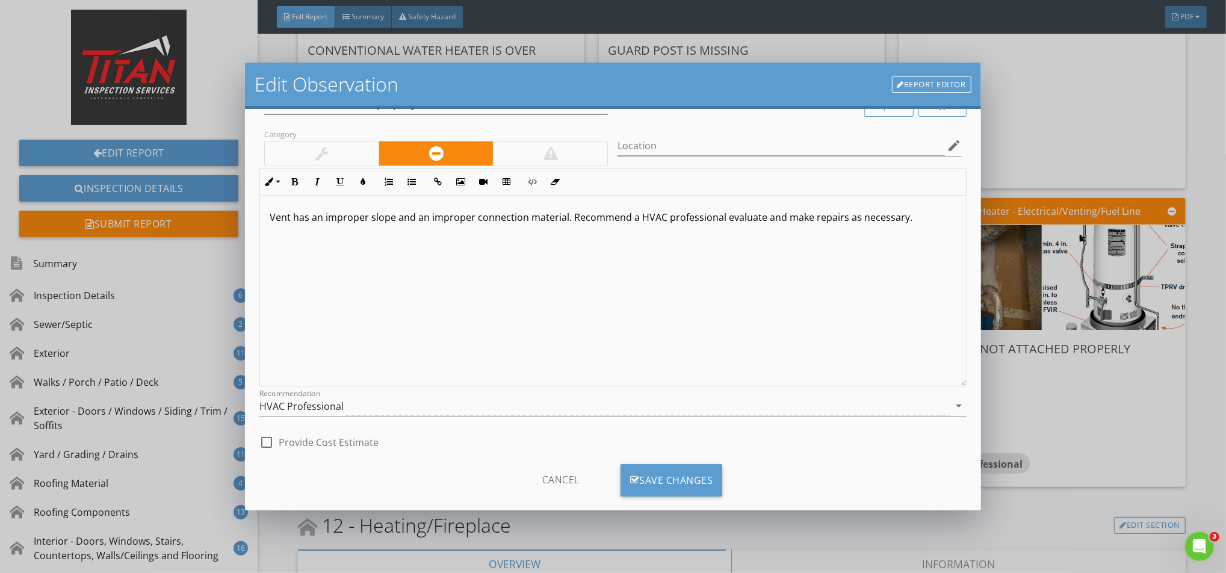
scroll to position [58, 0]
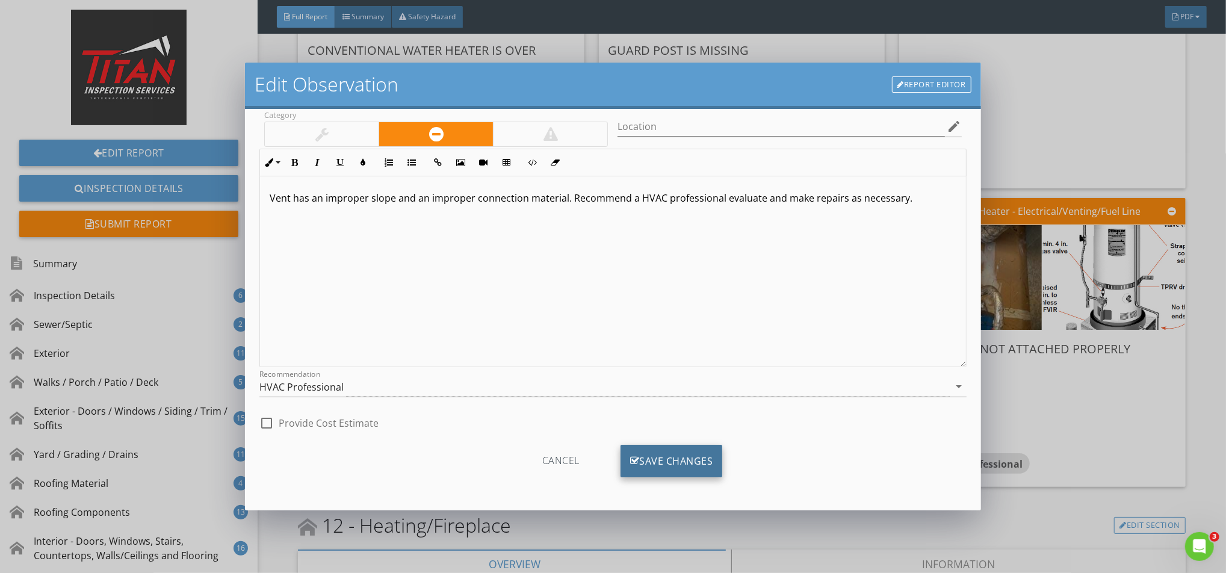
click at [666, 464] on div "Save Changes" at bounding box center [671, 461] width 102 height 32
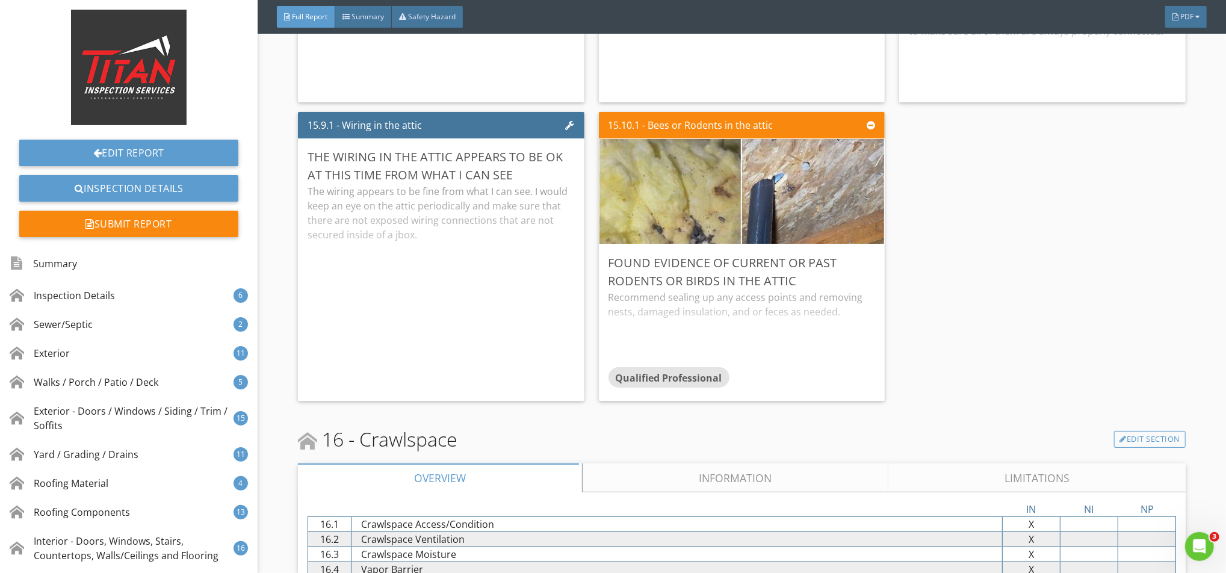
scroll to position [22782, 0]
